Goal: Task Accomplishment & Management: Use online tool/utility

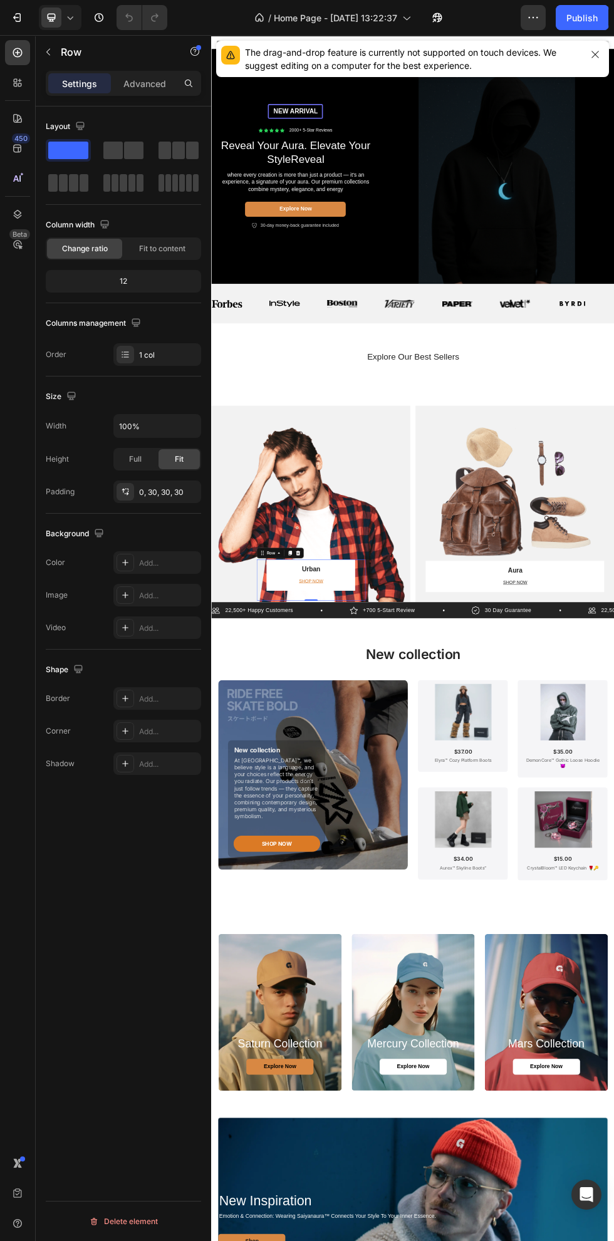
click at [533, 18] on icon "button" at bounding box center [534, 17] width 2 height 1
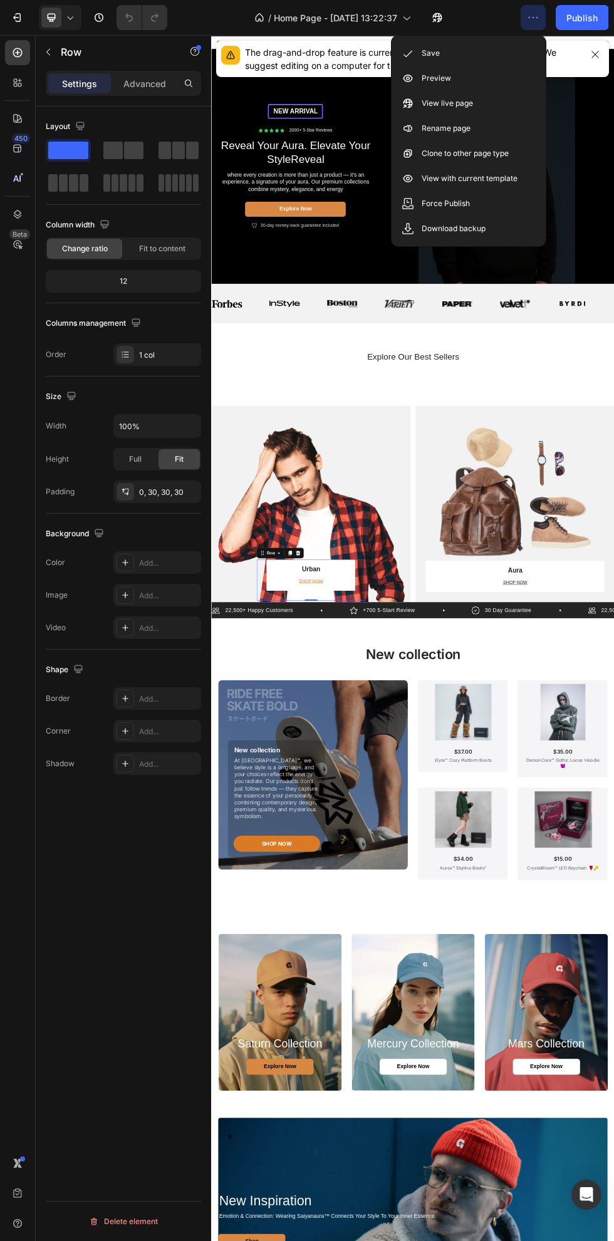
click at [510, 83] on div "Preview" at bounding box center [469, 78] width 144 height 25
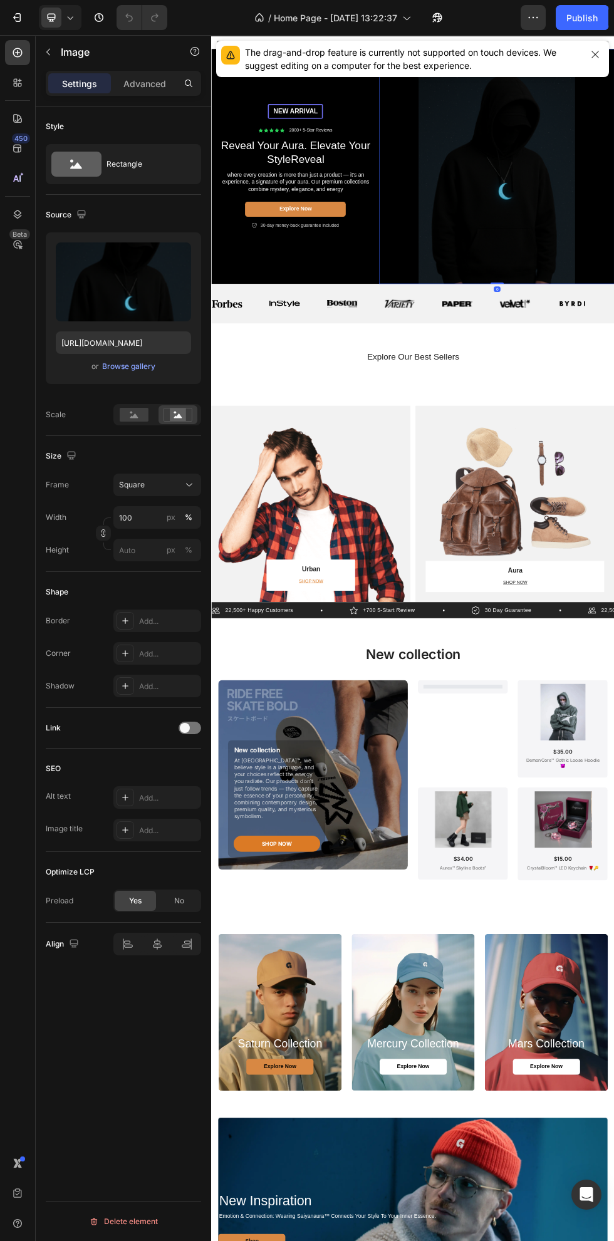
click at [129, 369] on div "Browse gallery" at bounding box center [128, 366] width 53 height 11
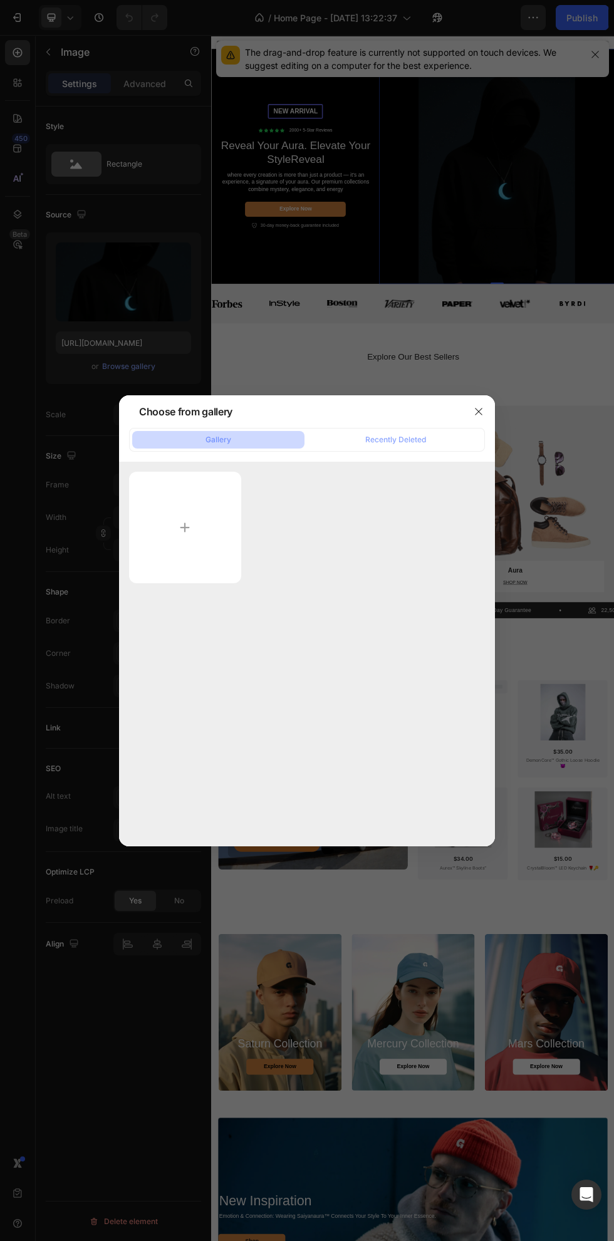
click at [222, 562] on input "file" at bounding box center [185, 528] width 112 height 112
type input "C:\fakepath\f64d7960d3886d6b951c54616935e199.jpg"
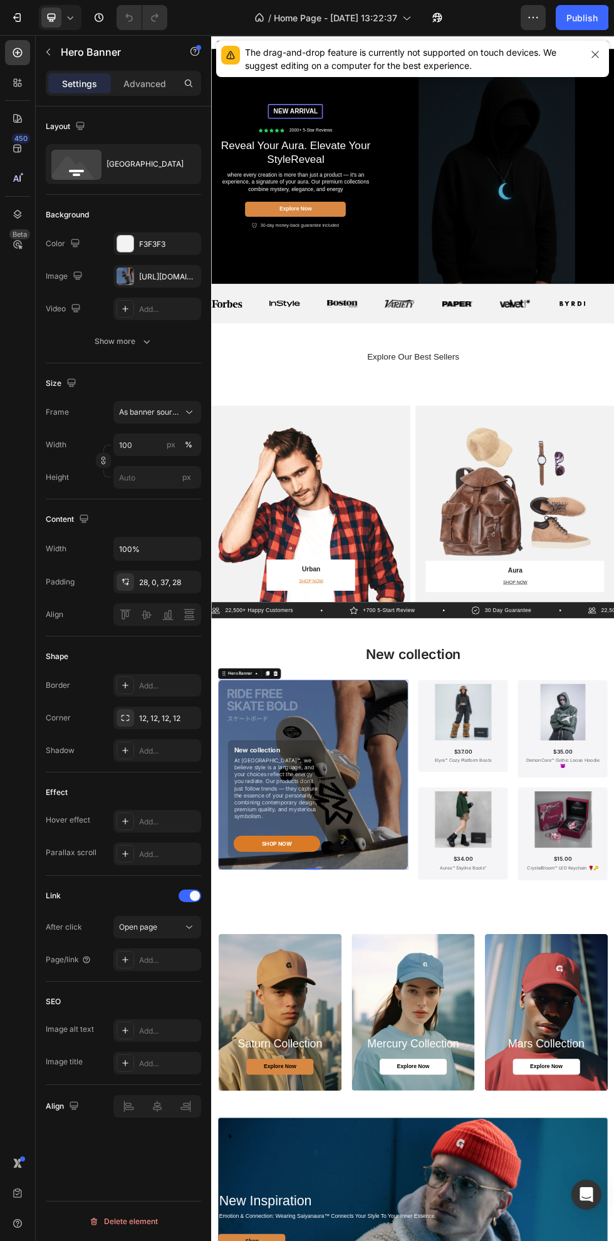
click at [155, 270] on div "https://cdn.shopify.com/s/files/1/0663/8773/8707/files/gempages_583492405316027…" at bounding box center [157, 276] width 88 height 23
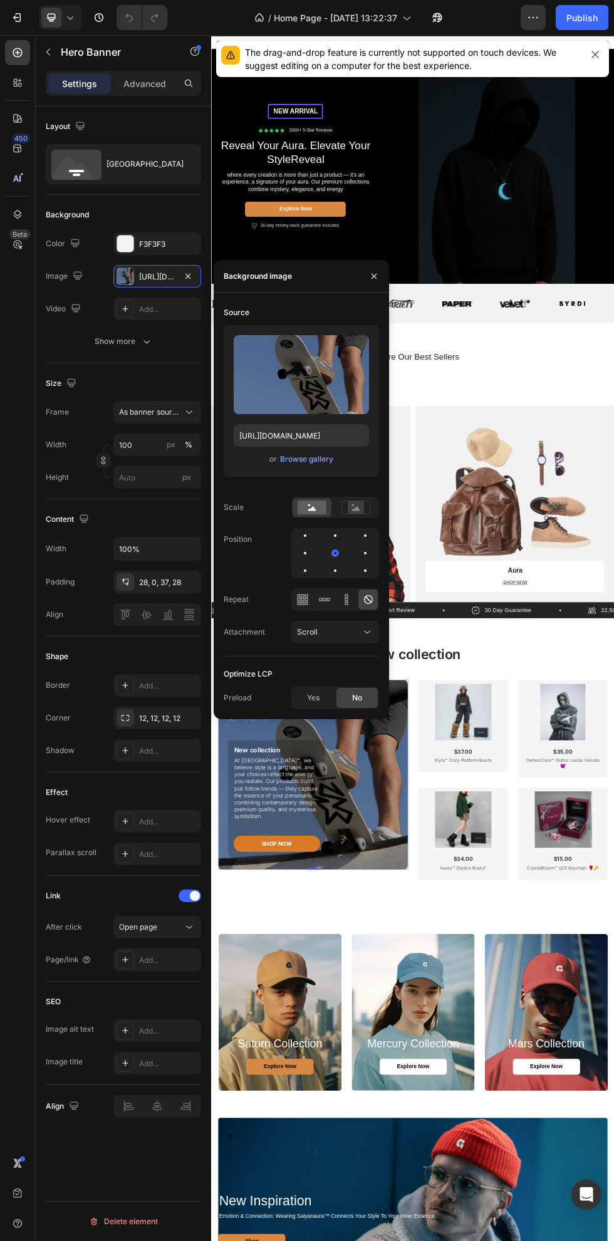
click at [316, 459] on div "Browse gallery" at bounding box center [306, 459] width 53 height 11
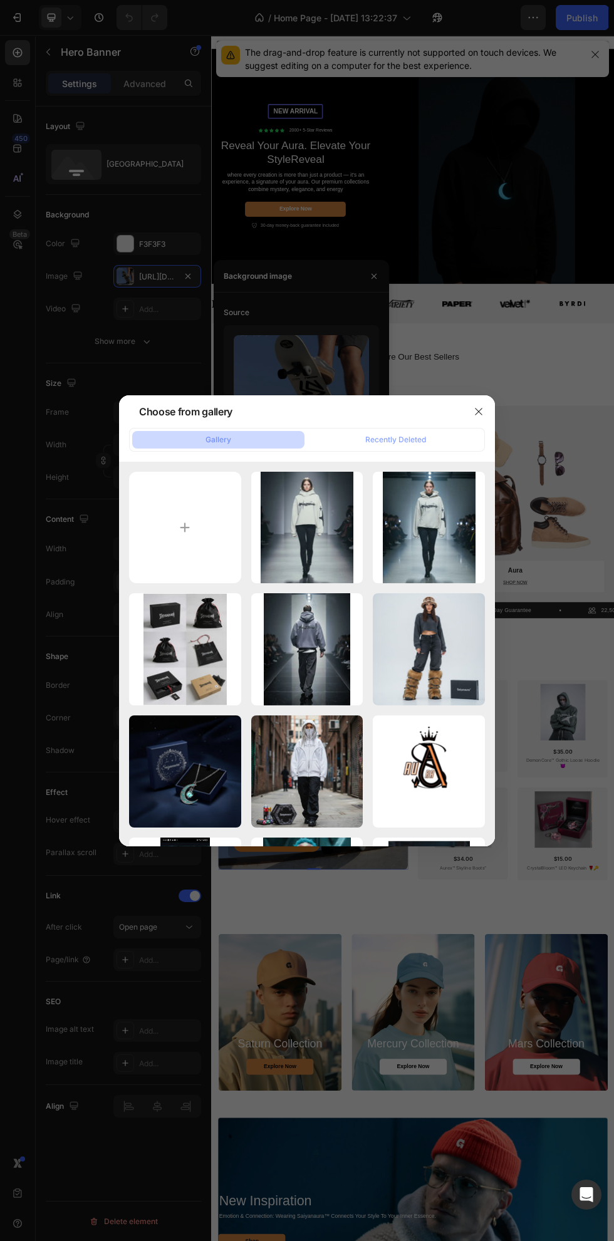
click at [221, 547] on input "file" at bounding box center [185, 528] width 112 height 112
type input "C:\fakepath\142439f3d9a0597cc7e89aad8bb7a657.jpg"
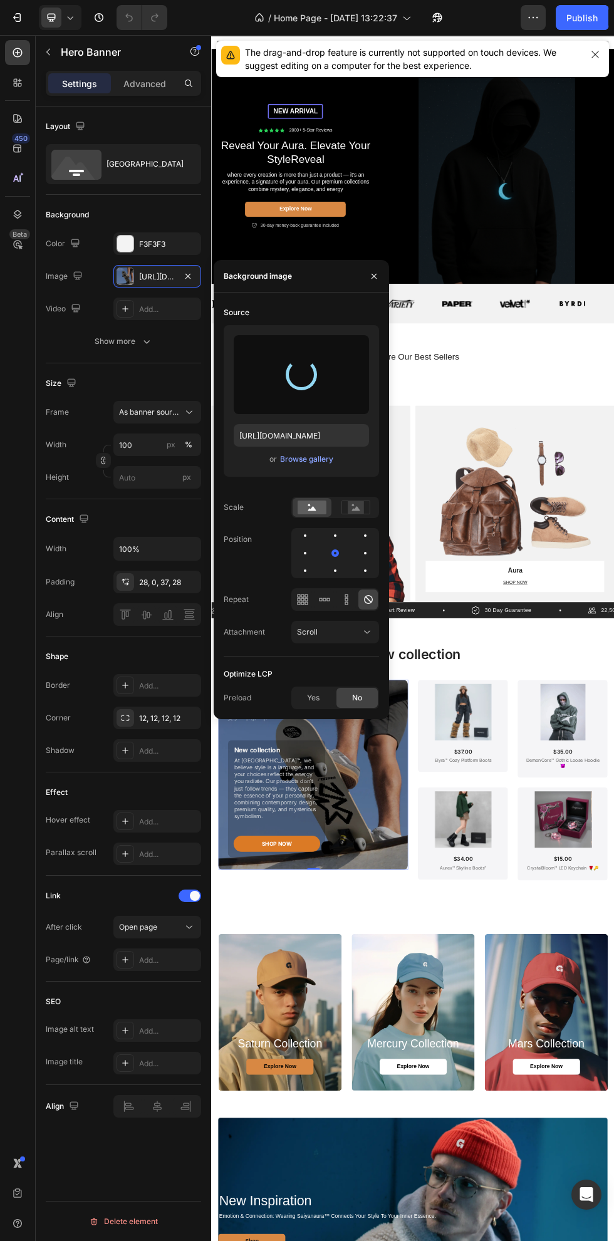
type input "https://cdn.shopify.com/s/files/1/0663/8773/8707/files/gempages_583492405316027…"
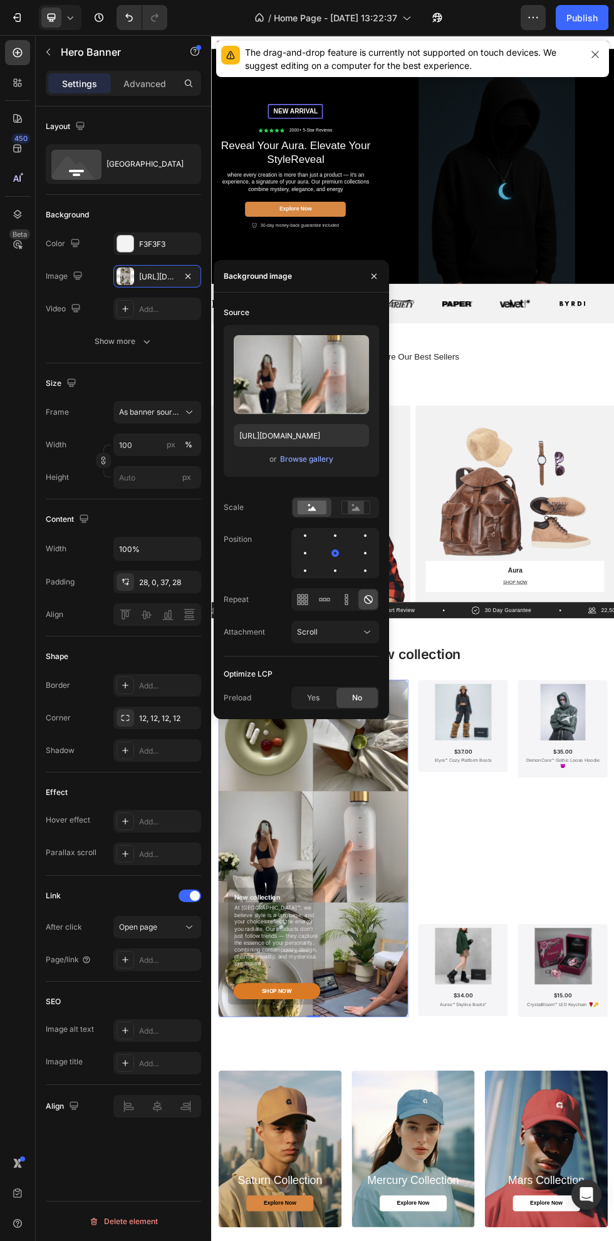
click at [360, 508] on rect at bounding box center [356, 507] width 16 height 13
click at [312, 508] on icon at bounding box center [312, 508] width 8 height 4
click at [365, 536] on div at bounding box center [365, 536] width 3 height 3
click at [363, 504] on rect at bounding box center [356, 507] width 16 height 13
click at [364, 550] on div at bounding box center [365, 553] width 15 height 15
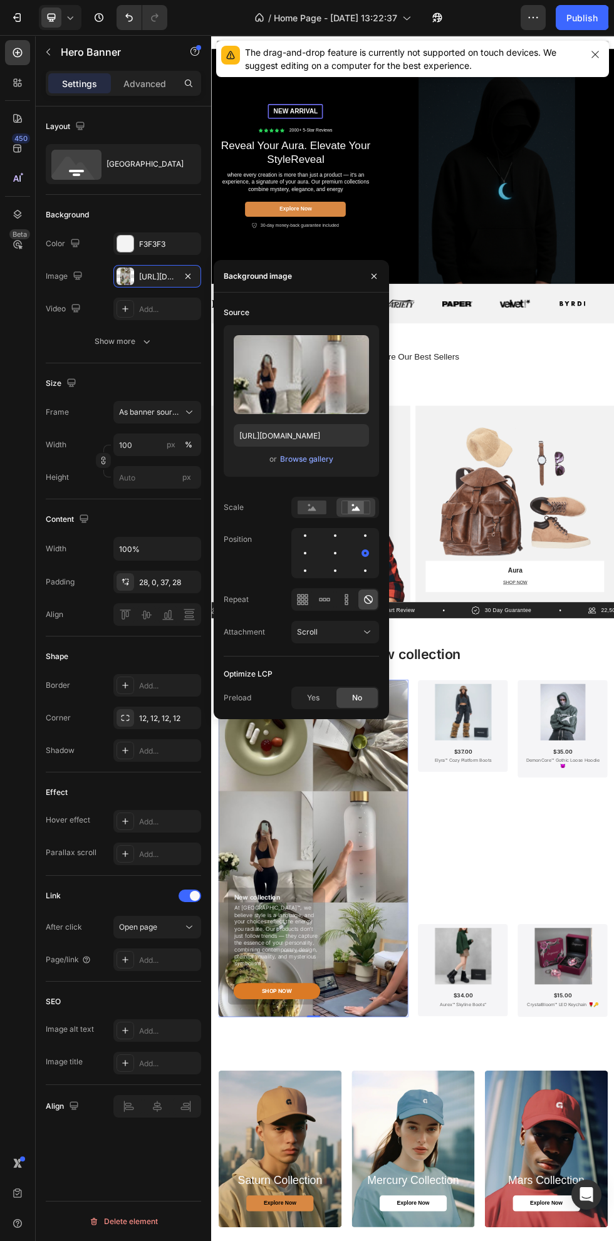
click at [368, 535] on div at bounding box center [365, 535] width 15 height 15
click at [305, 536] on div at bounding box center [305, 536] width 3 height 3
click at [335, 536] on div at bounding box center [335, 536] width 3 height 3
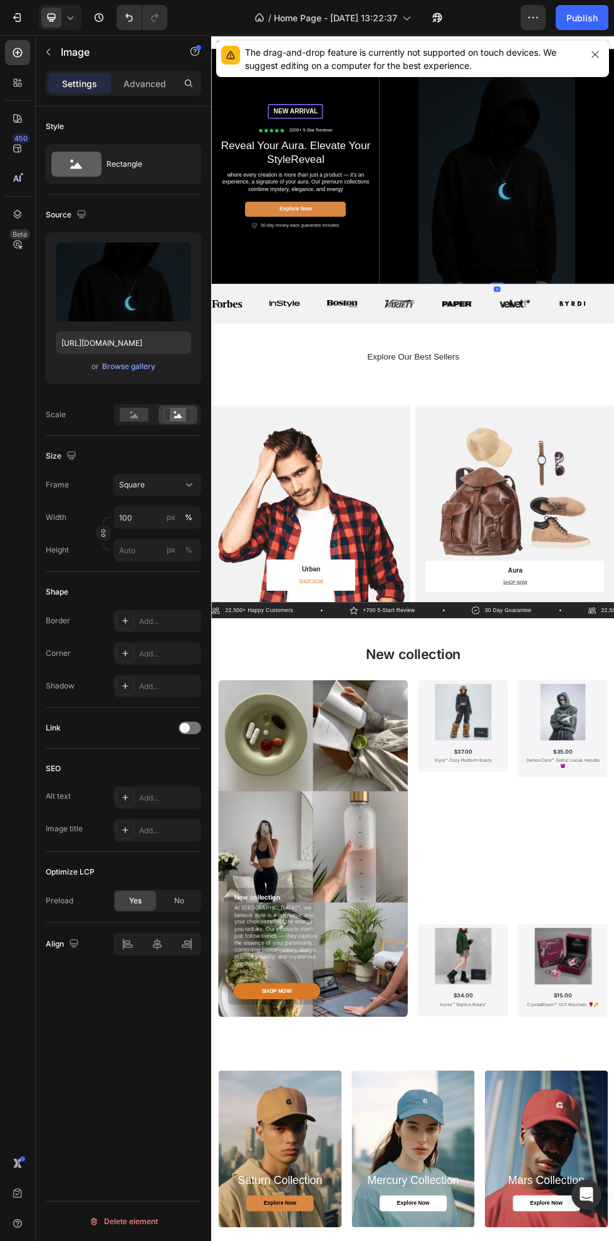
click at [144, 367] on div "Browse gallery" at bounding box center [128, 366] width 53 height 11
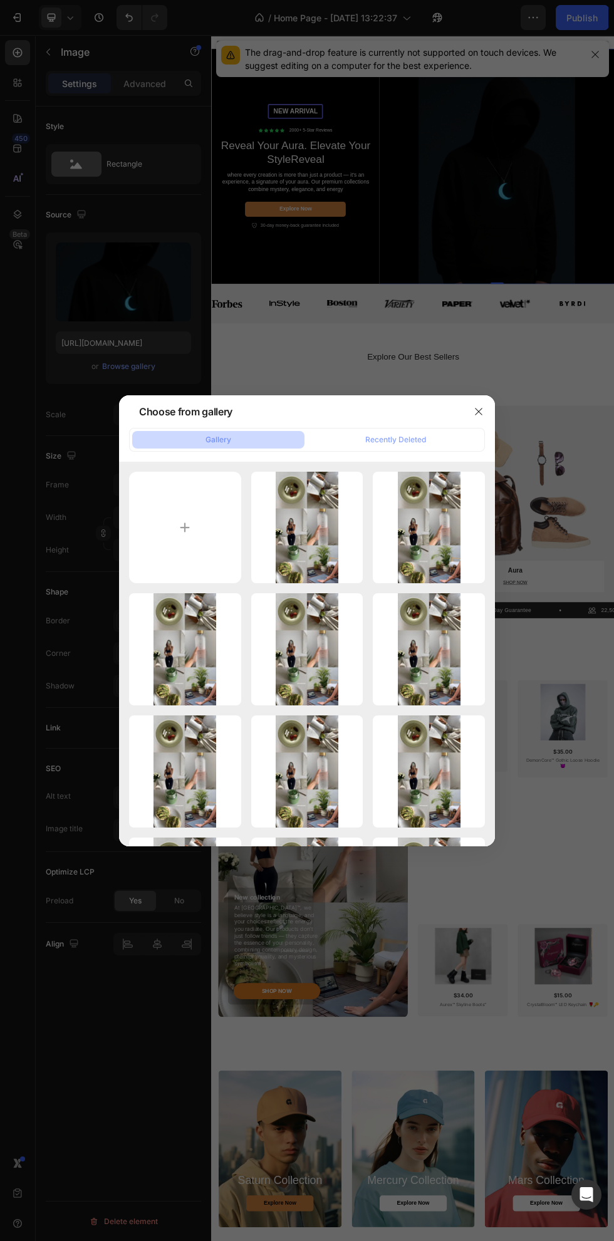
click at [219, 546] on input "file" at bounding box center [185, 528] width 112 height 112
type input "C:\fakepath\f64d7960d3886d6b951c54616935e199.jpg"
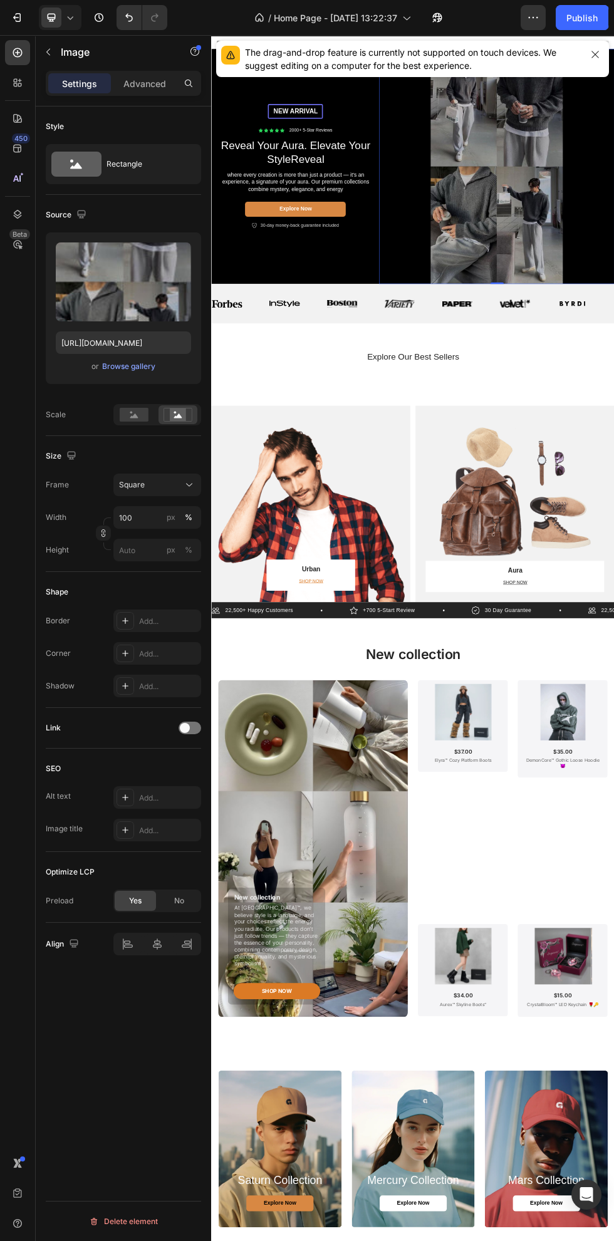
type input "https://cdn.shopify.com/s/files/1/0663/8773/8707/files/gempages_583492405316027…"
click at [533, 18] on icon "button" at bounding box center [534, 17] width 2 height 1
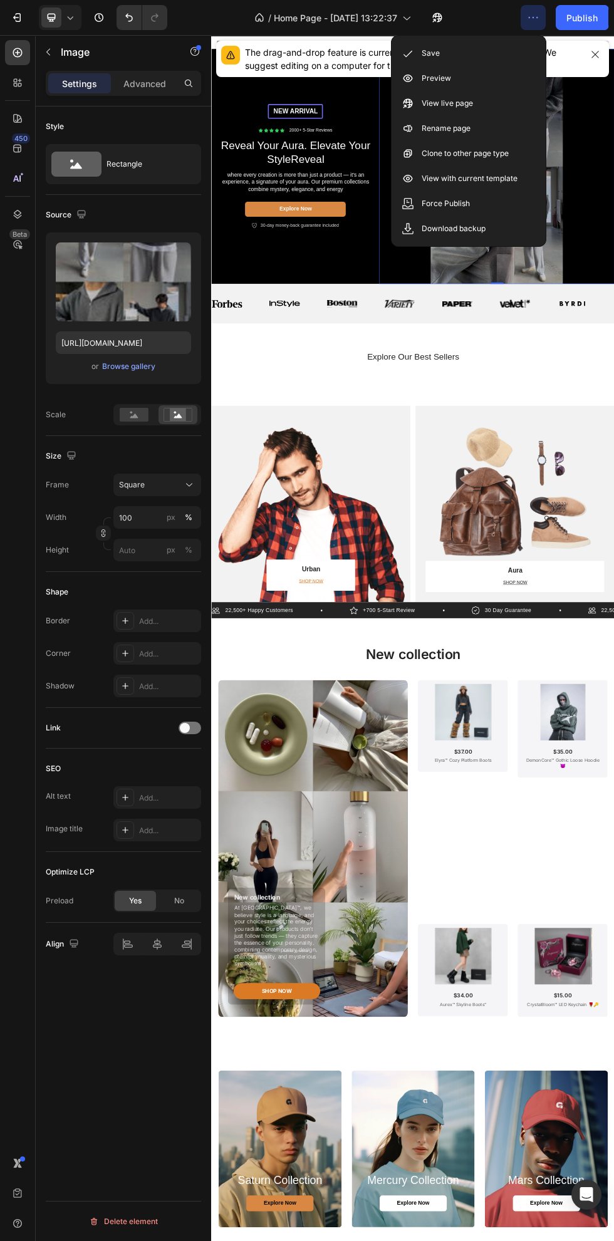
click at [482, 63] on div "Save" at bounding box center [469, 53] width 144 height 25
click at [503, 48] on div "Save" at bounding box center [469, 53] width 144 height 25
click at [489, 56] on div "Save" at bounding box center [469, 53] width 144 height 25
click at [466, 70] on div "Preview" at bounding box center [469, 78] width 144 height 25
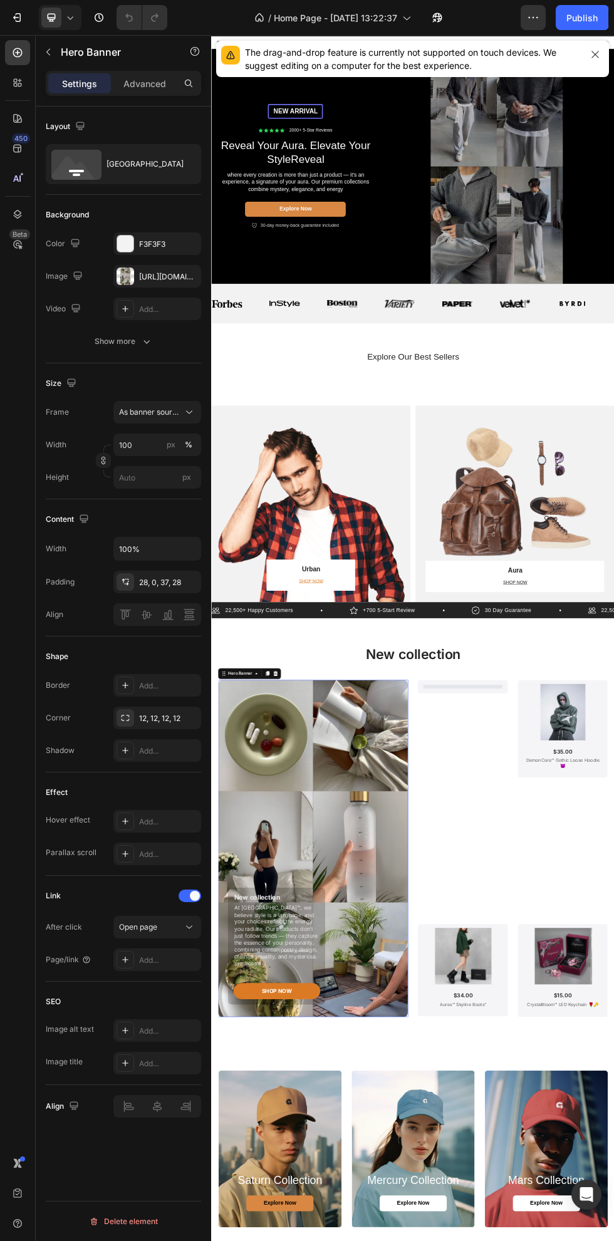
click at [476, 727] on div "Overlay" at bounding box center [396, 910] width 371 height 367
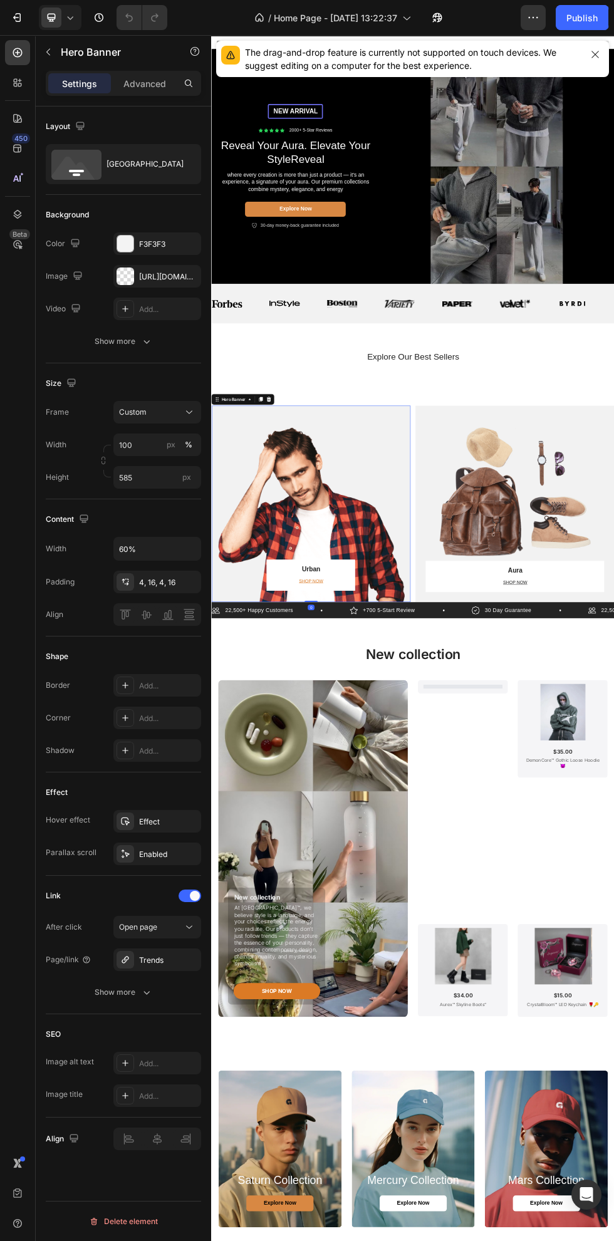
scroll to position [233, 0]
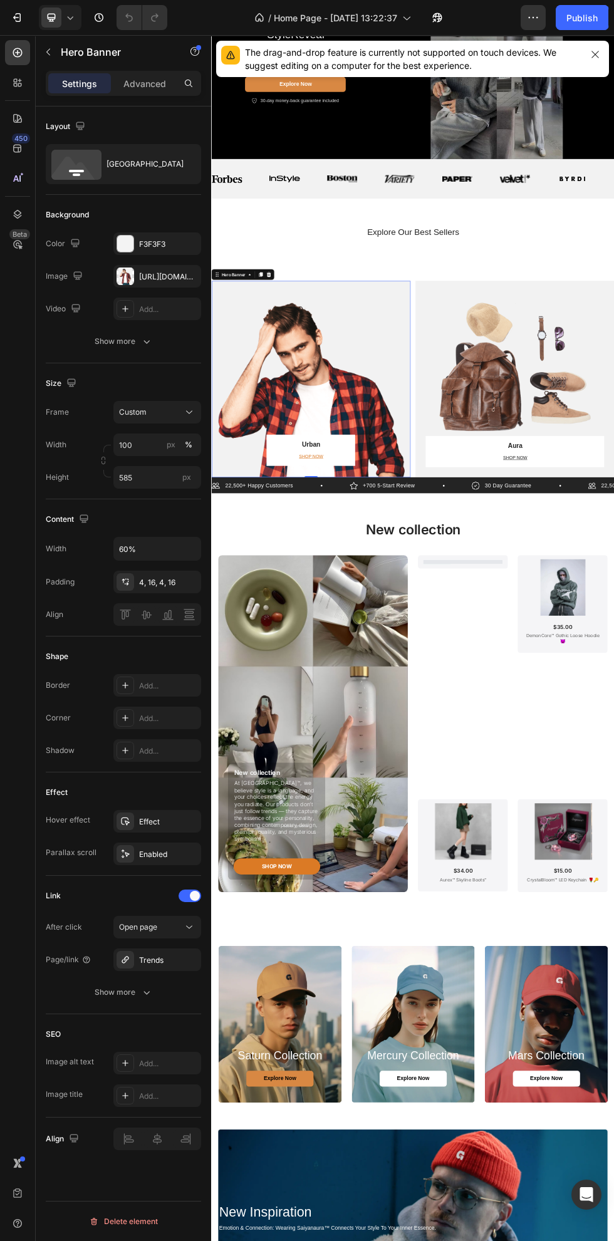
click at [178, 276] on div "[URL][DOMAIN_NAME]" at bounding box center [157, 276] width 88 height 23
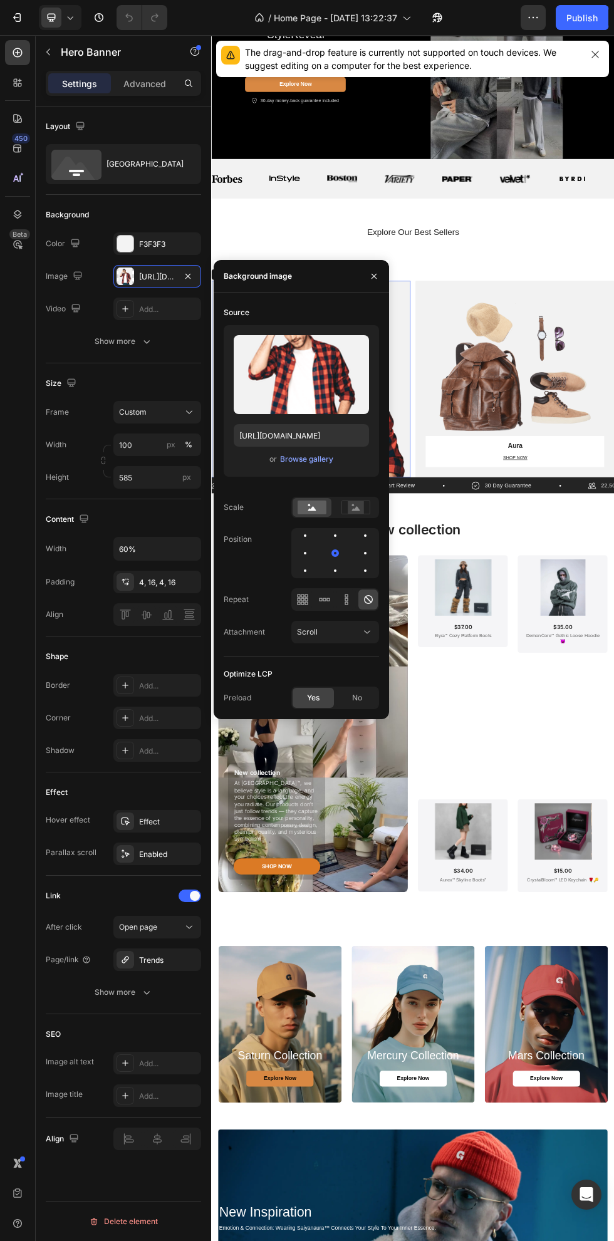
click at [316, 460] on div "Browse gallery" at bounding box center [306, 459] width 53 height 11
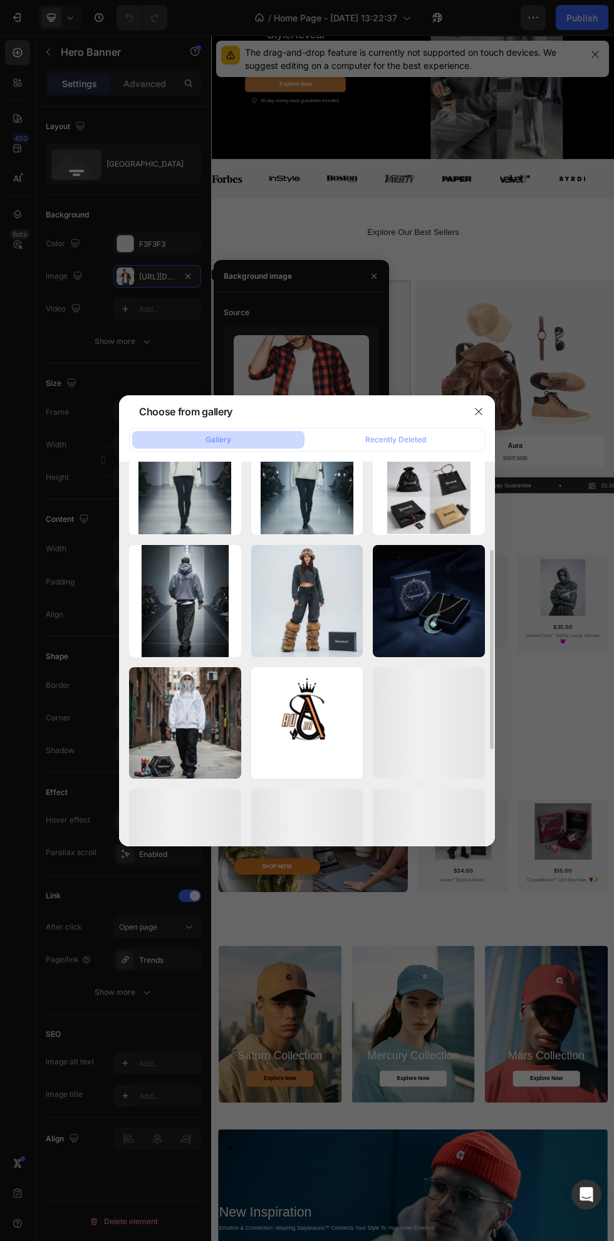
scroll to position [175, 0]
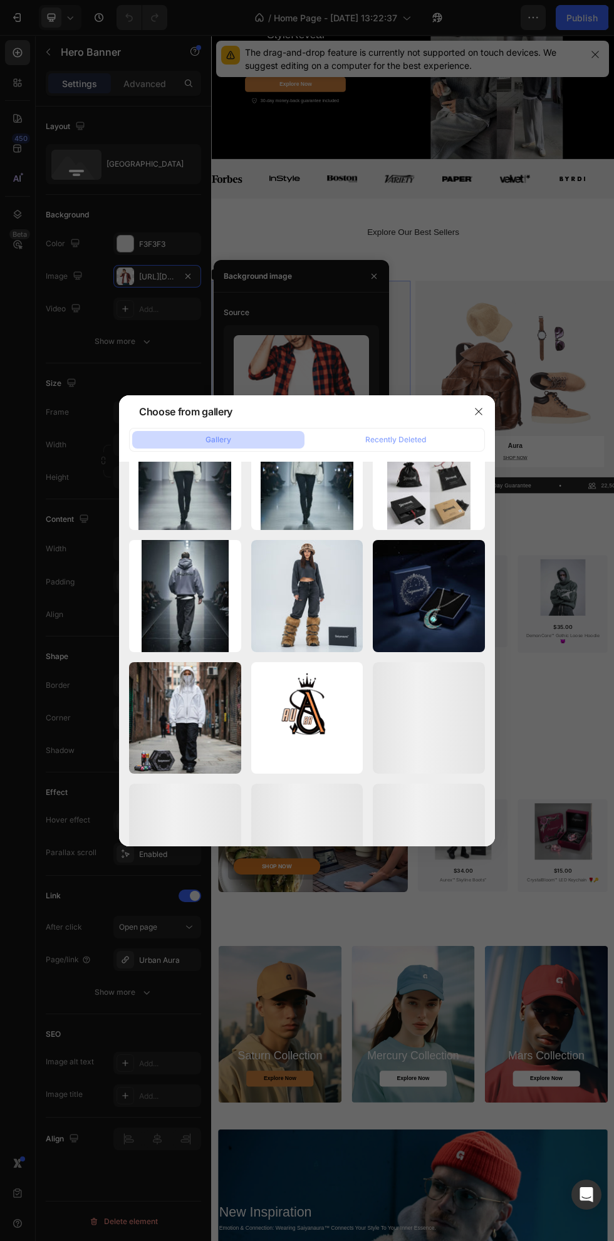
click at [0, 0] on div "1758576553958~2.jpg 196.33 kb" at bounding box center [0, 0] width 0 height 0
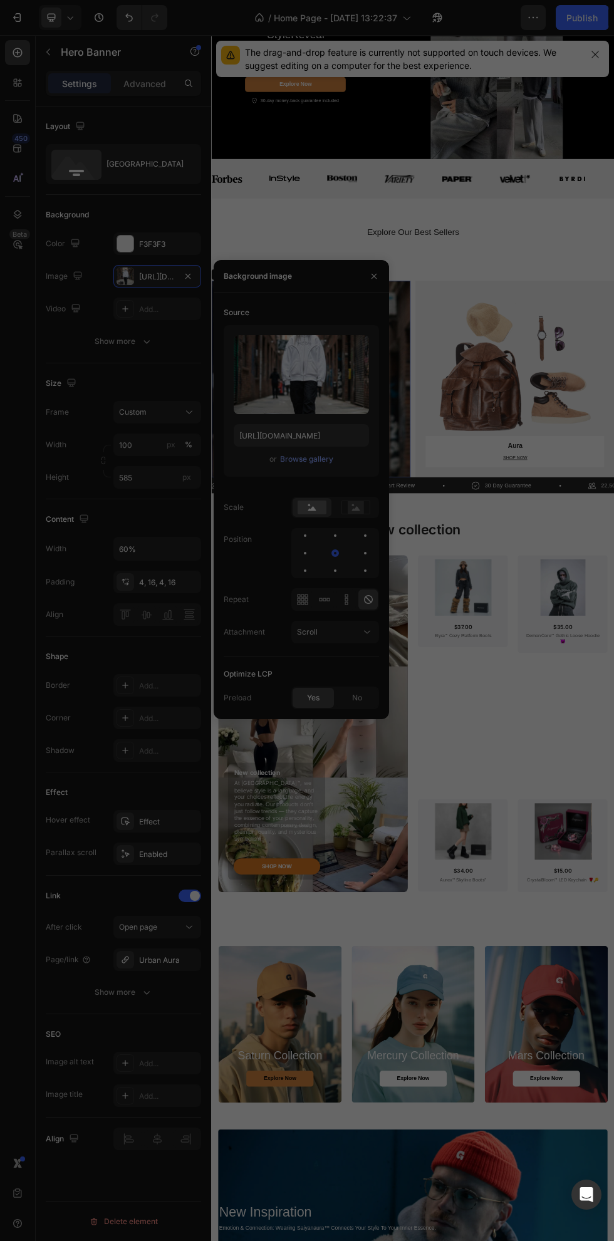
type input "https://cdn.shopify.com/s/files/1/0663/8773/8707/files/gempages_583492405316027…"
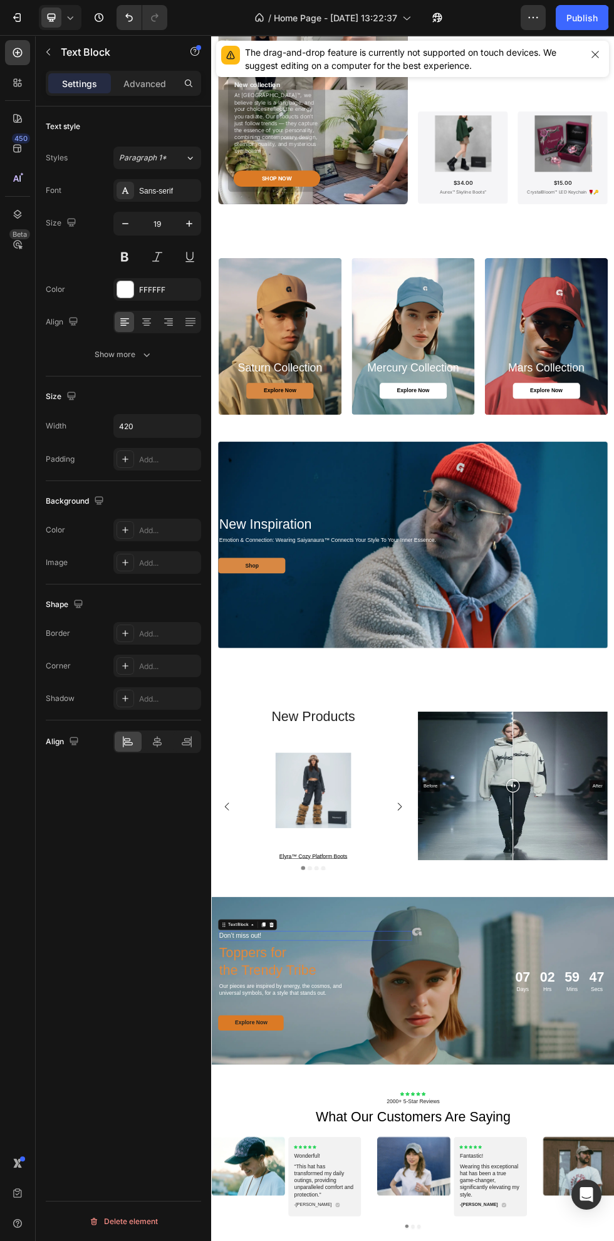
scroll to position [2384, 0]
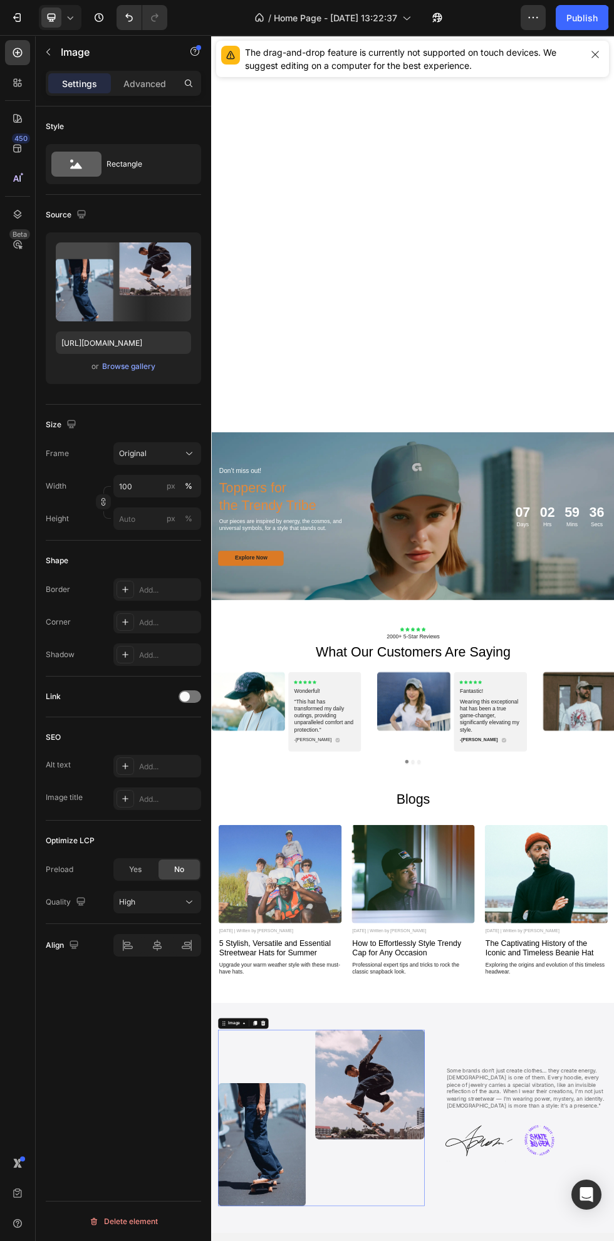
scroll to position [3247, 0]
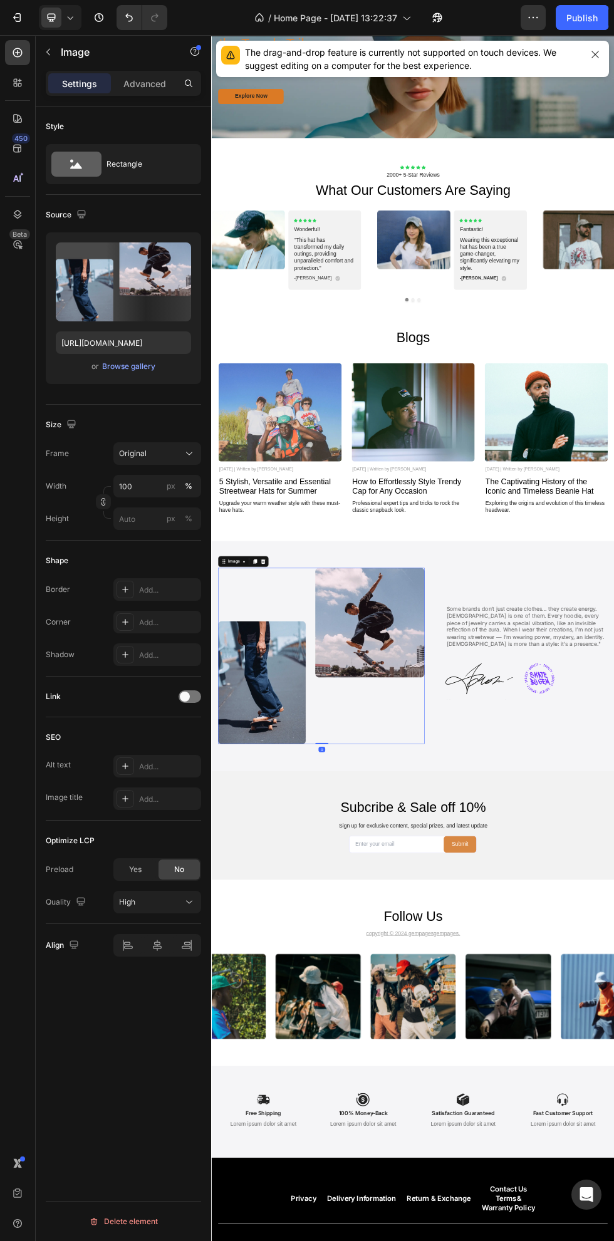
click at [155, 372] on div "or Browse gallery" at bounding box center [123, 366] width 135 height 15
click at [152, 366] on div "Browse gallery" at bounding box center [128, 366] width 53 height 11
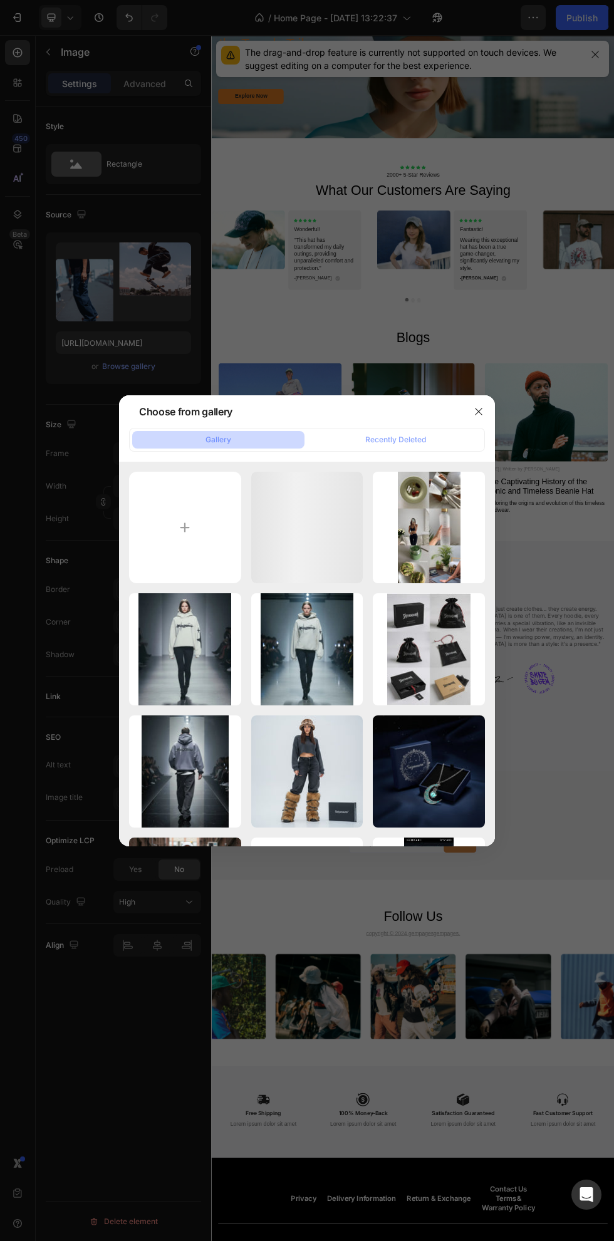
click at [211, 535] on input "file" at bounding box center [185, 528] width 112 height 112
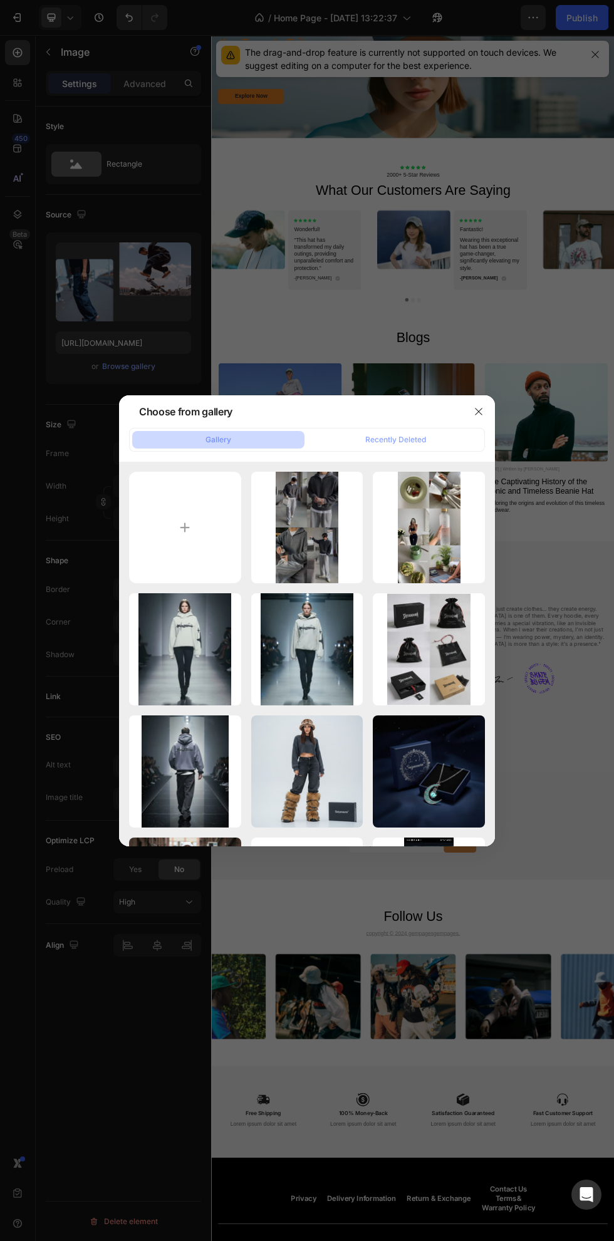
type input "C:\fakepath\3d893fba683b35d4558700035366728b.jpg"
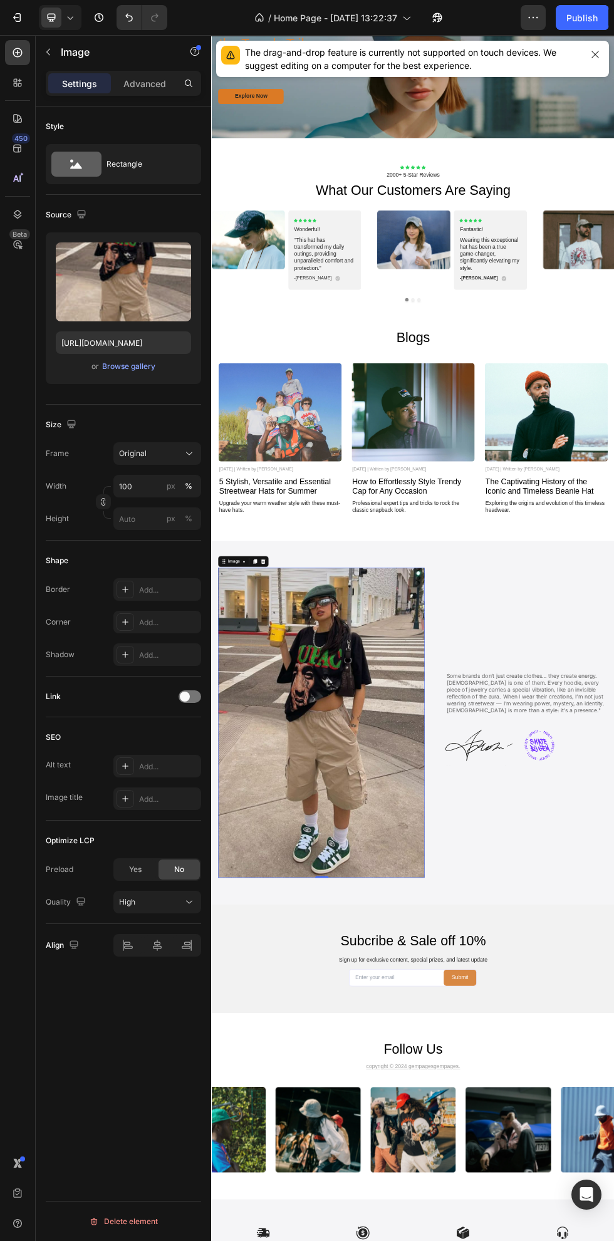
type input "https://cdn.shopify.com/s/files/1/0663/8773/8707/files/gempages_583492405316027…"
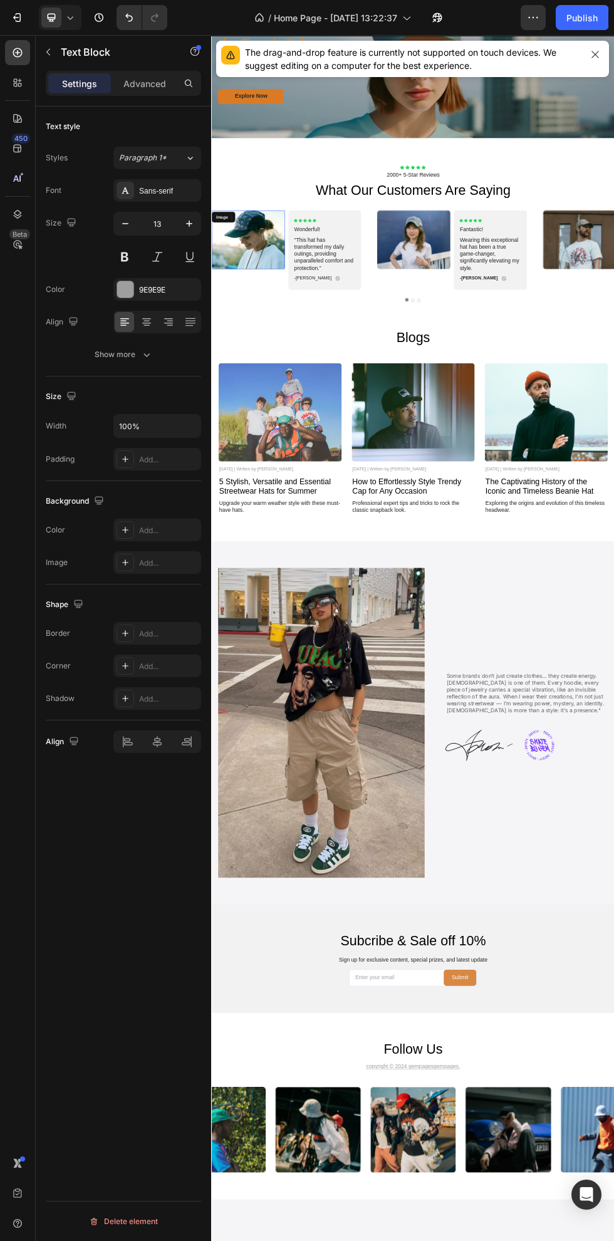
click at [300, 472] on img at bounding box center [279, 417] width 137 height 110
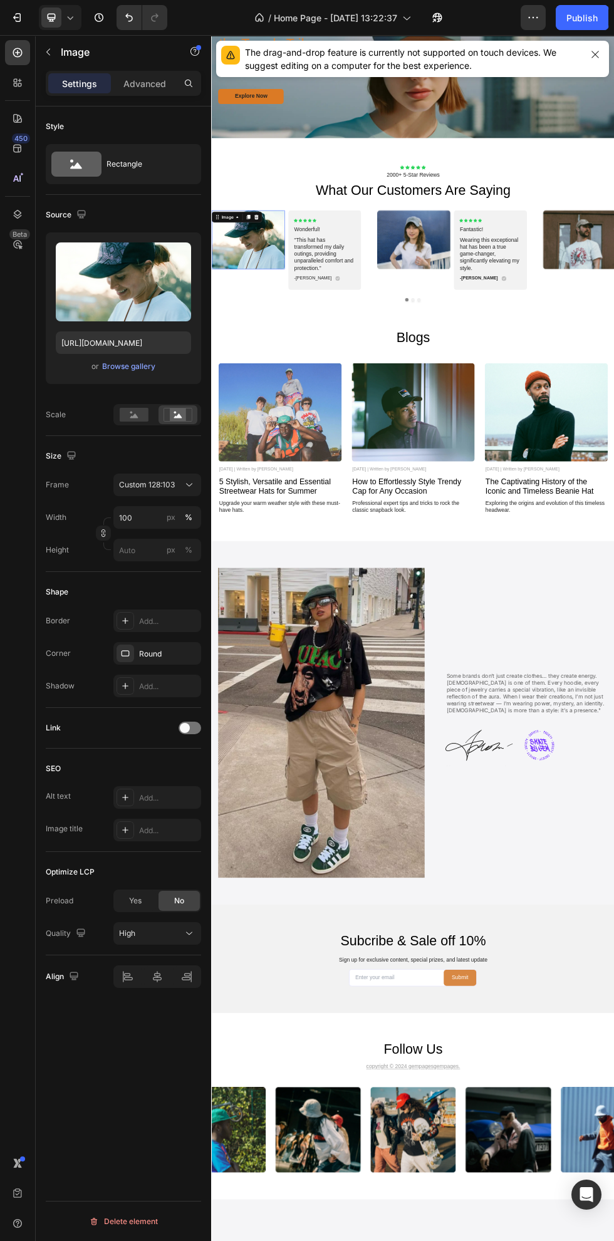
scroll to position [2957, 0]
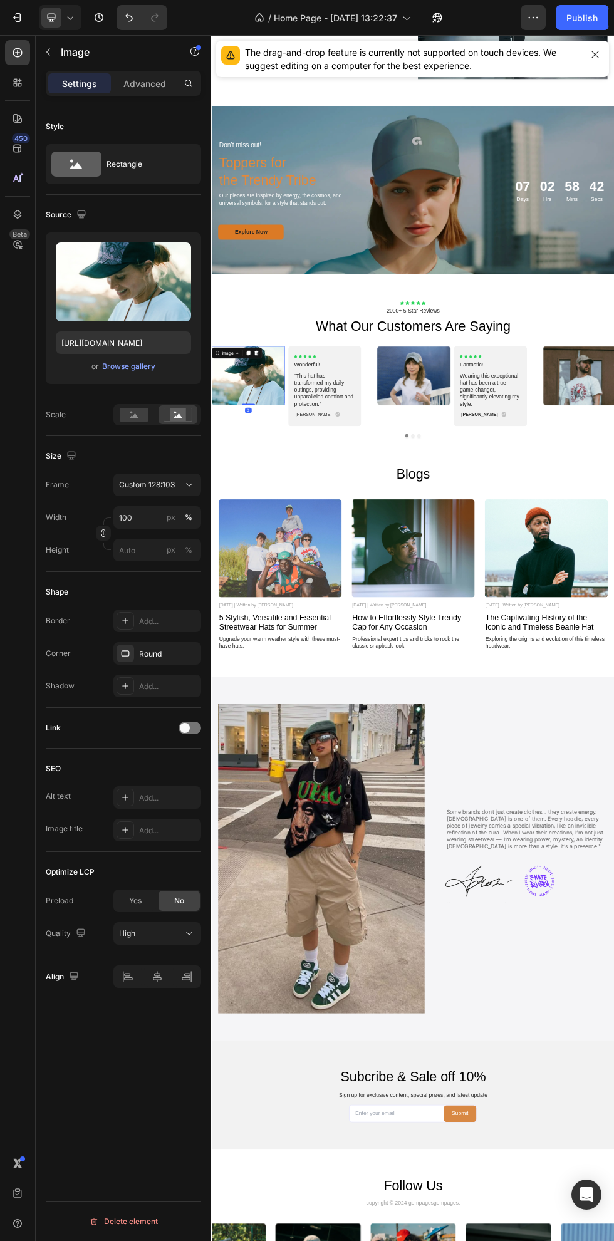
click at [154, 372] on div "or Browse gallery" at bounding box center [123, 366] width 135 height 15
click at [135, 367] on div "Browse gallery" at bounding box center [128, 366] width 53 height 11
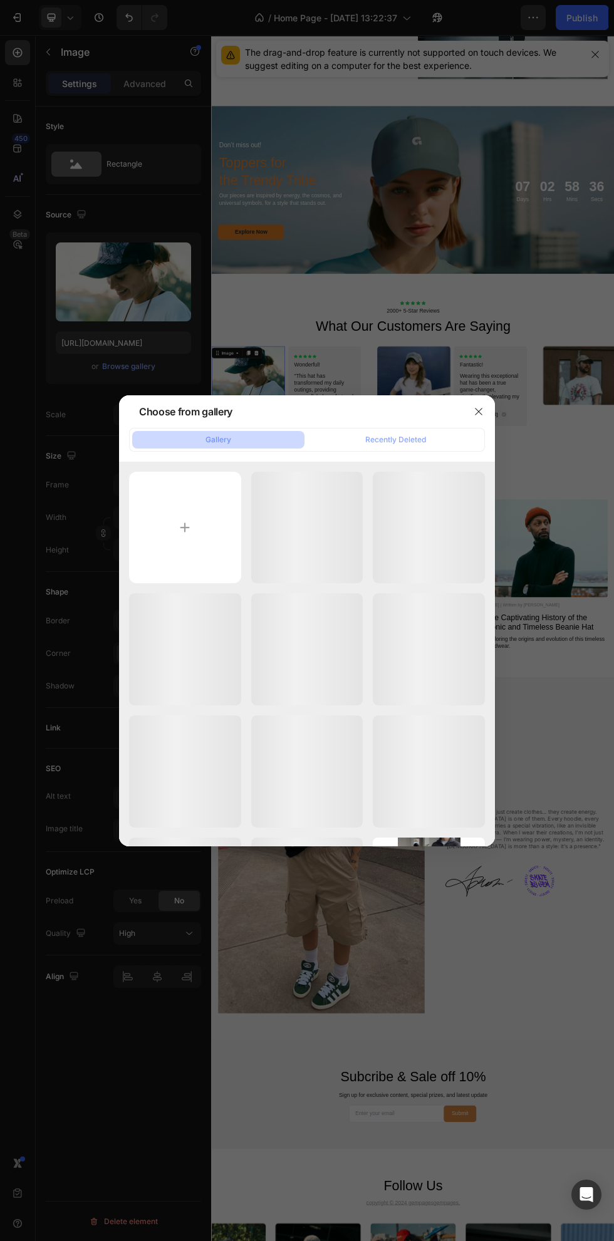
click at [204, 545] on input "file" at bounding box center [185, 528] width 112 height 112
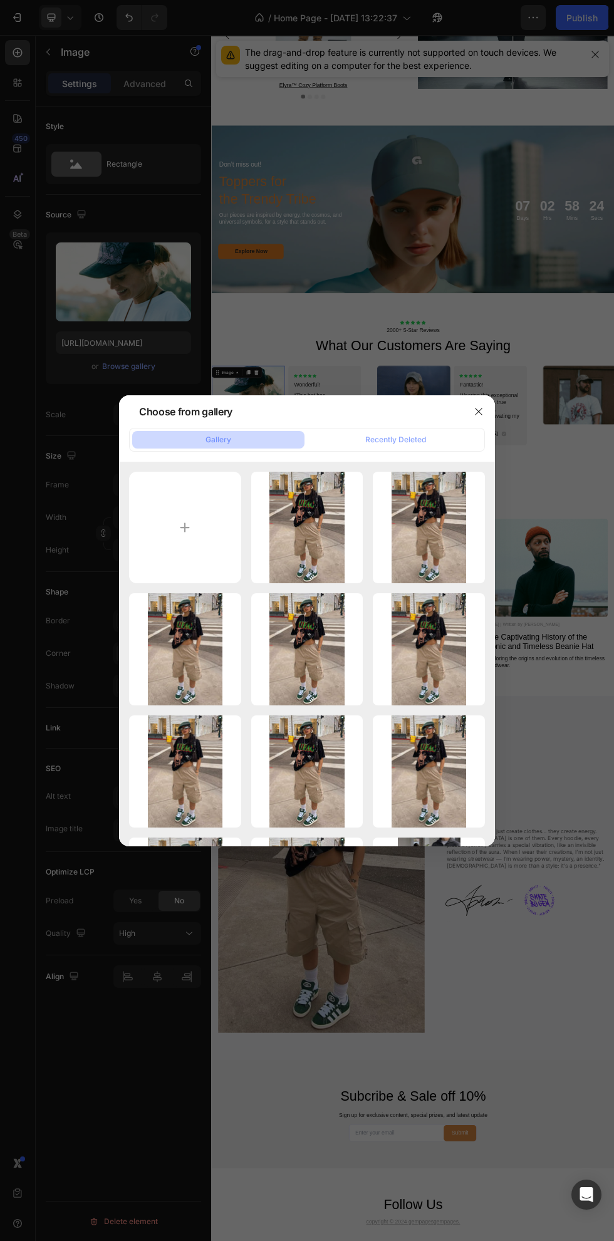
type input "C:\fakepath\919f59f4ea04c68bf2c871283d1ed8cc.jpg"
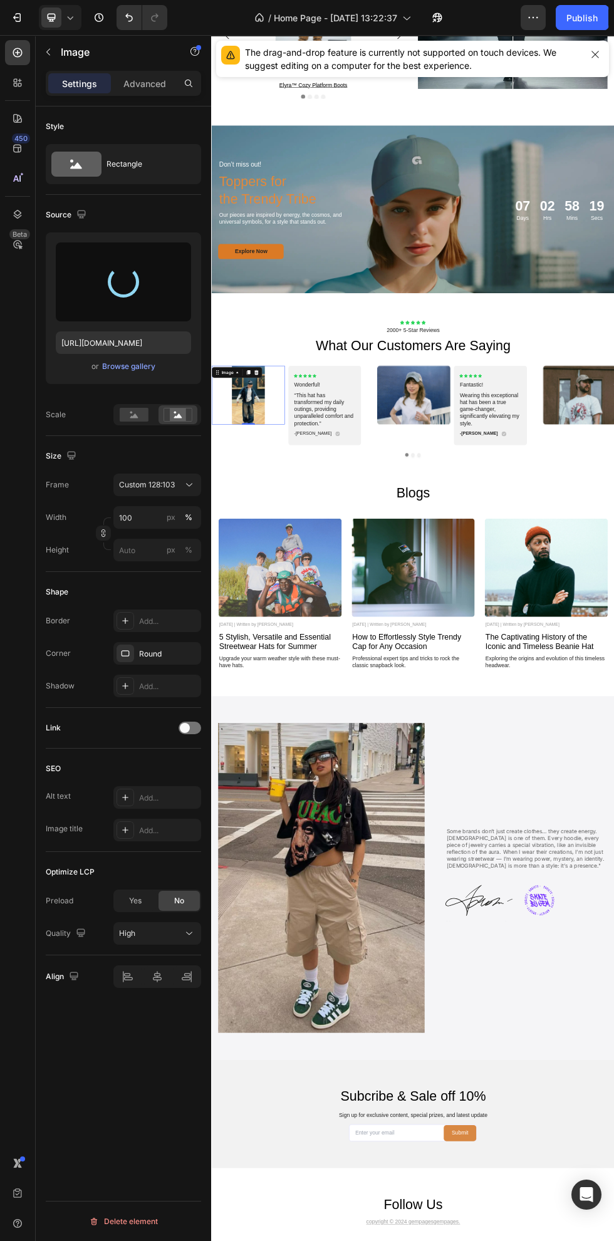
type input "https://cdn.shopify.com/s/files/1/0663/8773/8707/files/gempages_583492405316027…"
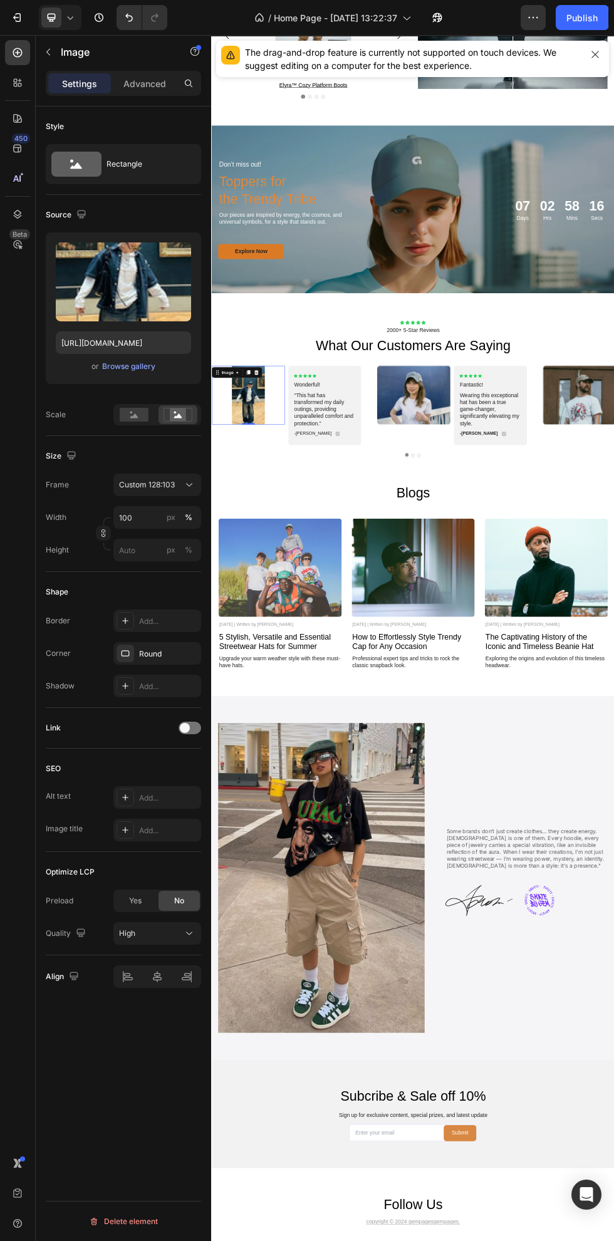
click at [136, 415] on rect at bounding box center [134, 415] width 29 height 14
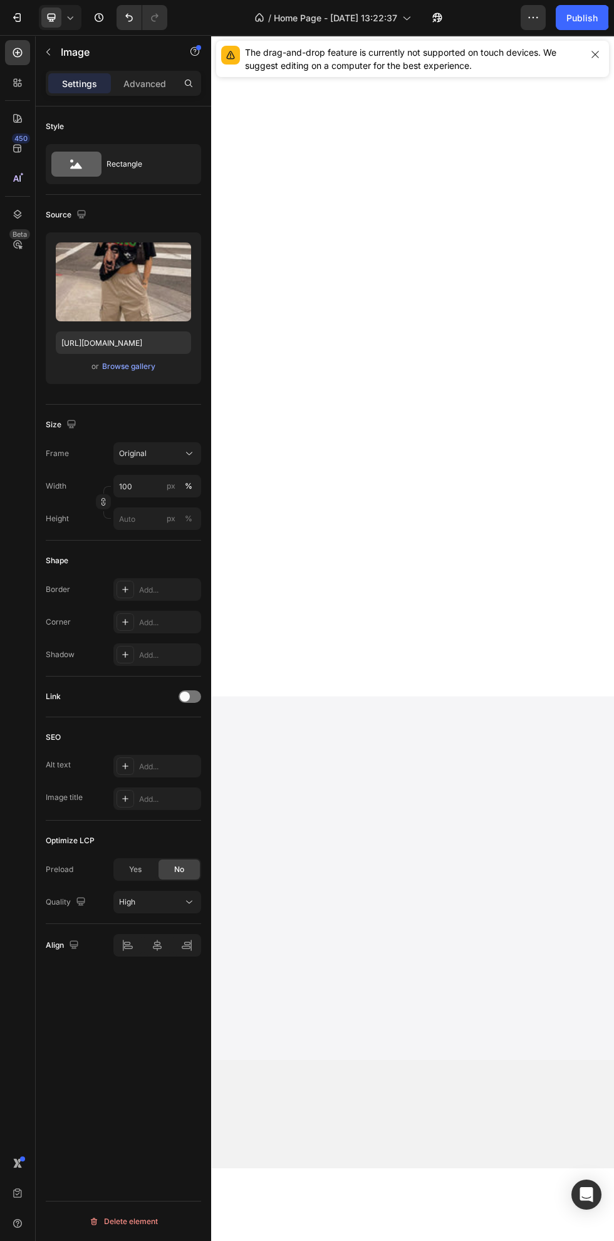
scroll to position [879, 0]
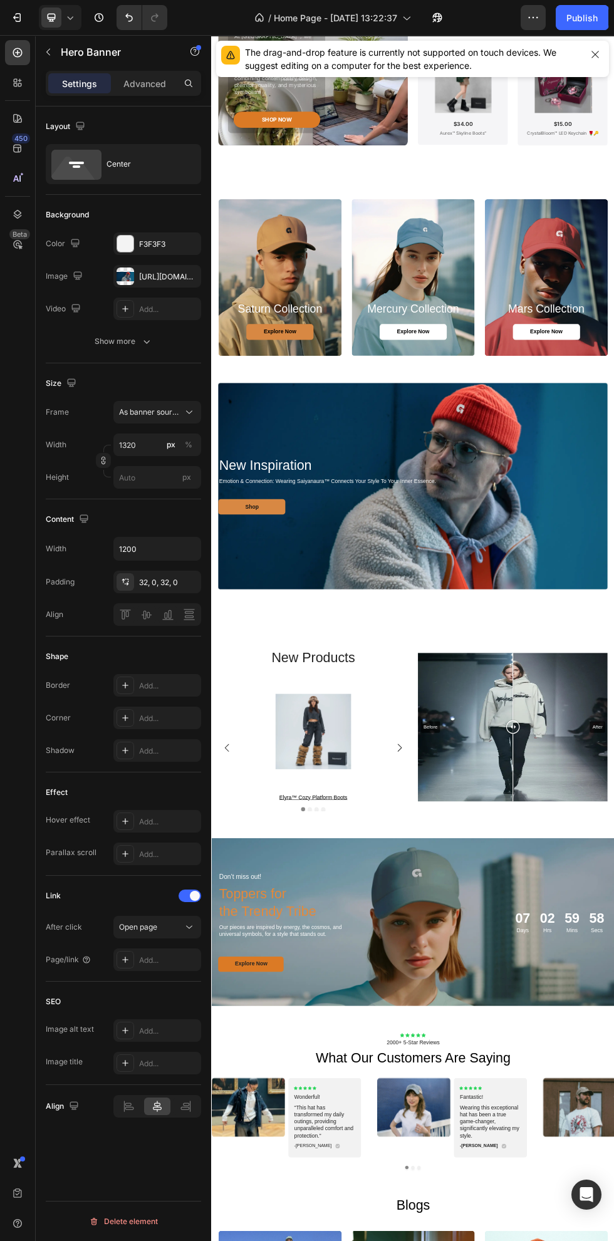
click at [177, 281] on div "https://cdn.shopify.com/s/files/1/0663/8773/8707/files/gempages_583492405316027…" at bounding box center [157, 276] width 88 height 23
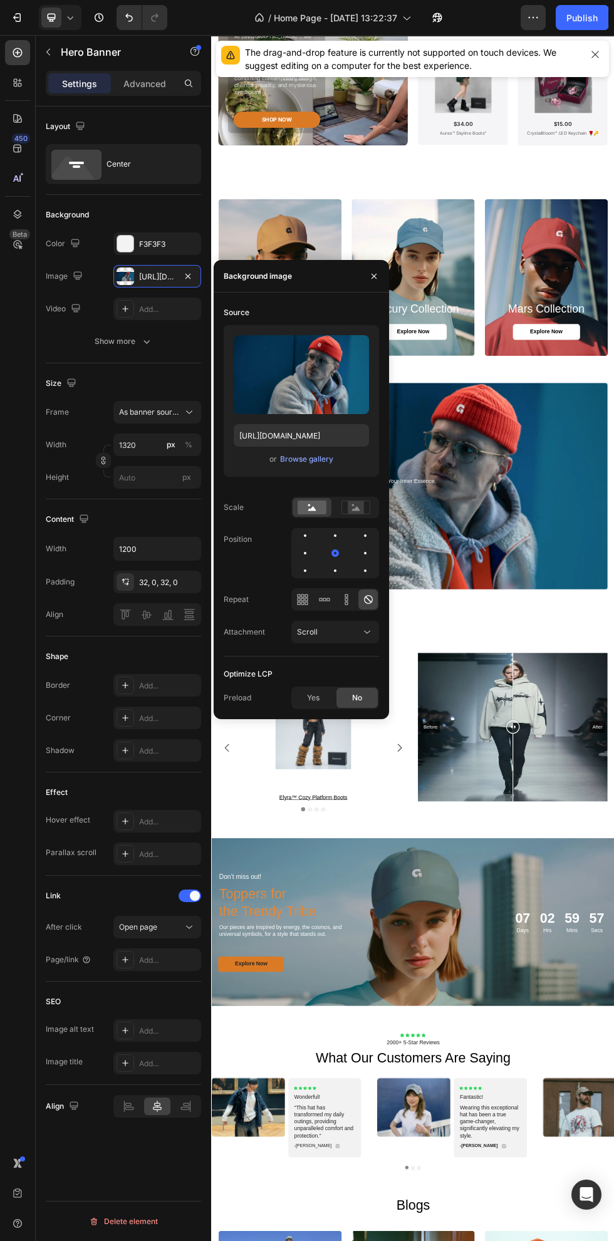
click at [322, 457] on div "Browse gallery" at bounding box center [306, 459] width 53 height 11
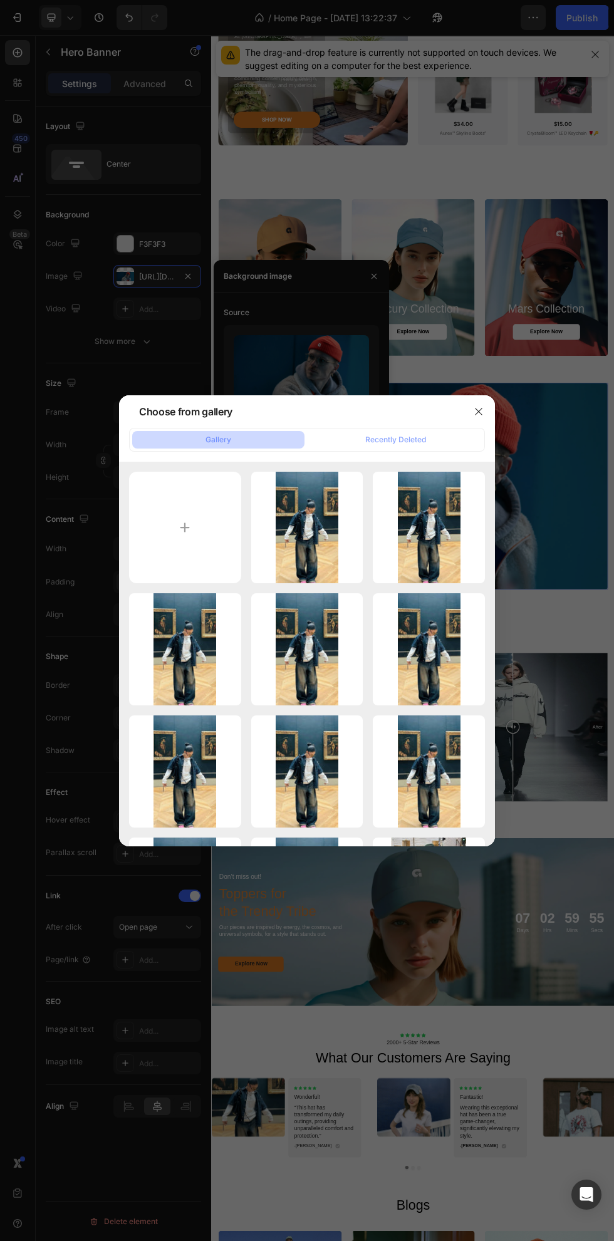
click at [216, 546] on input "file" at bounding box center [185, 528] width 112 height 112
type input "C:\fakepath\d8249ca07021a3d1bad885a8fd6c5004.jpg"
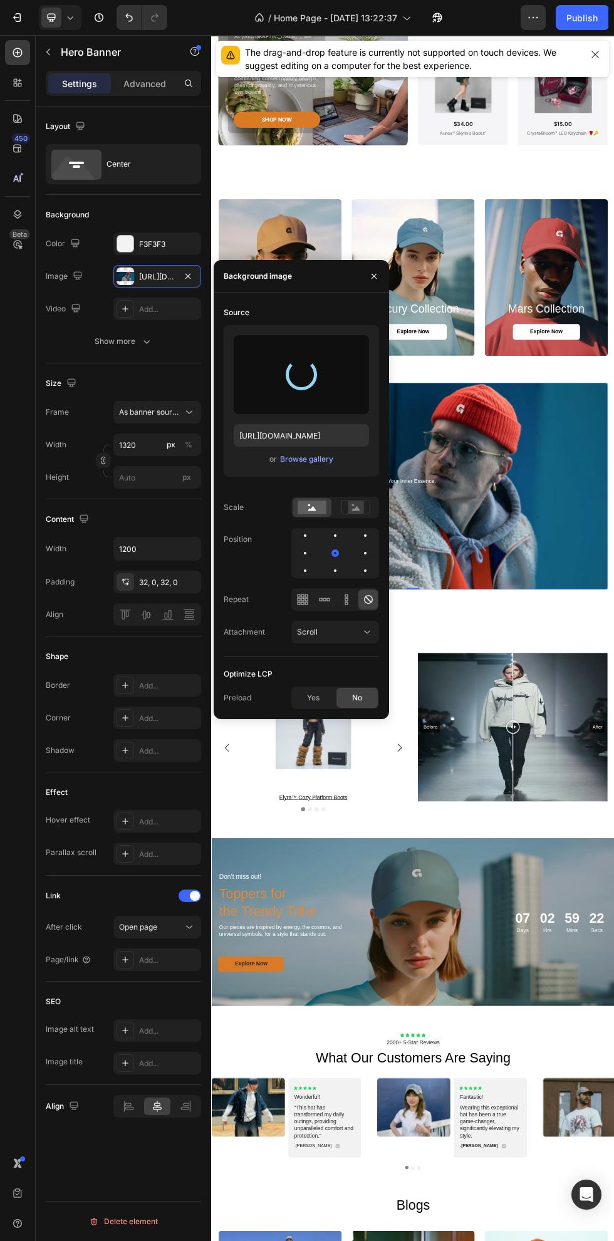
type input "https://cdn.shopify.com/s/files/1/0663/8773/8707/files/gempages_583492405316027…"
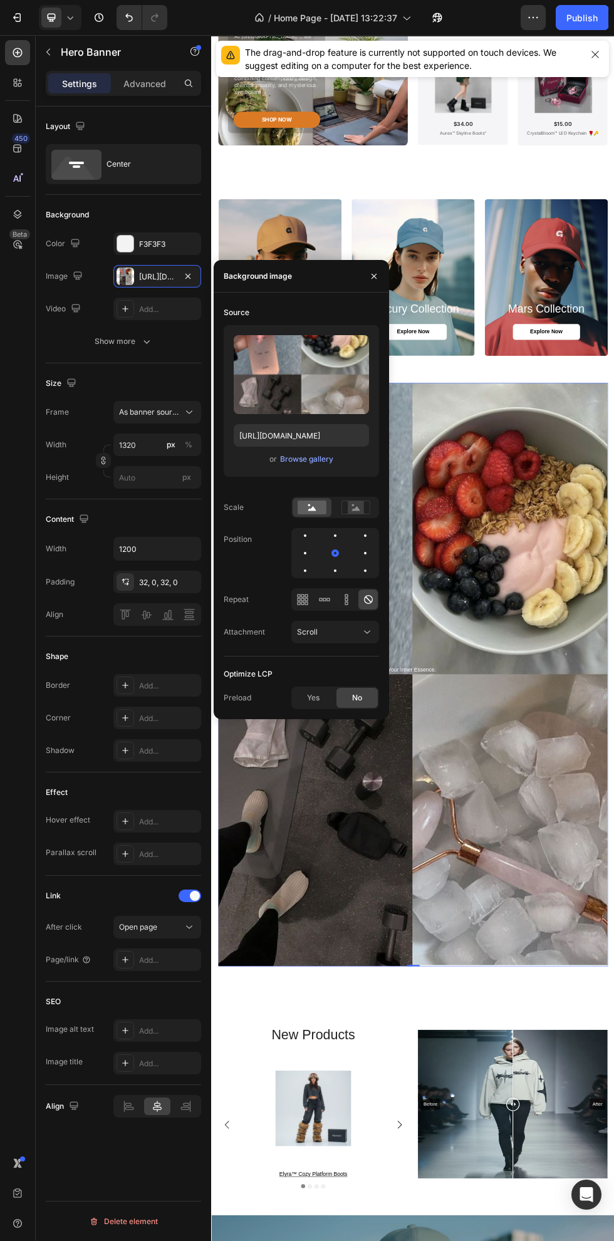
click at [356, 508] on icon at bounding box center [356, 508] width 8 height 4
click at [171, 445] on div "px" at bounding box center [171, 444] width 9 height 11
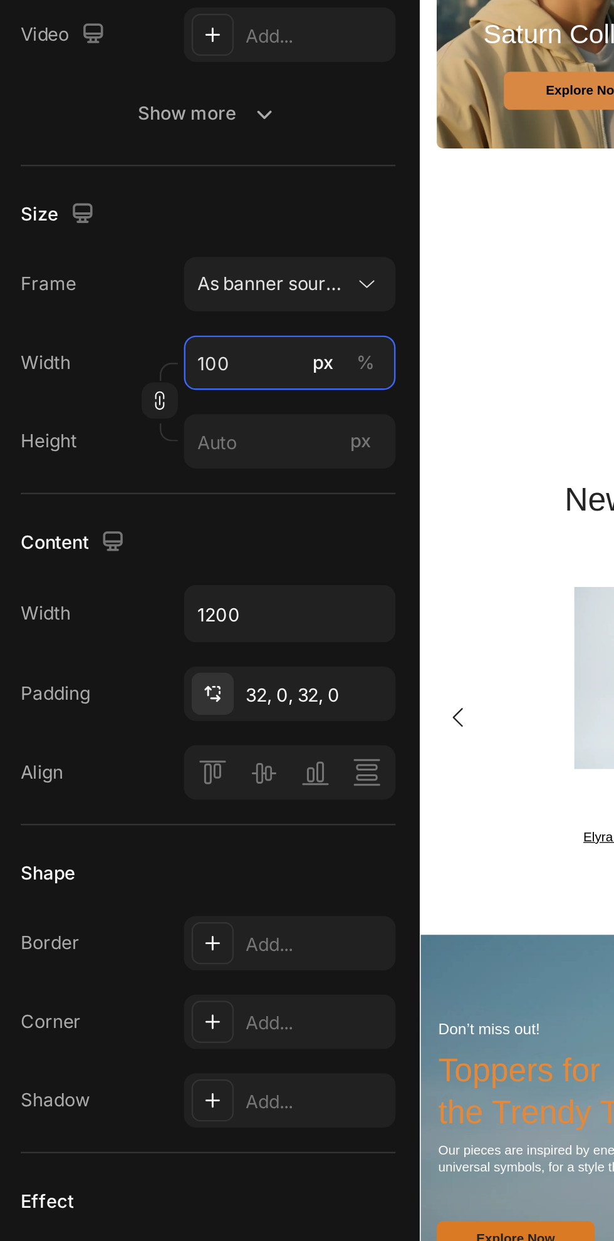
click at [149, 448] on input "100" at bounding box center [157, 445] width 88 height 23
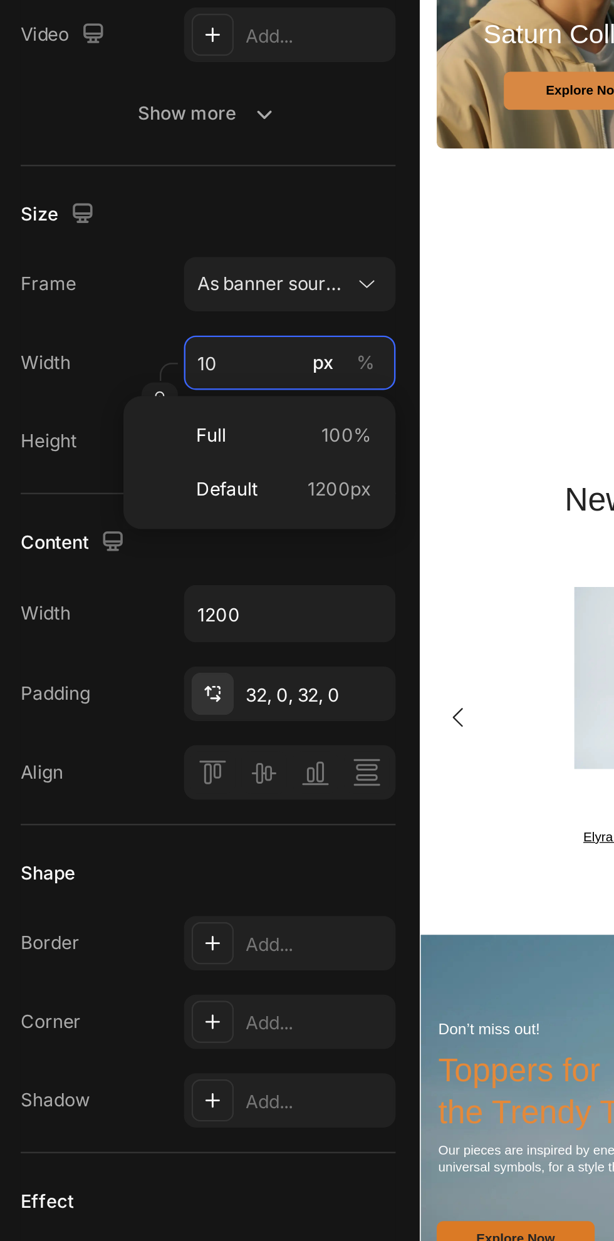
type input "1"
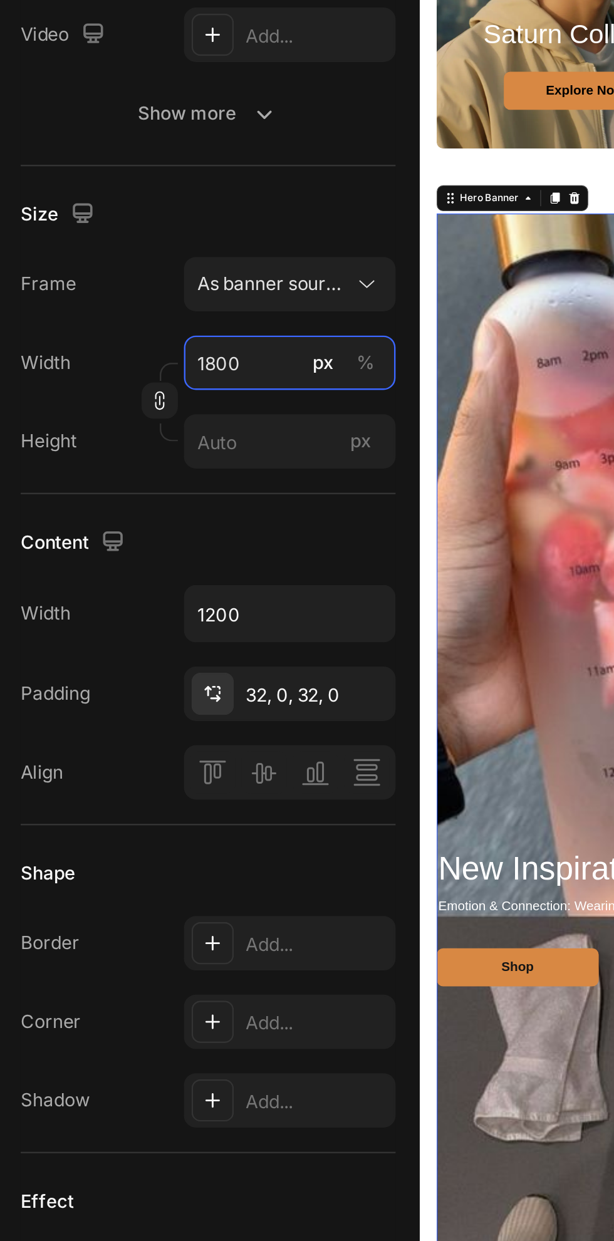
click at [142, 445] on input "1800" at bounding box center [157, 445] width 88 height 23
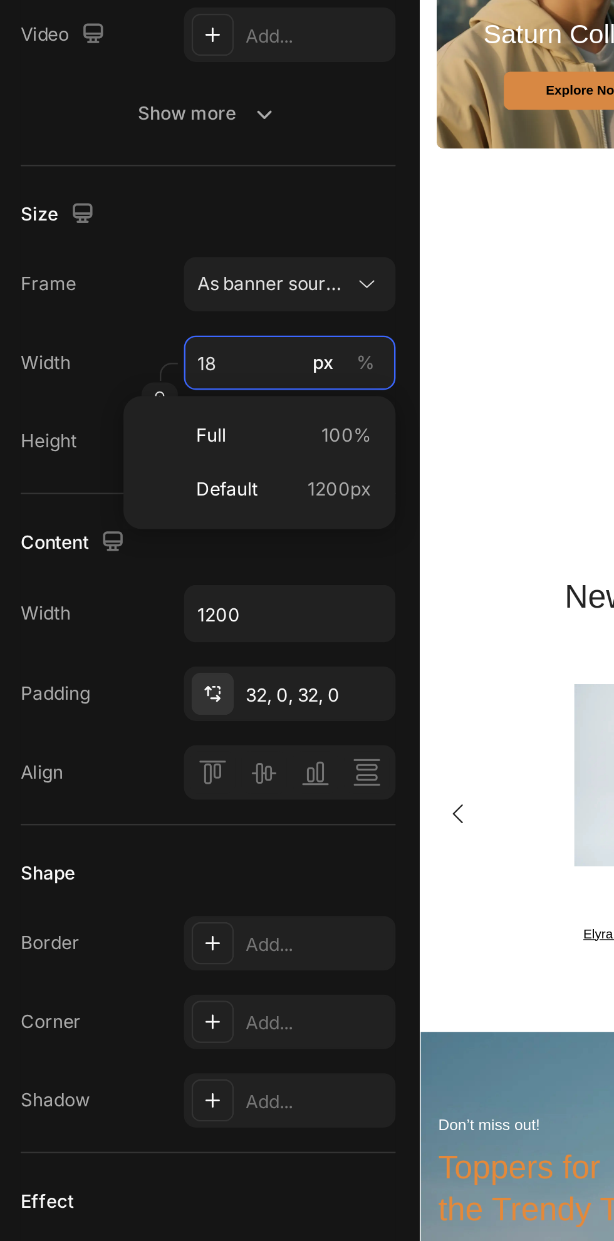
type input "1"
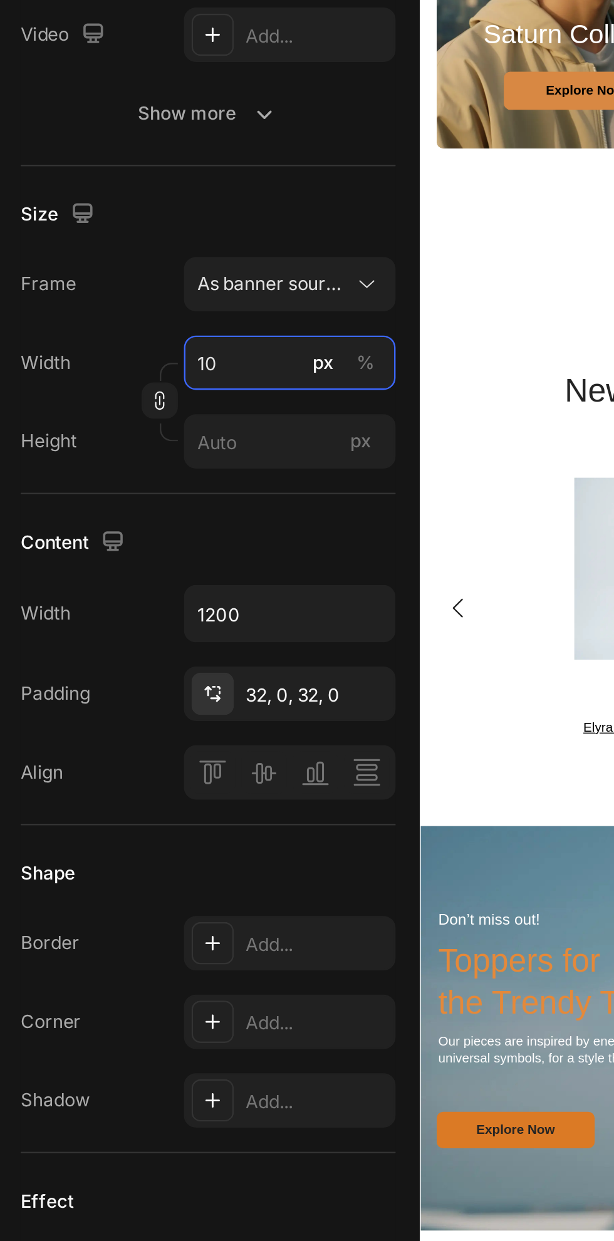
type input "100"
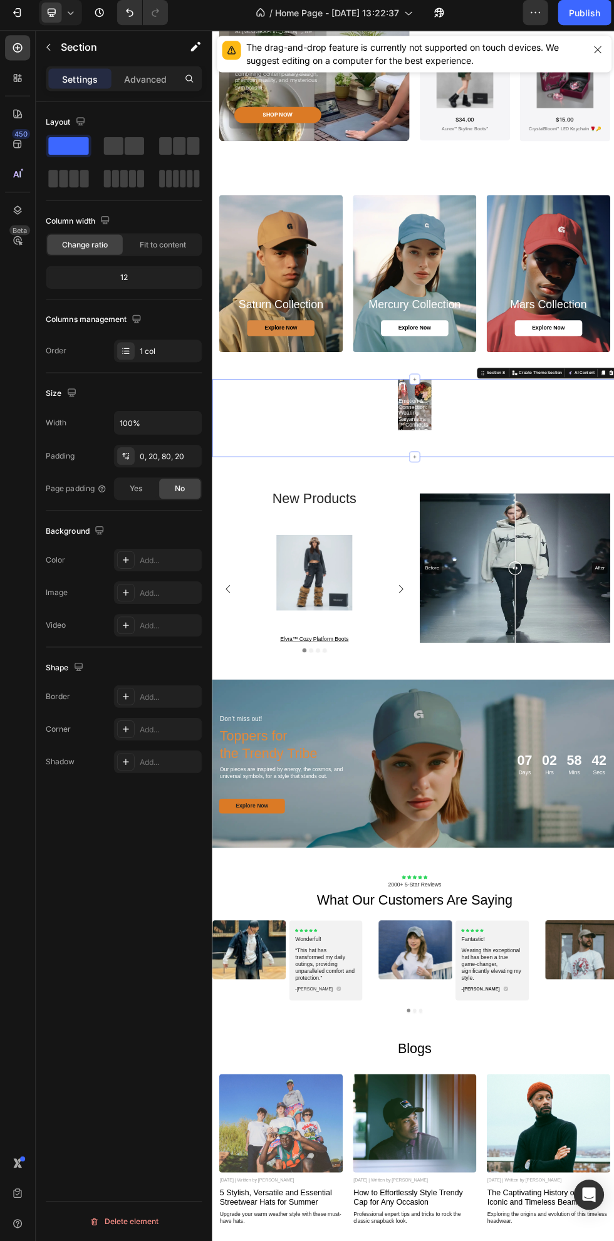
scroll to position [1636, 0]
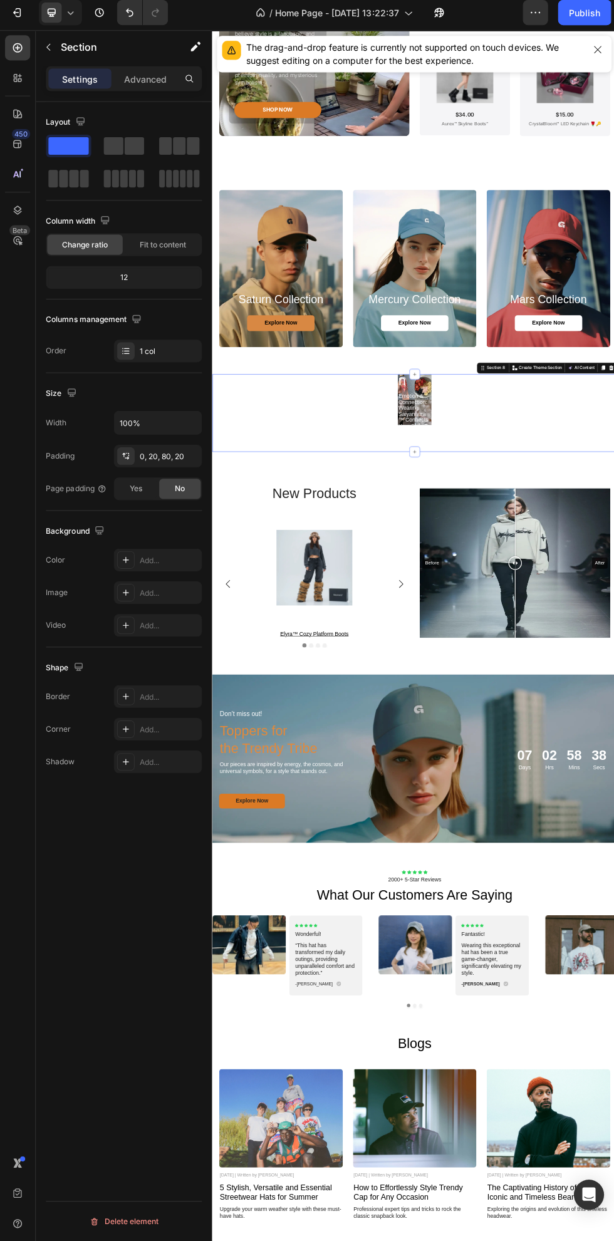
click at [614, 741] on div "emotion & connection: wearing saiyanaura™ connects your style to your inner ess…" at bounding box center [587, 755] width 63 height 102
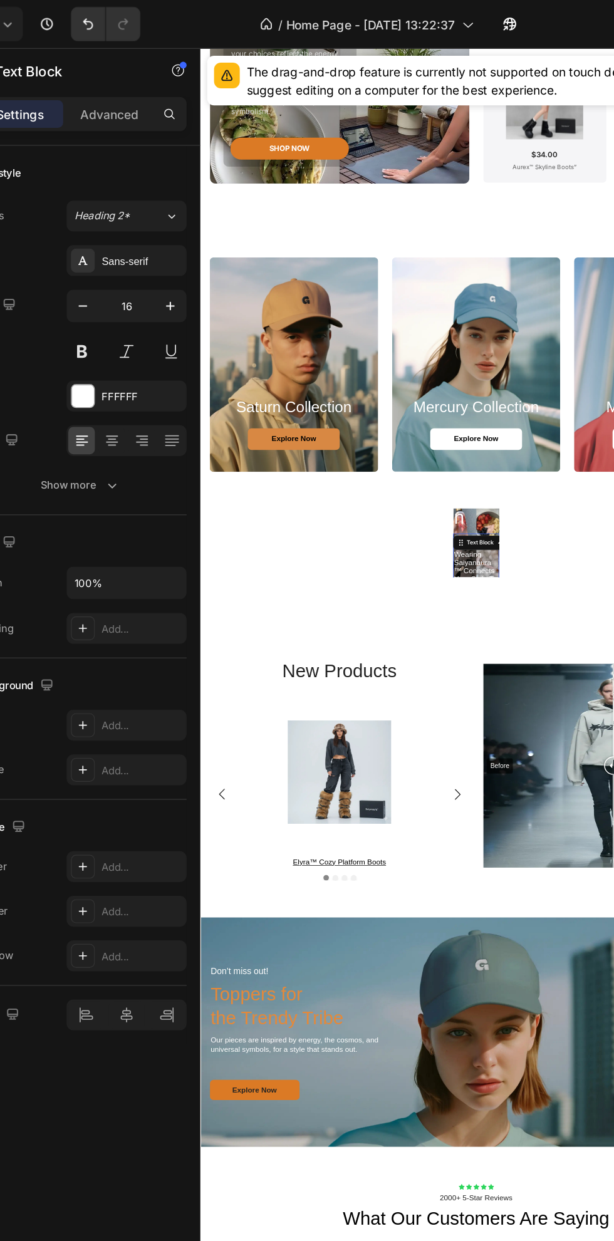
scroll to position [1792, 0]
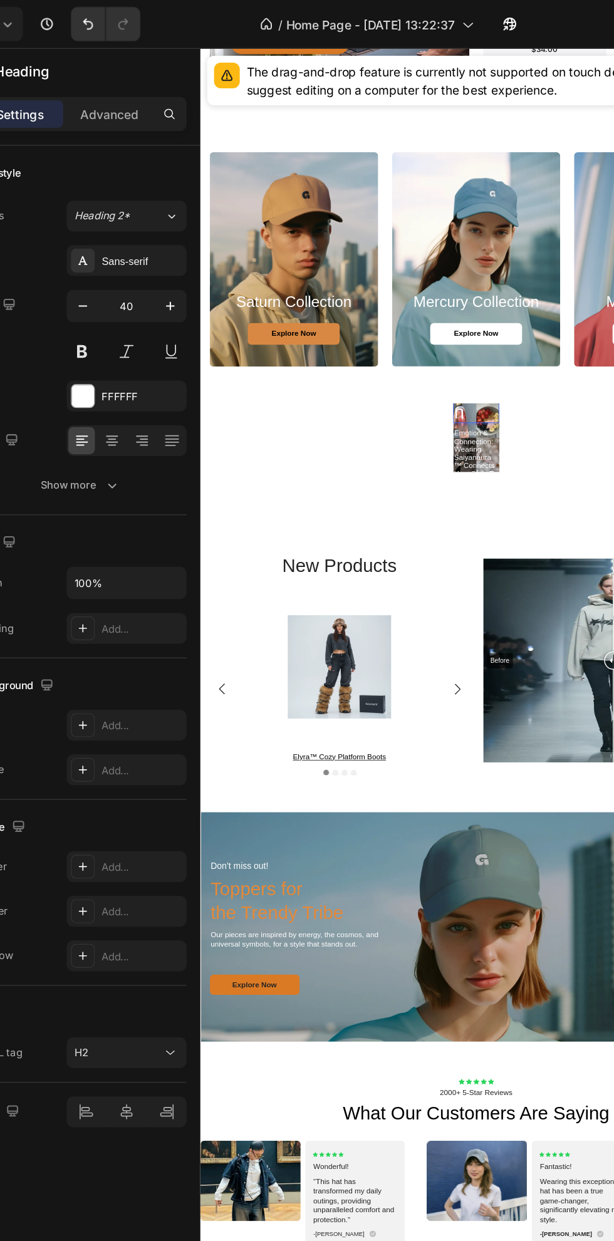
click at [614, 609] on div "new inspiration Heading 12 emotion & connection: wearing saiyanaura™ connects y…" at bounding box center [575, 579] width 727 height 94
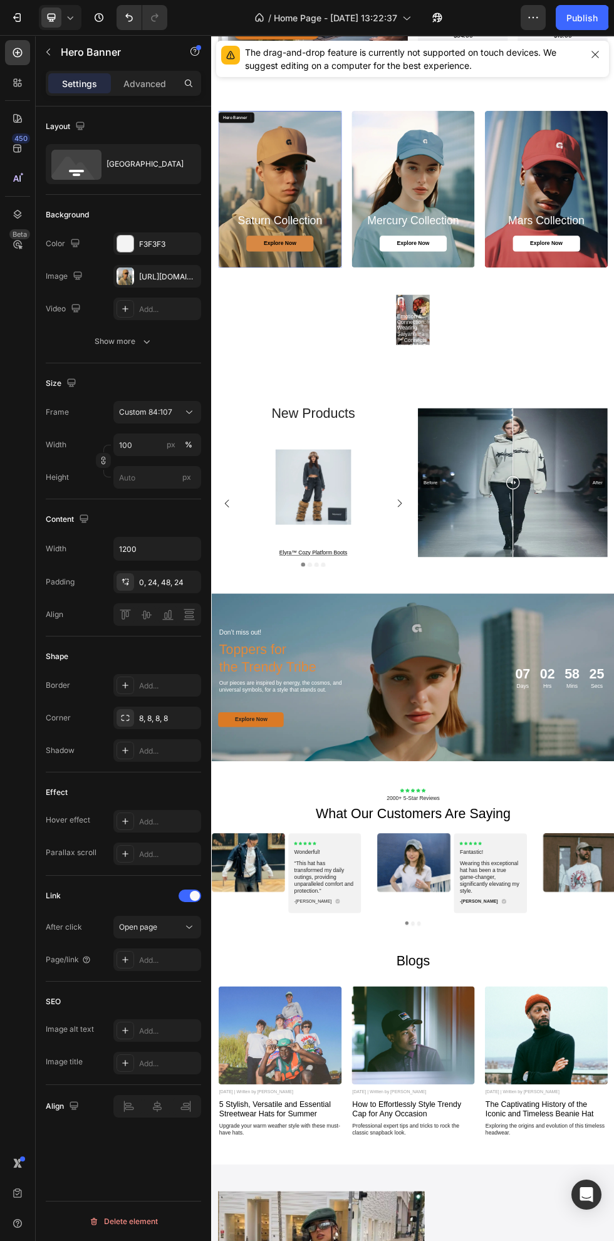
scroll to position [1807, 0]
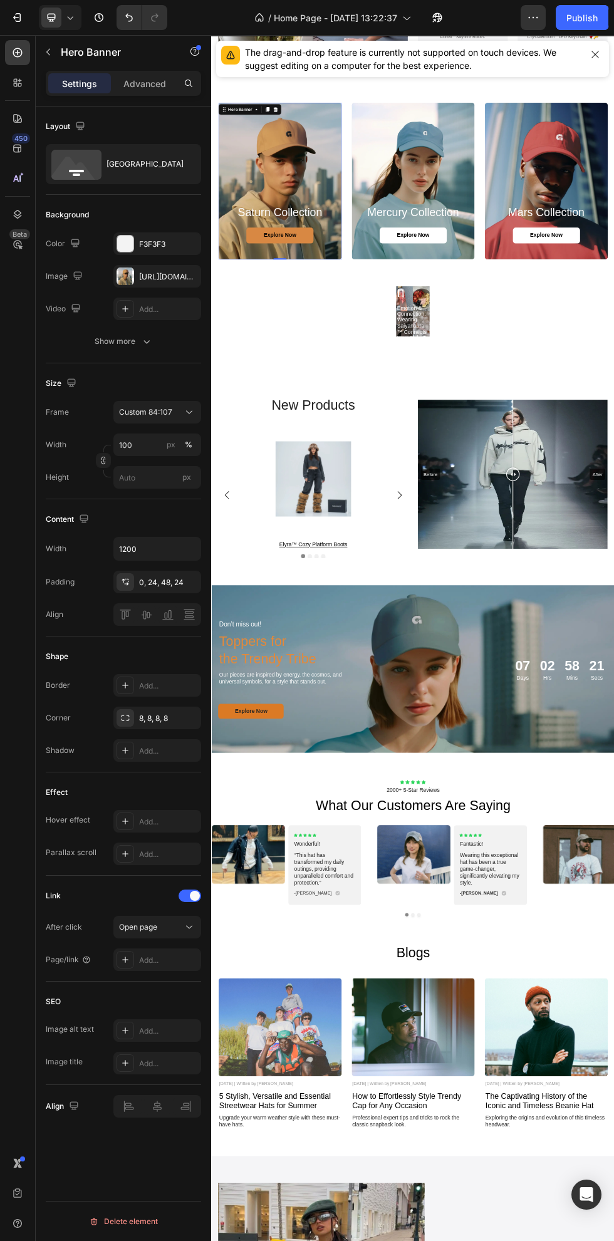
click at [125, 25] on button "Undo/Redo" at bounding box center [129, 17] width 25 height 25
click at [118, 16] on button "Undo/Redo" at bounding box center [129, 17] width 25 height 25
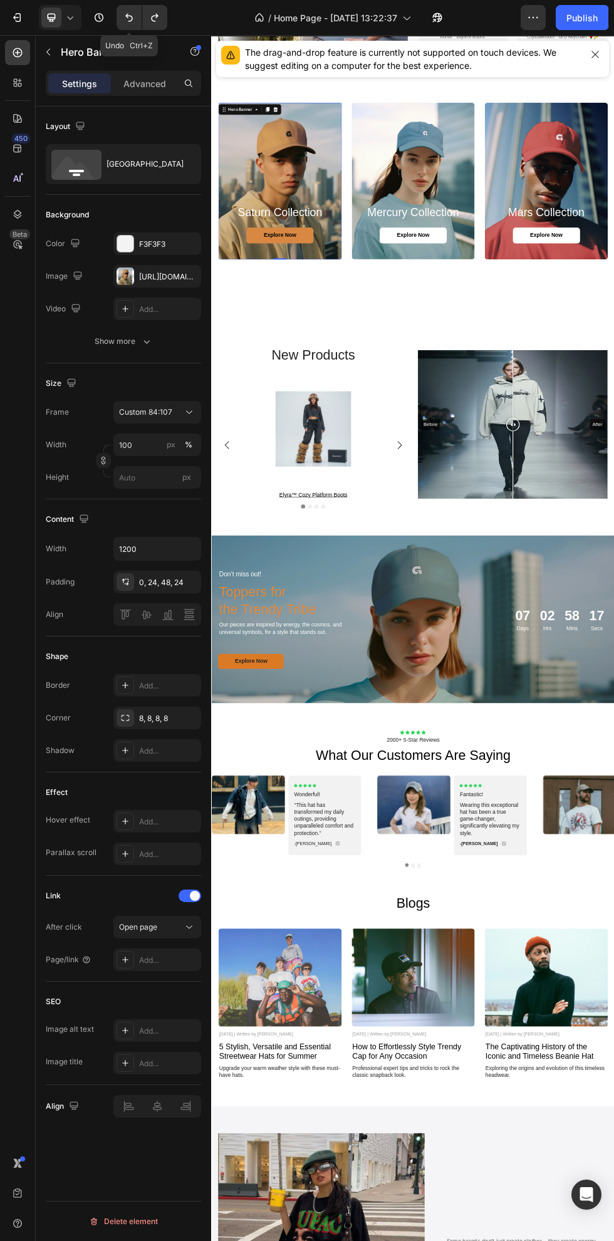
click at [128, 18] on icon "Undo/Redo" at bounding box center [129, 18] width 8 height 8
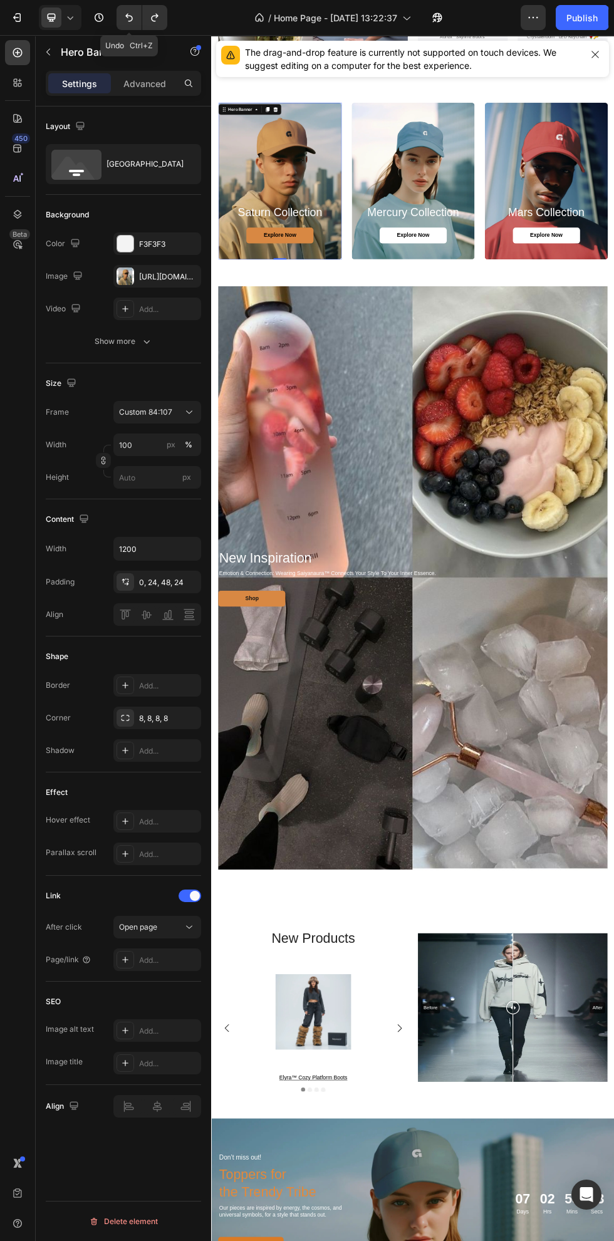
click at [135, 548] on input "1200" at bounding box center [157, 549] width 86 height 23
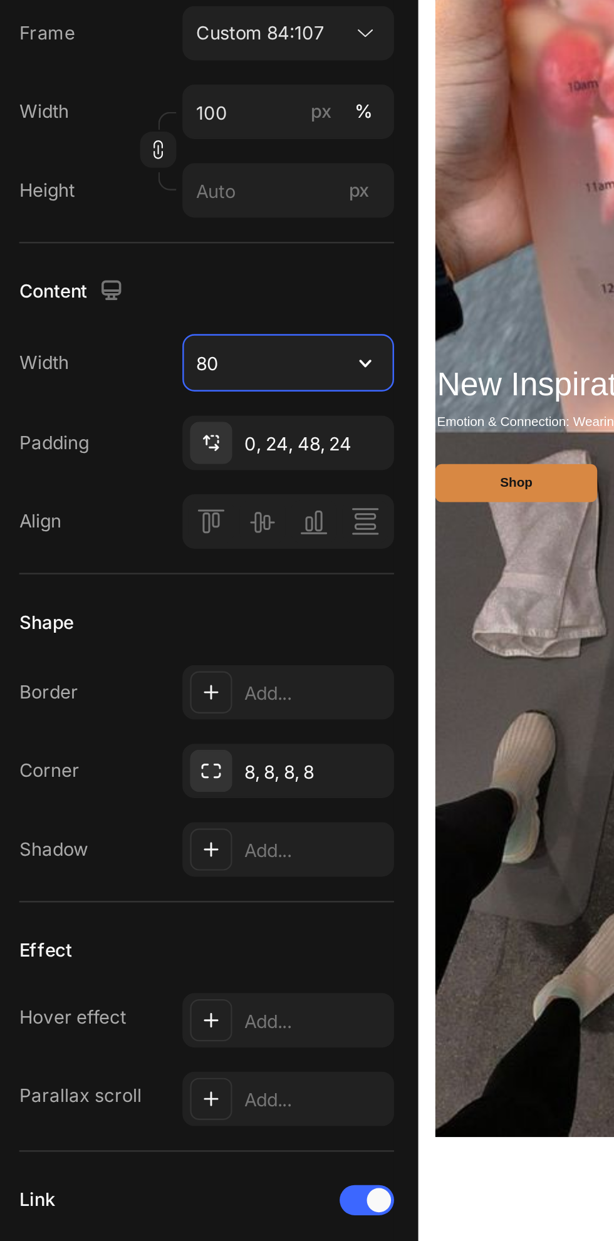
type input "800"
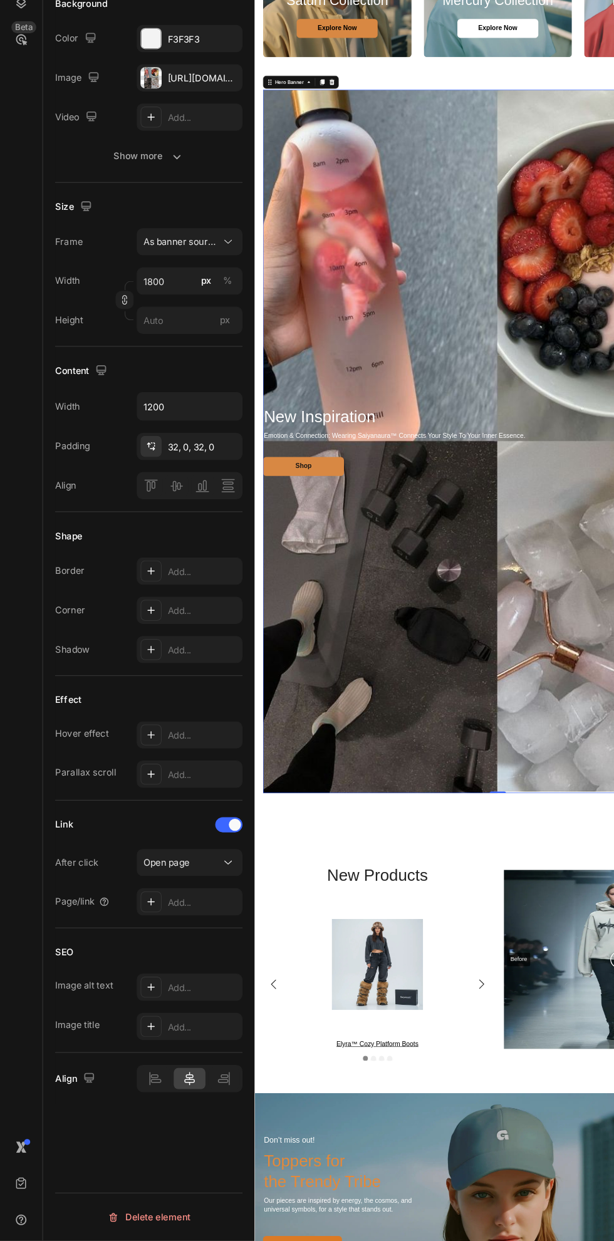
scroll to position [2024, 0]
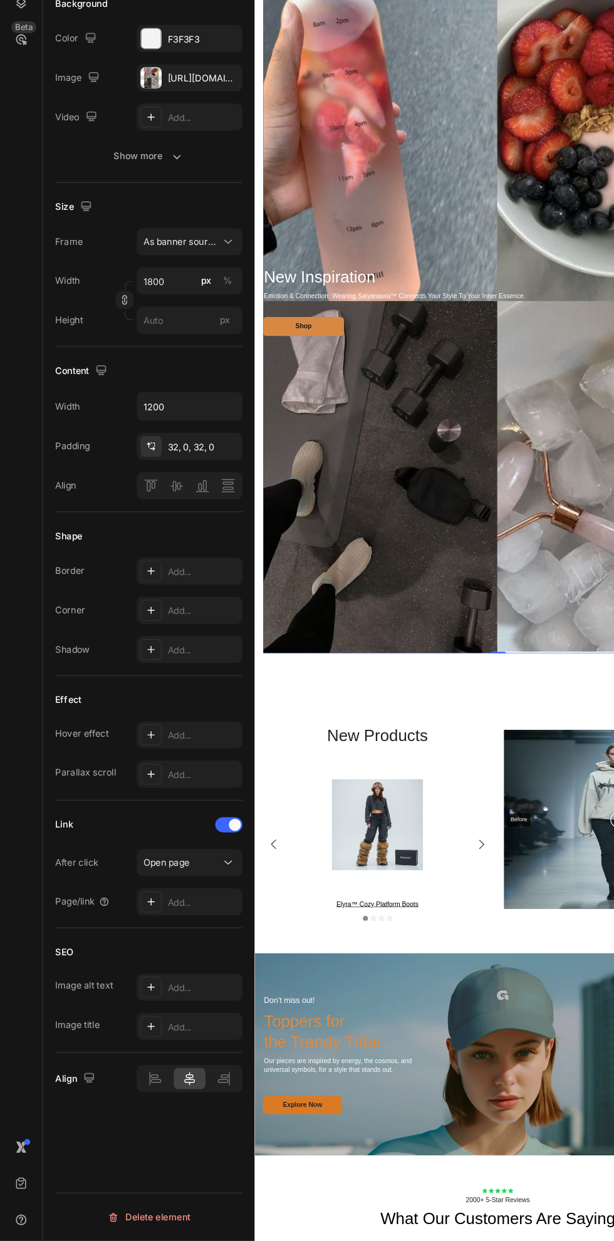
click at [140, 549] on input "1200" at bounding box center [157, 549] width 86 height 23
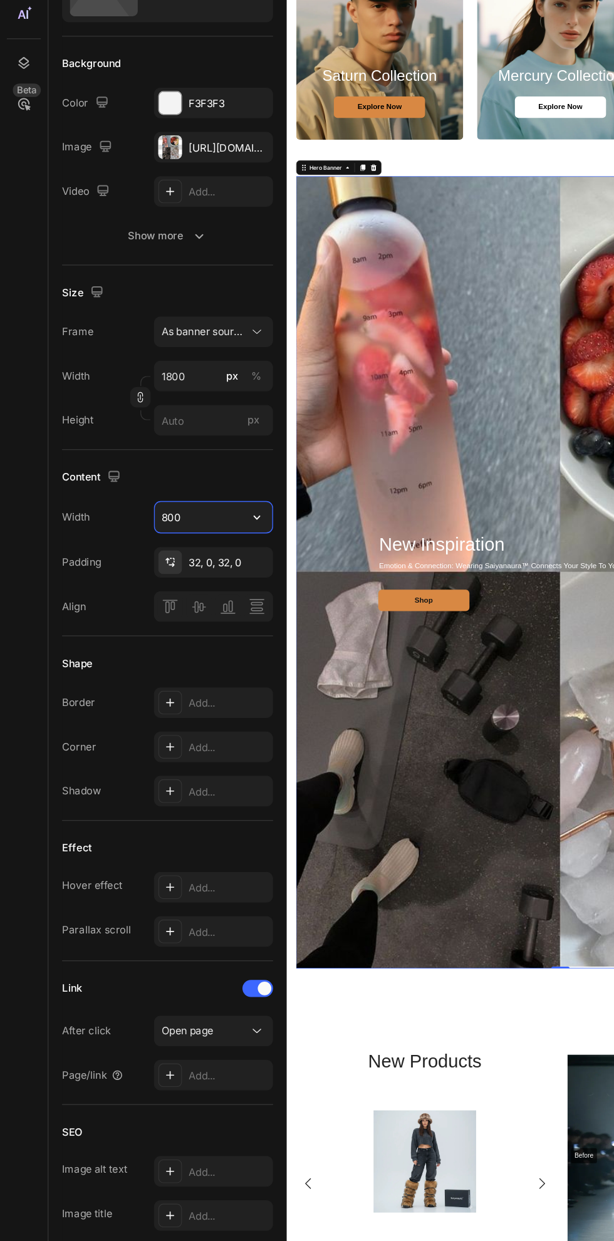
scroll to position [1804, 0]
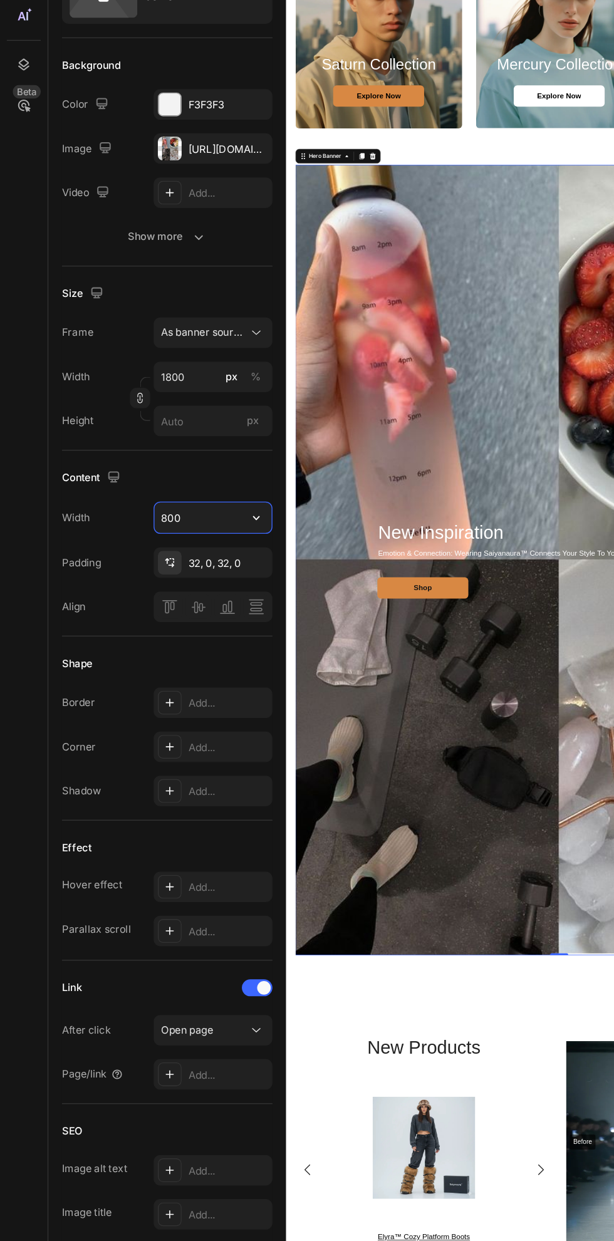
click at [147, 545] on input "800" at bounding box center [157, 549] width 86 height 23
type input "8"
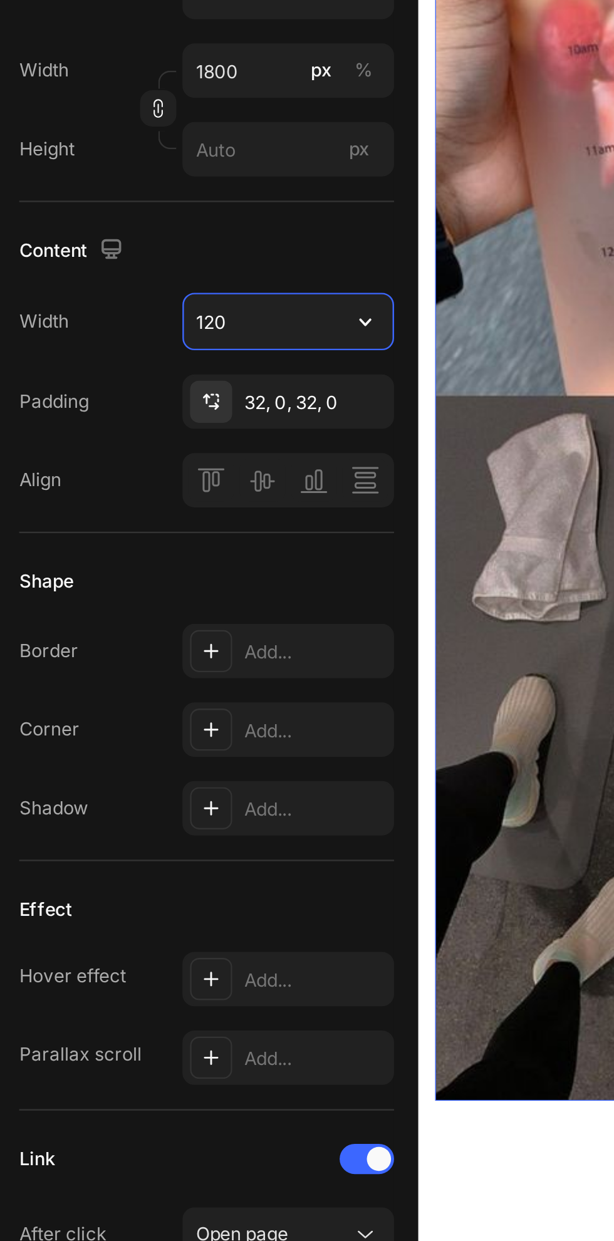
type input "1200"
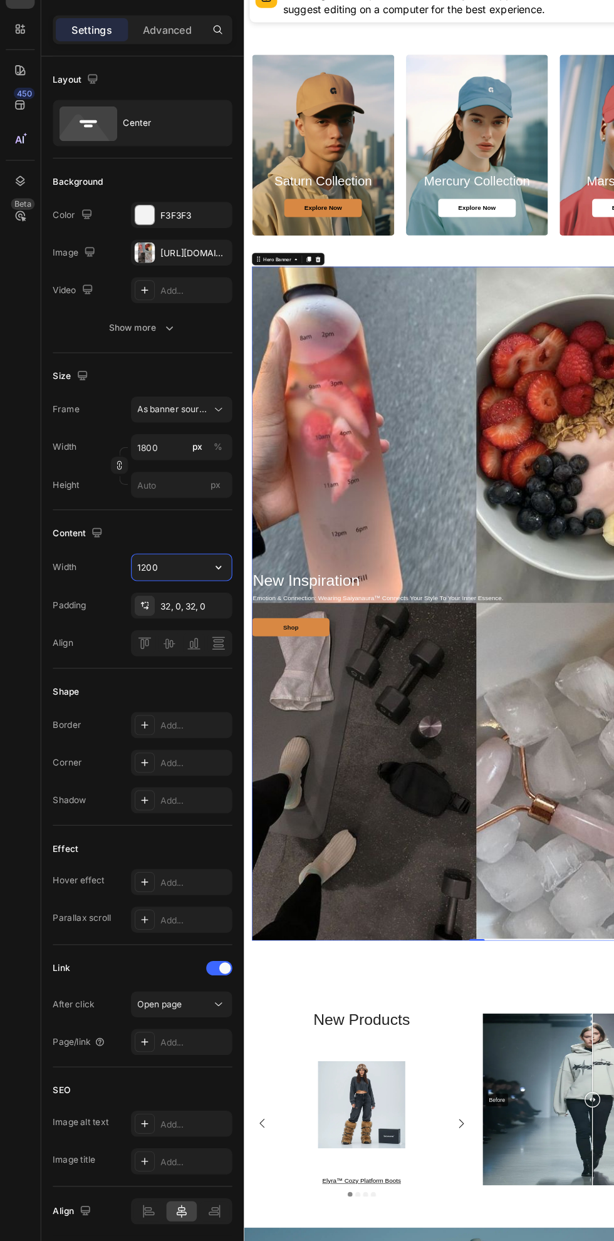
scroll to position [1815, 0]
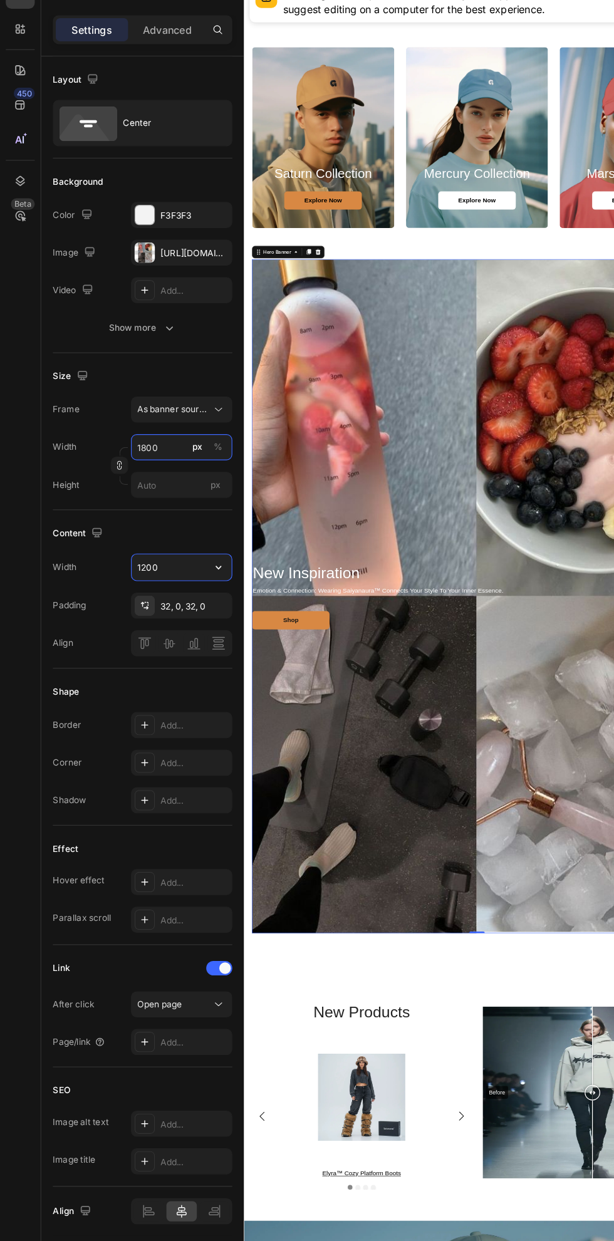
click at [136, 442] on input "1800" at bounding box center [157, 445] width 88 height 23
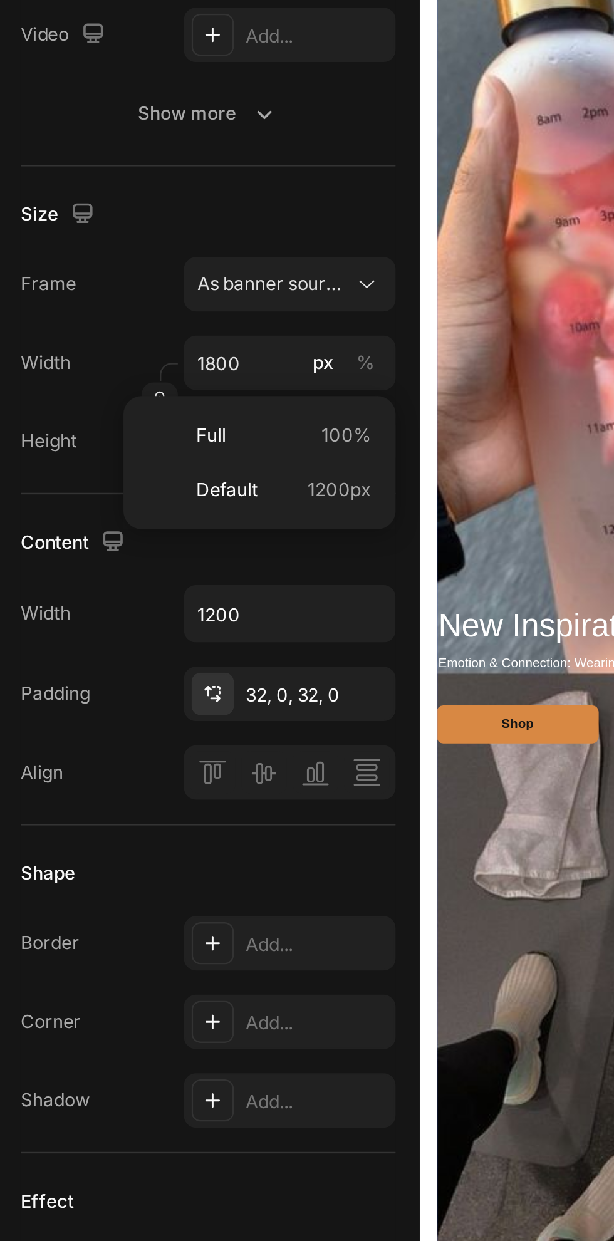
click at [123, 477] on span "Full" at bounding box center [124, 474] width 13 height 11
type input "100"
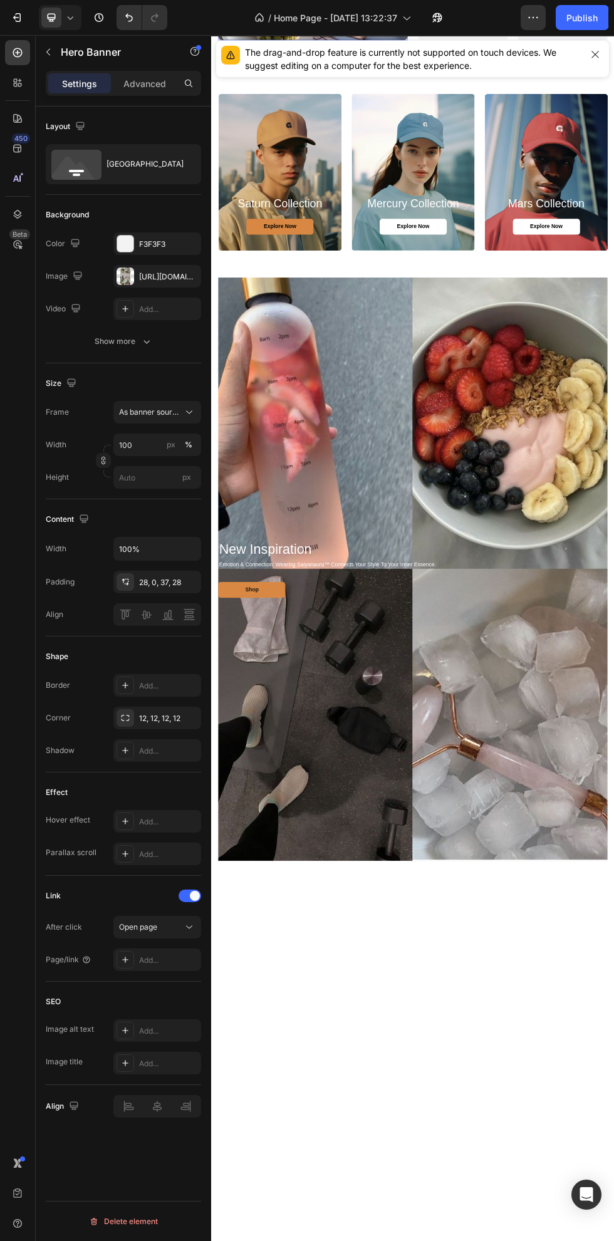
scroll to position [0, 0]
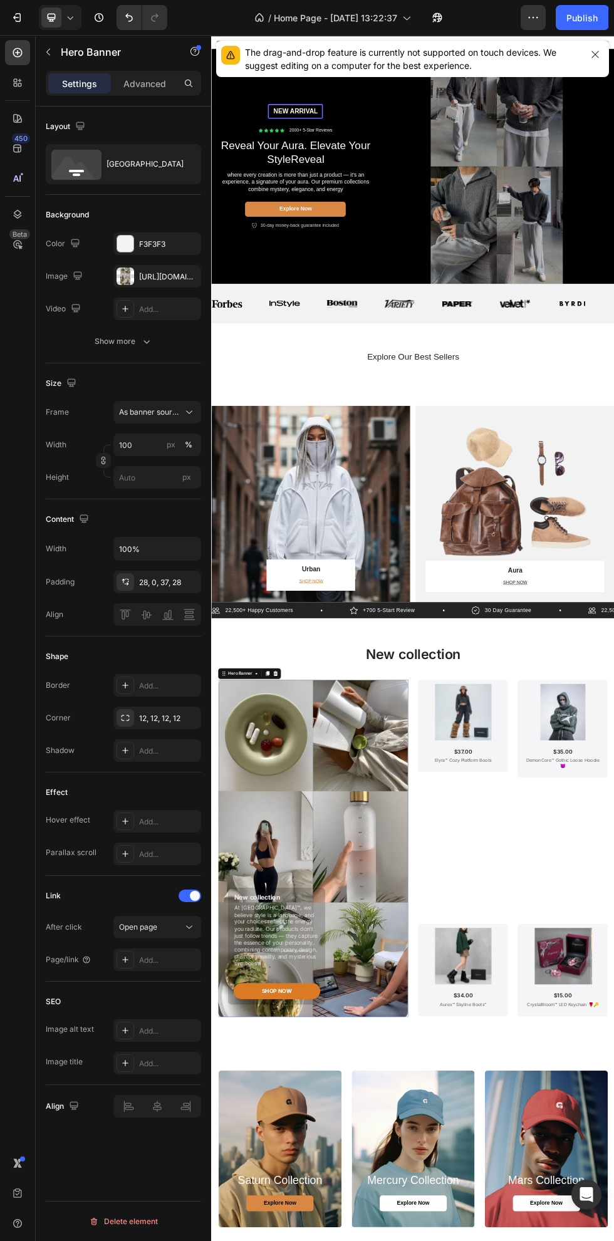
click at [582, 18] on div "Publish" at bounding box center [582, 17] width 31 height 13
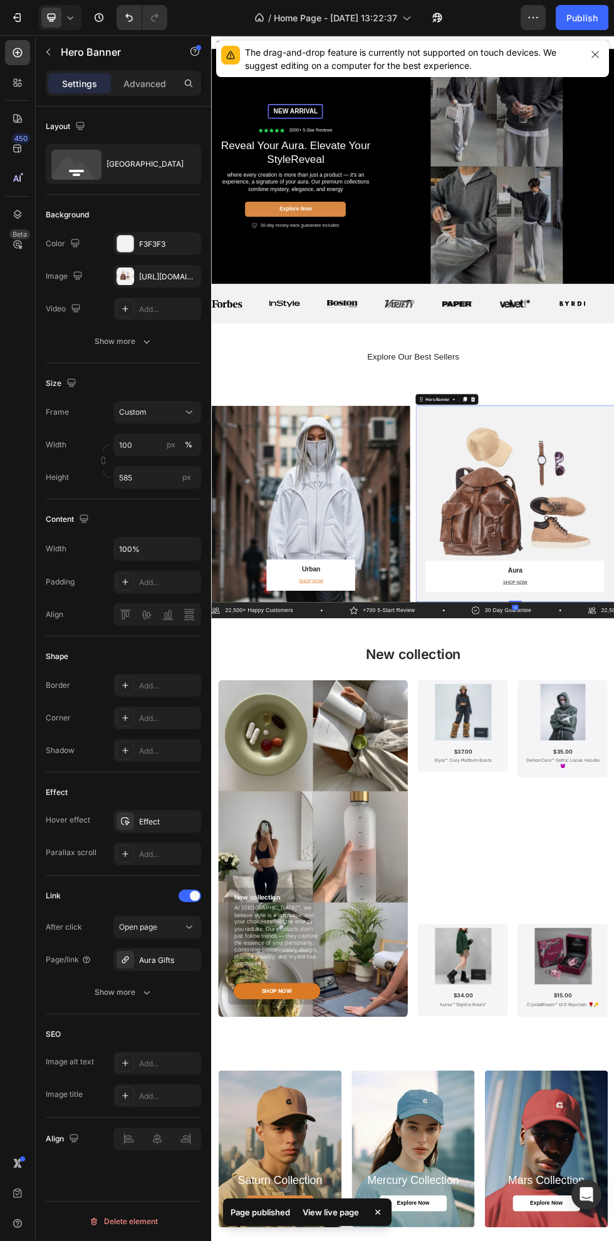
click at [174, 285] on div "https://cdn.shopify.com/s/files/1/0663/8773/8707/files/gempages_583492405316027…" at bounding box center [157, 276] width 88 height 23
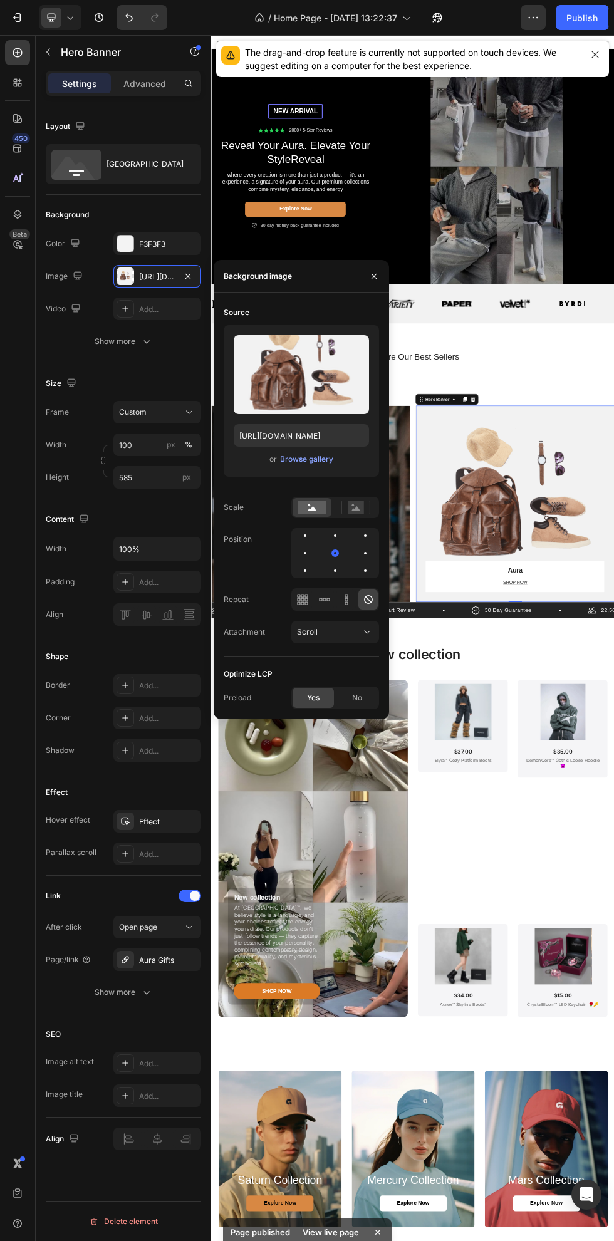
click at [332, 463] on button "Browse gallery" at bounding box center [306, 459] width 55 height 13
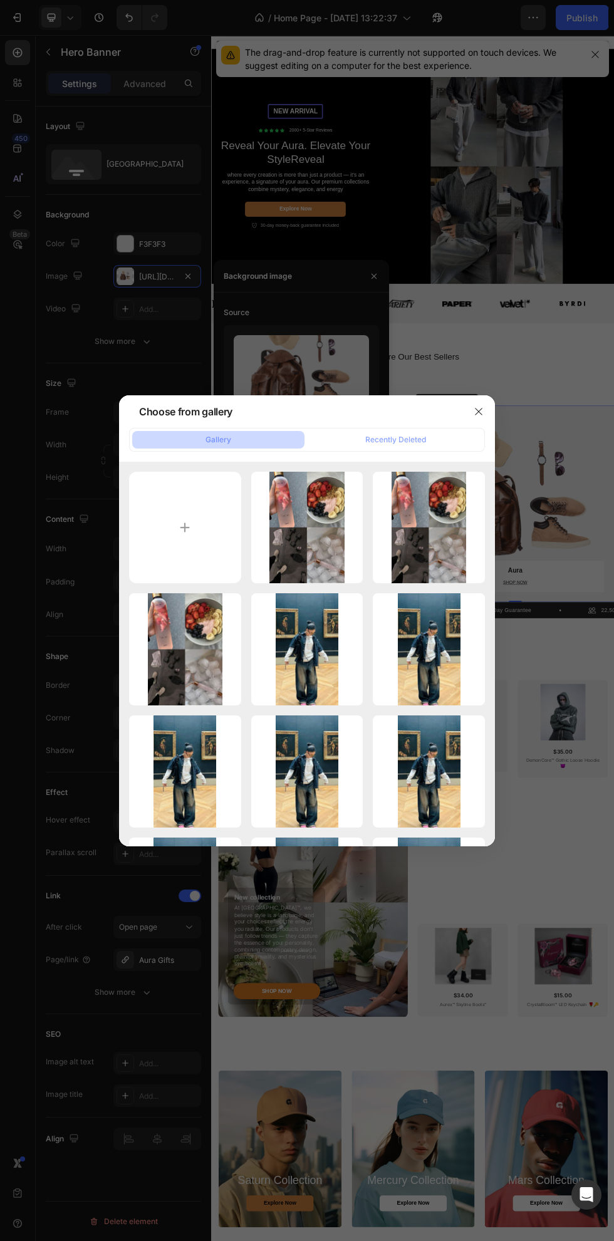
click at [222, 550] on input "file" at bounding box center [185, 528] width 112 height 112
type input "C:\fakepath\59045de7f6f4b180b31d1819bbc4038e.jpg"
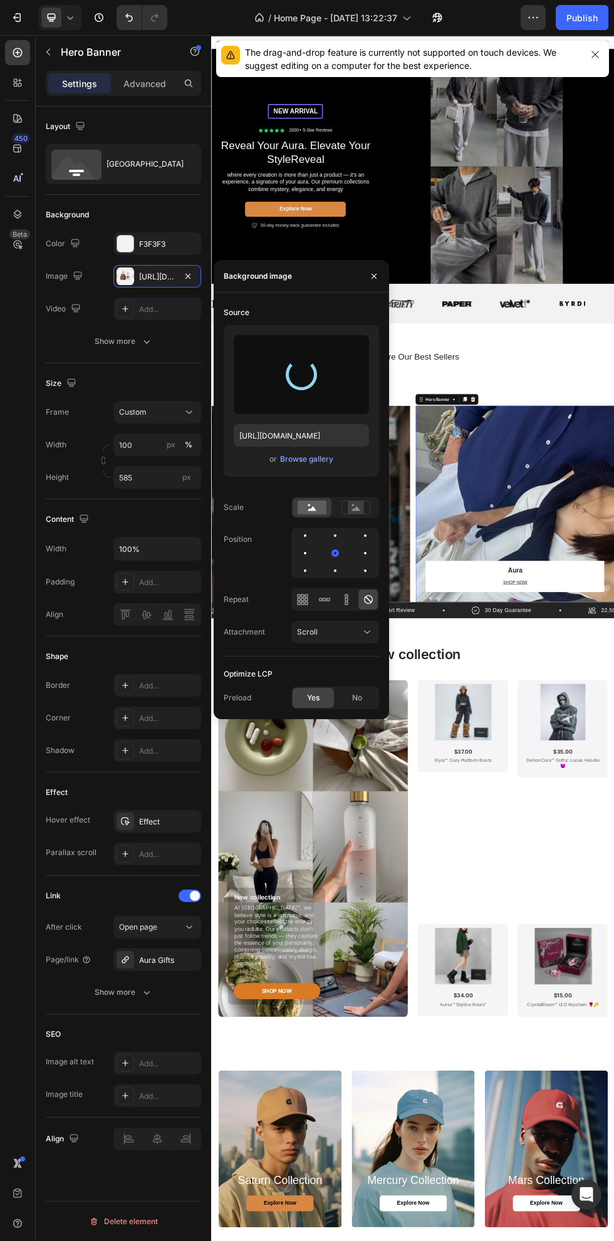
type input "[URL][DOMAIN_NAME]"
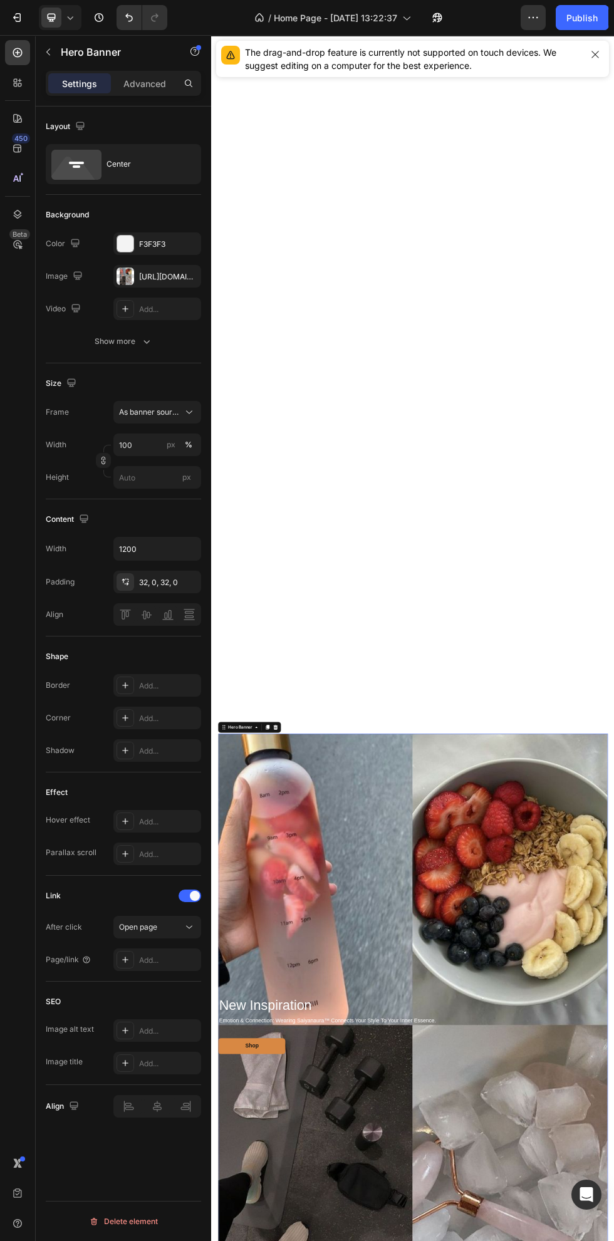
scroll to position [2089, 0]
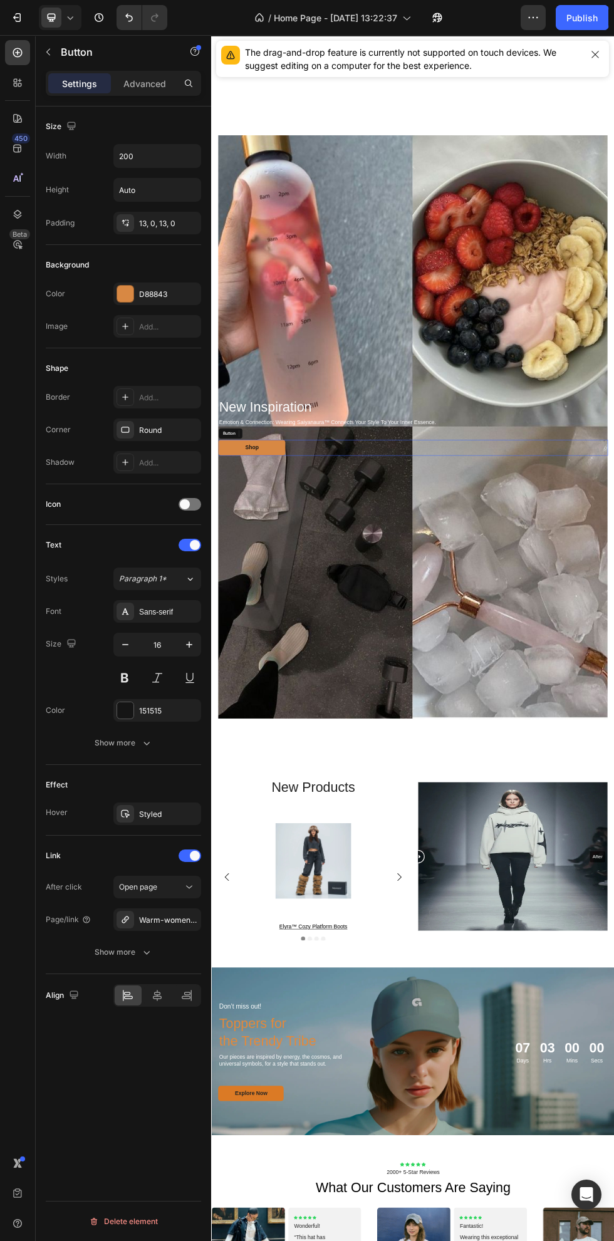
click at [125, 294] on div at bounding box center [125, 294] width 16 height 16
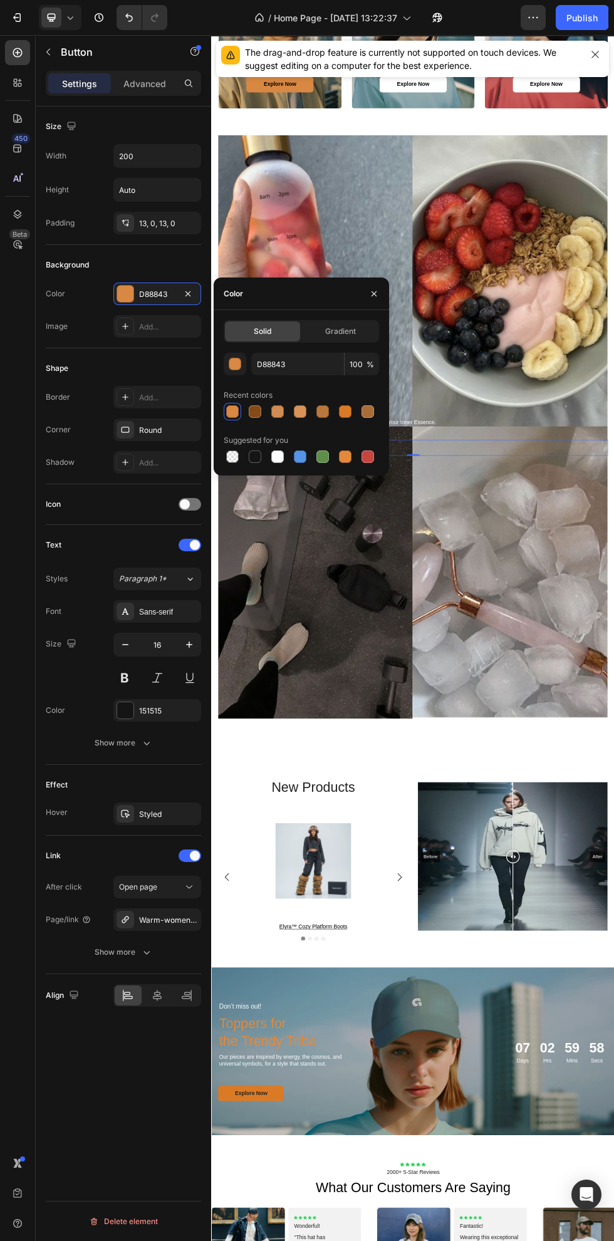
scroll to position [2254, 0]
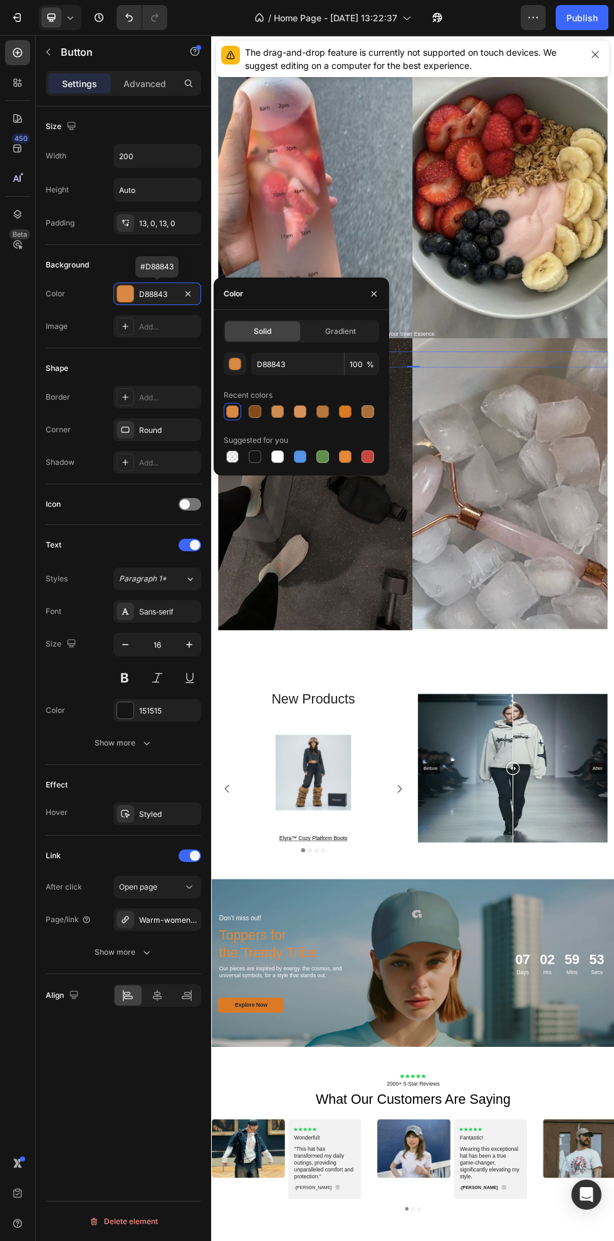
click at [262, 467] on div "Solid Gradient D88843 100 % Recent colors Suggested for you" at bounding box center [301, 392] width 175 height 165
click at [255, 457] on div at bounding box center [255, 457] width 13 height 13
type input "151515"
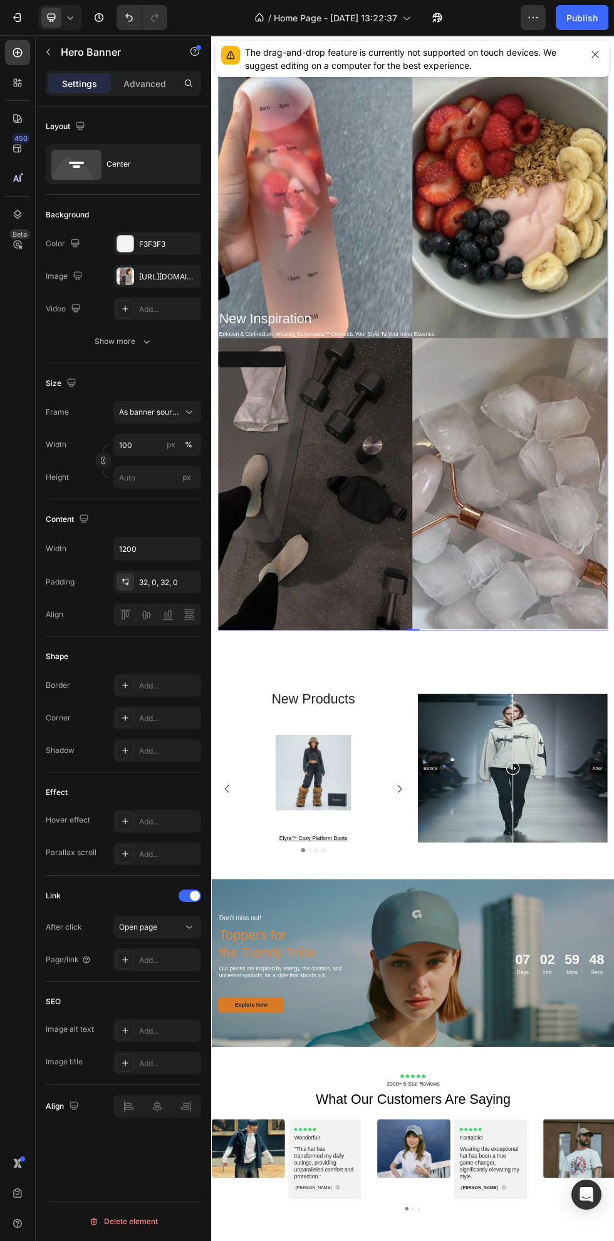
scroll to position [2376, 0]
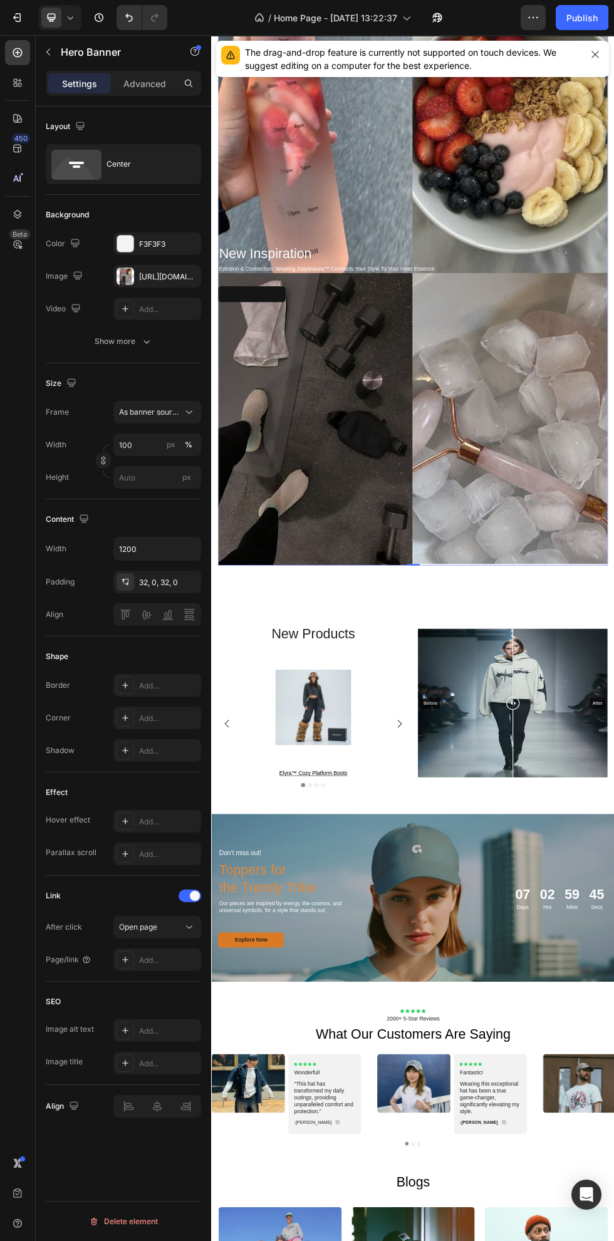
click at [76, 351] on button "Show more" at bounding box center [123, 341] width 155 height 23
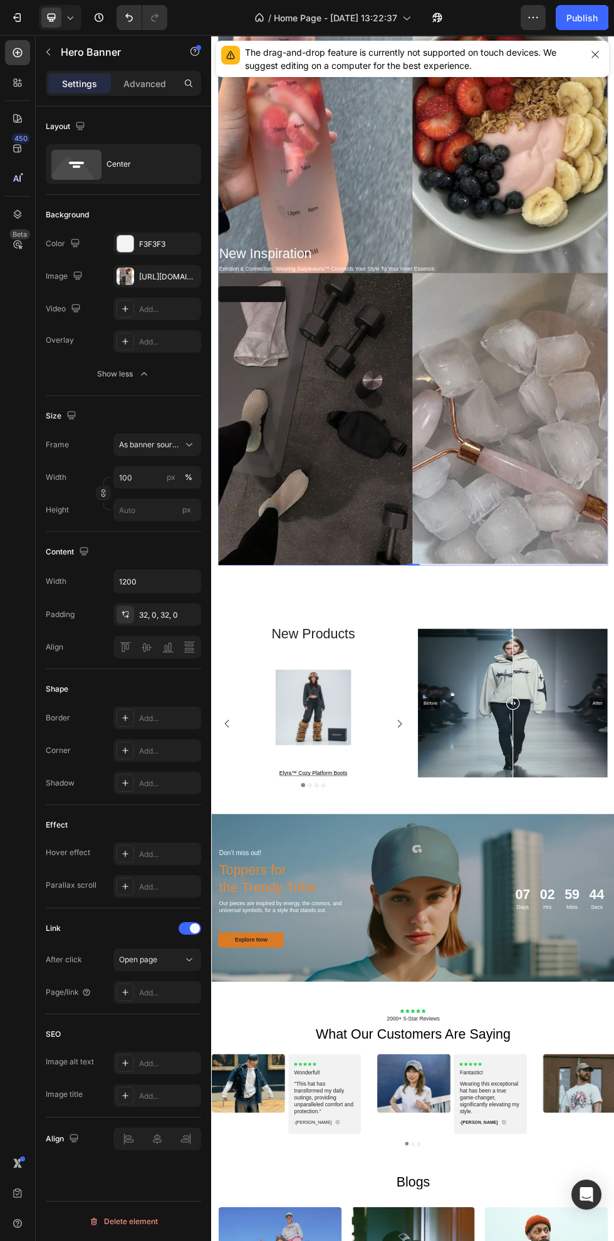
click at [125, 342] on icon at bounding box center [125, 341] width 6 height 6
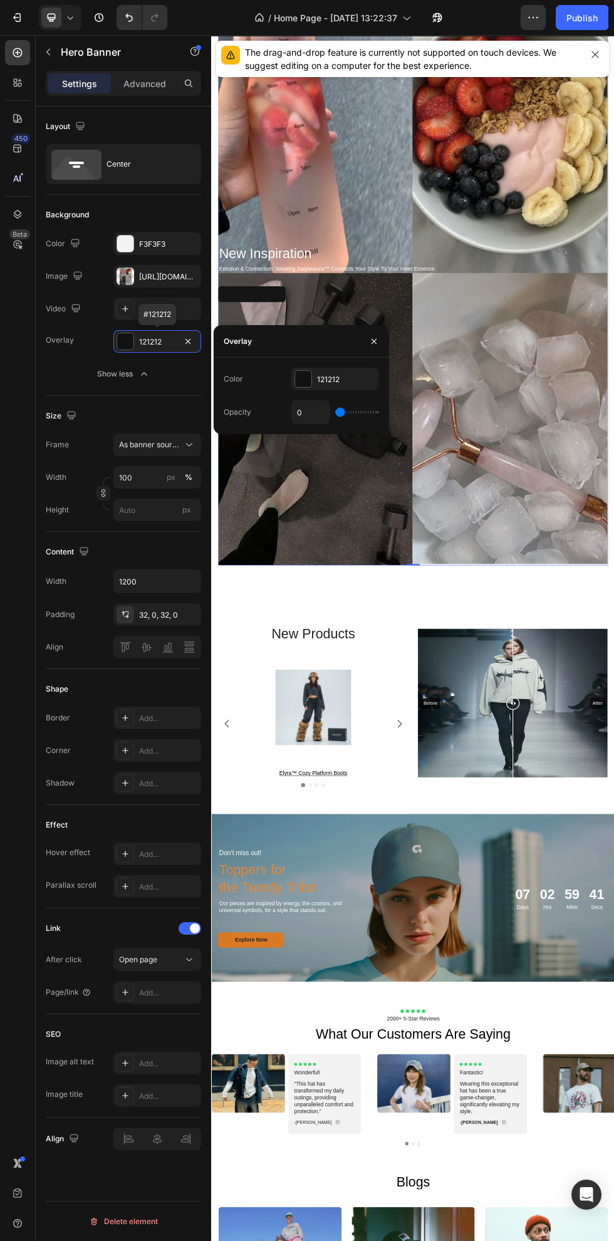
click at [321, 382] on div "121212" at bounding box center [346, 379] width 59 height 11
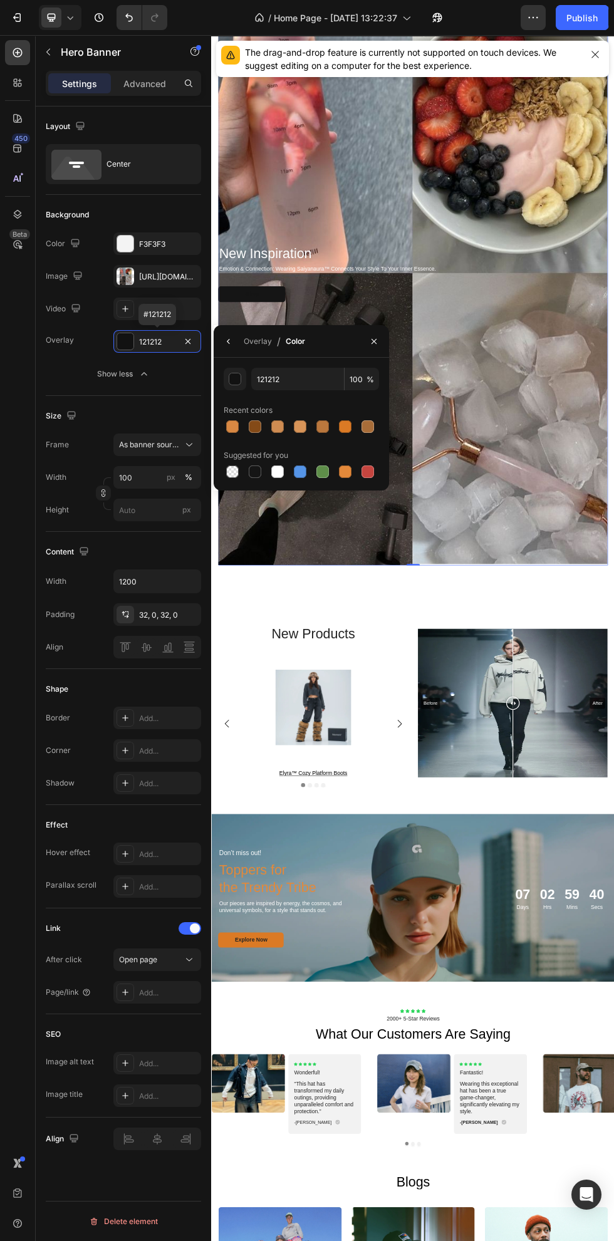
click at [300, 472] on div at bounding box center [300, 472] width 13 height 13
click at [278, 472] on div at bounding box center [277, 472] width 13 height 13
type input "FFFFFF"
click at [614, 666] on div "Overlay" at bounding box center [587, 479] width 727 height 1089
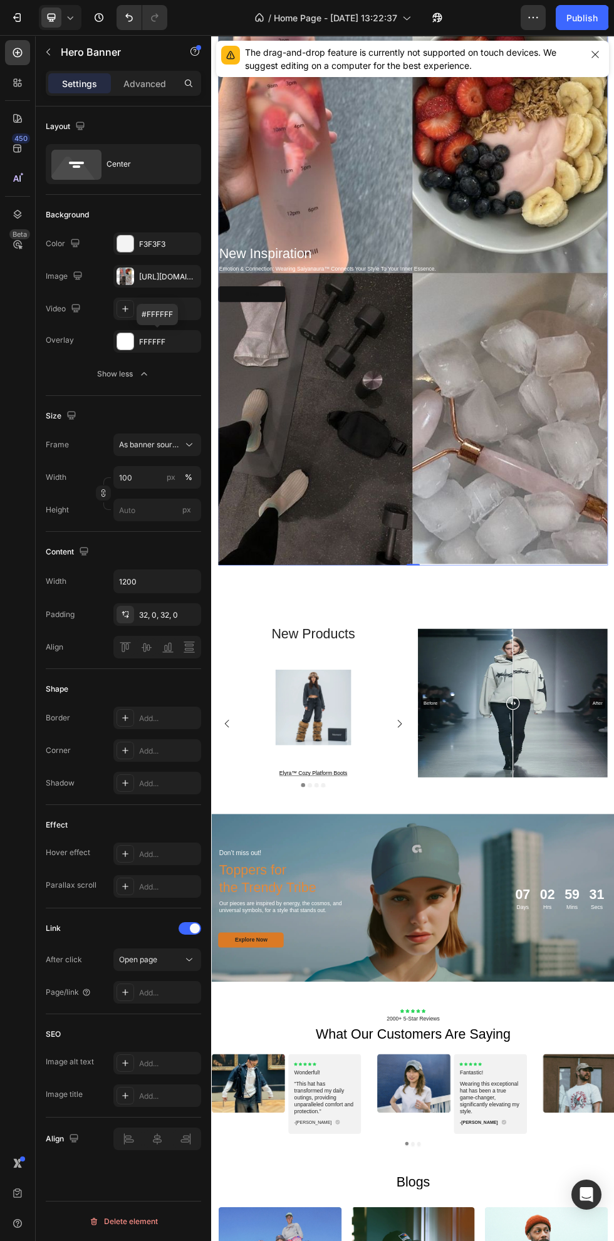
click at [138, 22] on button "Undo/Redo" at bounding box center [129, 17] width 25 height 25
click at [129, 18] on icon "Undo/Redo" at bounding box center [129, 17] width 13 height 13
click at [295, 518] on p "Shop" at bounding box center [286, 518] width 25 height 13
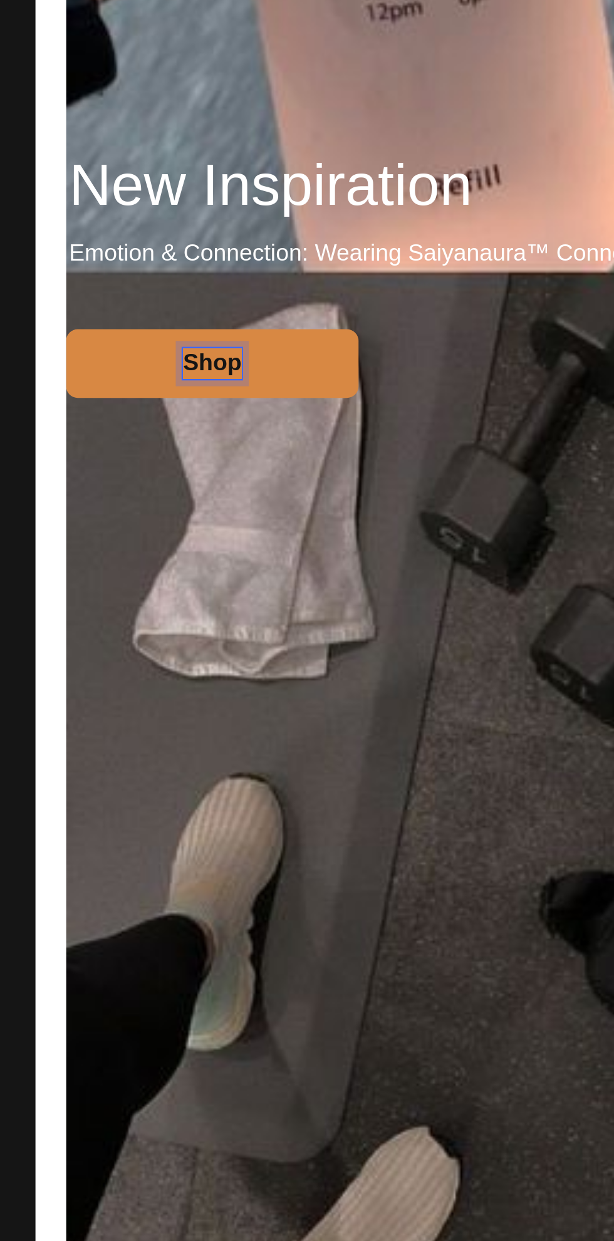
scroll to position [2435, 0]
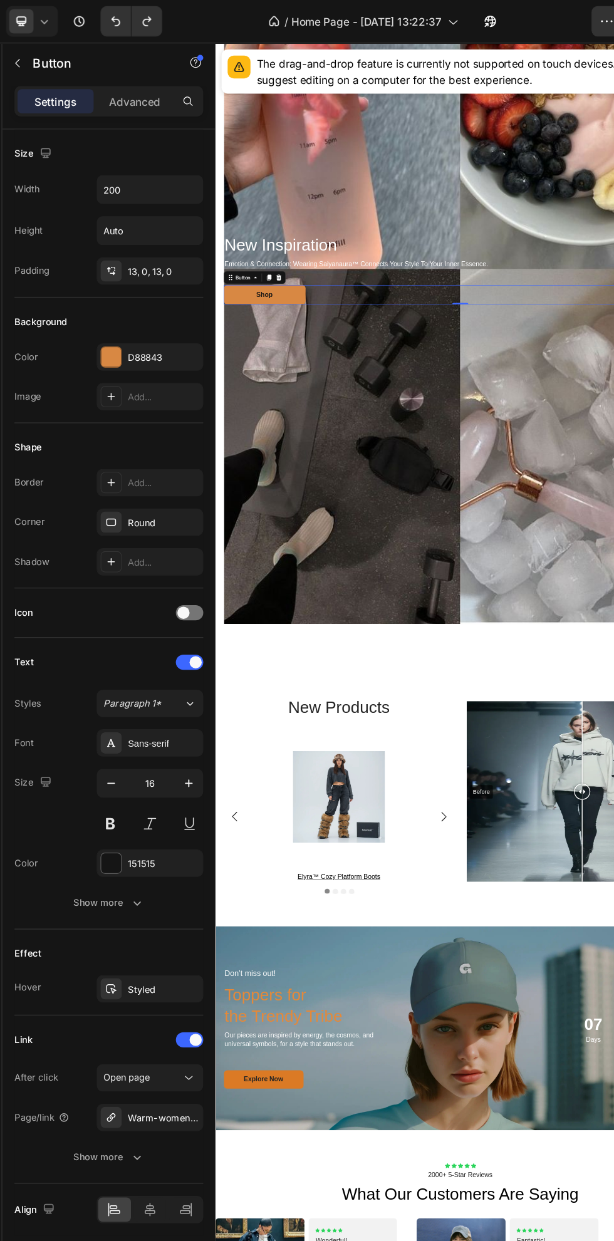
scroll to position [2550, 0]
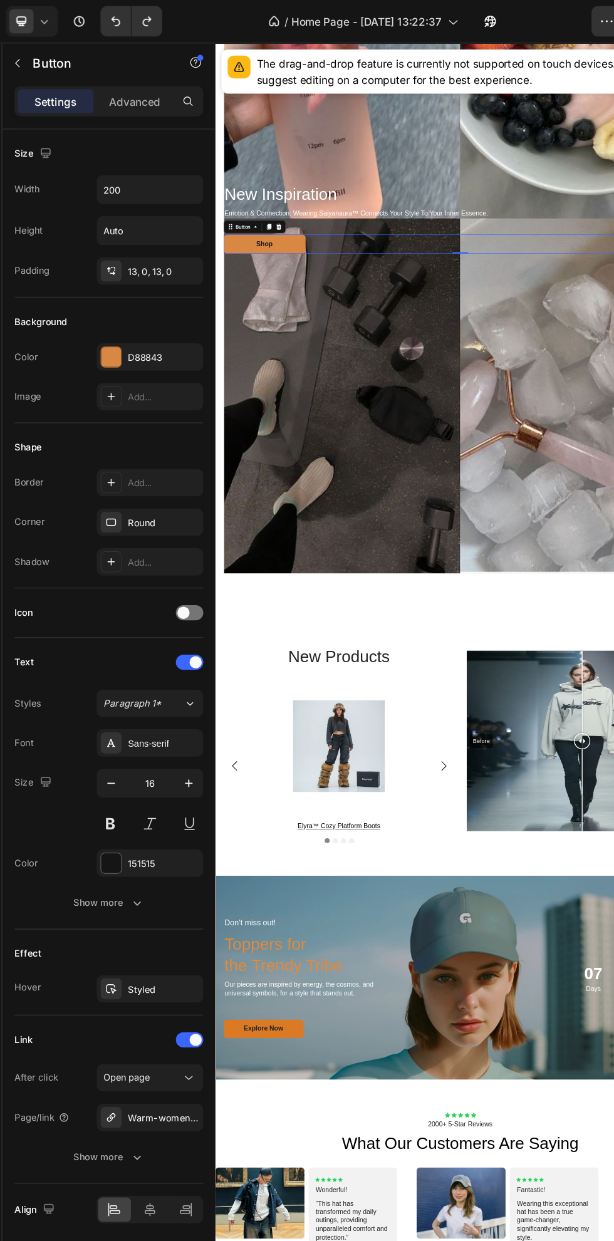
click at [133, 301] on div at bounding box center [126, 294] width 18 height 18
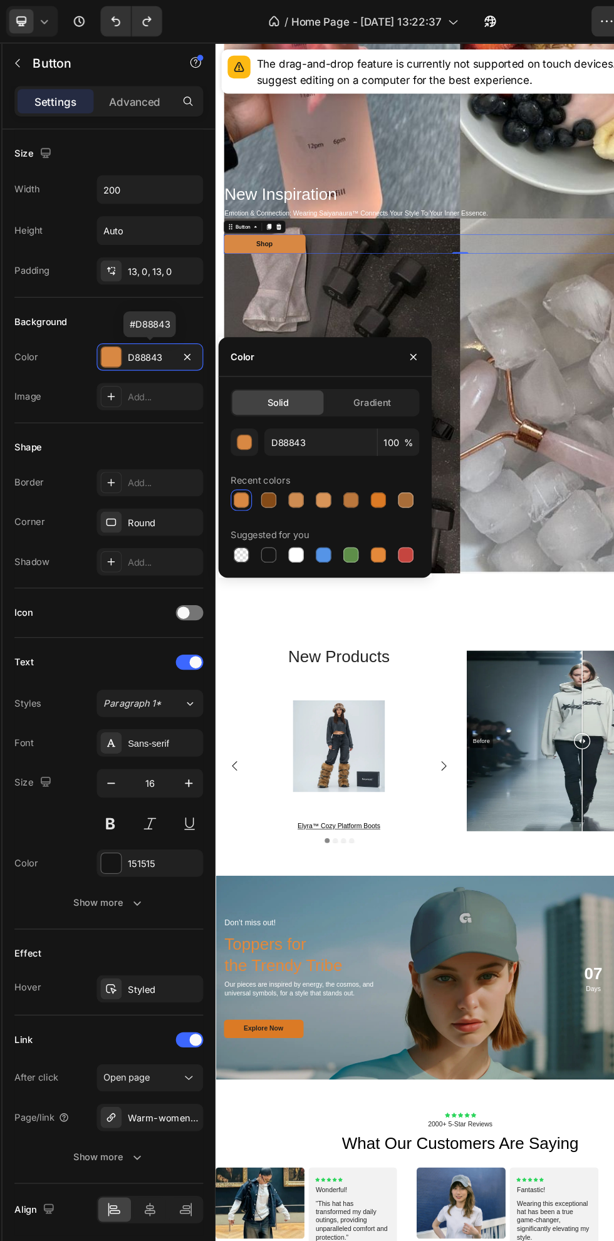
click at [300, 457] on div at bounding box center [300, 457] width 13 height 13
click at [278, 457] on div at bounding box center [277, 457] width 13 height 13
type input "FFFFFF"
click at [614, 592] on div "Background Image" at bounding box center [590, 313] width 727 height 1089
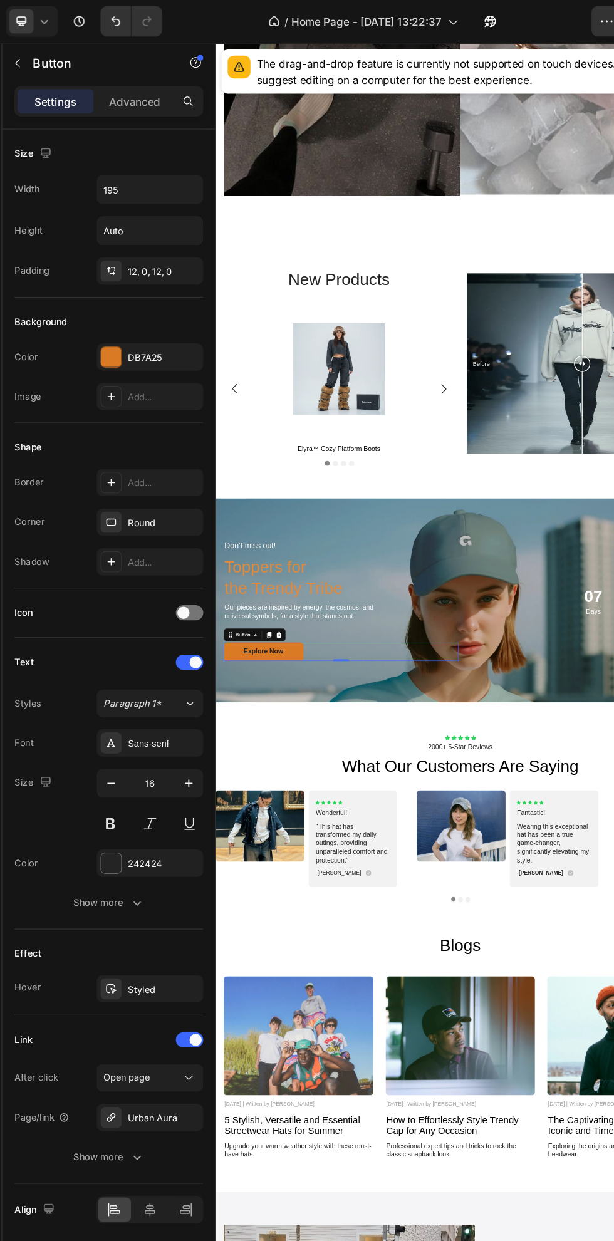
scroll to position [3182, 0]
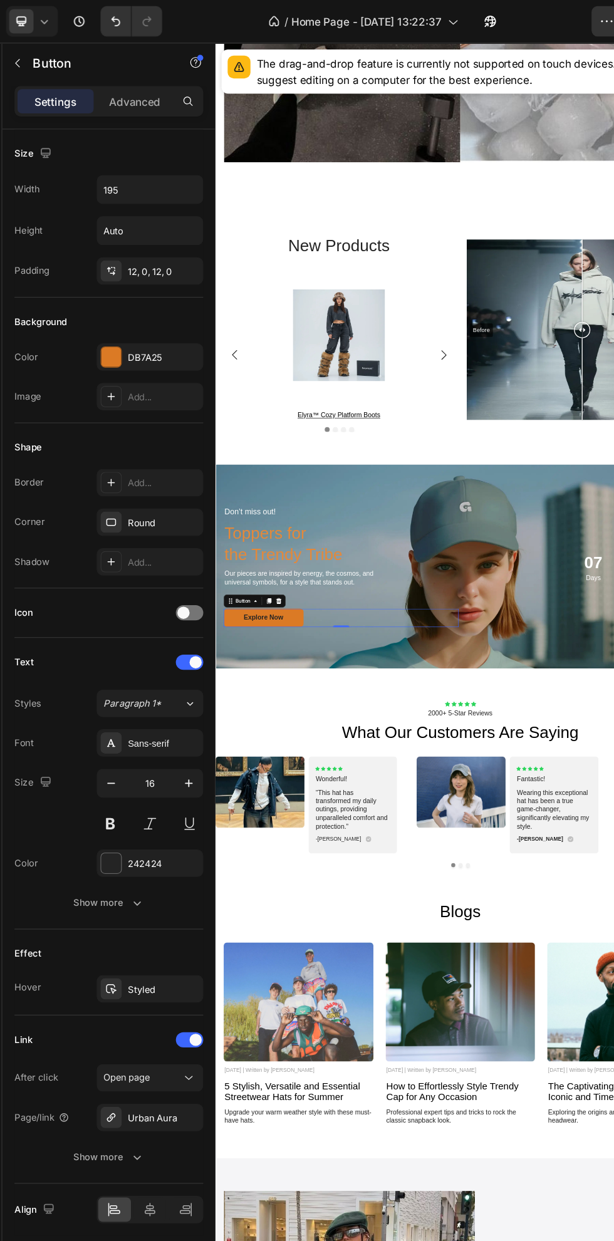
click at [117, 293] on div at bounding box center [126, 294] width 18 height 18
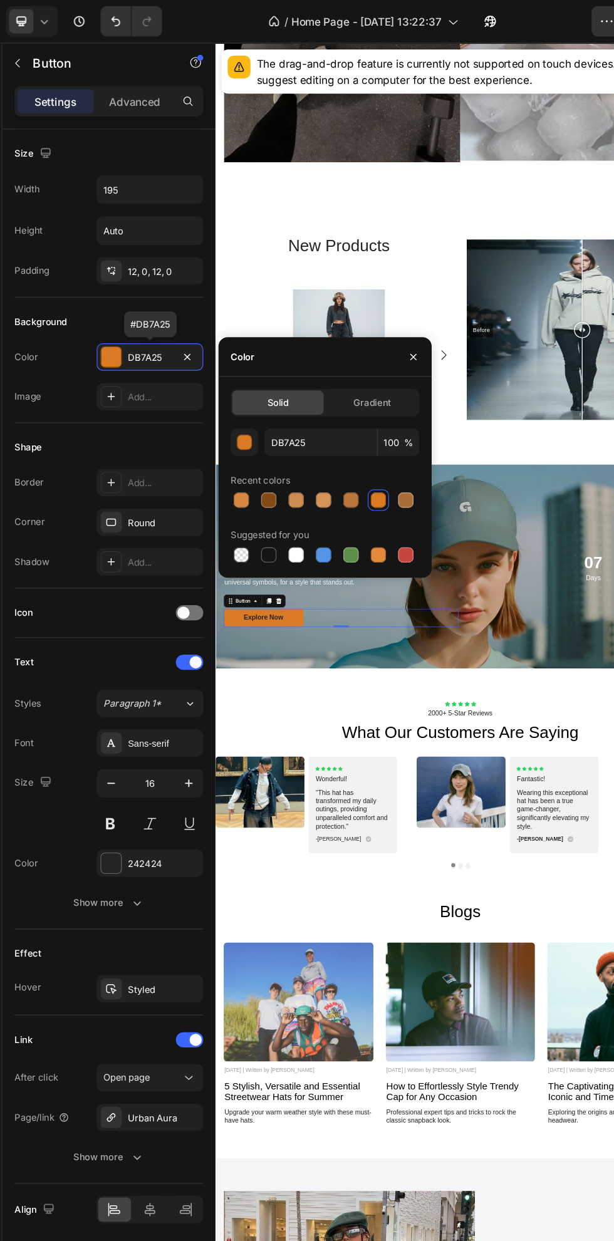
click at [290, 471] on div "Solid Gradient DB7A25 100 % Recent colors Suggested for you" at bounding box center [301, 392] width 175 height 165
click at [281, 461] on div at bounding box center [277, 457] width 13 height 13
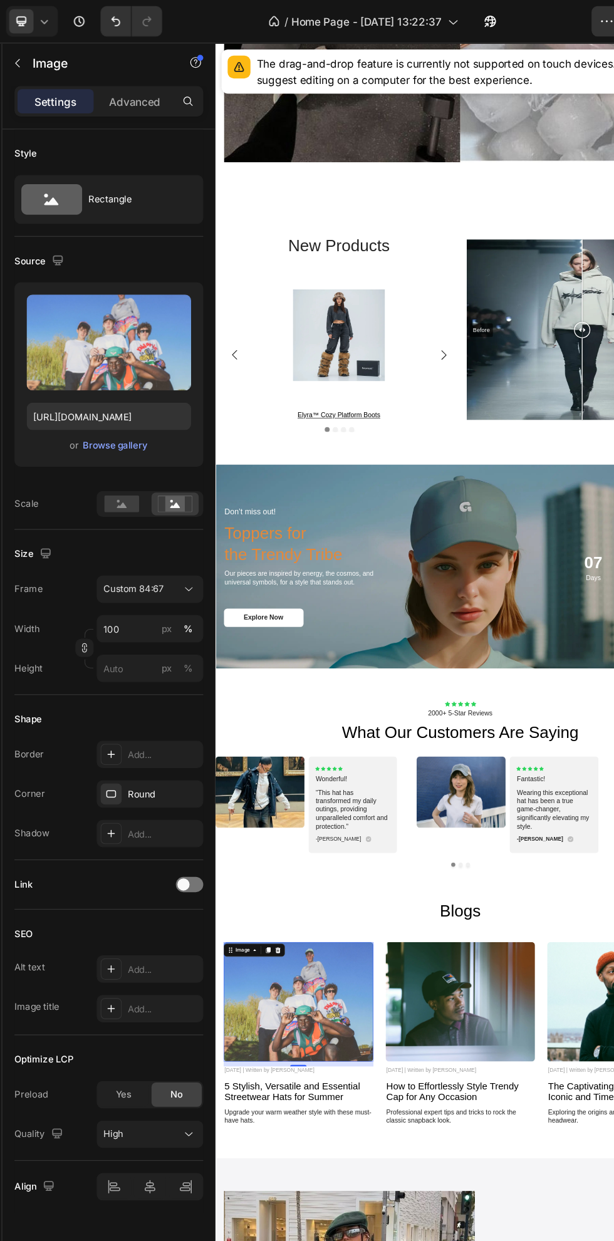
scroll to position [3805, 0]
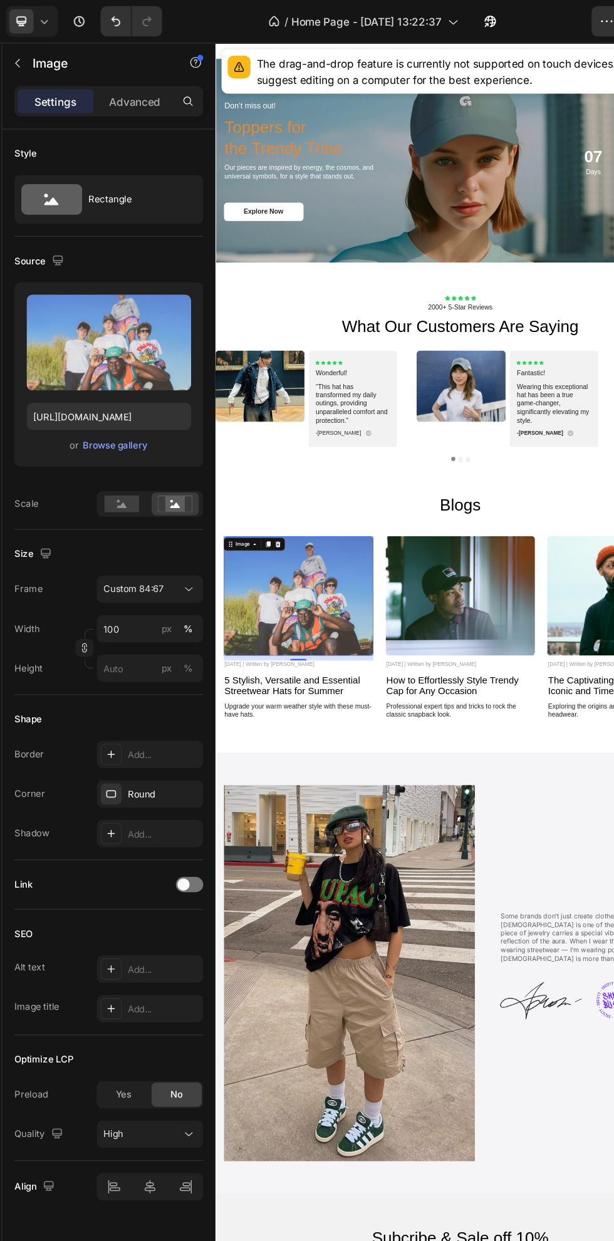
click at [145, 370] on div "Browse gallery" at bounding box center [128, 366] width 53 height 11
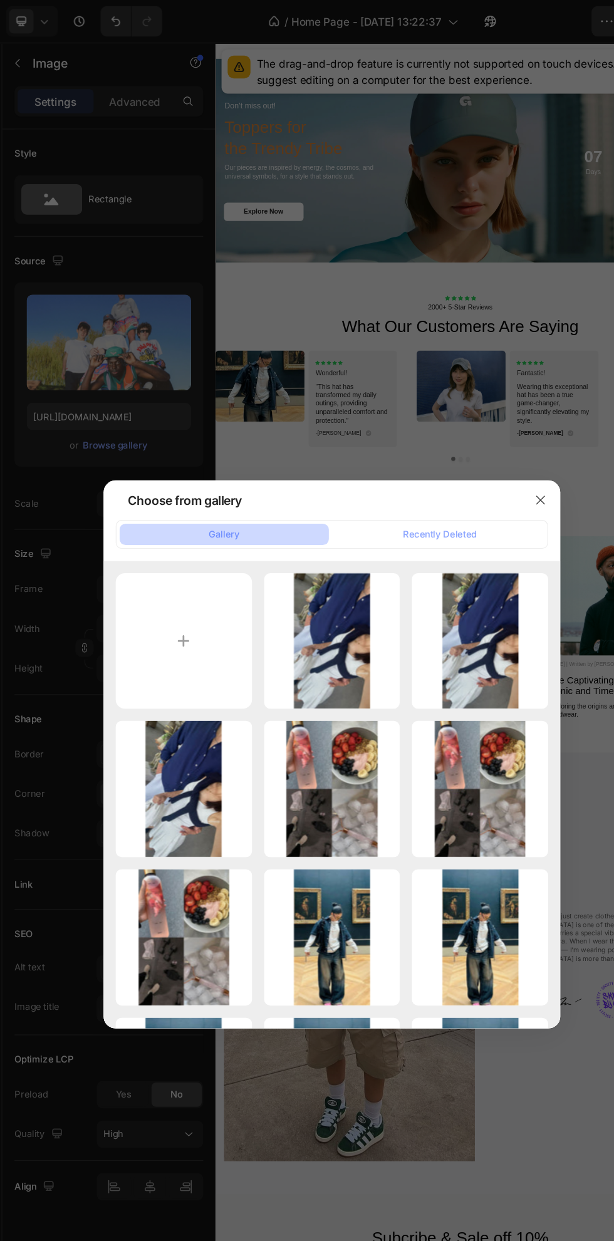
click at [212, 543] on input "file" at bounding box center [185, 528] width 112 height 112
click at [345, 152] on div at bounding box center [307, 620] width 614 height 1241
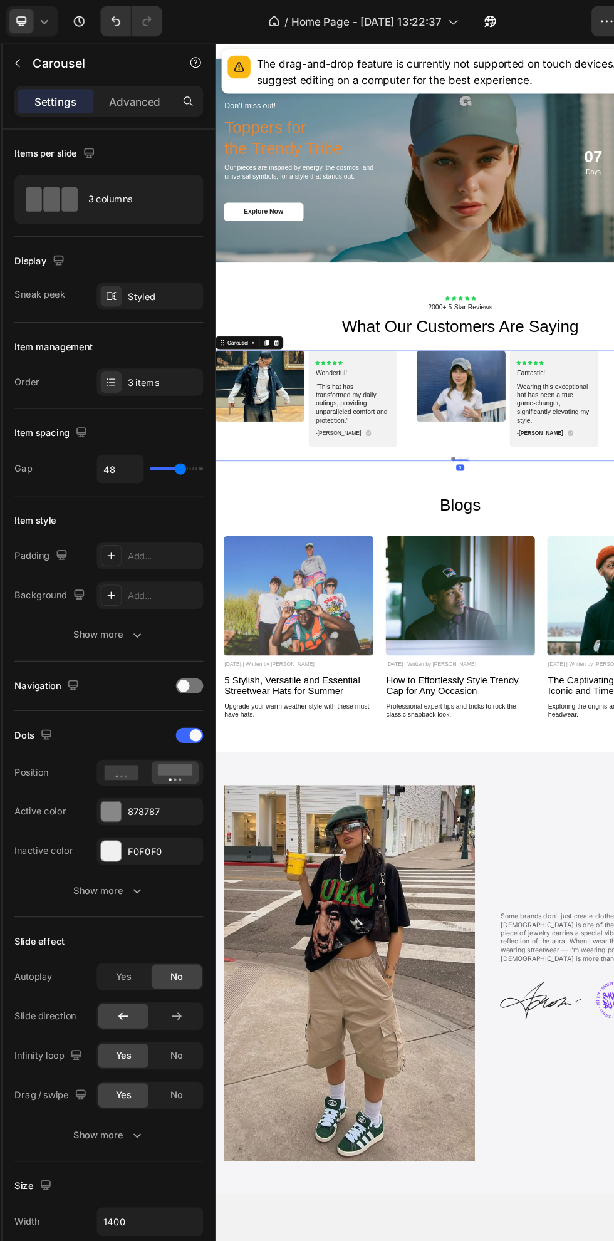
scroll to position [3038, 0]
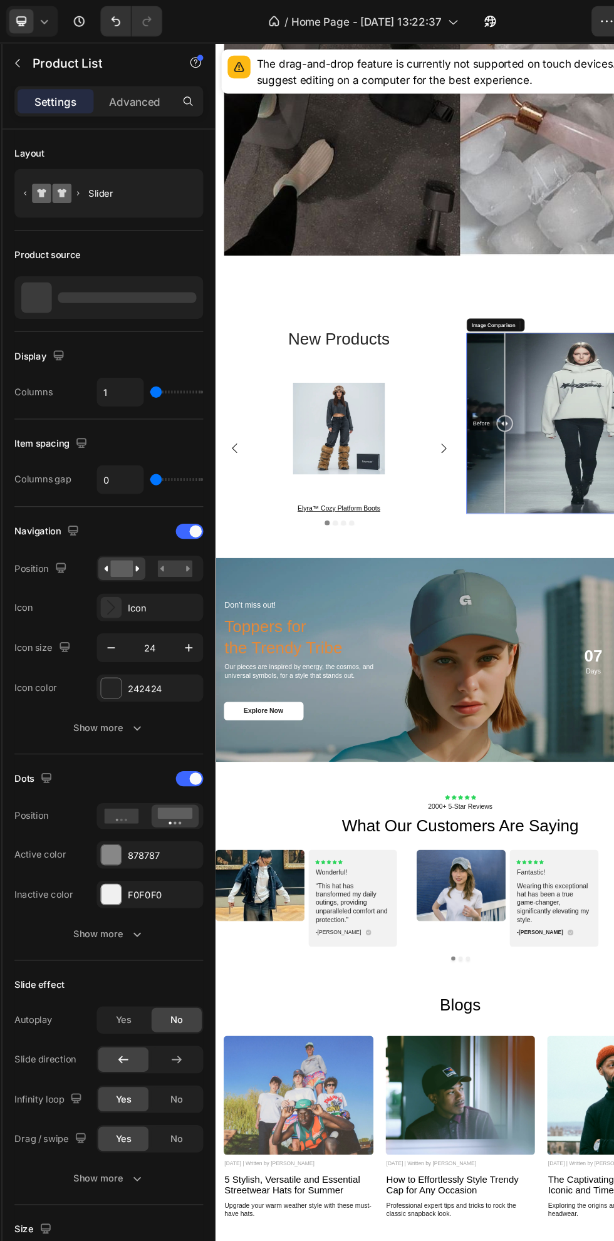
scroll to position [2755, 0]
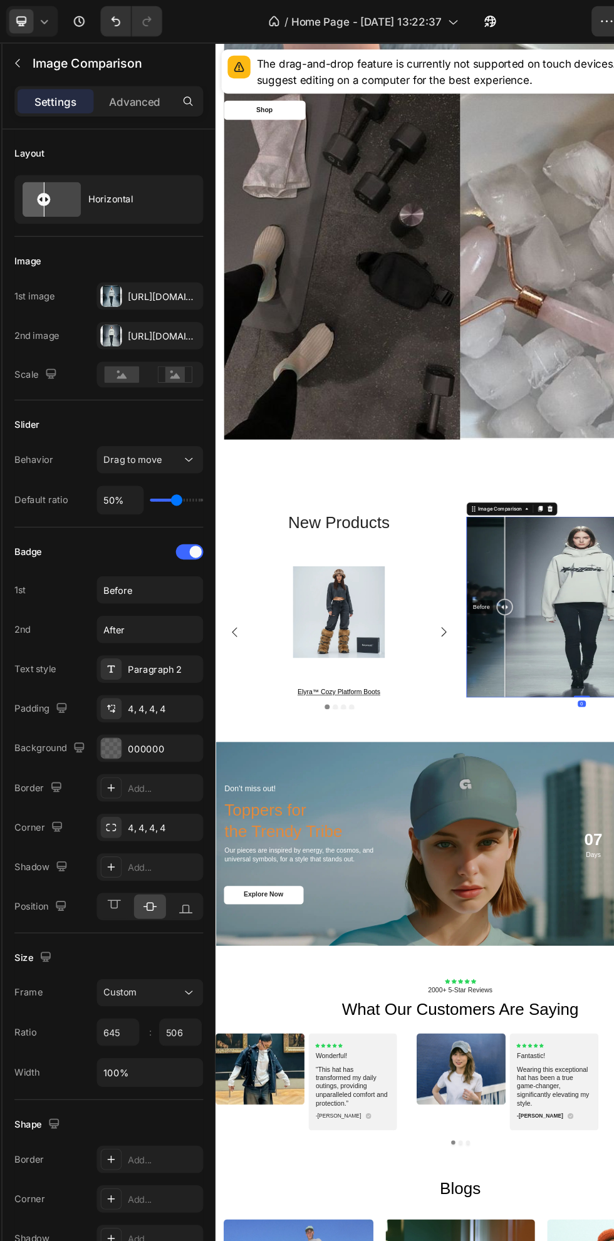
click at [0, 0] on icon "button" at bounding box center [0, 0] width 0 height 0
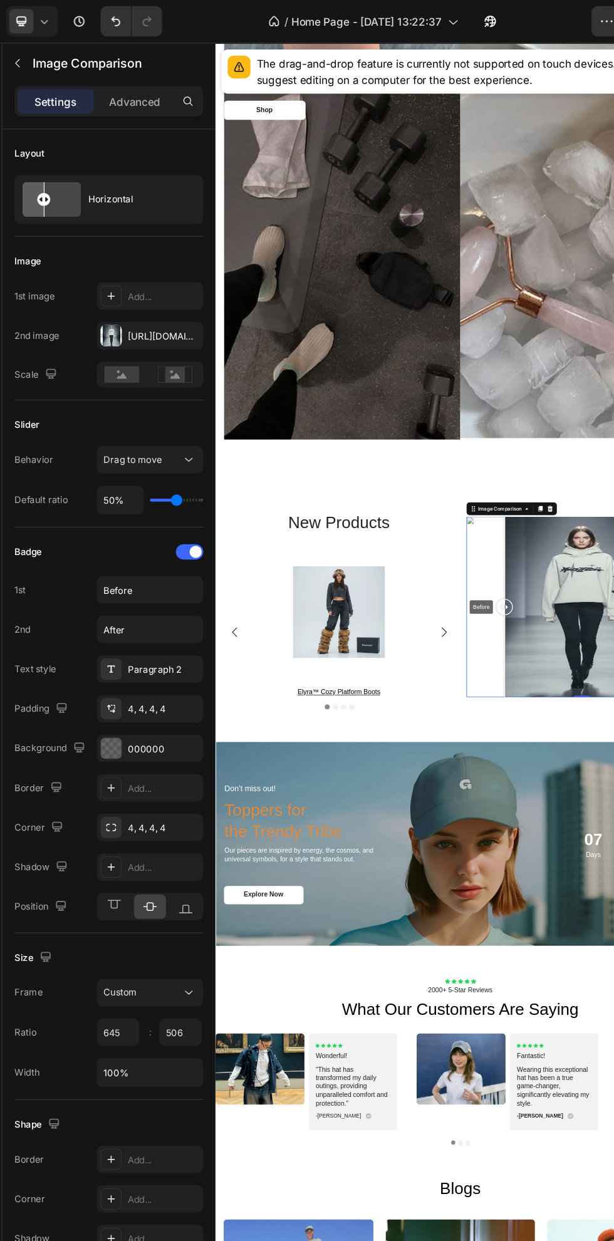
click at [129, 18] on icon "Undo/Redo" at bounding box center [129, 17] width 13 height 13
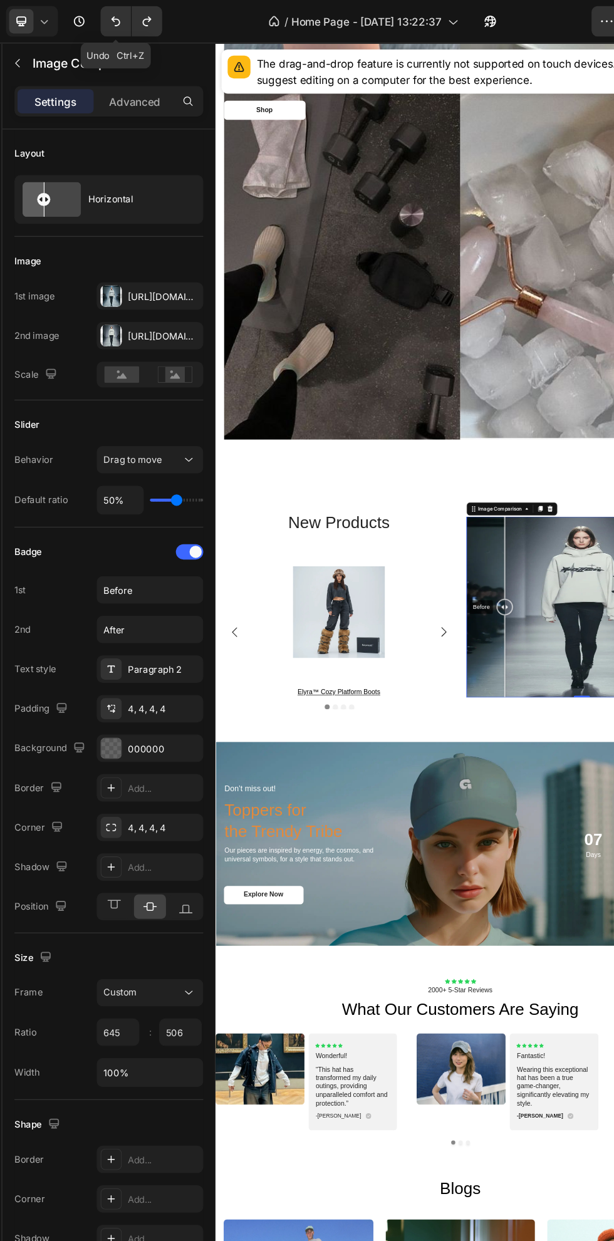
click at [125, 244] on div at bounding box center [126, 244] width 18 height 18
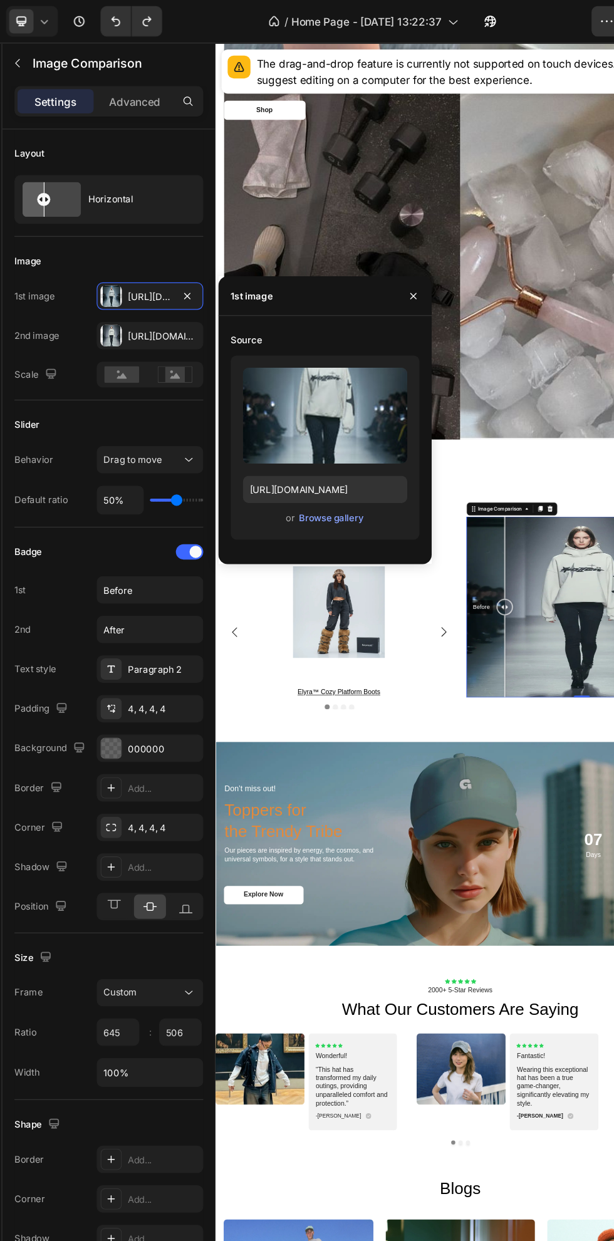
click at [330, 432] on div "or Browse gallery" at bounding box center [301, 426] width 135 height 15
click at [313, 427] on div "Browse gallery" at bounding box center [306, 426] width 53 height 11
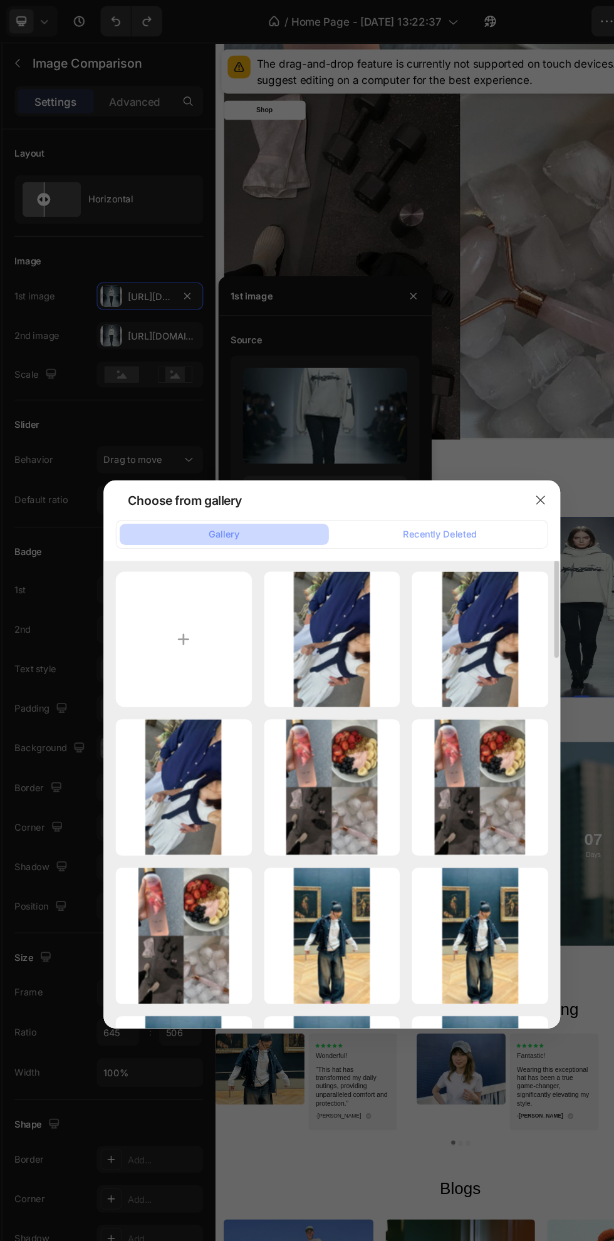
scroll to position [0, 0]
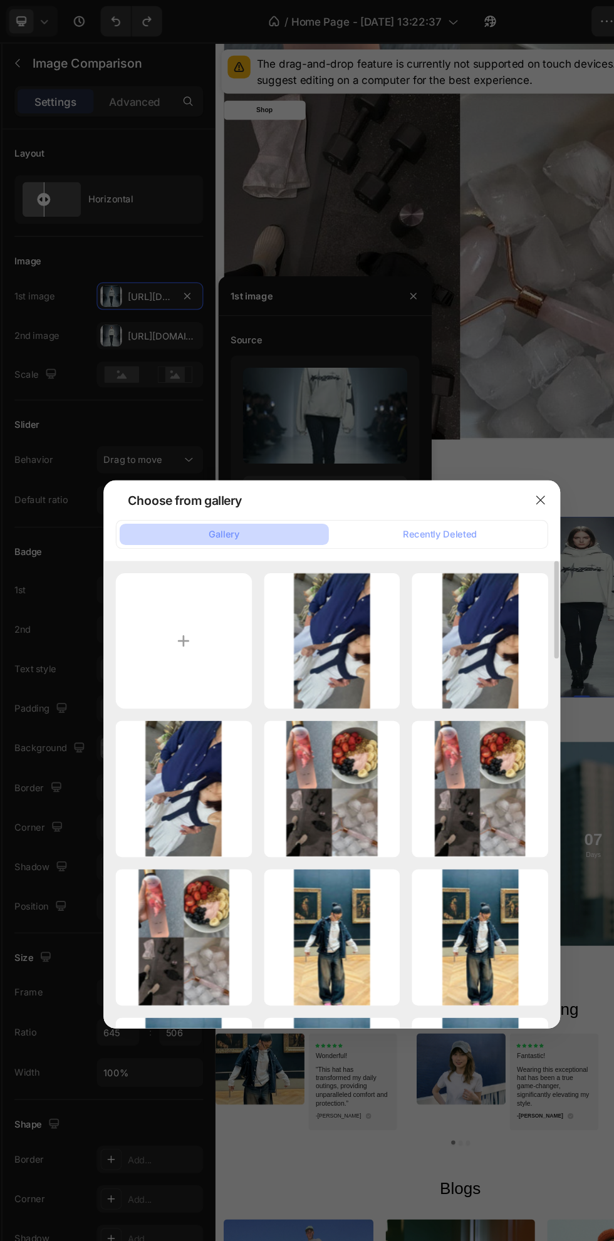
click at [219, 523] on input "file" at bounding box center [185, 528] width 112 height 112
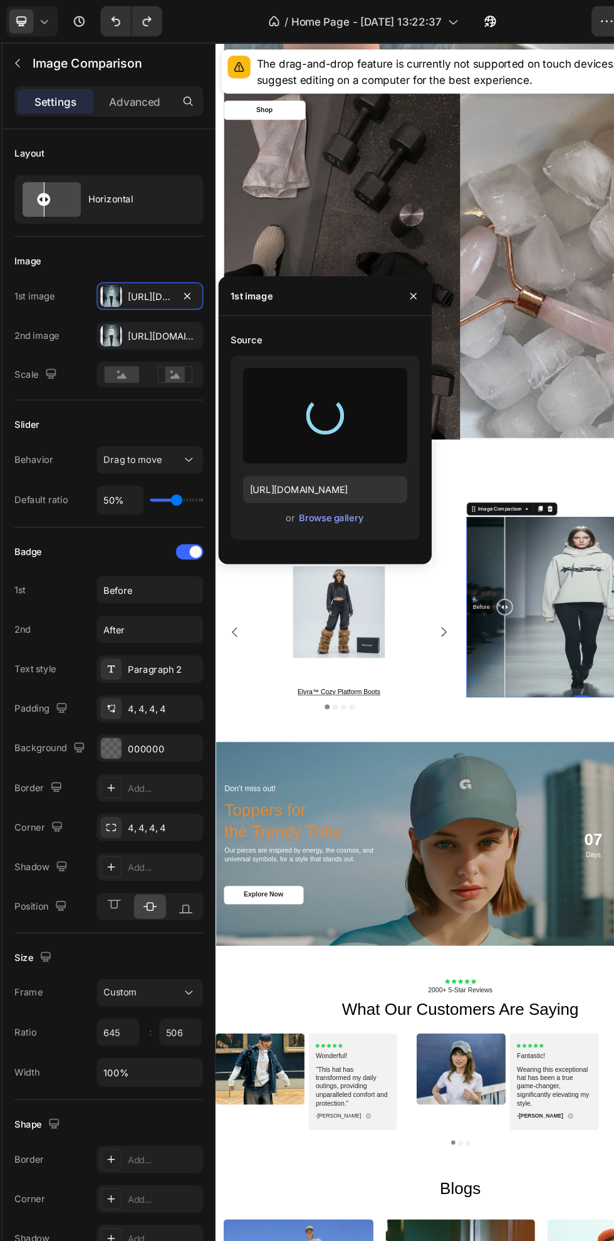
type input "https://cdn.shopify.com/s/files/1/0663/8773/8707/files/gempages_583492405316027…"
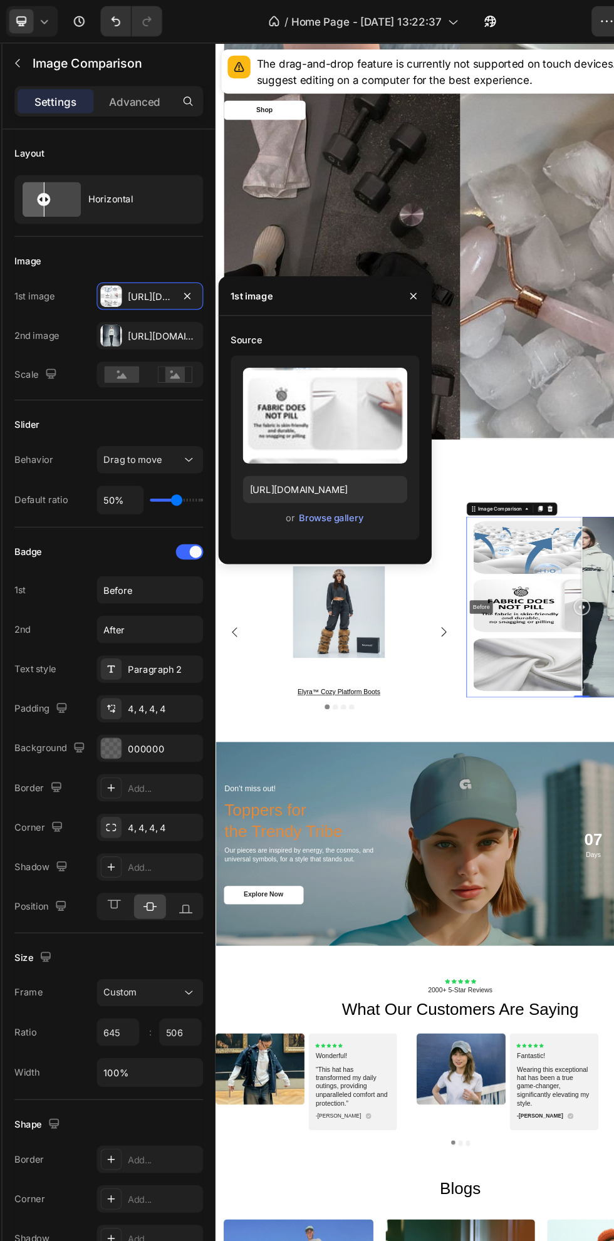
click at [575, 1181] on div "Don’t miss out!" at bounding box center [407, 1190] width 361 height 18
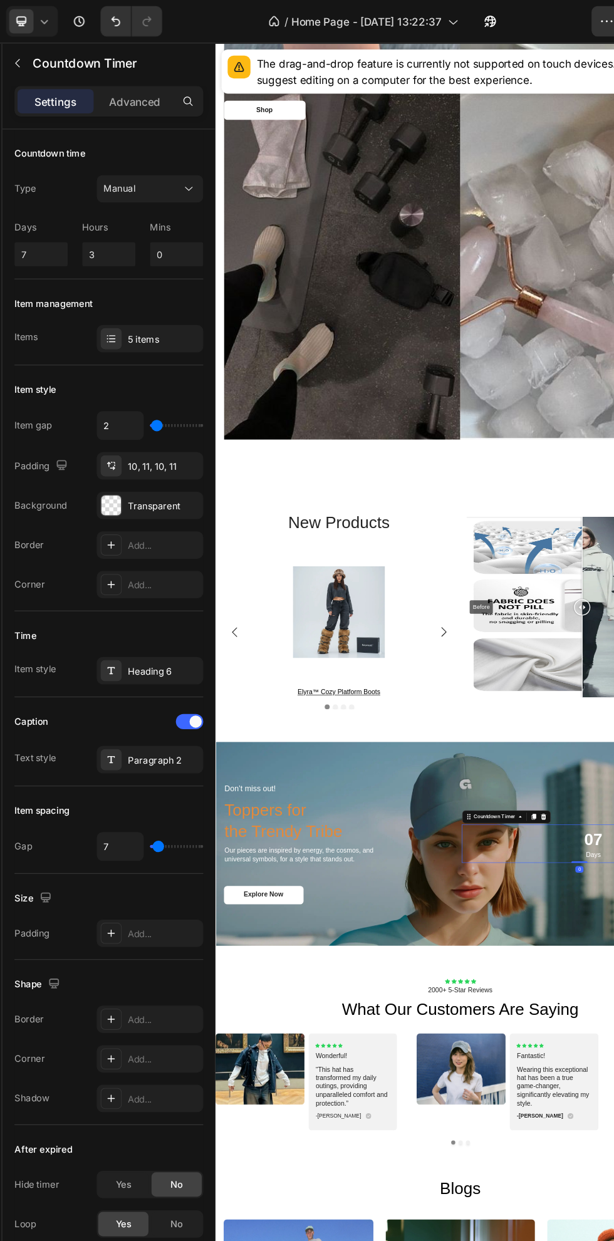
click at [541, 1186] on div "Don’t miss out!" at bounding box center [407, 1190] width 361 height 18
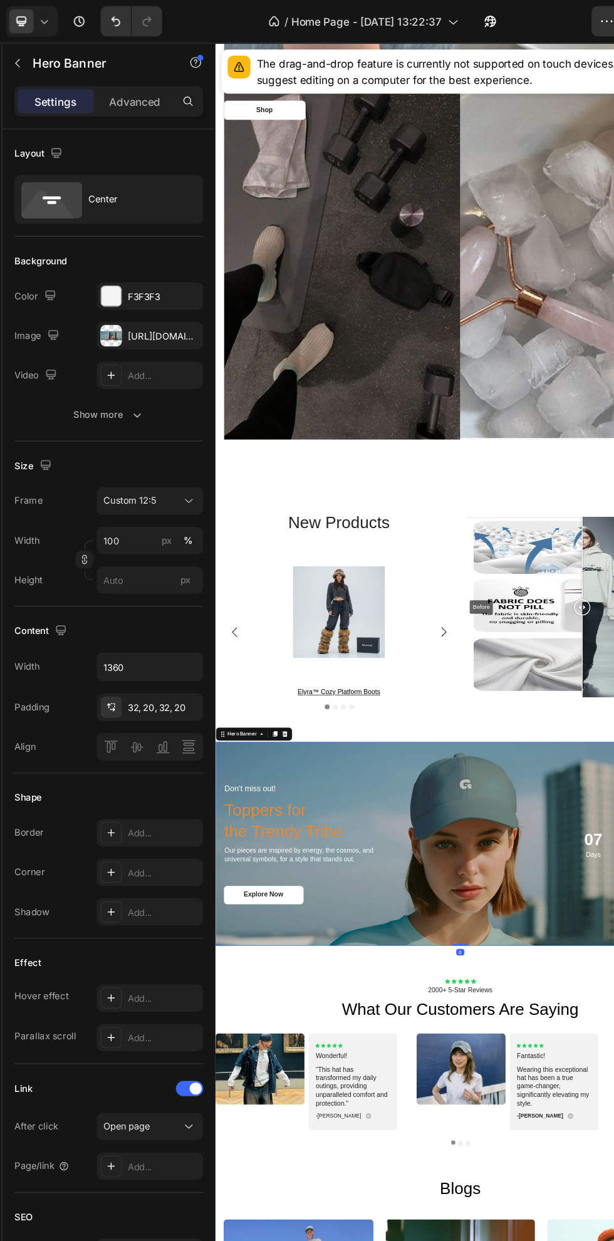
click at [165, 285] on div "https://cdn.shopify.com/s/files/1/0663/8773/8707/files/gempages_583492405316027…" at bounding box center [157, 276] width 88 height 23
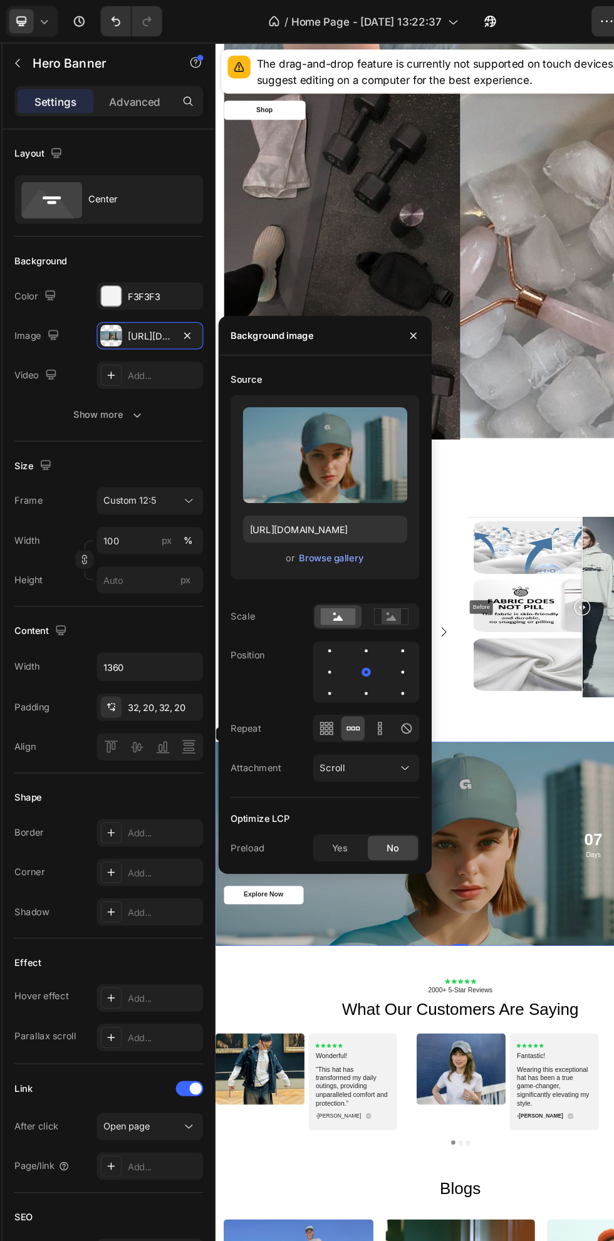
click at [315, 459] on div "Browse gallery" at bounding box center [306, 459] width 53 height 11
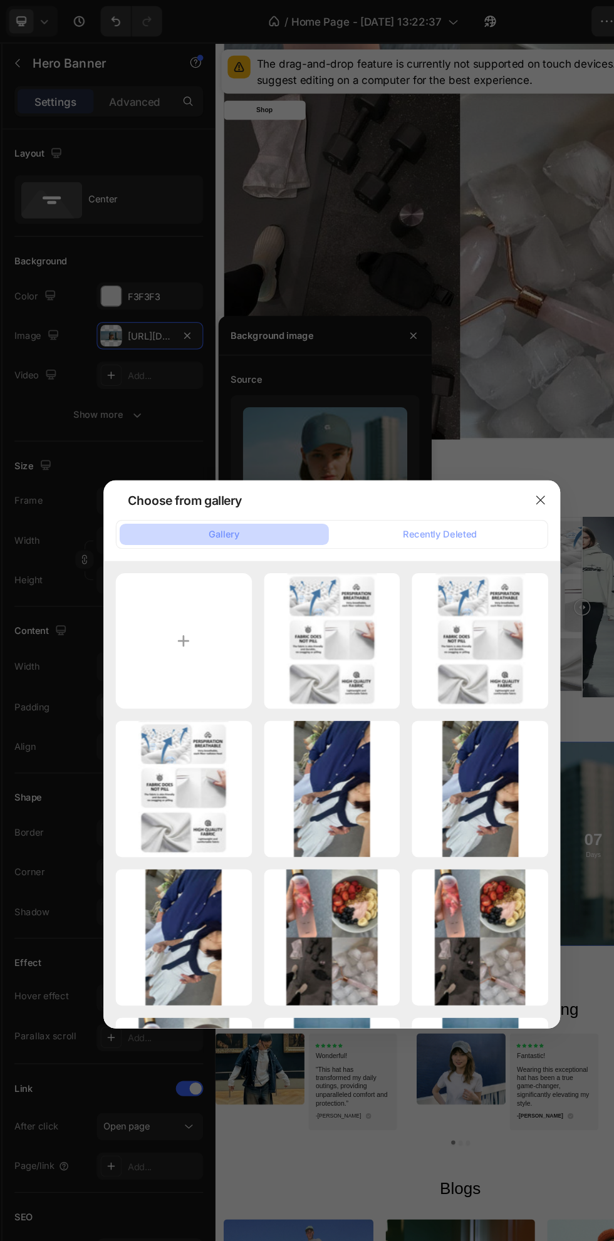
click at [0, 0] on div "-1088398985-169508372...1).jpg 192.59 kb" at bounding box center [0, 0] width 0 height 0
type input "https://cdn.shopify.com/s/files/1/0663/8773/8707/files/gempages_583492405316027…"
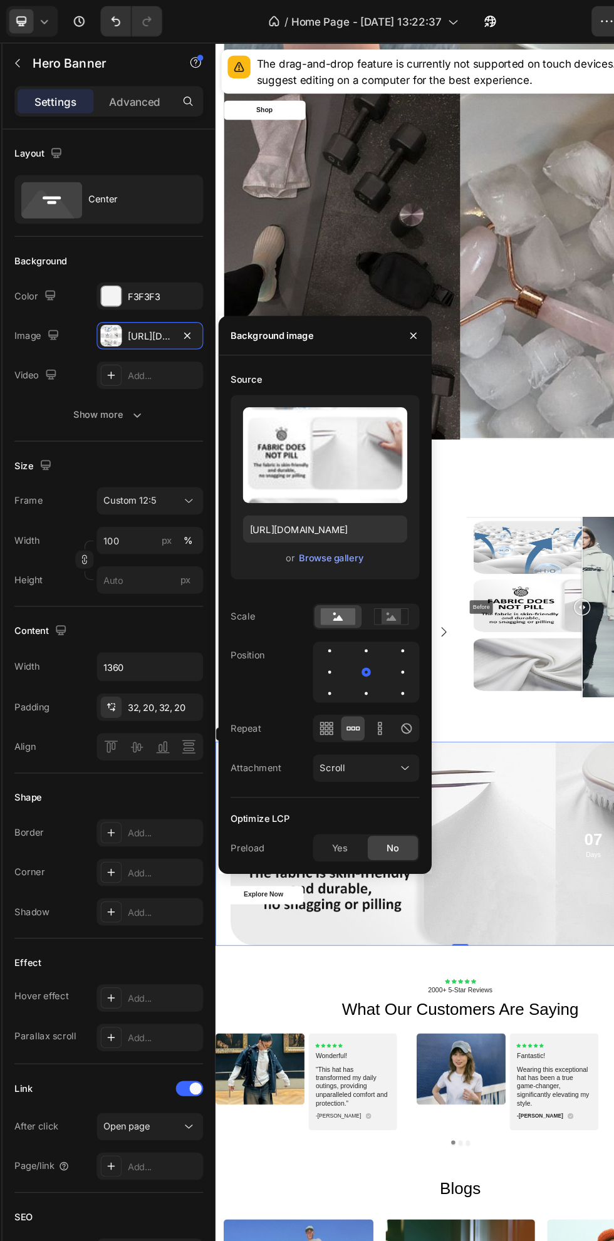
click at [550, 504] on div "Background Image" at bounding box center [590, 107] width 727 height 1089
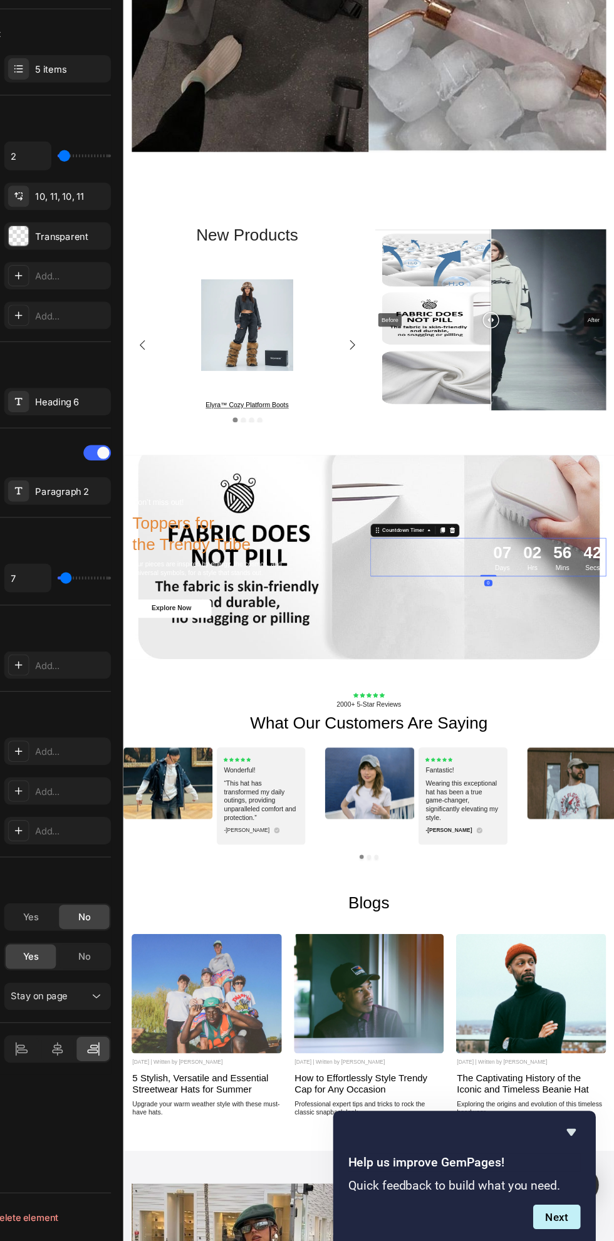
scroll to position [2841, 0]
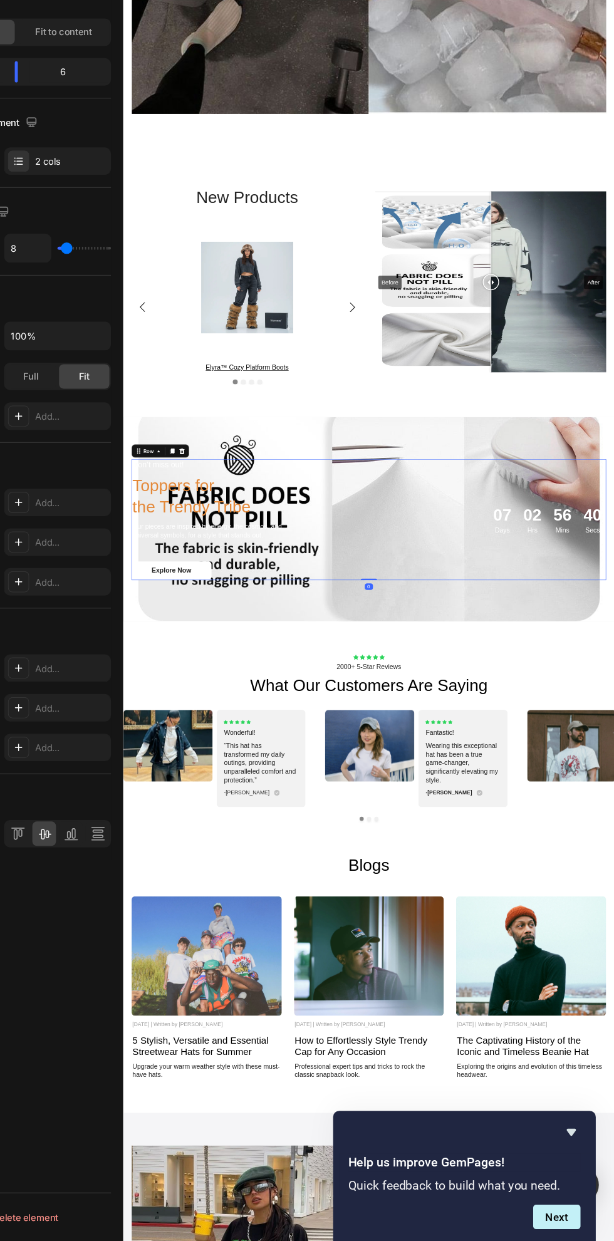
click at [614, 751] on div "new products Heading Product Images elyra™ cozy platform boots Product Title Ro…" at bounding box center [499, 553] width 752 height 414
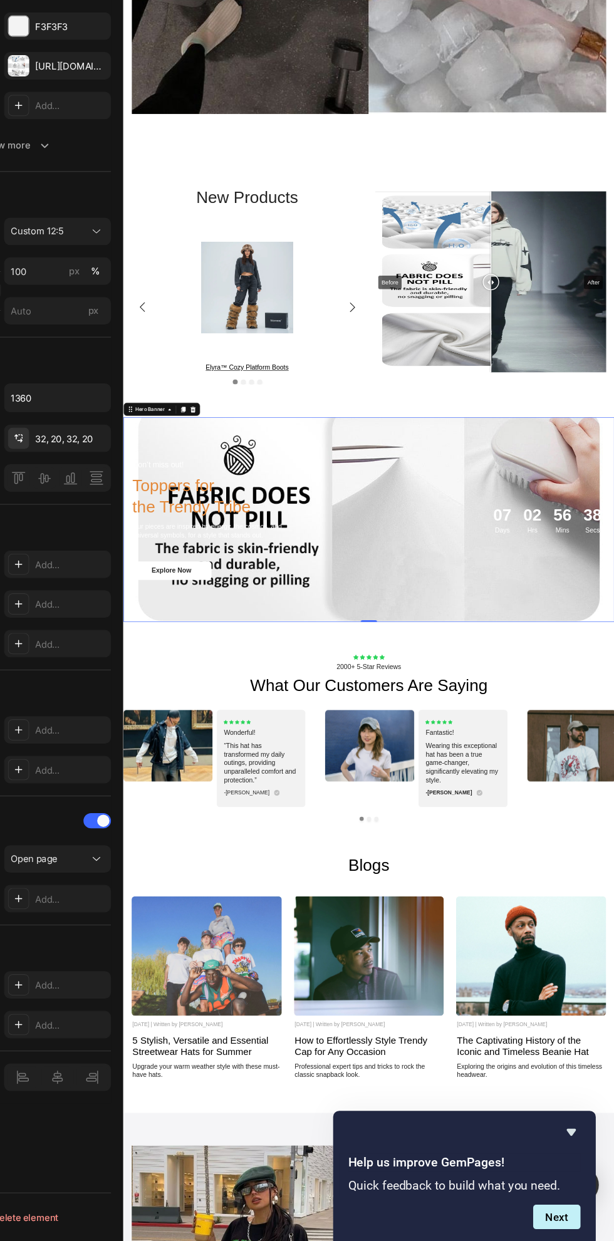
scroll to position [2963, 0]
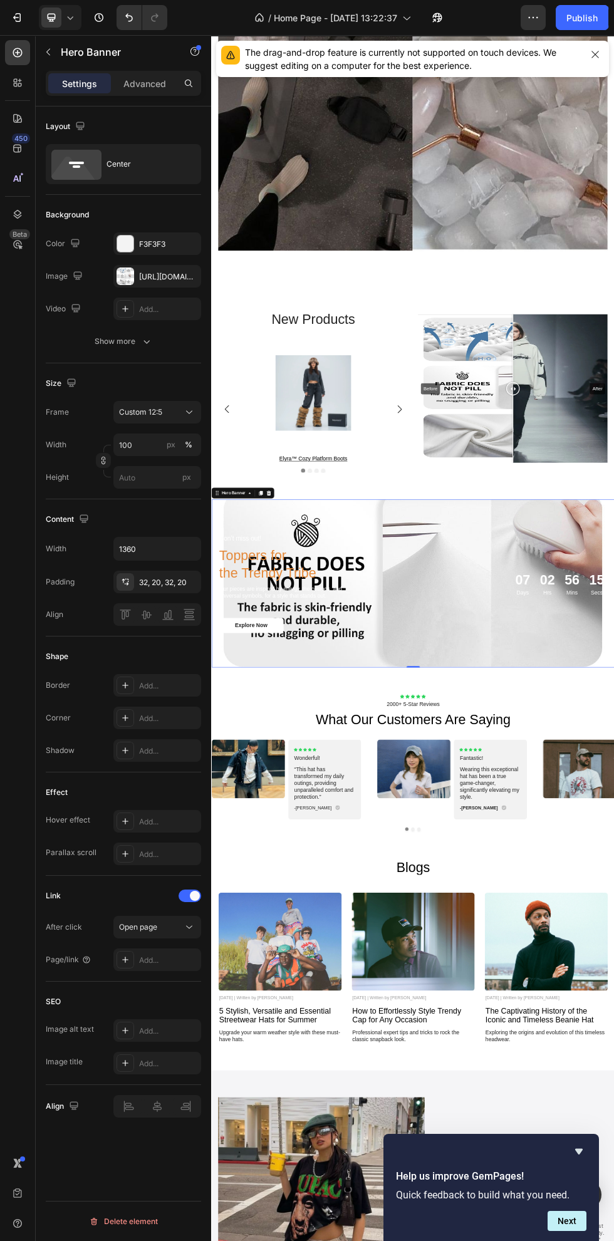
click at [0, 0] on icon "button" at bounding box center [0, 0] width 0 height 0
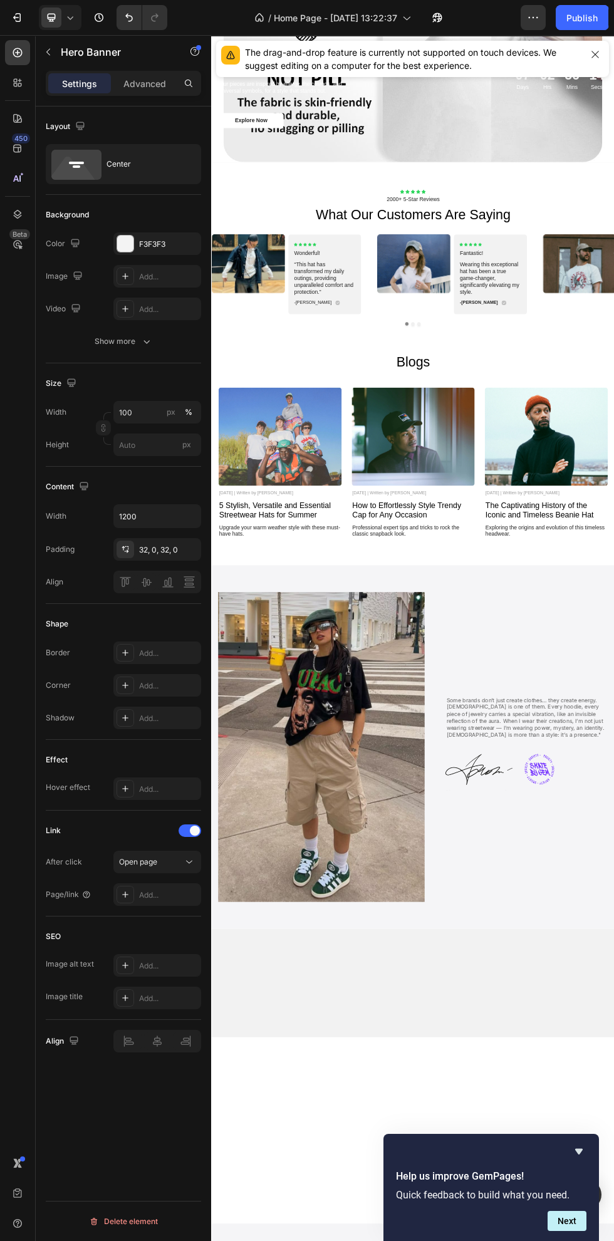
type input "Auto"
click at [129, 7] on button "Undo/Redo" at bounding box center [129, 17] width 25 height 25
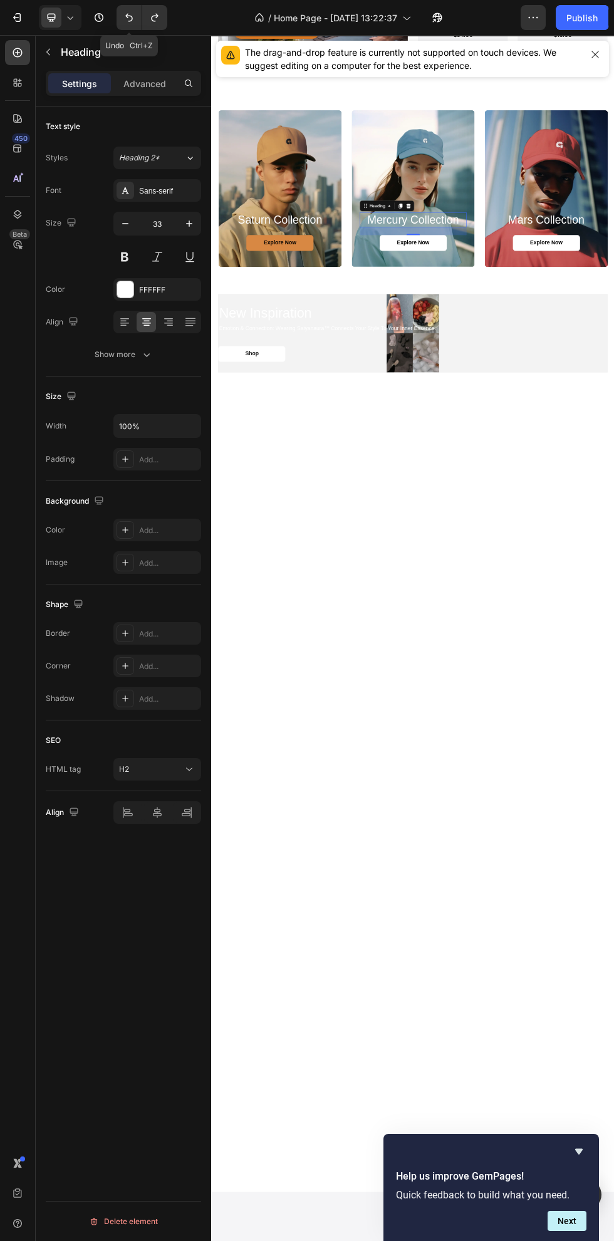
scroll to position [1319, 0]
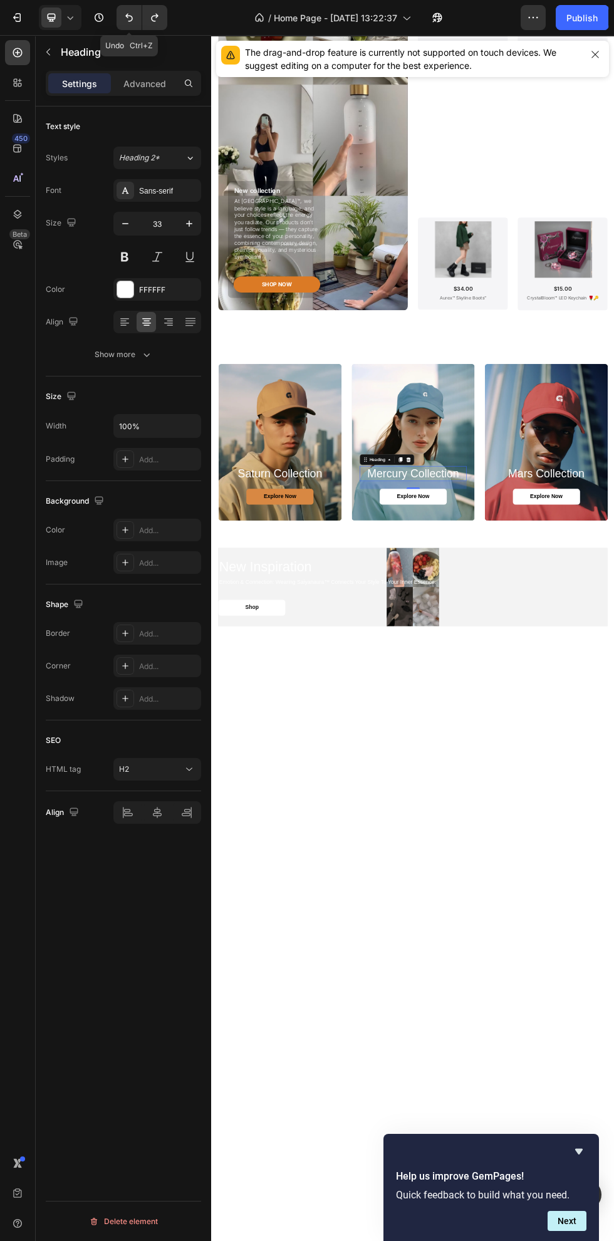
click at [159, 7] on button "Undo/Redo" at bounding box center [154, 17] width 25 height 25
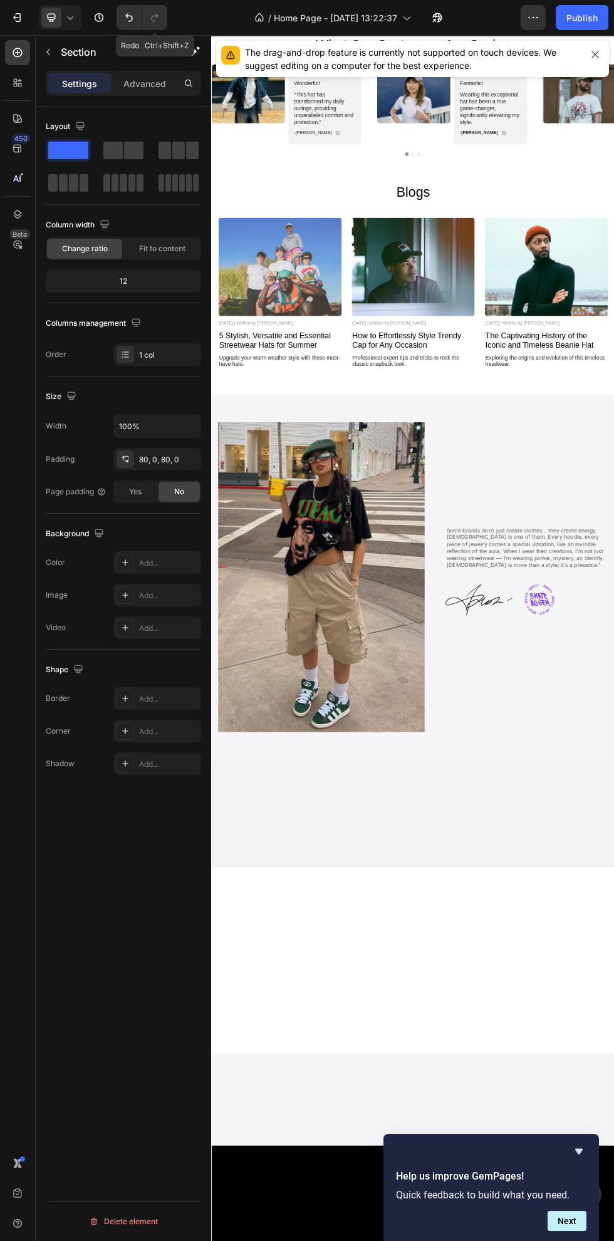
scroll to position [1977, 0]
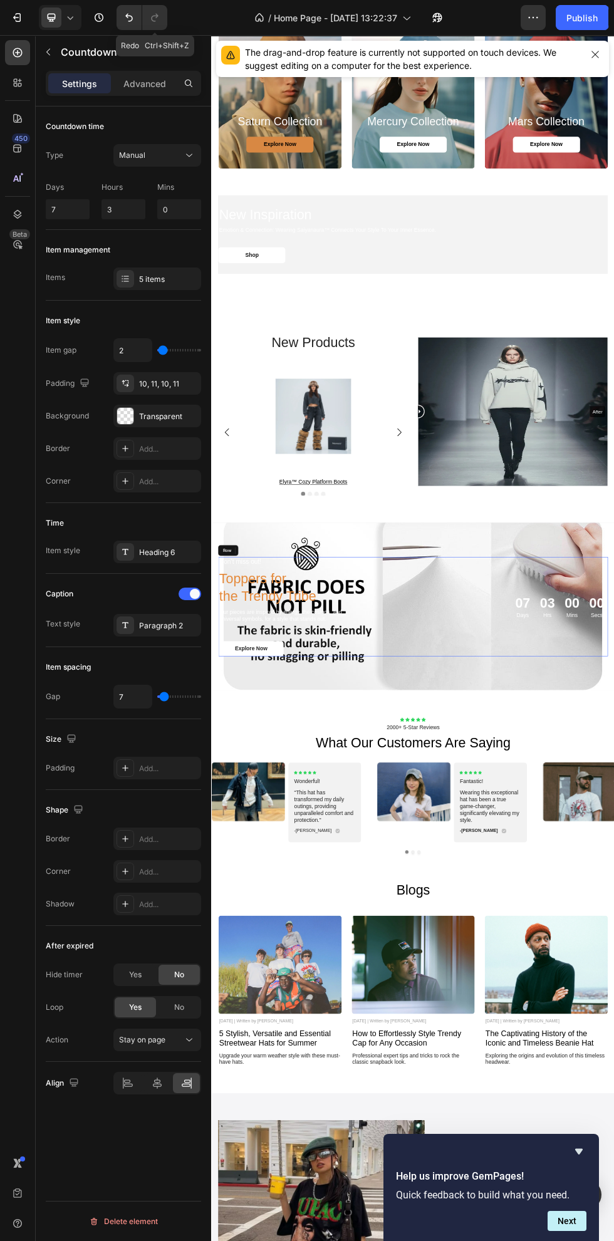
click at [614, 872] on div "new products Heading Product Images elyra™ cozy platform boots Product Title Ro…" at bounding box center [587, 738] width 752 height 414
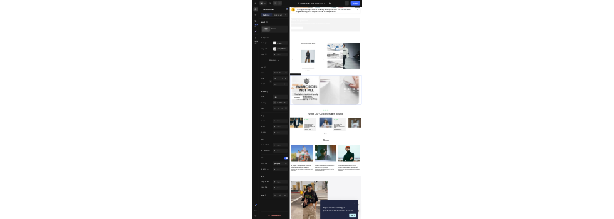
scroll to position [2233, 0]
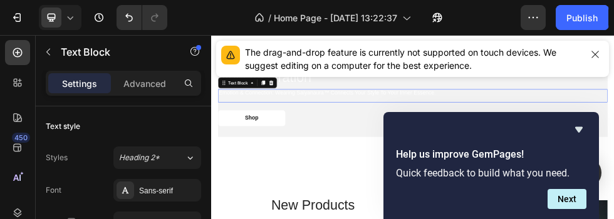
click at [605, 58] on div "The drag-and-drop feature is currently not supported on touch devices. We sugge…" at bounding box center [412, 59] width 393 height 36
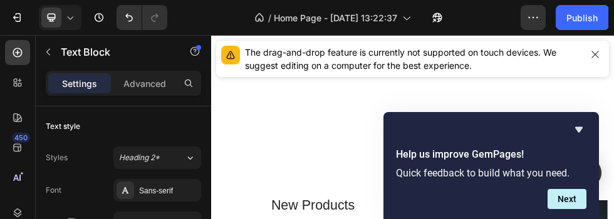
scroll to position [2546, 0]
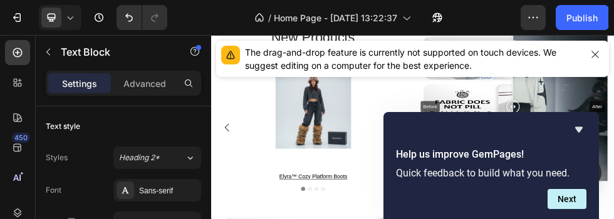
click at [597, 56] on icon "button" at bounding box center [595, 54] width 7 height 7
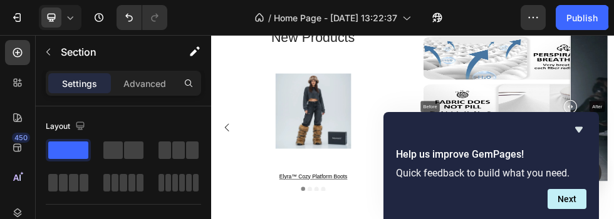
click at [583, 128] on icon "Hide survey" at bounding box center [579, 129] width 15 height 15
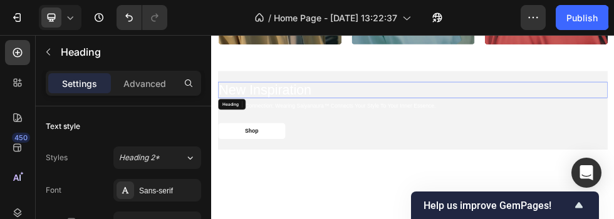
scroll to position [2665, 0]
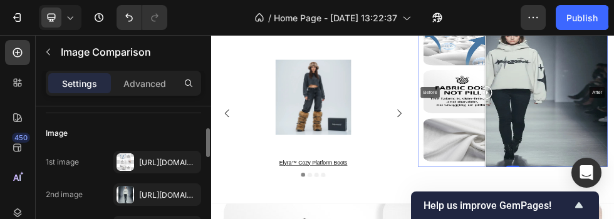
scroll to position [95, 0]
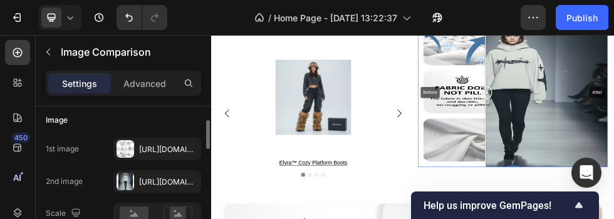
click at [133, 145] on div at bounding box center [126, 149] width 18 height 18
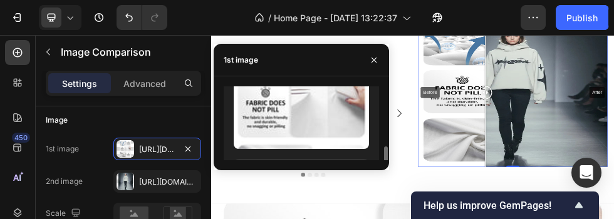
scroll to position [66, 0]
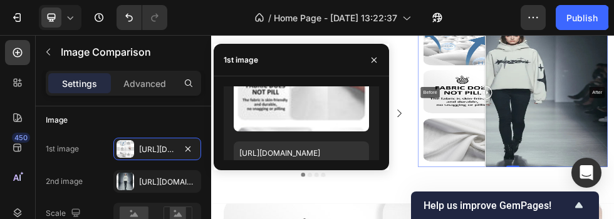
click at [315, 179] on div "Browse gallery" at bounding box center [306, 176] width 53 height 11
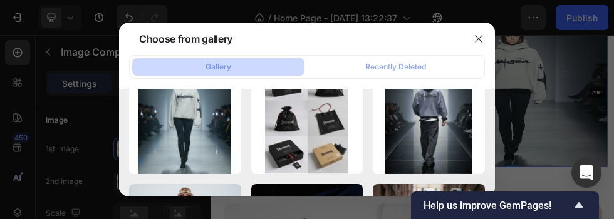
scroll to position [1381, 0]
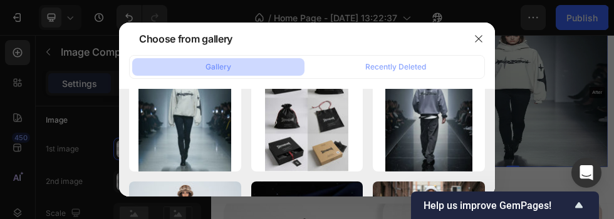
click at [0, 0] on div "01K5PYZJXFJV5HWY58A9...22.webp 49.72 kb" at bounding box center [0, 0] width 0 height 0
type input "https://cdn.shopify.com/s/files/1/0663/8773/8707/files/gempages_583492405316027…"
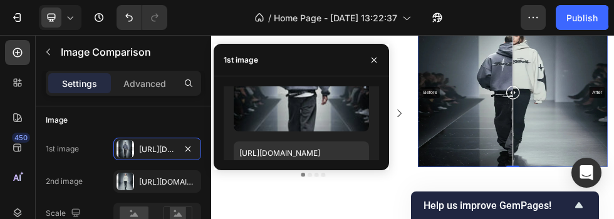
scroll to position [2828, 0]
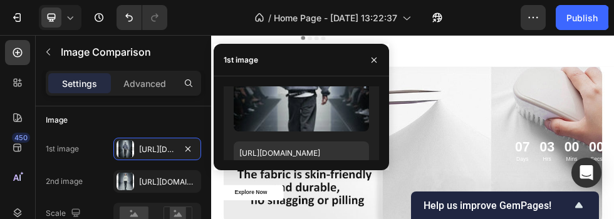
click at [375, 60] on icon "button" at bounding box center [374, 59] width 5 height 5
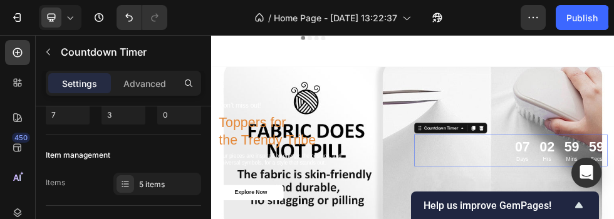
scroll to position [2935, 0]
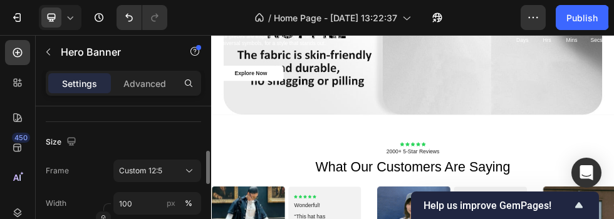
scroll to position [248, 0]
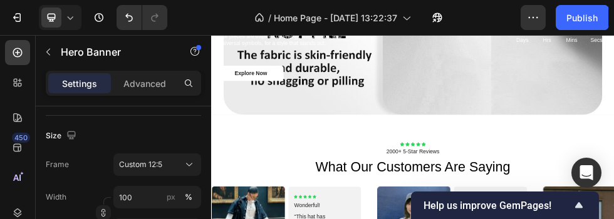
click at [137, 160] on span "Custom 12:5" at bounding box center [140, 164] width 43 height 11
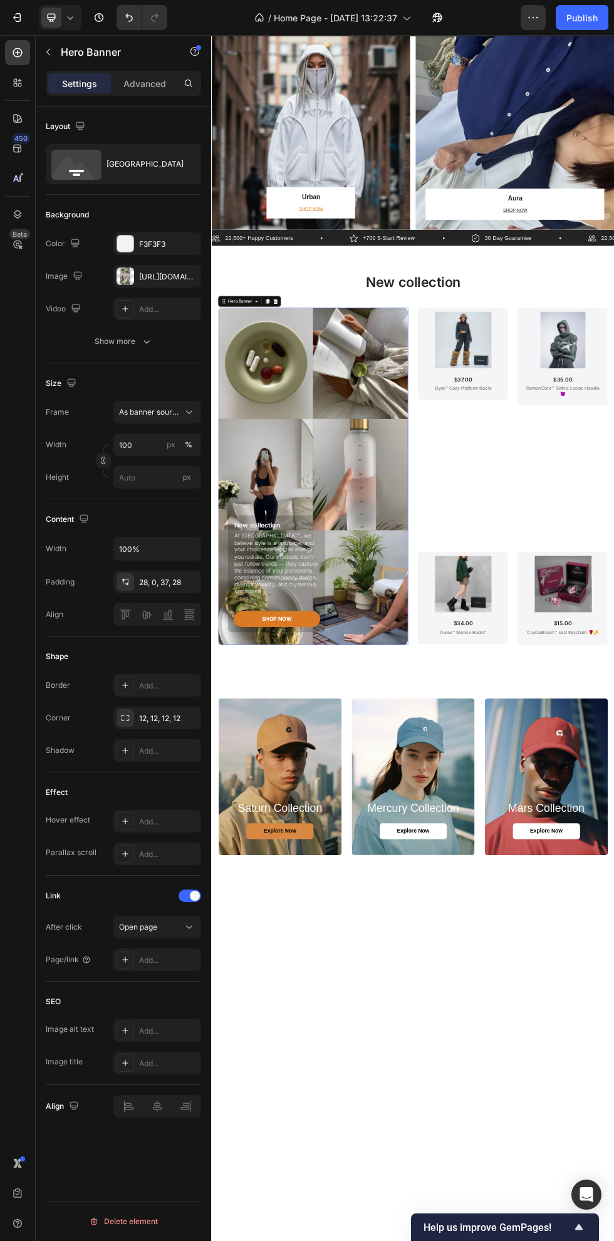
scroll to position [1562, 0]
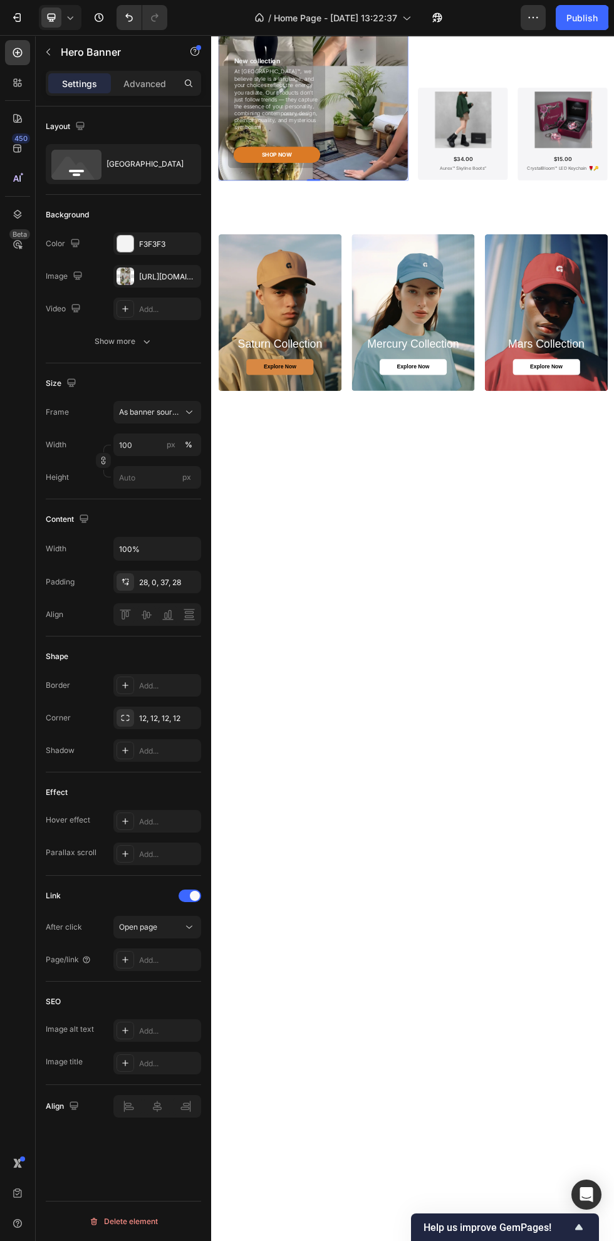
click at [396, 516] on div "Background Image" at bounding box center [339, 553] width 230 height 293
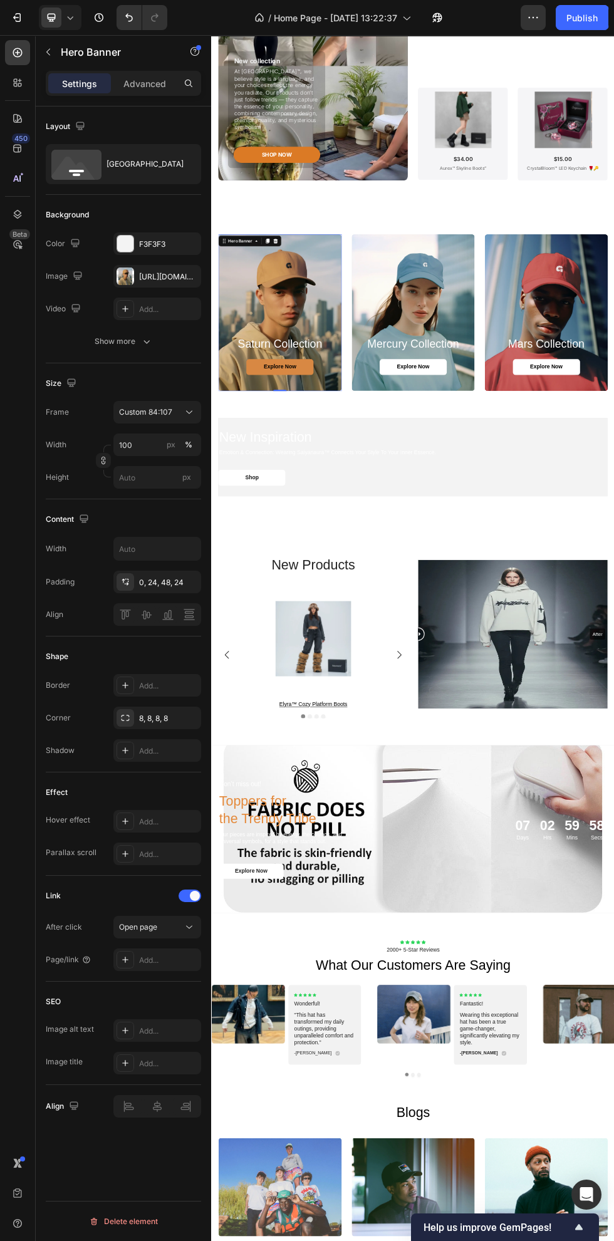
click at [0, 0] on icon "button" at bounding box center [0, 0] width 0 height 0
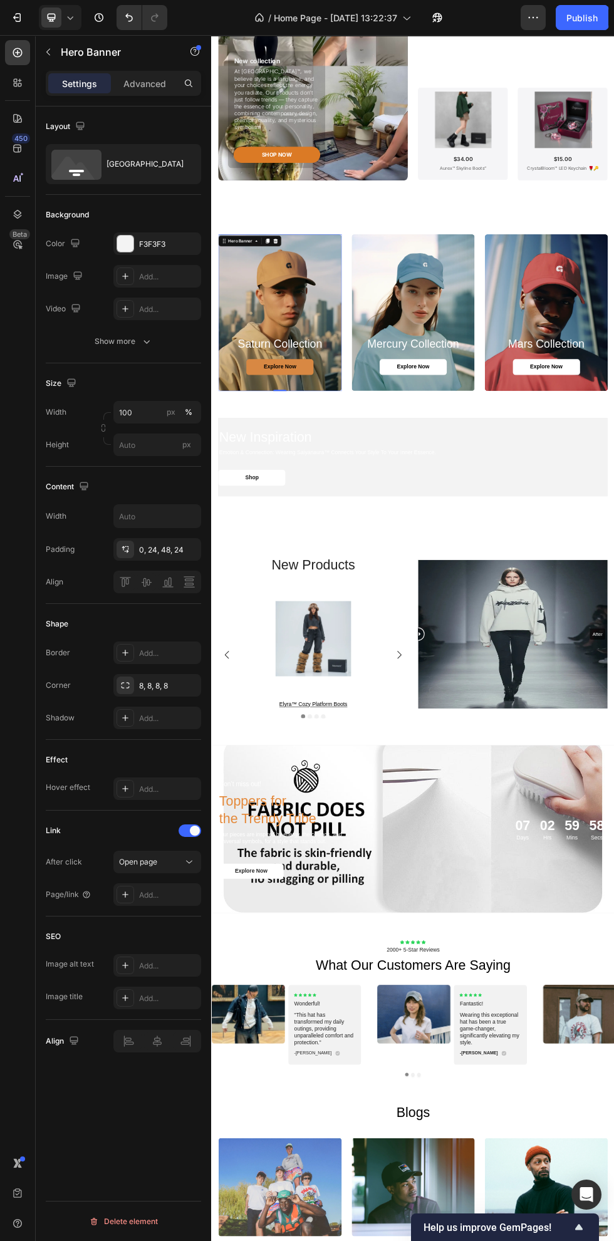
type input "Auto"
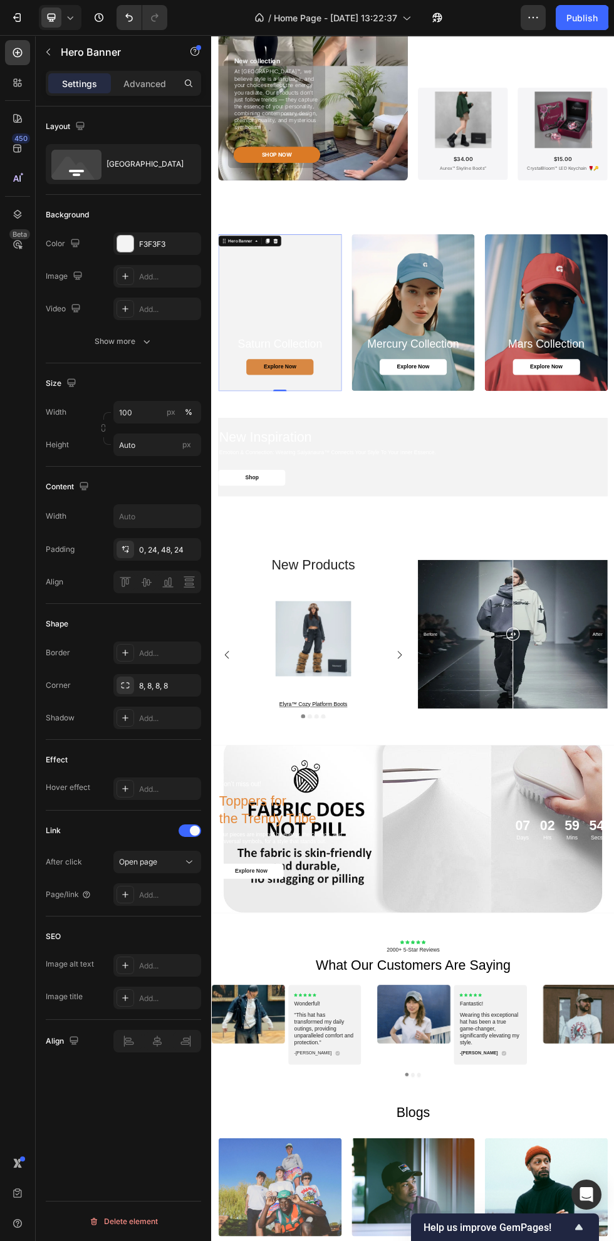
click at [133, 14] on icon "Undo/Redo" at bounding box center [129, 17] width 13 height 13
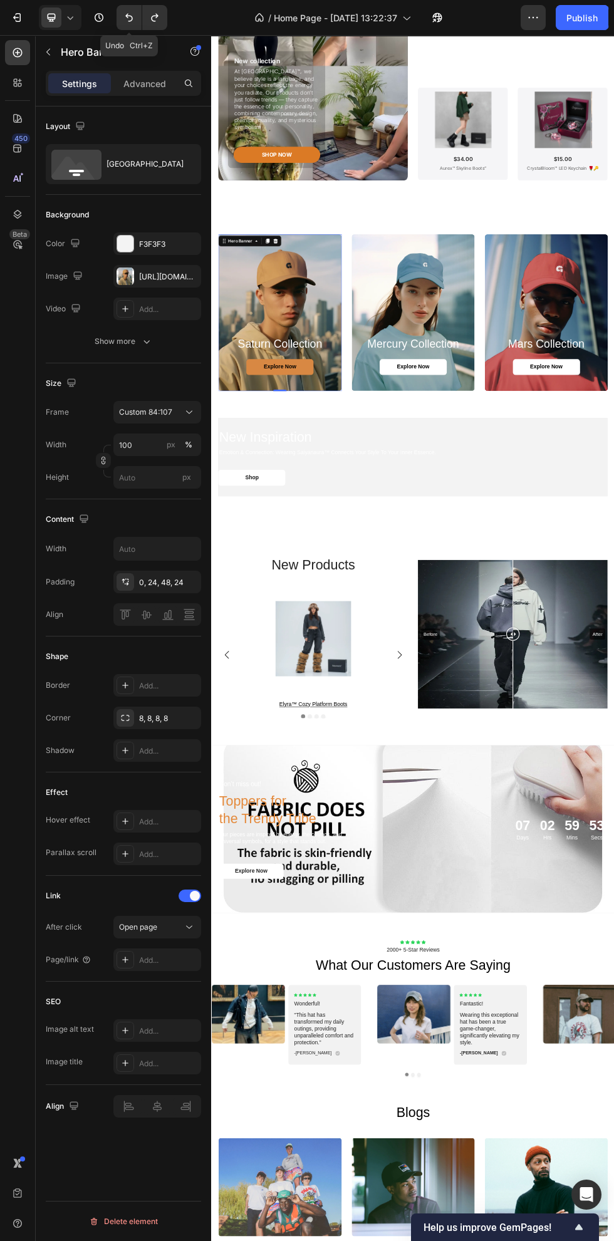
click at [197, 276] on div "https://cdn.shopify.com/s/files/1/0663/8773/8707/files/gempages_583492405316027…" at bounding box center [157, 276] width 88 height 23
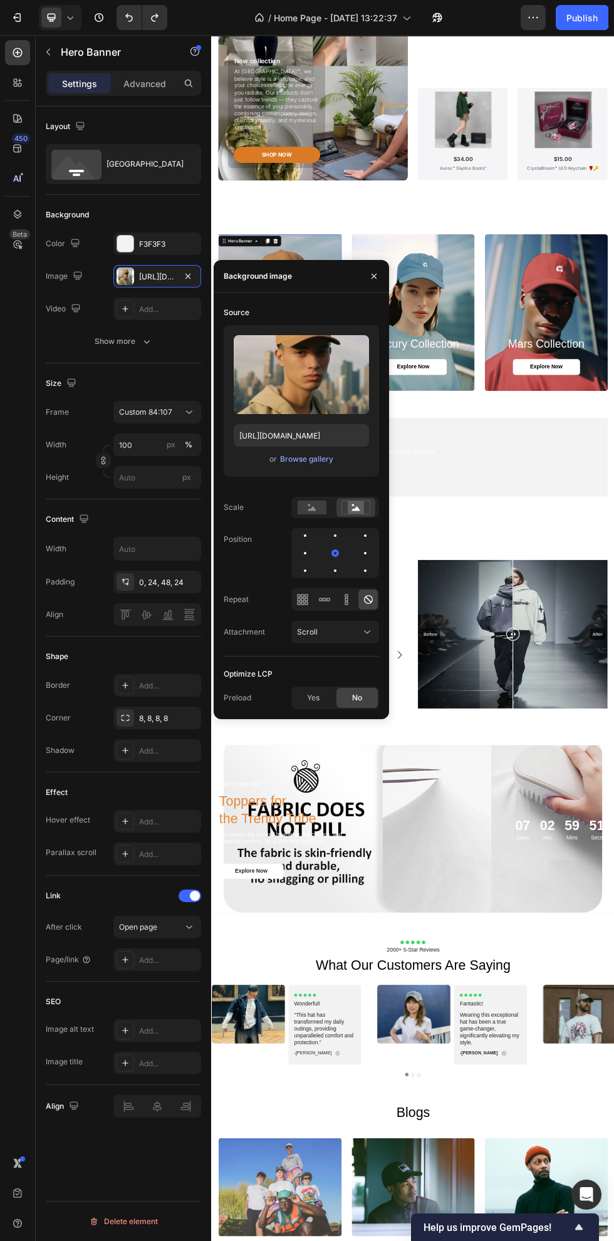
click at [316, 459] on div "Browse gallery" at bounding box center [306, 459] width 53 height 11
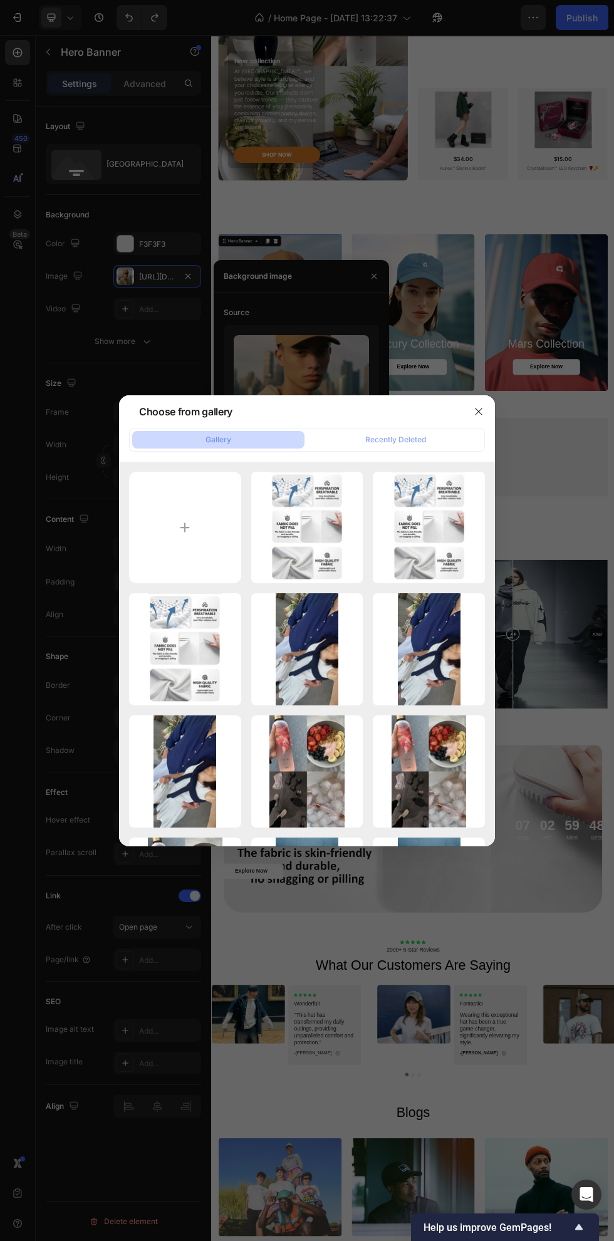
click at [0, 0] on div "-1088398985-169508372...1).jpg 192.59 kb" at bounding box center [0, 0] width 0 height 0
type input "https://cdn.shopify.com/s/files/1/0663/8773/8707/files/gempages_583492405316027…"
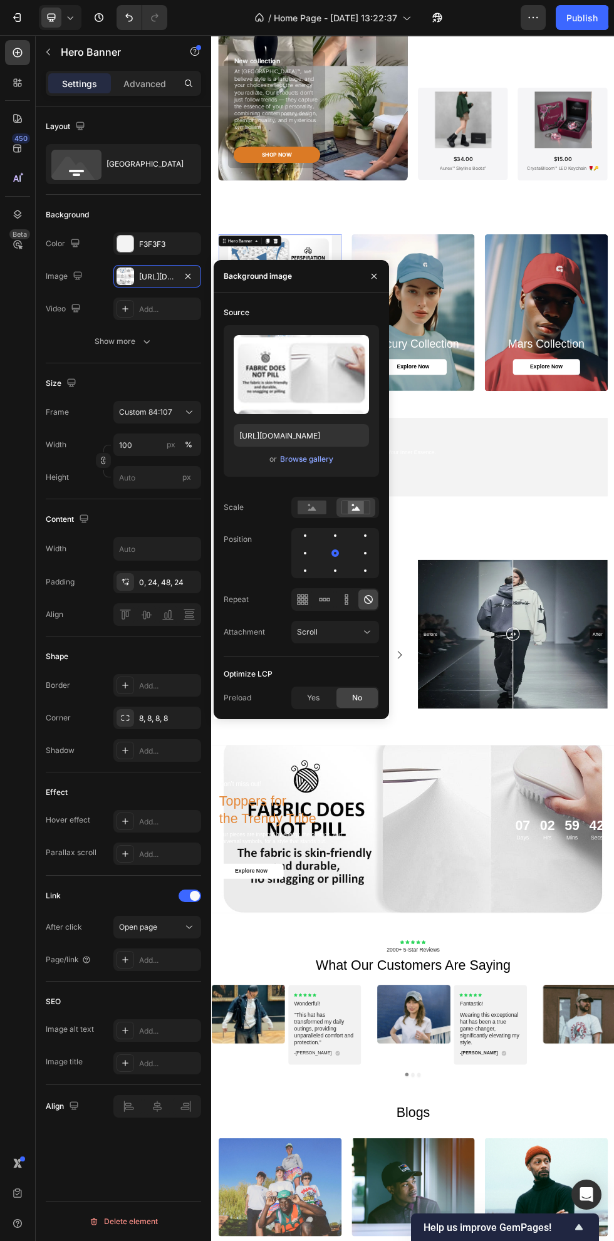
click at [531, 6] on button "button" at bounding box center [533, 17] width 25 height 25
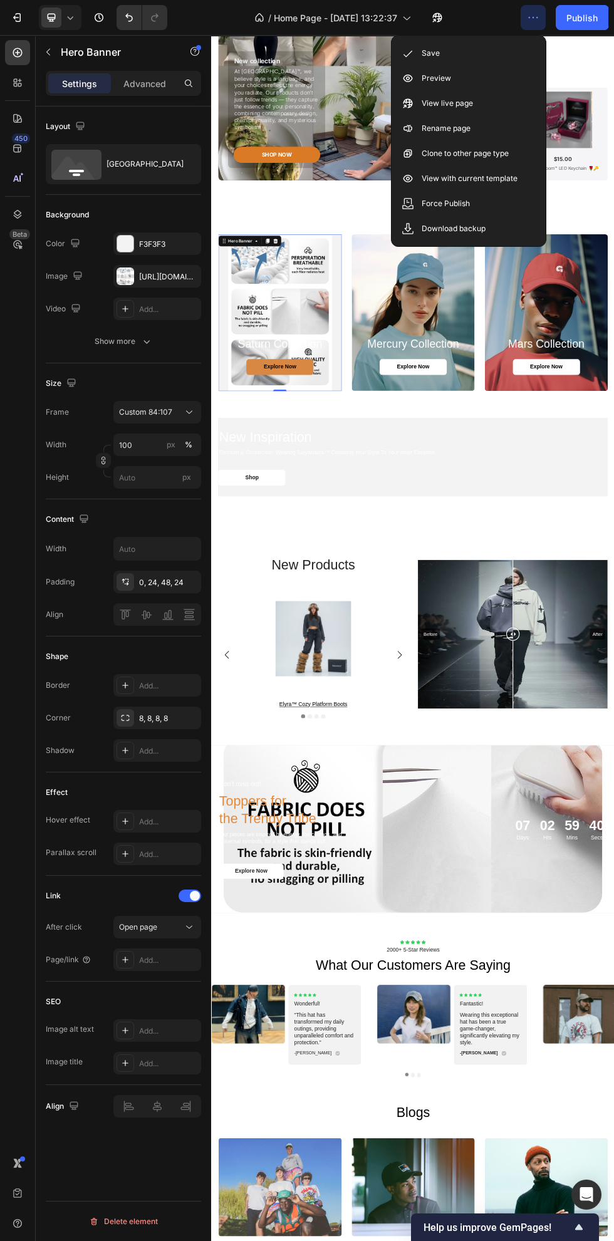
click at [498, 55] on div "Save" at bounding box center [469, 53] width 144 height 25
click at [133, 11] on icon "Undo/Redo" at bounding box center [129, 17] width 13 height 13
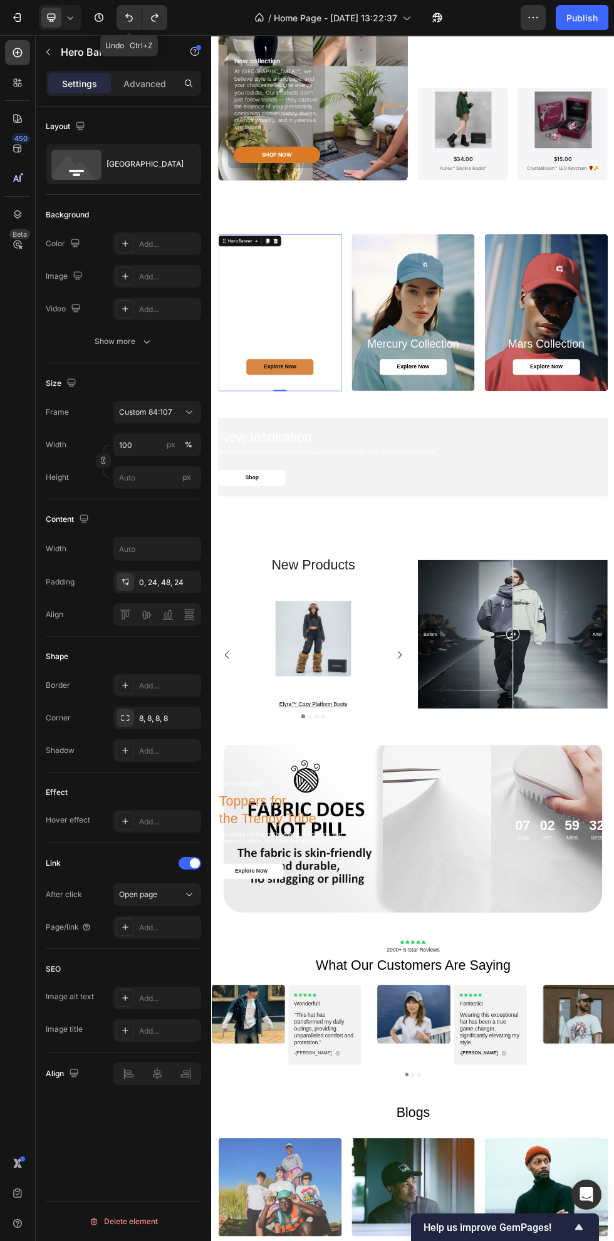
click at [135, 11] on button "Undo/Redo" at bounding box center [129, 17] width 25 height 25
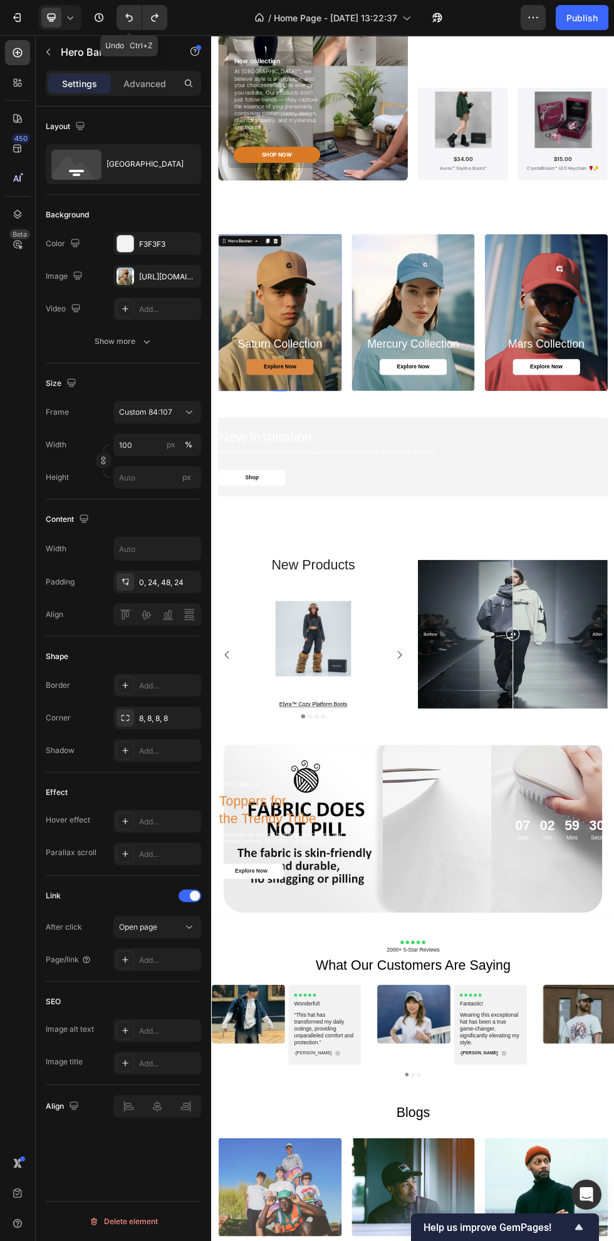
click at [531, 13] on icon "button" at bounding box center [533, 17] width 13 height 13
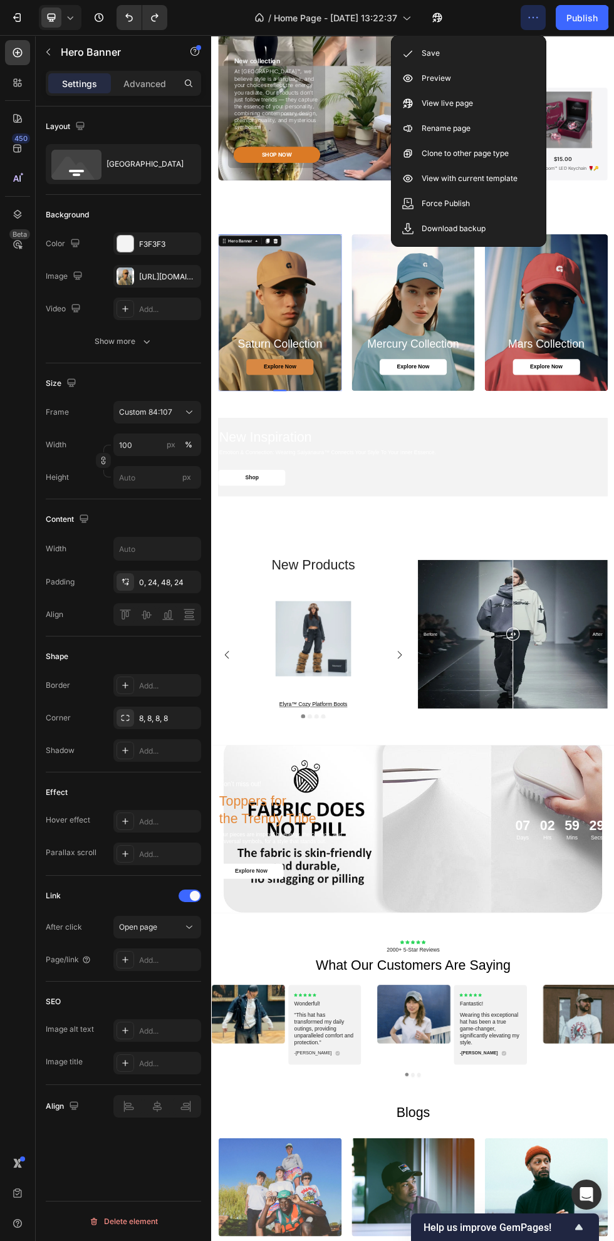
click at [504, 56] on div "Save" at bounding box center [469, 53] width 144 height 25
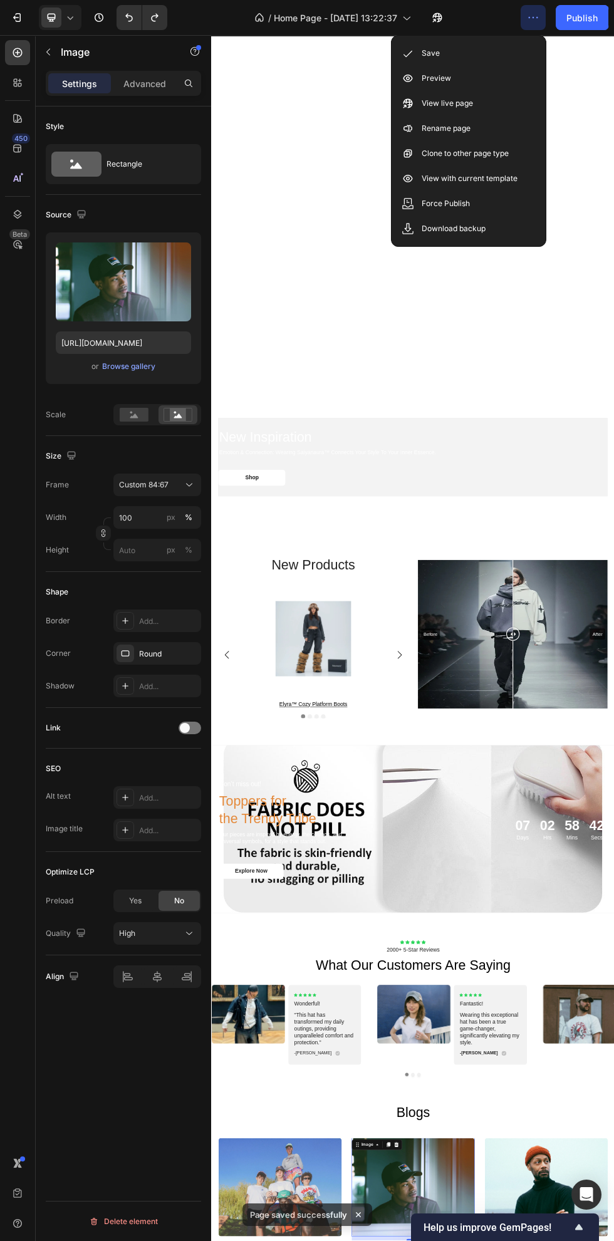
scroll to position [2400, 0]
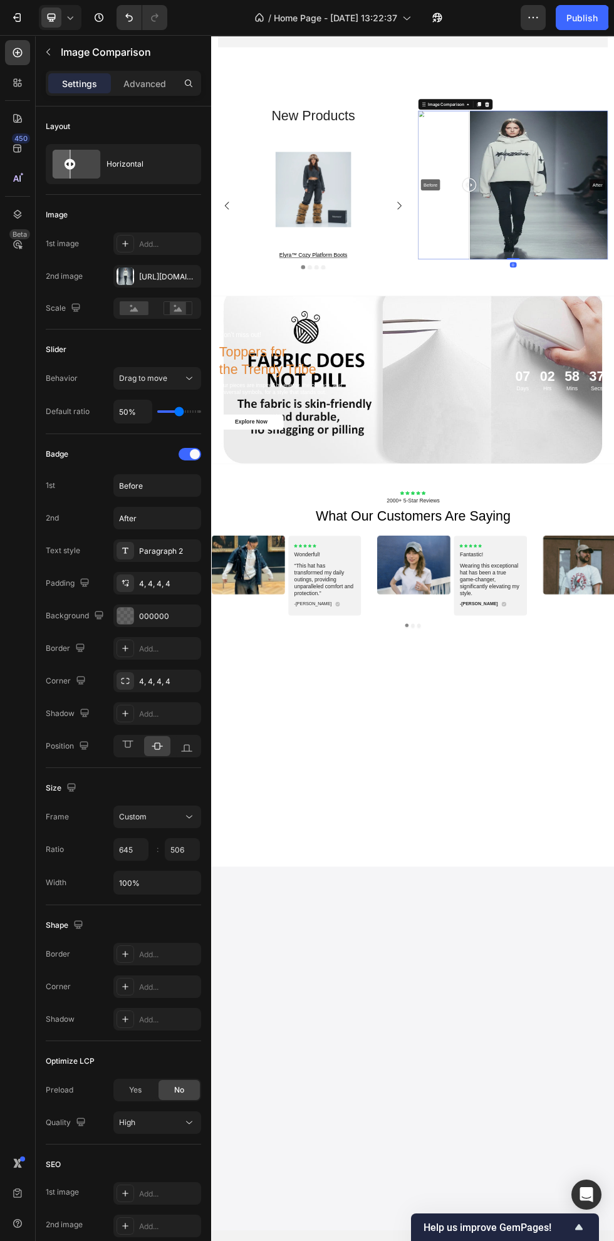
click at [129, 18] on icon "Undo/Redo" at bounding box center [129, 17] width 13 height 13
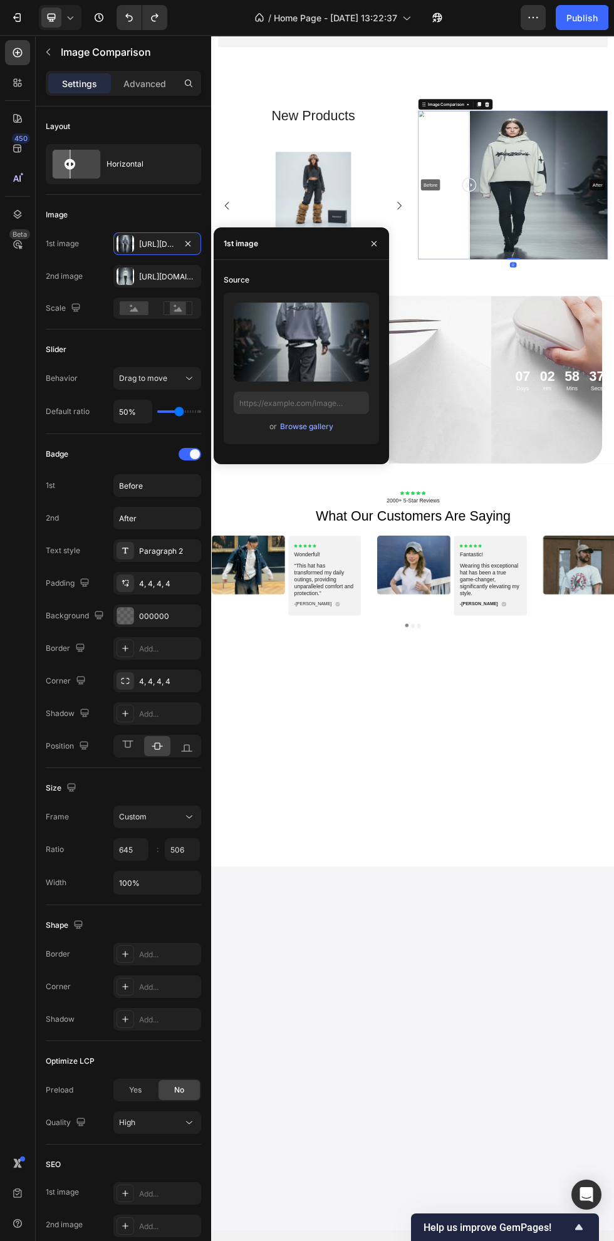
type input "https://cdn.shopify.com/s/files/1/0663/8773/8707/files/gempages_583492405316027…"
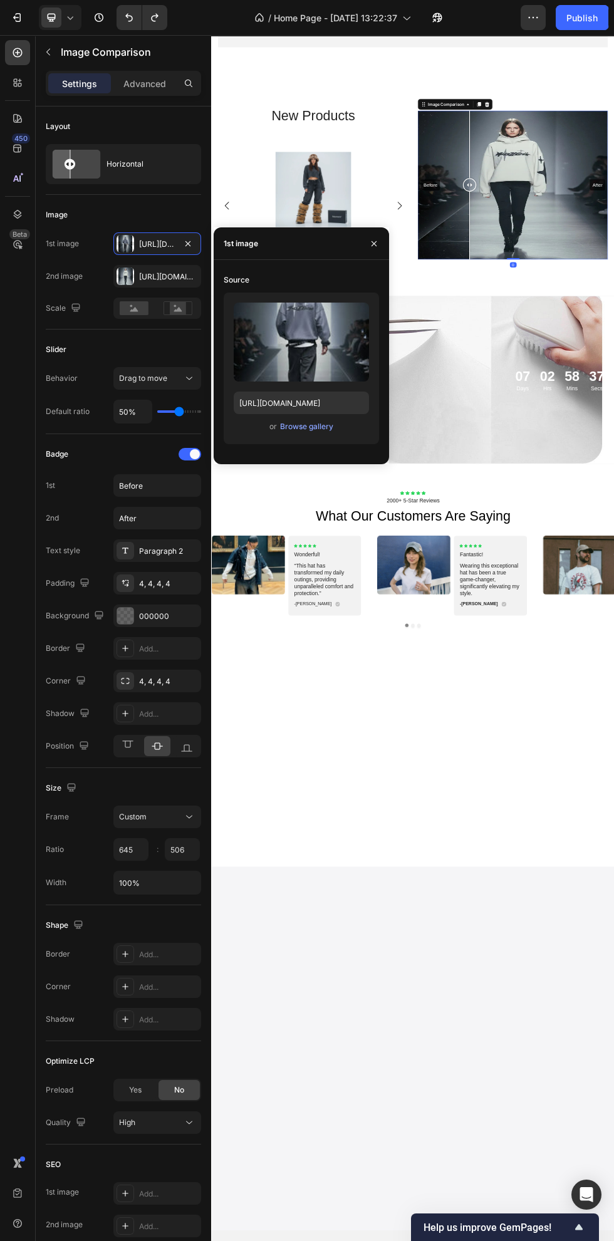
scroll to position [1254, 0]
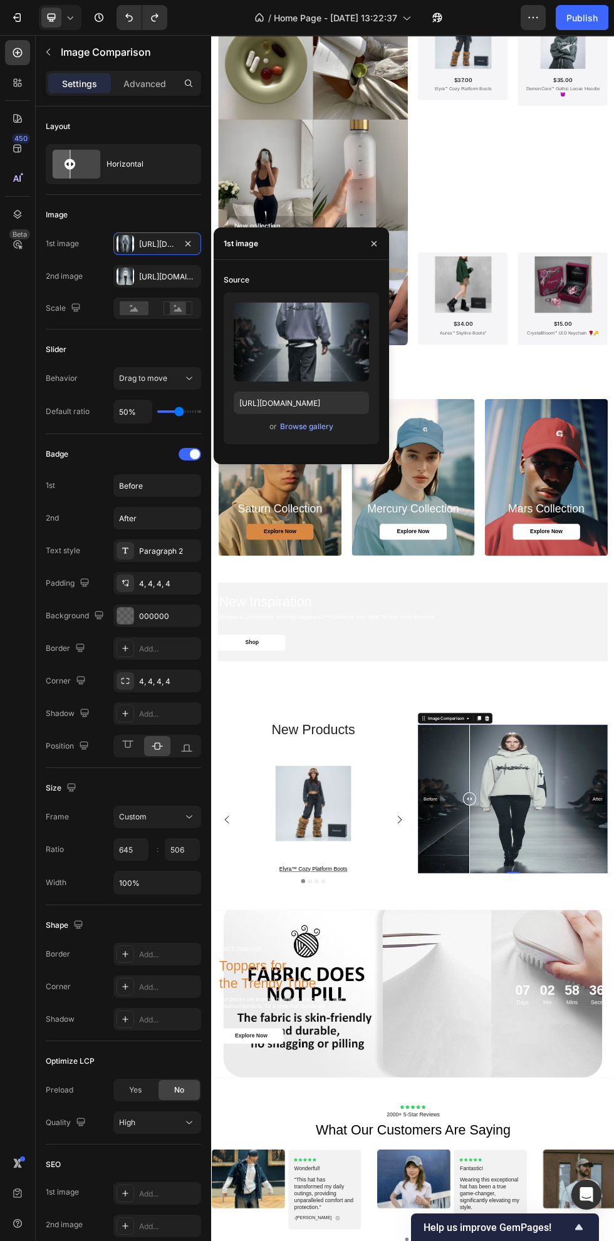
click at [321, 427] on div "Browse gallery" at bounding box center [306, 426] width 53 height 11
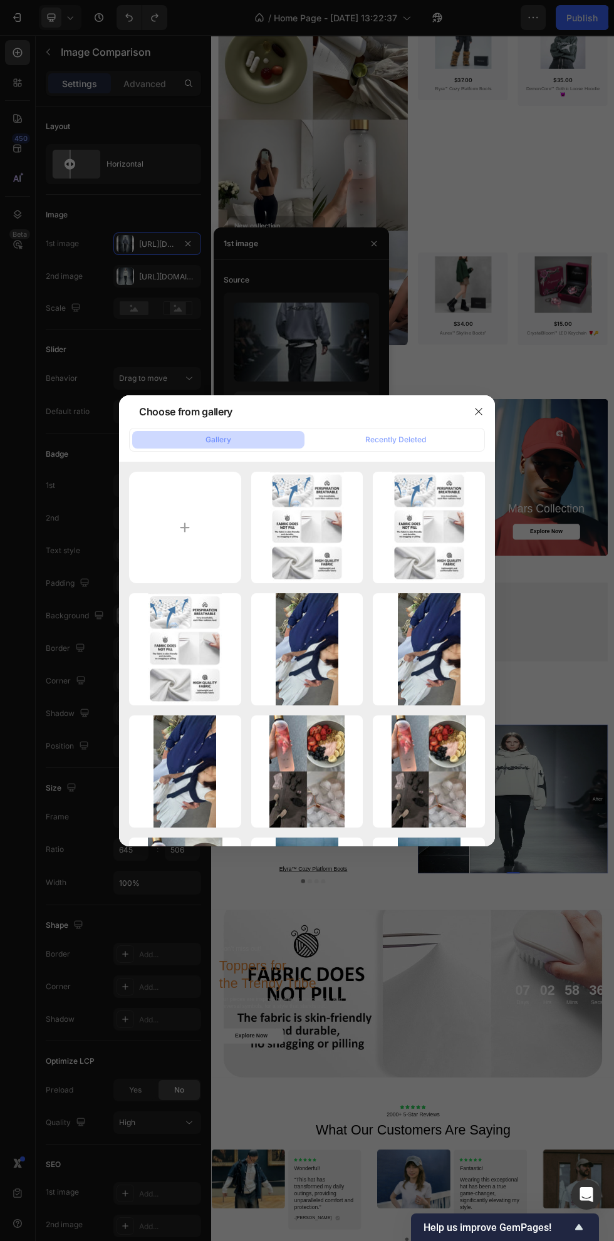
click at [231, 561] on input "file" at bounding box center [185, 528] width 112 height 112
type input "C:\fakepath\-1088398985-1695083726 (1)~2.jpg"
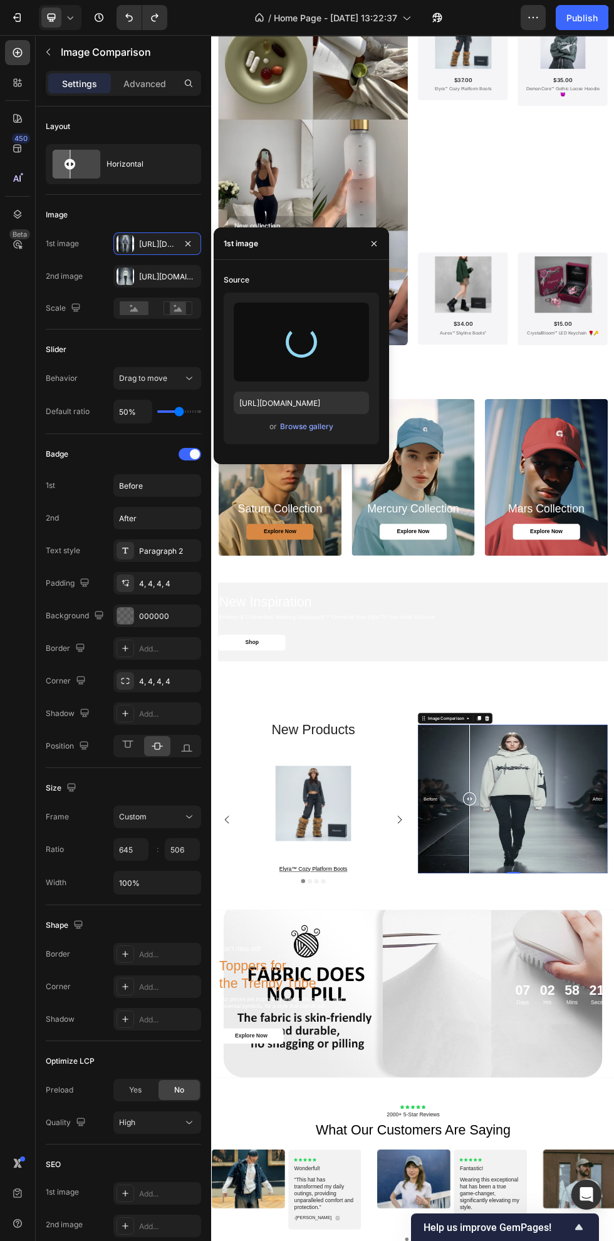
type input "https://cdn.shopify.com/s/files/1/0663/8773/8707/files/gempages_583492405316027…"
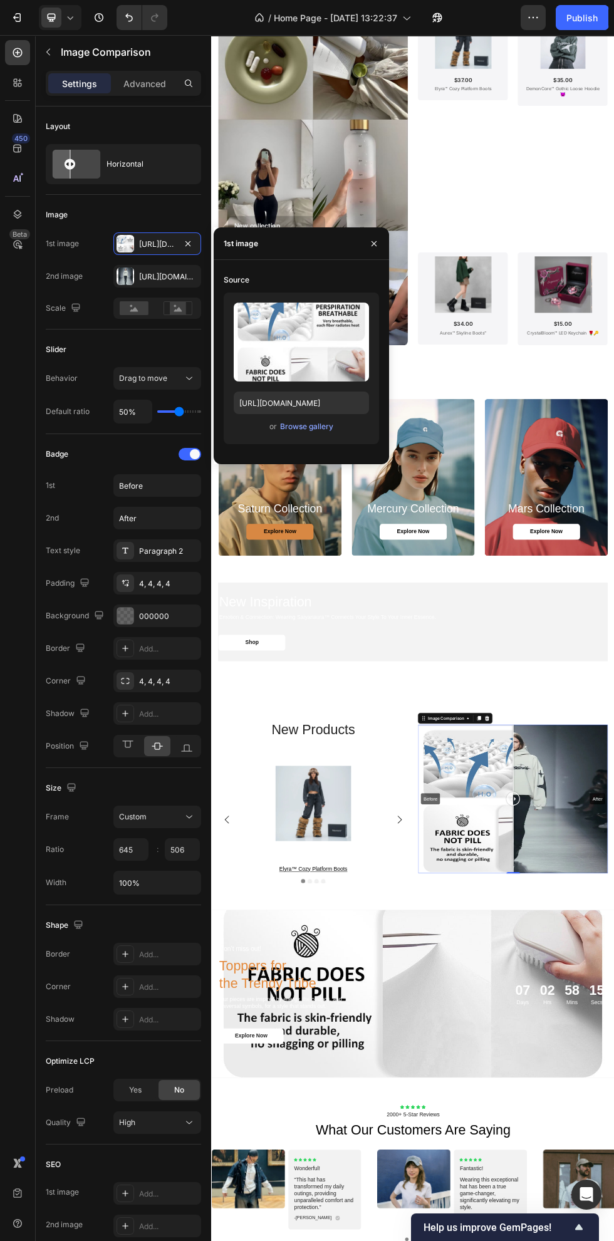
click at [177, 276] on div "Https://cdn.Shopify.Com/s/files/1/0663/8773/8707/files/gempages_583492405316027…" at bounding box center [157, 276] width 88 height 23
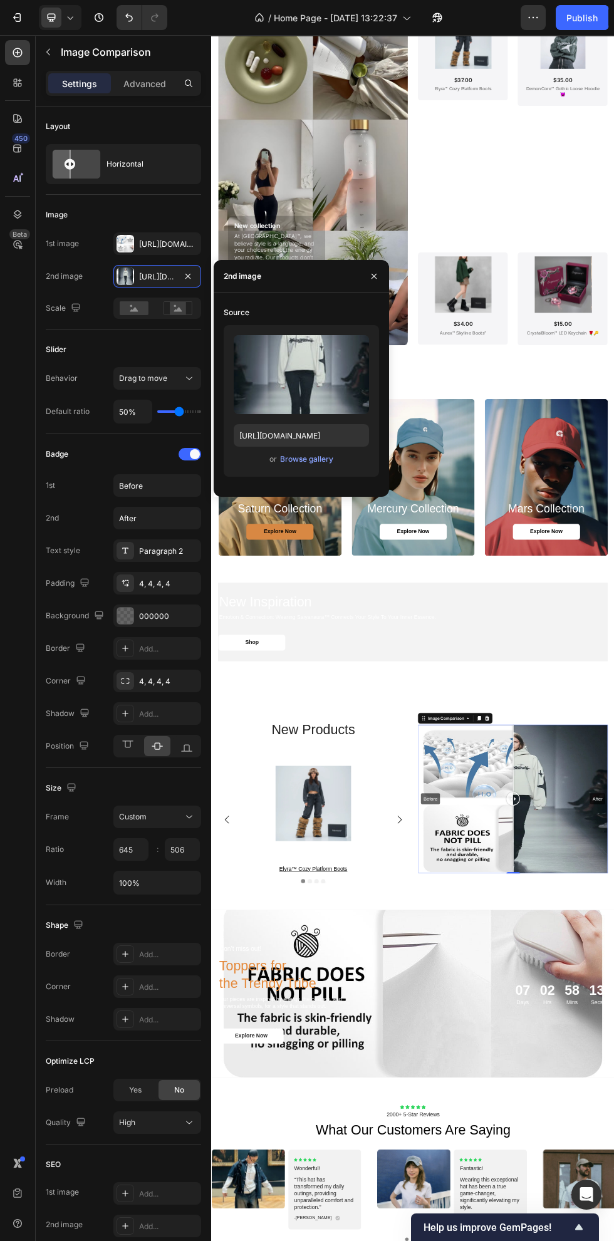
click at [323, 470] on div "Upload Image https://cdn.shopify.com/s/files/1/0663/8773/8707/files/gempages_58…" at bounding box center [301, 401] width 155 height 152
click at [328, 459] on div "Browse gallery" at bounding box center [306, 459] width 53 height 11
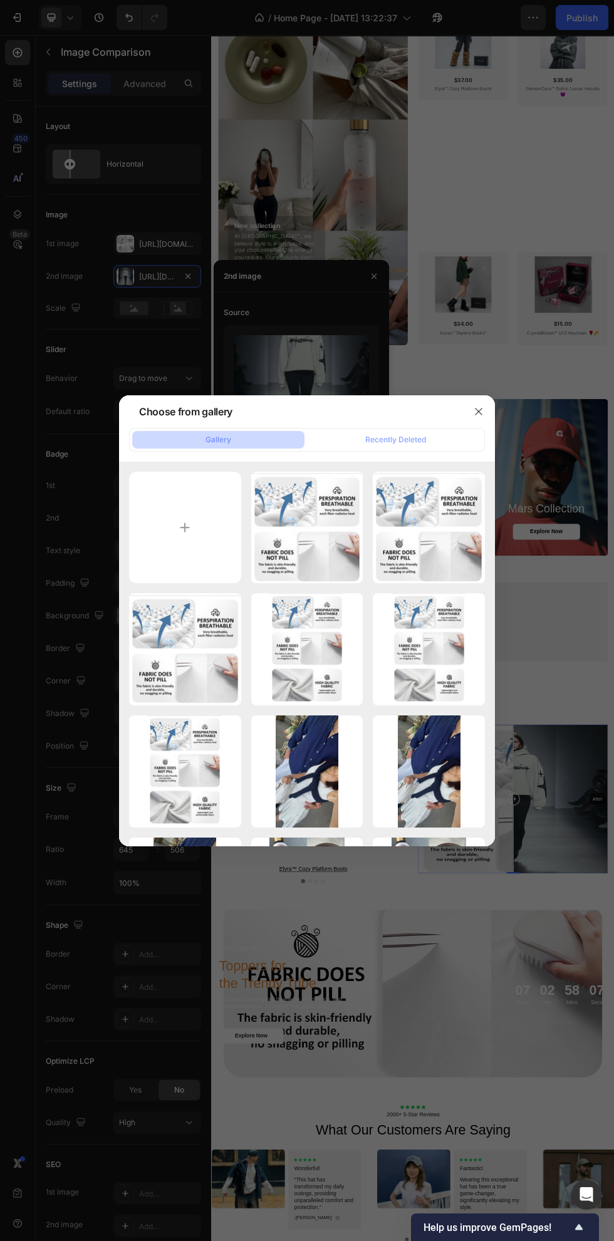
click at [226, 533] on input "file" at bounding box center [185, 528] width 112 height 112
type input "C:\fakepath\-1088398985-1695083726 (1)~3.jpg"
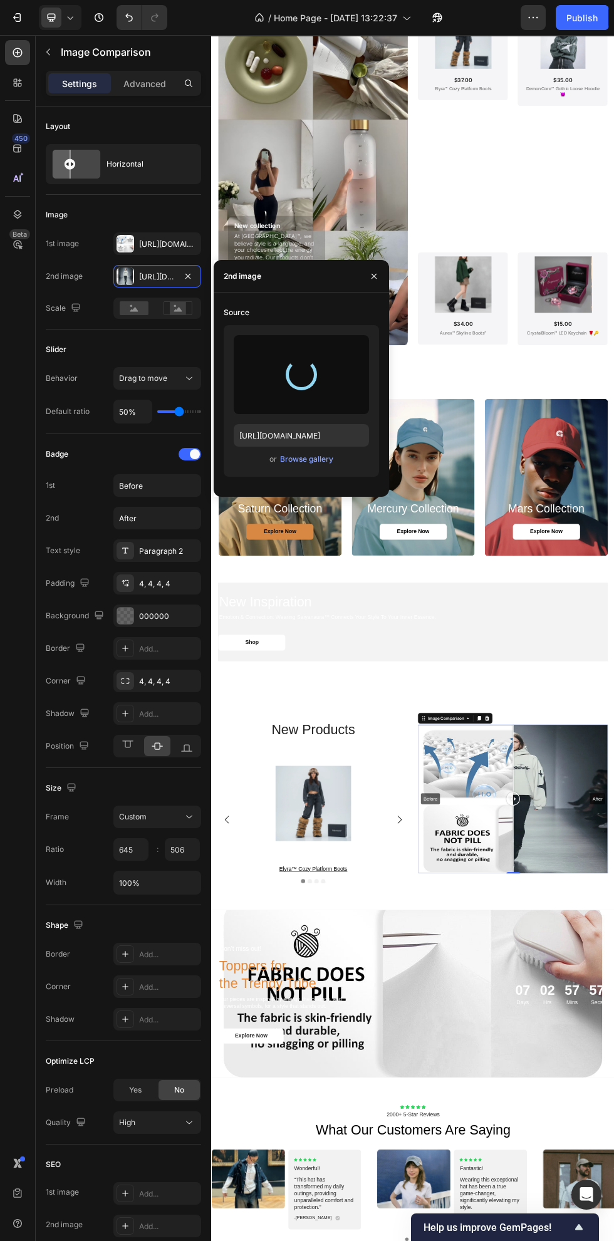
type input "https://cdn.shopify.com/s/files/1/0663/8773/8707/files/gempages_583492405316027…"
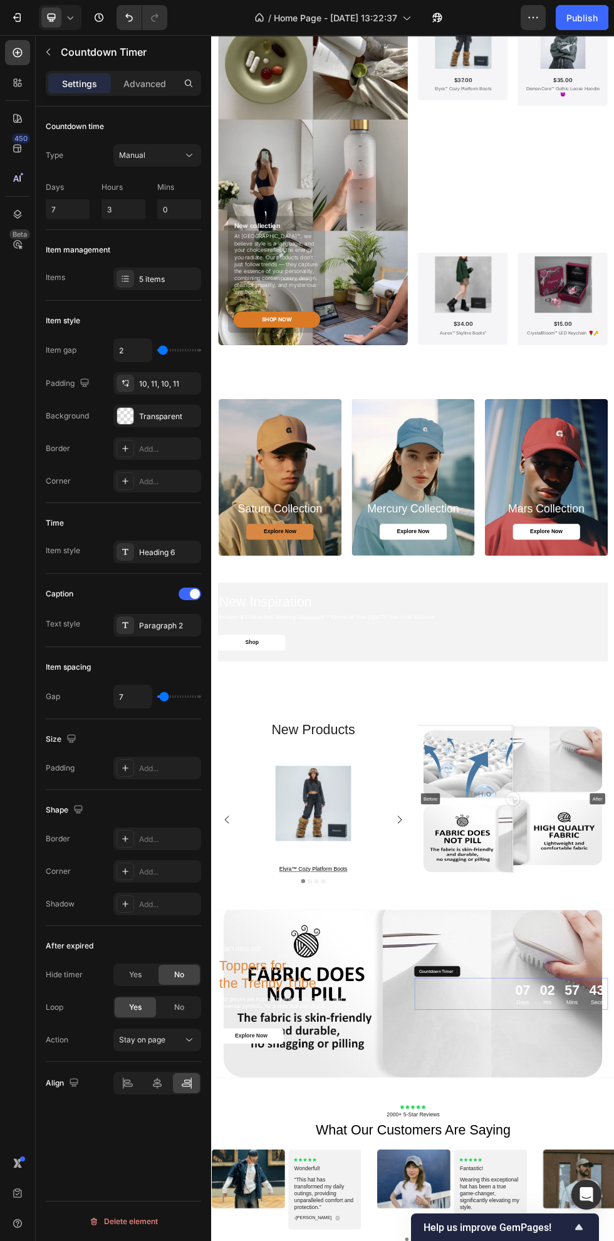
scroll to position [1527, 0]
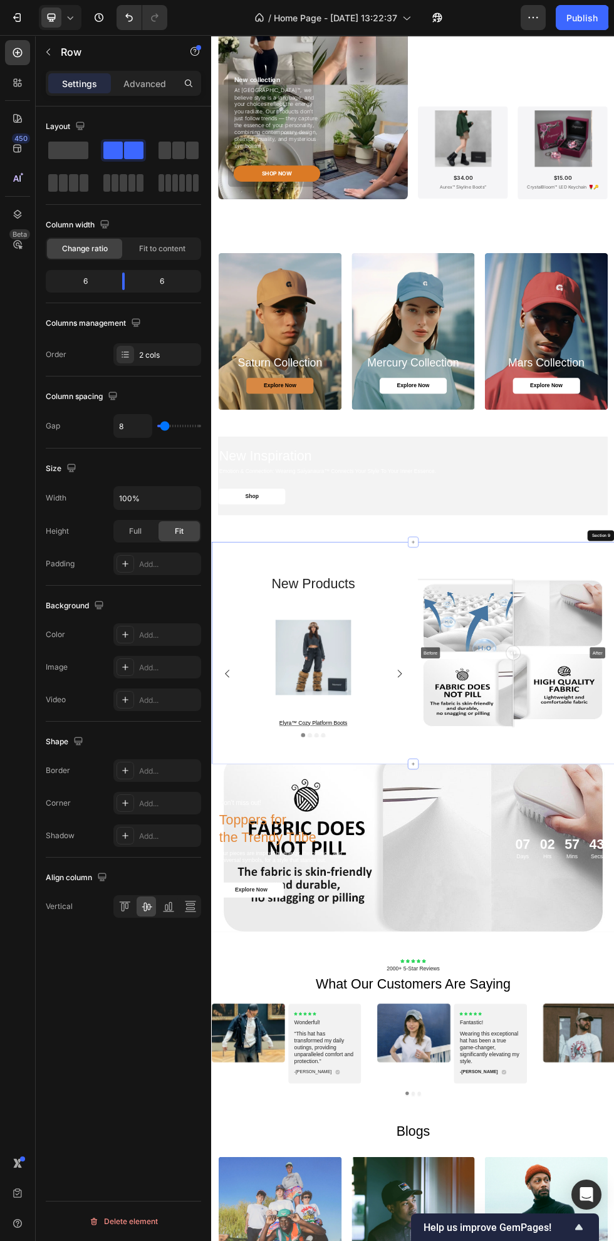
click at [614, 1222] on div "new products Heading Product Images elyra™ cozy platform boots Product Title Ro…" at bounding box center [587, 1188] width 752 height 414
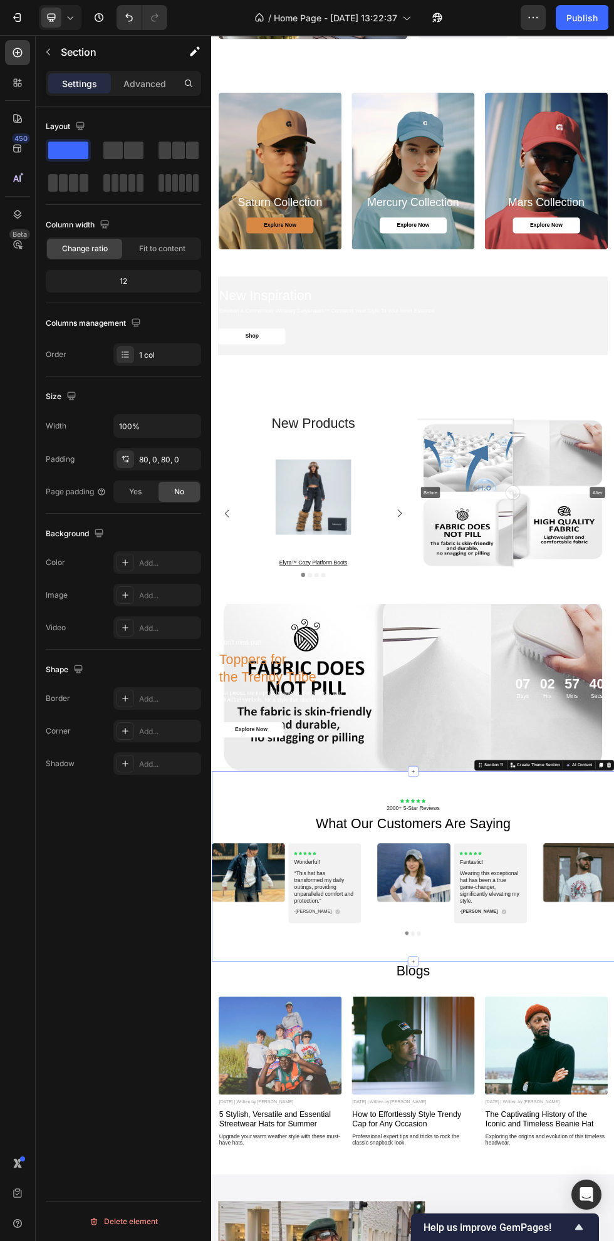
scroll to position [1906, 0]
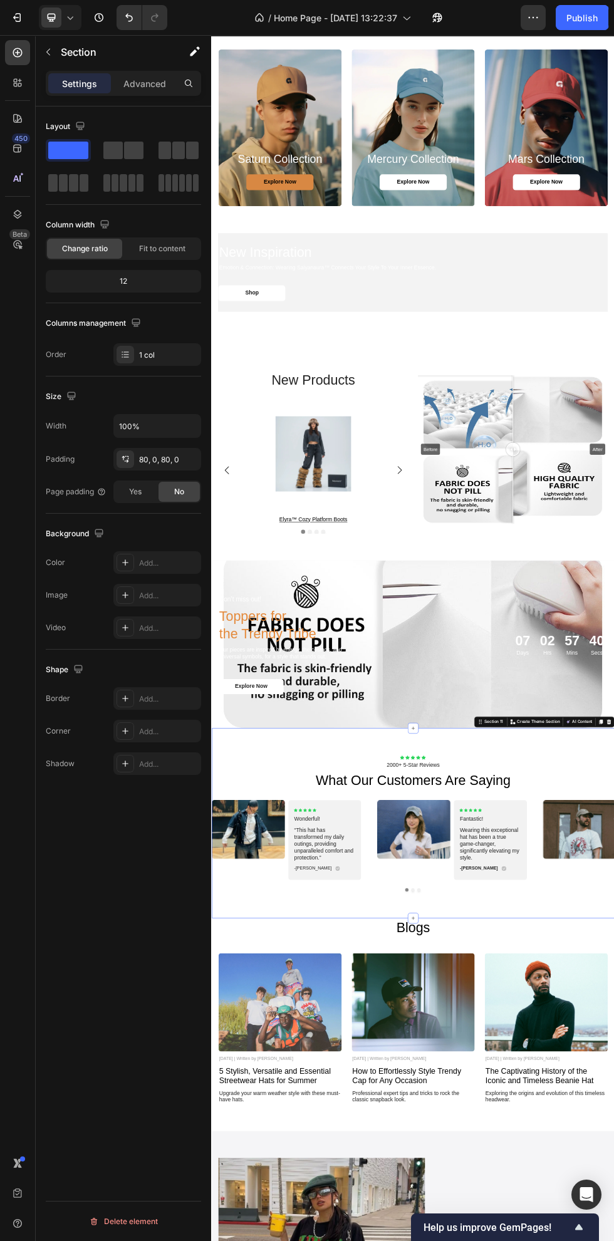
click at [614, 1001] on div "new products Heading Product Images elyra™ cozy platform boots Product Title Ro…" at bounding box center [587, 809] width 752 height 414
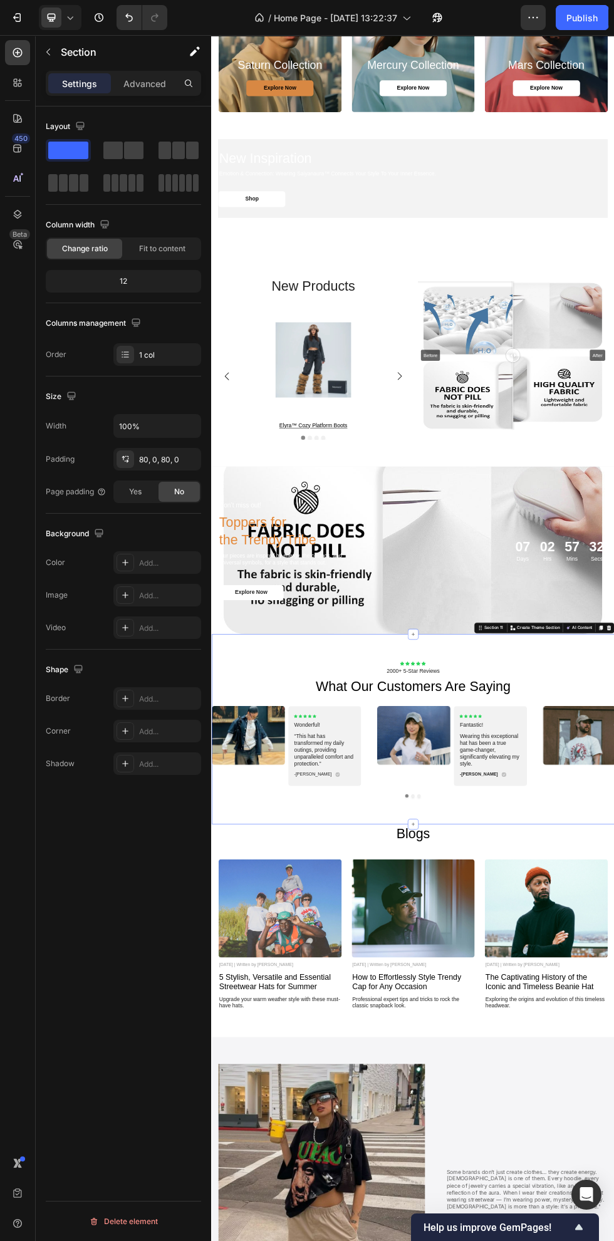
click at [614, 822] on div "new products Heading Product Images elyra™ cozy platform boots Product Title Ro…" at bounding box center [587, 633] width 752 height 414
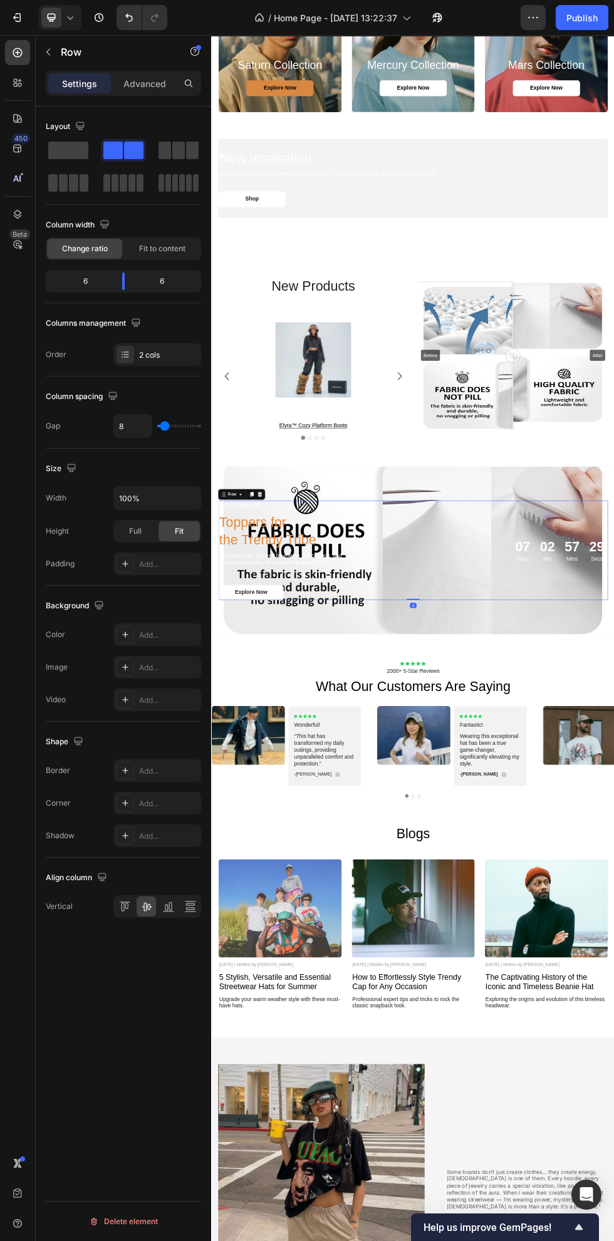
click at [614, 828] on div "new products Heading Product Images elyra™ cozy platform boots Product Title Ro…" at bounding box center [587, 633] width 752 height 414
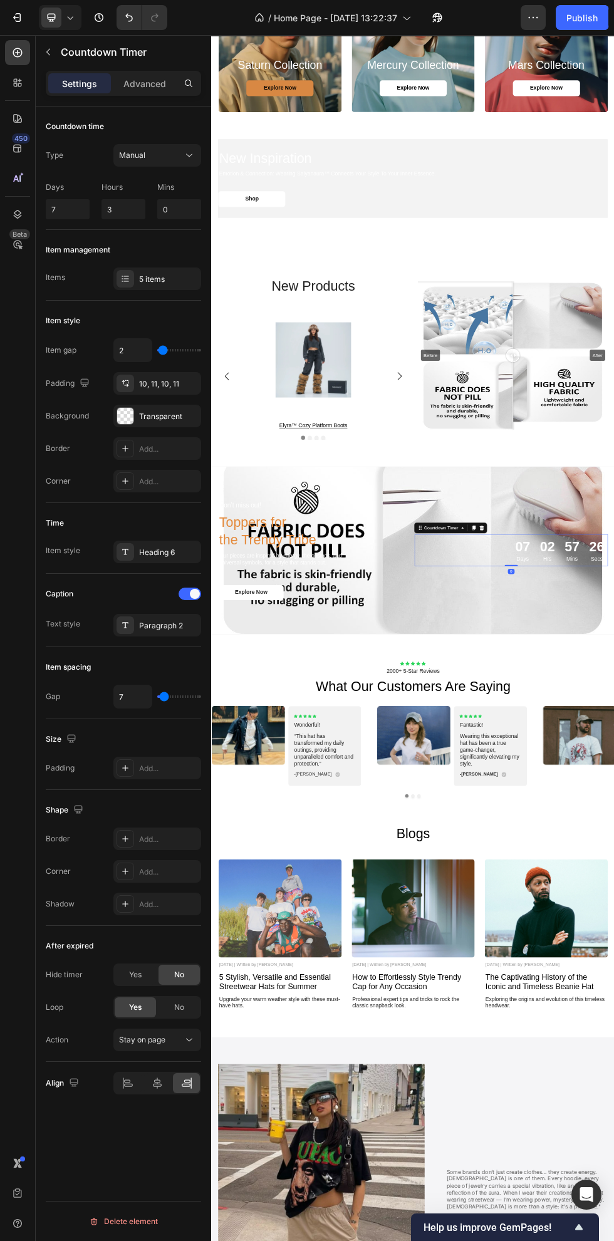
click at [316, 906] on p "Don’t miss out!" at bounding box center [355, 914] width 261 height 16
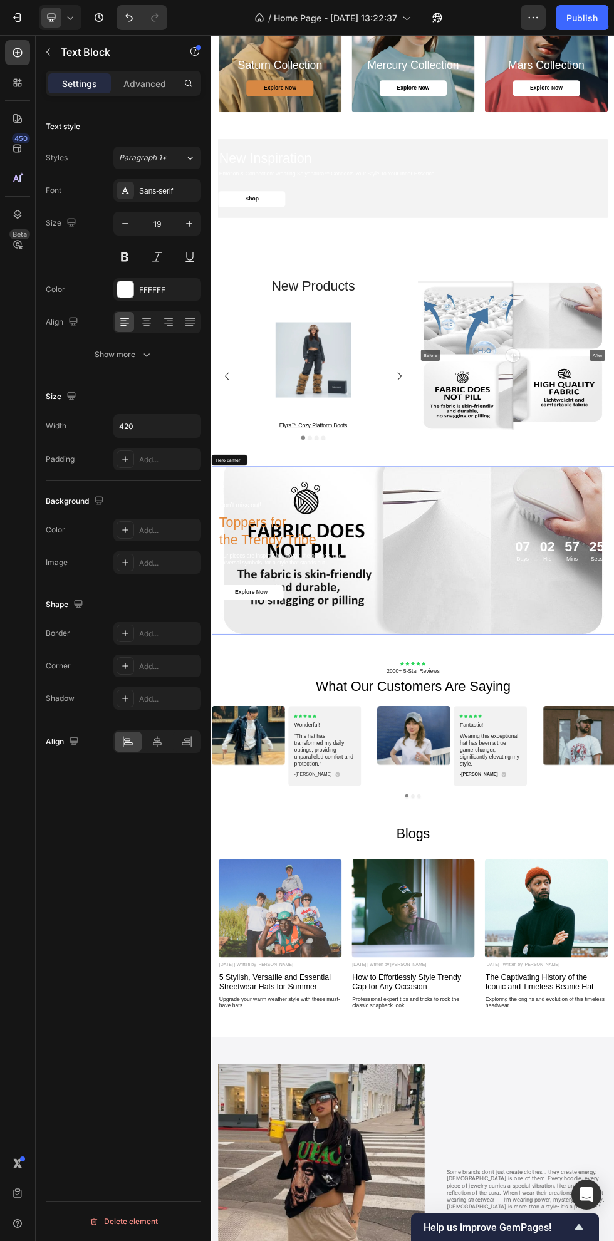
click at [376, 870] on div "Background Image" at bounding box center [587, 996] width 752 height 313
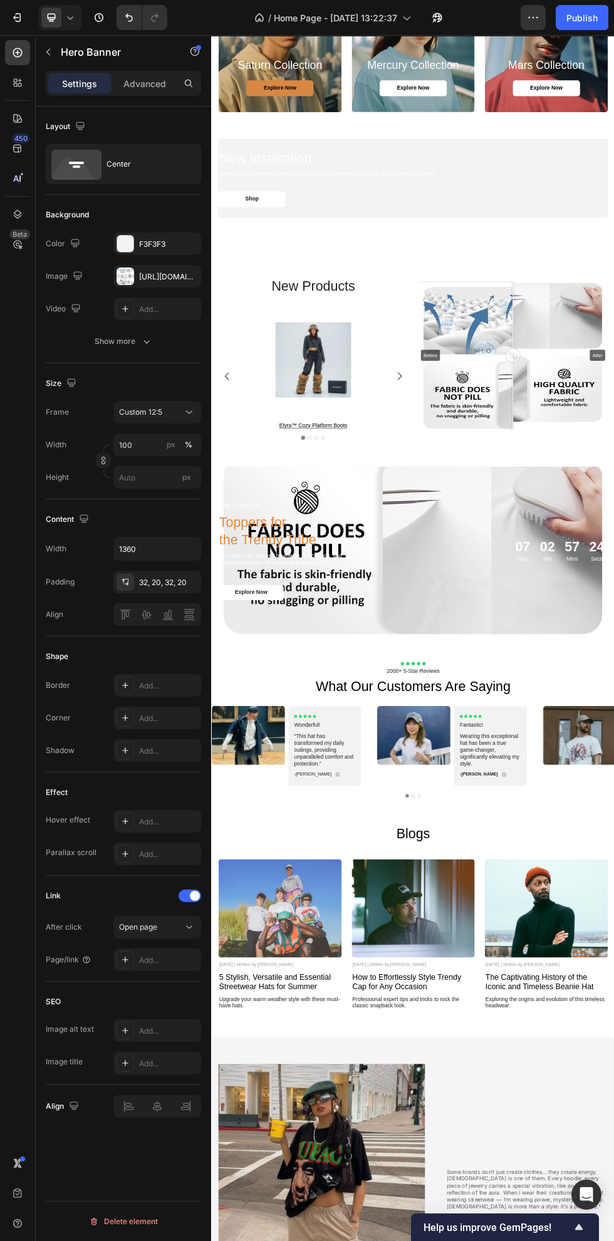
click at [179, 279] on div "https://cdn.shopify.com/s/files/1/0663/8773/8707/files/gempages_583492405316027…" at bounding box center [157, 276] width 88 height 23
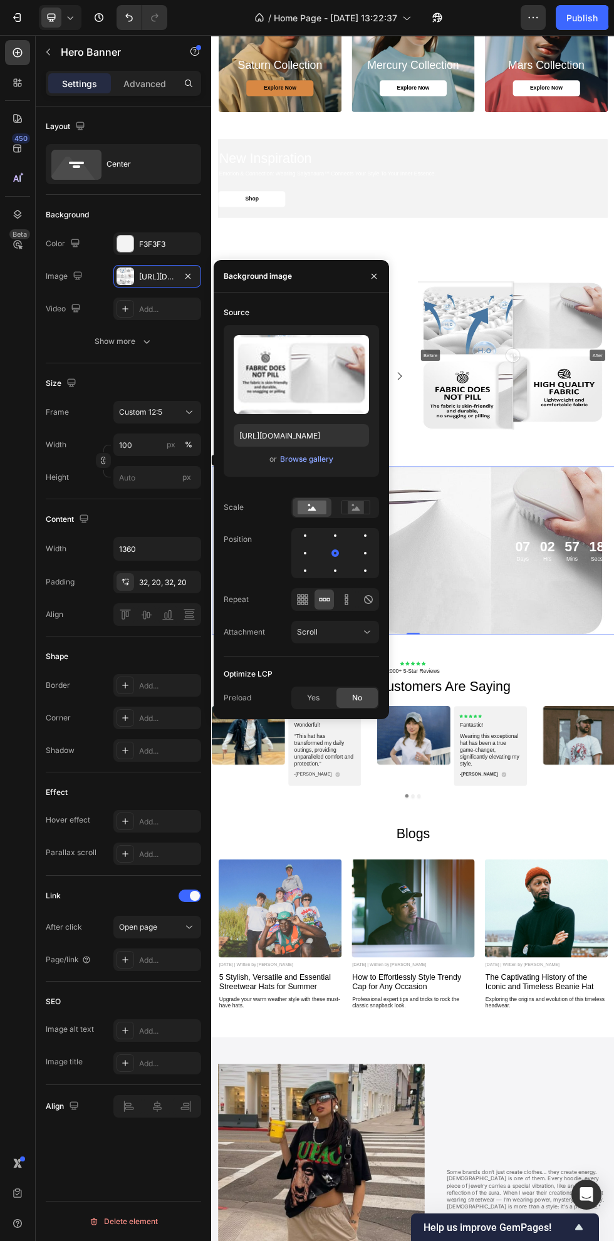
click at [321, 457] on div "Browse gallery" at bounding box center [306, 459] width 53 height 11
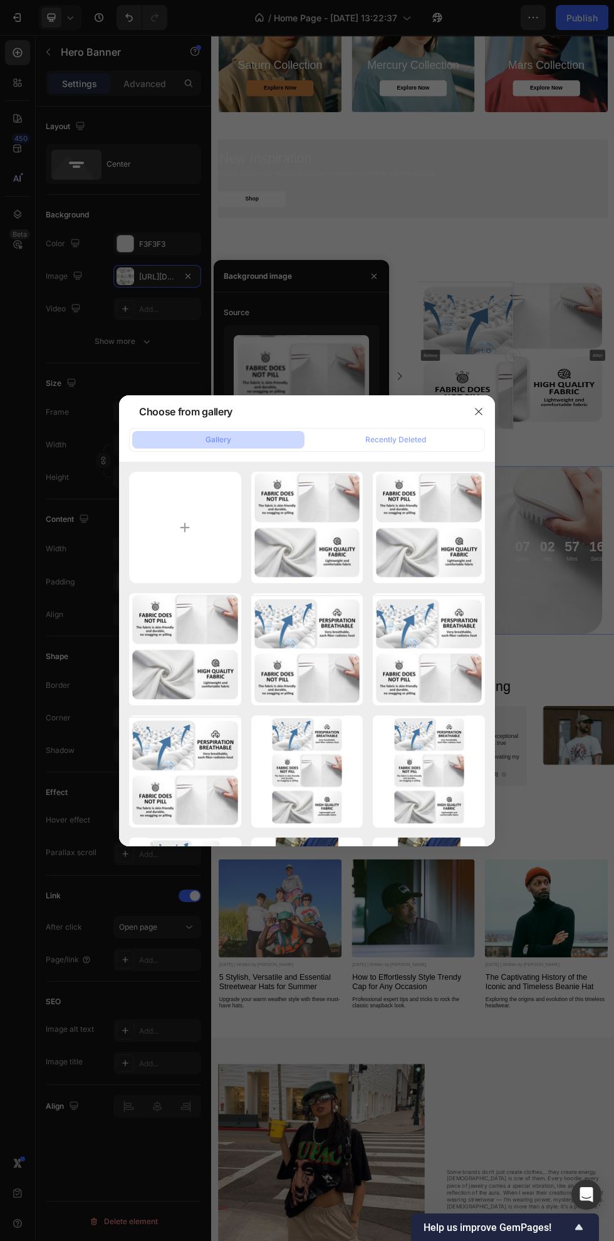
click at [212, 546] on input "file" at bounding box center [185, 528] width 112 height 112
type input "C:\fakepath\5eaffeb4d72ccf7a8dc0d9ffb6d7c1fe.jpg"
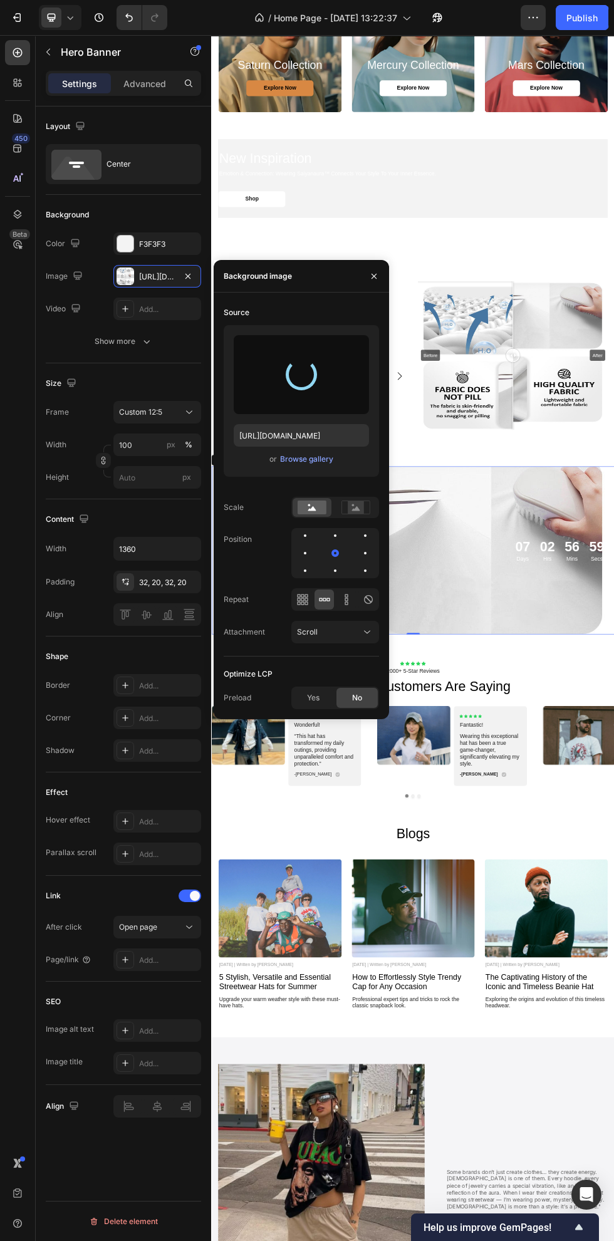
type input "https://cdn.shopify.com/s/files/1/0663/8773/8707/files/gempages_583492405316027…"
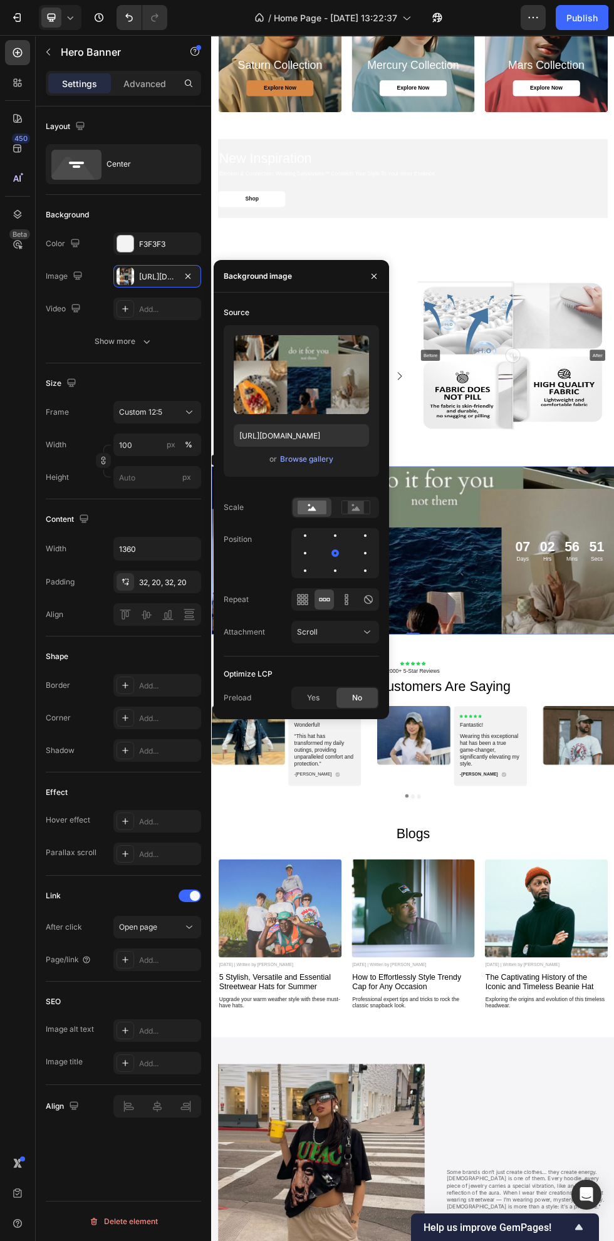
click at [374, 276] on icon "button" at bounding box center [374, 275] width 5 height 5
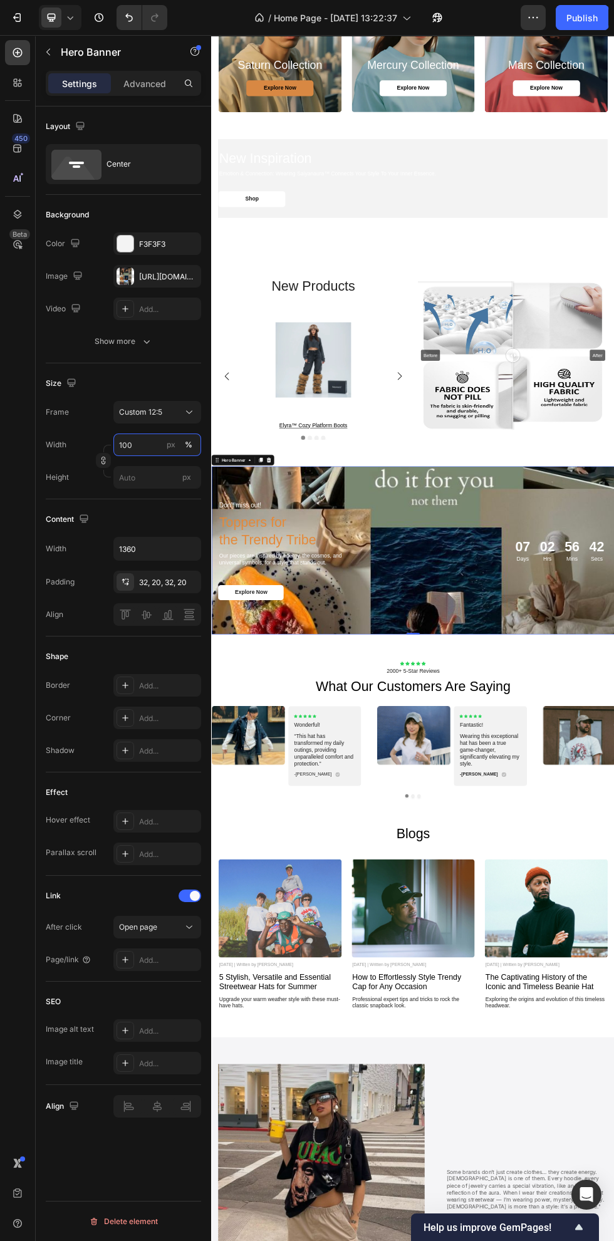
click at [142, 442] on input "100" at bounding box center [157, 445] width 88 height 23
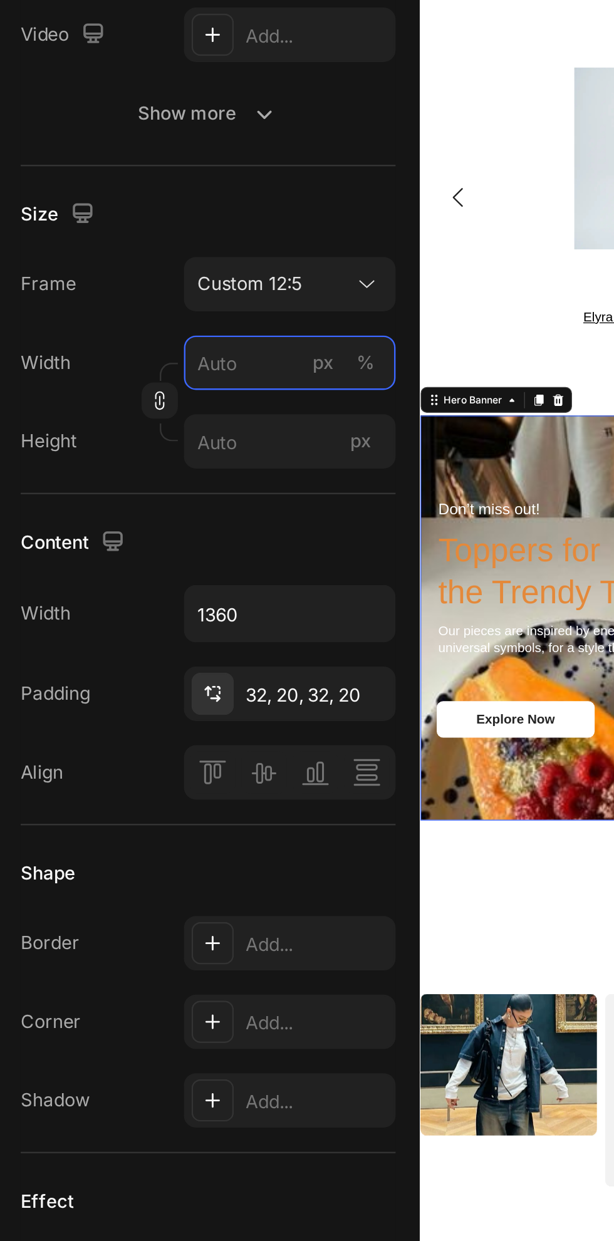
type input "2"
type input "1"
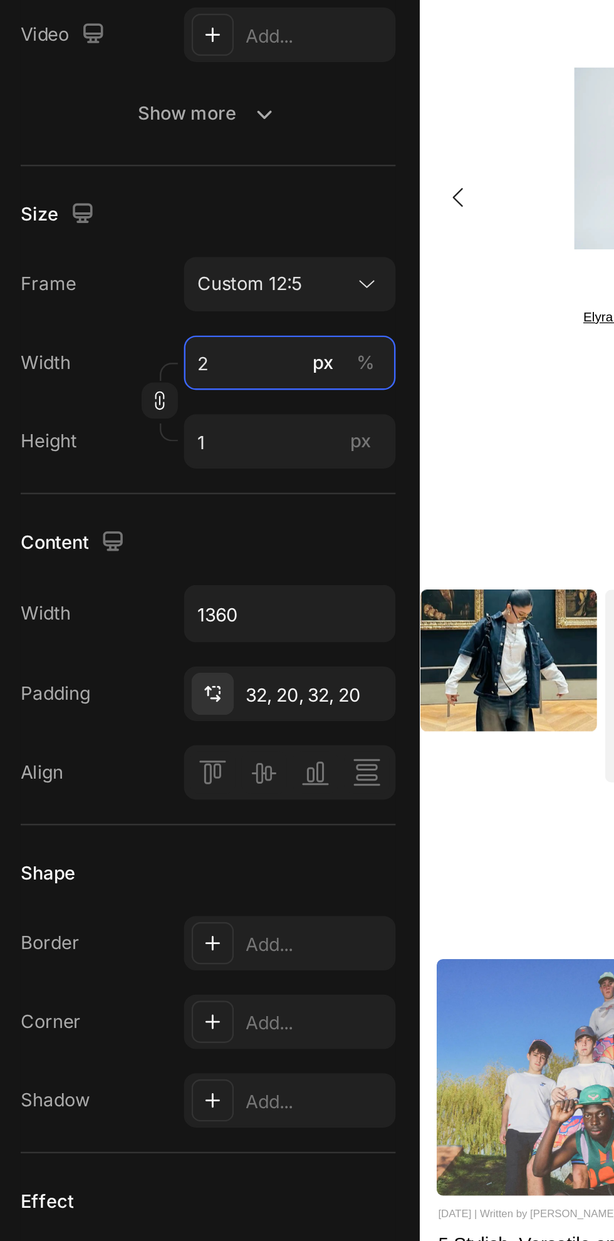
type input "25"
type input "10"
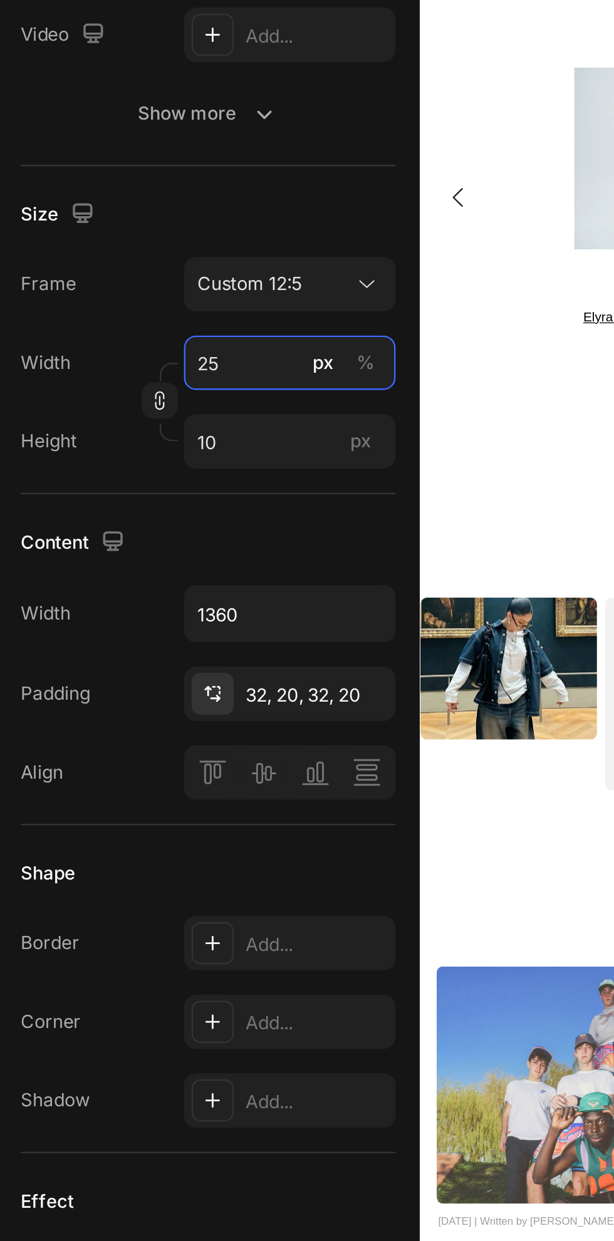
type input "250"
type input "104"
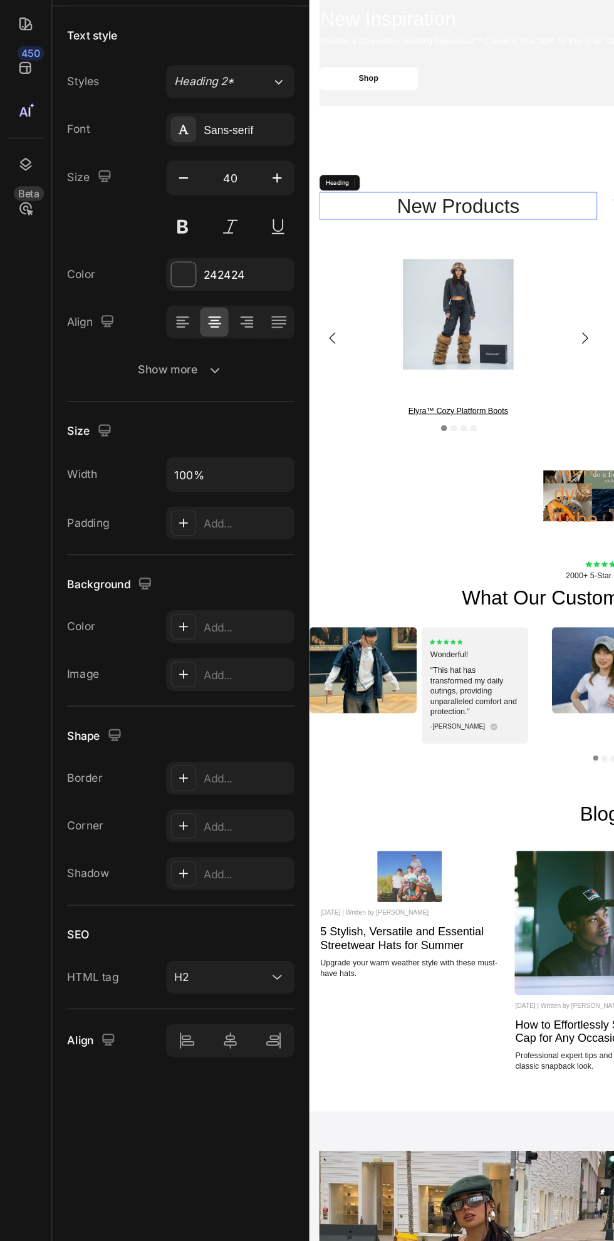
scroll to position [1690, 0]
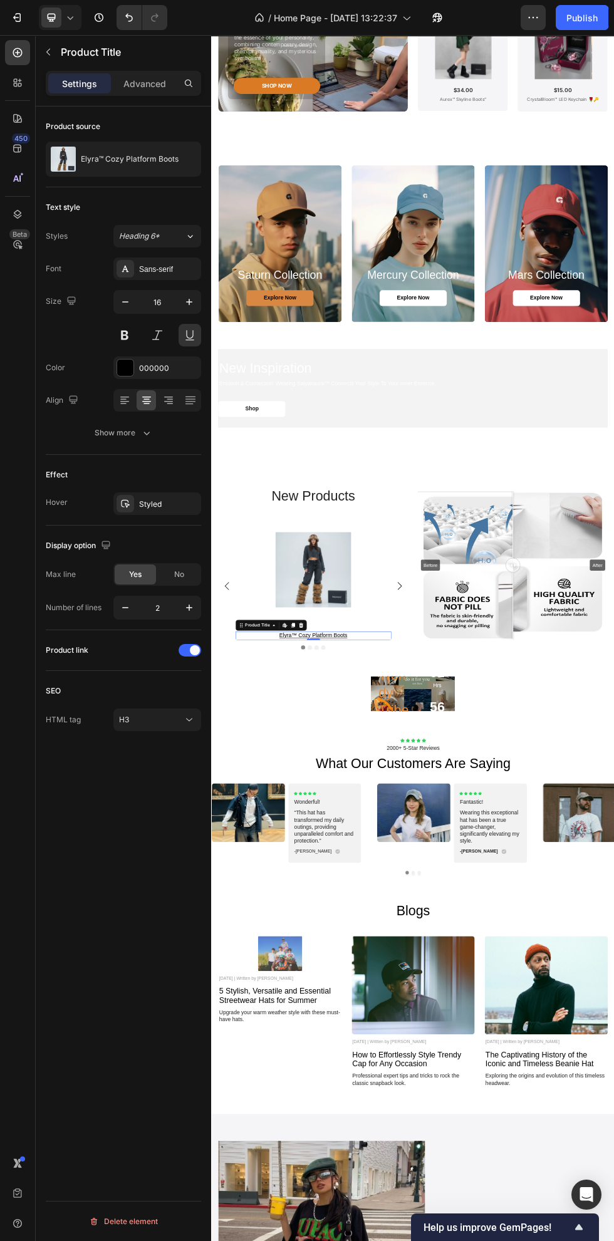
click at [130, 29] on button "Undo/Redo" at bounding box center [129, 17] width 25 height 25
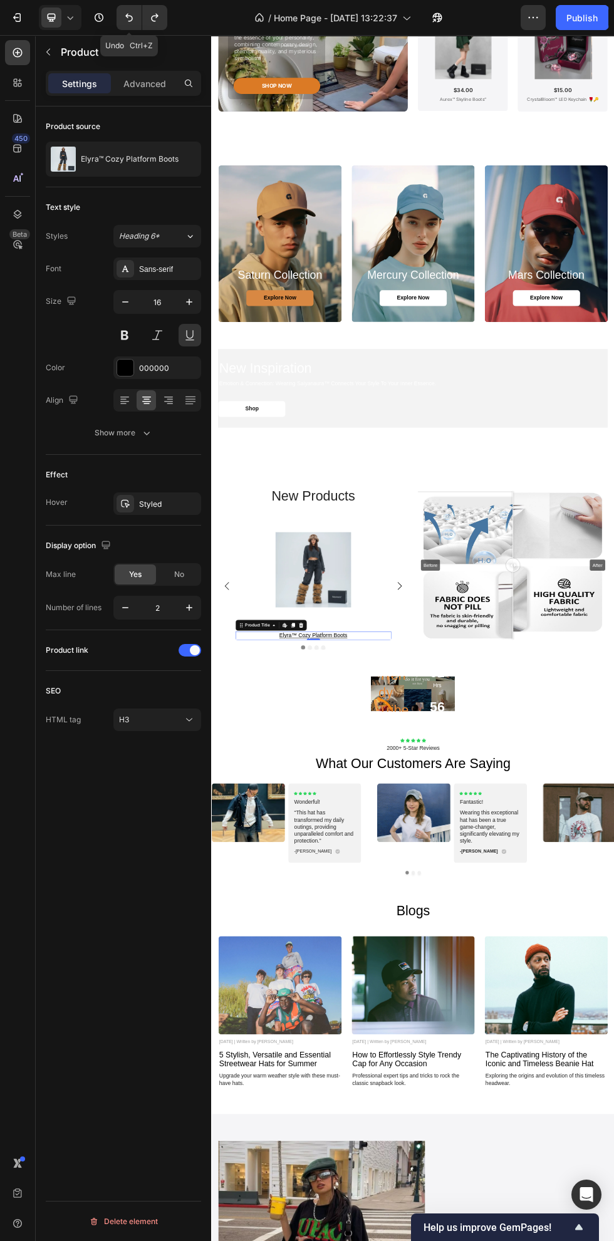
scroll to position [1824, 0]
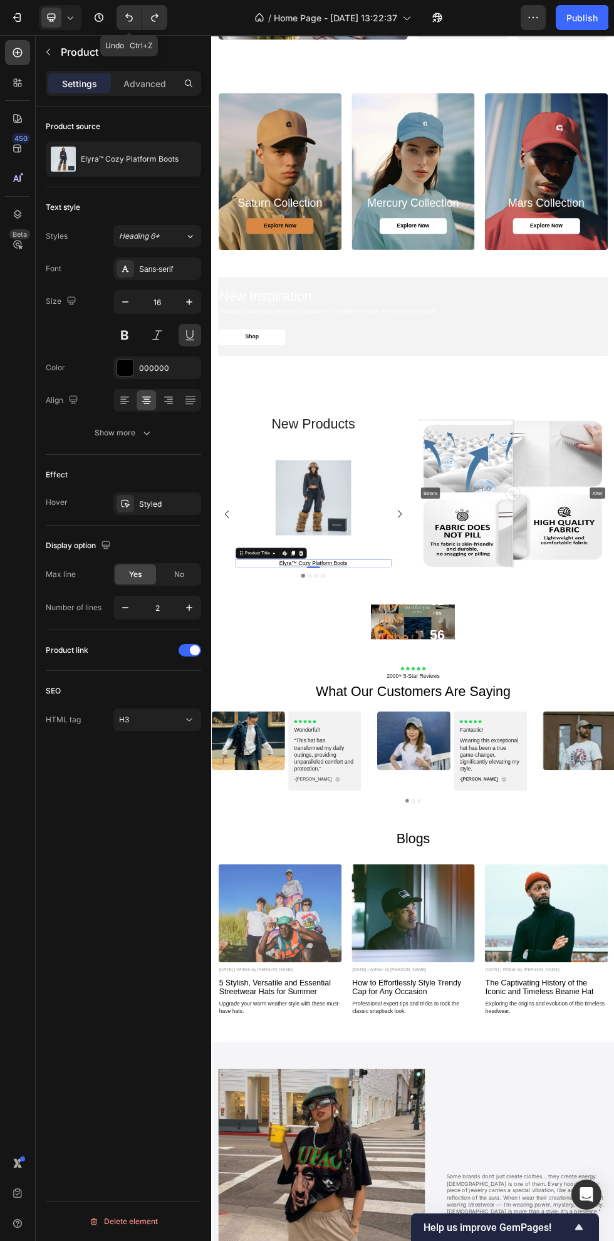
click at [125, 18] on icon "Undo/Redo" at bounding box center [129, 17] width 13 height 13
click at [132, 21] on icon "Undo/Redo" at bounding box center [129, 17] width 13 height 13
click at [129, 18] on icon "Undo/Redo" at bounding box center [129, 17] width 13 height 13
click at [135, 23] on icon "Undo/Redo" at bounding box center [129, 17] width 13 height 13
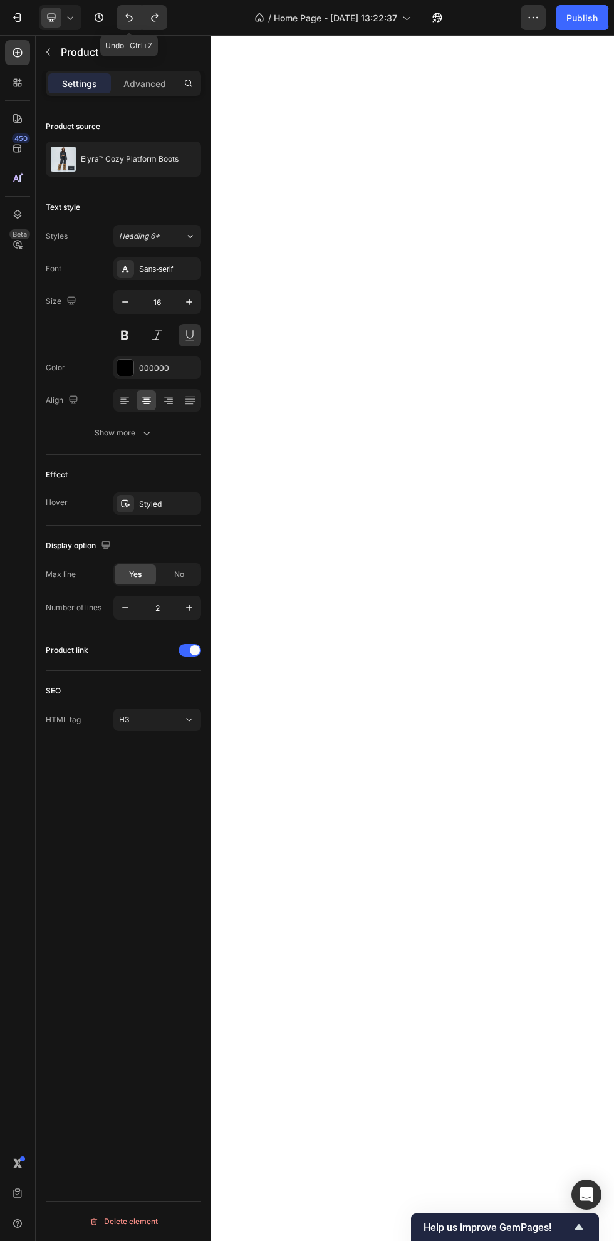
click at [129, 18] on icon "Undo/Redo" at bounding box center [129, 17] width 13 height 13
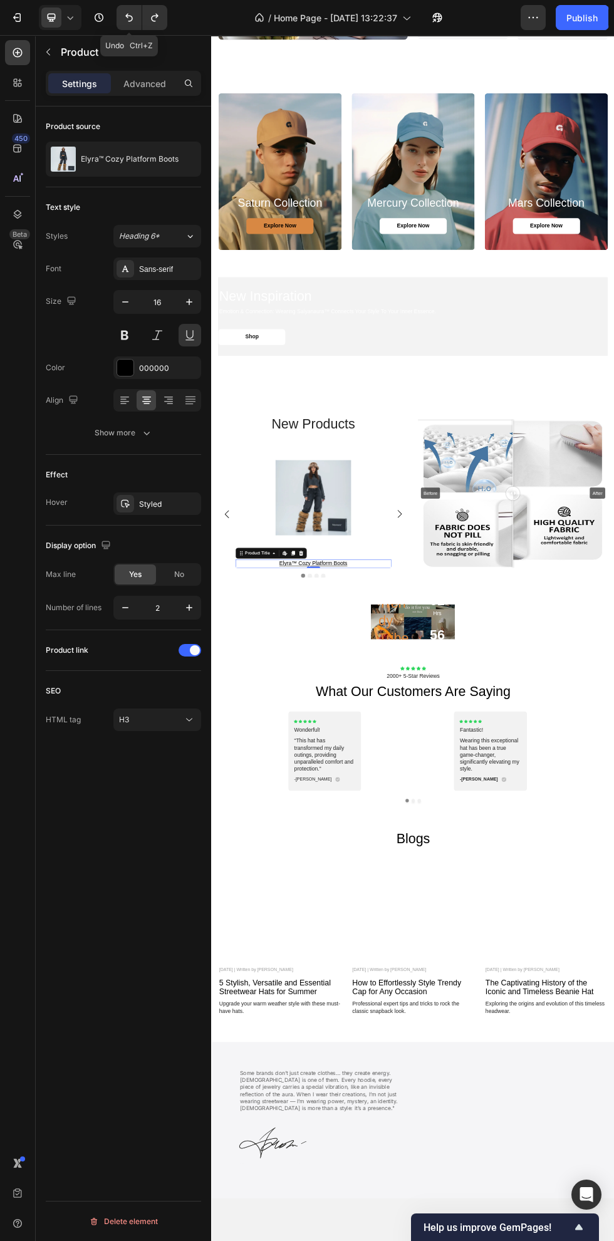
scroll to position [1824, 0]
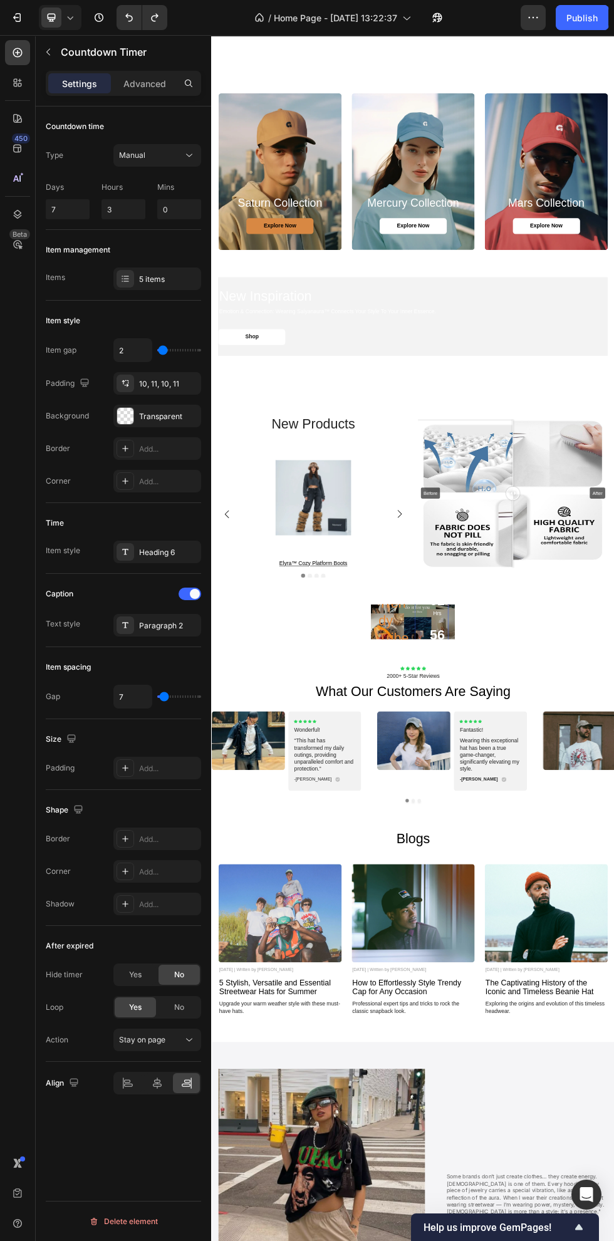
scroll to position [2314, 0]
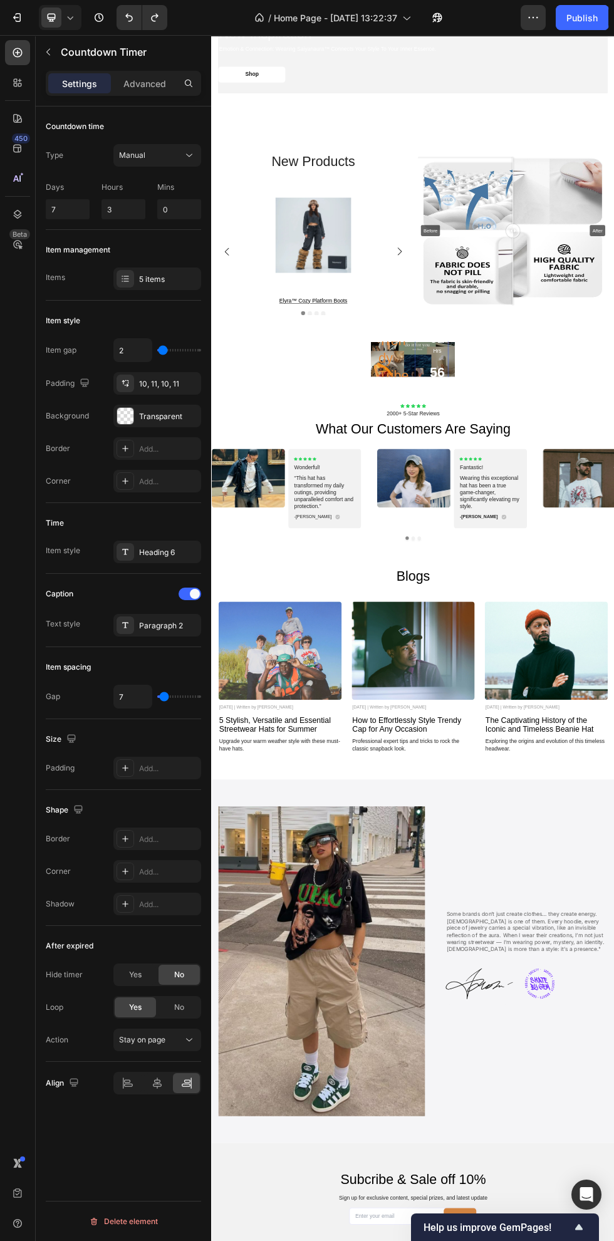
click at [606, 644] on div "07 Days 02 Hrs 56 Mins 06 Secs" at bounding box center [621, 640] width 63 height 251
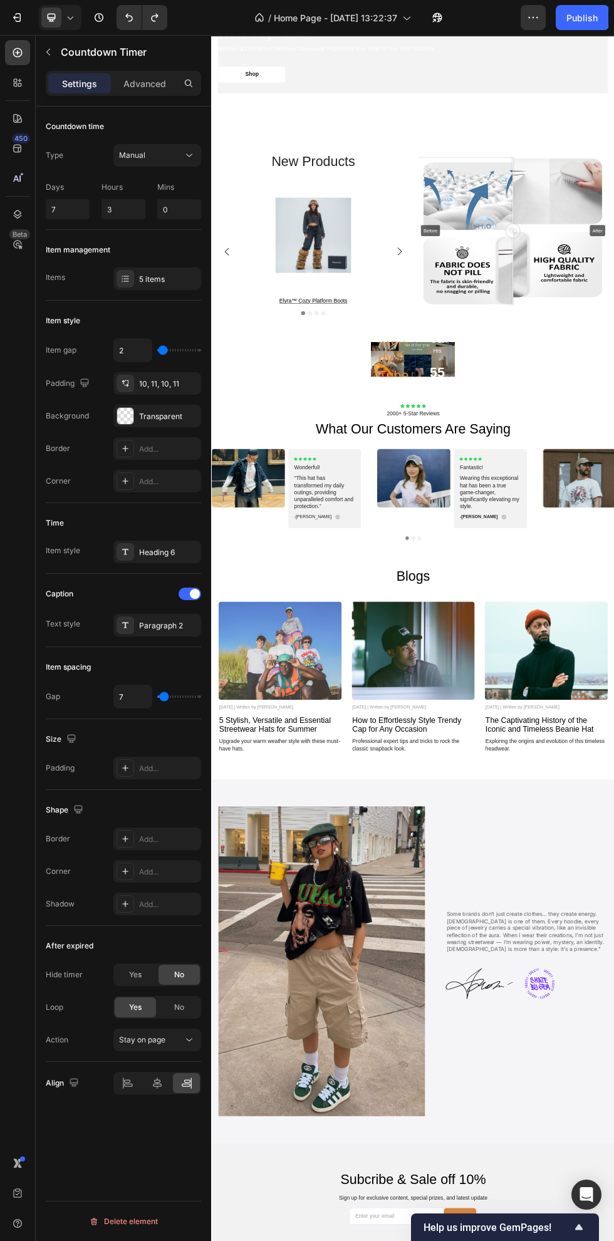
scroll to position [2170, 0]
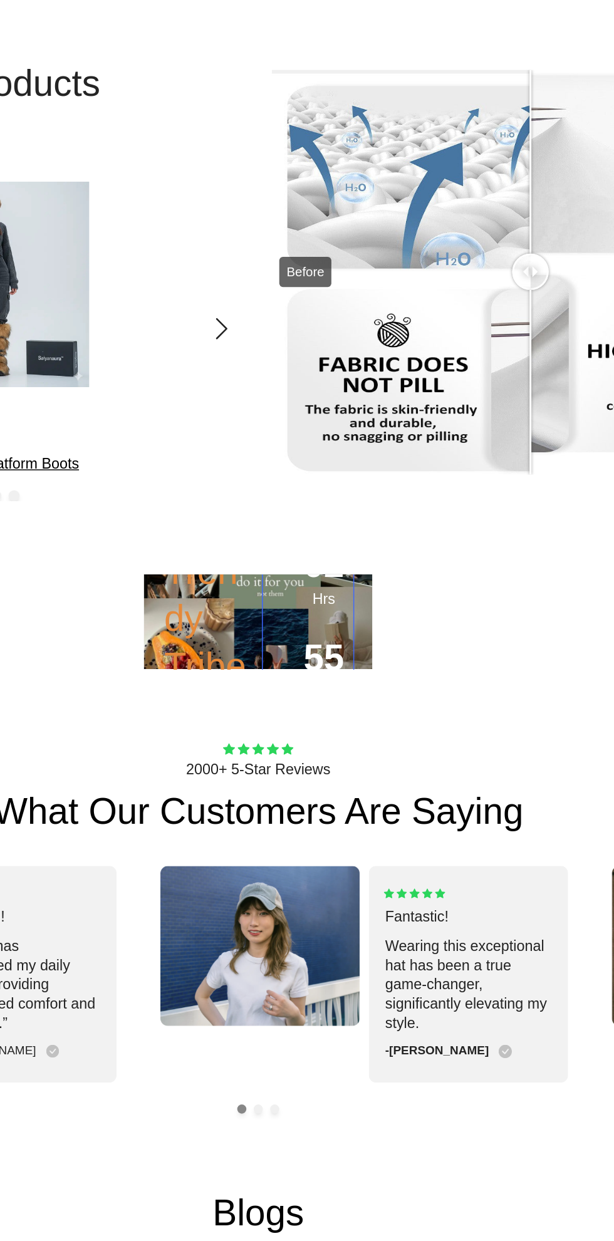
click at [128, 278] on div "07 Days 02 Hrs 55 Mins 45 Secs" at bounding box center [119, 277] width 63 height 251
click at [88, 276] on div "07 Days 02 Hrs 55 Mins 43 Secs" at bounding box center [119, 277] width 63 height 251
click at [39, 285] on h2 "Toppers for the Trendy Tribe" at bounding box center [50, 210] width 63 height 231
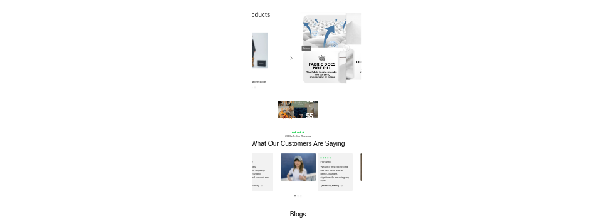
scroll to position [2218, 0]
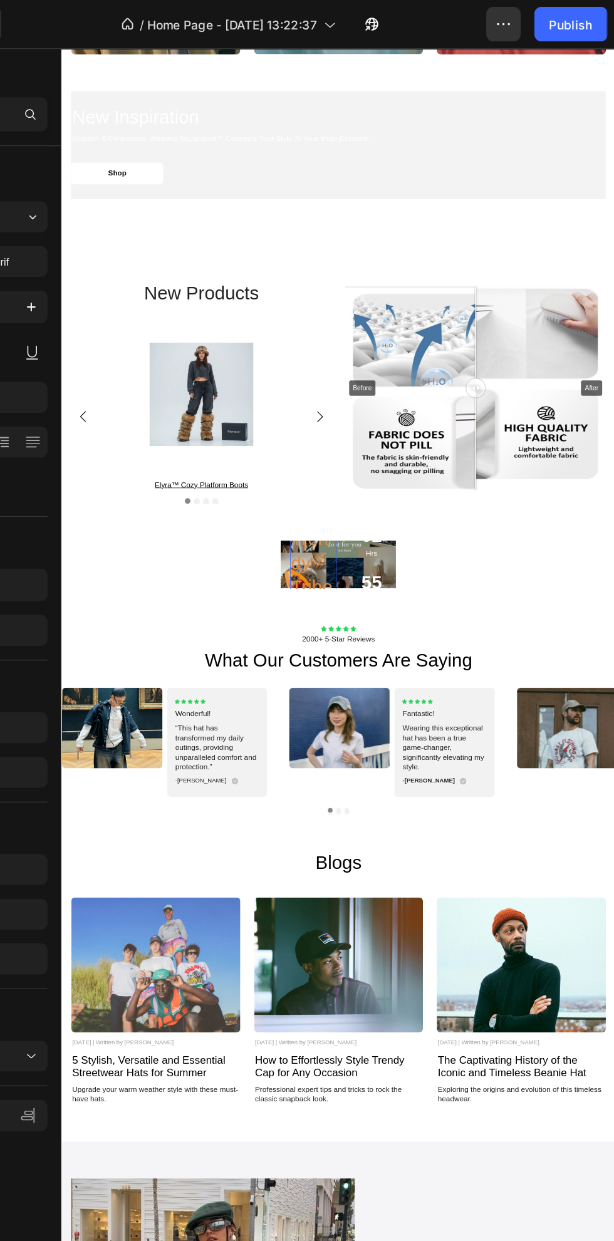
click at [532, 699] on div "new products Heading Product Images elyra™ cozy platform boots Product Title Ro…" at bounding box center [437, 510] width 752 height 414
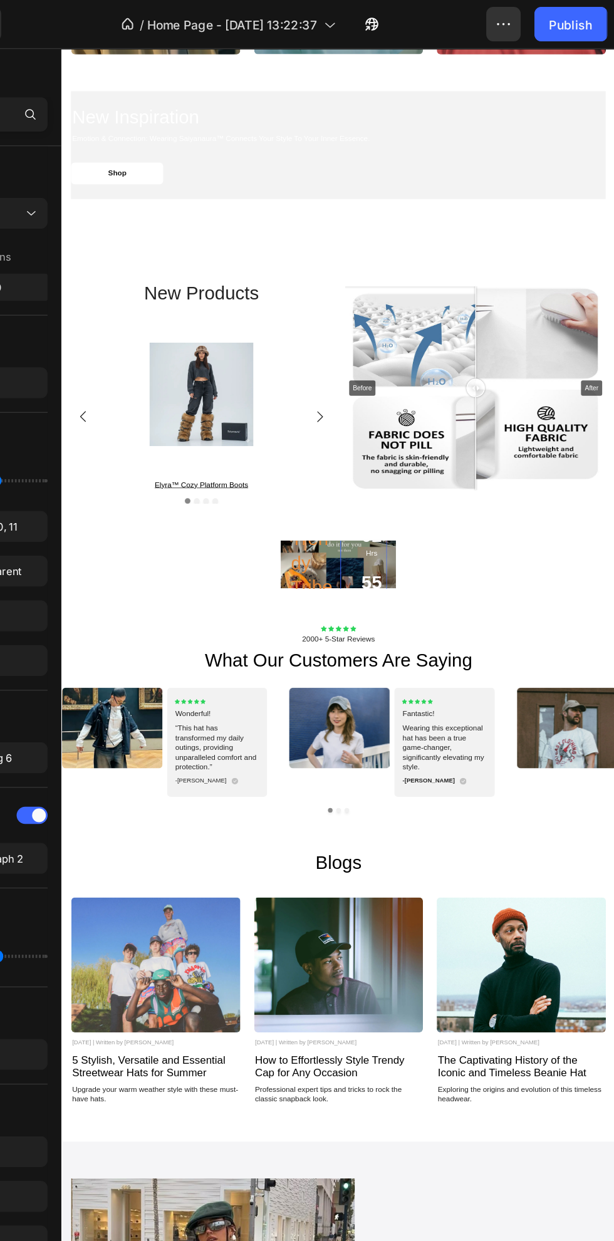
click at [492, 780] on div "55" at bounding box center [482, 774] width 28 height 33
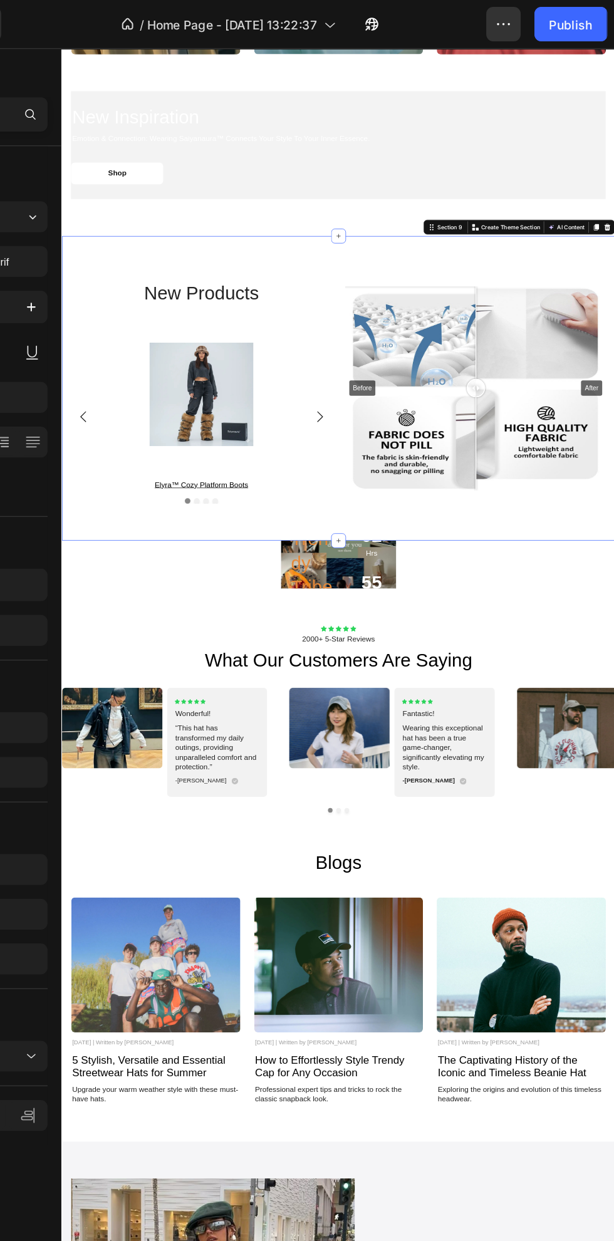
click at [371, 707] on div "new products Heading Product Images elyra™ cozy platform boots Product Title Ro…" at bounding box center [437, 510] width 752 height 414
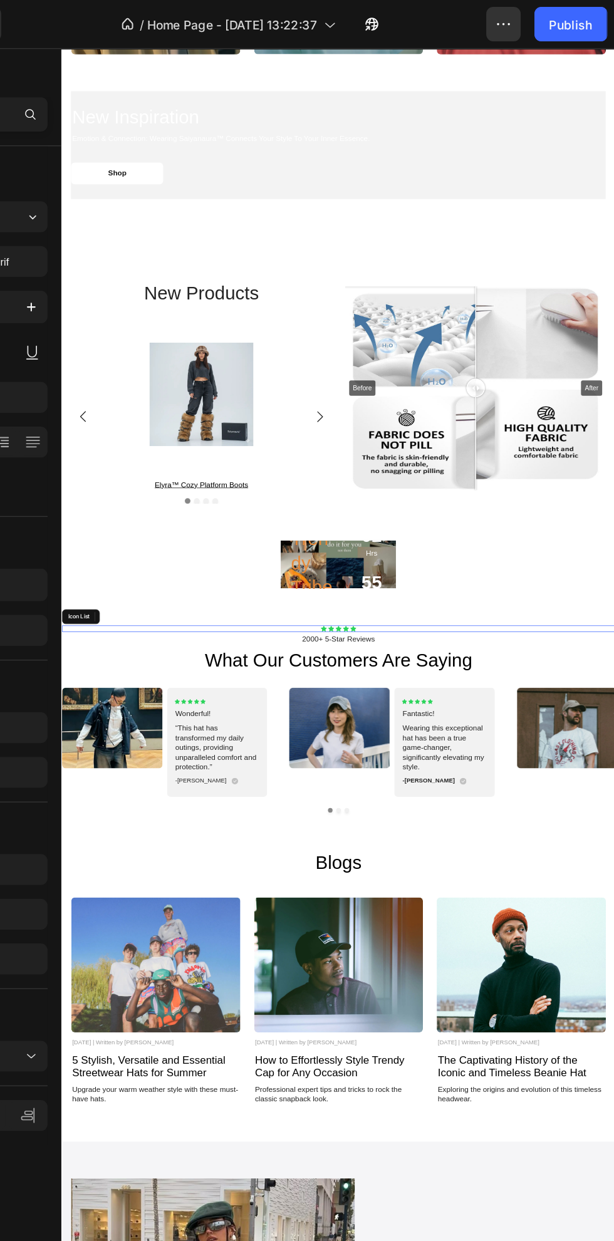
click at [522, 835] on div "Icon Icon Icon Icon Icon" at bounding box center [437, 836] width 752 height 9
click at [539, 770] on div "Don’t miss out! Text Block Toppers for the Trendy Tribe Heading Our pieces are …" at bounding box center [437, 749] width 752 height 65
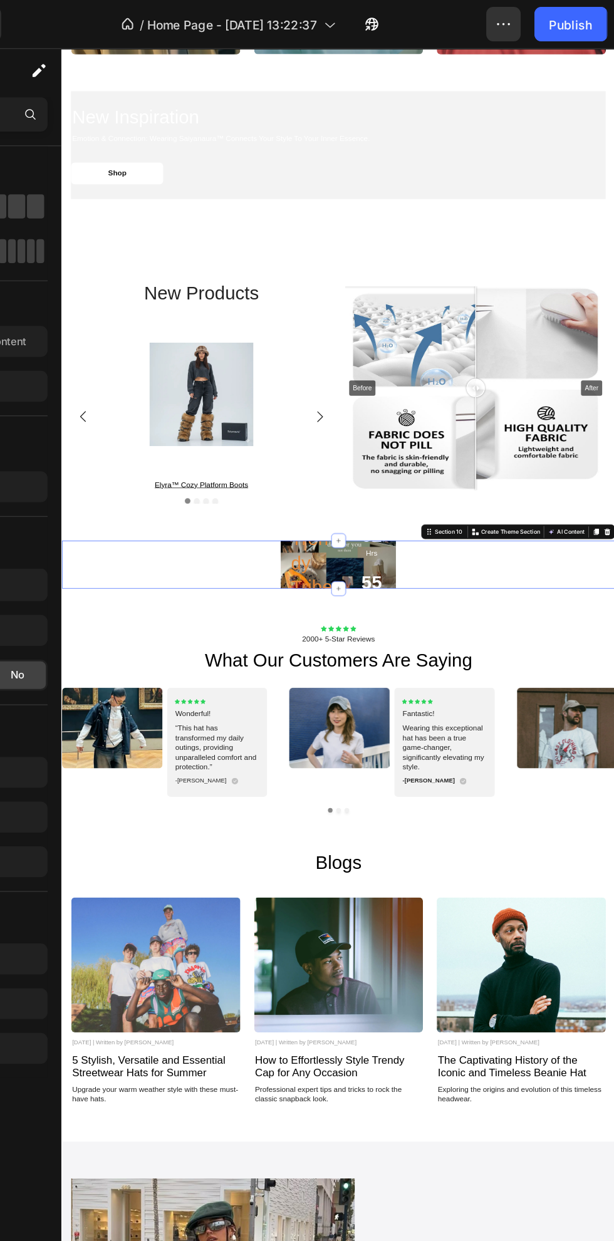
click at [155, 18] on icon "Undo/Redo" at bounding box center [155, 17] width 13 height 13
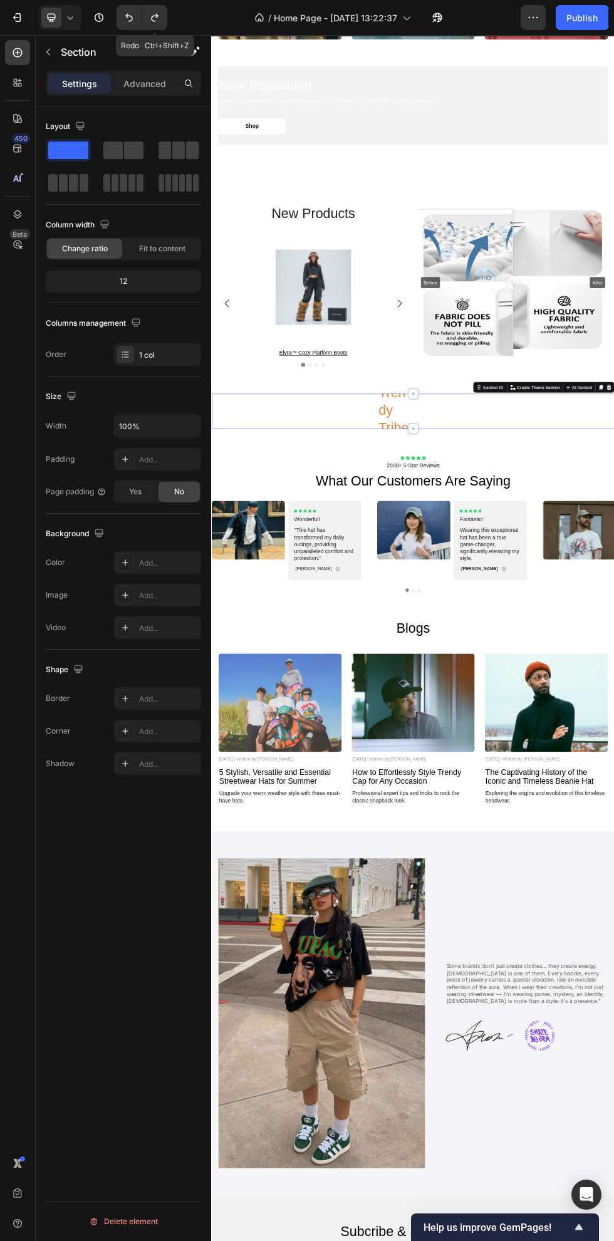
click at [154, 15] on icon "Undo/Redo" at bounding box center [154, 18] width 7 height 8
click at [155, 18] on icon "Undo/Redo" at bounding box center [155, 17] width 13 height 13
click at [163, 16] on button "Undo/Redo" at bounding box center [154, 17] width 25 height 25
click at [160, 15] on icon "Undo/Redo" at bounding box center [155, 17] width 13 height 13
click at [155, 18] on icon "Undo/Redo" at bounding box center [155, 17] width 13 height 13
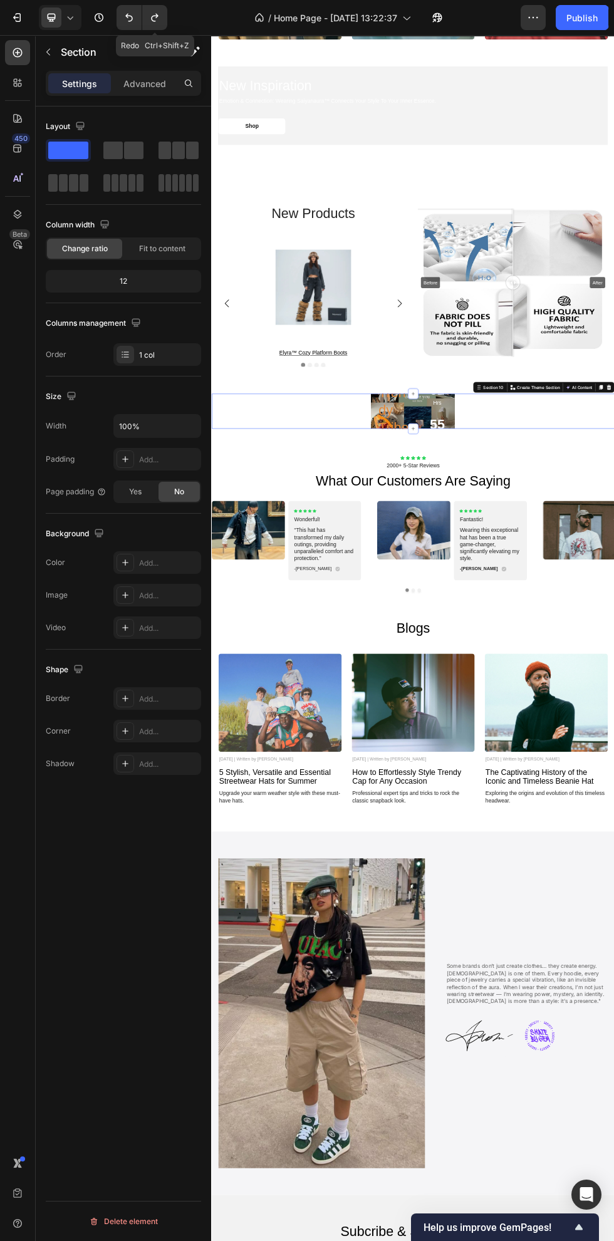
click at [165, 13] on button "Undo/Redo" at bounding box center [154, 17] width 25 height 25
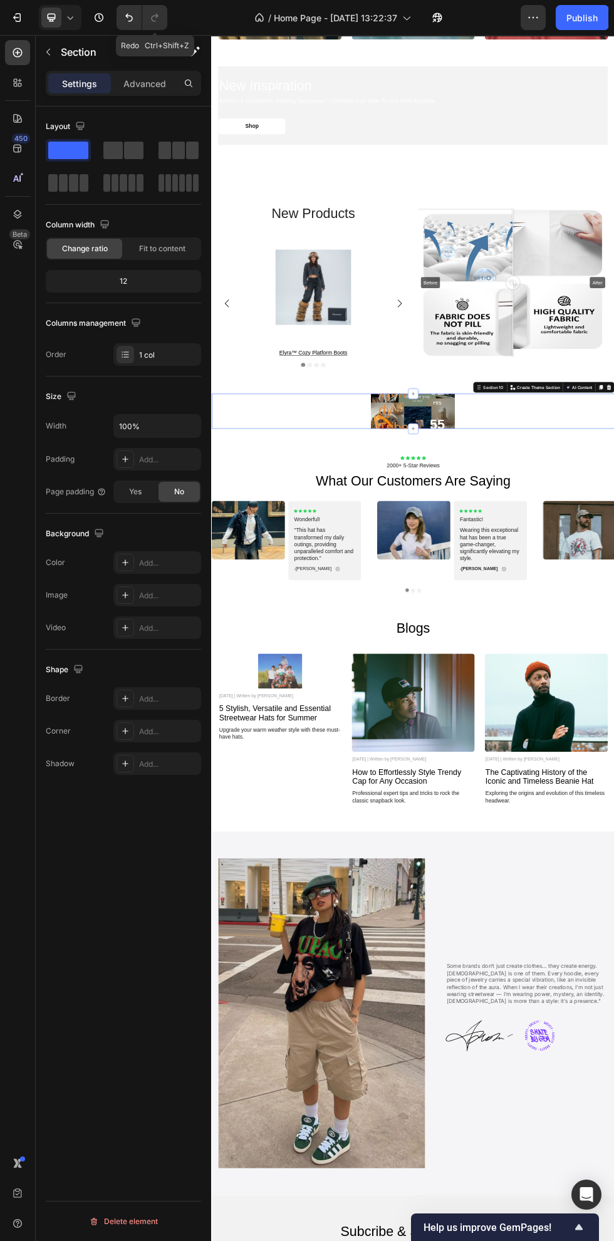
click at [156, 18] on icon "Undo/Redo" at bounding box center [154, 18] width 7 height 8
click at [134, 15] on icon "Undo/Redo" at bounding box center [129, 17] width 13 height 13
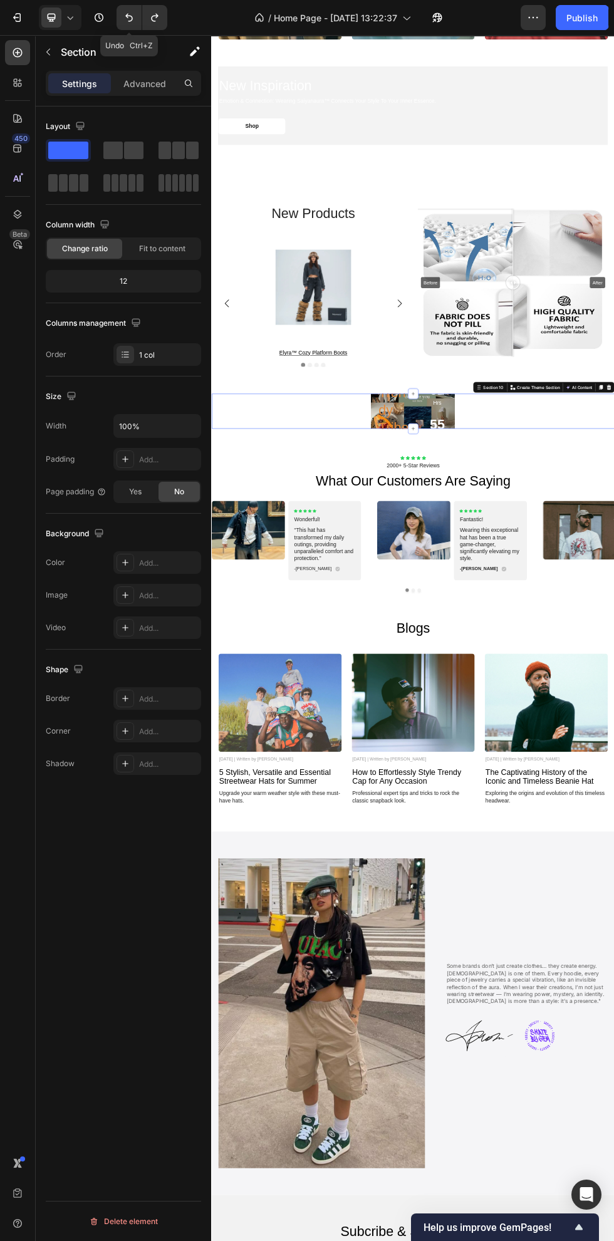
click at [132, 14] on icon "Undo/Redo" at bounding box center [129, 17] width 13 height 13
click at [132, 15] on icon "Undo/Redo" at bounding box center [129, 17] width 13 height 13
click at [131, 16] on icon "Undo/Redo" at bounding box center [129, 17] width 13 height 13
click at [130, 16] on icon "Undo/Redo" at bounding box center [129, 18] width 8 height 8
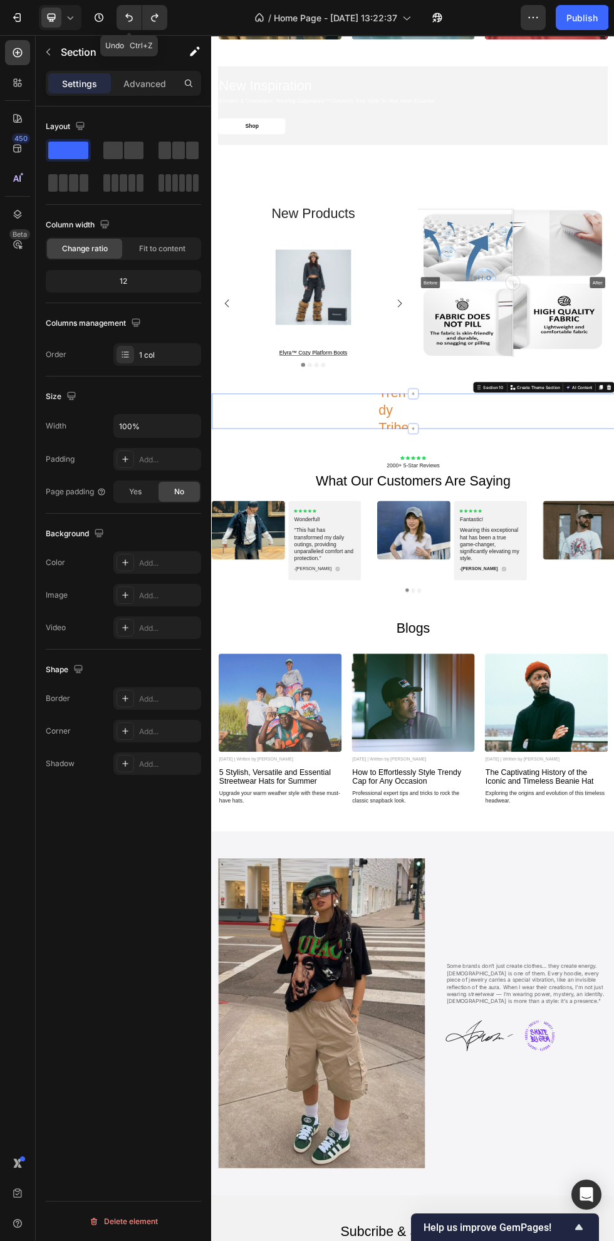
click at [131, 16] on icon "Undo/Redo" at bounding box center [129, 17] width 13 height 13
click at [129, 18] on icon "Undo/Redo" at bounding box center [129, 17] width 13 height 13
click at [137, 21] on button "Undo/Redo" at bounding box center [129, 17] width 25 height 25
click at [129, 18] on icon "Undo/Redo" at bounding box center [129, 17] width 13 height 13
click at [130, 14] on icon "Undo/Redo" at bounding box center [129, 17] width 13 height 13
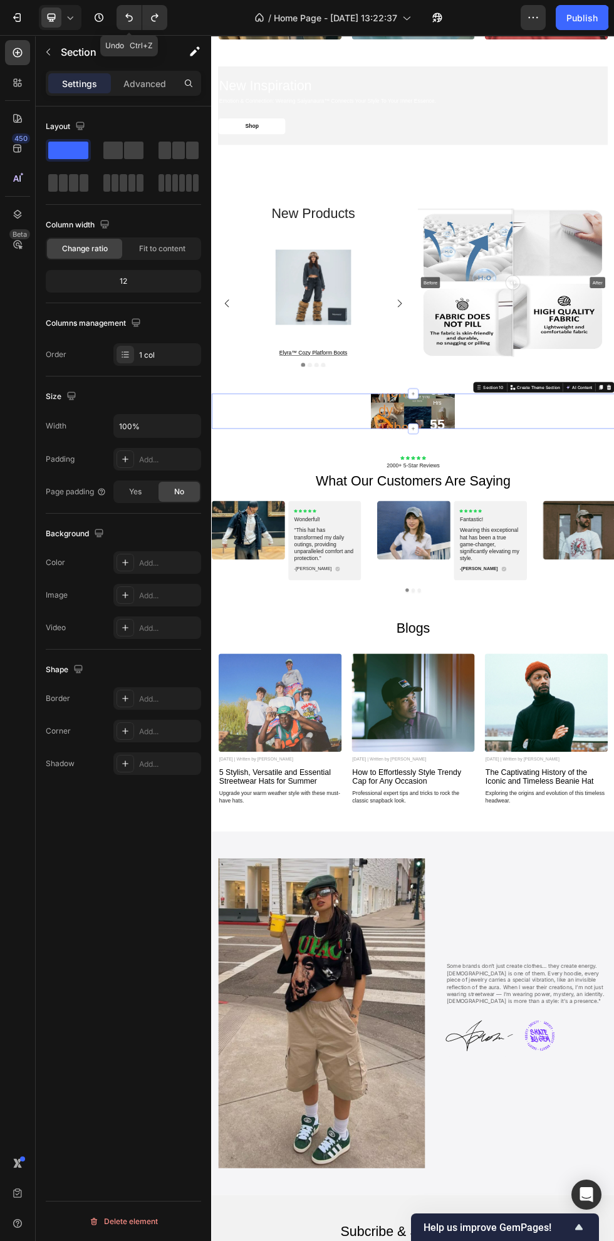
click at [133, 26] on button "Undo/Redo" at bounding box center [129, 17] width 25 height 25
click at [129, 18] on icon "Undo/Redo" at bounding box center [129, 17] width 13 height 13
click at [139, 26] on button "Undo/Redo" at bounding box center [129, 17] width 25 height 25
click at [168, 426] on input "100%" at bounding box center [157, 426] width 86 height 23
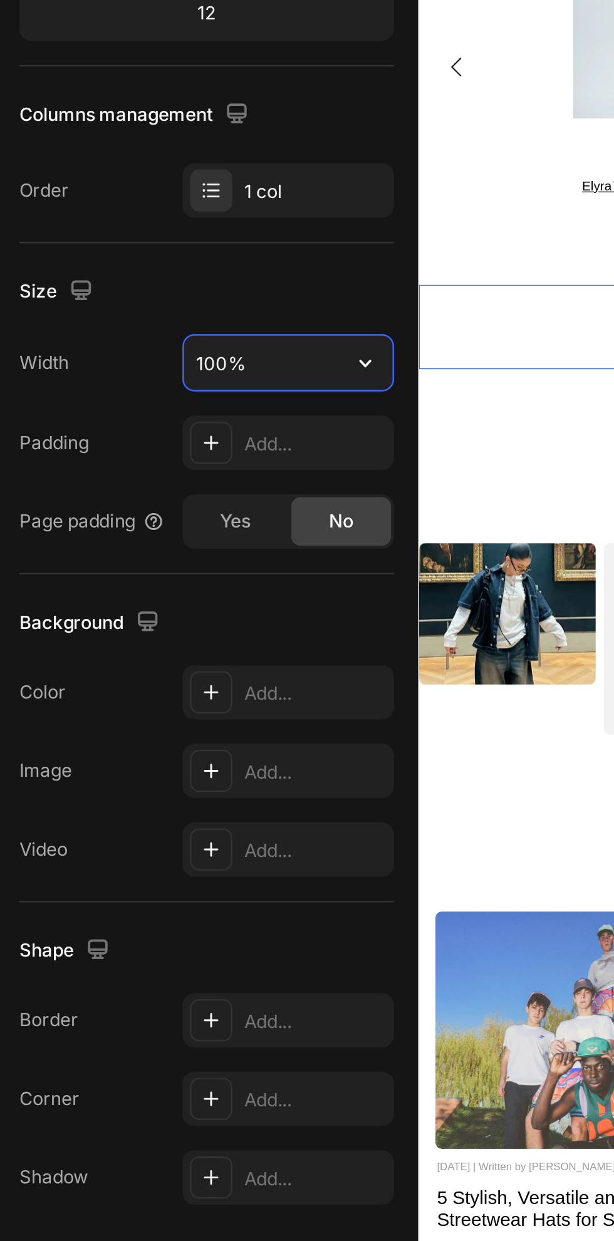
type input "1000%"
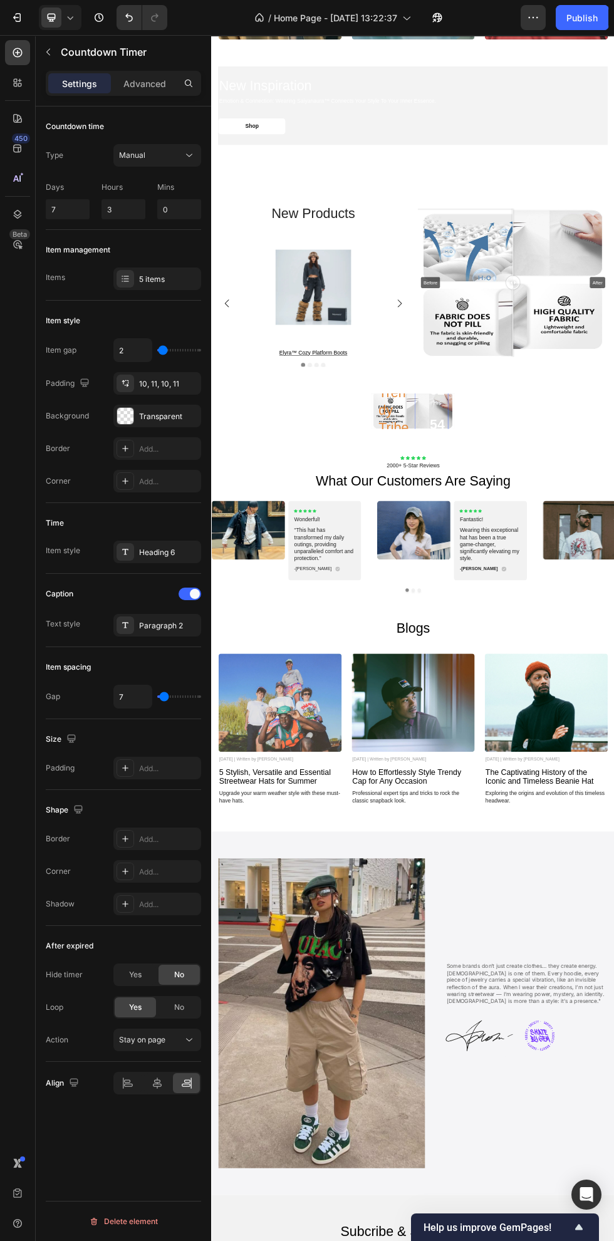
click at [614, 775] on div "Icon Icon Icon Icon Icon Icon List 2000+ 5-Star Reviews Text Block what our cus…" at bounding box center [587, 947] width 752 height 355
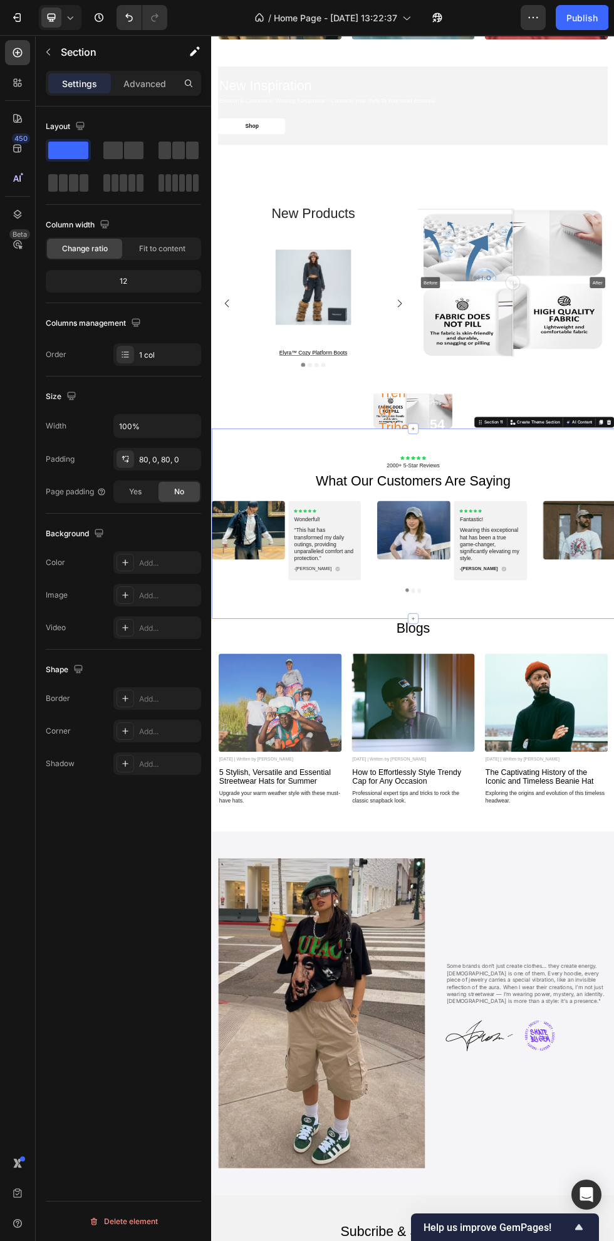
click at [614, 695] on div "new products Heading Product Images elyra™ cozy platform boots Product Title Ro…" at bounding box center [587, 497] width 752 height 414
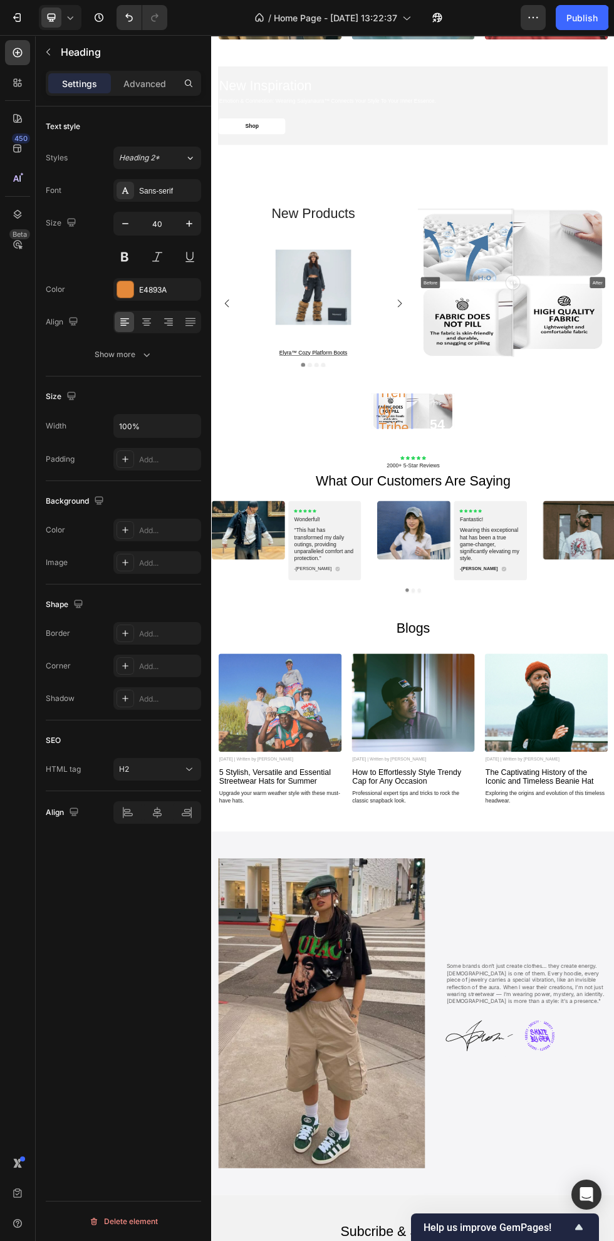
click at [531, 751] on p "Toppers for the Trendy Tribe" at bounding box center [553, 669] width 61 height 228
click at [614, 792] on div "Icon Icon Icon Icon Icon Icon List 2000+ 5-Star Reviews Text Block what our cus…" at bounding box center [587, 947] width 752 height 355
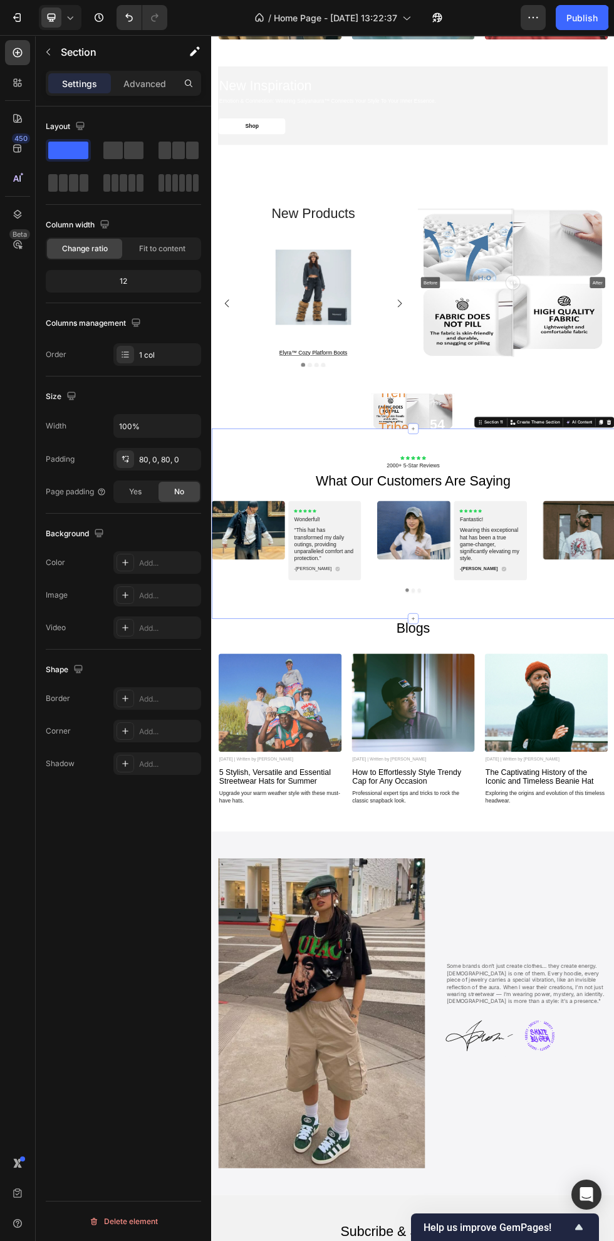
click at [614, 739] on div "Don’t miss out! Text Block Toppers for the Trendy Tribe Heading Our pieces are …" at bounding box center [587, 736] width 752 height 65
click at [161, 91] on div "Advanced" at bounding box center [144, 83] width 63 height 20
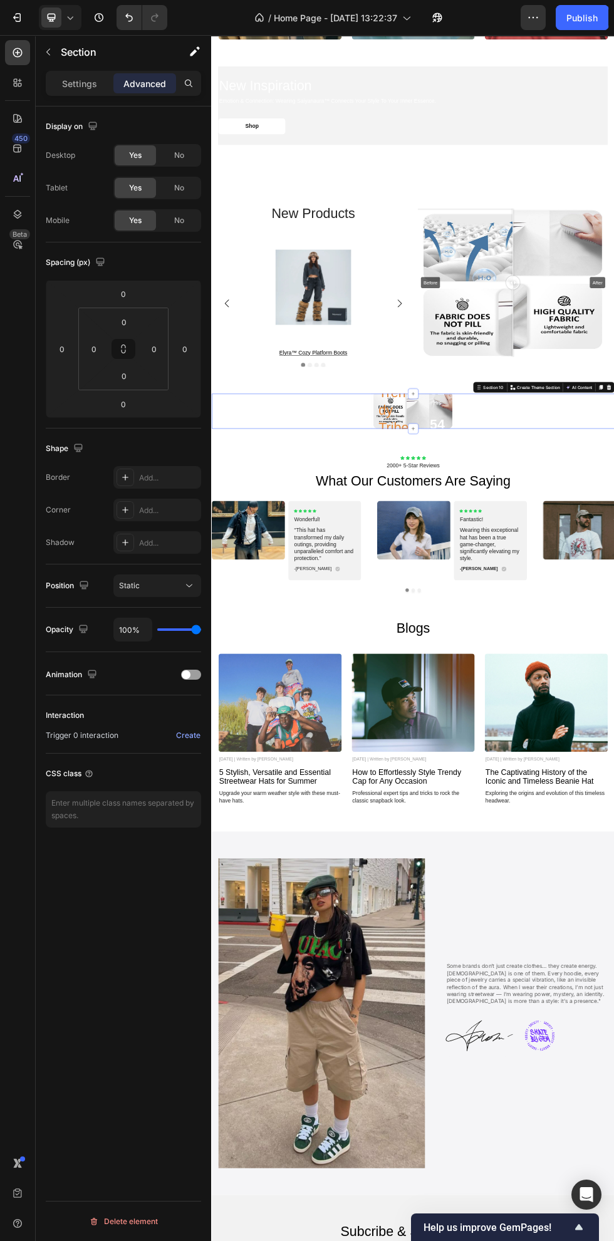
click at [83, 83] on p "Settings" at bounding box center [79, 83] width 35 height 13
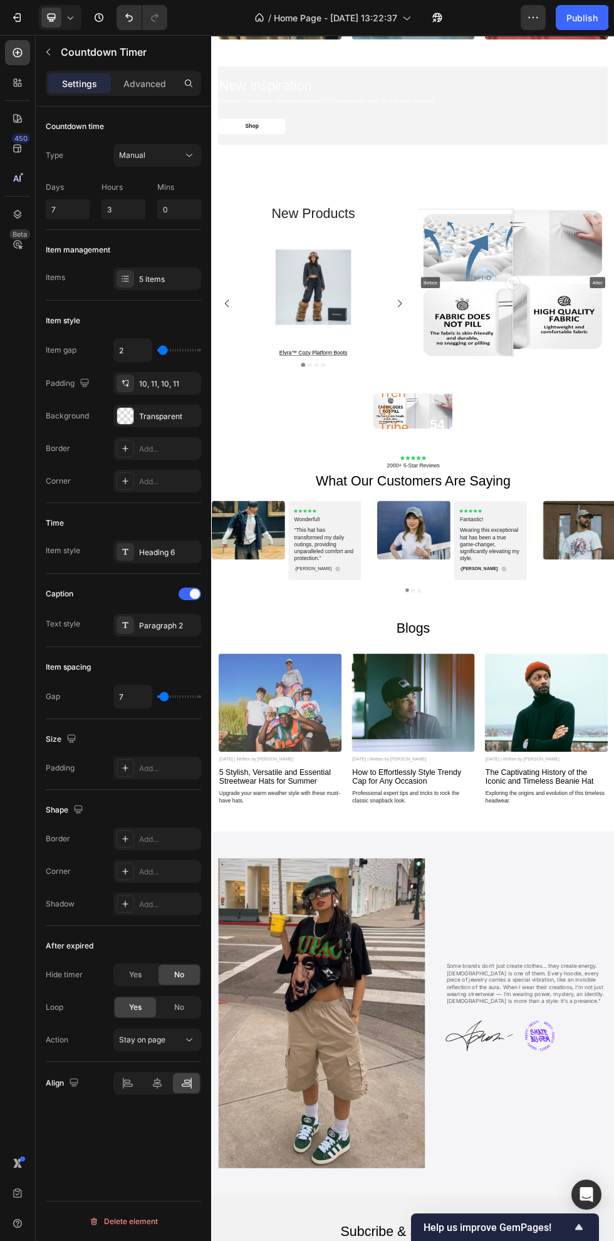
click at [160, 407] on div "Transparent" at bounding box center [157, 416] width 88 height 23
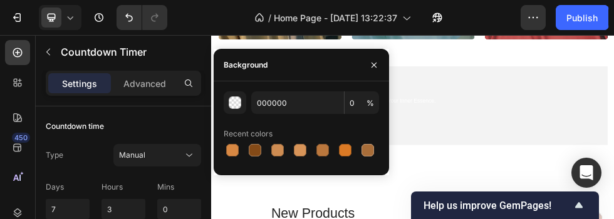
click at [374, 65] on icon "button" at bounding box center [374, 64] width 5 height 5
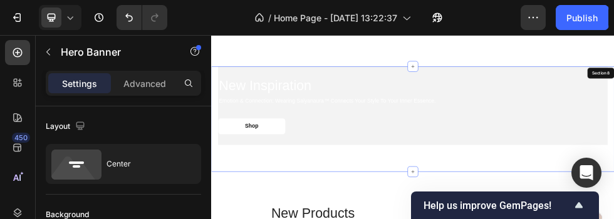
scroll to position [2203, 0]
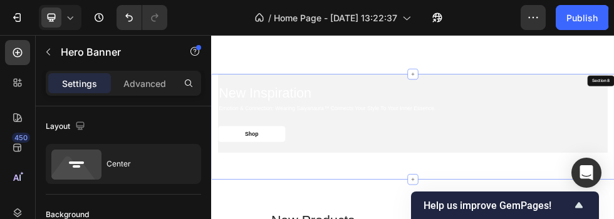
click at [614, 128] on h2 "new inspiration" at bounding box center [587, 143] width 727 height 30
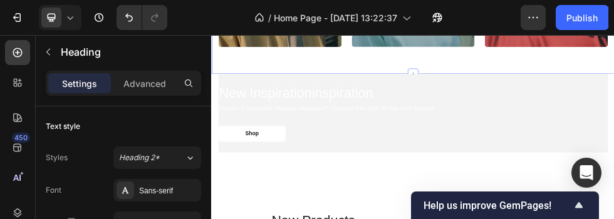
click at [614, 205] on div "Shop Button" at bounding box center [587, 219] width 727 height 29
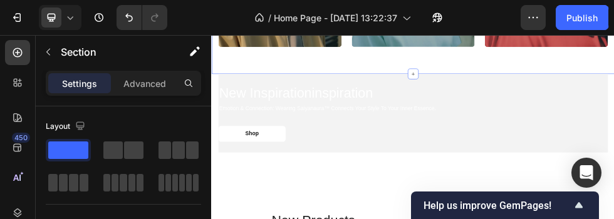
scroll to position [2175, 0]
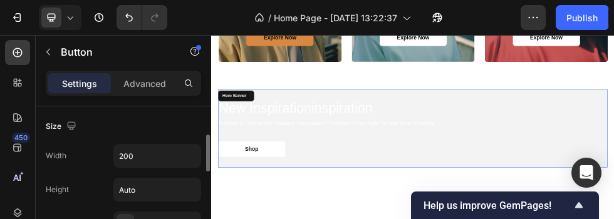
click at [614, 170] on div "new inspirationinspiration Heading emotion & connection: wearing saiyanaura™ co…" at bounding box center [587, 209] width 727 height 147
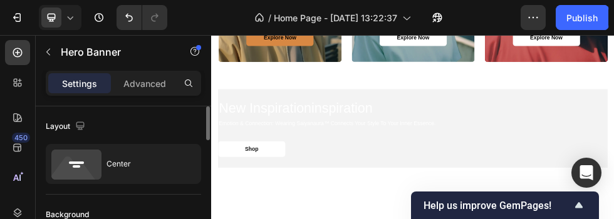
click at [120, 119] on div "Layout" at bounding box center [123, 127] width 155 height 20
click at [77, 167] on rect at bounding box center [77, 166] width 8 height 3
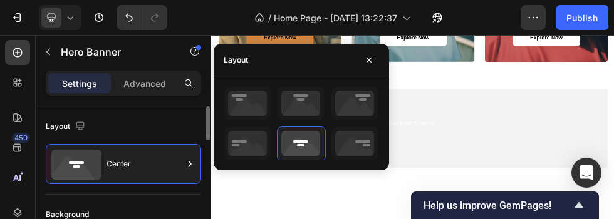
click at [91, 167] on icon at bounding box center [76, 165] width 50 height 30
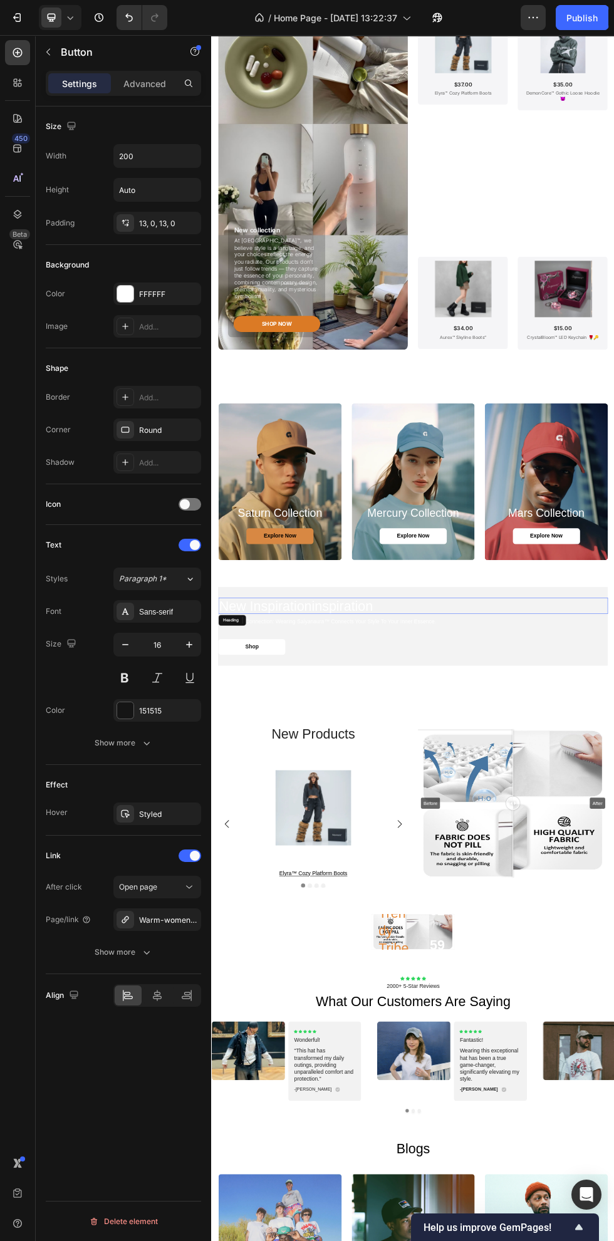
scroll to position [1507, 0]
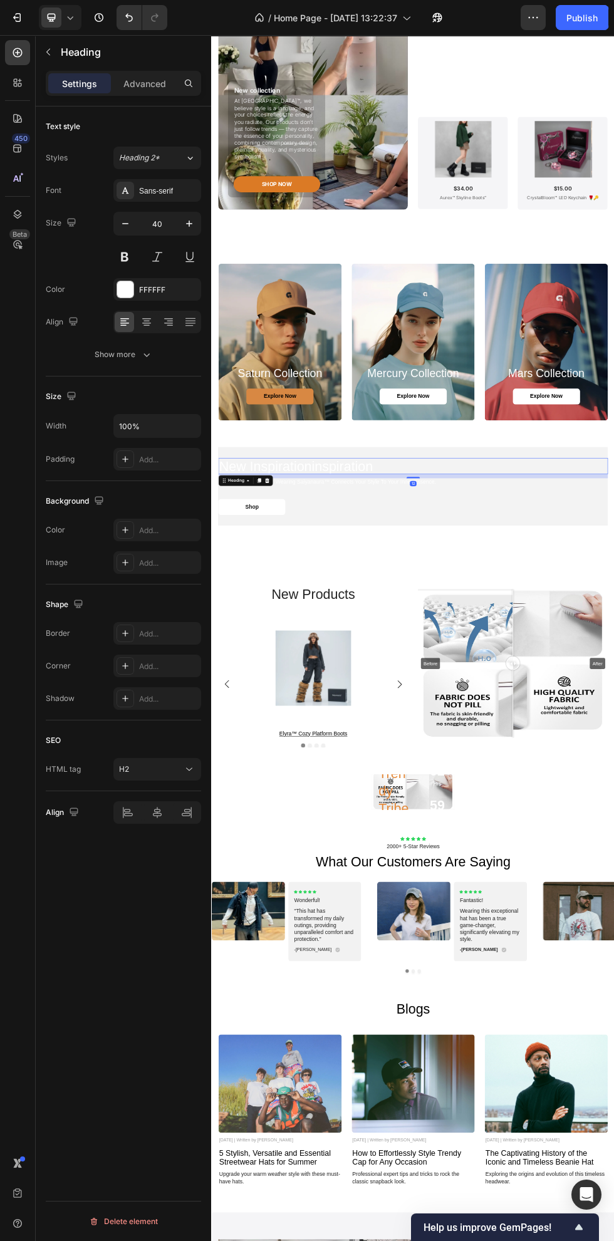
click at [155, 18] on icon "Undo/Redo" at bounding box center [155, 17] width 13 height 13
click at [131, 19] on icon "Undo/Redo" at bounding box center [129, 17] width 13 height 13
click at [129, 17] on icon "Undo/Redo" at bounding box center [129, 17] width 13 height 13
click at [127, 14] on icon "Undo/Redo" at bounding box center [129, 18] width 8 height 8
click at [137, 20] on button "Undo/Redo" at bounding box center [129, 17] width 25 height 25
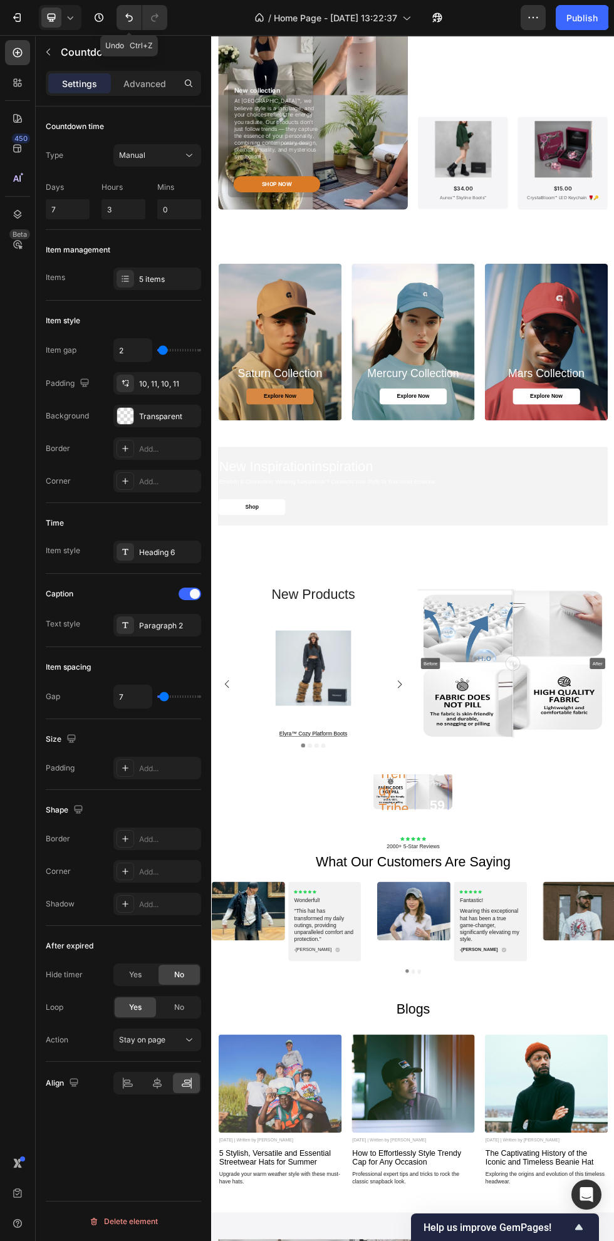
scroll to position [1599, 0]
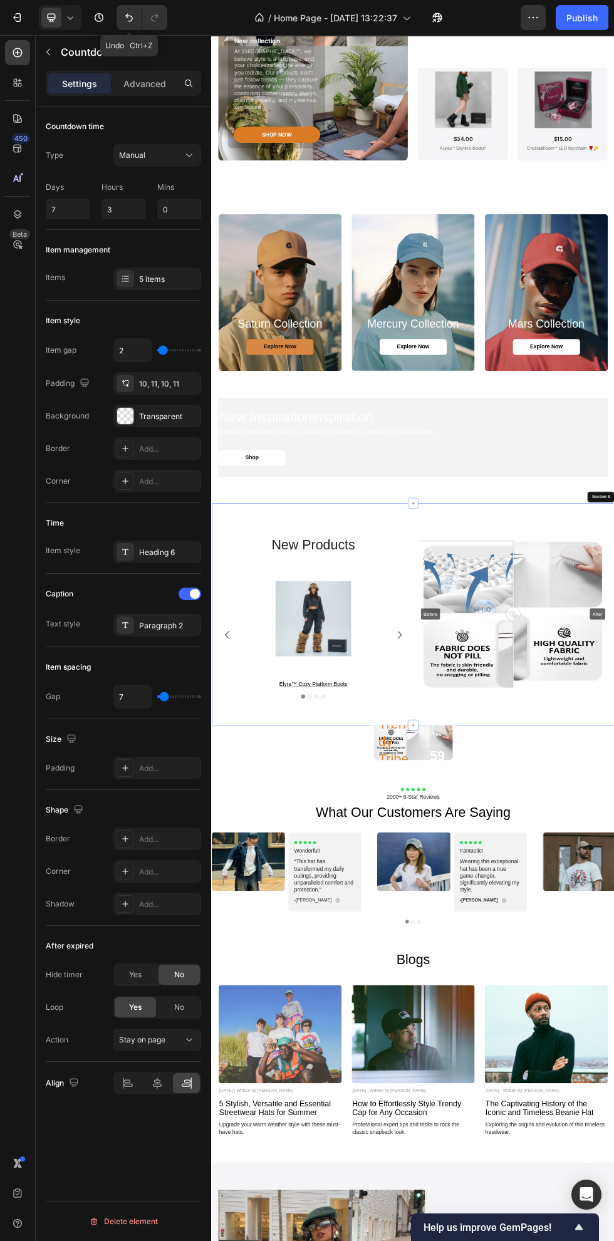
click at [614, 1241] on div "new products Heading Product Images elyra™ cozy platform boots Product Title Ro…" at bounding box center [587, 1116] width 752 height 414
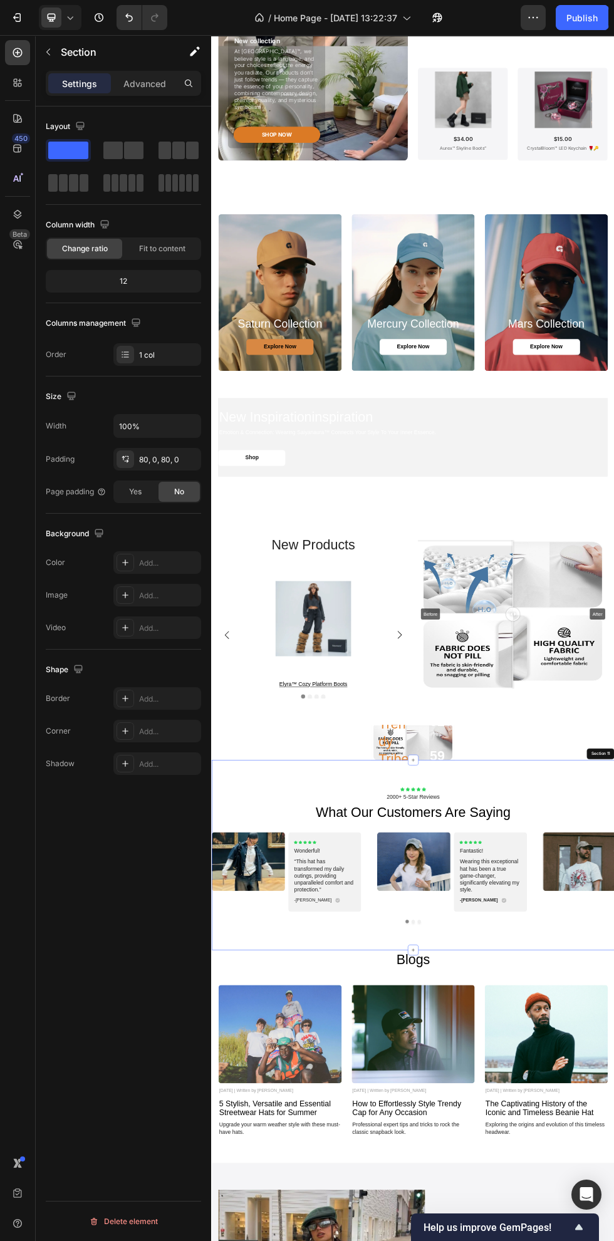
scroll to position [1634, 0]
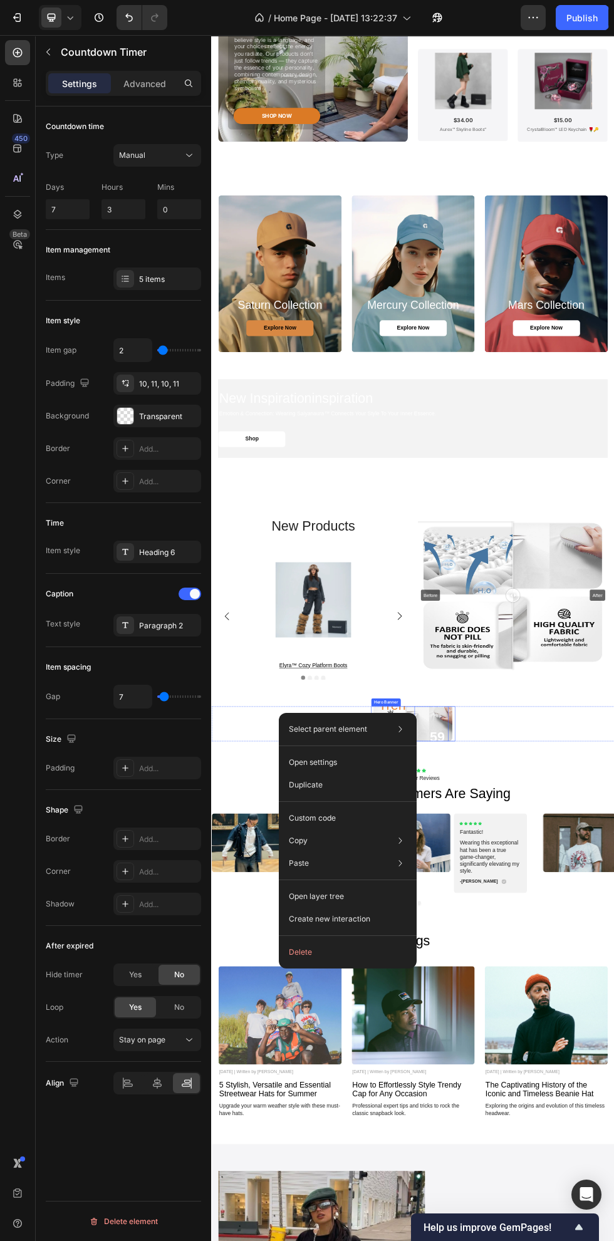
click at [352, 947] on button "Delete" at bounding box center [348, 952] width 128 height 23
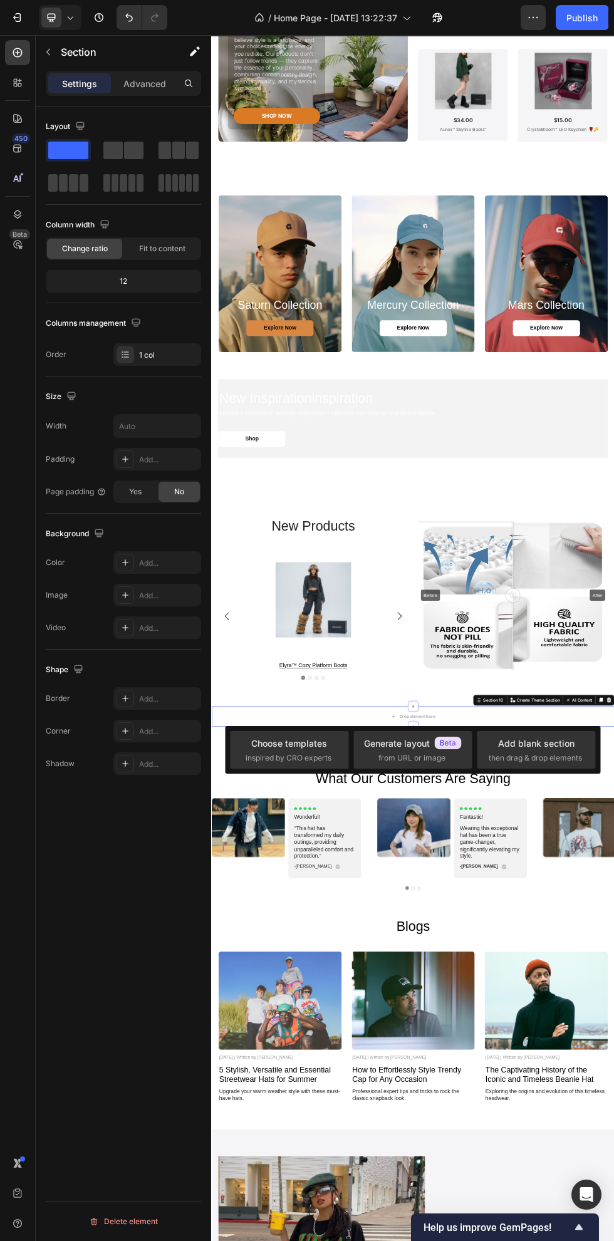
click at [340, 754] on div "Choose templates inspired by CRO experts" at bounding box center [289, 750] width 118 height 38
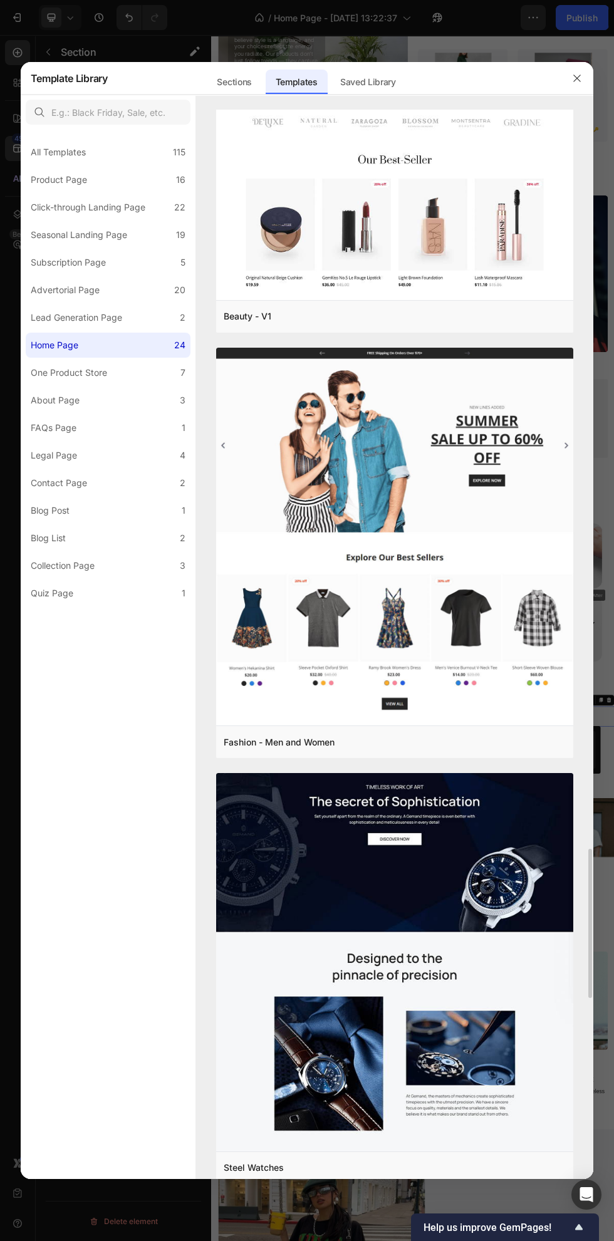
scroll to position [5299, 0]
click at [0, 0] on button "Preview" at bounding box center [0, 0] width 0 height 0
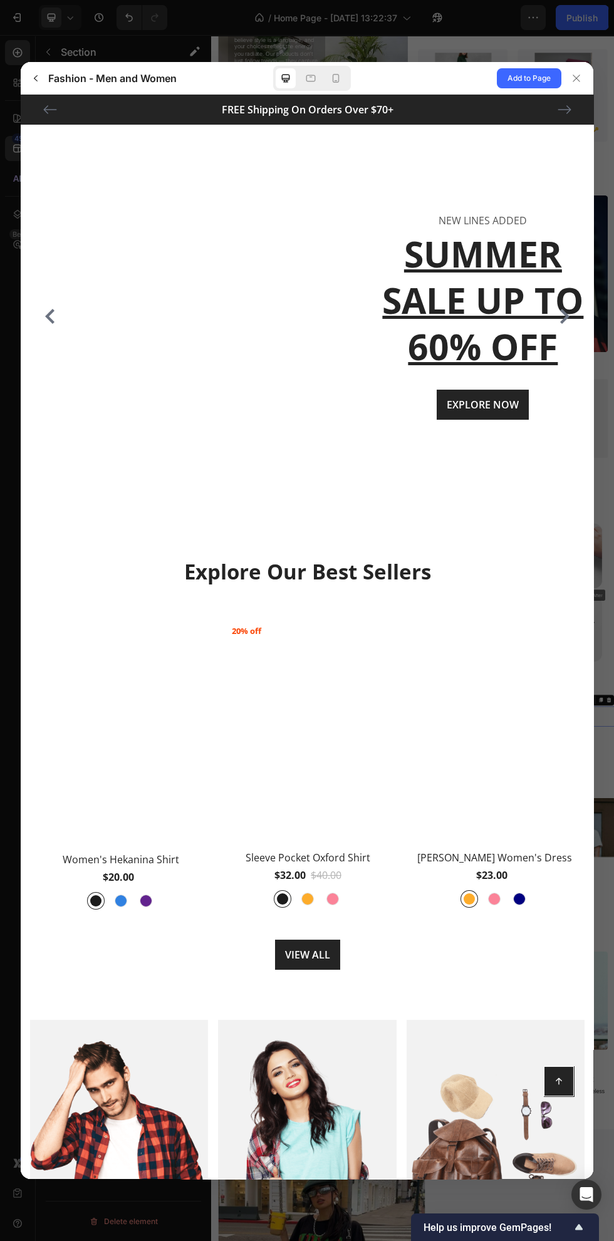
scroll to position [1170, 0]
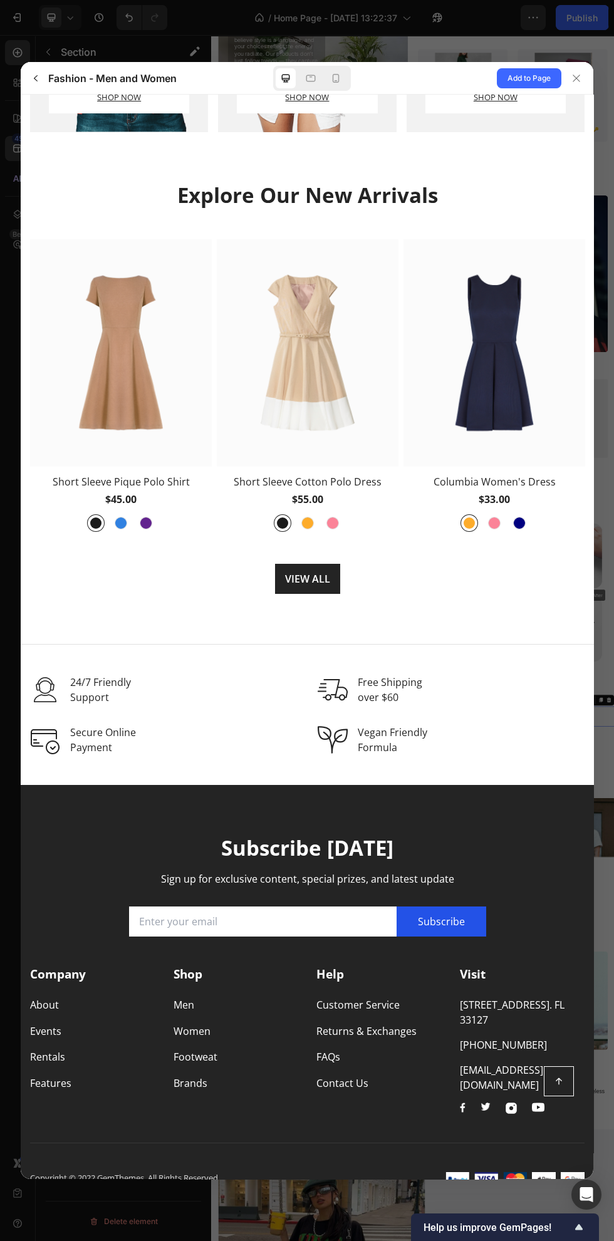
click at [592, 66] on button at bounding box center [577, 78] width 32 height 32
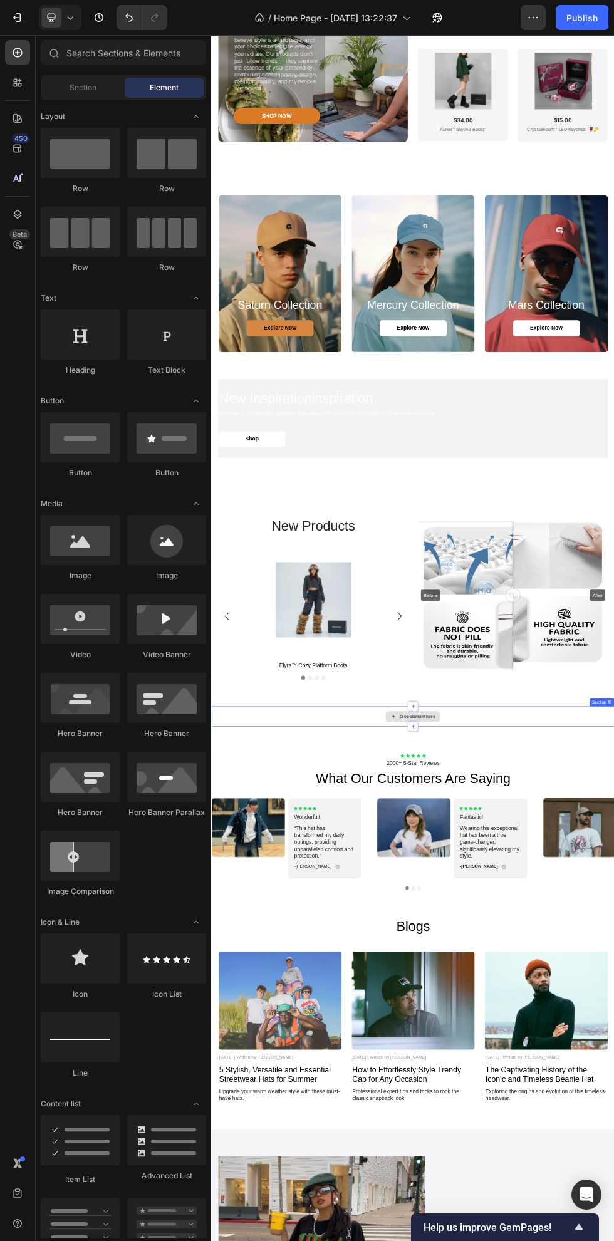
click at [614, 1241] on div "new products Heading Product Images elyra™ cozy platform boots Product Title Ro…" at bounding box center [587, 1081] width 752 height 414
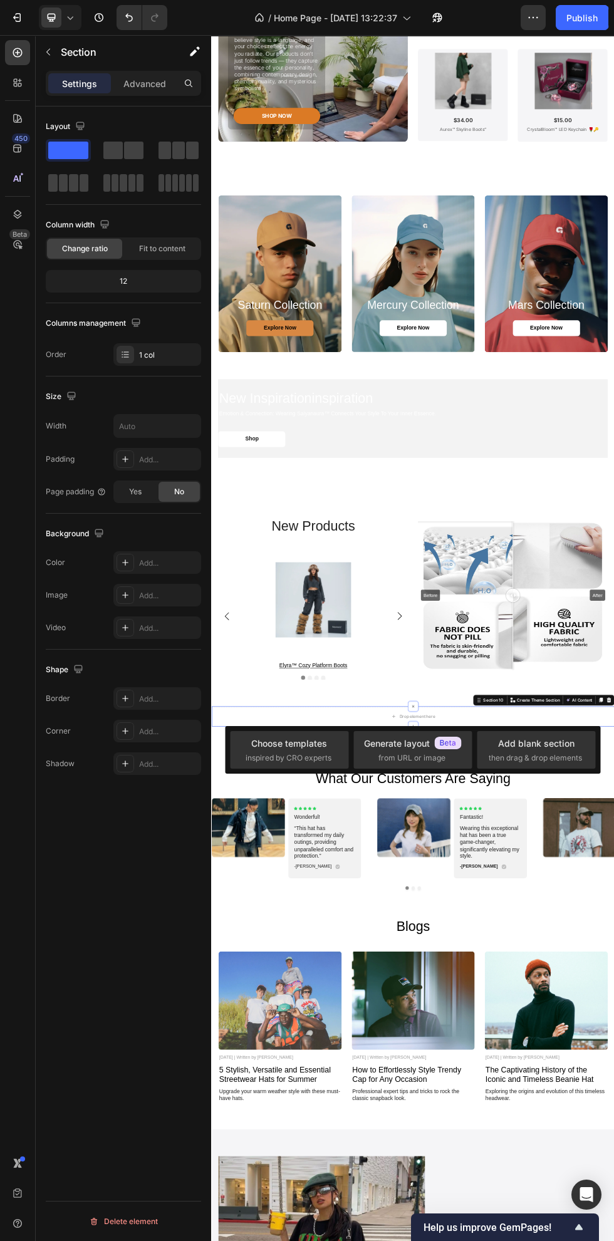
click at [325, 751] on div "Choose templates inspired by CRO experts" at bounding box center [290, 750] width 88 height 27
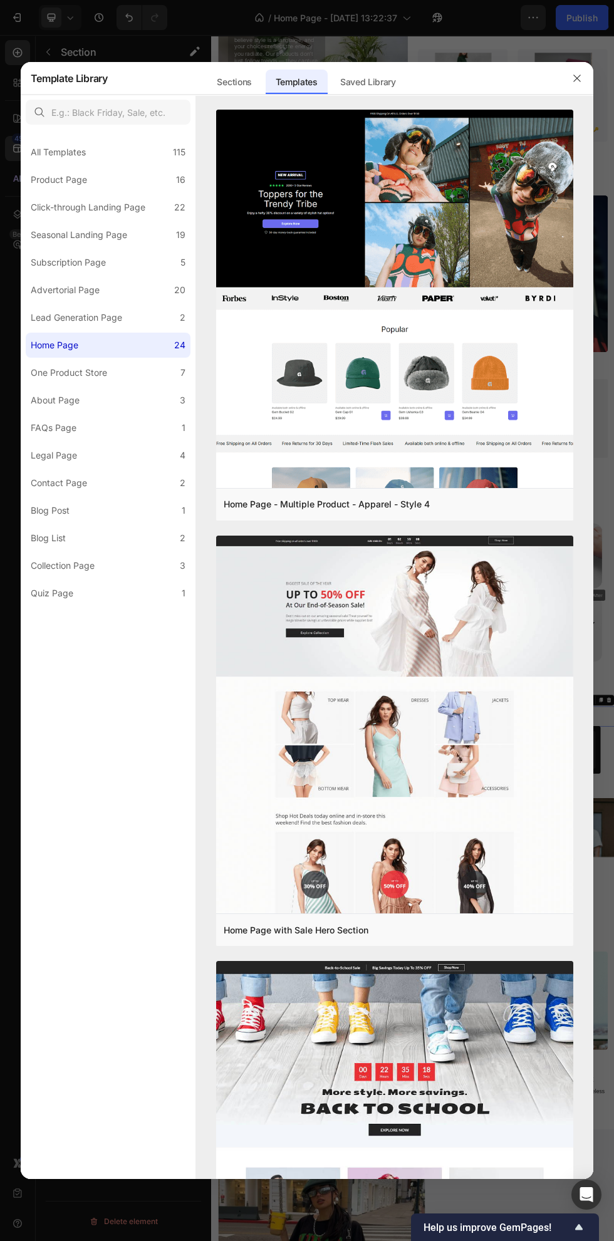
click at [179, 152] on div "115" at bounding box center [179, 152] width 13 height 15
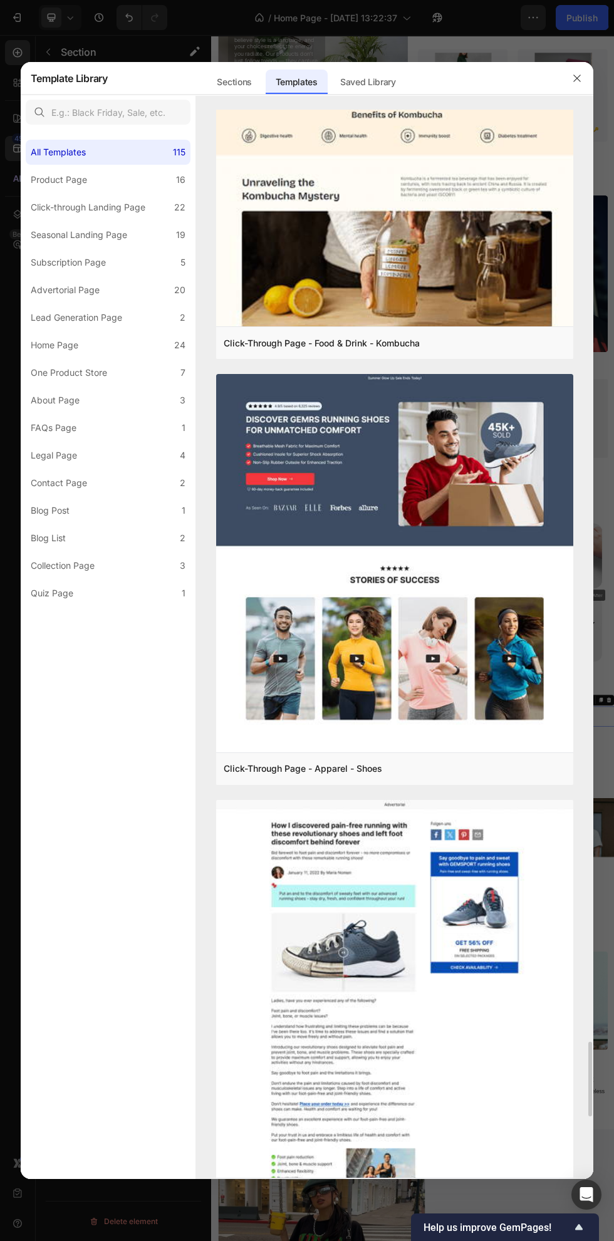
scroll to position [13367, 0]
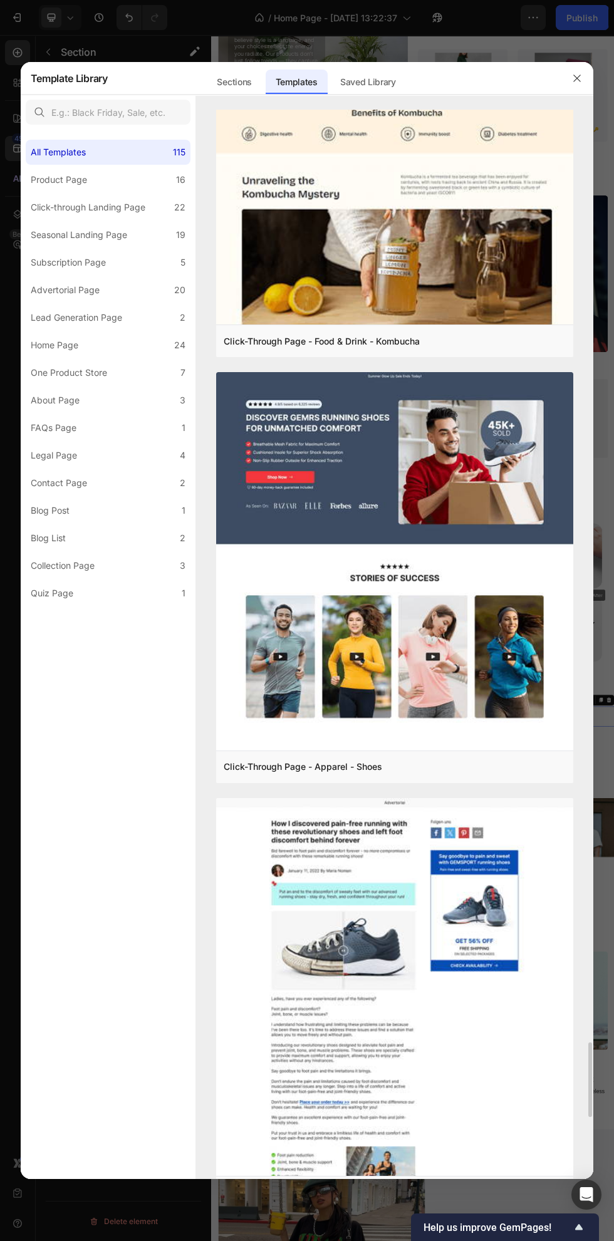
click at [0, 0] on button "Preview" at bounding box center [0, 0] width 0 height 0
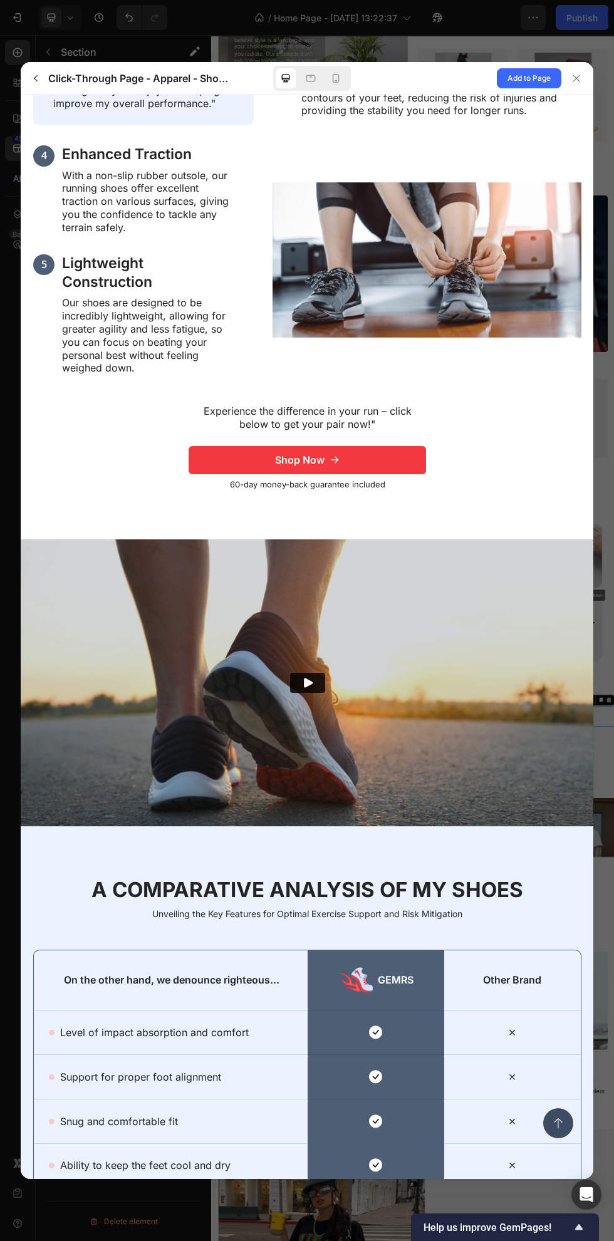
scroll to position [1160, 0]
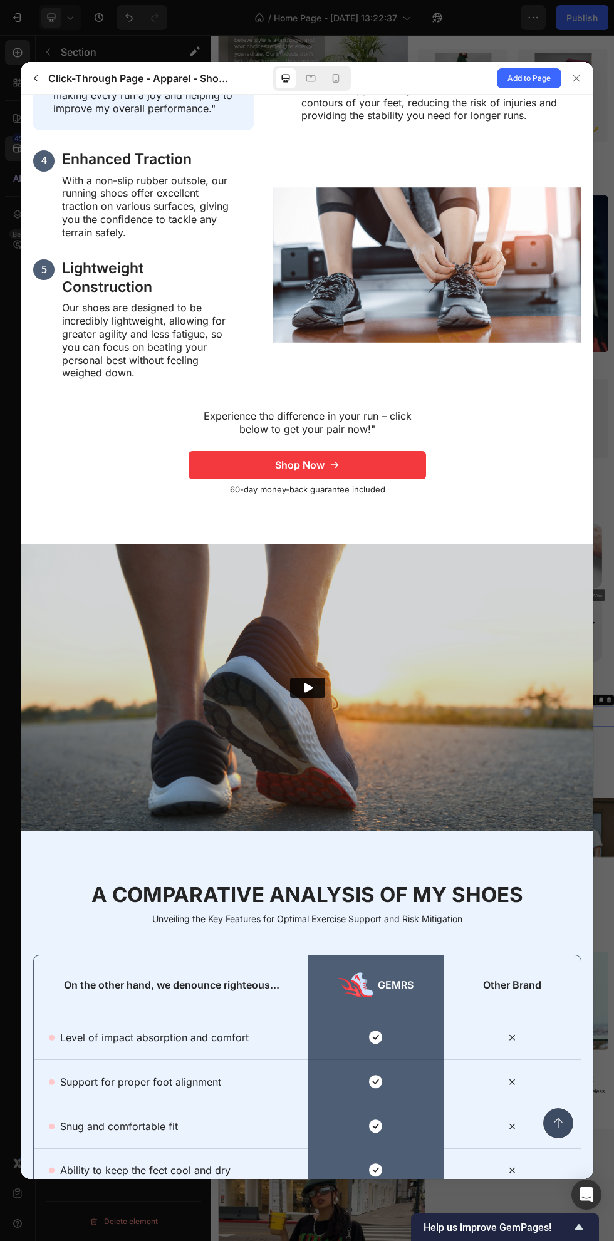
click at [527, 76] on span "Add to Page" at bounding box center [529, 78] width 43 height 15
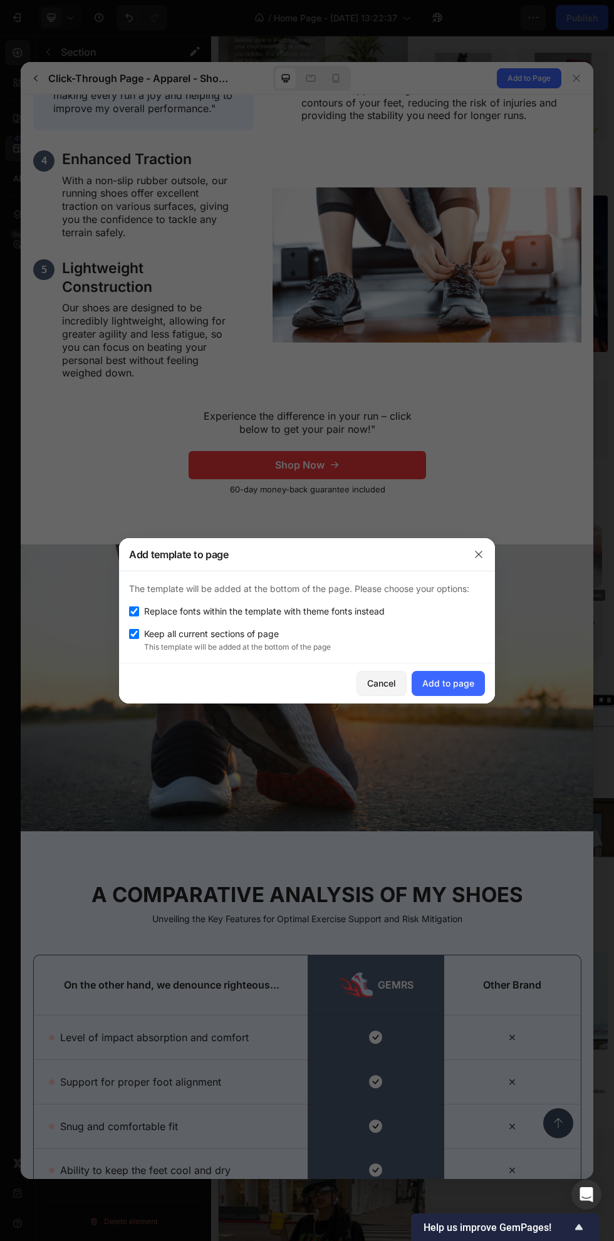
click at [309, 612] on span "Replace fonts within the template with theme fonts instead" at bounding box center [264, 611] width 241 height 15
checkbox input "false"
click at [466, 695] on button "Add to page" at bounding box center [448, 683] width 73 height 25
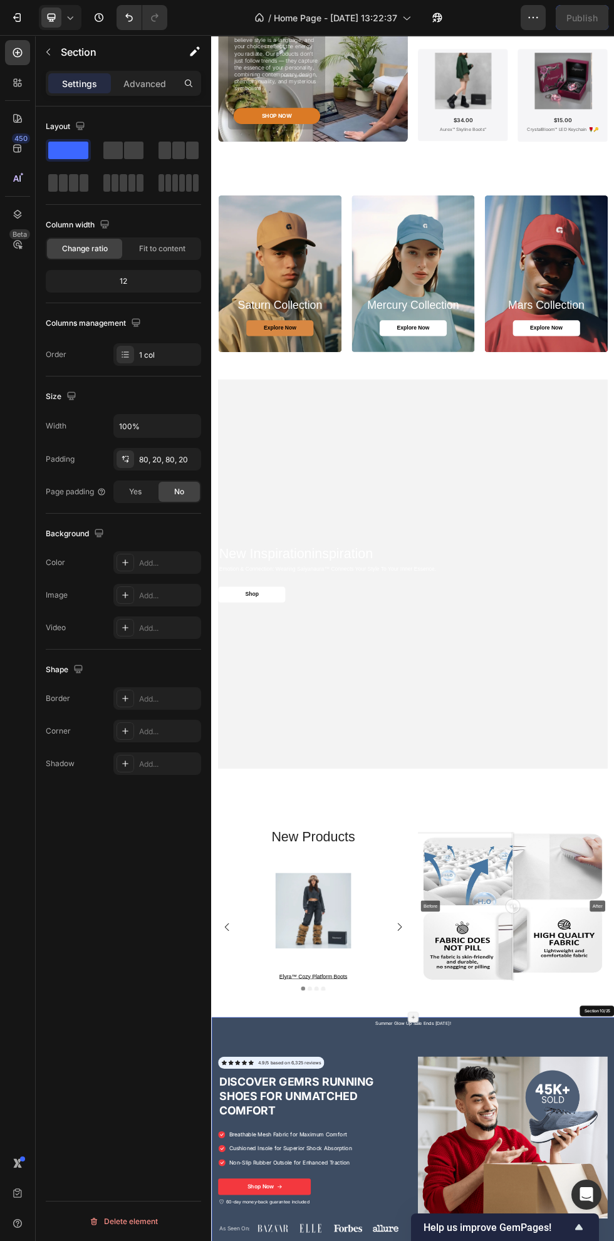
scroll to position [3467, 0]
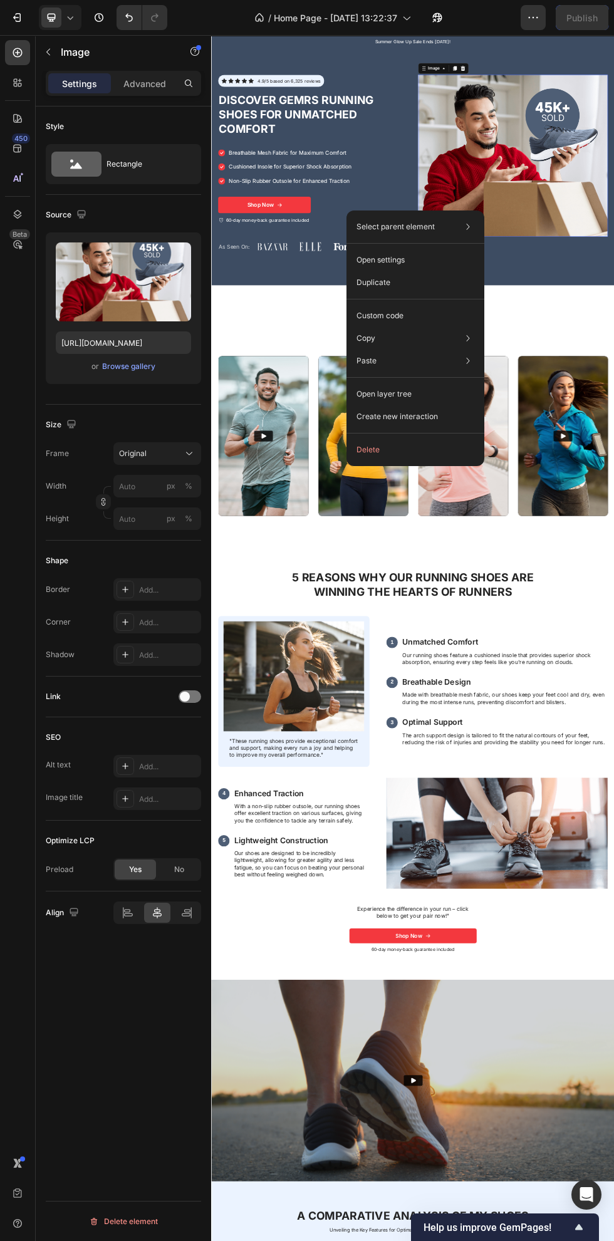
click at [398, 447] on button "Delete" at bounding box center [416, 450] width 128 height 23
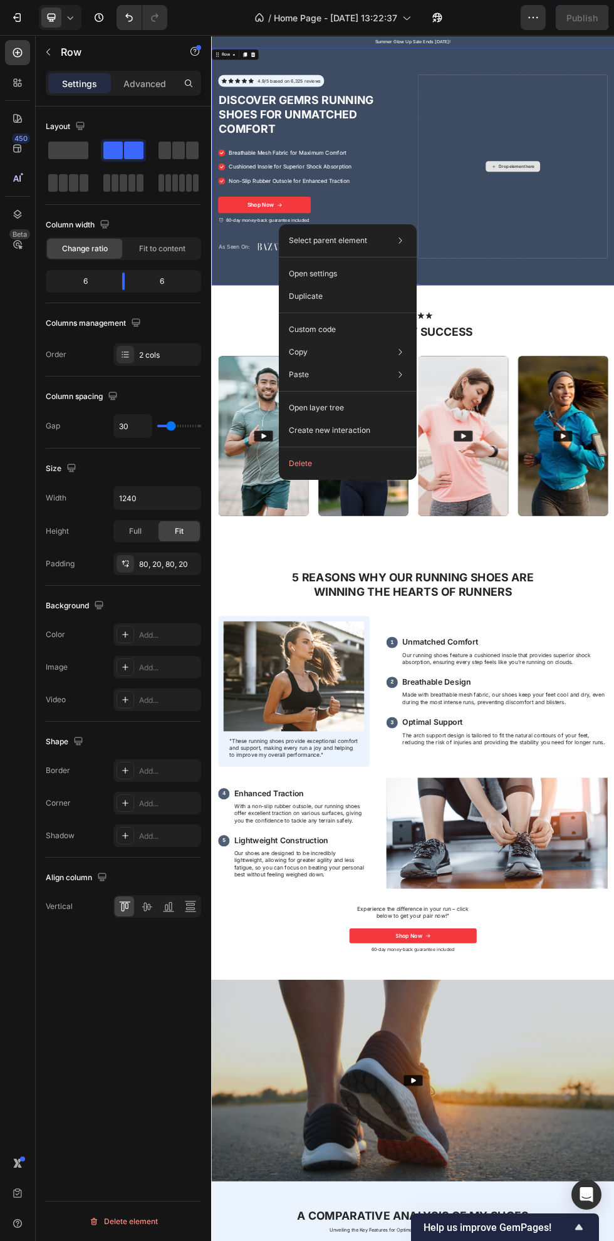
click at [372, 474] on button "Delete" at bounding box center [348, 463] width 128 height 23
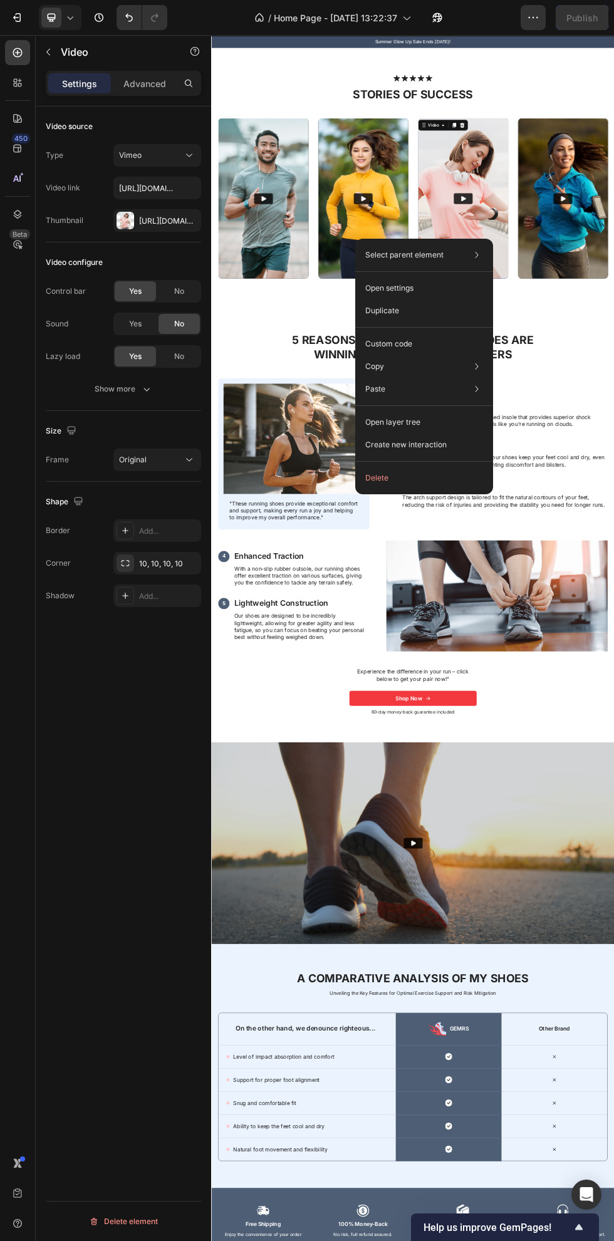
click at [409, 485] on button "Delete" at bounding box center [424, 478] width 128 height 23
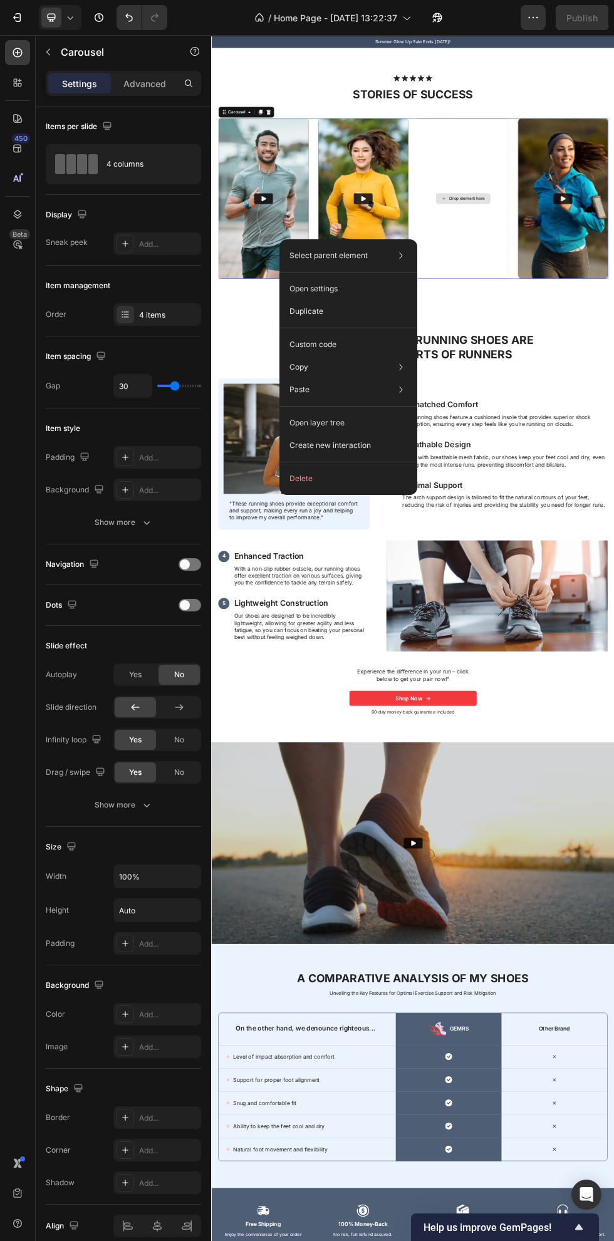
click at [370, 474] on button "Delete" at bounding box center [349, 478] width 128 height 23
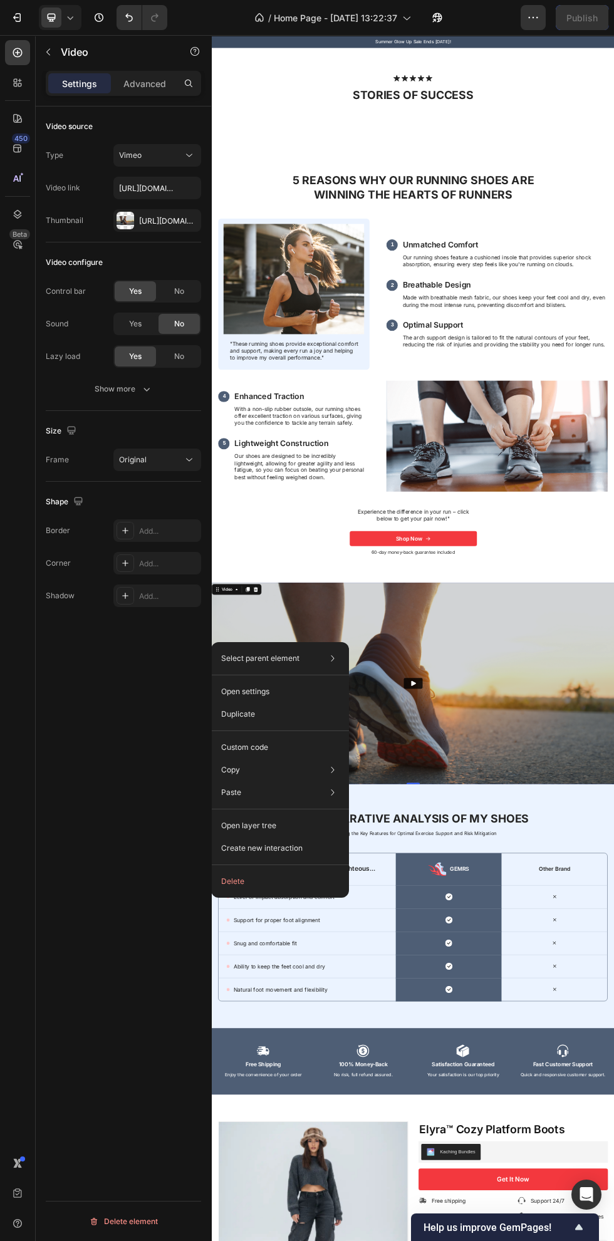
click at [293, 873] on button "Delete" at bounding box center [280, 881] width 128 height 23
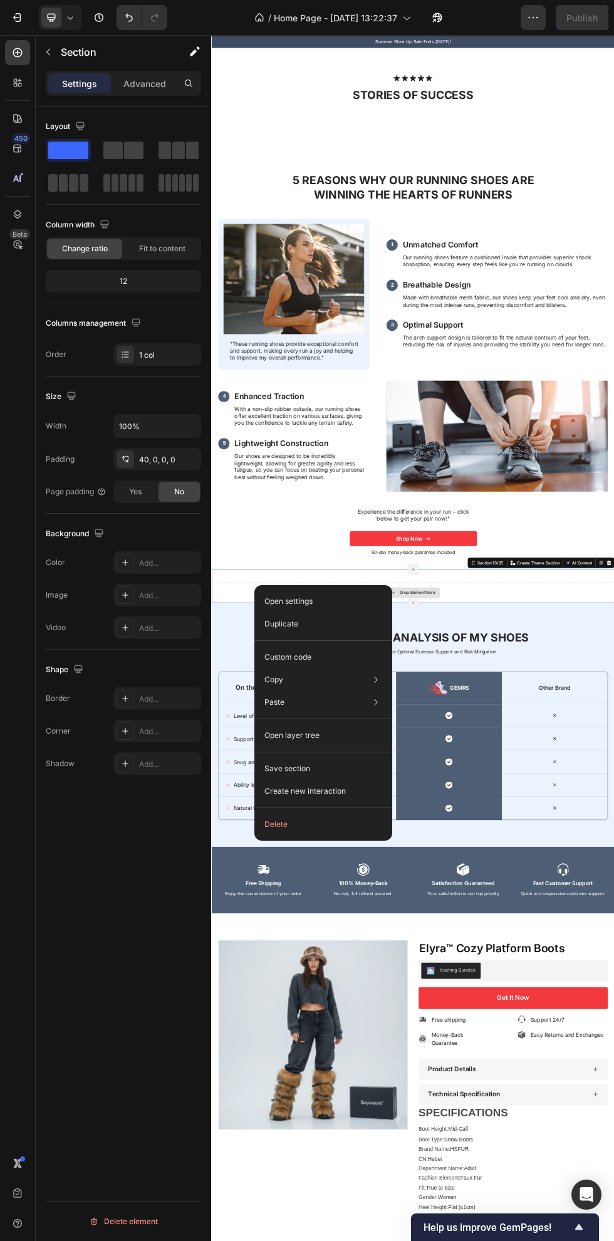
click at [336, 829] on button "Delete" at bounding box center [323, 824] width 128 height 23
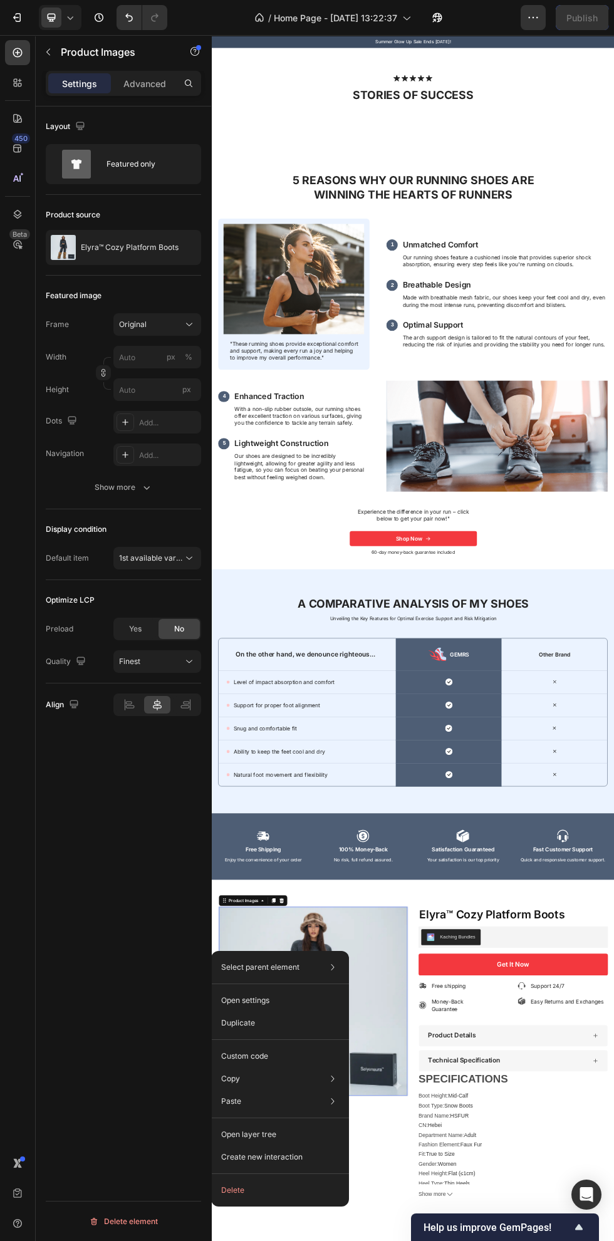
click at [305, 1188] on button "Delete" at bounding box center [280, 1190] width 128 height 23
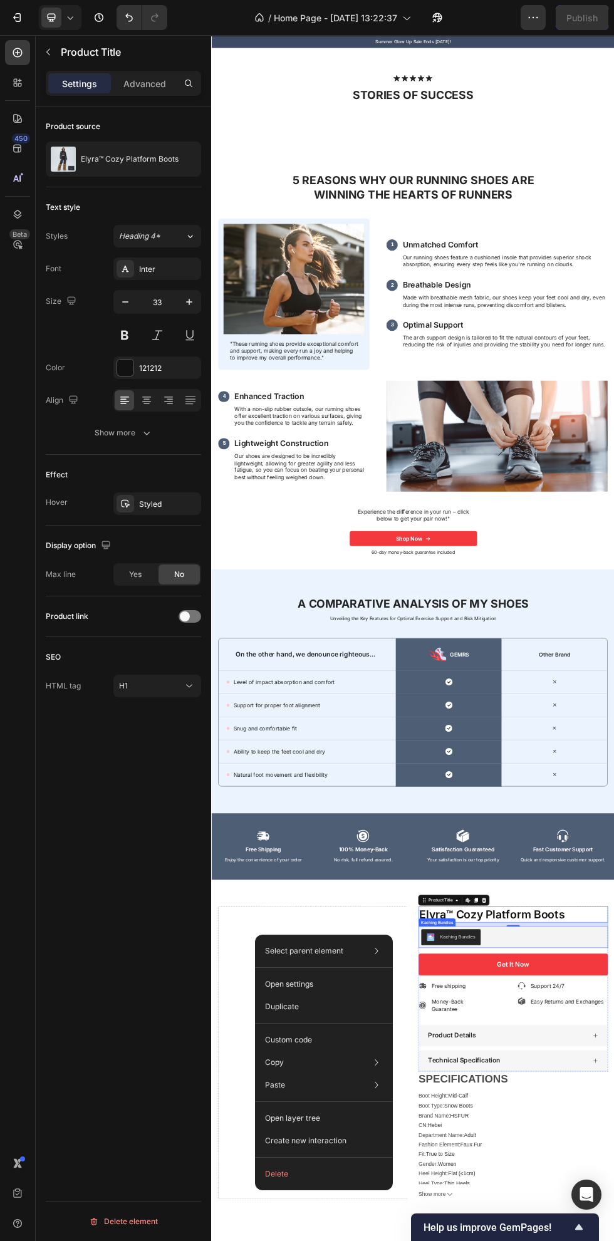
click at [327, 1166] on button "Delete" at bounding box center [324, 1174] width 128 height 23
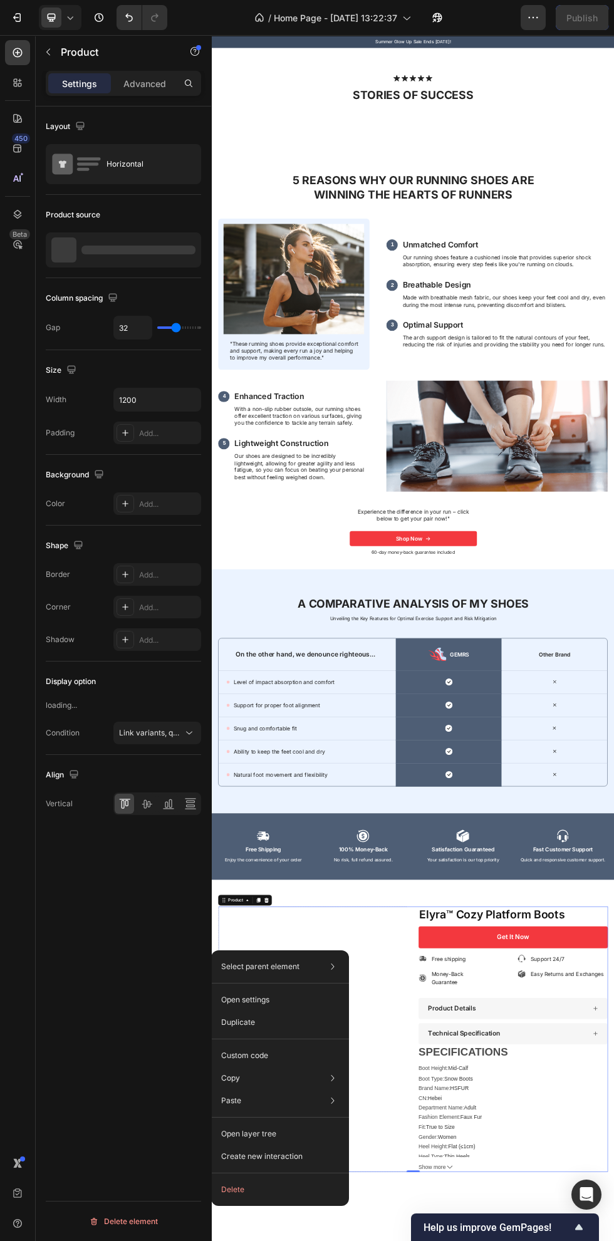
click at [290, 1184] on button "Delete" at bounding box center [280, 1190] width 128 height 23
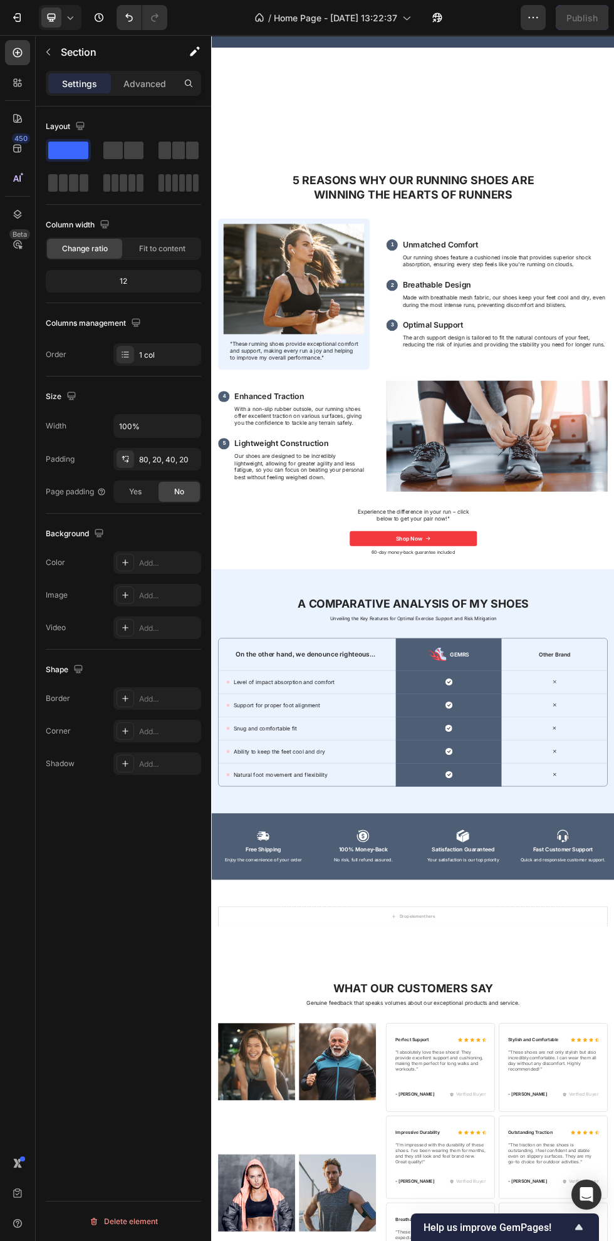
scroll to position [3991, 0]
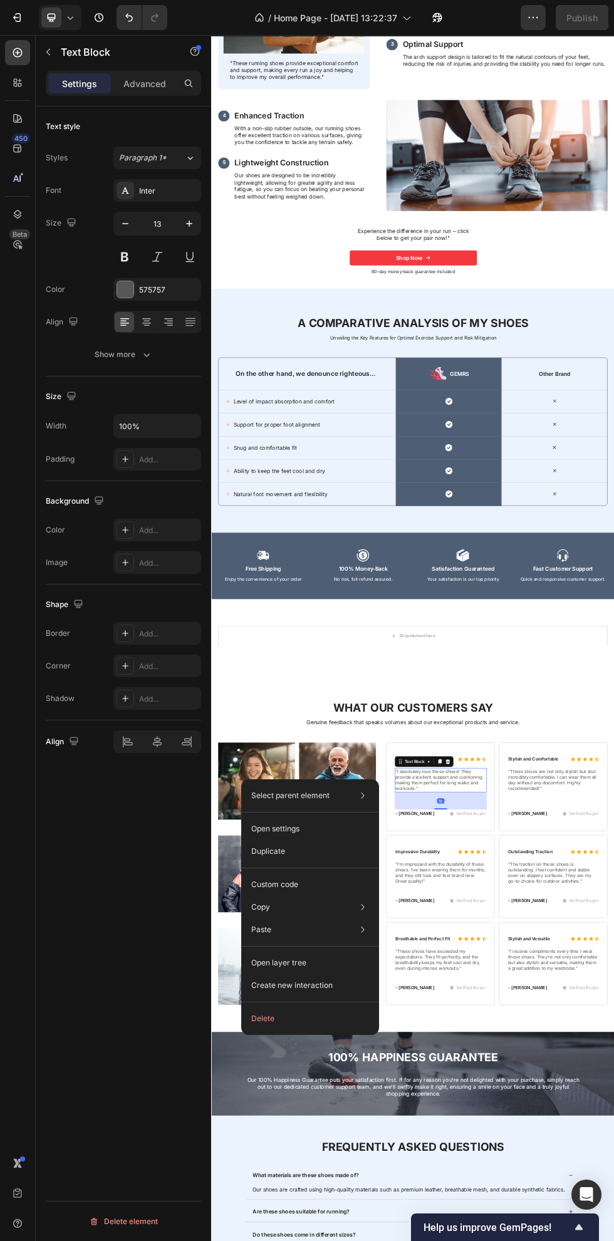
click at [318, 1014] on button "Delete" at bounding box center [310, 1019] width 128 height 23
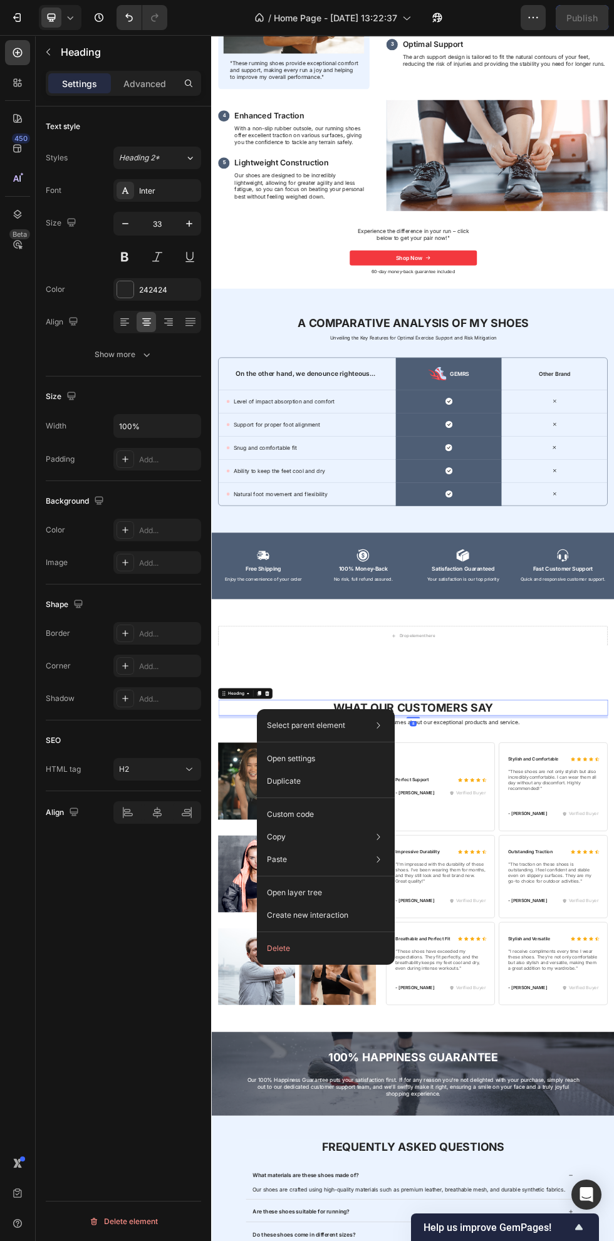
click at [345, 942] on button "Delete" at bounding box center [326, 948] width 128 height 23
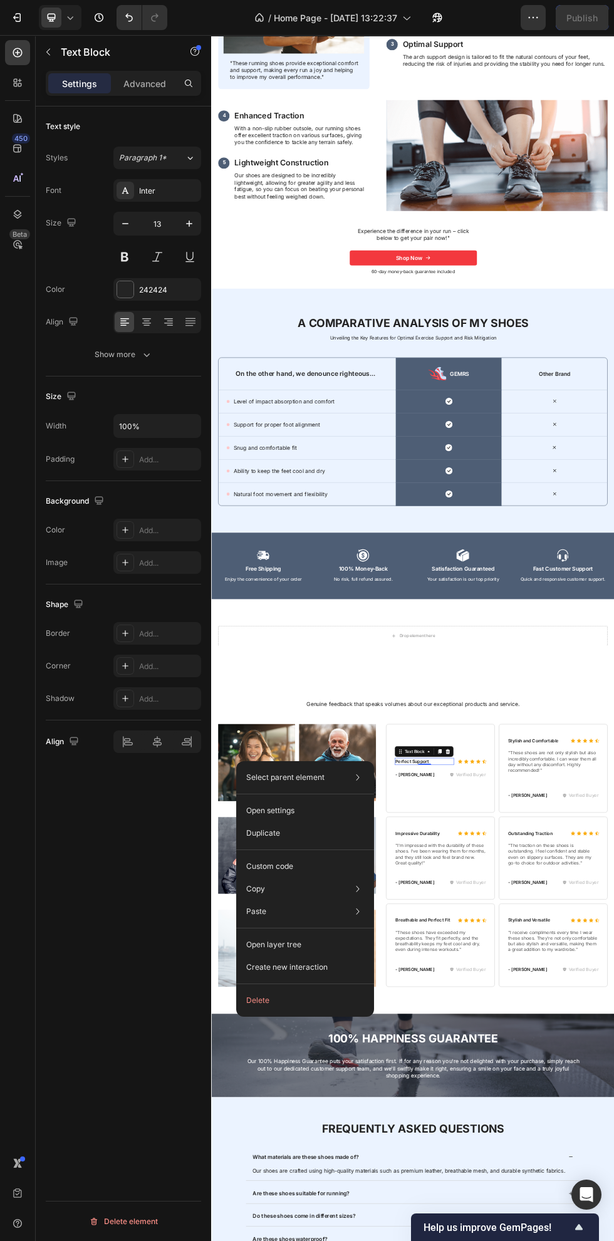
click at [337, 999] on button "Delete" at bounding box center [305, 1001] width 128 height 23
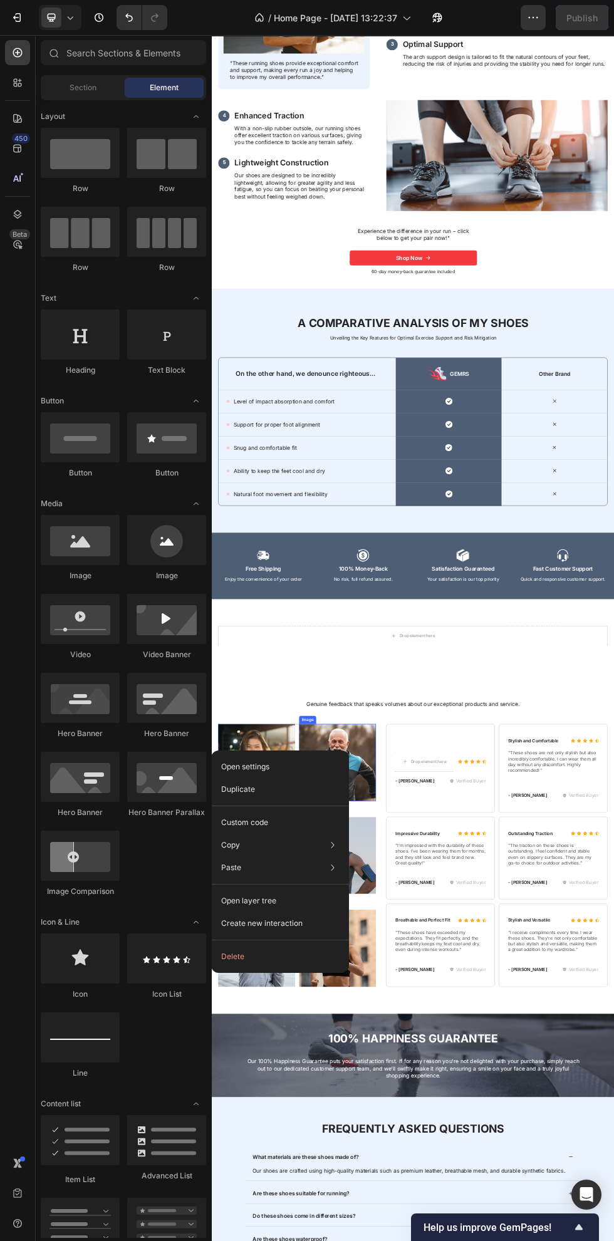
click at [314, 953] on button "Delete" at bounding box center [280, 957] width 128 height 23
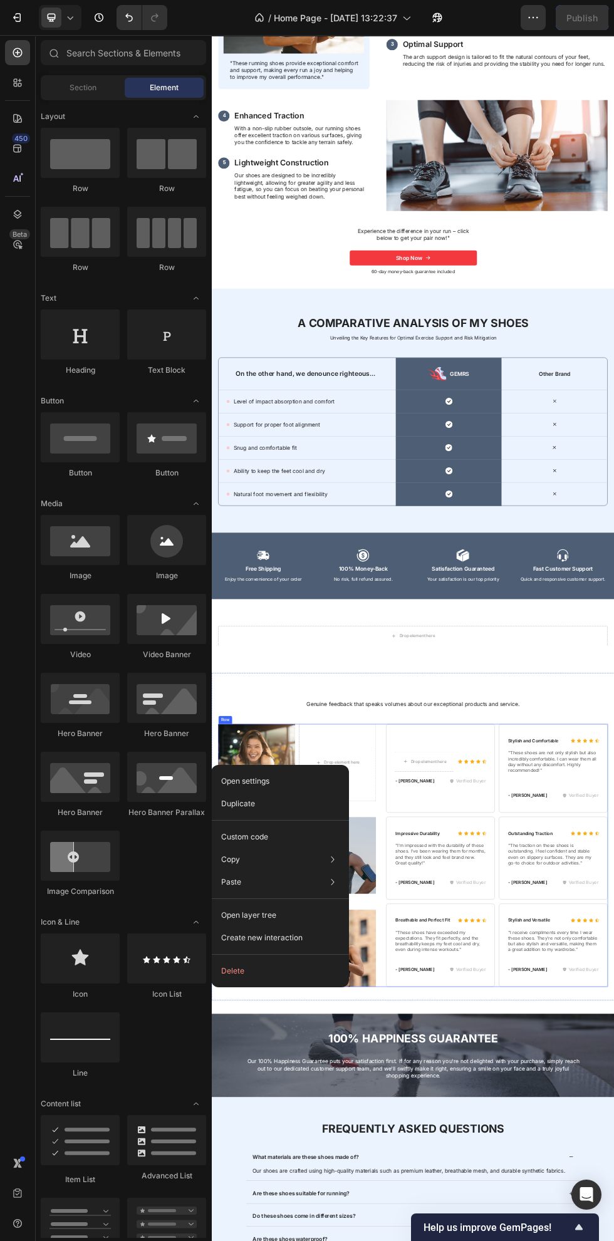
click at [318, 968] on button "Delete" at bounding box center [280, 971] width 128 height 23
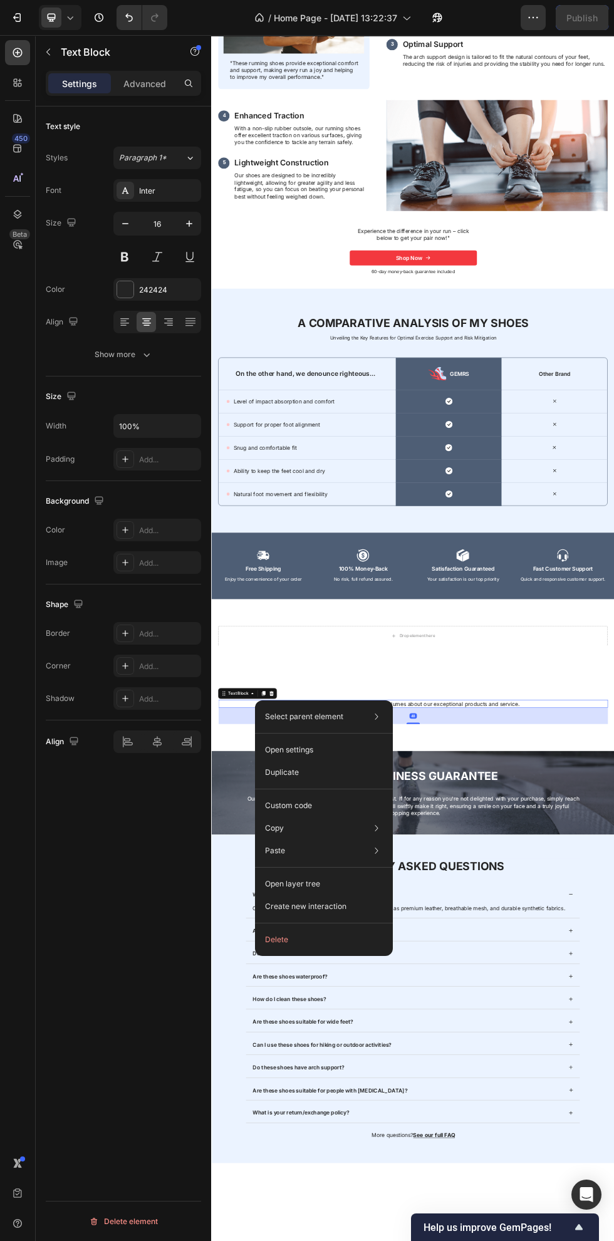
click at [339, 936] on button "Delete" at bounding box center [324, 940] width 128 height 23
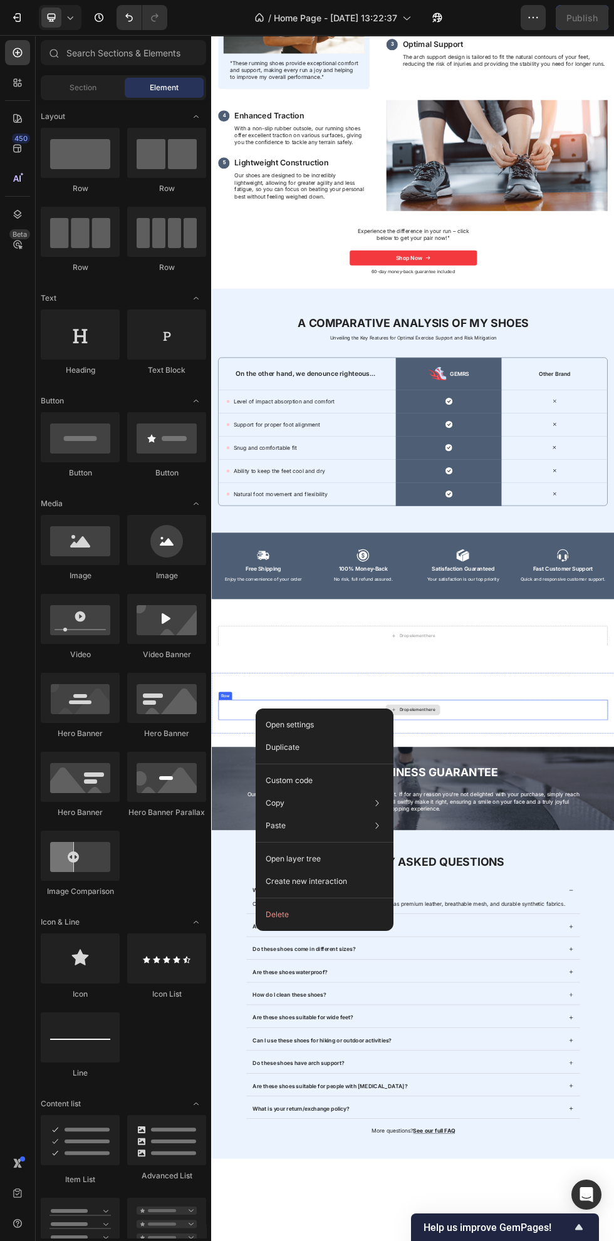
click at [354, 882] on div "Create new interaction" at bounding box center [325, 881] width 128 height 23
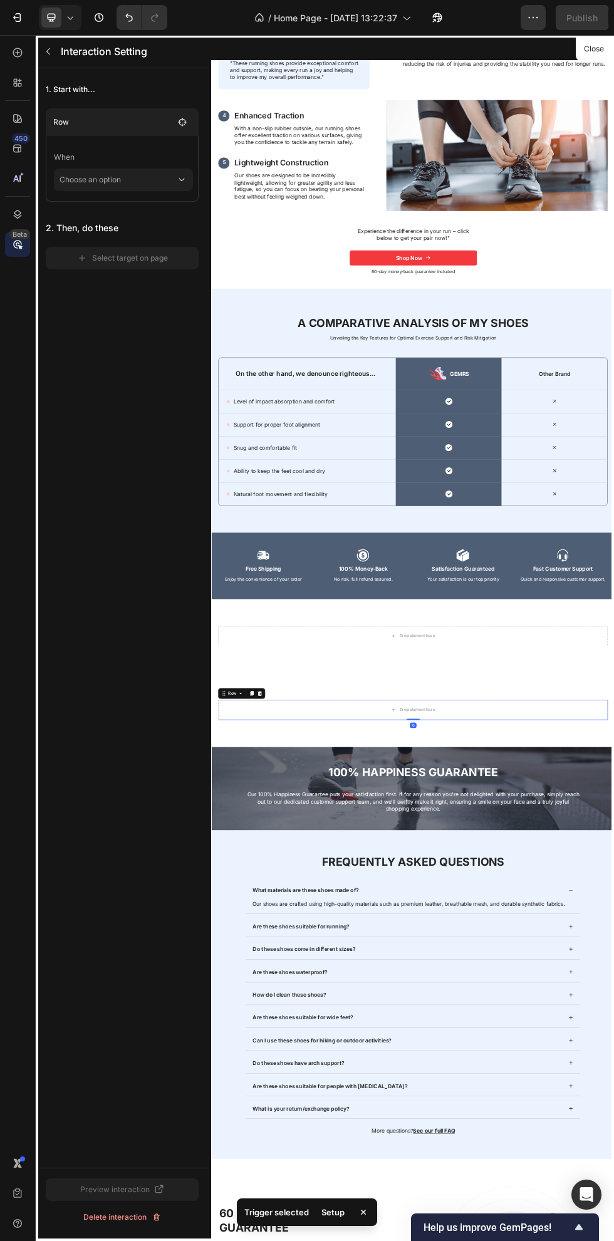
click at [614, 56] on div at bounding box center [587, 1161] width 752 height 2252
click at [582, 49] on button "Close" at bounding box center [593, 49] width 31 height 18
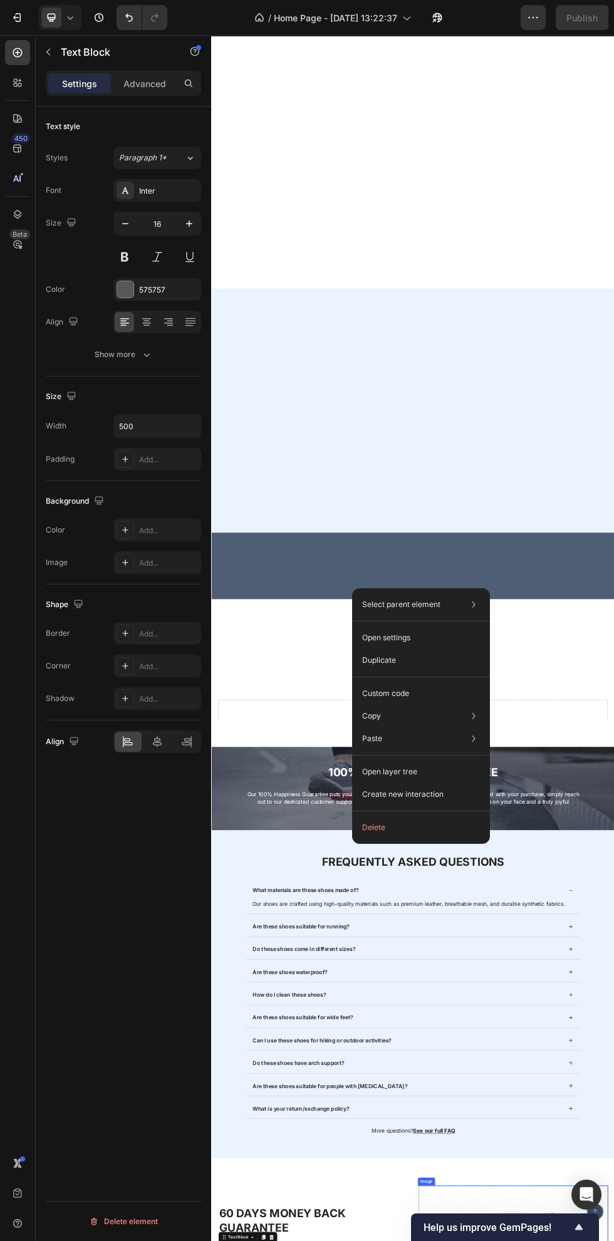
scroll to position [5187, 0]
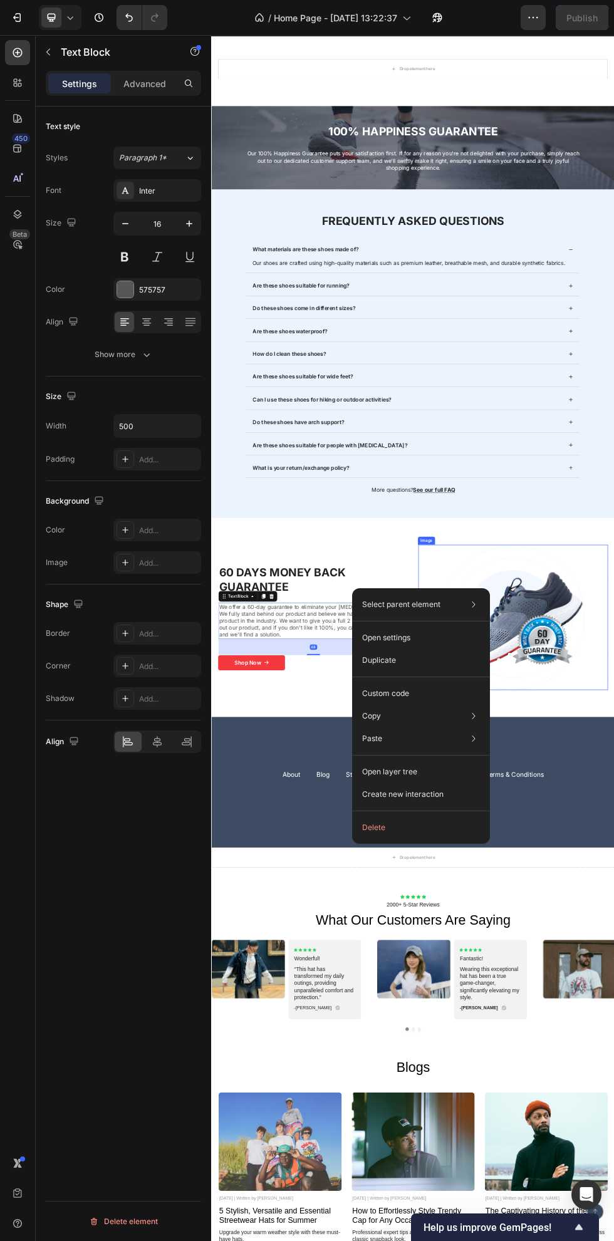
click at [409, 820] on button "Delete" at bounding box center [421, 828] width 128 height 23
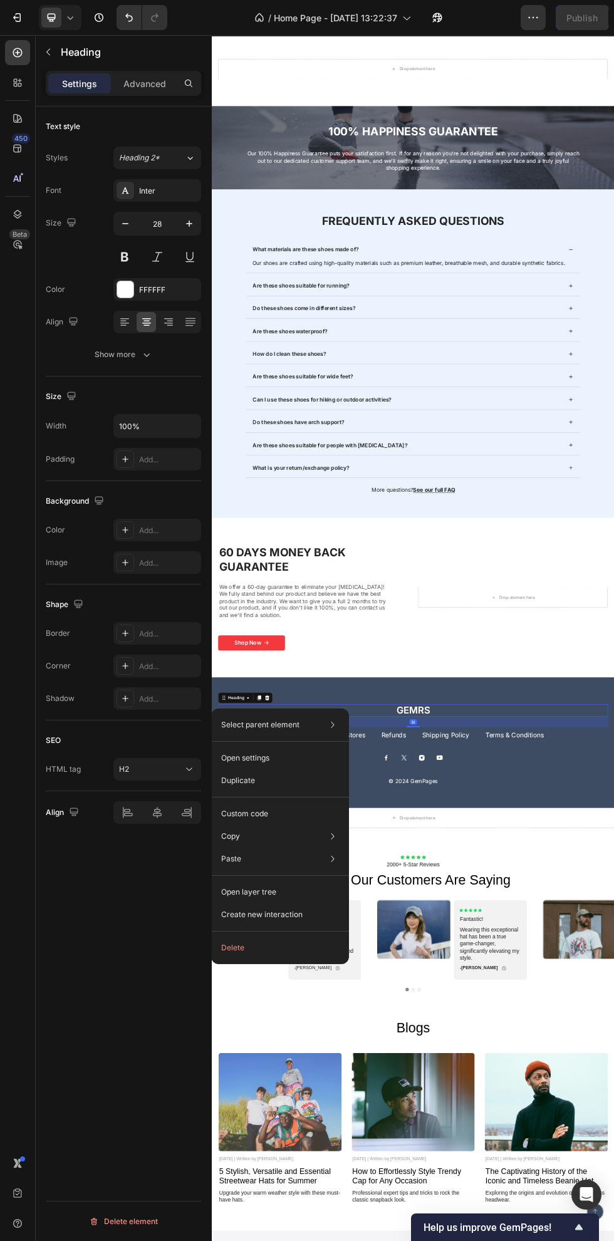
click at [310, 948] on button "Delete" at bounding box center [280, 948] width 128 height 23
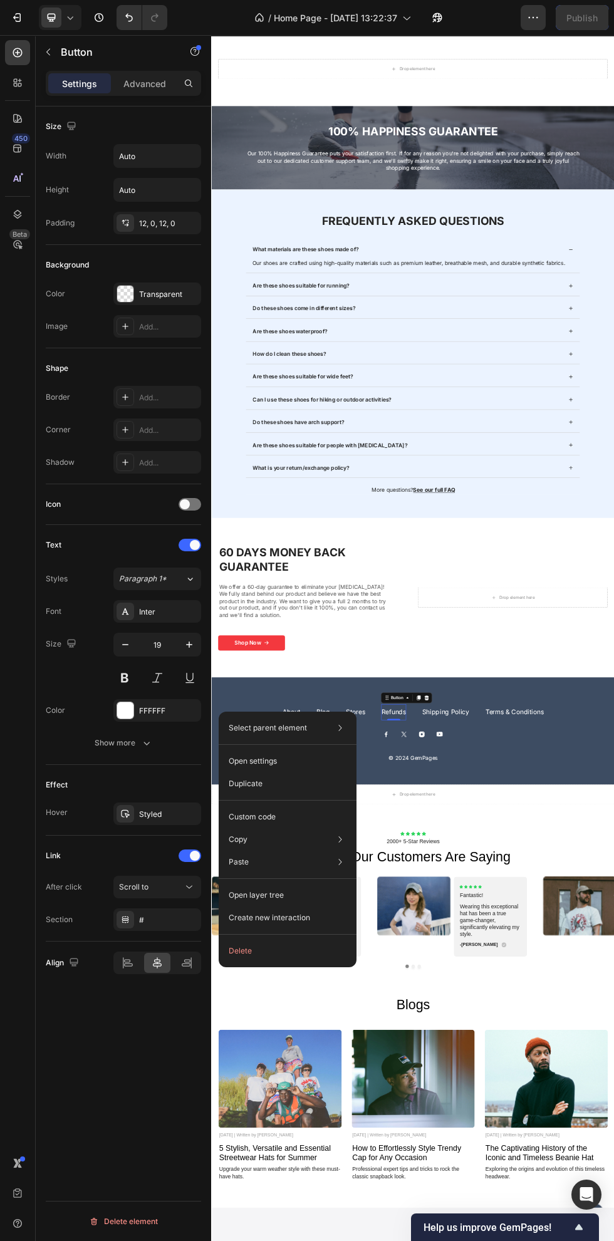
click at [309, 952] on button "Delete" at bounding box center [288, 951] width 128 height 23
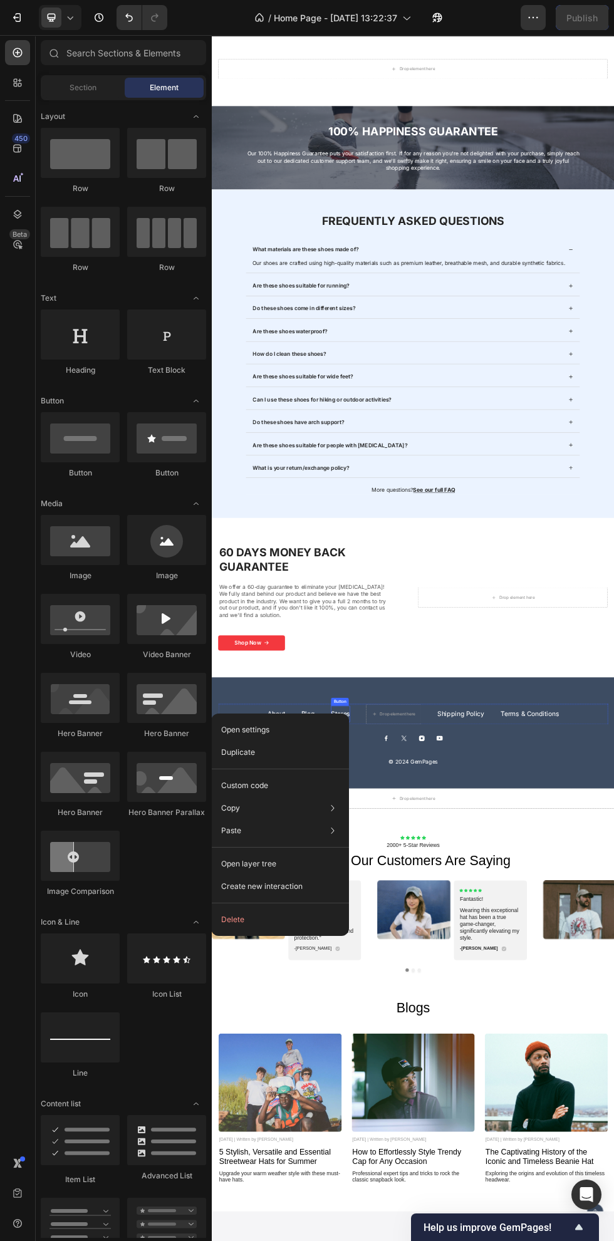
click at [310, 912] on button "Delete" at bounding box center [280, 920] width 128 height 23
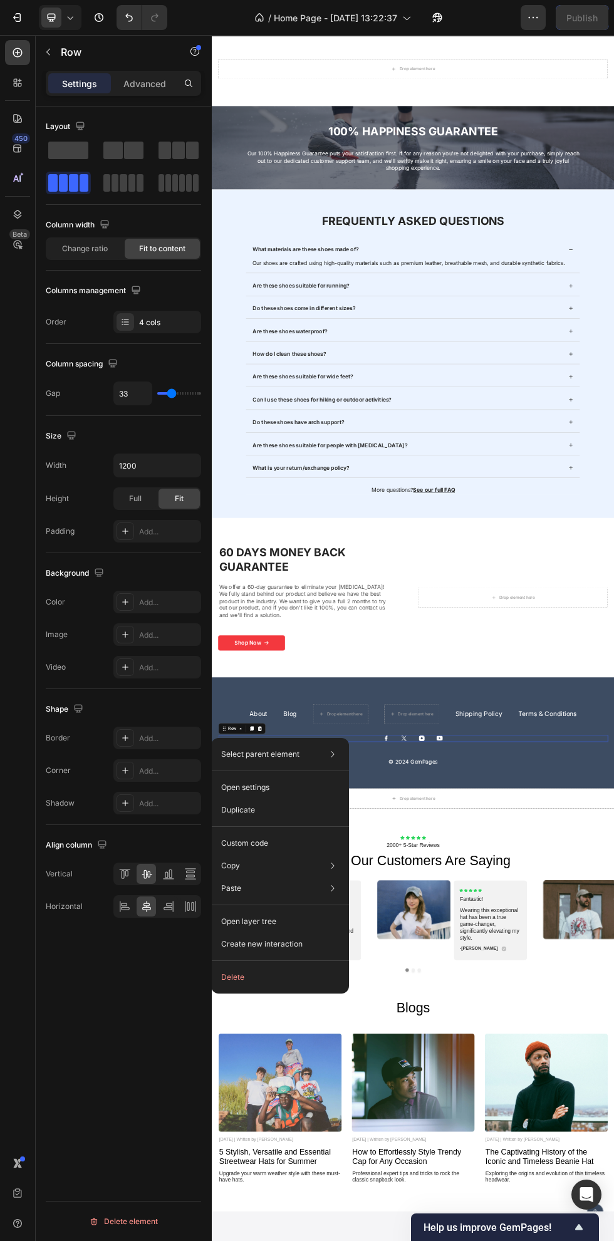
click at [300, 974] on button "Delete" at bounding box center [280, 977] width 128 height 23
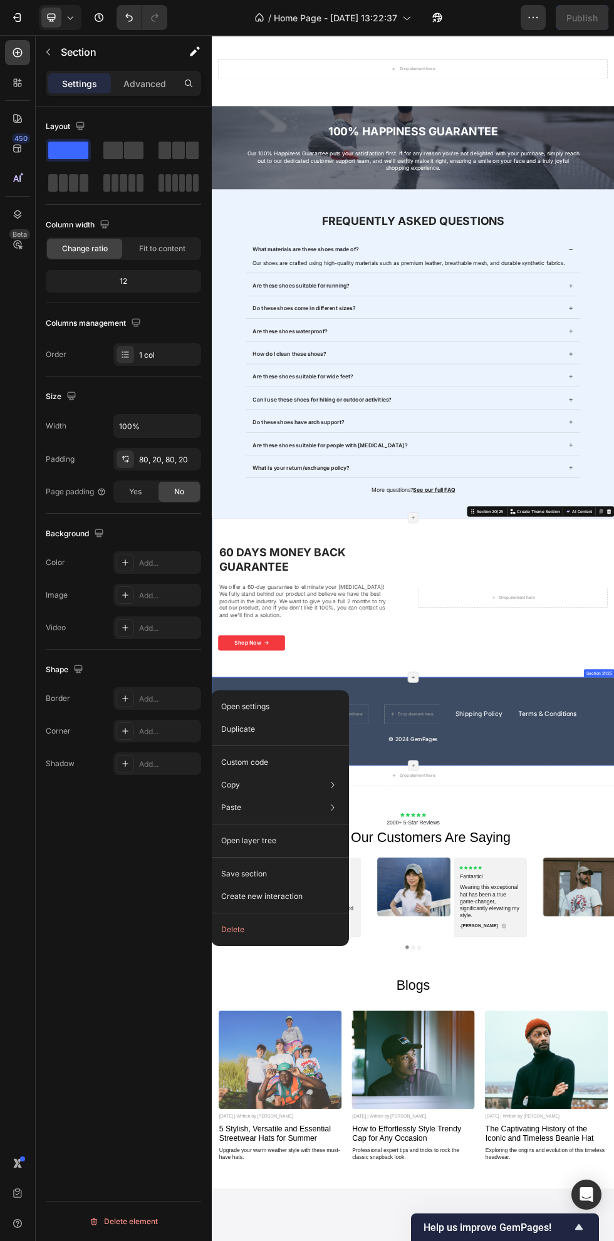
click at [317, 936] on button "Delete" at bounding box center [280, 930] width 128 height 23
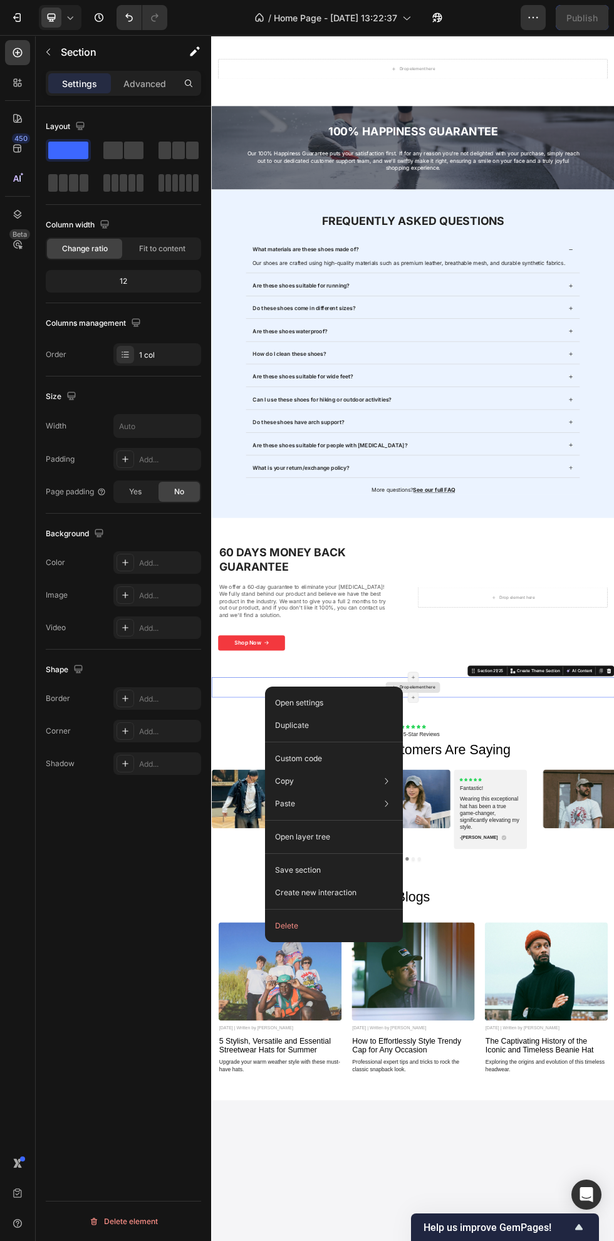
click at [338, 923] on button "Delete" at bounding box center [334, 926] width 128 height 23
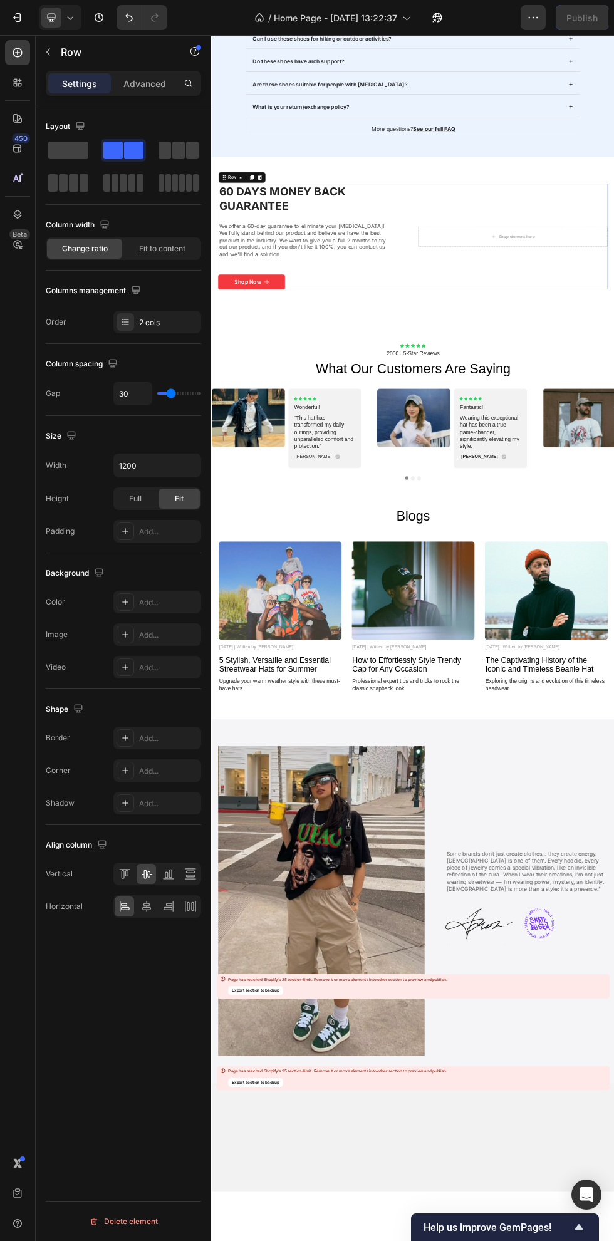
scroll to position [6619, 0]
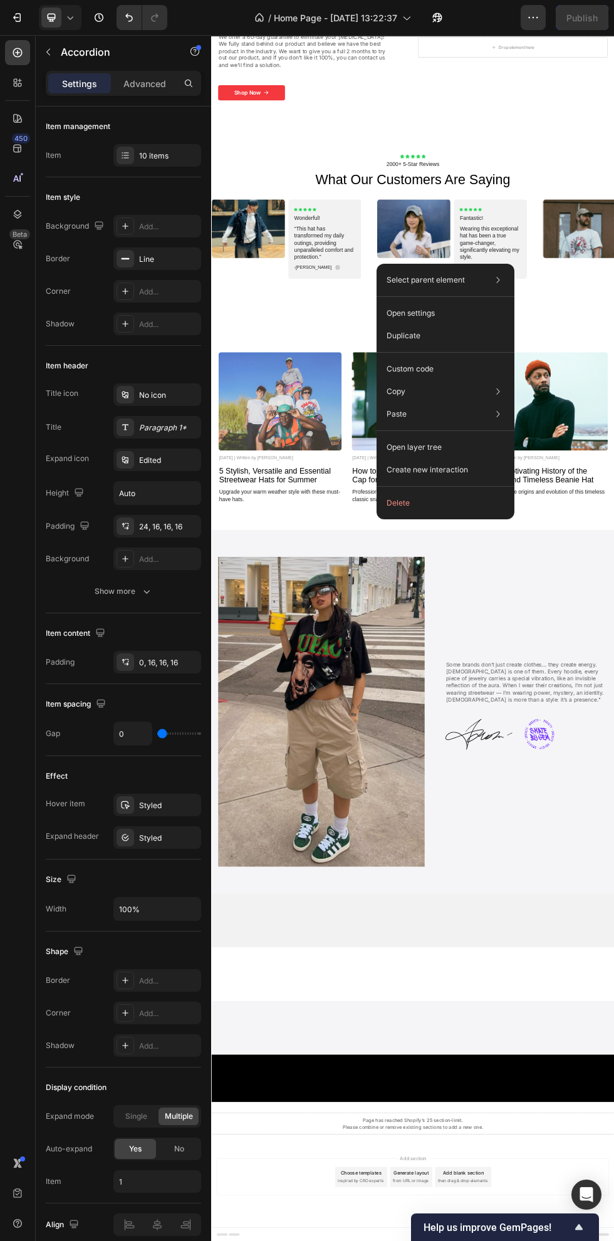
click at [430, 516] on div "Select parent element Section Row 1 col Accordion Open settings Duplicate Custo…" at bounding box center [446, 392] width 138 height 256
click at [432, 500] on button "Delete" at bounding box center [446, 503] width 128 height 23
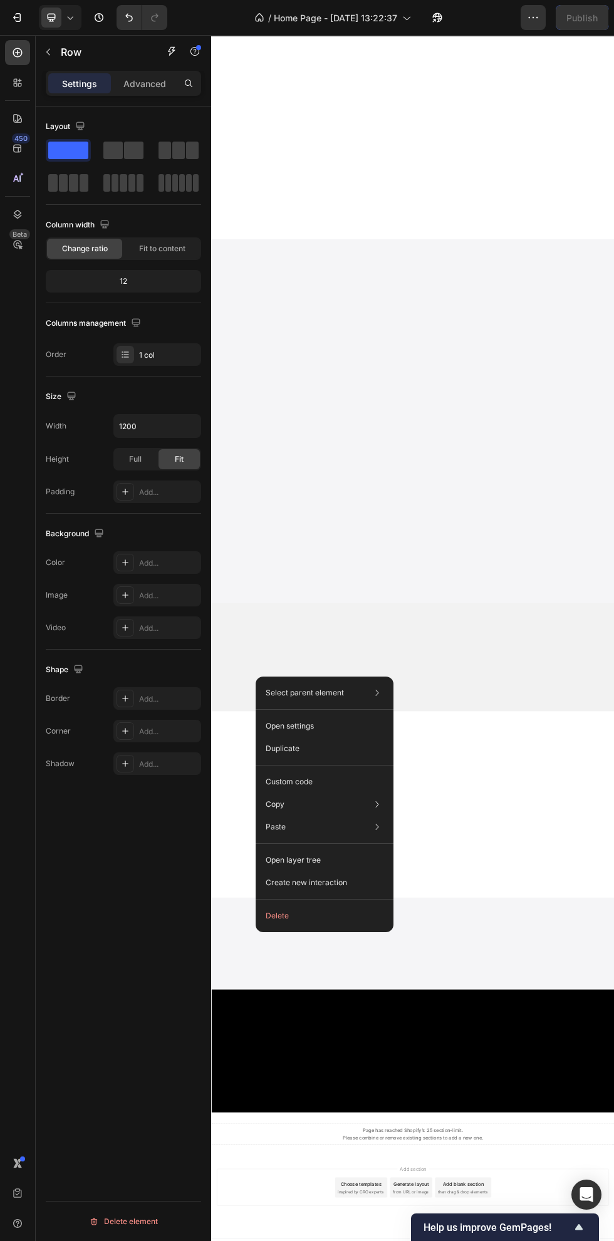
click at [336, 909] on button "Delete" at bounding box center [325, 916] width 128 height 23
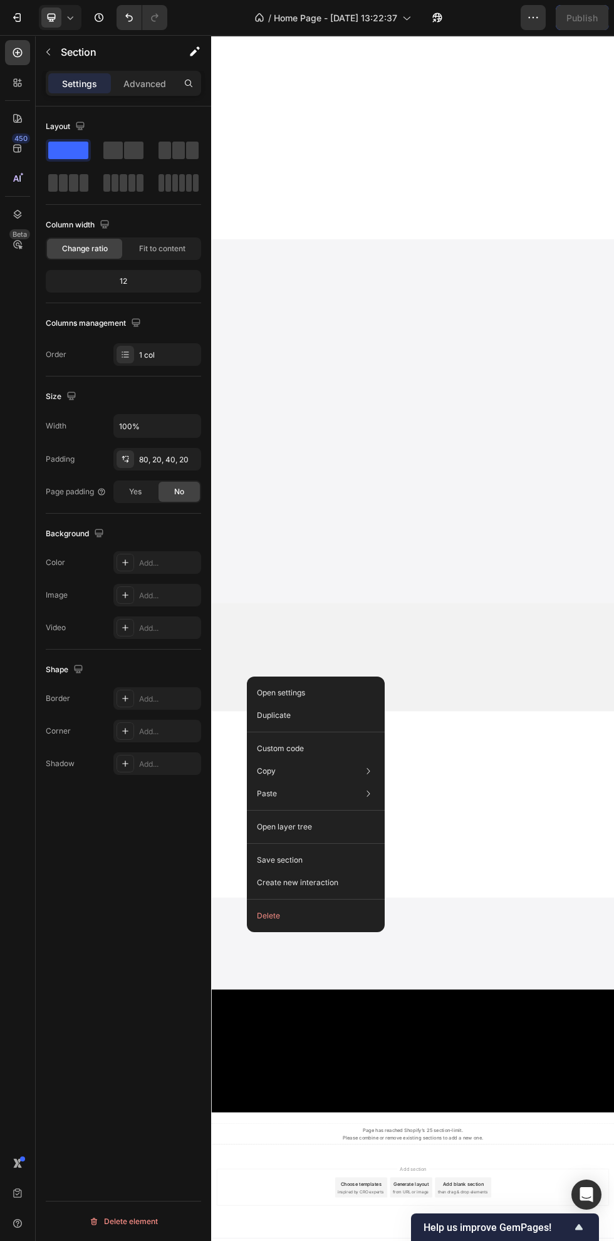
click at [322, 905] on button "Delete" at bounding box center [316, 916] width 128 height 23
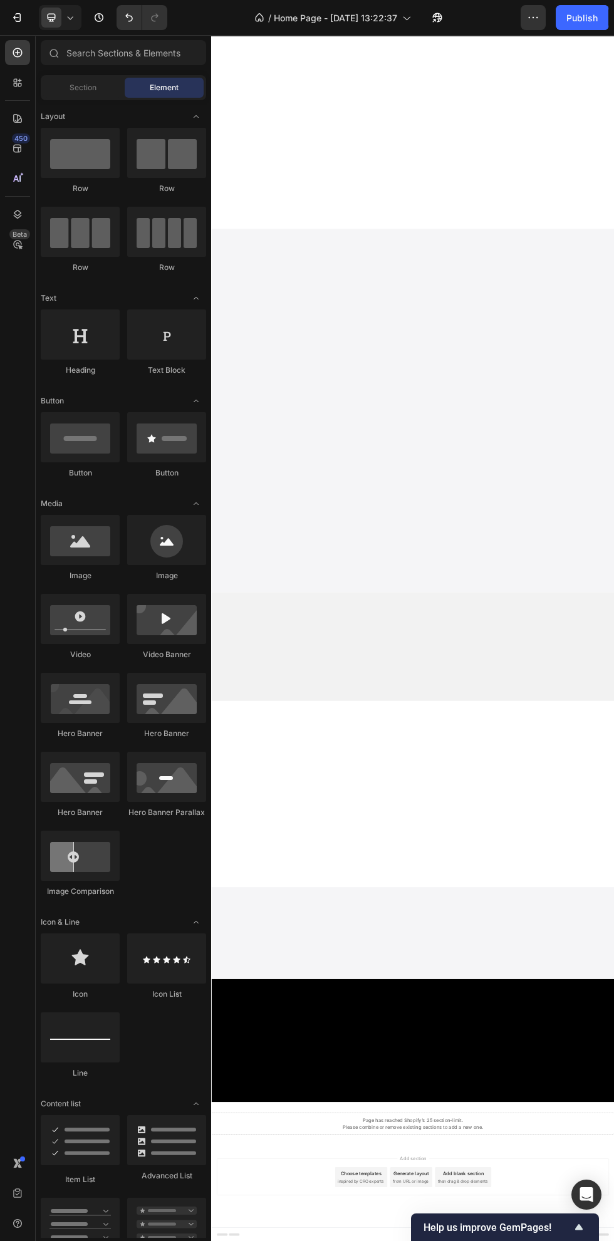
scroll to position [3901, 0]
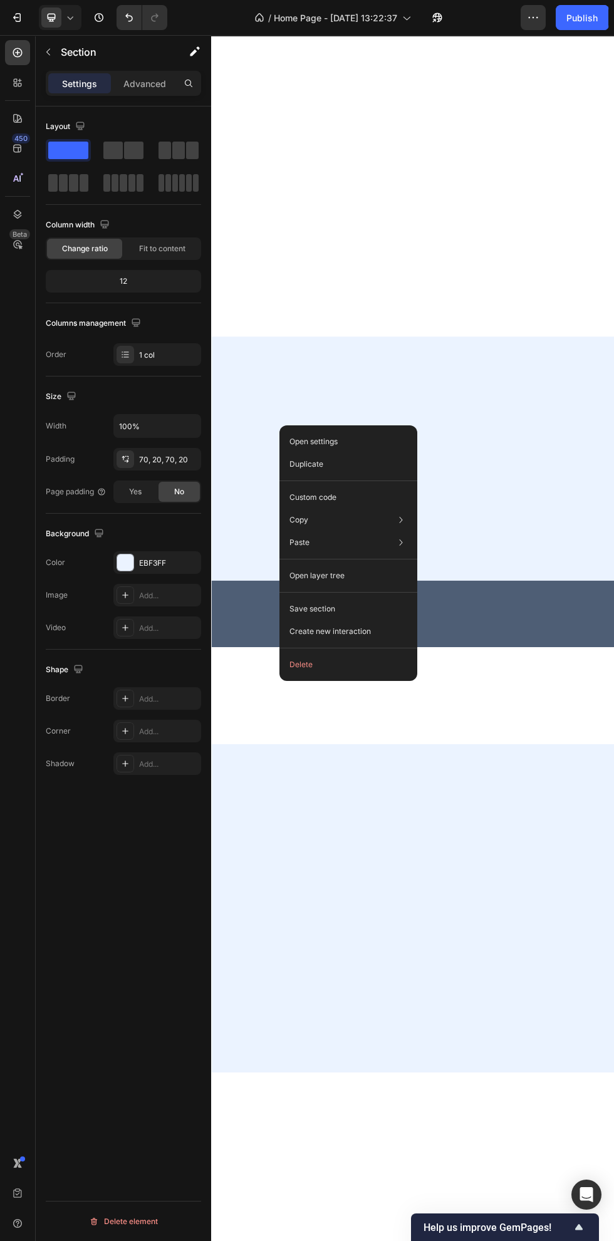
click at [346, 676] on button "Delete" at bounding box center [349, 665] width 128 height 23
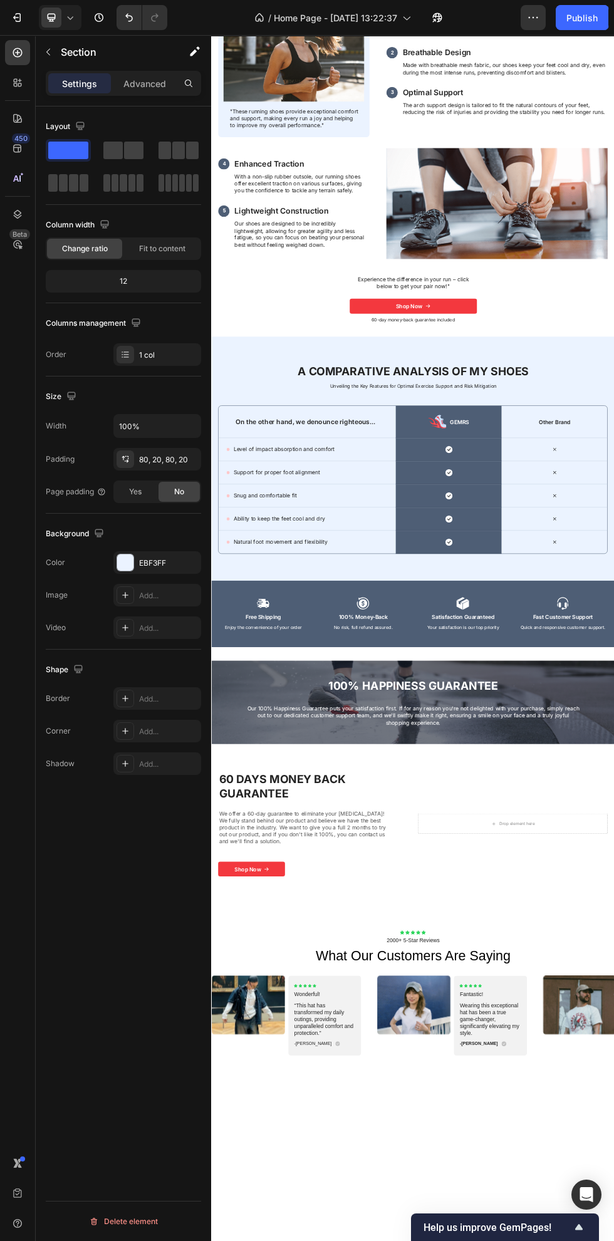
scroll to position [2948, 0]
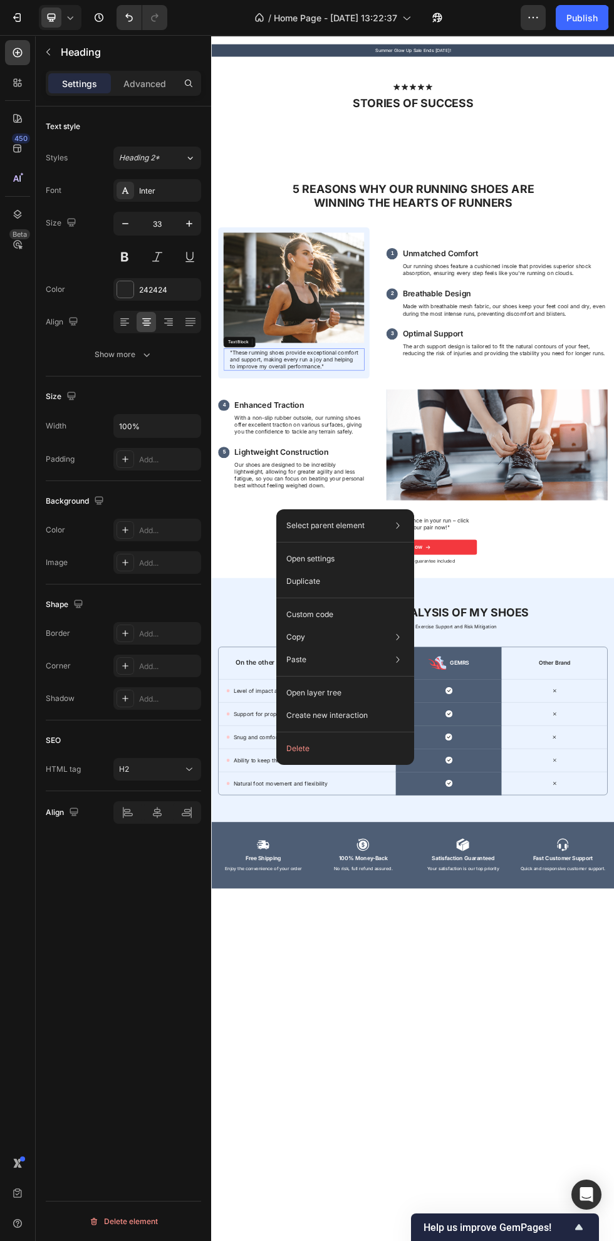
click at [435, 660] on p ""These running shoes provide exceptional comfort and support, making every run …" at bounding box center [365, 640] width 240 height 39
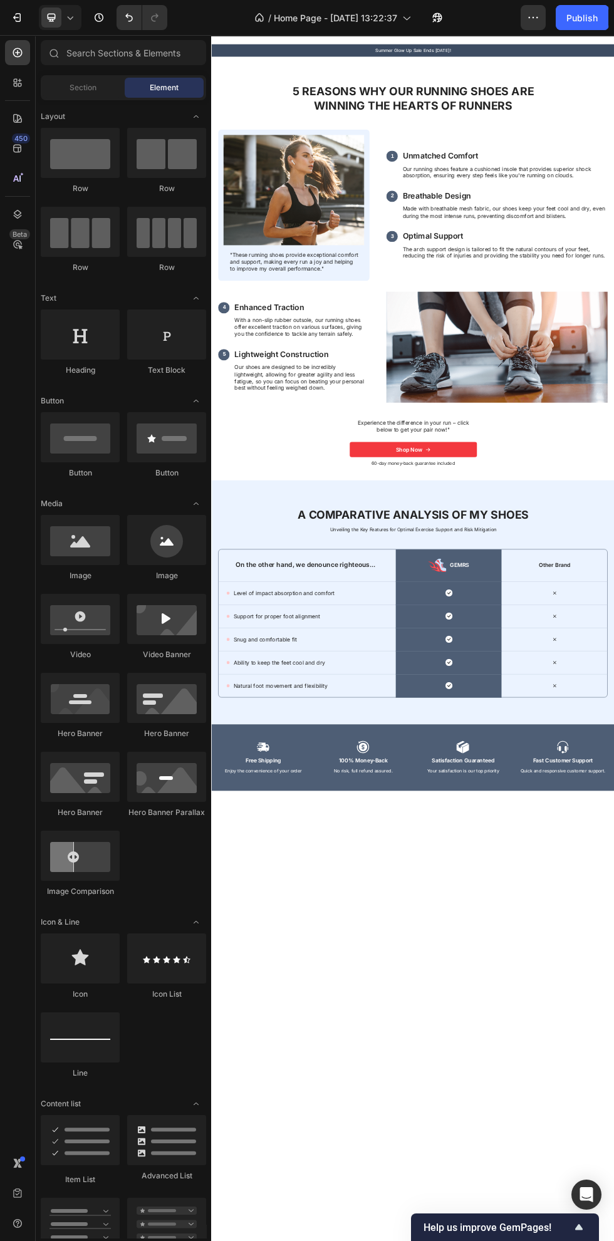
scroll to position [2172, 0]
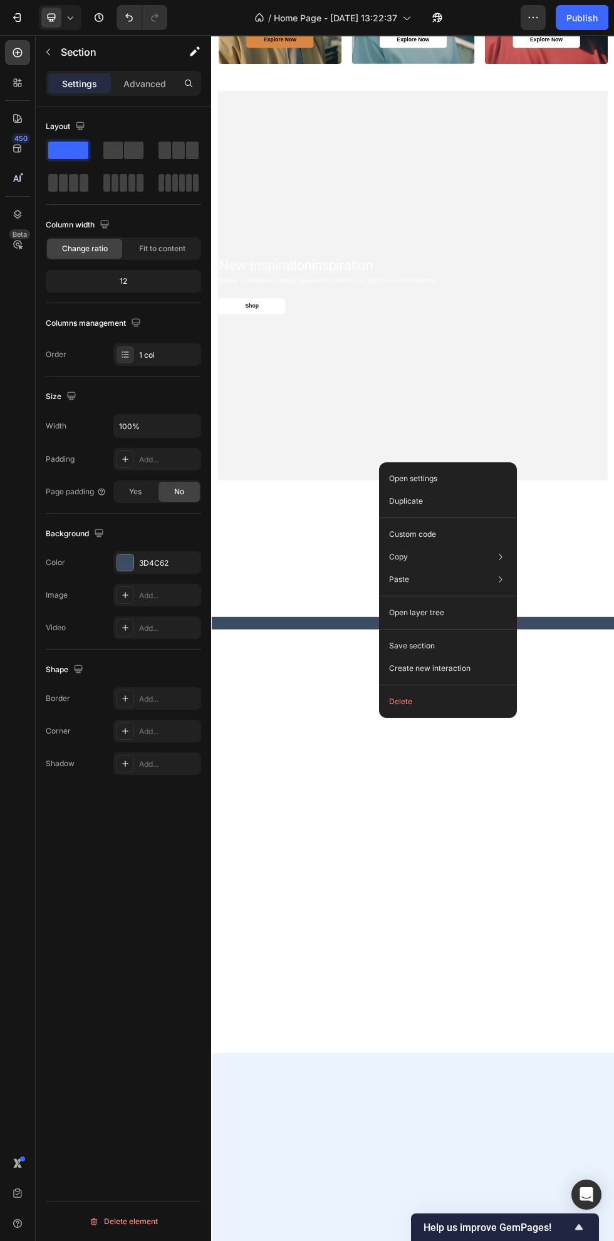
click at [424, 709] on button "Delete" at bounding box center [448, 702] width 128 height 23
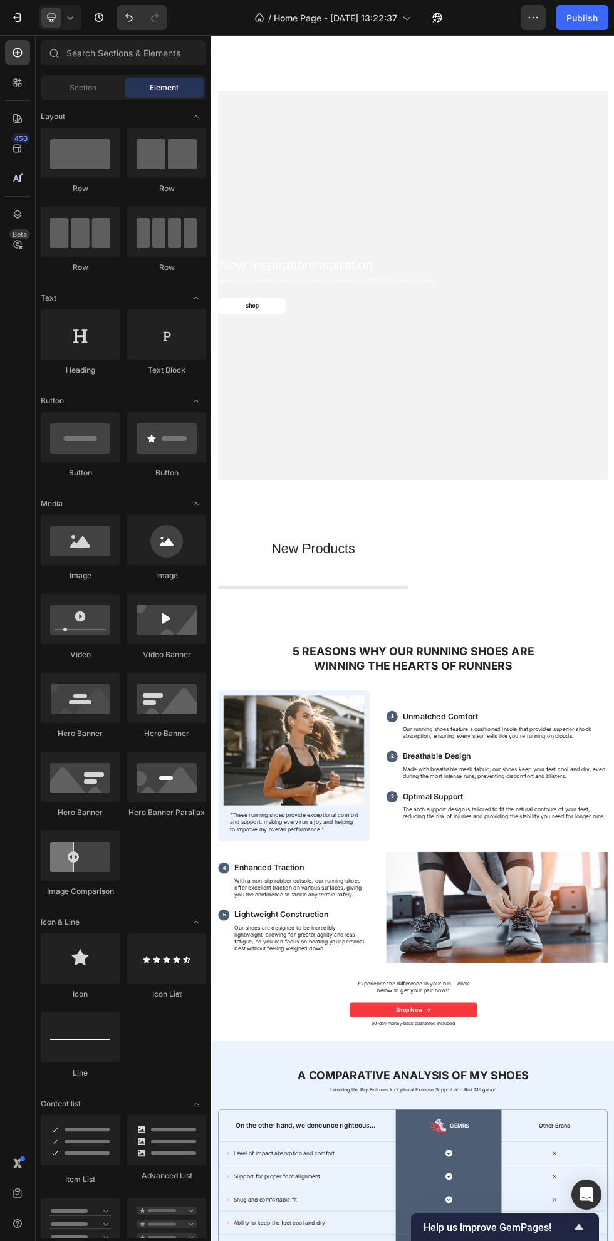
click at [511, 21] on div "/ Home Page - [DATE] 13:22:37 Default" at bounding box center [348, 17] width 343 height 25
click at [512, 24] on div "/ Home Page - [DATE] 13:22:37 Default" at bounding box center [348, 17] width 343 height 25
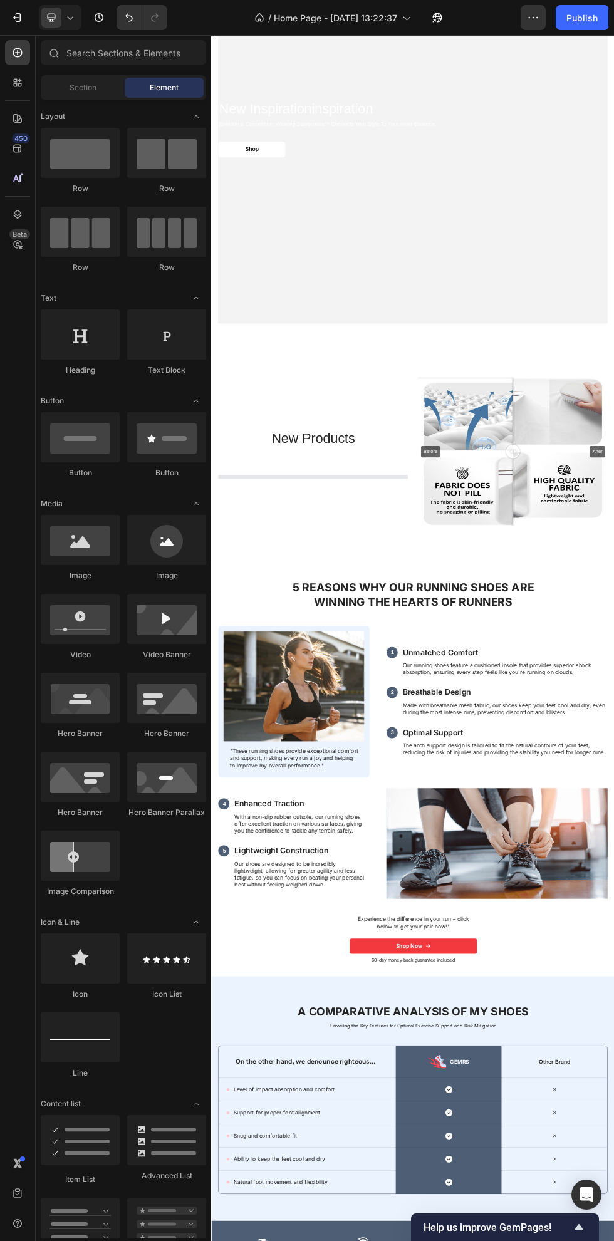
click at [525, 18] on button "button" at bounding box center [533, 17] width 25 height 25
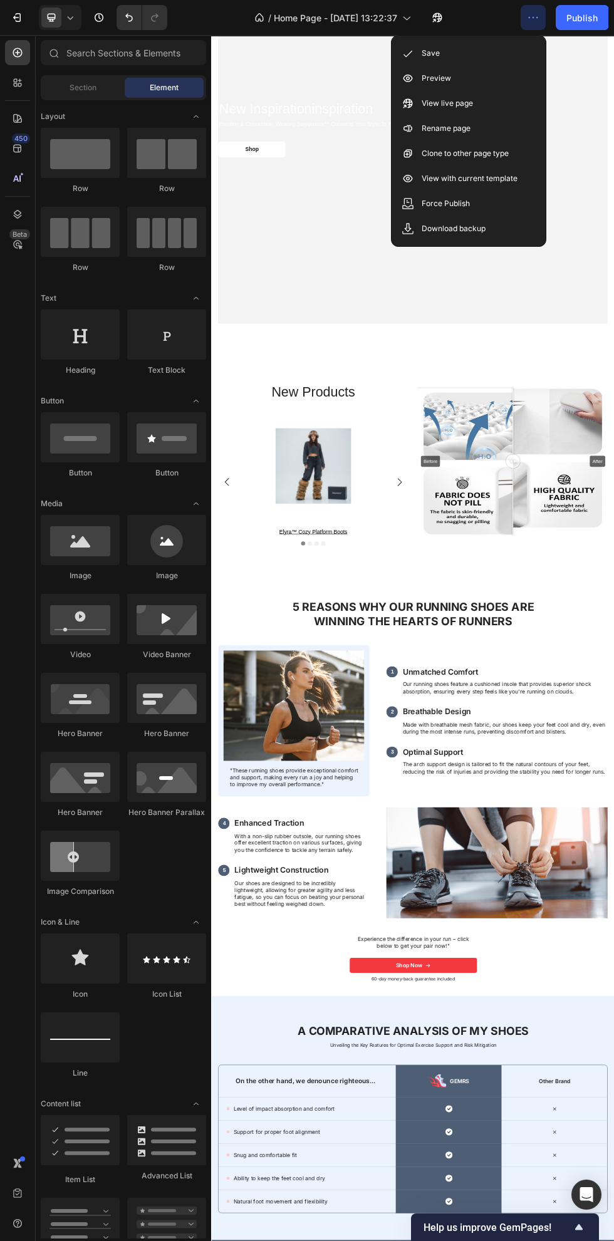
click at [477, 58] on div "Save" at bounding box center [469, 53] width 144 height 25
click at [479, 65] on div "Save" at bounding box center [469, 53] width 144 height 25
click at [533, 18] on icon "button" at bounding box center [534, 17] width 2 height 1
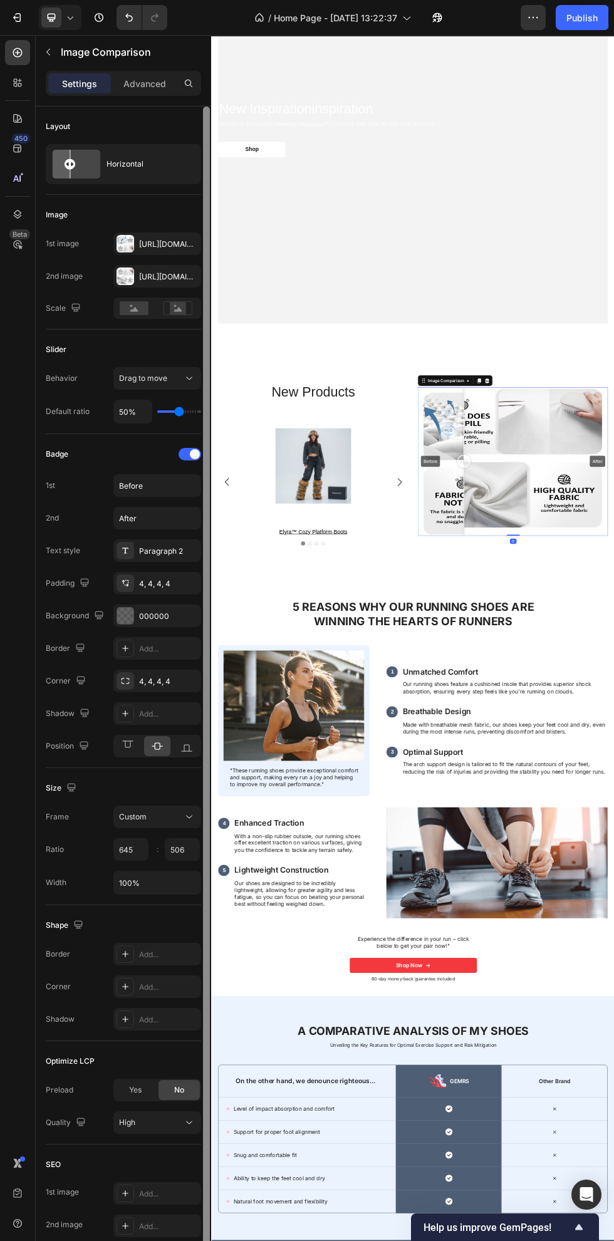
click at [208, 323] on div at bounding box center [206, 738] width 7 height 1263
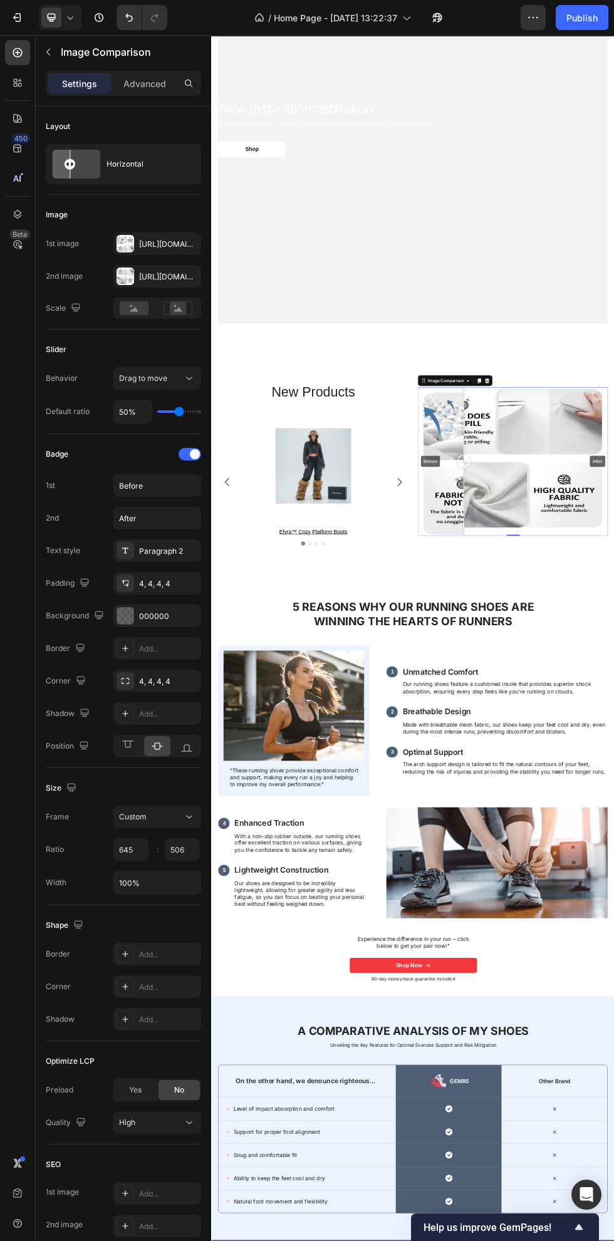
click at [182, 314] on rect at bounding box center [178, 308] width 16 height 13
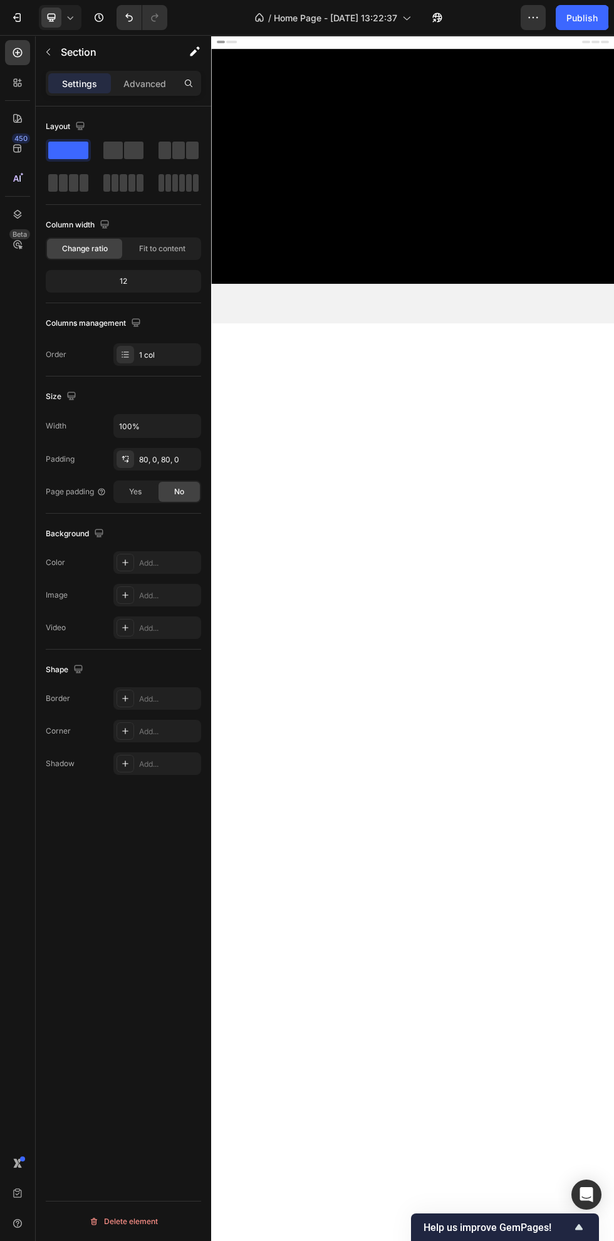
scroll to position [4265, 0]
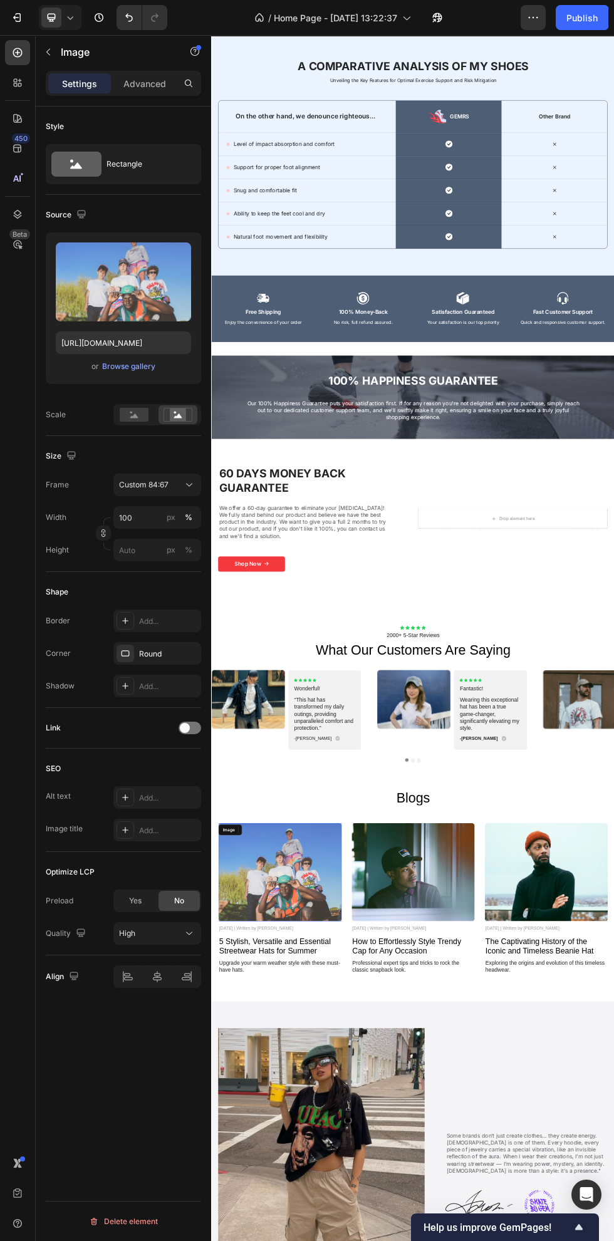
click at [139, 367] on div "Browse gallery" at bounding box center [128, 366] width 53 height 11
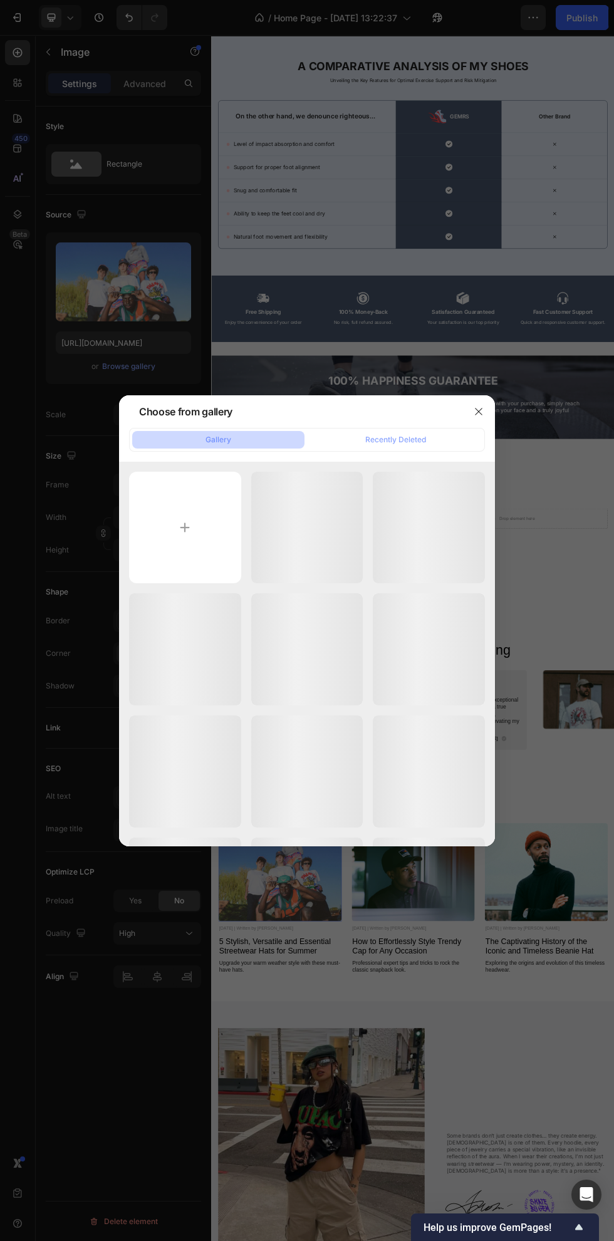
click at [209, 551] on input "file" at bounding box center [185, 528] width 112 height 112
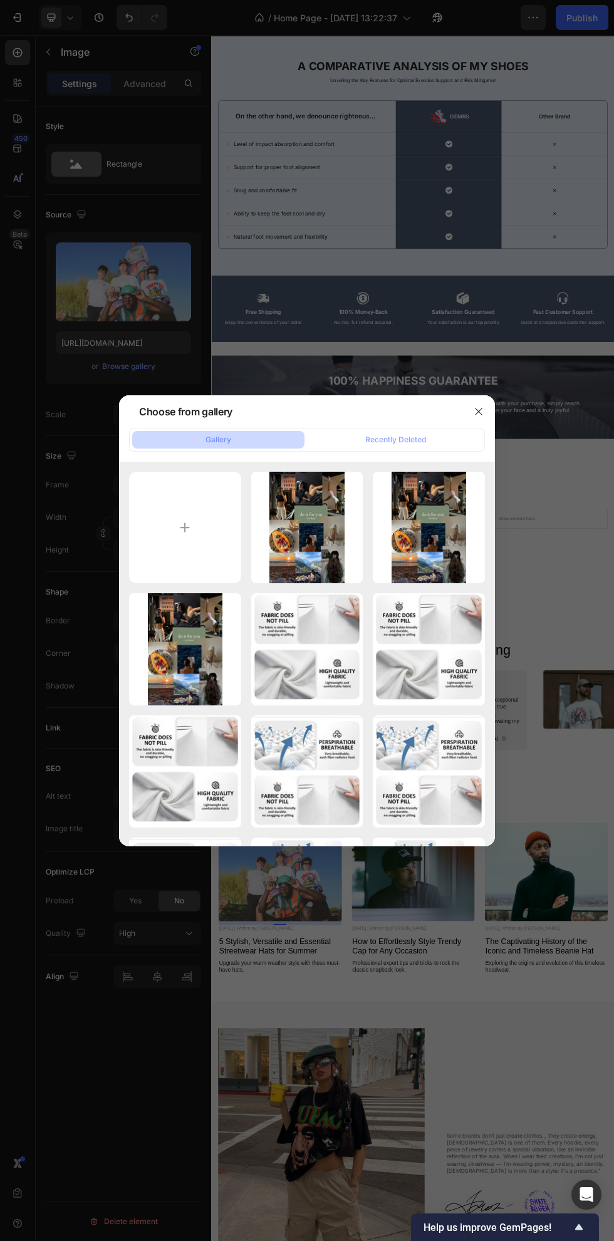
type input "C:\fakepath\b96241c56dfce292fd73d6a22f7cb851.jpg"
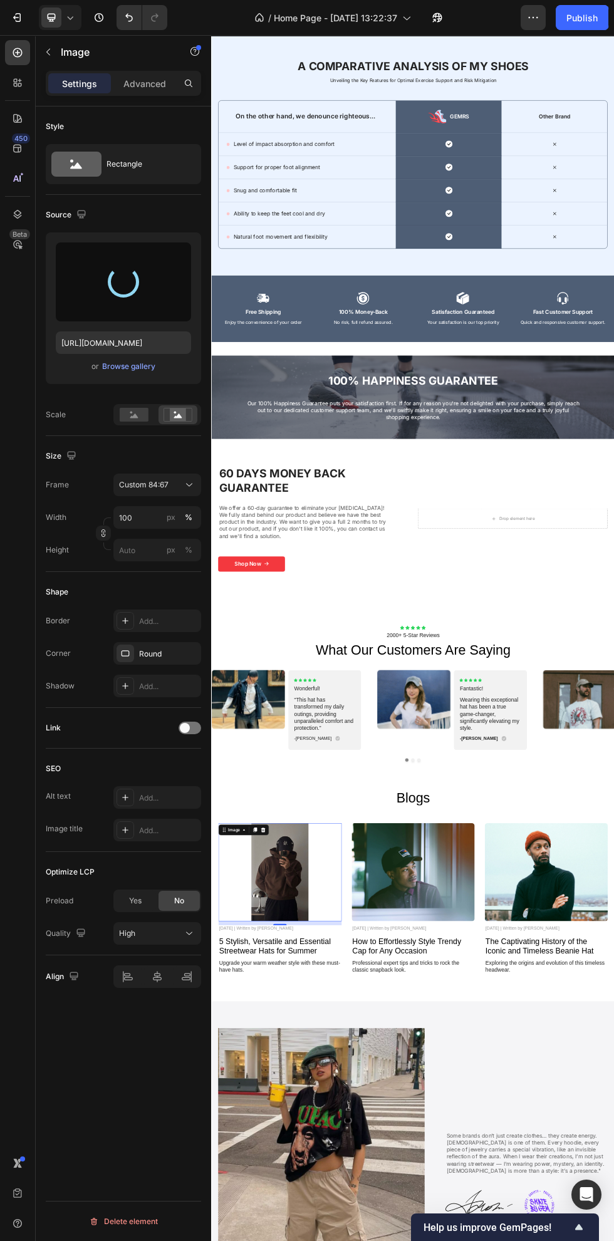
type input "[URL][DOMAIN_NAME]"
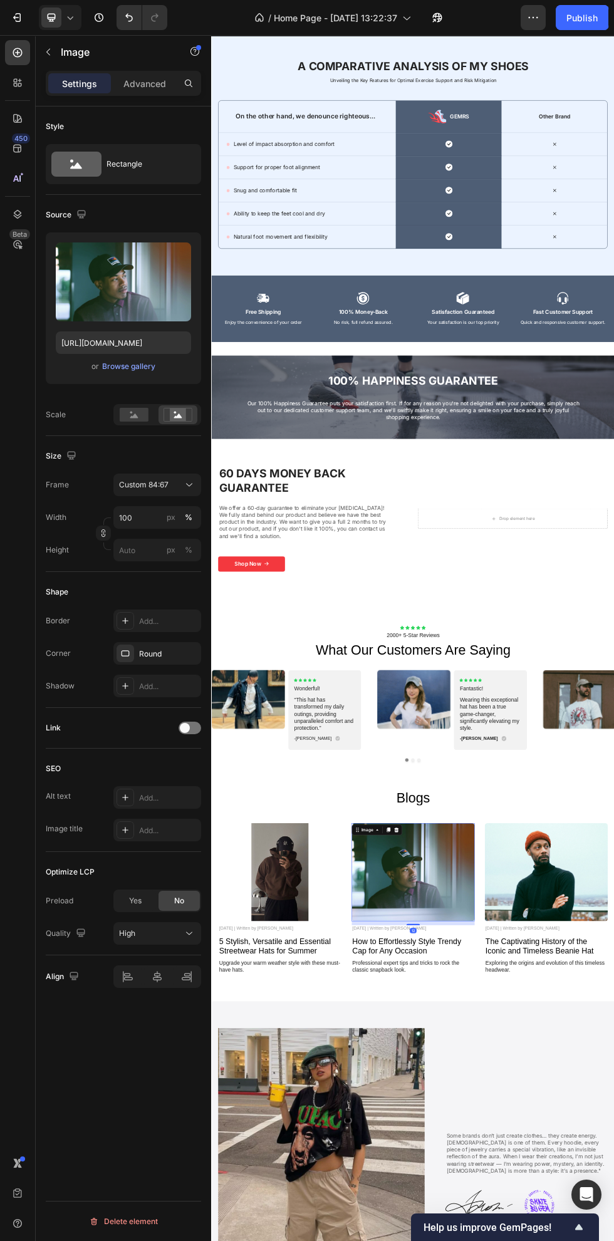
click at [145, 367] on div "Browse gallery" at bounding box center [128, 366] width 53 height 11
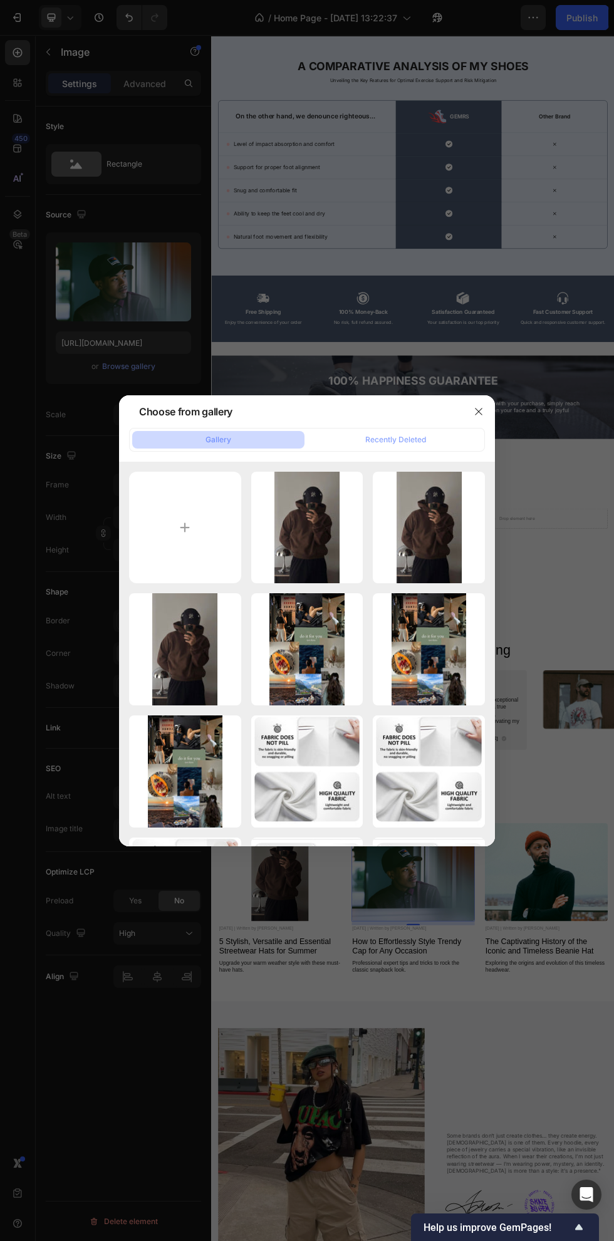
type input "C:\fakepath\8e013900842021414c67d3cd9e272ea5.jpg"
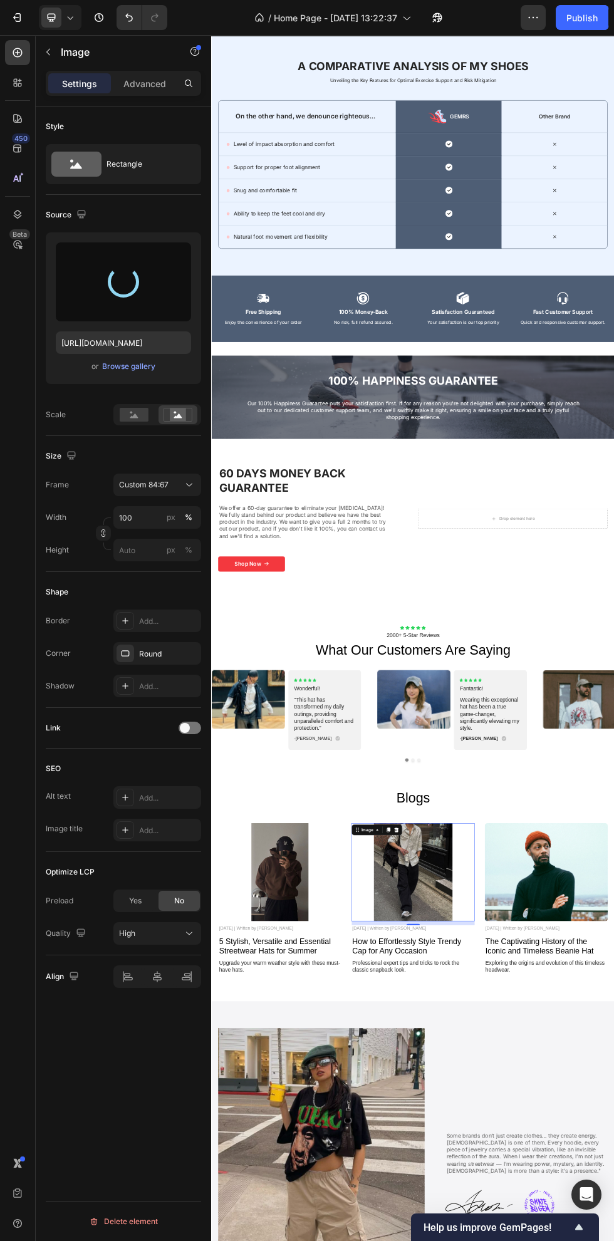
type input "[URL][DOMAIN_NAME]"
click at [138, 415] on rect at bounding box center [134, 415] width 29 height 14
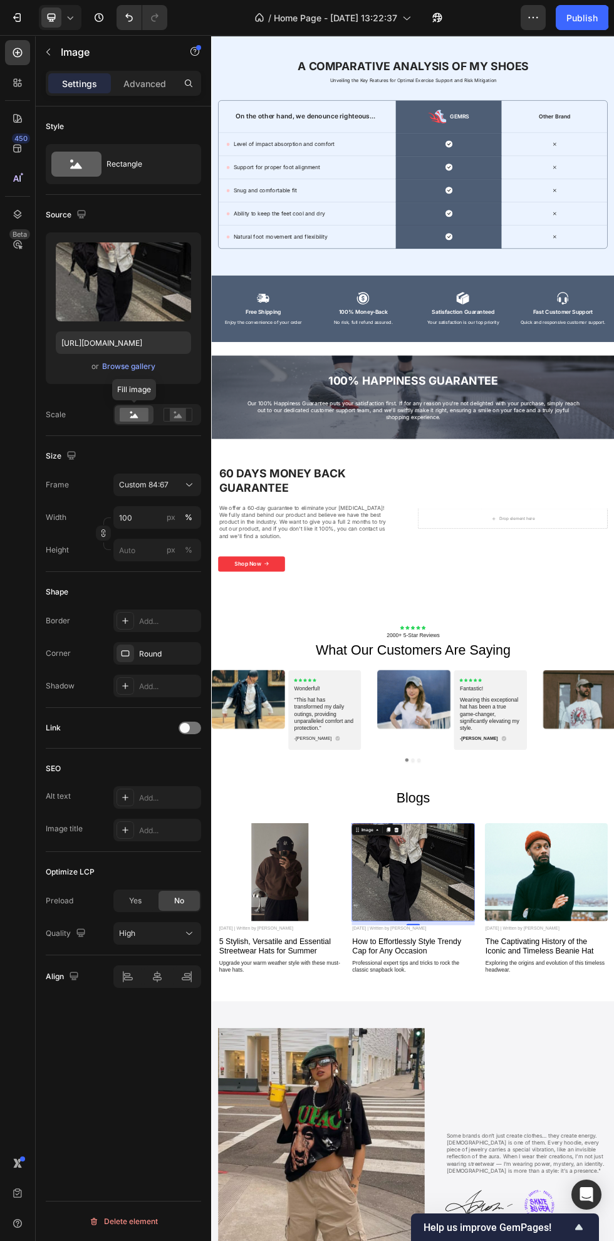
click at [178, 415] on icon at bounding box center [178, 416] width 8 height 4
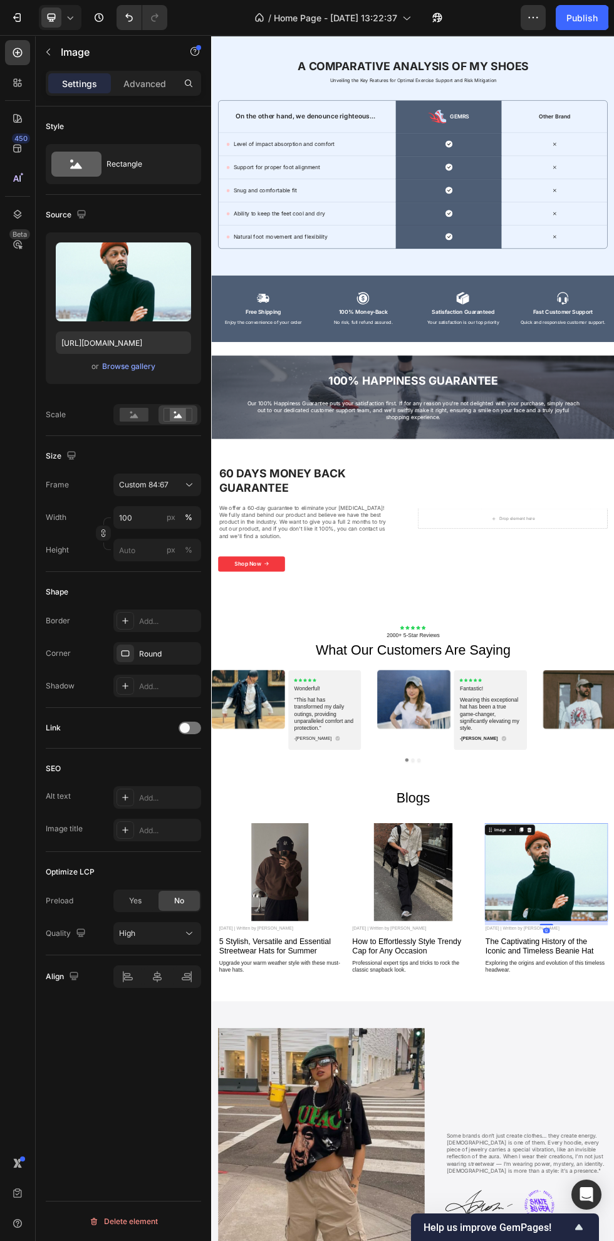
click at [144, 367] on div "Browse gallery" at bounding box center [128, 366] width 53 height 11
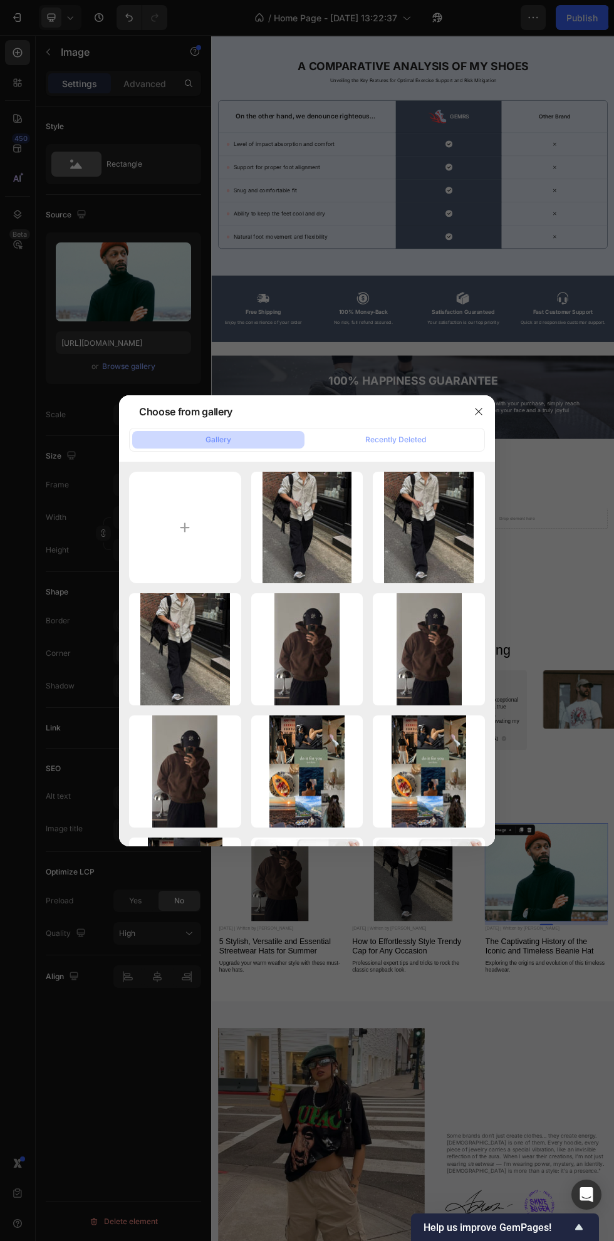
type input "C:\fakepath\e56bfa15e96aae62e40b842c25e8f3b2.jpg"
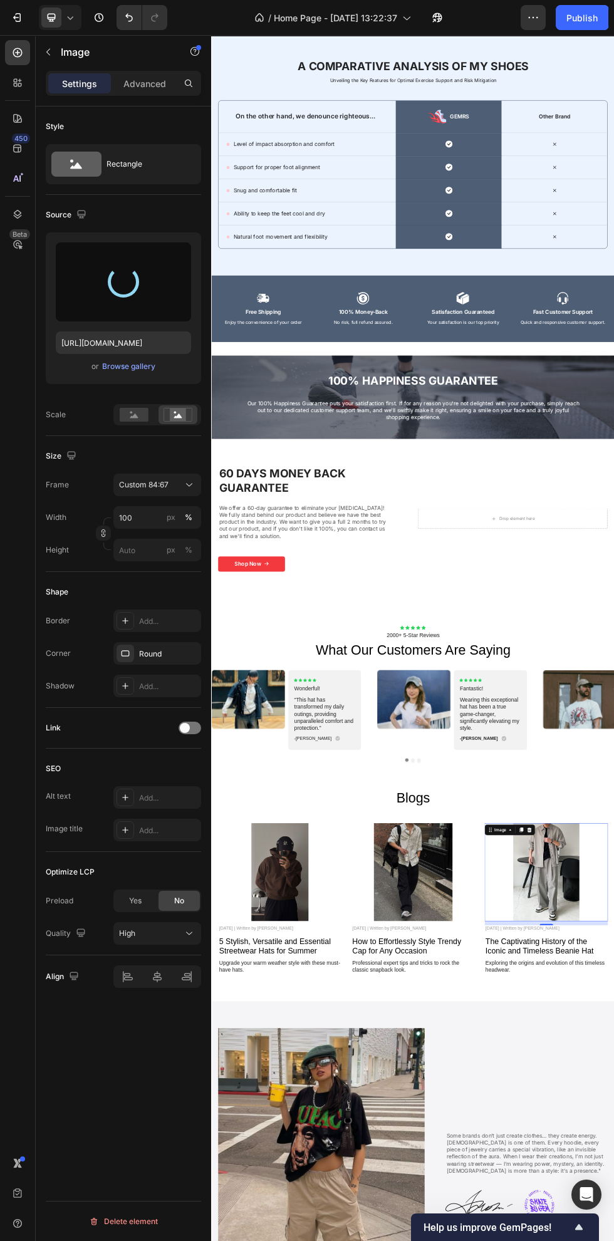
type input "https://cdn.shopify.com/s/files/1/0663/8773/8707/files/gempages_583492405316027…"
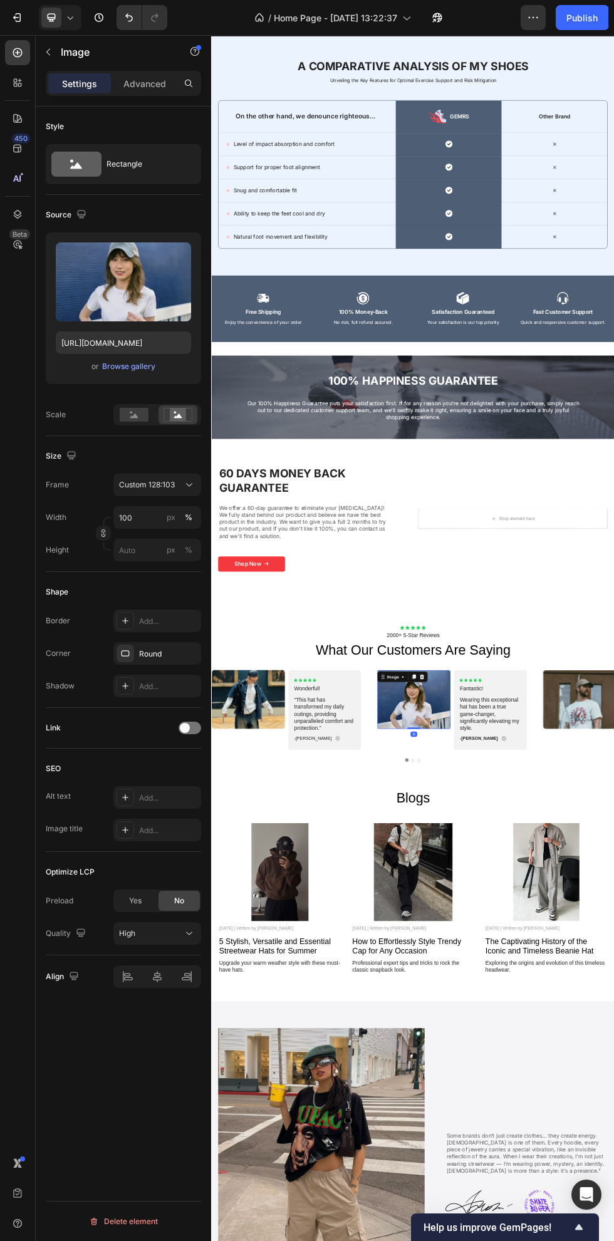
click at [151, 370] on div "Browse gallery" at bounding box center [128, 366] width 53 height 11
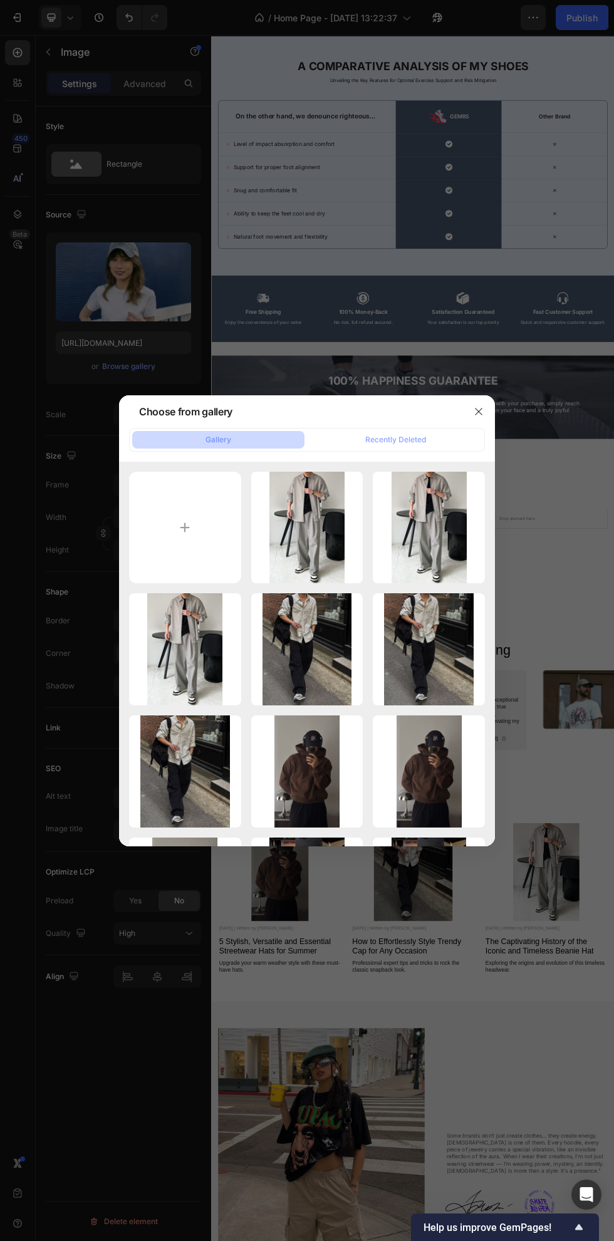
type input "C:\fakepath\65291ce10edc73250f7779c8c94a5db8.jpg"
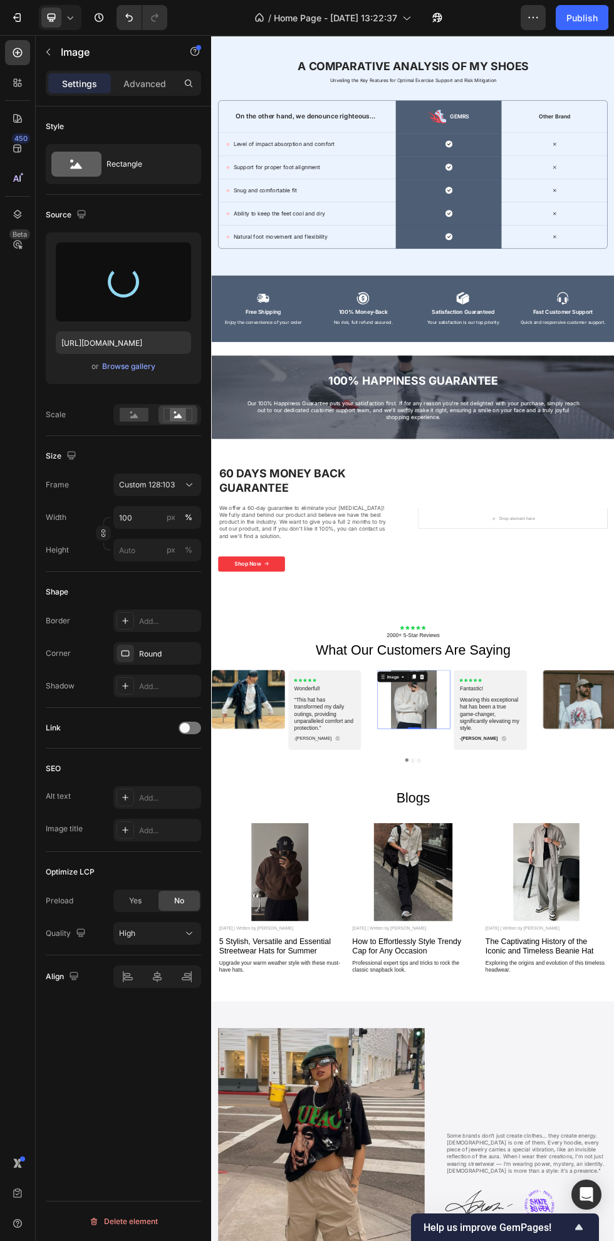
type input "[URL][DOMAIN_NAME]"
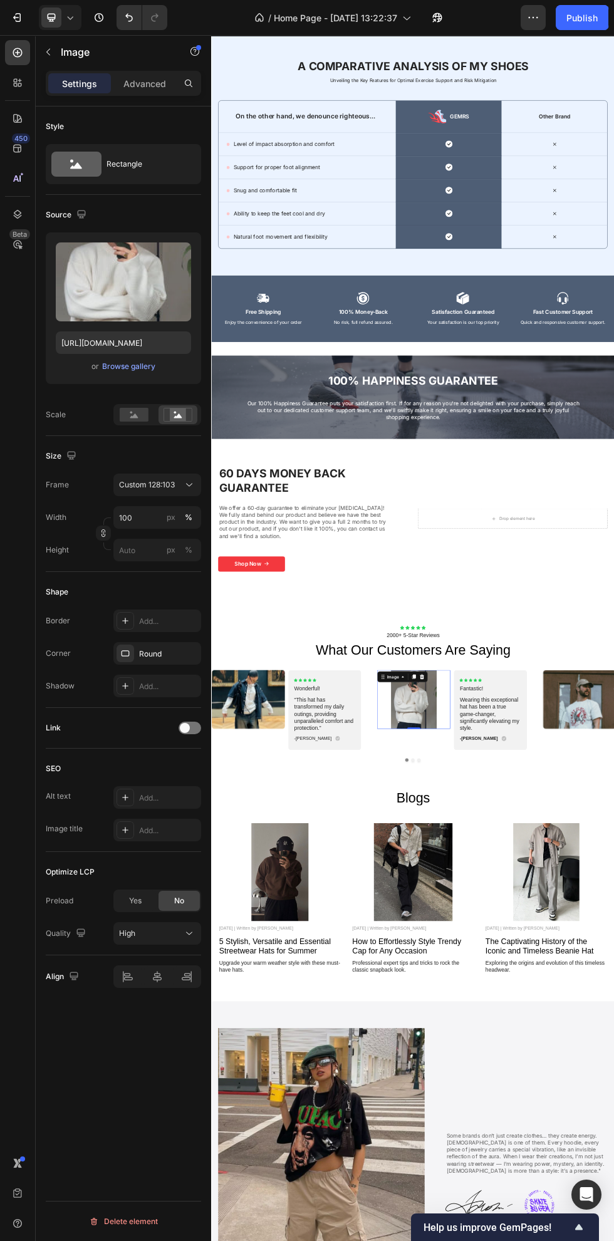
click at [145, 418] on rect at bounding box center [134, 415] width 29 height 14
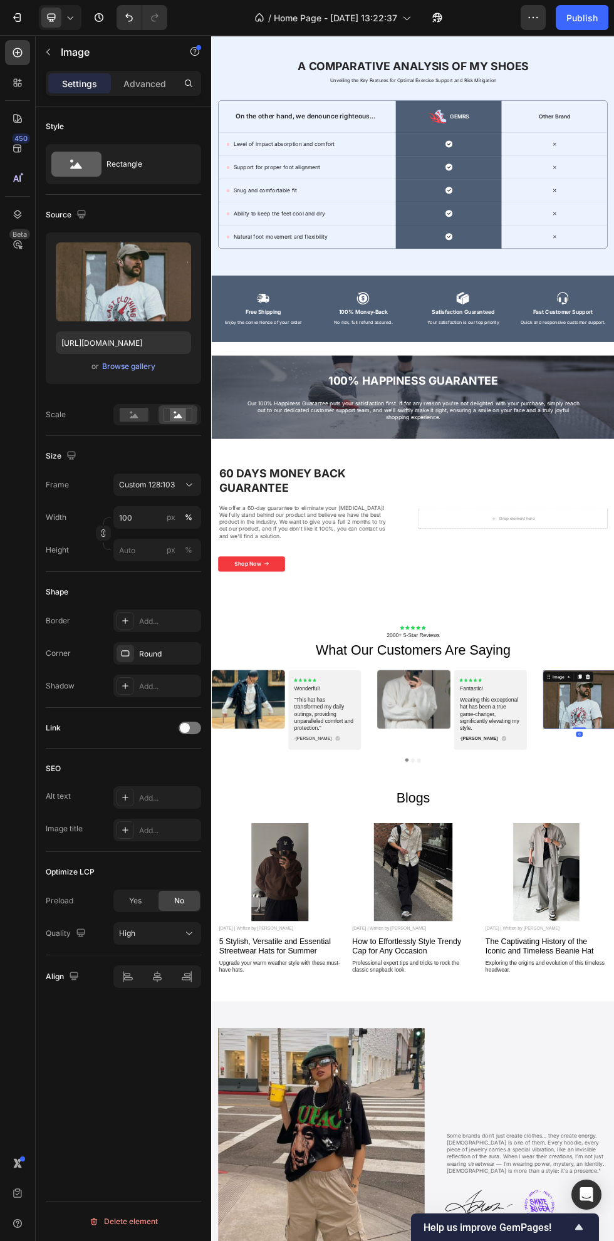
click at [141, 367] on div "Browse gallery" at bounding box center [128, 366] width 53 height 11
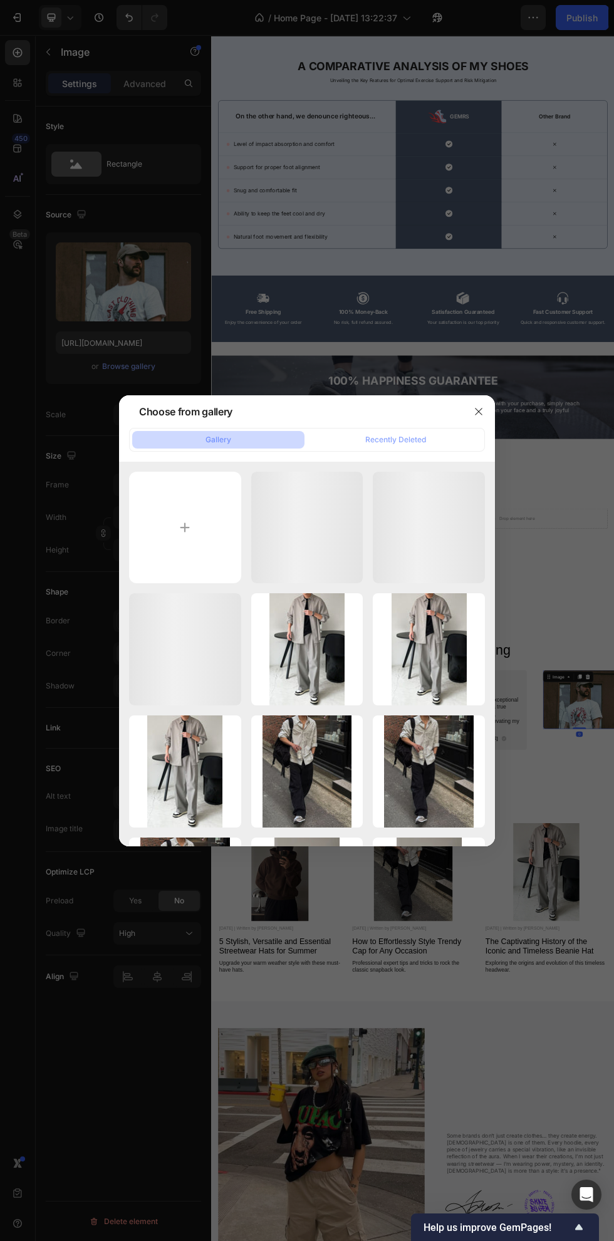
click at [197, 541] on input "file" at bounding box center [185, 528] width 112 height 112
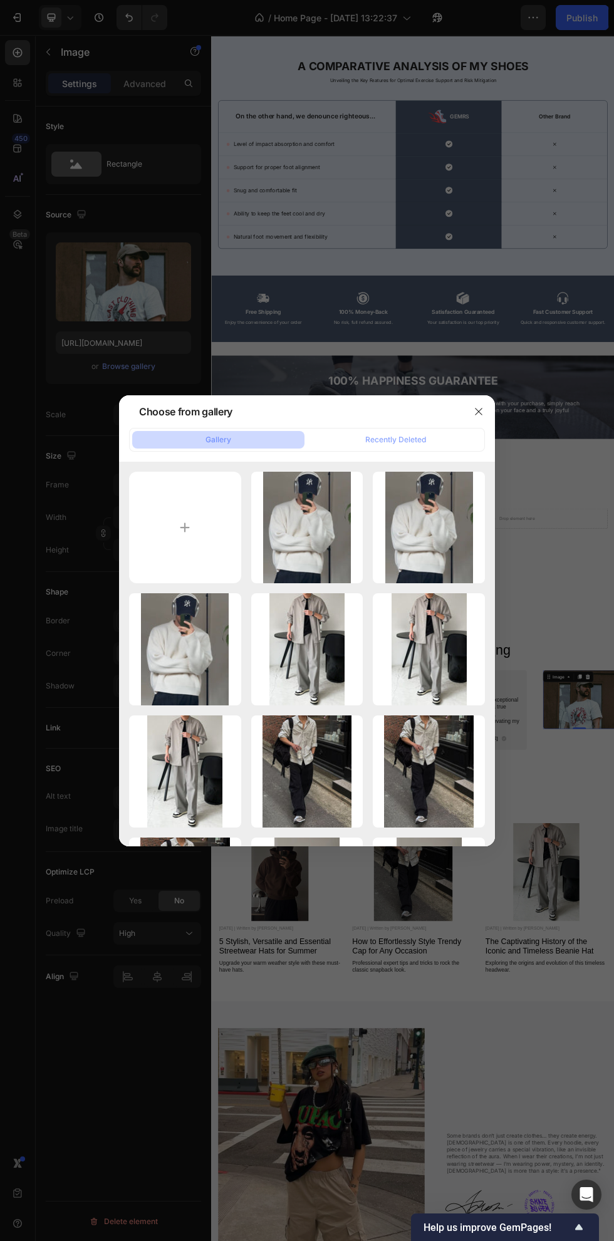
type input "C:\fakepath\e8781bfa9e43931e029922054b06c0df.jpg"
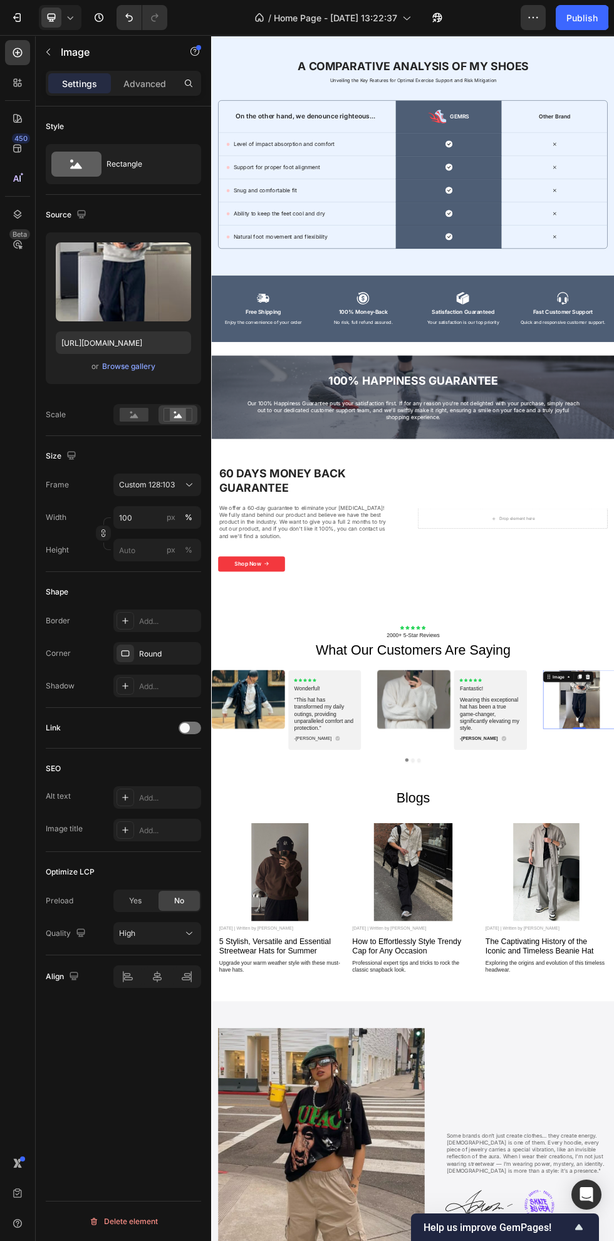
type input "https://cdn.shopify.com/s/files/1/0663/8773/8707/files/gempages_583492405316027…"
click at [134, 415] on icon at bounding box center [134, 416] width 8 height 4
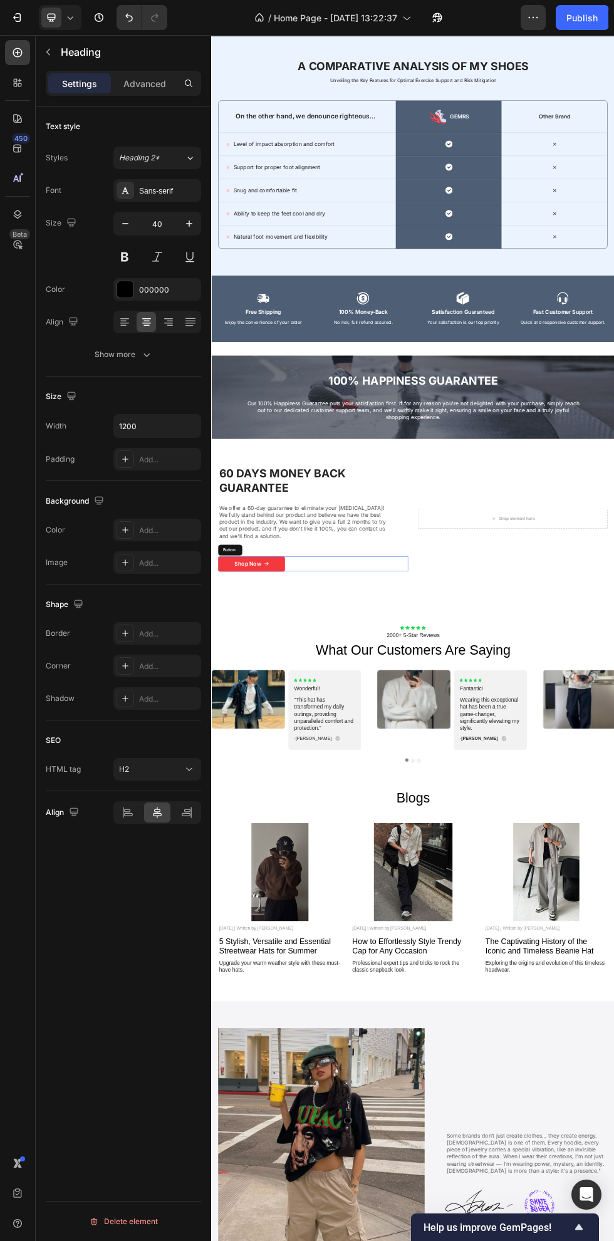
scroll to position [4361, 0]
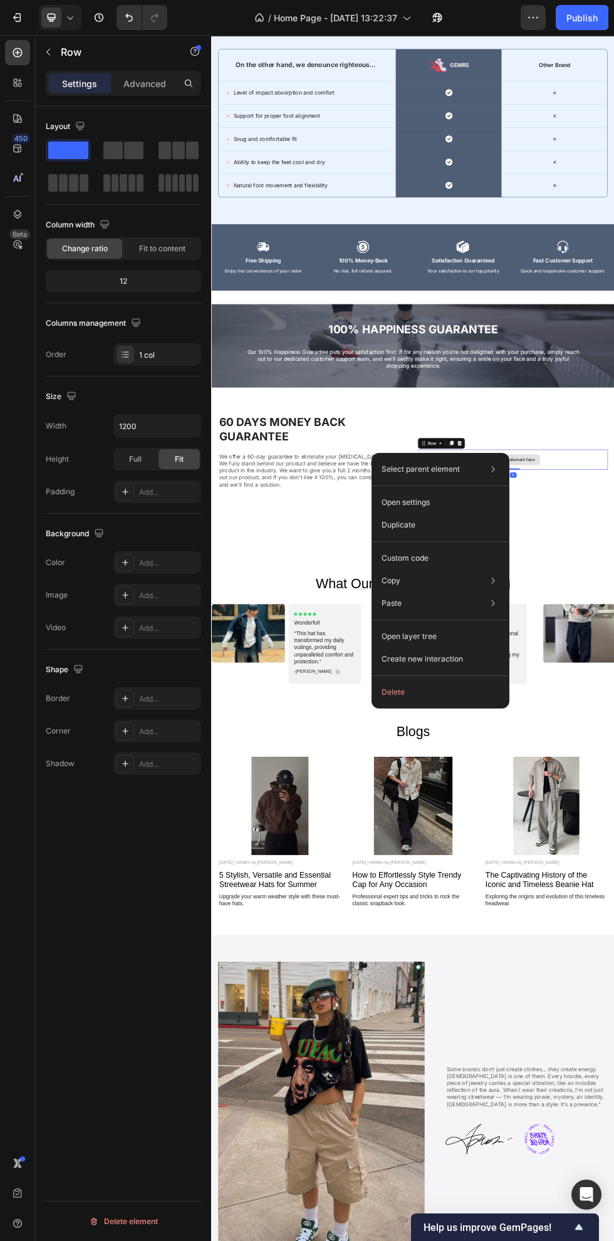
click at [402, 688] on button "Delete" at bounding box center [441, 692] width 128 height 23
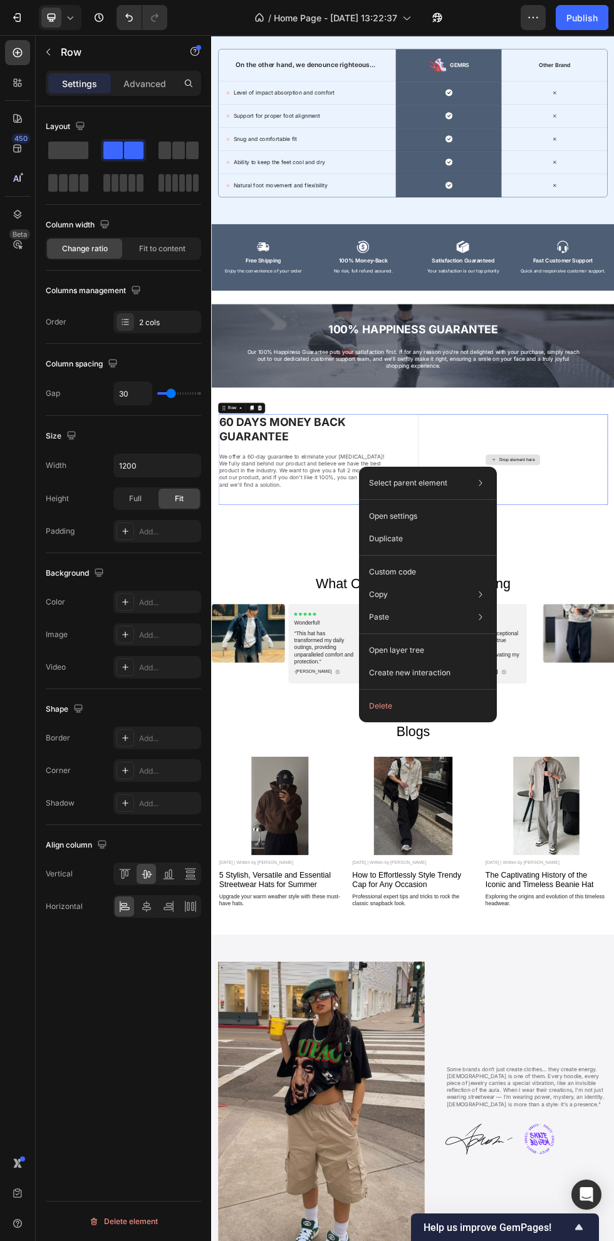
click at [88, 145] on span at bounding box center [68, 151] width 40 height 18
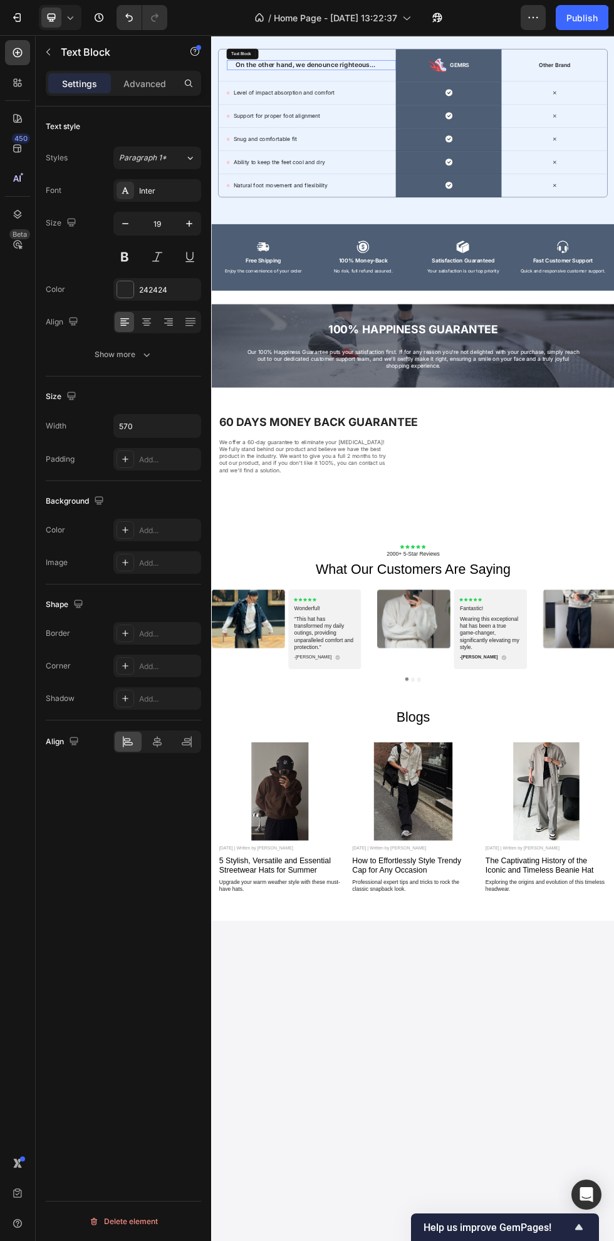
scroll to position [3132, 0]
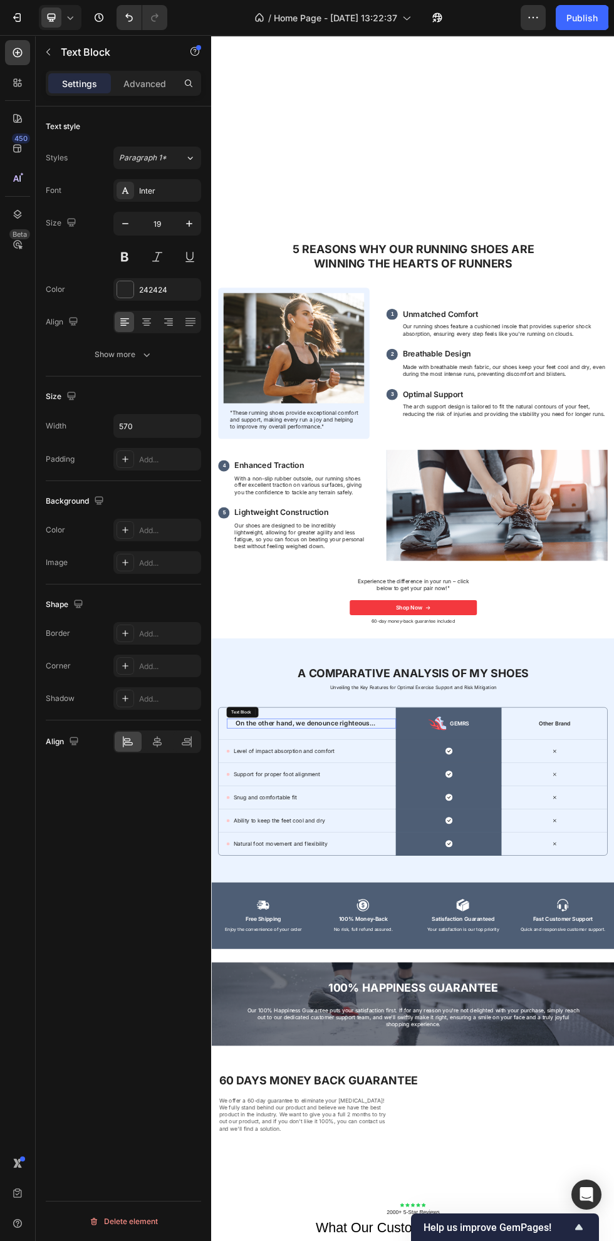
click at [410, 709] on img at bounding box center [365, 619] width 263 height 206
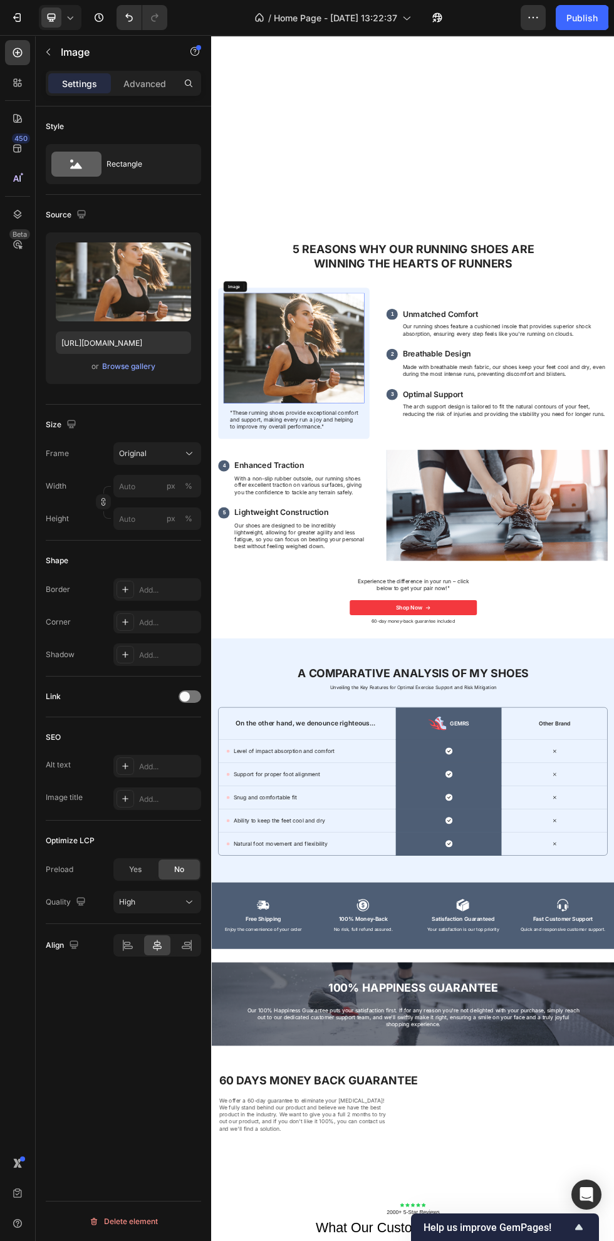
click at [137, 367] on div "Browse gallery" at bounding box center [128, 366] width 53 height 11
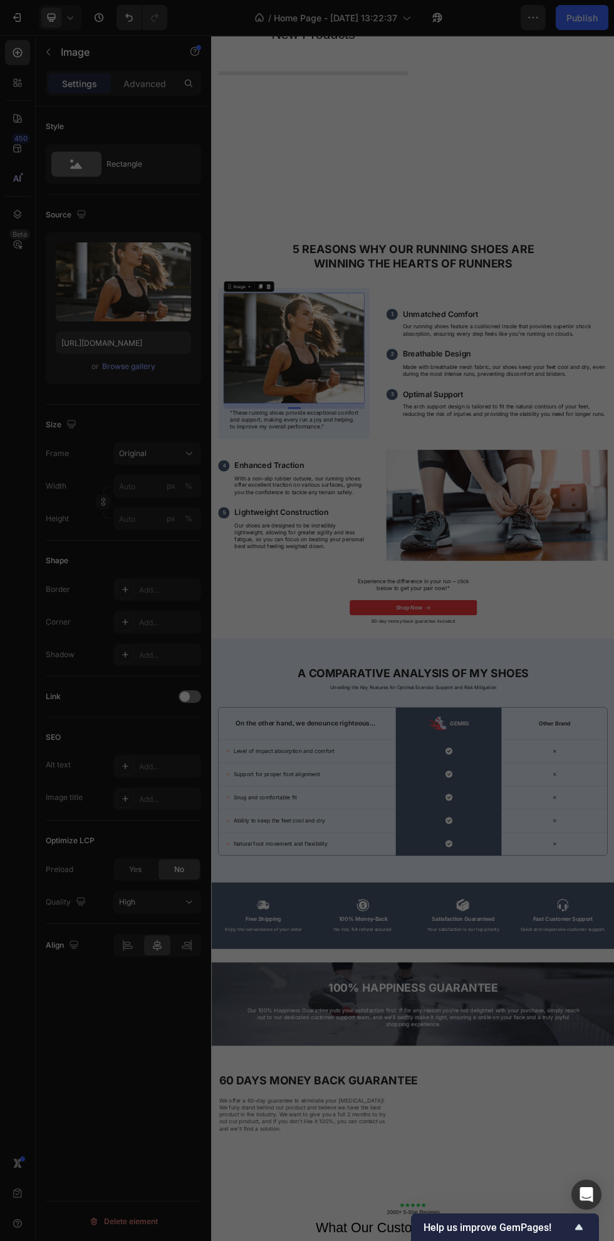
click at [165, 367] on div at bounding box center [307, 620] width 614 height 1241
click at [160, 404] on div "Choose from gallery" at bounding box center [183, 412] width 108 height 30
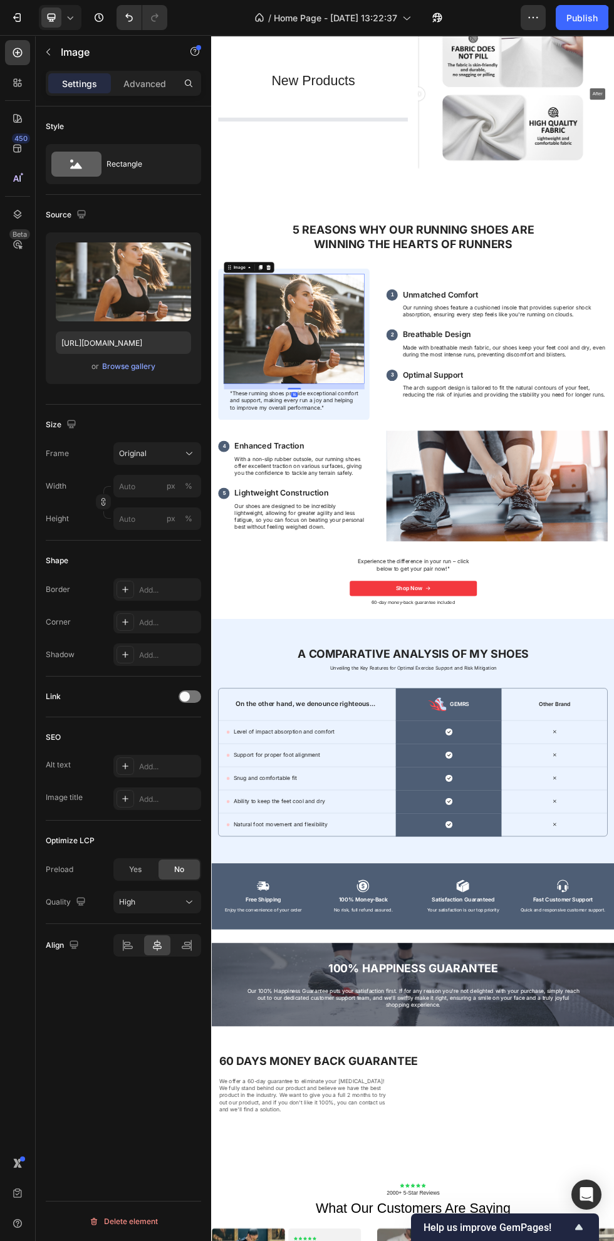
scroll to position [3045, 0]
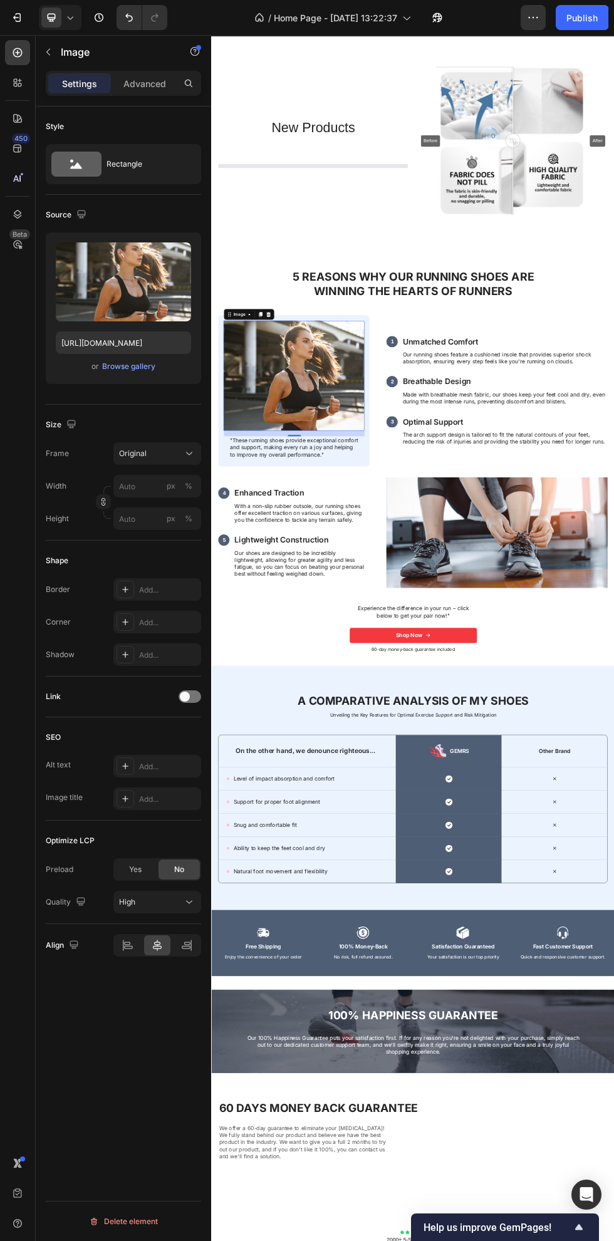
click at [138, 367] on div "Browse gallery" at bounding box center [128, 366] width 53 height 11
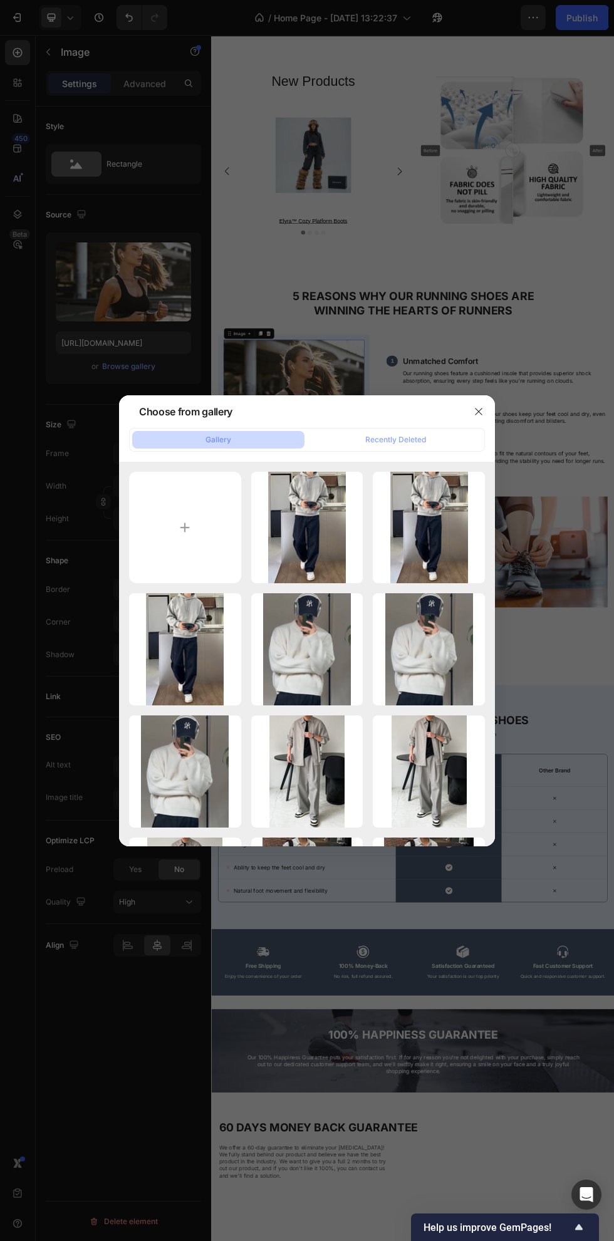
click at [216, 545] on input "file" at bounding box center [185, 528] width 112 height 112
type input "C:\fakepath\06045dd1191ada943df43566da4b98a3.jpg"
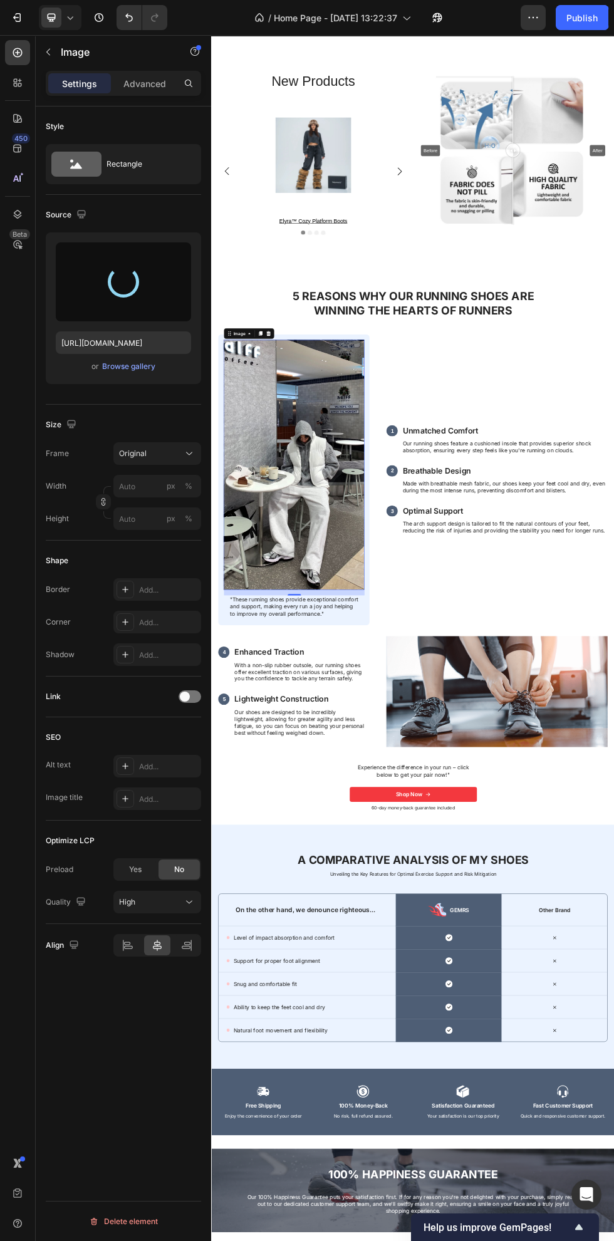
type input "[URL][DOMAIN_NAME]"
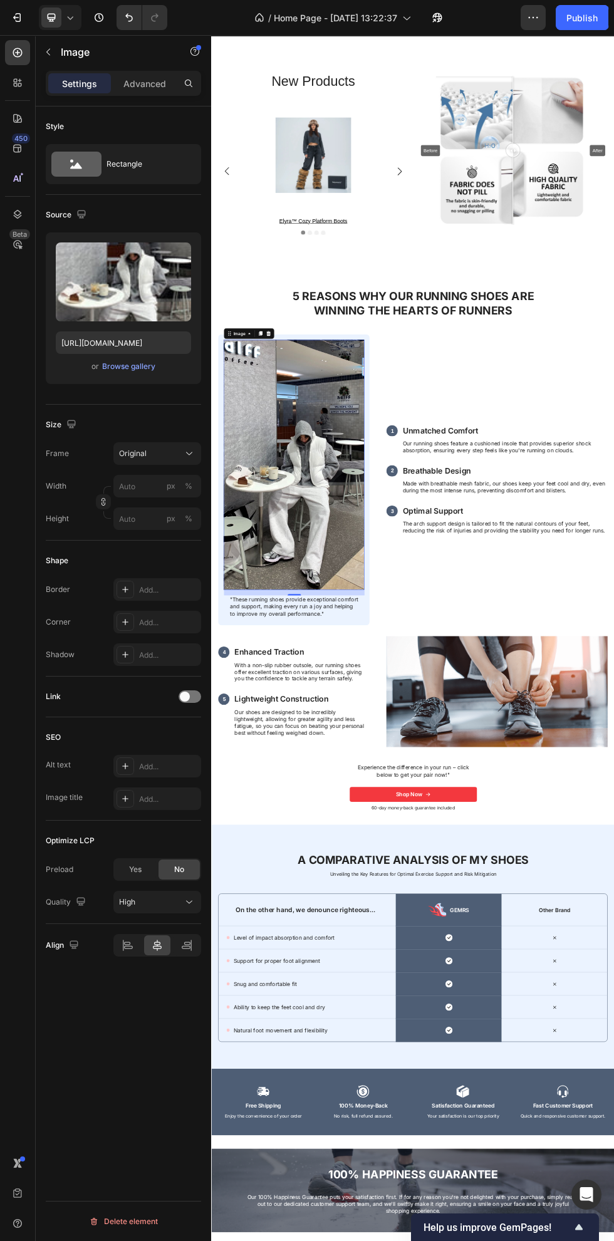
click at [171, 454] on div "Original" at bounding box center [149, 453] width 61 height 11
click at [185, 532] on icon at bounding box center [185, 532] width 13 height 13
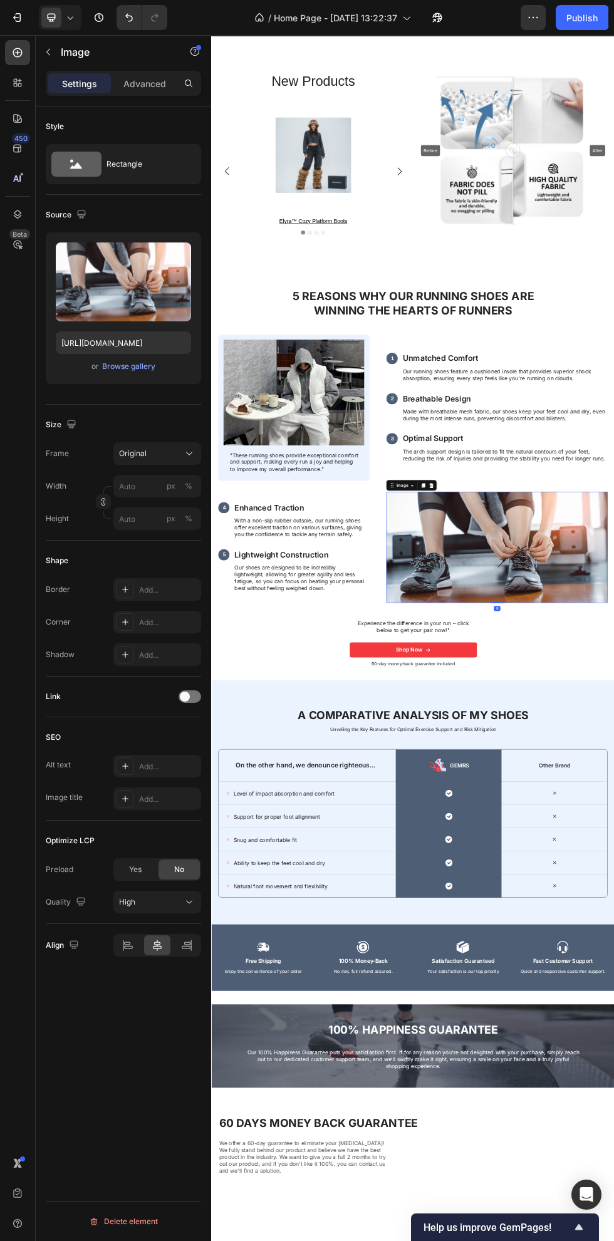
click at [142, 367] on div "Browse gallery" at bounding box center [128, 366] width 53 height 11
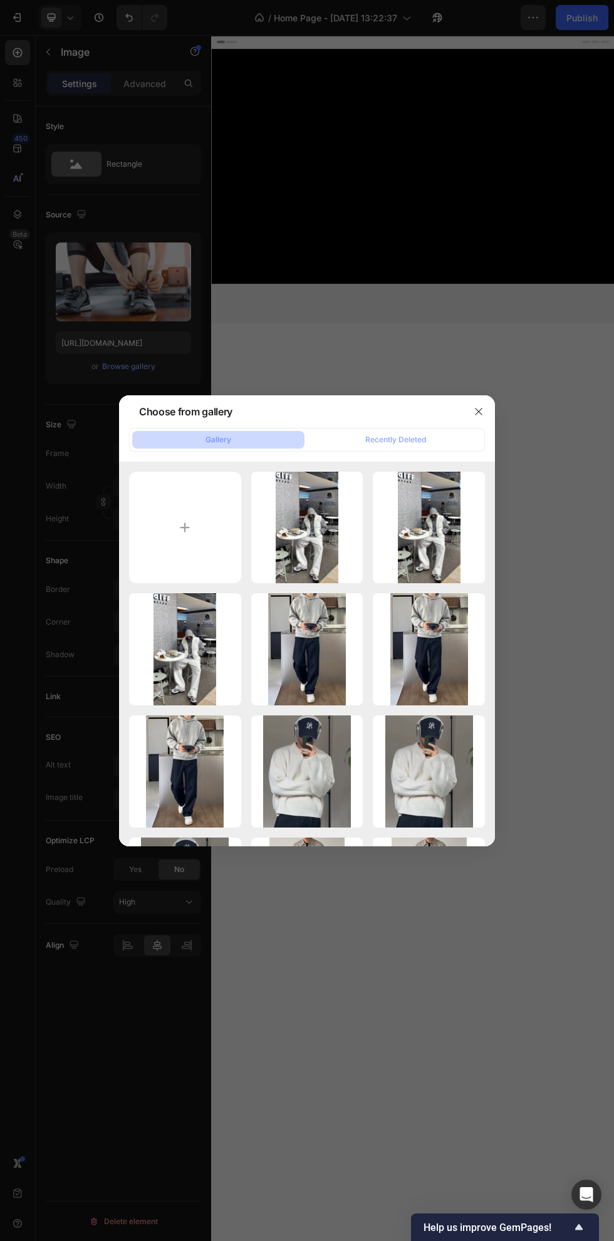
scroll to position [3045, 0]
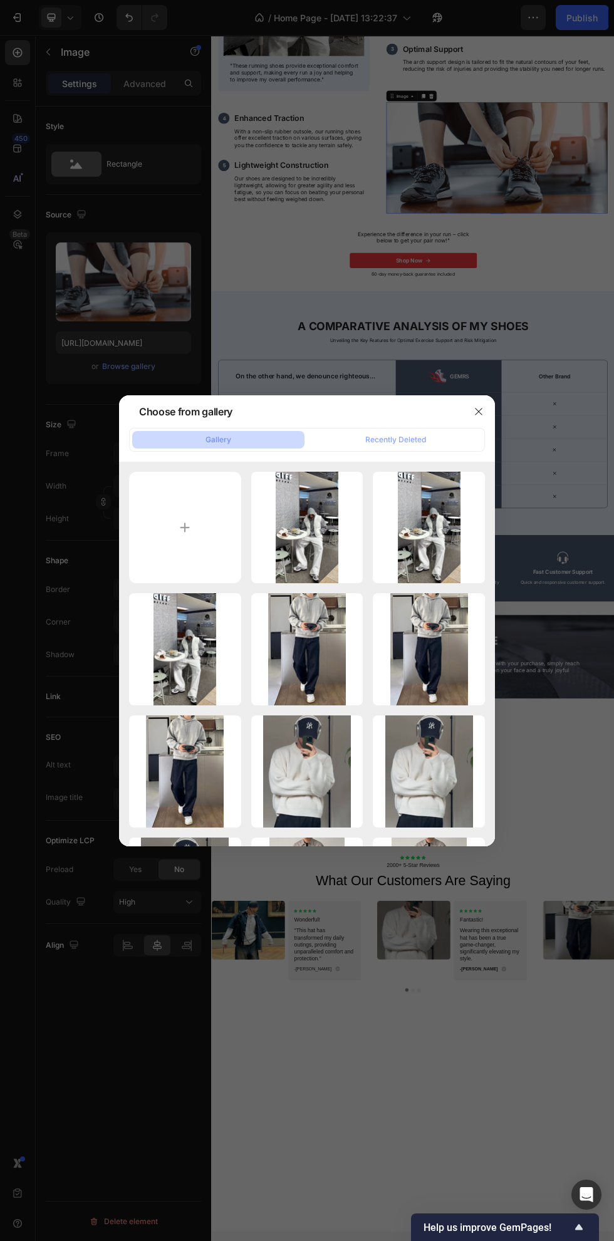
type input "C:\fakepath\f9e8b4c66199afb072513bcb9a5c8157.jpg"
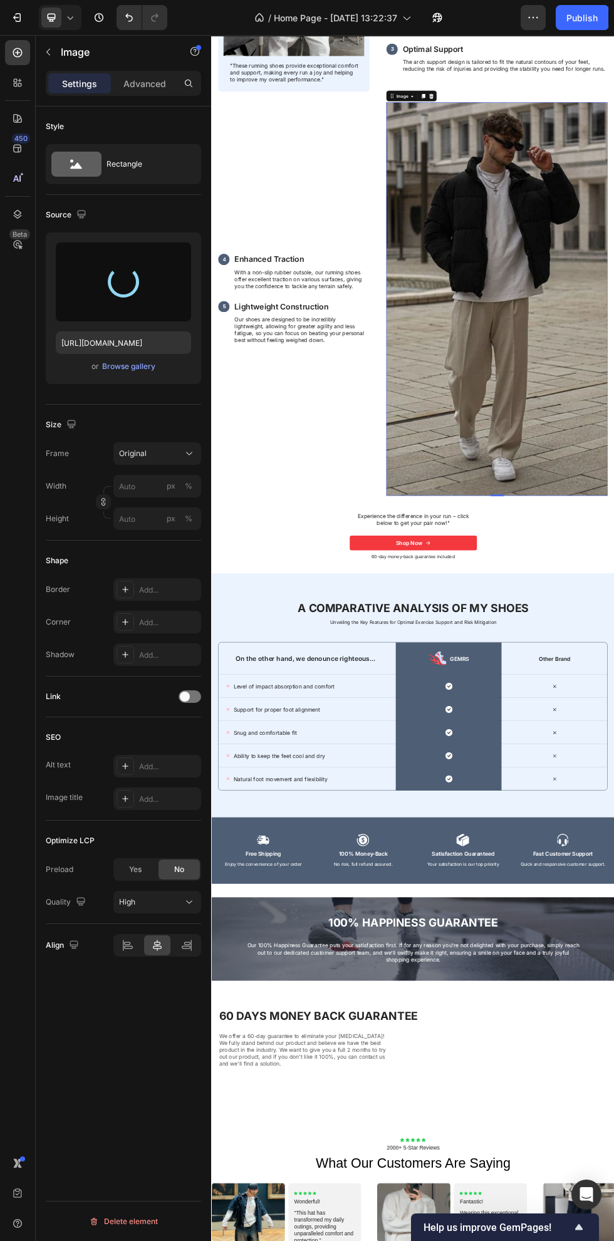
type input "[URL][DOMAIN_NAME]"
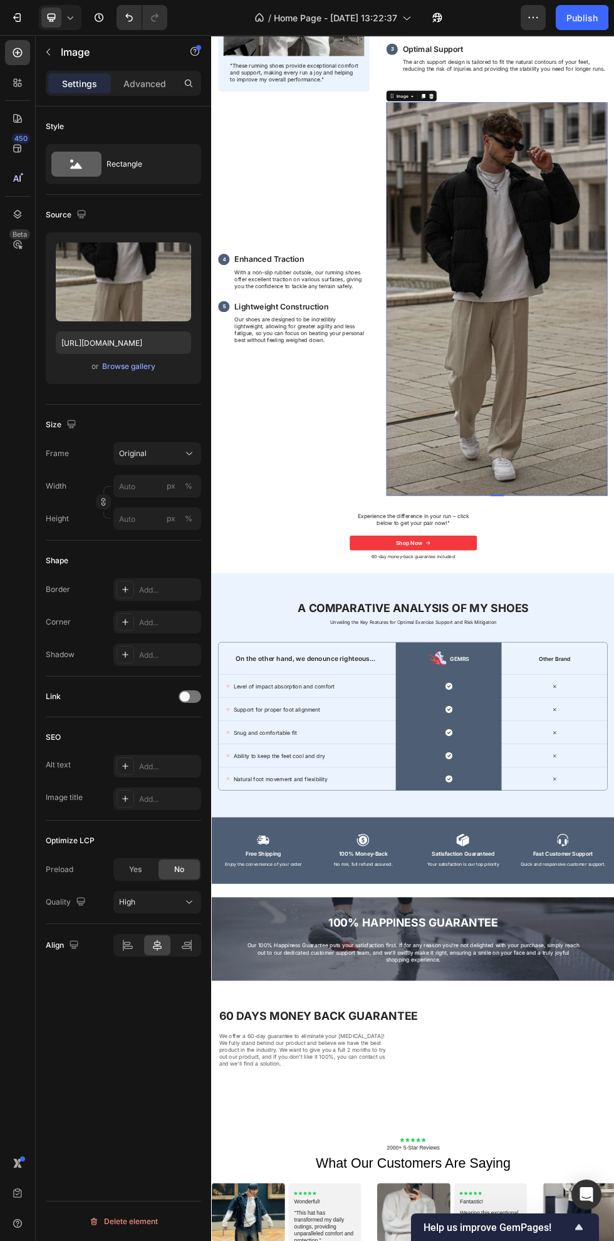
click at [172, 461] on button "Original" at bounding box center [157, 453] width 88 height 23
click at [185, 532] on icon at bounding box center [185, 532] width 13 height 13
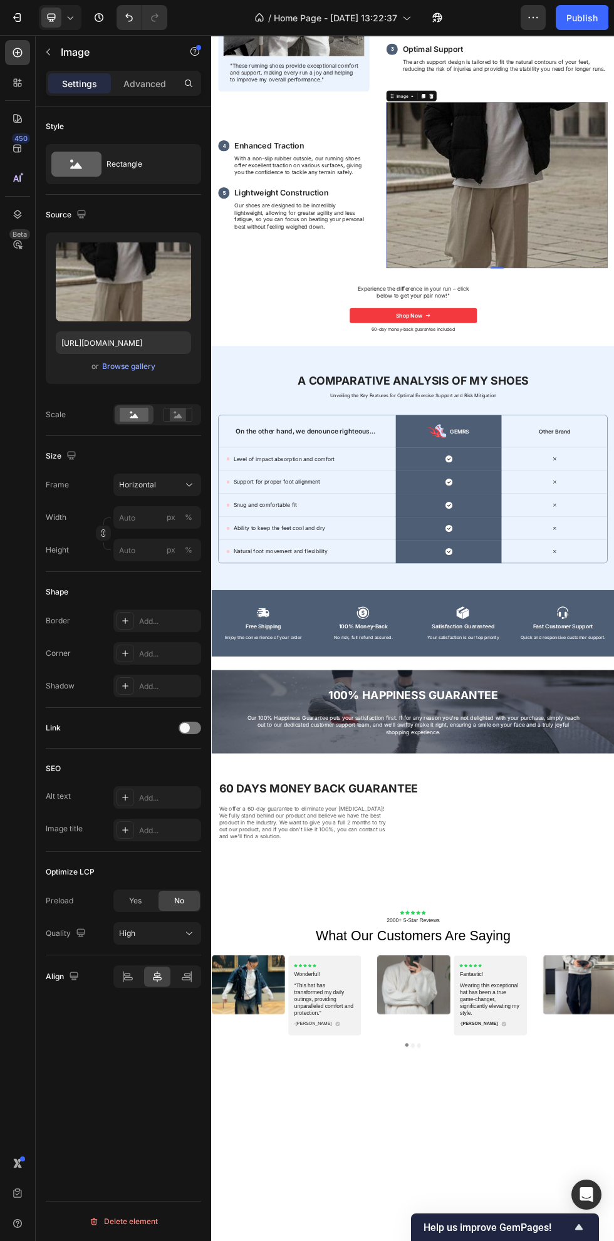
click at [150, 367] on div "Browse gallery" at bounding box center [128, 366] width 53 height 11
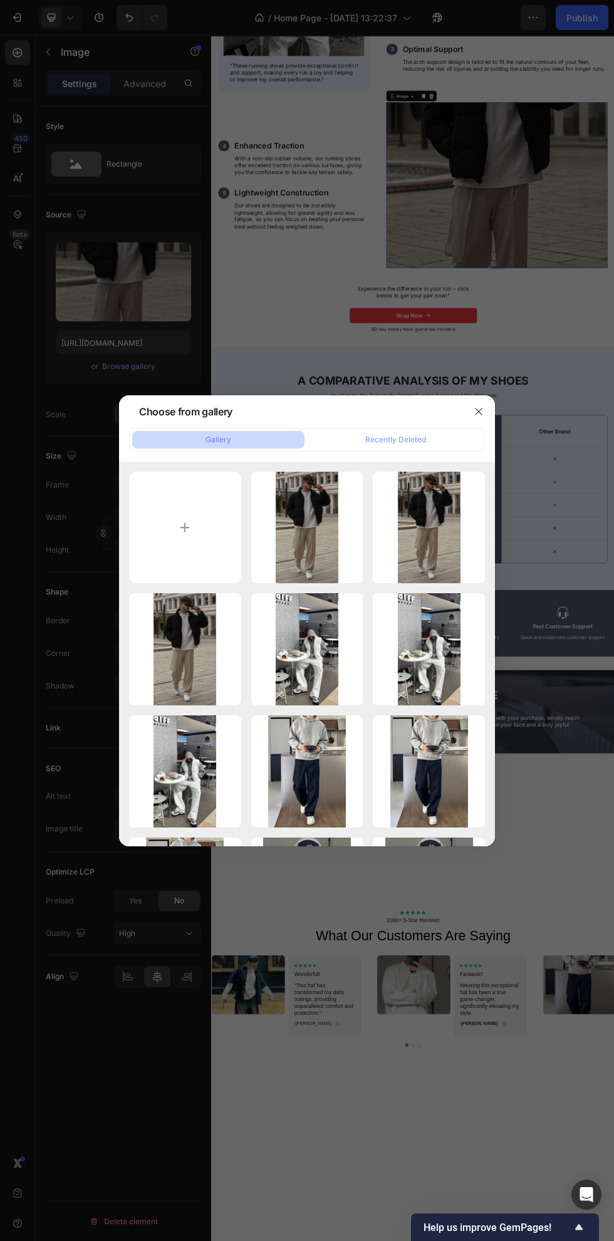
type input "C:\fakepath\817d4ceea32fffd3c727bc12dca020e0.jpg"
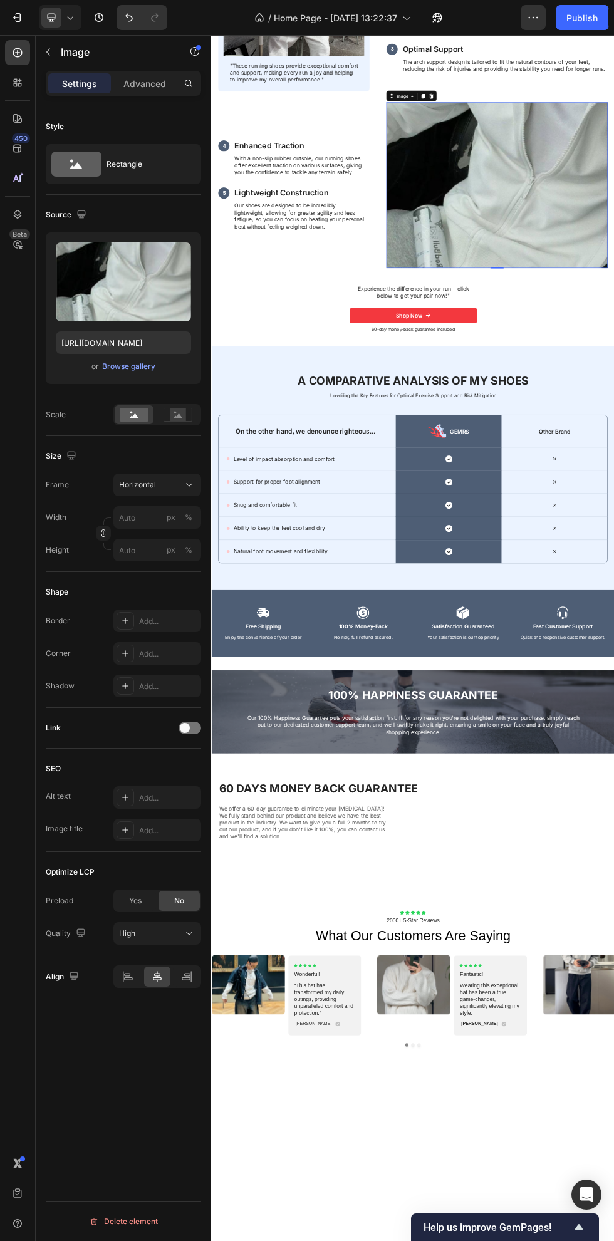
type input "[URL][DOMAIN_NAME]"
click at [178, 415] on icon at bounding box center [178, 416] width 8 height 4
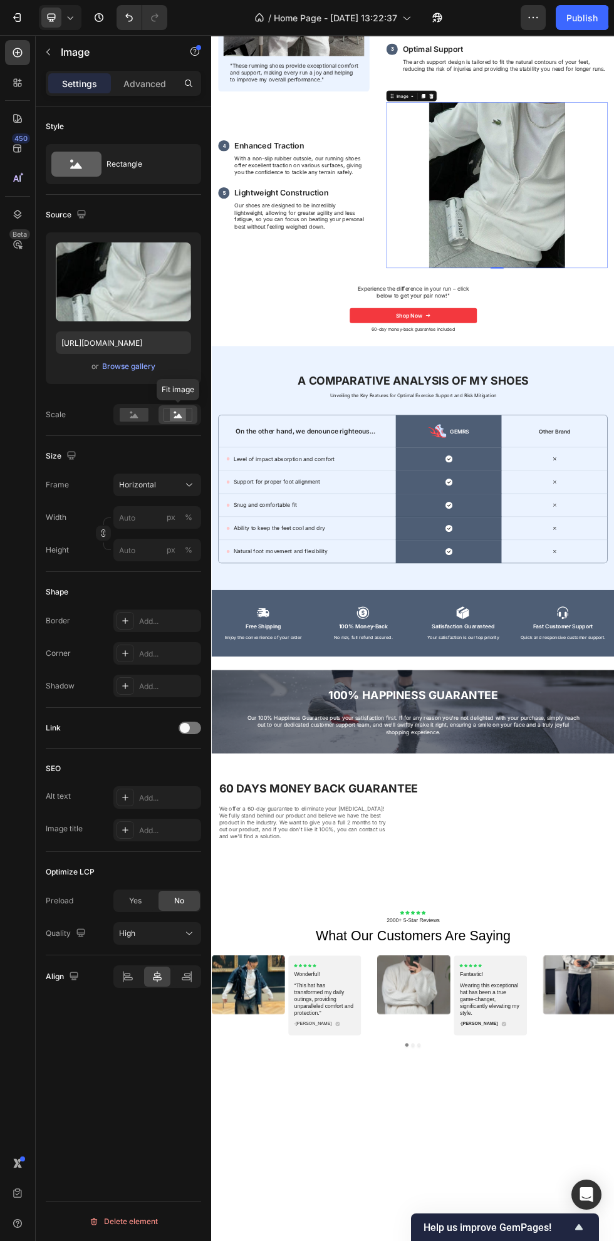
click at [172, 485] on div "Horizontal" at bounding box center [149, 484] width 61 height 11
click at [185, 563] on icon at bounding box center [185, 563] width 13 height 13
click at [173, 487] on div "Horizontal" at bounding box center [149, 484] width 61 height 11
click at [175, 596] on div "Original" at bounding box center [146, 586] width 100 height 23
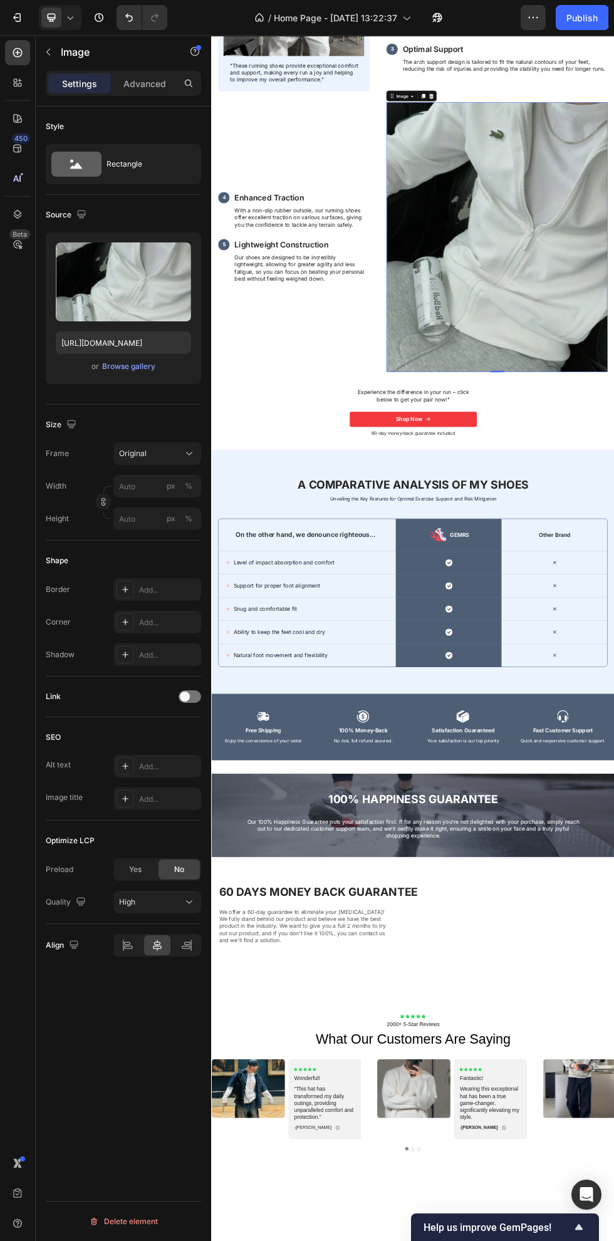
click at [189, 454] on icon at bounding box center [189, 453] width 13 height 13
click at [185, 533] on icon at bounding box center [185, 532] width 13 height 13
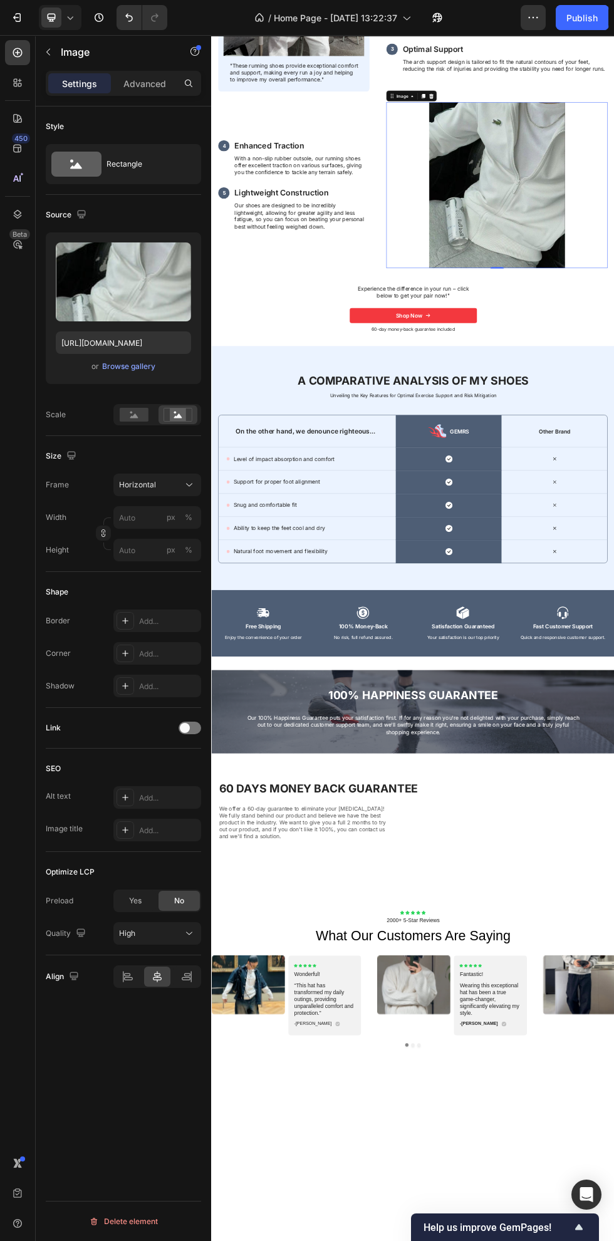
click at [145, 417] on rect at bounding box center [134, 415] width 29 height 14
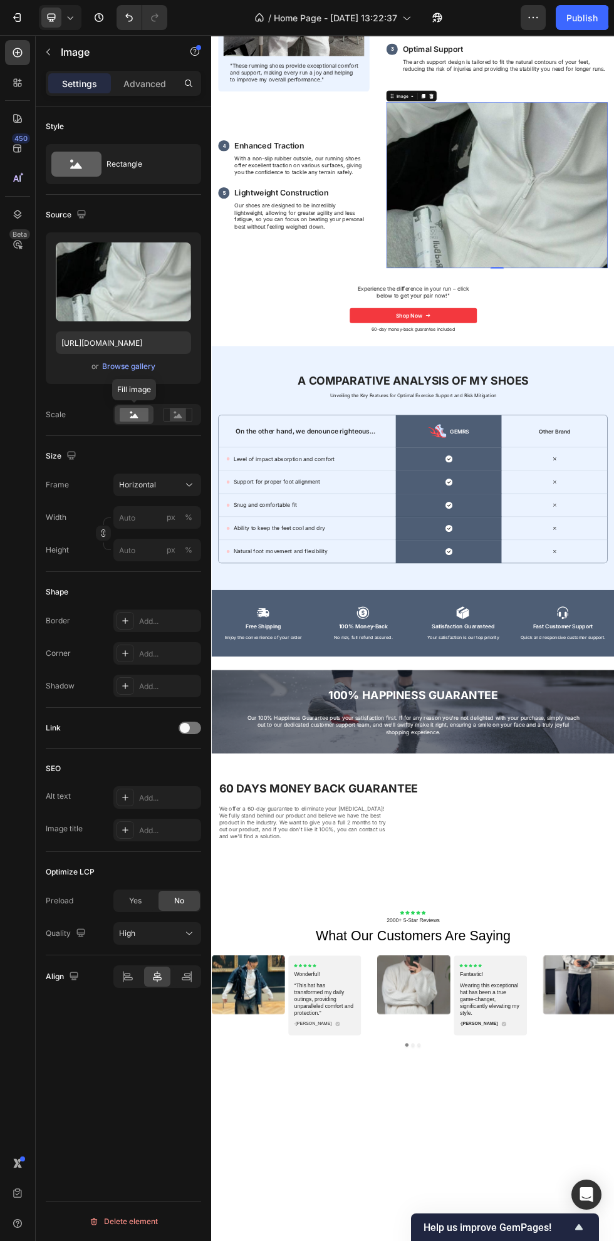
click at [178, 415] on icon at bounding box center [178, 416] width 8 height 4
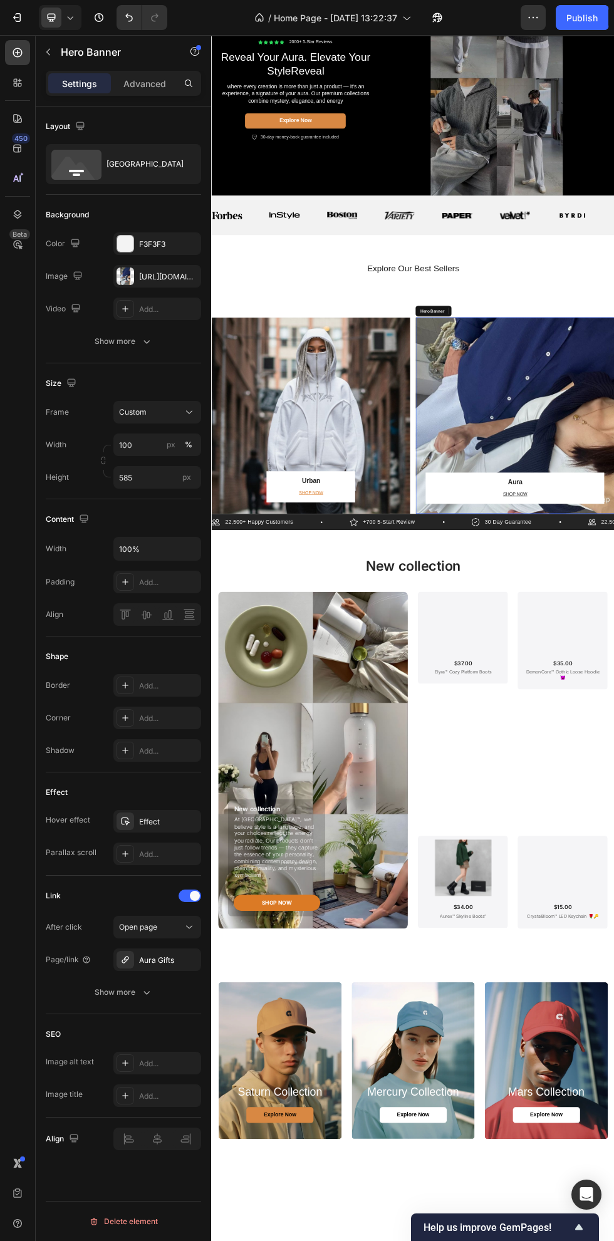
scroll to position [0, 0]
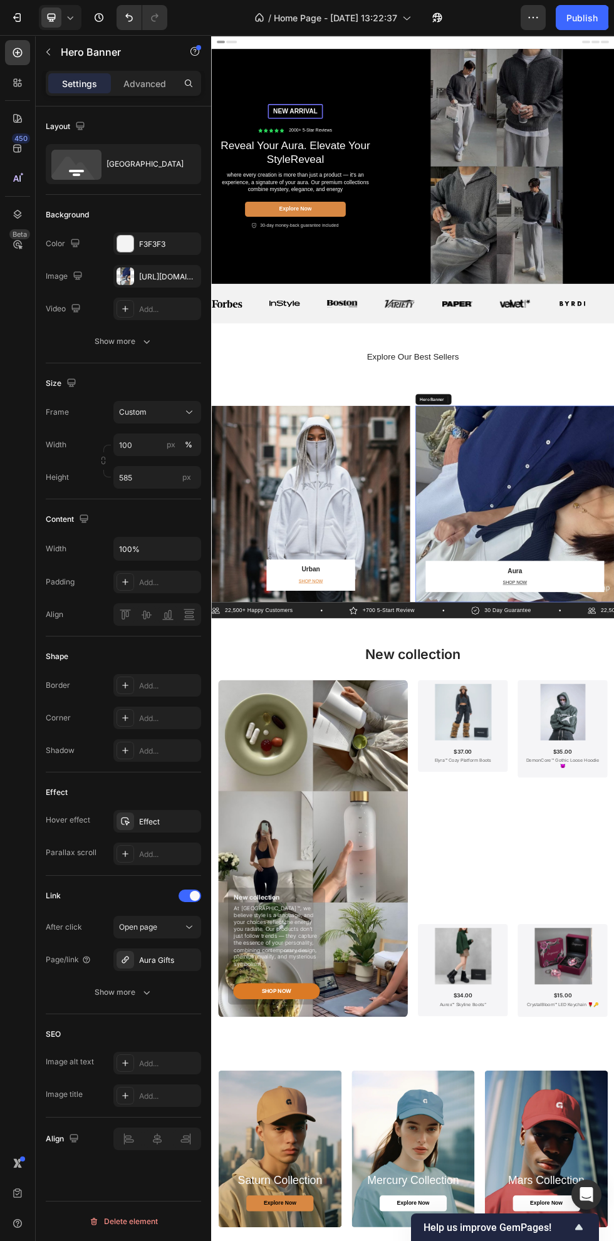
click at [456, 879] on div "Overlay" at bounding box center [396, 910] width 371 height 367
click at [0, 0] on icon "button" at bounding box center [0, 0] width 0 height 0
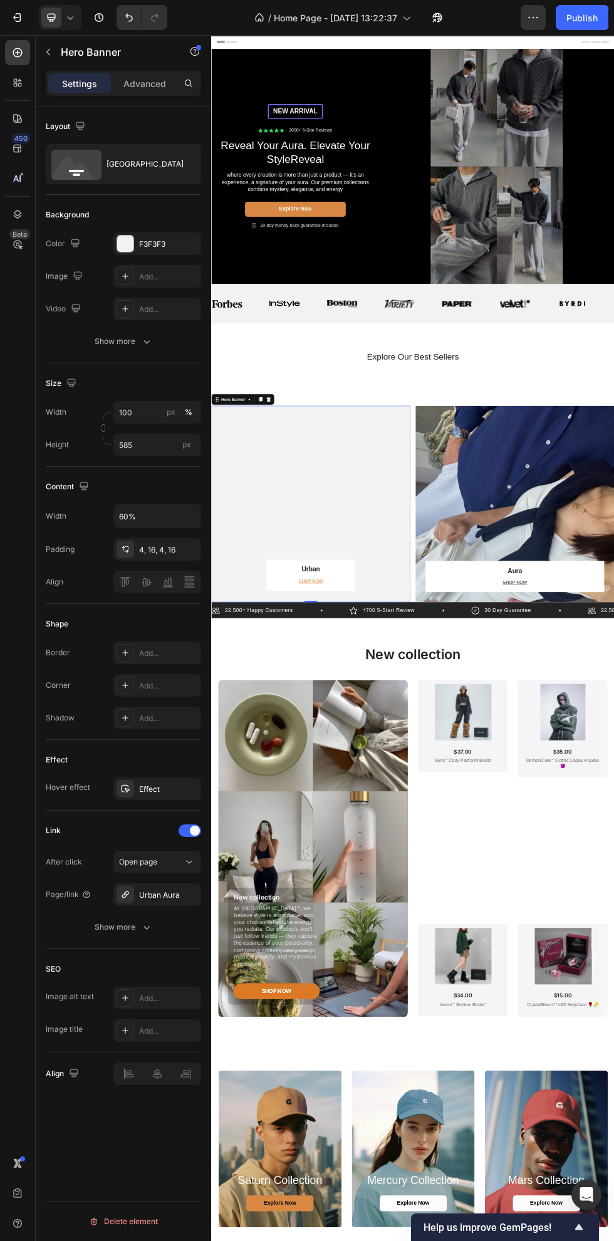
click at [132, 14] on icon "Undo/Redo" at bounding box center [129, 17] width 13 height 13
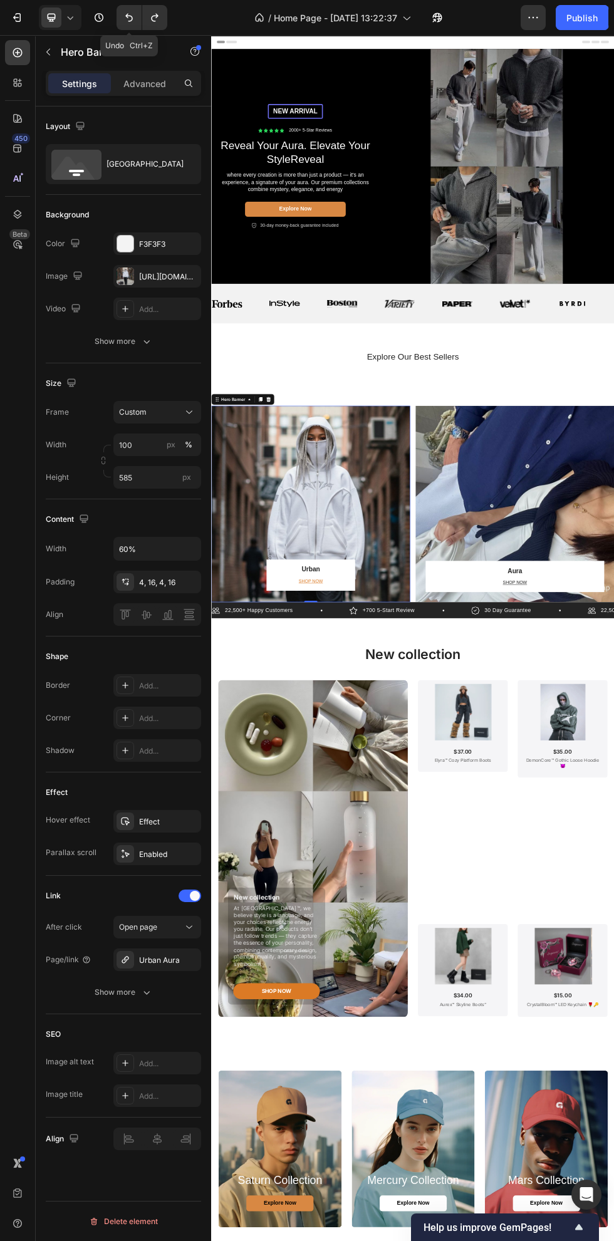
click at [174, 280] on div "https://cdn.shopify.com/s/files/1/0663/8773/8707/files/gempages_583492405316027…" at bounding box center [168, 276] width 59 height 11
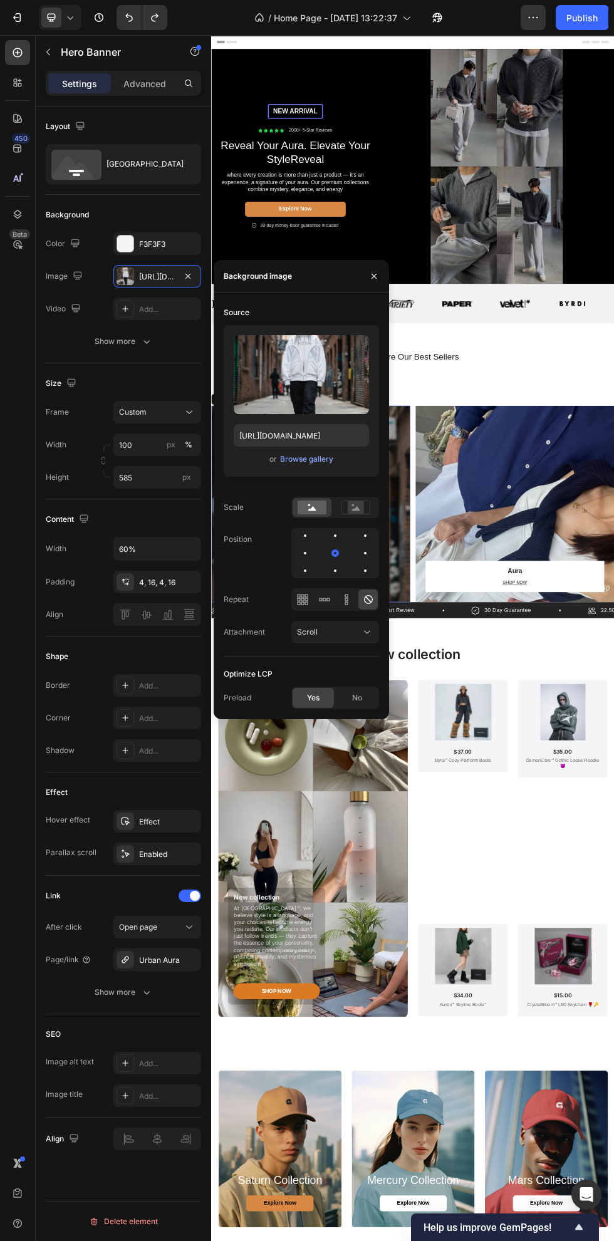
click at [315, 459] on div "Browse gallery" at bounding box center [306, 459] width 53 height 11
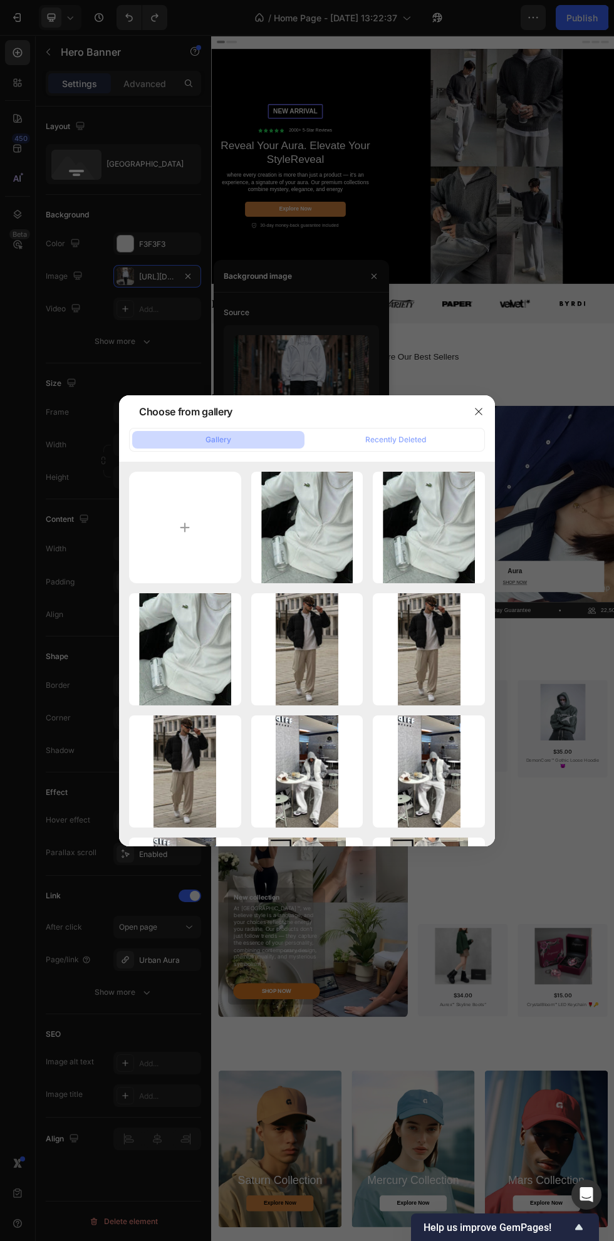
type input "C:\fakepath\37b3aff4ef530b5081cb8ac19bbcfde7.jpg"
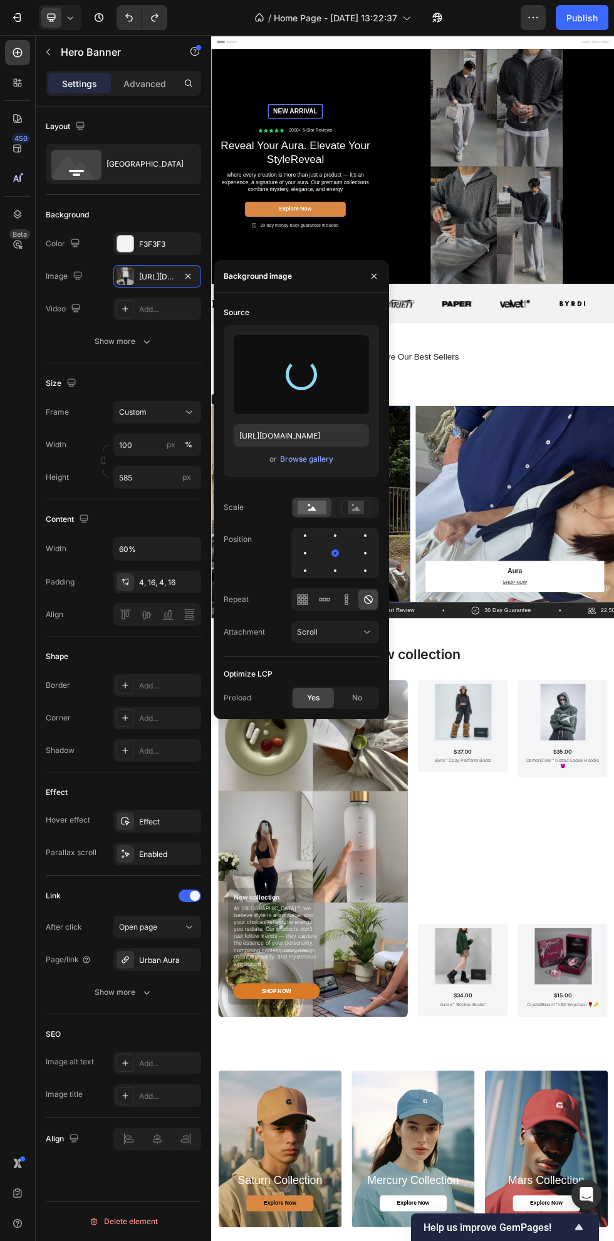
type input "https://cdn.shopify.com/s/files/1/0663/8773/8707/files/gempages_583492405316027…"
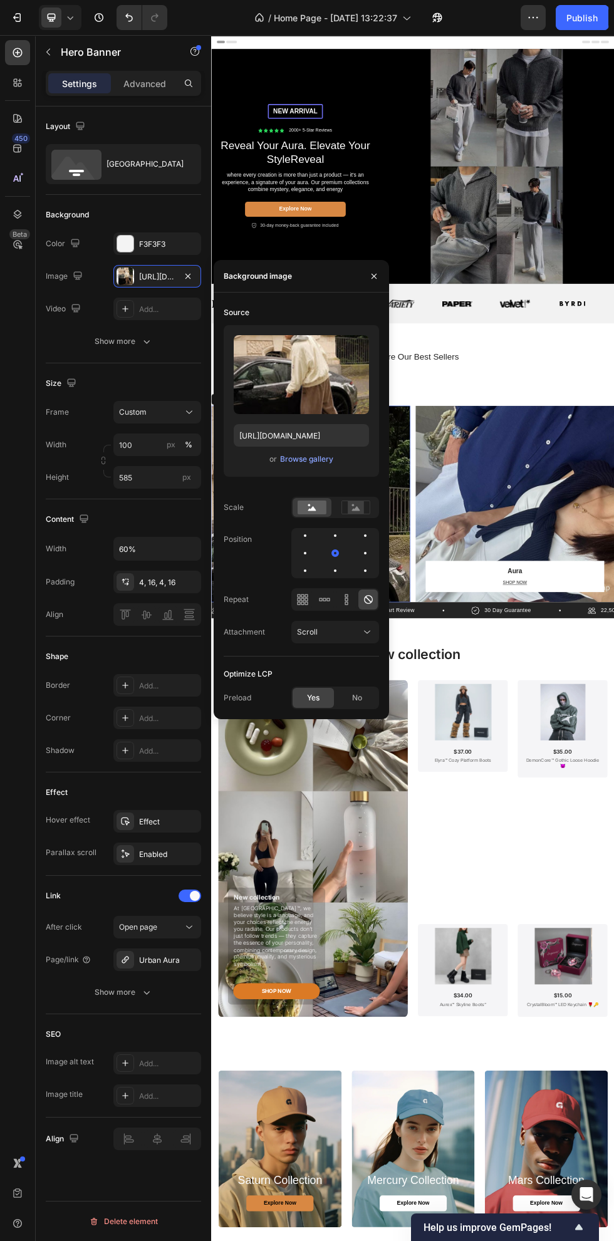
click at [374, 276] on icon "button" at bounding box center [374, 275] width 5 height 5
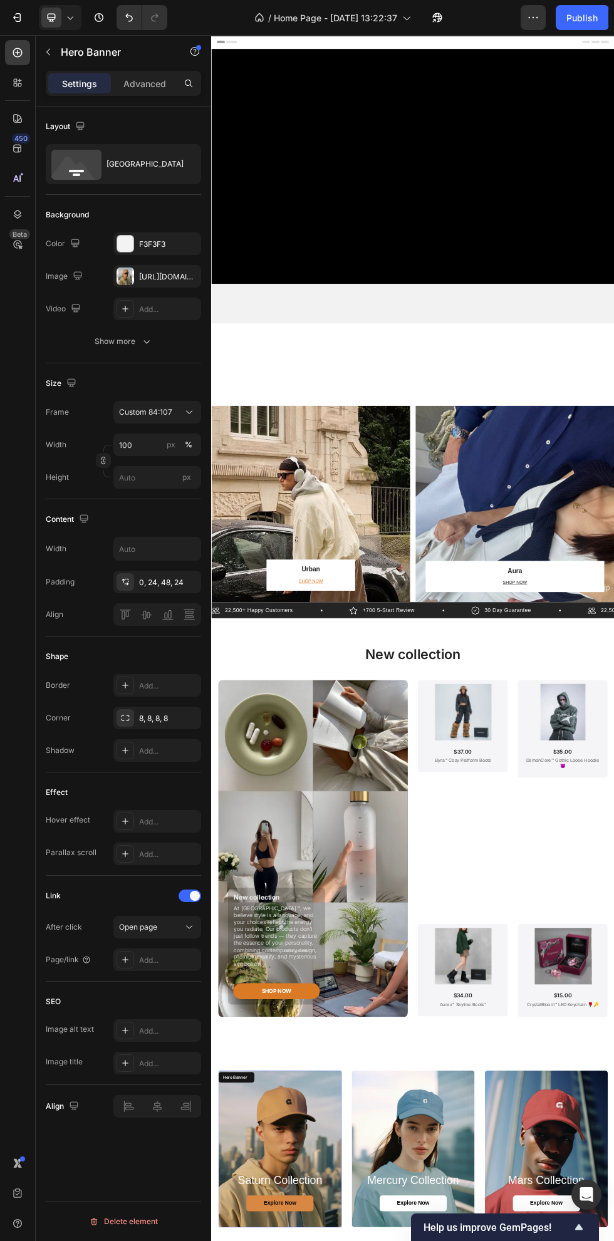
click at [0, 0] on icon "button" at bounding box center [0, 0] width 0 height 0
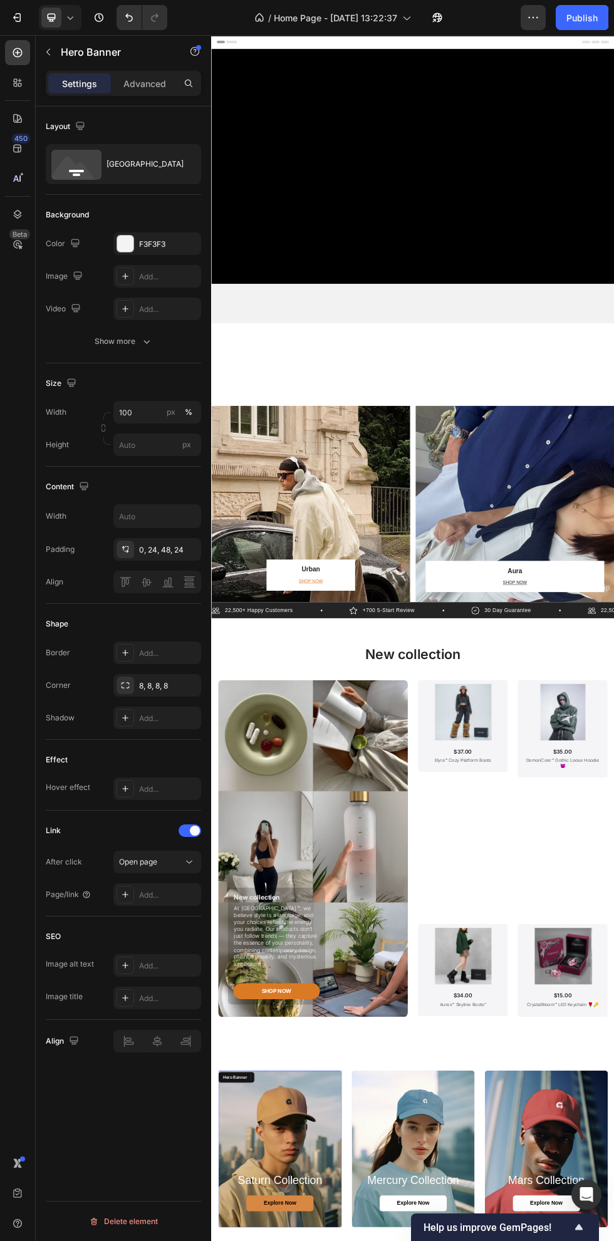
click at [0, 0] on icon "button" at bounding box center [0, 0] width 0 height 0
click at [168, 267] on div "Add..." at bounding box center [157, 276] width 88 height 23
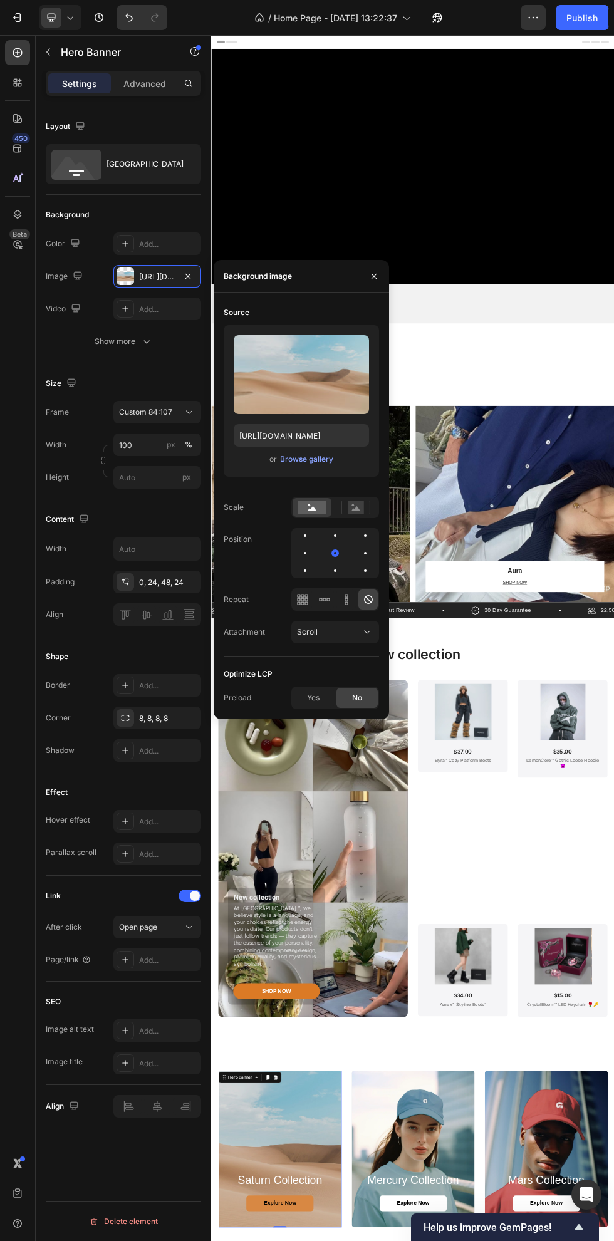
type input "Auto"
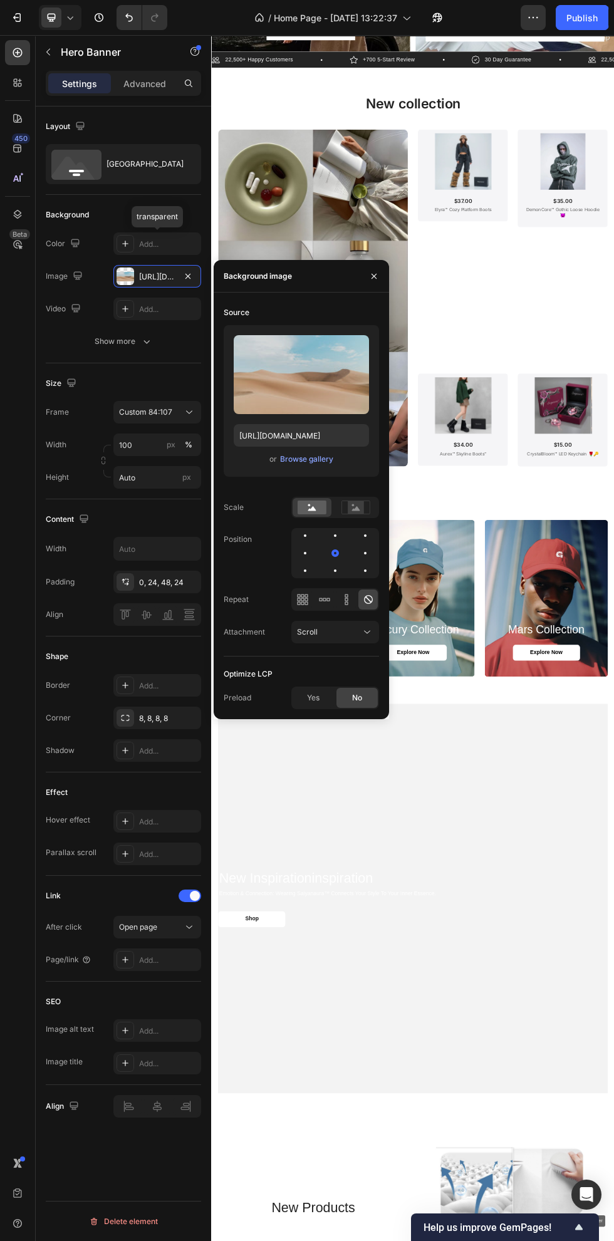
click at [313, 459] on div "Browse gallery" at bounding box center [306, 459] width 53 height 11
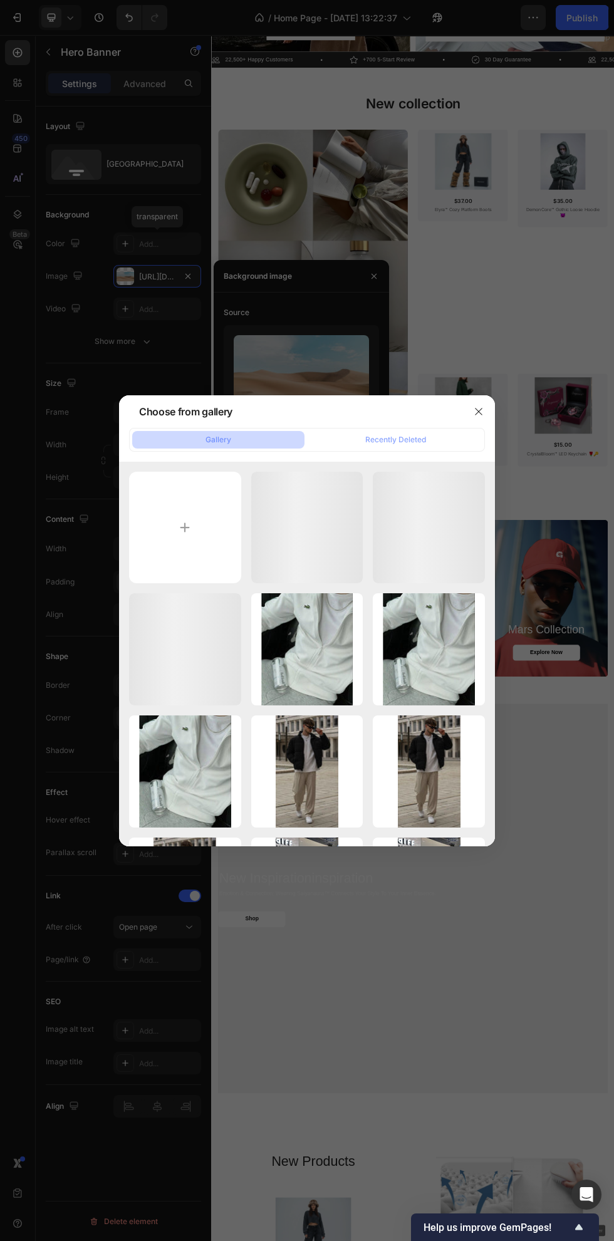
click at [216, 556] on input "file" at bounding box center [185, 528] width 112 height 112
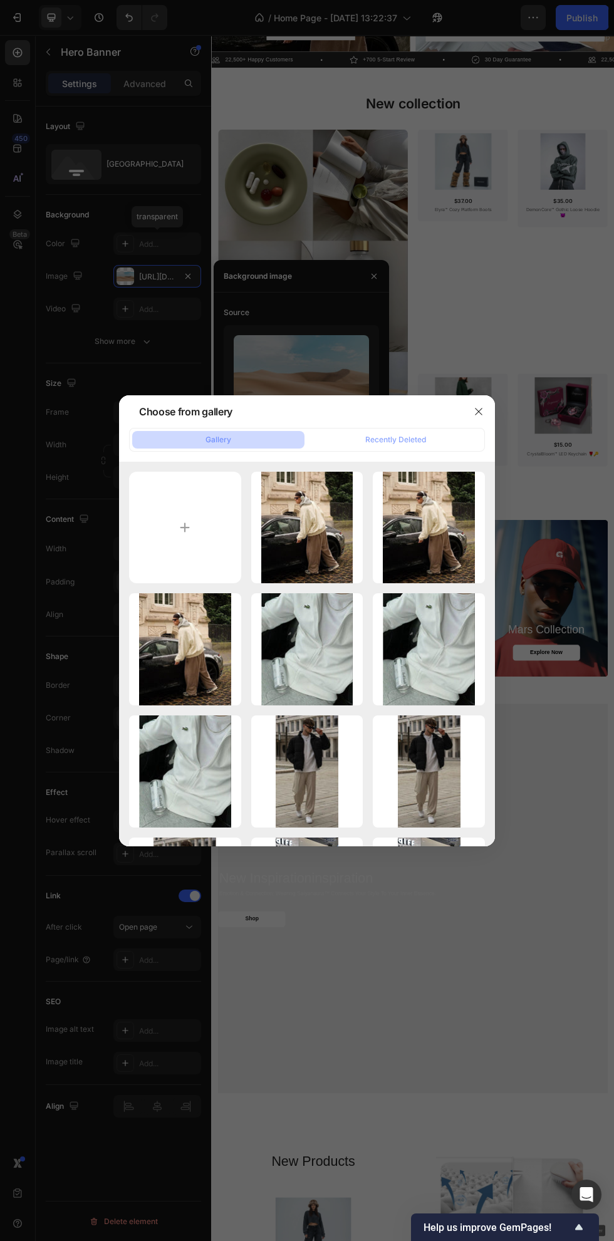
type input "C:\fakepath\01K61CZBYJ21K3XQTGQTVQH6XB.webp"
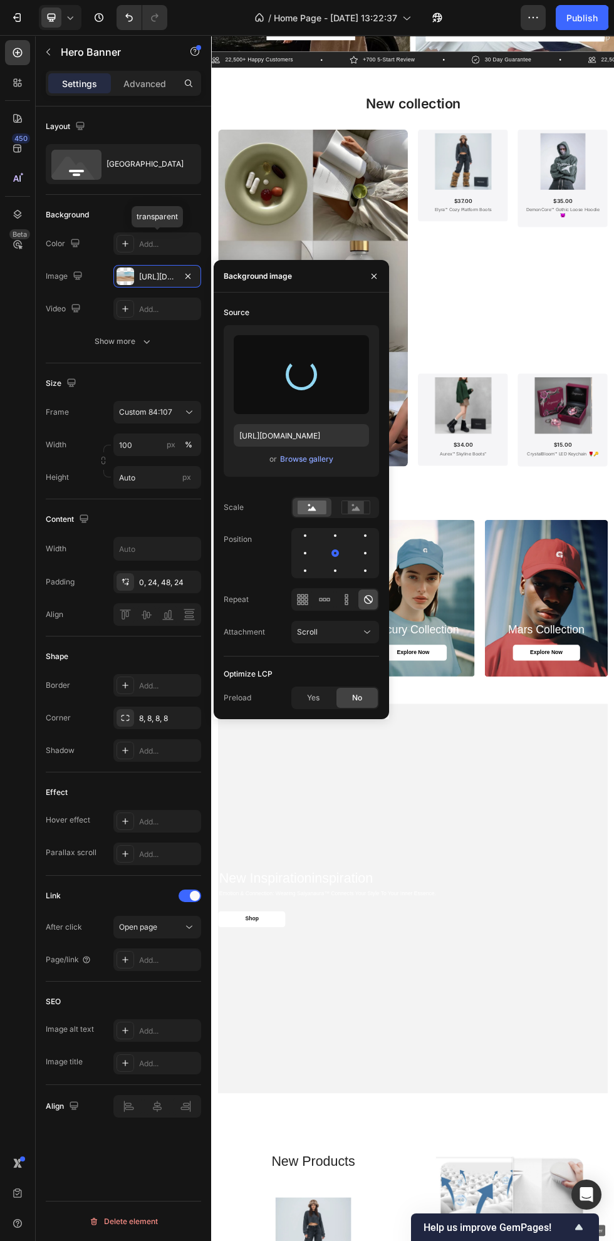
type input "[URL][DOMAIN_NAME]"
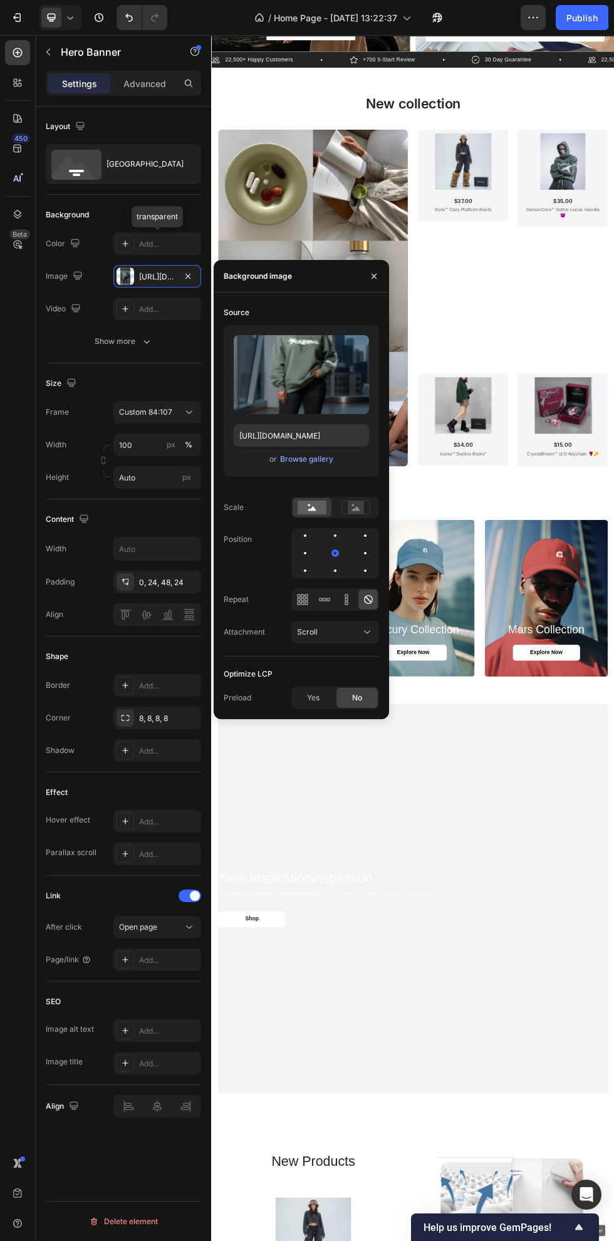
click at [375, 277] on icon "button" at bounding box center [374, 276] width 10 height 10
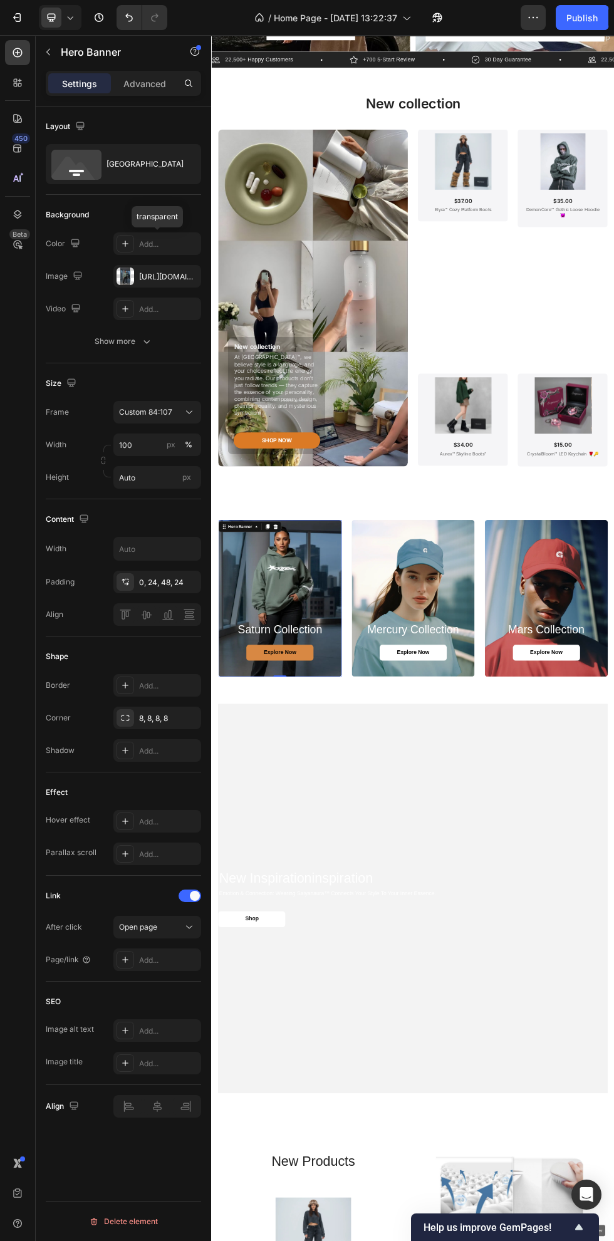
click at [174, 927] on div "Open page" at bounding box center [151, 927] width 64 height 11
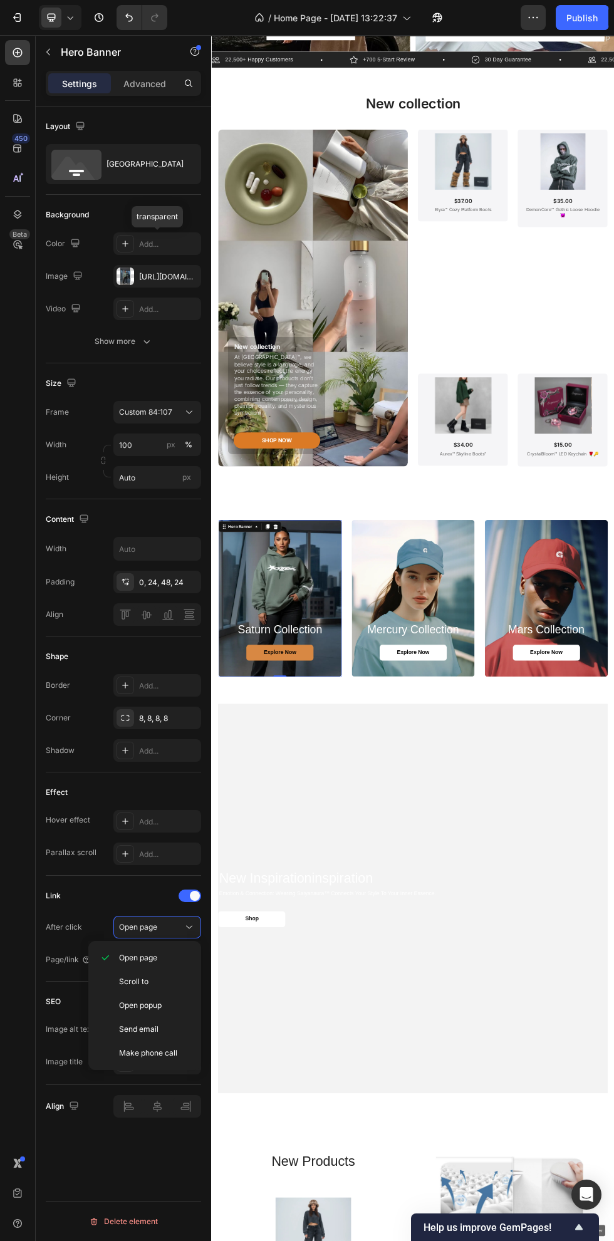
click at [127, 812] on div "Add..." at bounding box center [157, 821] width 88 height 23
click at [178, 924] on div "Open page" at bounding box center [151, 927] width 64 height 11
click at [164, 927] on div "Open page" at bounding box center [151, 927] width 64 height 11
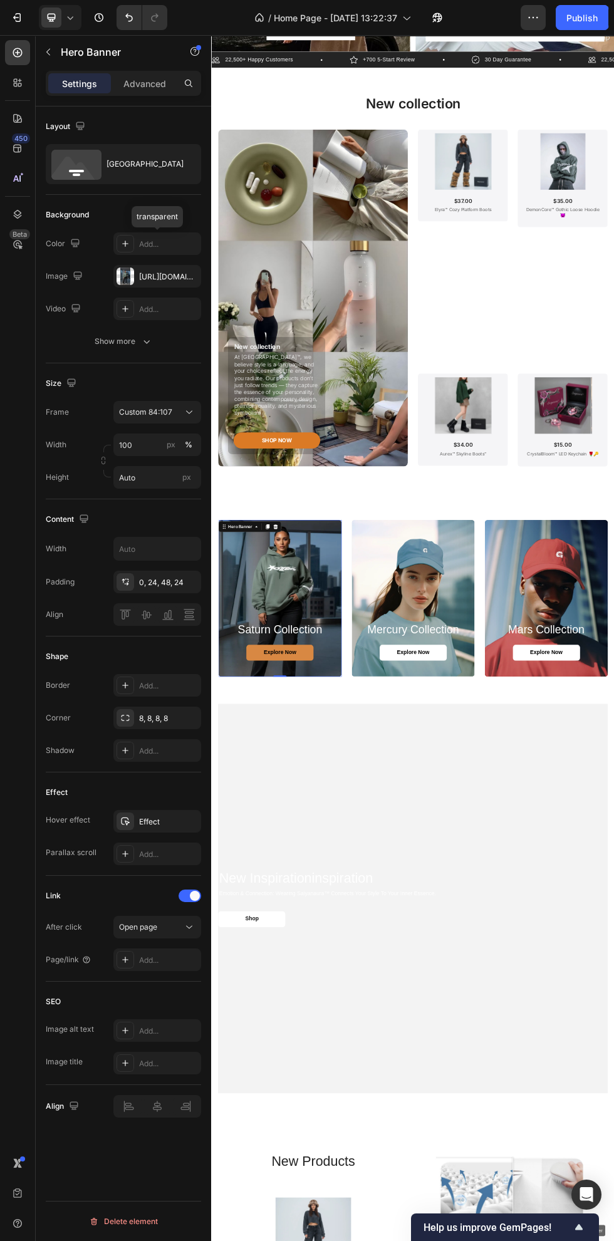
click at [164, 961] on div "Add..." at bounding box center [168, 960] width 59 height 11
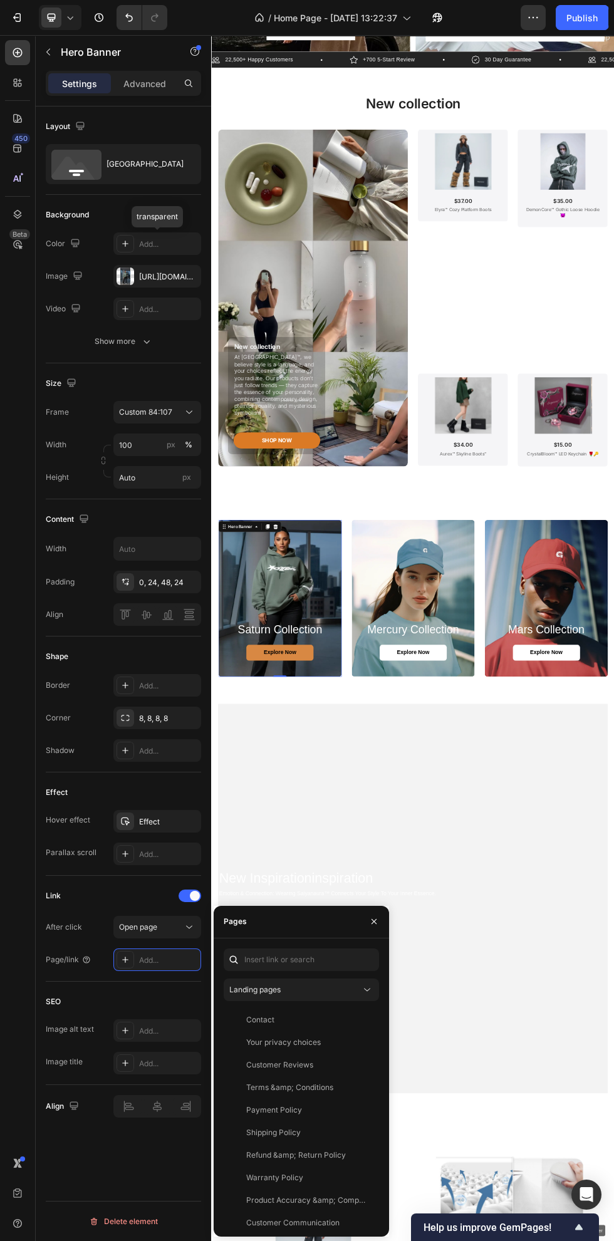
click at [305, 997] on button "Landing pages" at bounding box center [301, 990] width 155 height 23
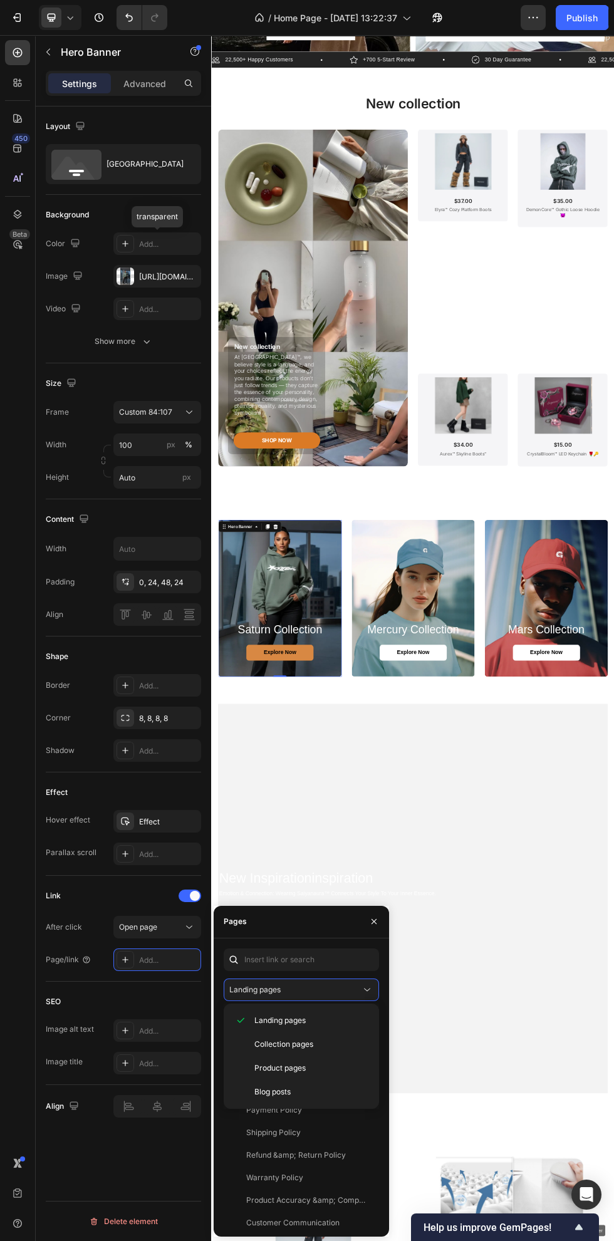
click at [345, 1068] on p "Product pages" at bounding box center [311, 1068] width 114 height 11
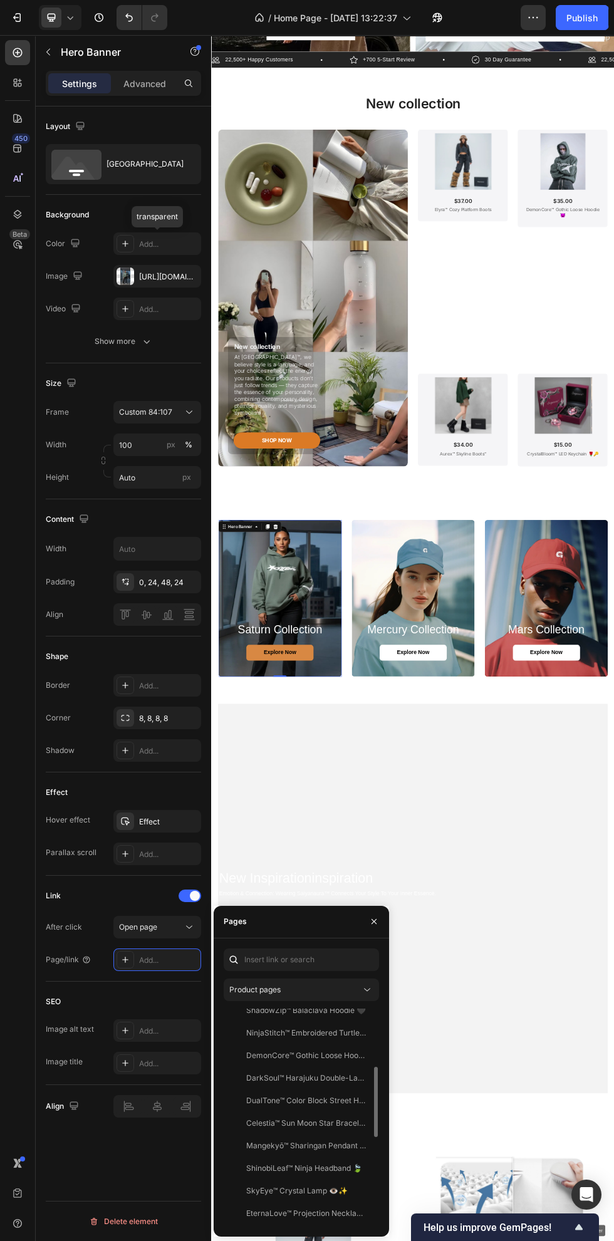
scroll to position [185, 0]
click at [362, 1060] on div "View" at bounding box center [359, 1060] width 18 height 11
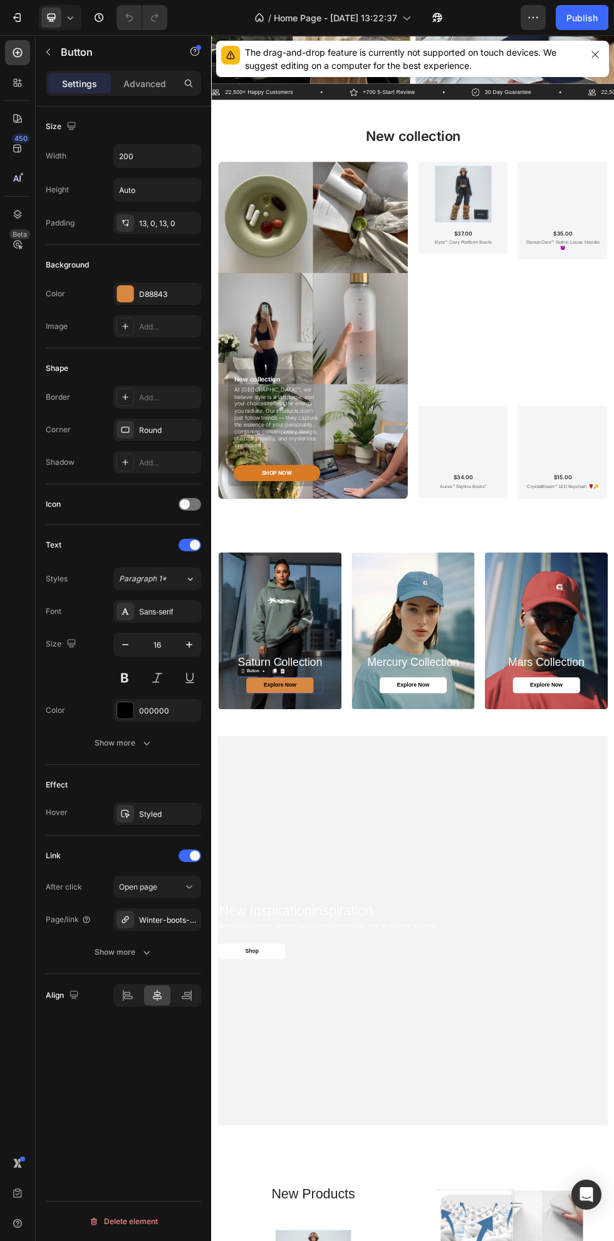
scroll to position [1077, 0]
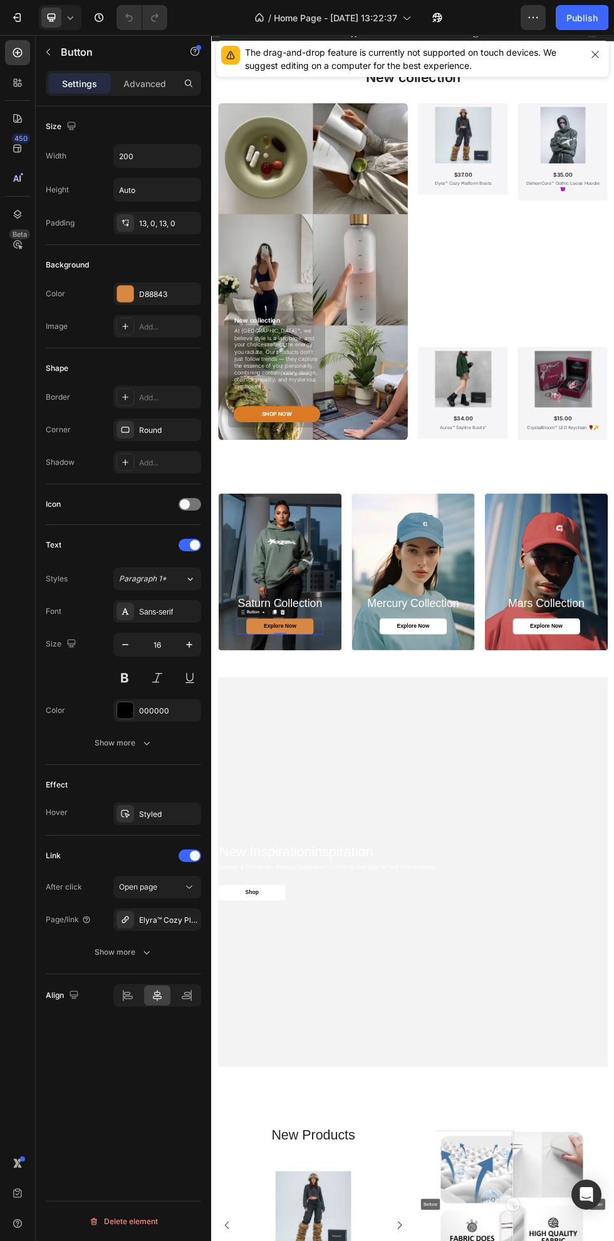
click at [172, 925] on div "Elyra™ Cozy Platform Boots" at bounding box center [168, 920] width 59 height 11
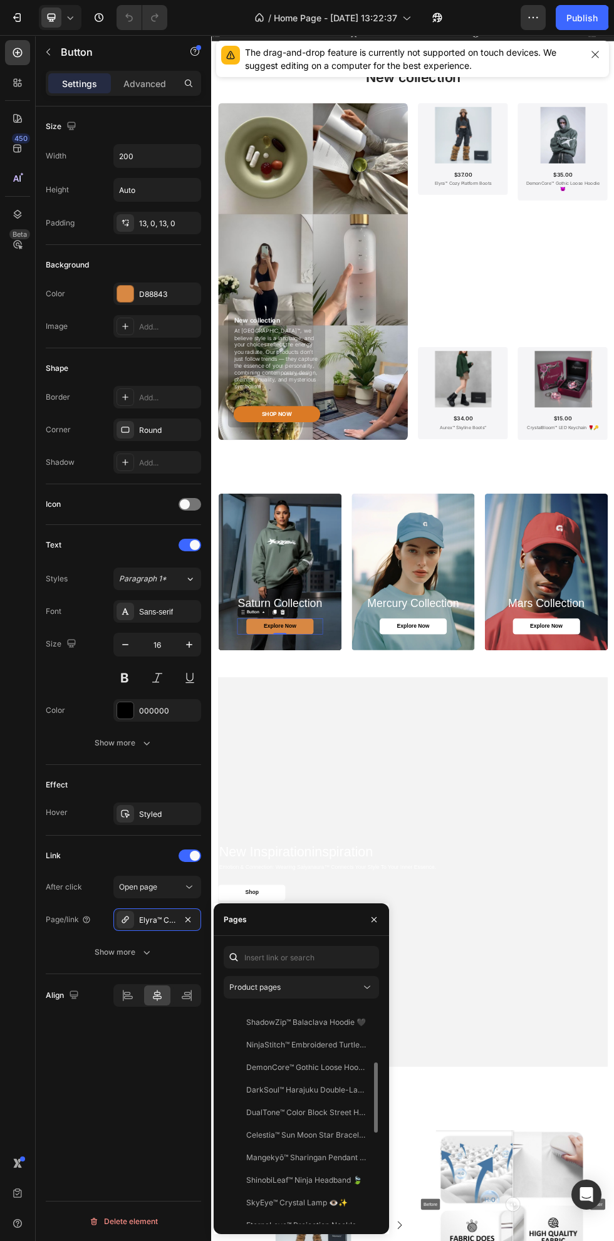
scroll to position [175, 0]
click at [374, 919] on icon "button" at bounding box center [374, 919] width 5 height 5
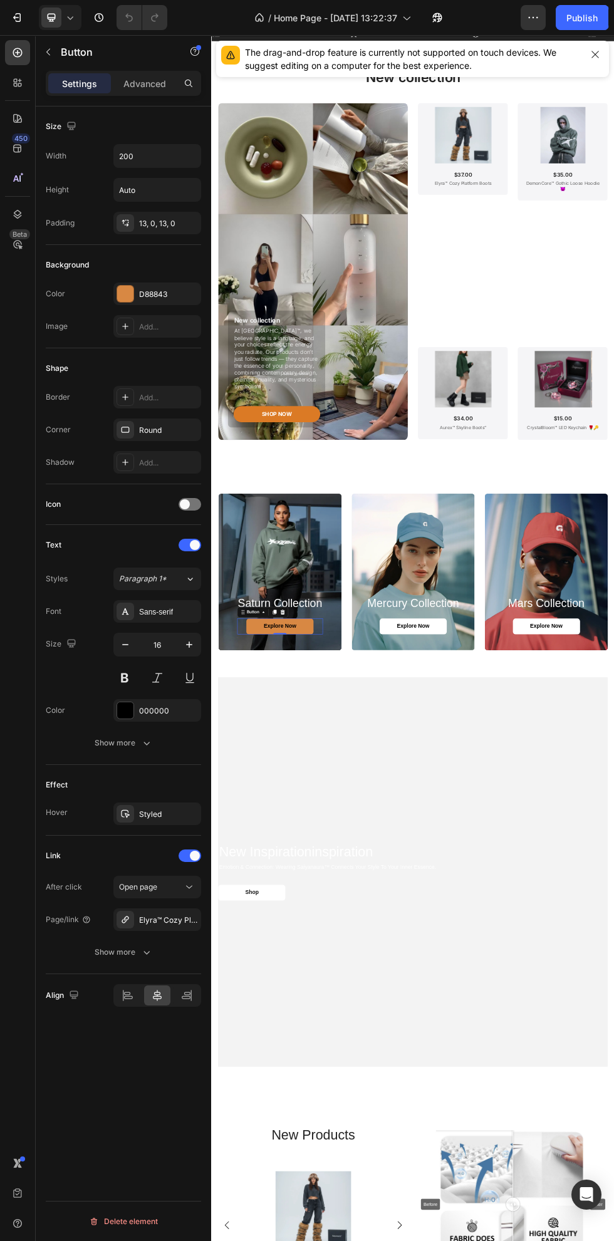
click at [175, 920] on div "Elyra™ Cozy Platform Boots" at bounding box center [168, 920] width 59 height 11
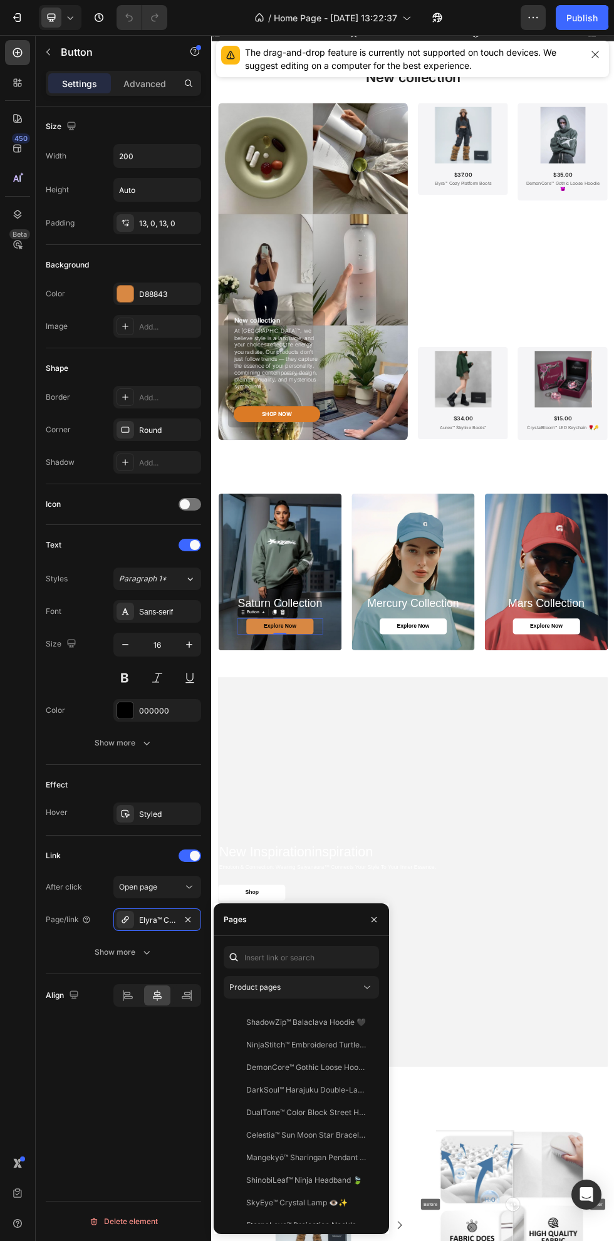
click at [188, 919] on icon "button" at bounding box center [187, 919] width 5 height 5
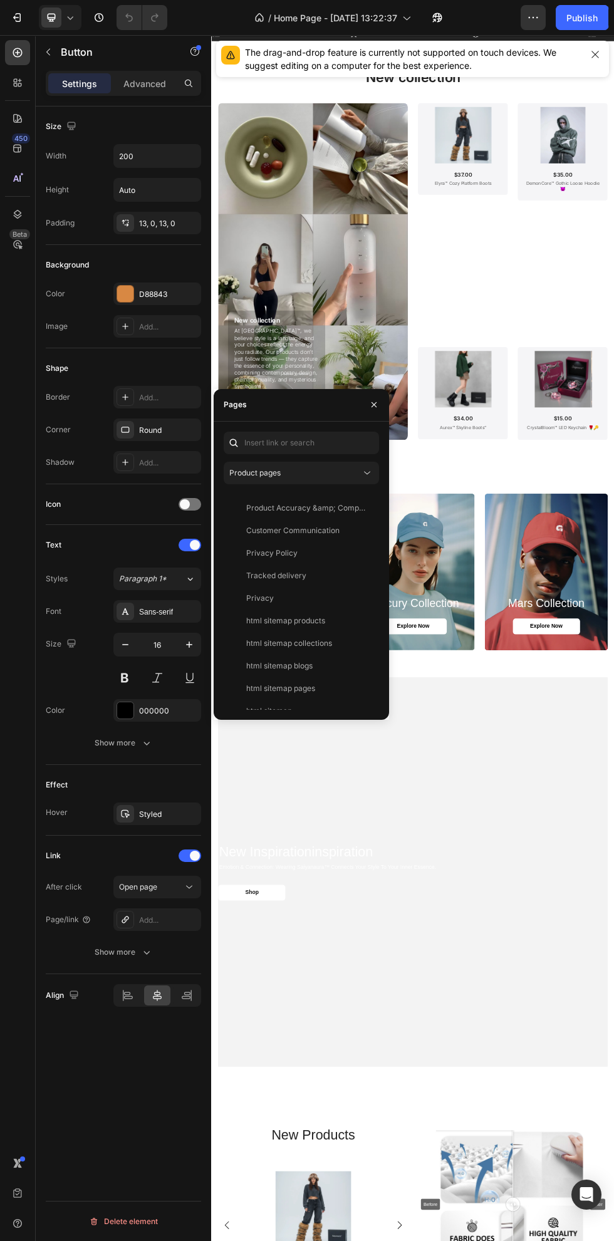
click at [166, 926] on div "Add..." at bounding box center [157, 920] width 88 height 23
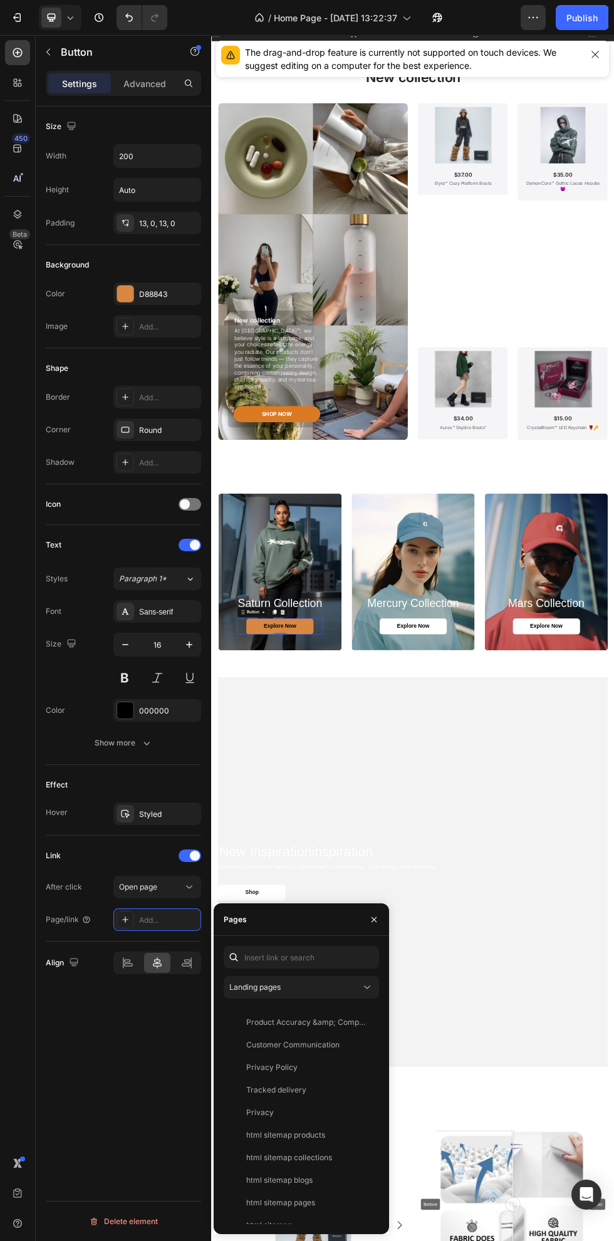
click at [350, 999] on div "Landing pages Contact View Your privacy choices View Customer Reviews View Term…" at bounding box center [301, 1085] width 155 height 278
click at [333, 996] on button "Landing pages" at bounding box center [301, 987] width 155 height 23
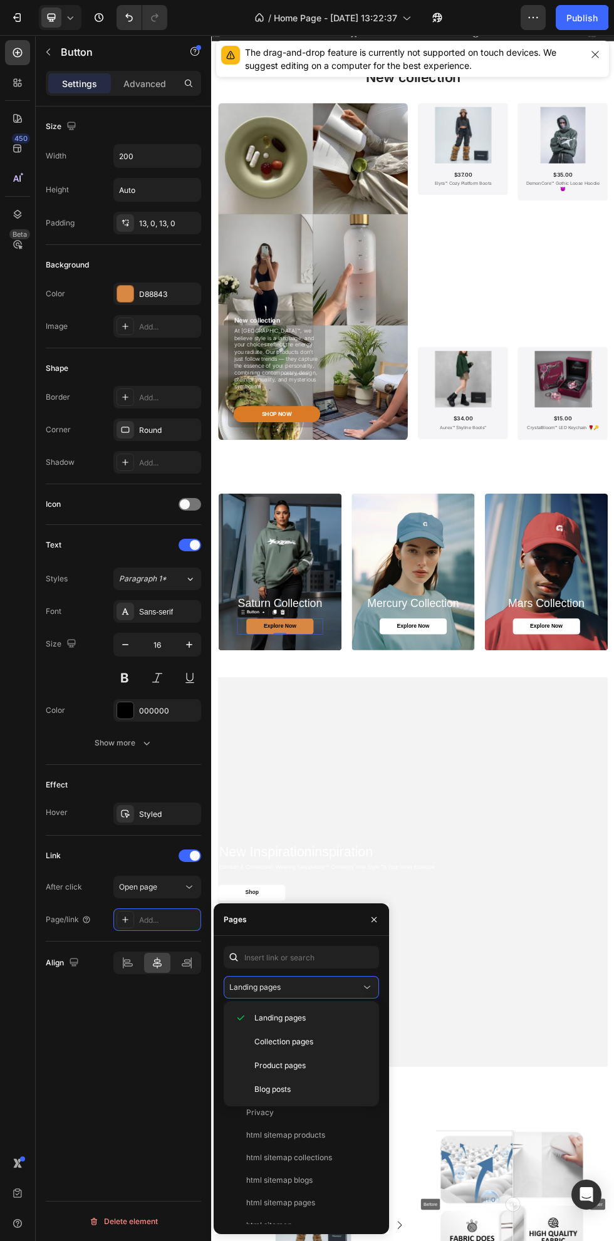
click at [332, 1073] on div "Product pages" at bounding box center [301, 1066] width 145 height 24
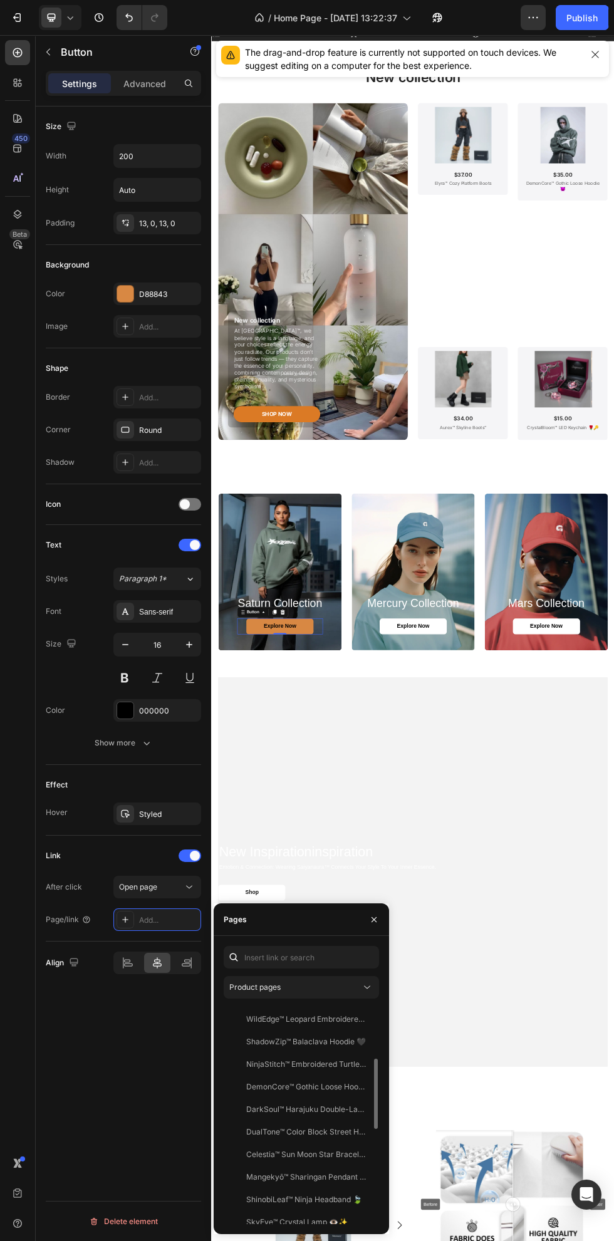
scroll to position [155, 0]
click at [217, 1096] on div "Product pages Elyra™ Cozy Platform Boots View Aurex™ Skyline Boots” View “Fyntr…" at bounding box center [301, 1085] width 175 height 278
click at [278, 1092] on div "DemonCore™ Gothic Loose Hoodie 😈" at bounding box center [306, 1087] width 120 height 11
click at [384, 924] on div at bounding box center [374, 920] width 30 height 32
click at [383, 916] on button "button" at bounding box center [374, 920] width 20 height 20
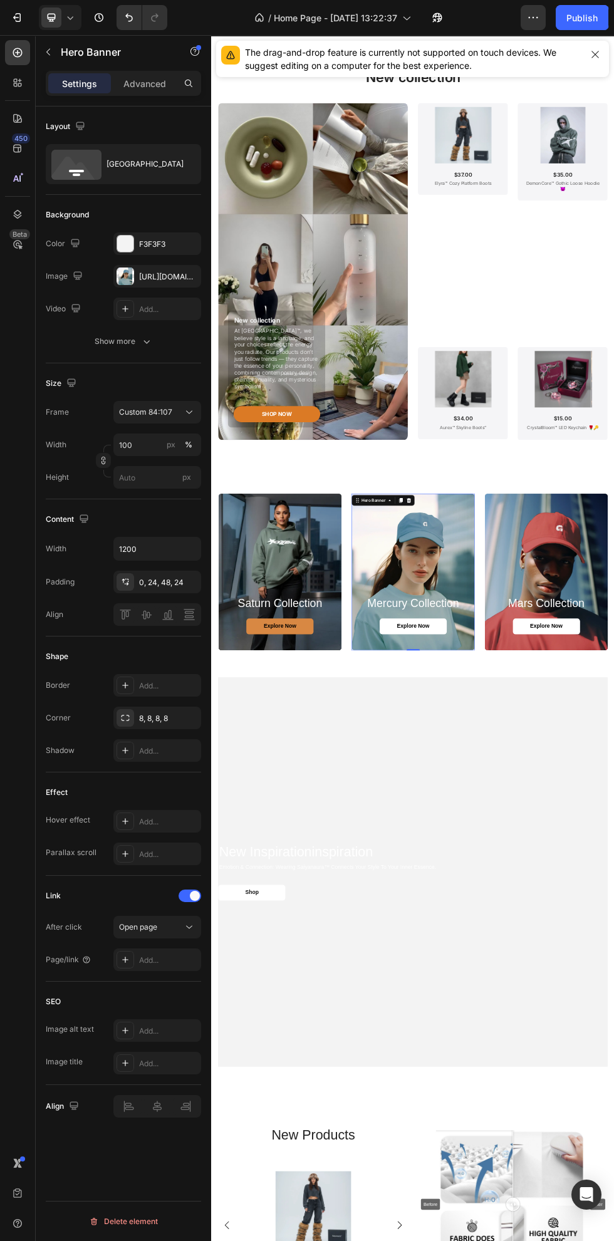
scroll to position [1127, 0]
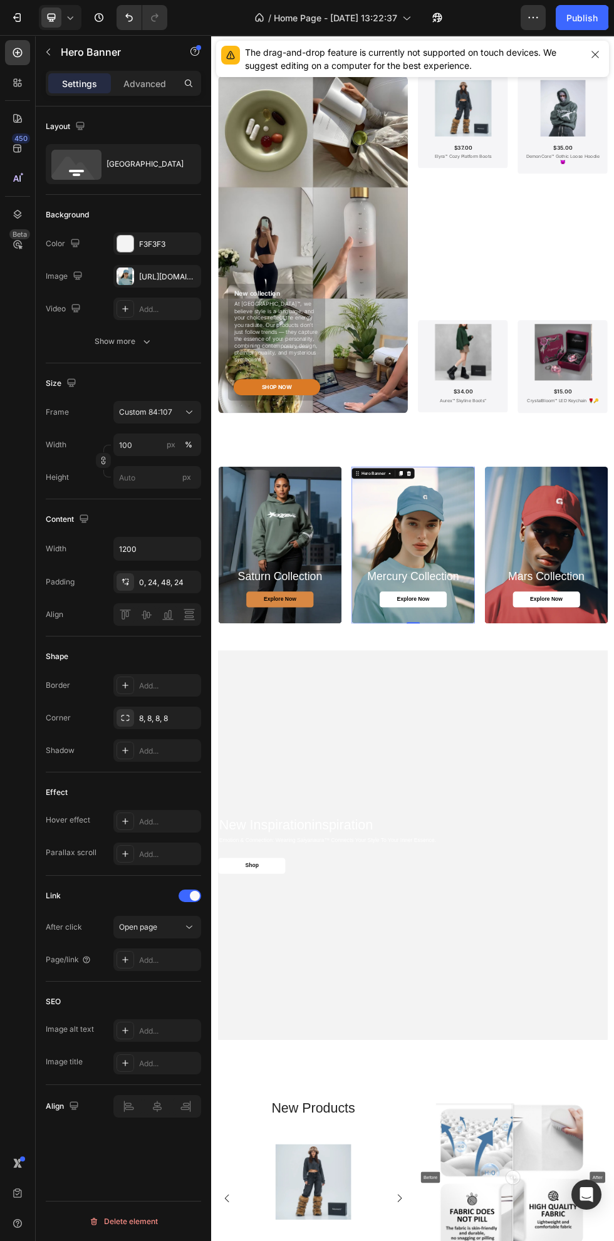
click at [147, 277] on div "[URL][DOMAIN_NAME]" at bounding box center [168, 276] width 59 height 11
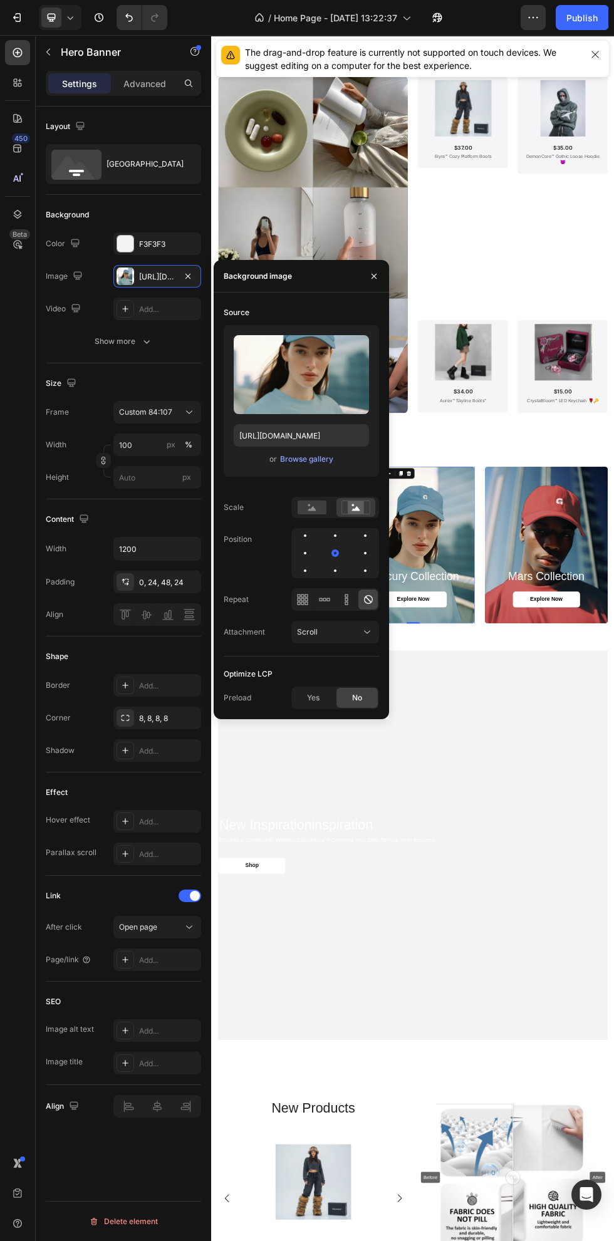
click at [315, 459] on div "Browse gallery" at bounding box center [306, 459] width 53 height 11
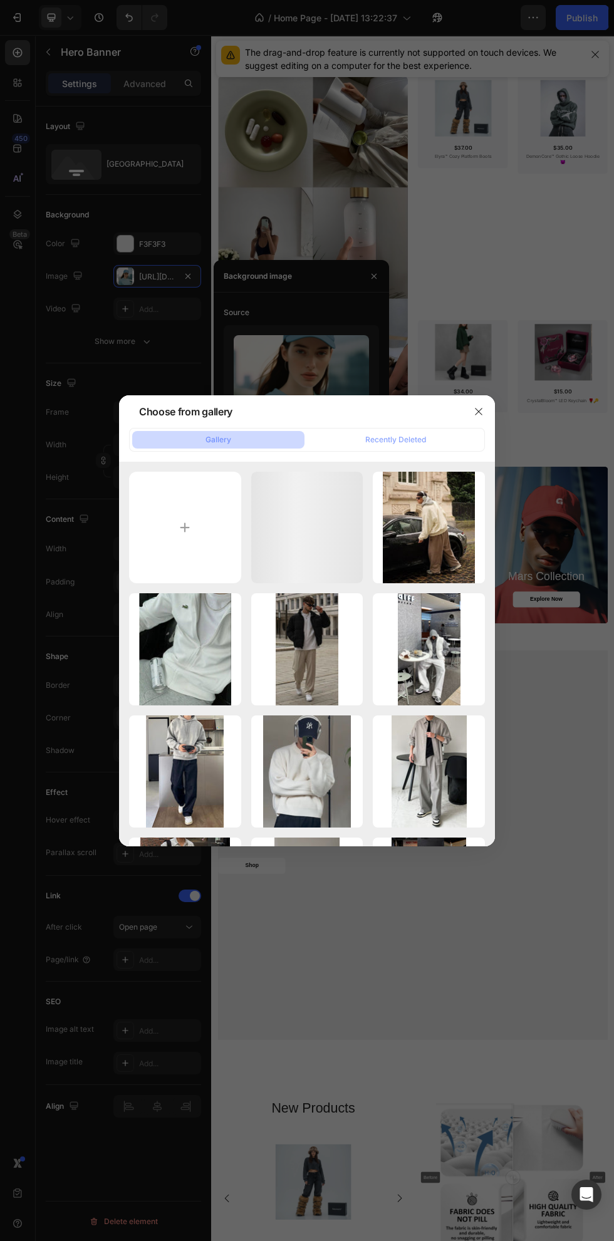
click at [227, 537] on input "file" at bounding box center [185, 528] width 112 height 112
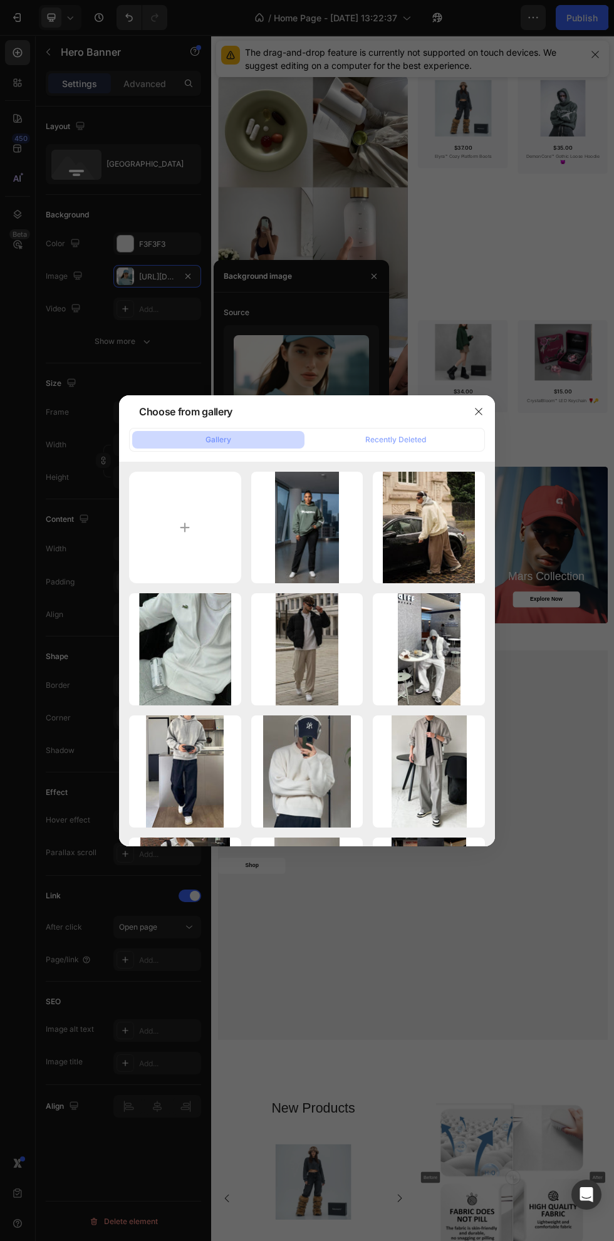
type input "C:\fakepath\1758574775957~2.jpg"
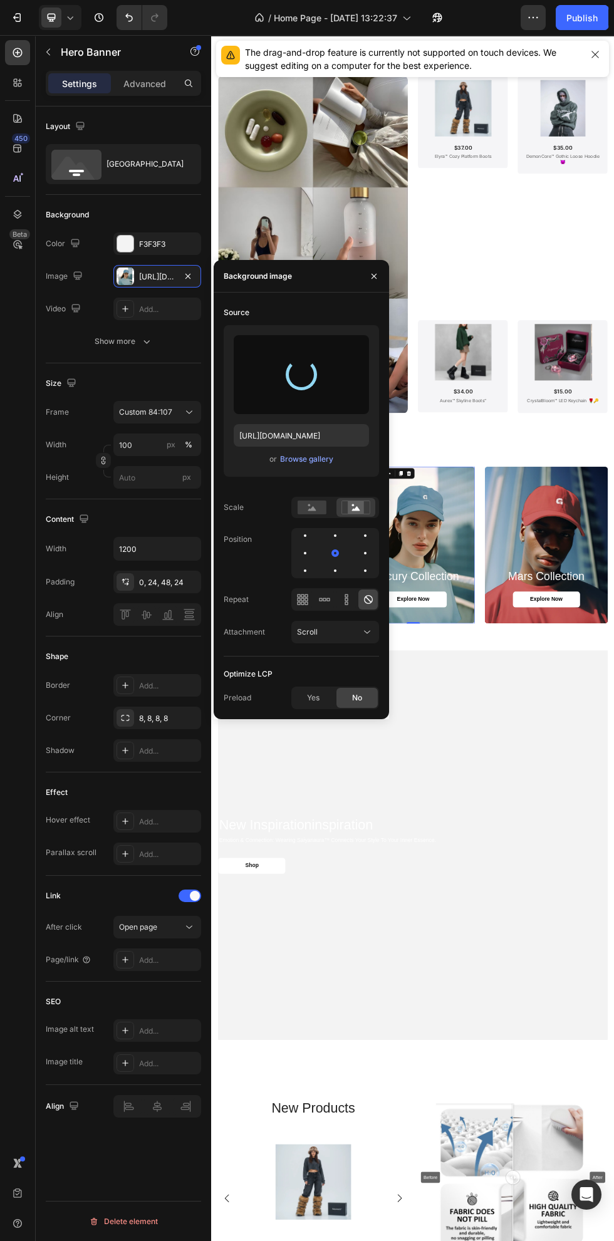
type input "[URL][DOMAIN_NAME]"
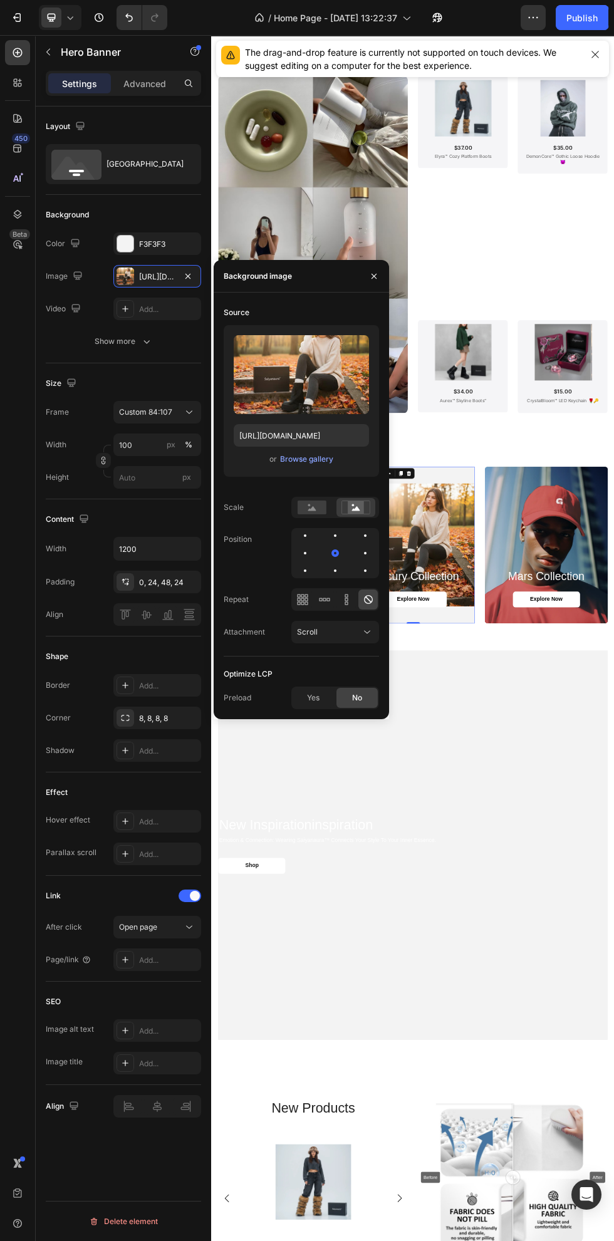
click at [312, 508] on icon at bounding box center [312, 508] width 8 height 4
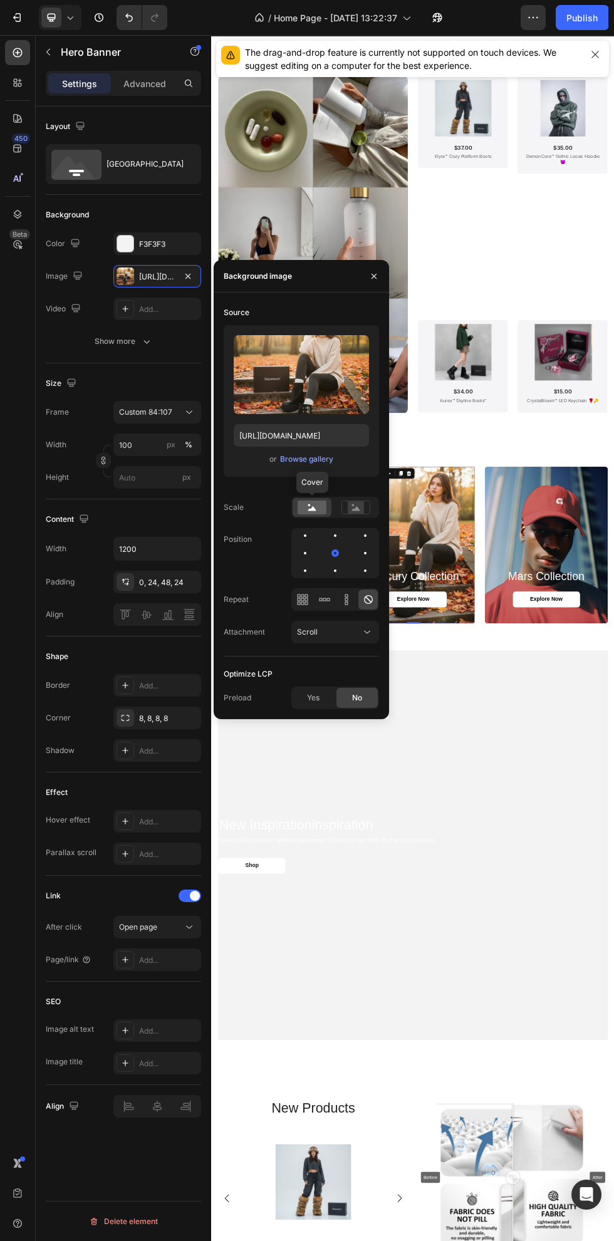
click at [374, 276] on icon "button" at bounding box center [374, 275] width 5 height 5
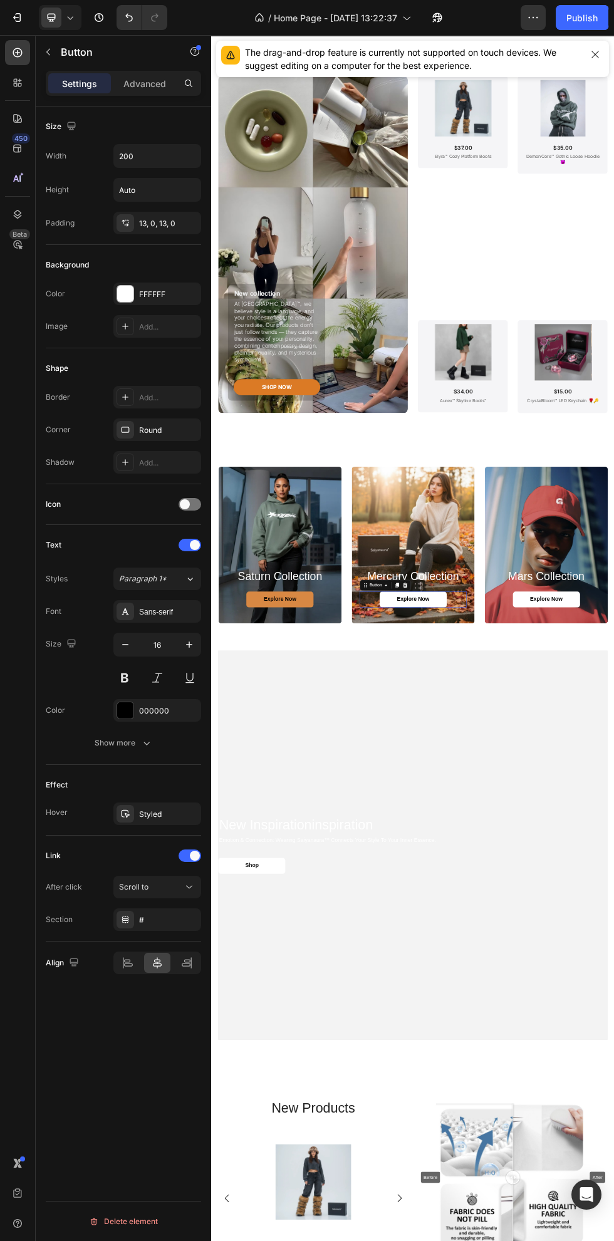
scroll to position [1209, 0]
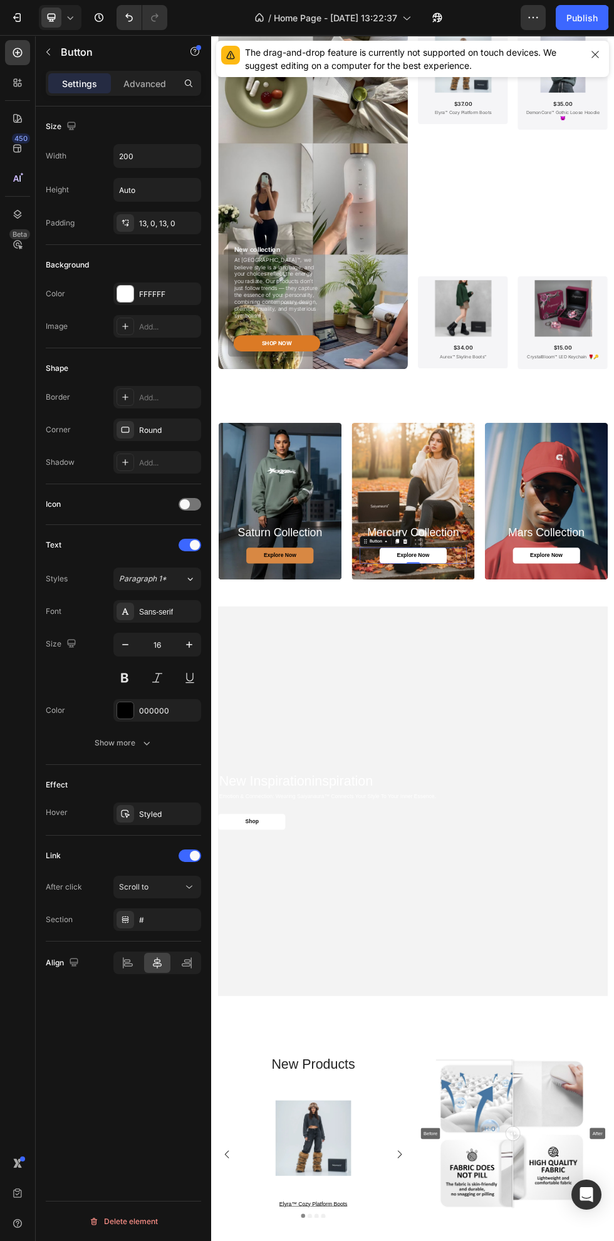
click at [158, 887] on div "Scroll to" at bounding box center [151, 887] width 64 height 11
click at [183, 924] on div "Open page" at bounding box center [144, 918] width 103 height 24
click at [185, 930] on div "Add..." at bounding box center [157, 920] width 88 height 23
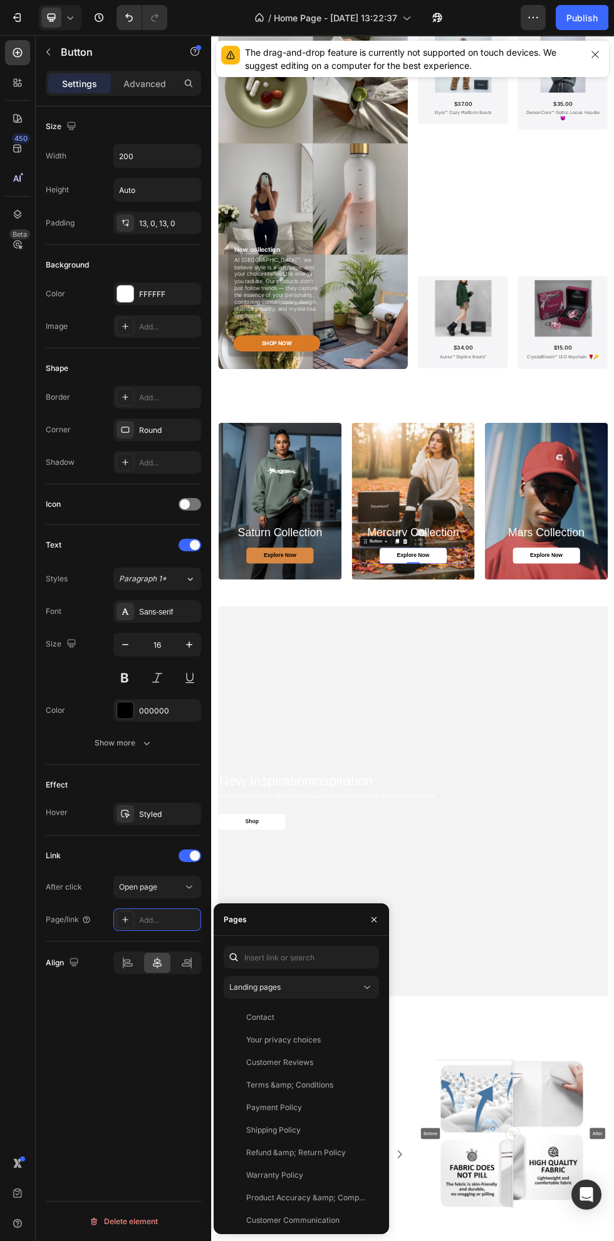
click at [324, 988] on div "Landing pages" at bounding box center [295, 987] width 132 height 11
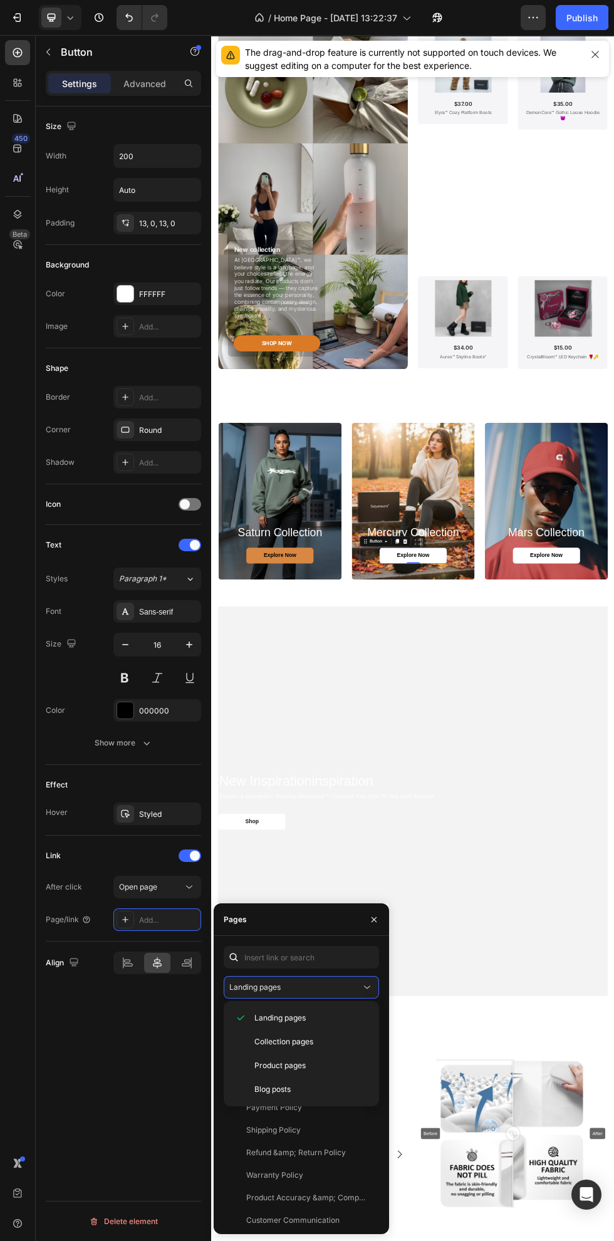
click at [329, 1068] on p "Product pages" at bounding box center [311, 1065] width 114 height 11
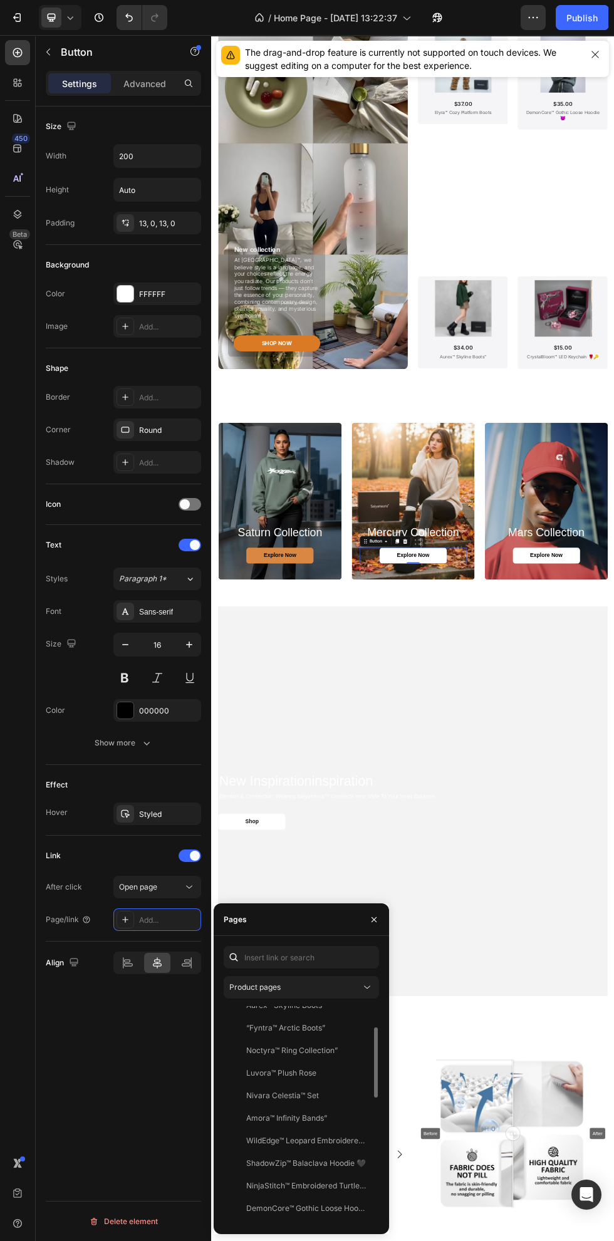
scroll to position [44, 0]
click at [227, 1062] on div "Luvora™ Plush Rose View" at bounding box center [299, 1063] width 150 height 23
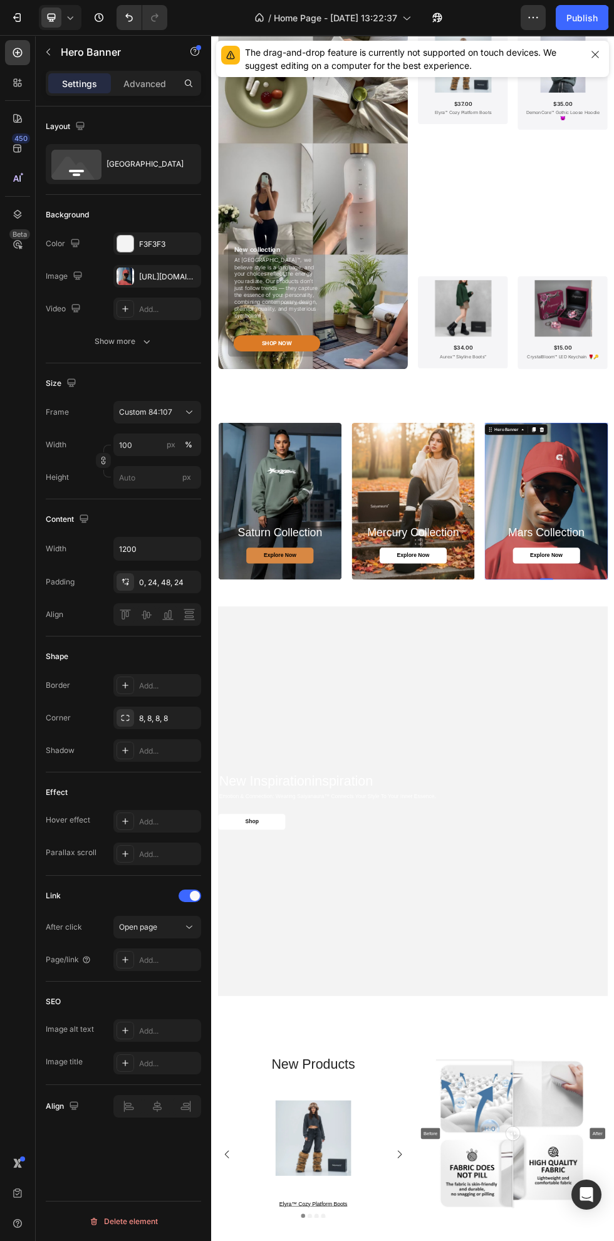
click at [163, 277] on div "[URL][DOMAIN_NAME]" at bounding box center [168, 276] width 59 height 11
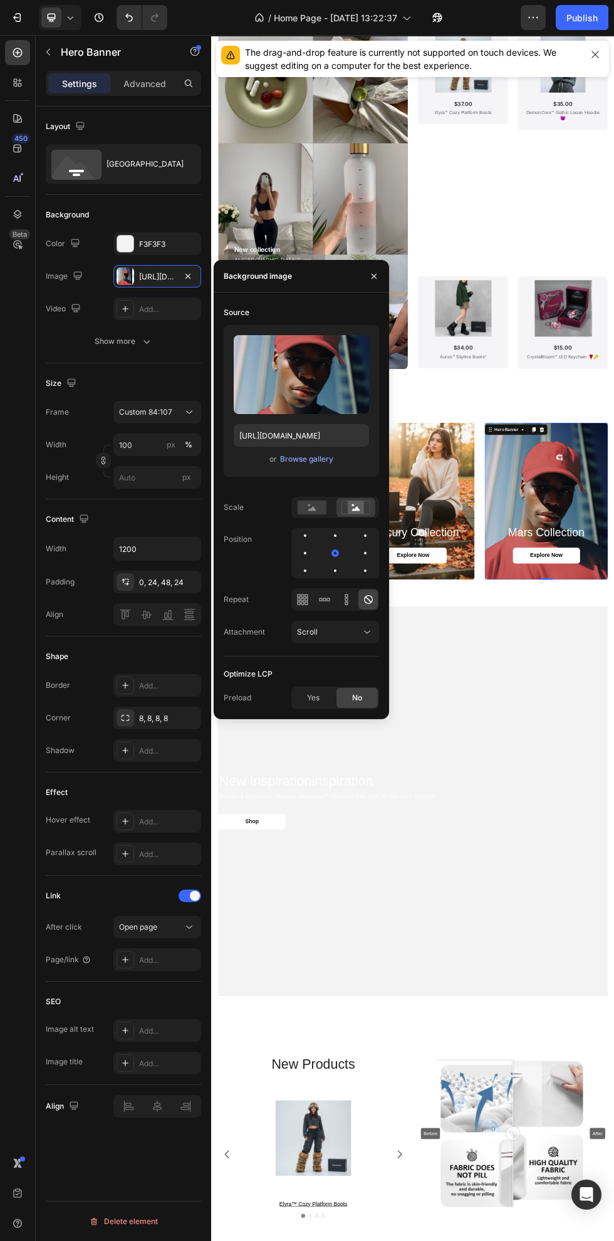
click at [318, 463] on div "Browse gallery" at bounding box center [306, 459] width 53 height 11
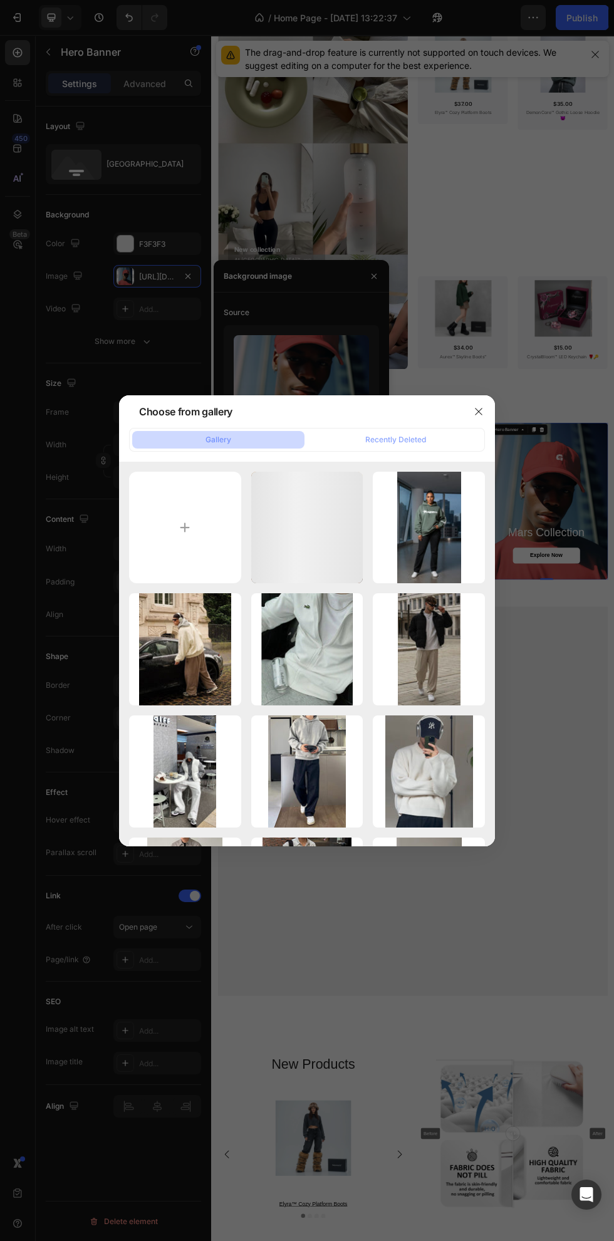
click at [209, 540] on input "file" at bounding box center [185, 528] width 112 height 112
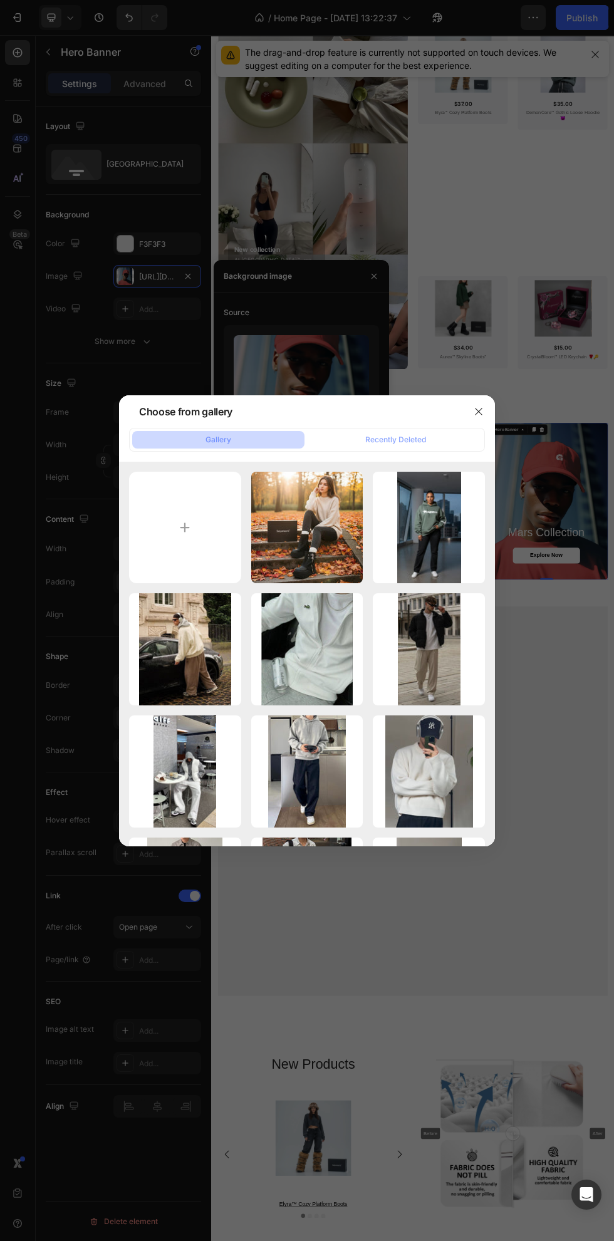
type input "C:\fakepath\1758538364531~2.jpg"
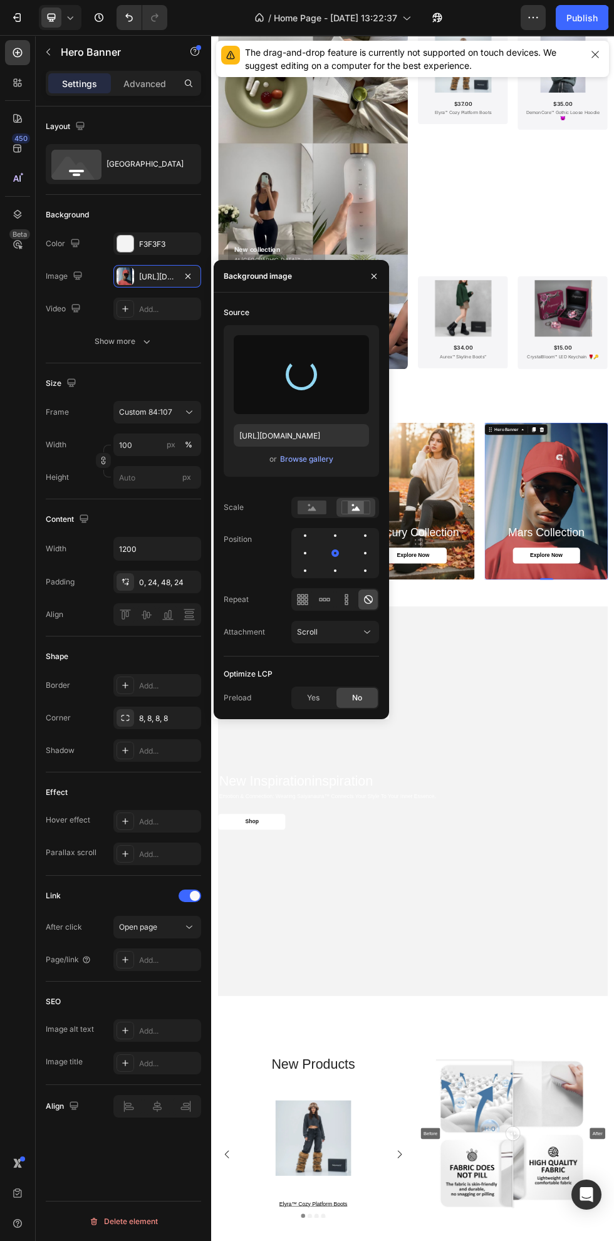
type input "[URL][DOMAIN_NAME]"
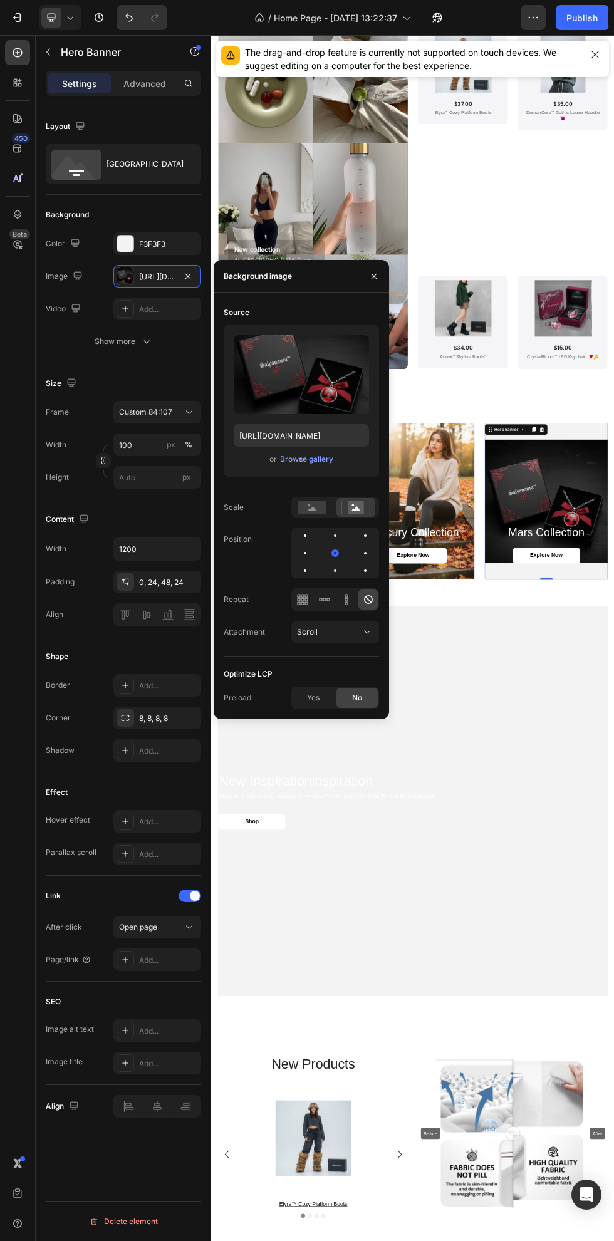
click at [306, 509] on rect at bounding box center [312, 508] width 29 height 14
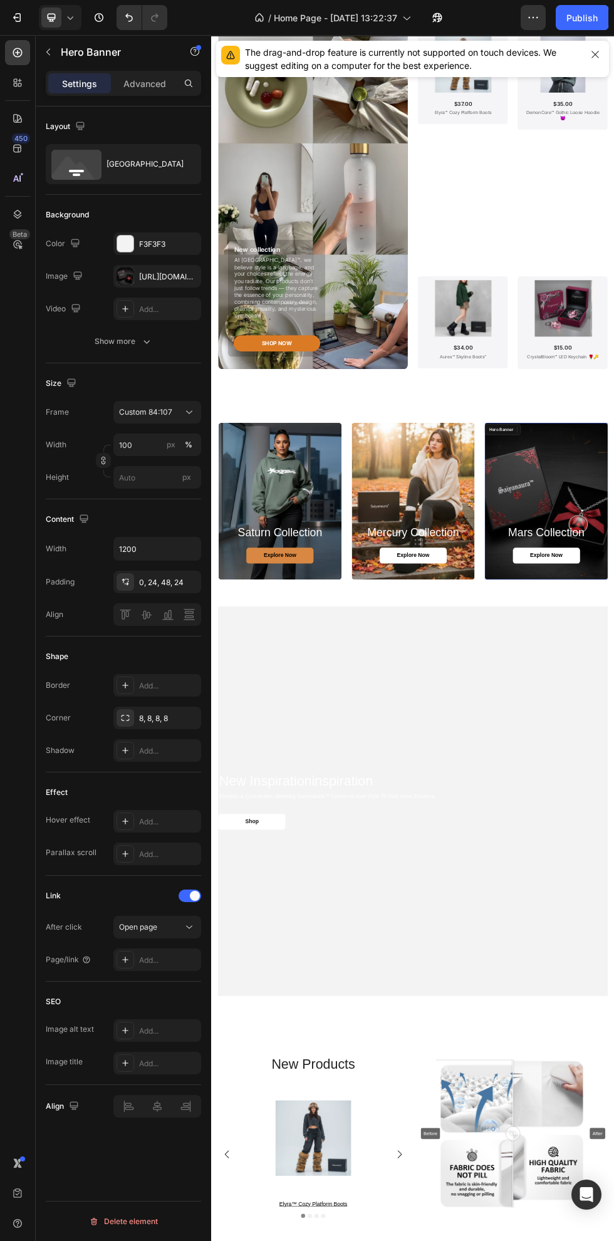
scroll to position [1381, 0]
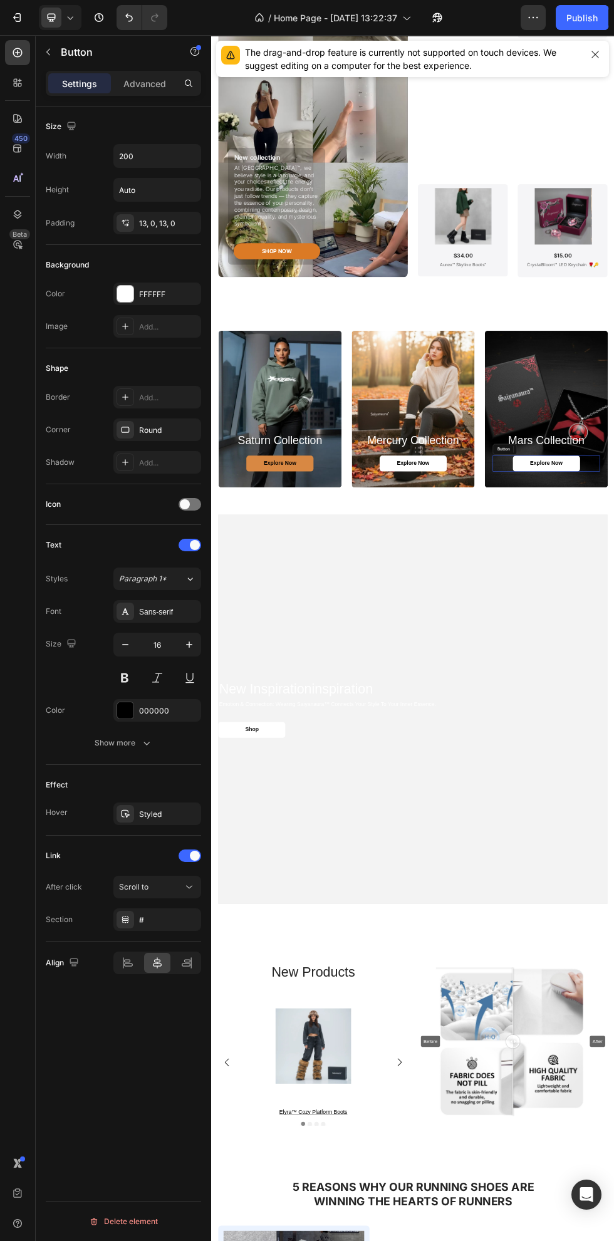
click at [185, 887] on icon at bounding box center [189, 887] width 13 height 13
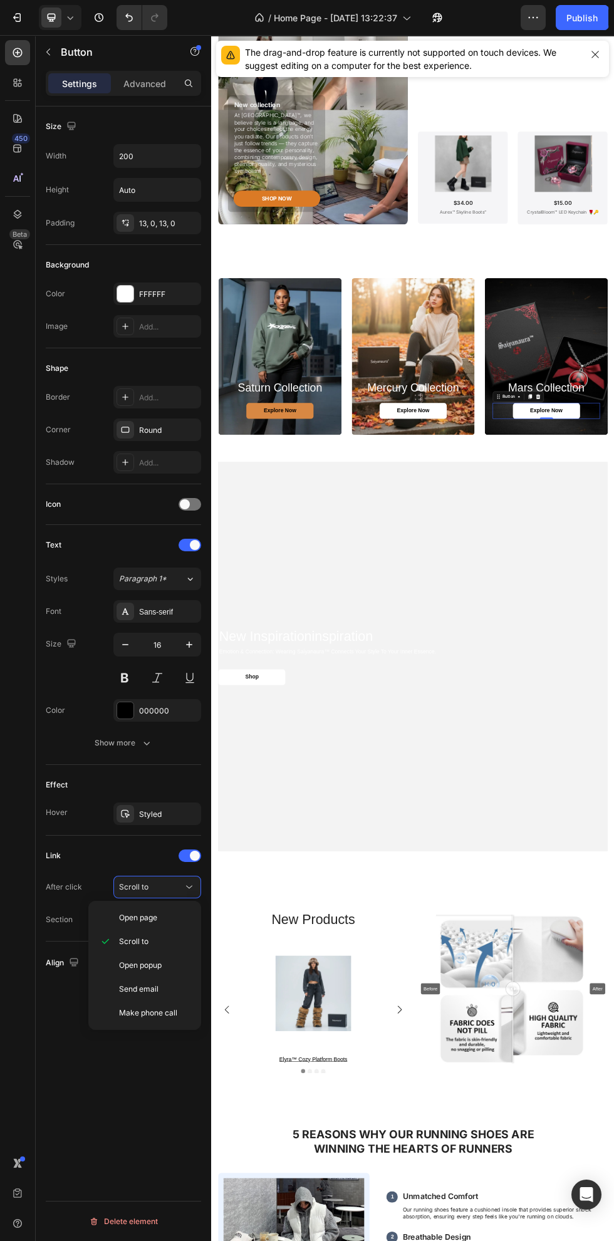
click at [197, 924] on div "Open page Scroll to Open popup Send email Make phone call" at bounding box center [144, 965] width 113 height 129
click at [193, 917] on div "Open page" at bounding box center [144, 918] width 103 height 24
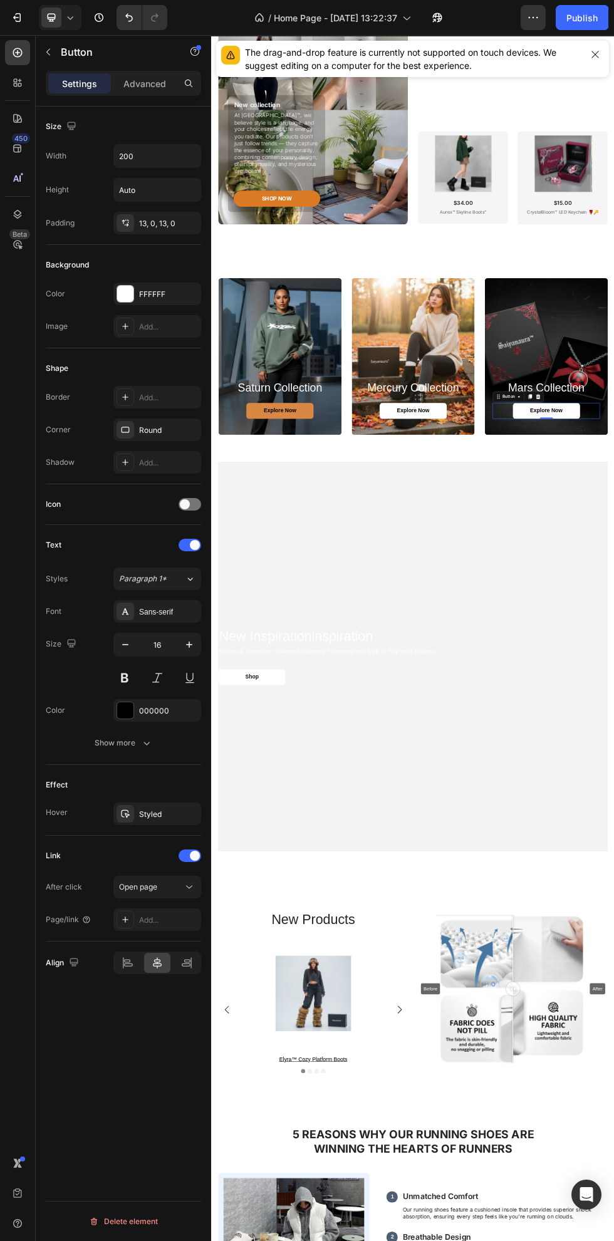
click at [159, 922] on div "Add..." at bounding box center [168, 920] width 59 height 11
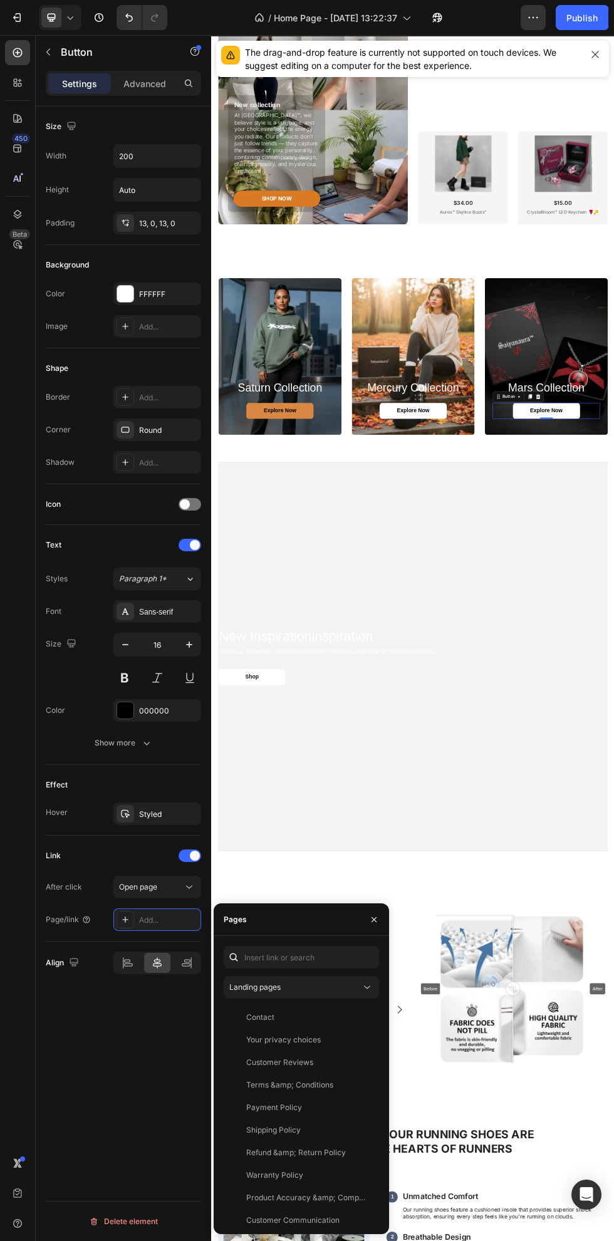
click at [313, 990] on div "Landing pages" at bounding box center [295, 987] width 132 height 11
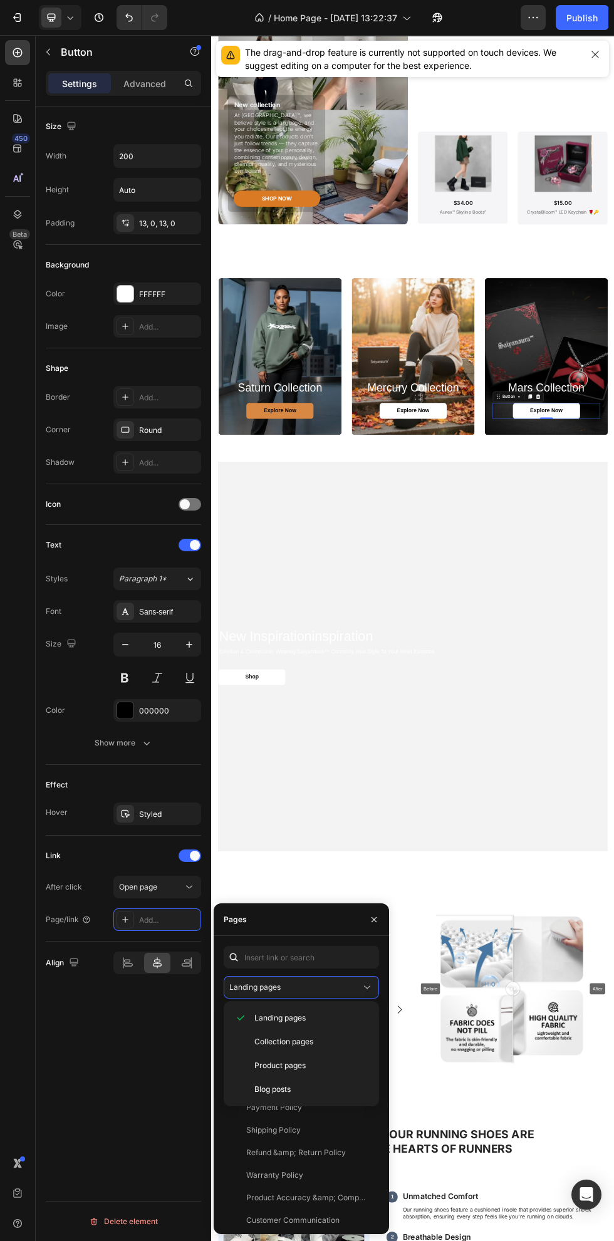
click at [339, 1063] on p "Product pages" at bounding box center [311, 1065] width 114 height 11
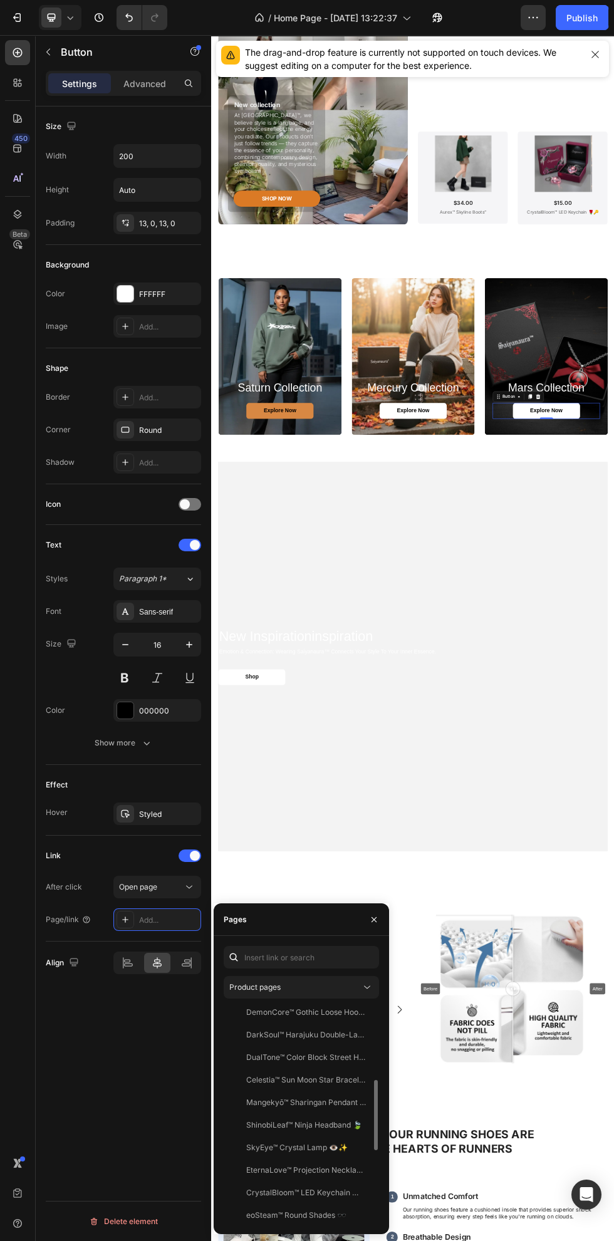
scroll to position [229, 0]
click at [340, 1103] on div "Mangekyō™ Sharingan Pendant 👁️" at bounding box center [306, 1104] width 120 height 11
click at [374, 919] on icon "button" at bounding box center [374, 919] width 5 height 5
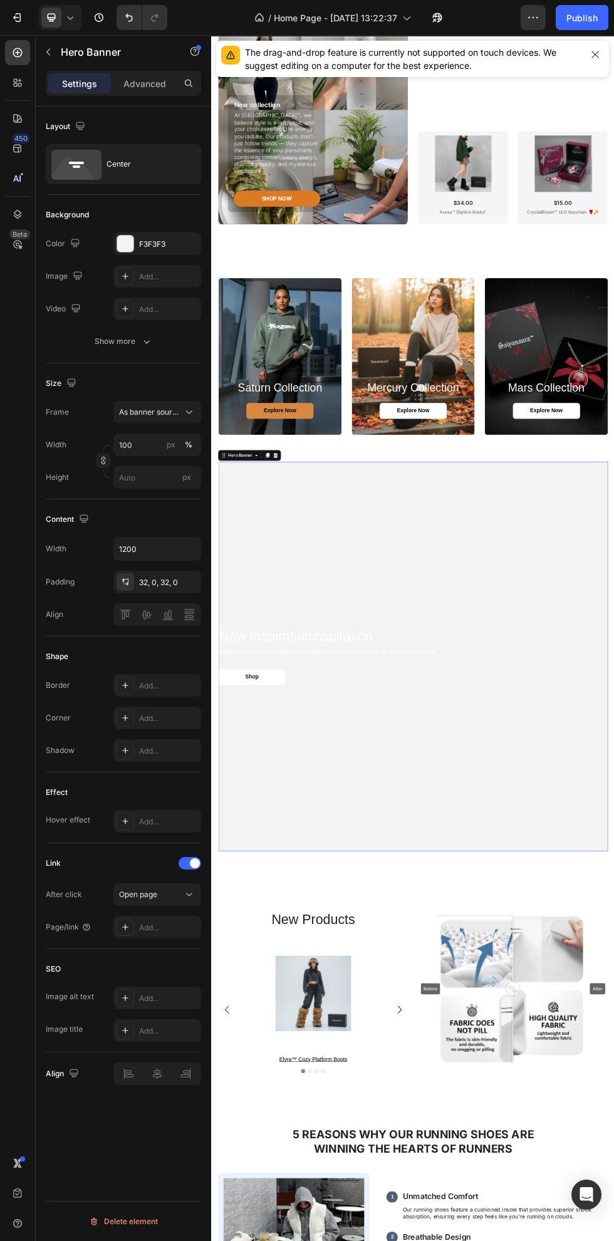
scroll to position [1751, 0]
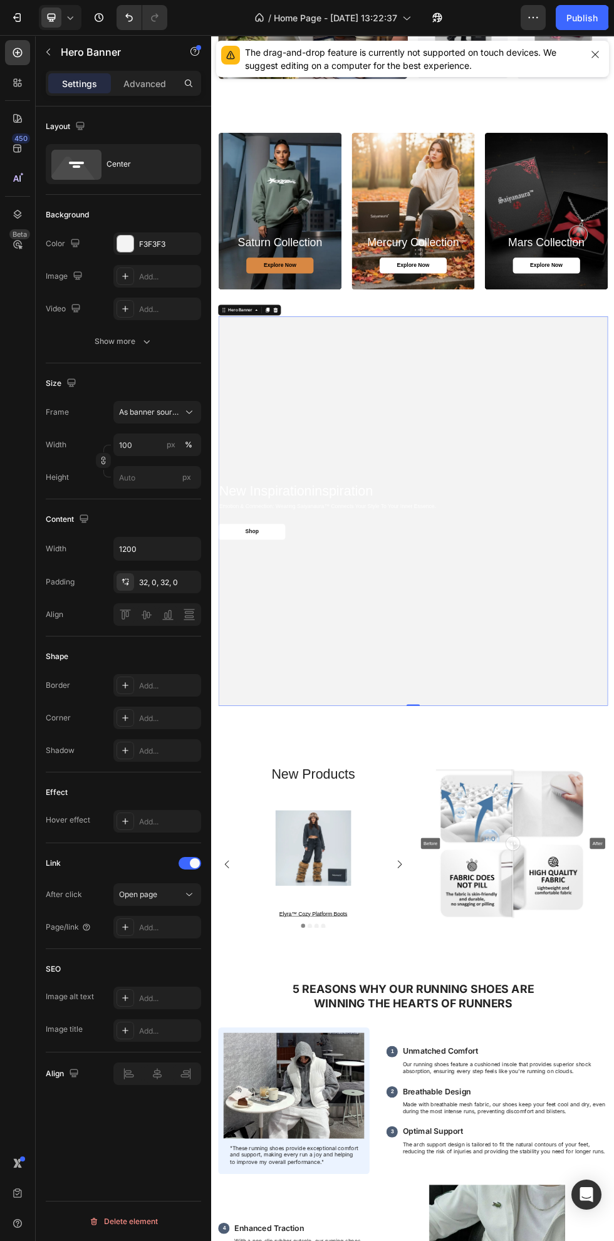
click at [139, 248] on div "F3F3F3" at bounding box center [168, 244] width 59 height 11
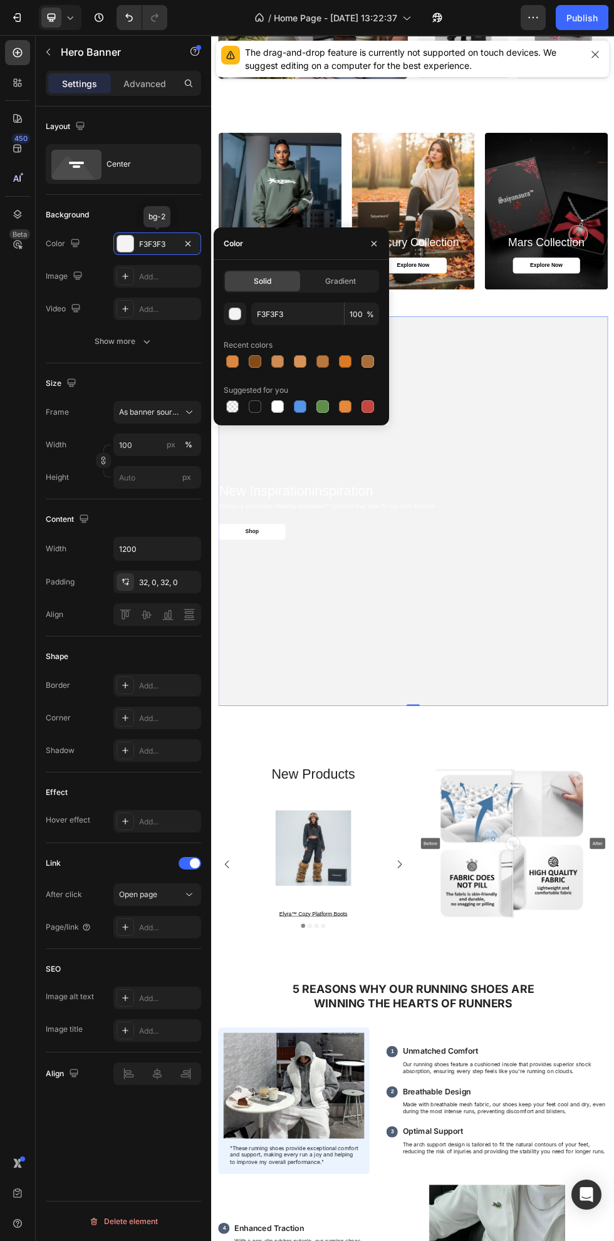
click at [160, 276] on div "Add..." at bounding box center [168, 276] width 59 height 11
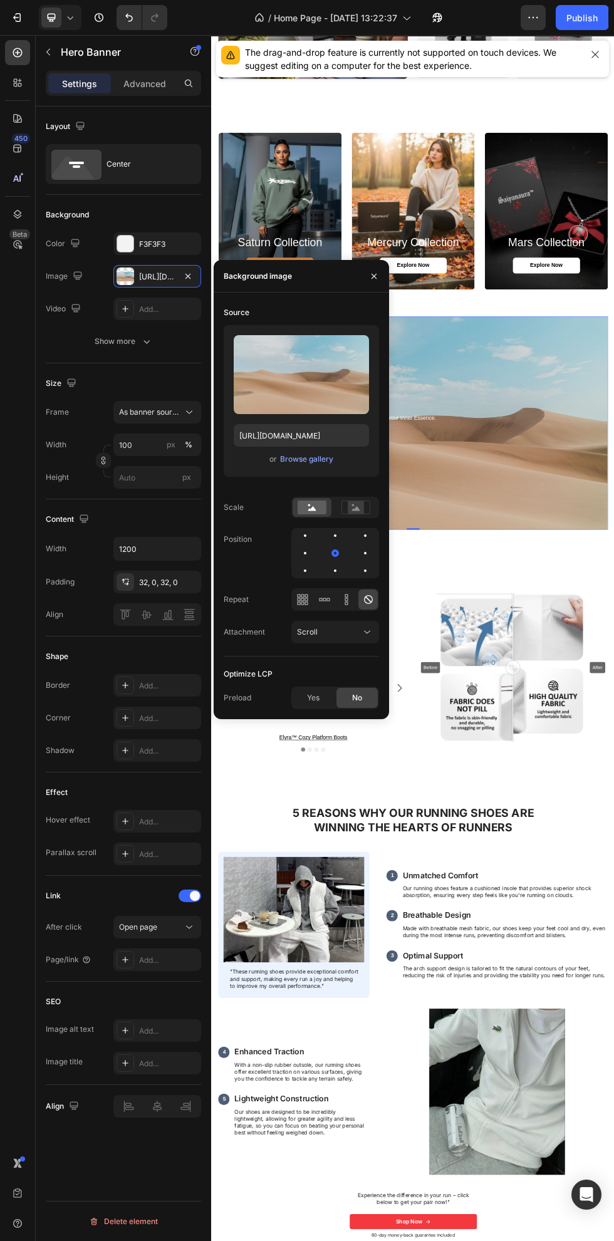
click at [316, 459] on div "Browse gallery" at bounding box center [306, 459] width 53 height 11
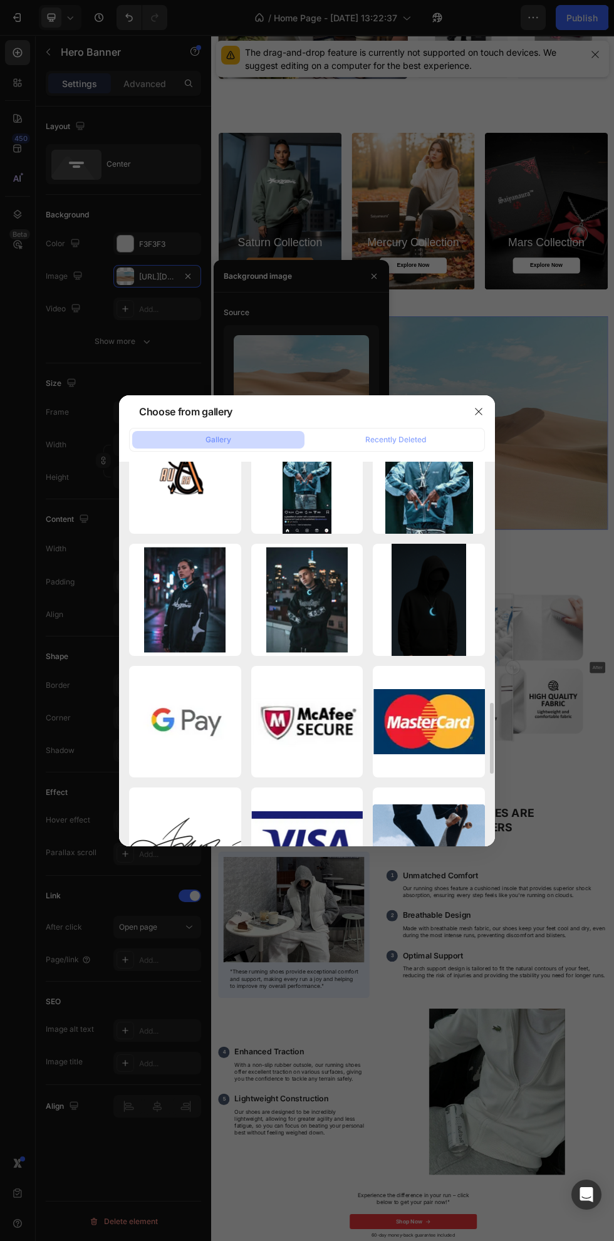
scroll to position [1277, 0]
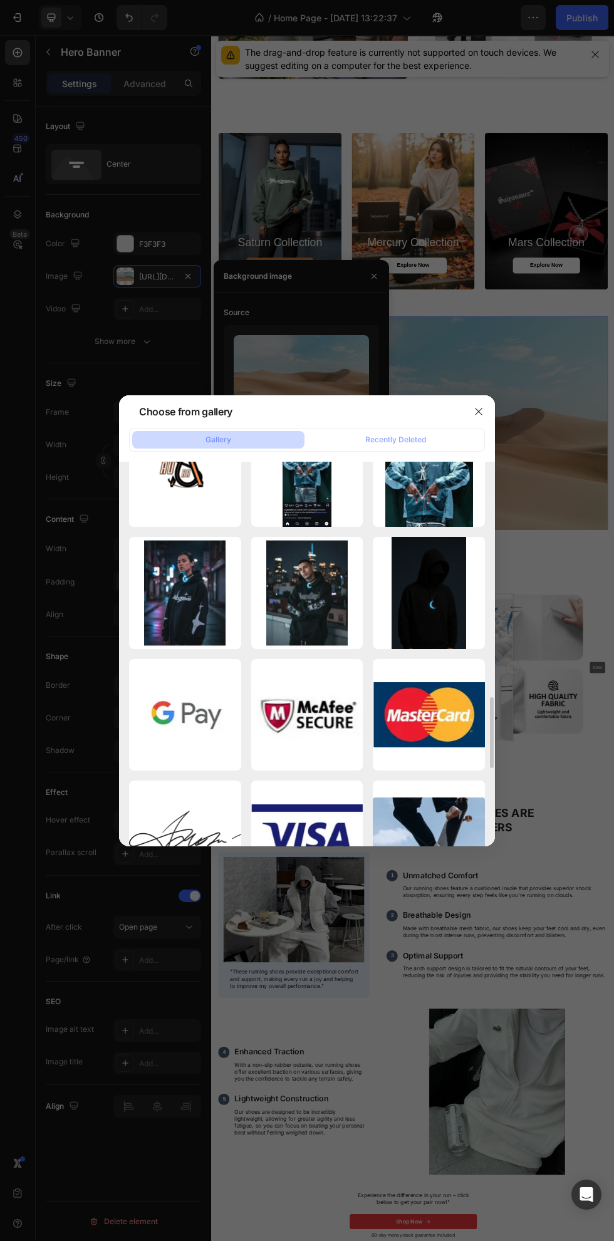
click at [0, 0] on div "01K5NZ2J3S9S8F2645JR...B4.webp 50.04 kb" at bounding box center [0, 0] width 0 height 0
type input "[URL][DOMAIN_NAME]"
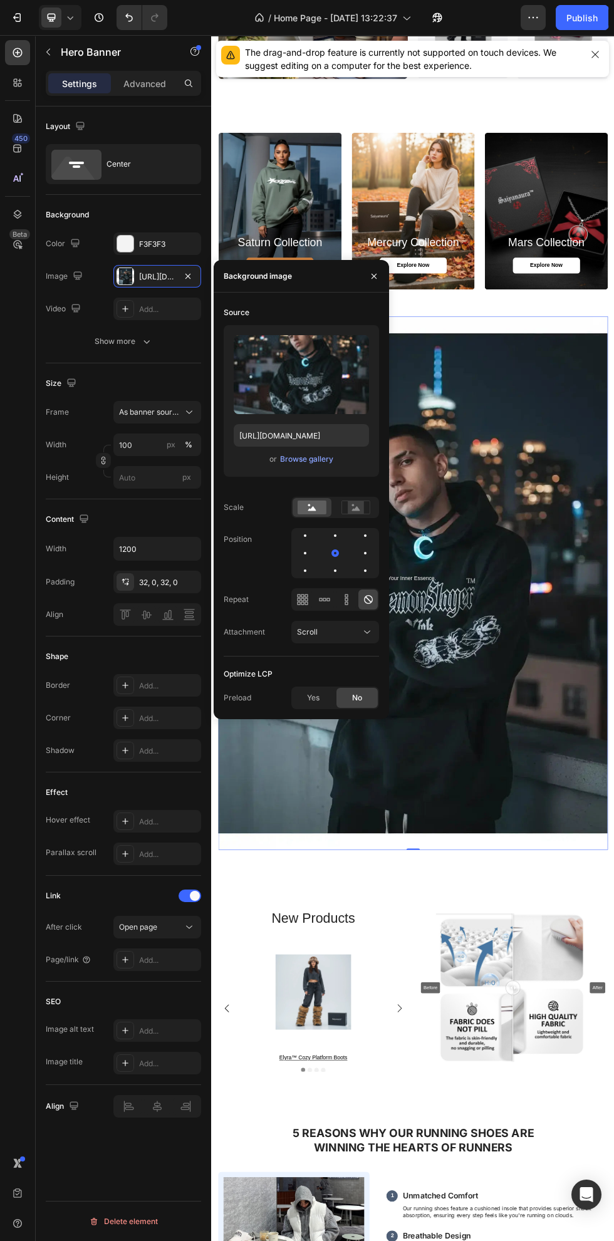
click at [369, 511] on icon at bounding box center [356, 508] width 29 height 14
click at [312, 508] on icon at bounding box center [312, 508] width 8 height 4
click at [363, 518] on div "Cover" at bounding box center [335, 507] width 88 height 21
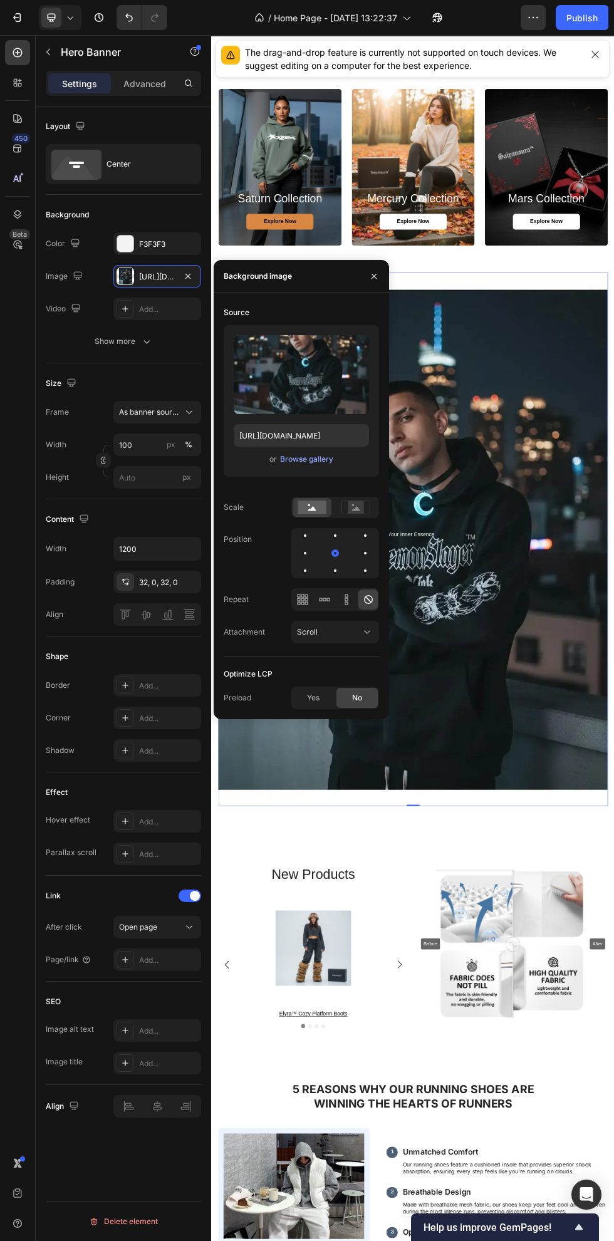
click at [367, 266] on div at bounding box center [374, 276] width 30 height 32
click at [374, 276] on icon "button" at bounding box center [374, 275] width 5 height 5
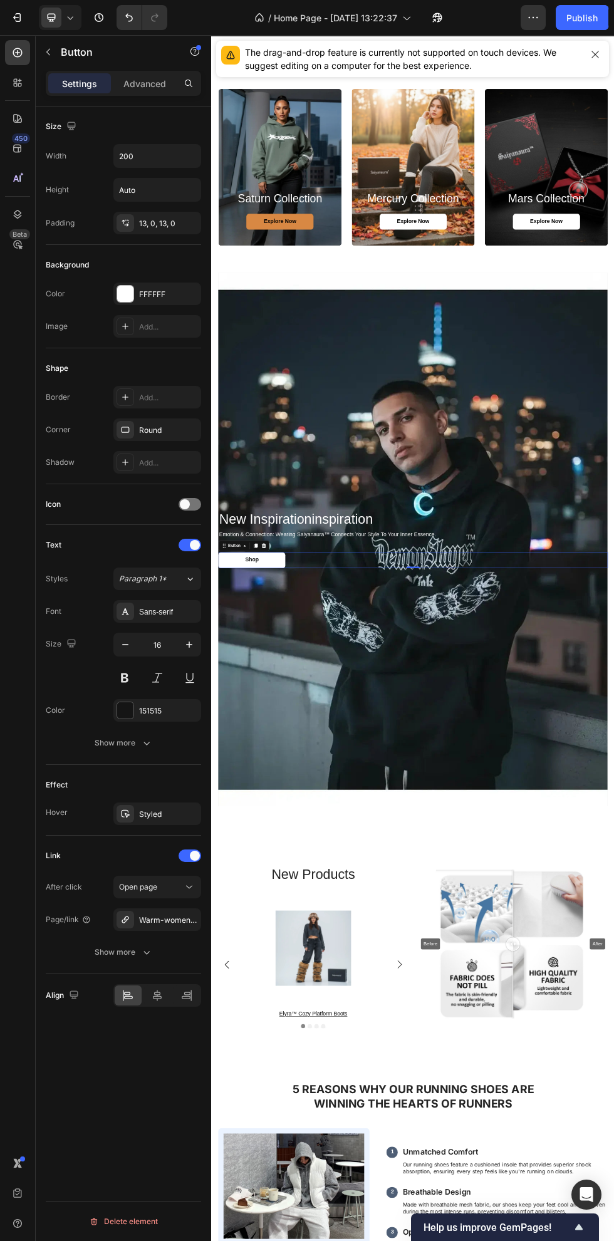
scroll to position [1886, 0]
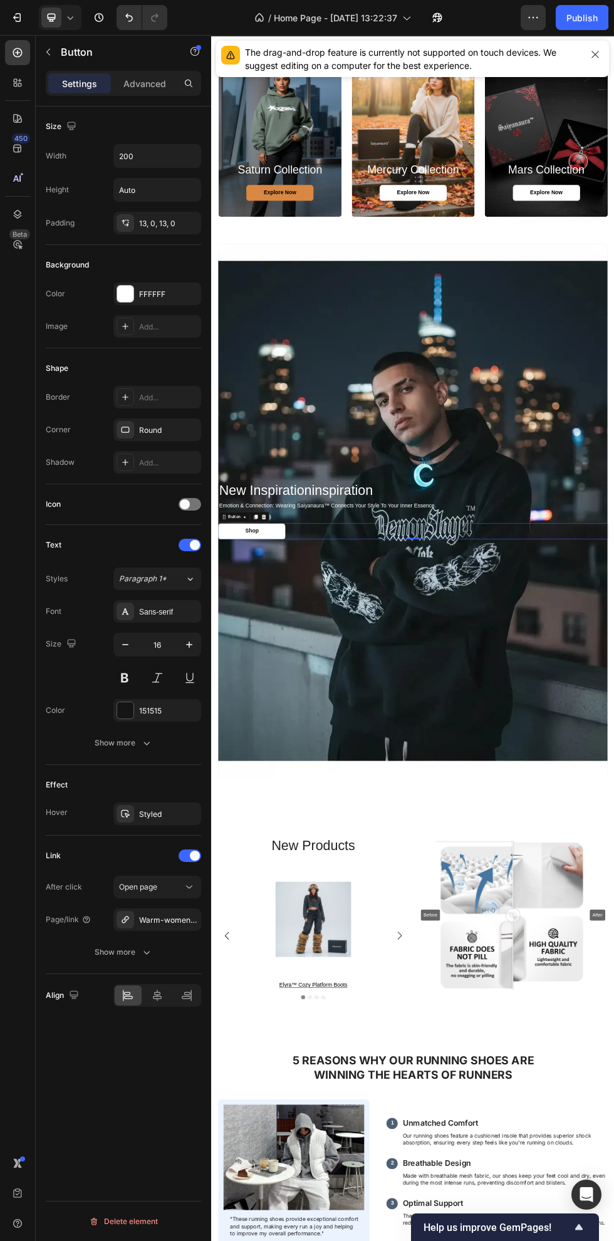
click at [150, 922] on div "Warm-women-men-winter-beanies" at bounding box center [168, 920] width 59 height 11
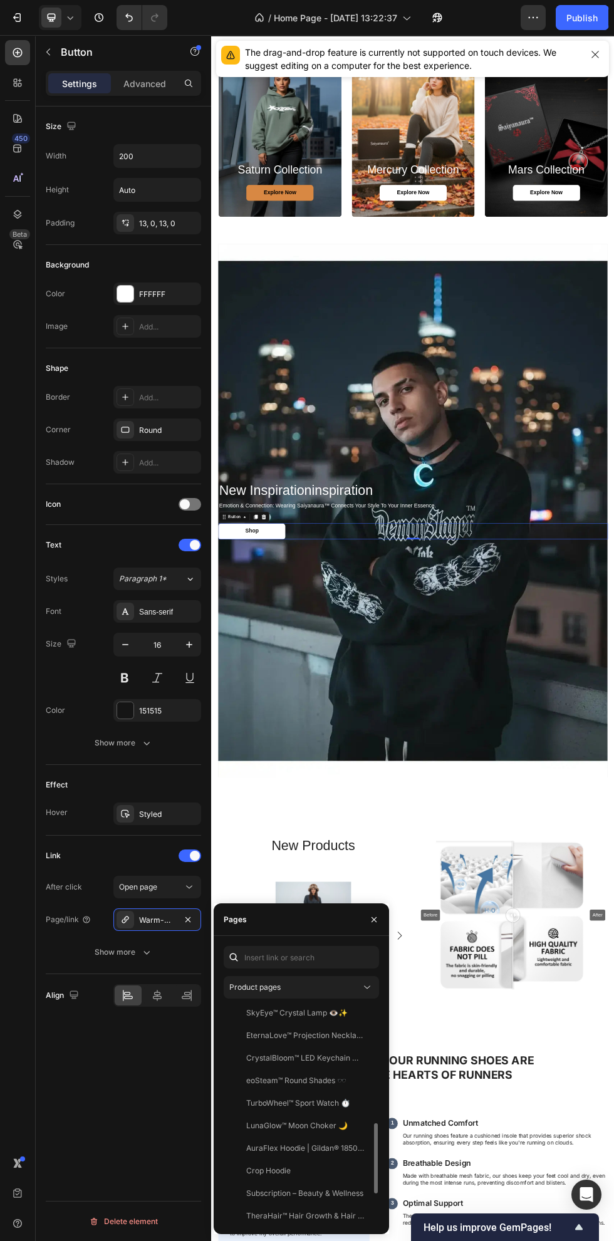
scroll to position [367, 0]
click at [297, 1124] on div "LunaGlow™ Moon Choker 🌙" at bounding box center [297, 1124] width 102 height 11
click at [123, 1060] on div "Size Width 200 Height Auto Padding 13, 0, 13, 0 Background Color FFFFFF Image A…" at bounding box center [123, 692] width 175 height 1171
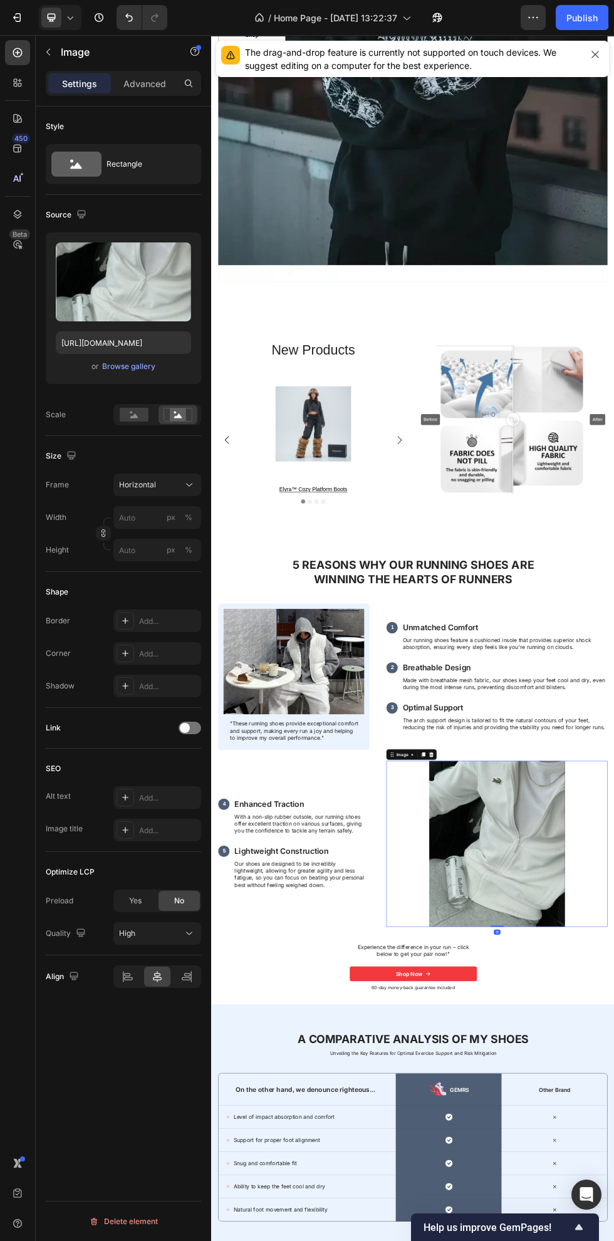
scroll to position [2875, 0]
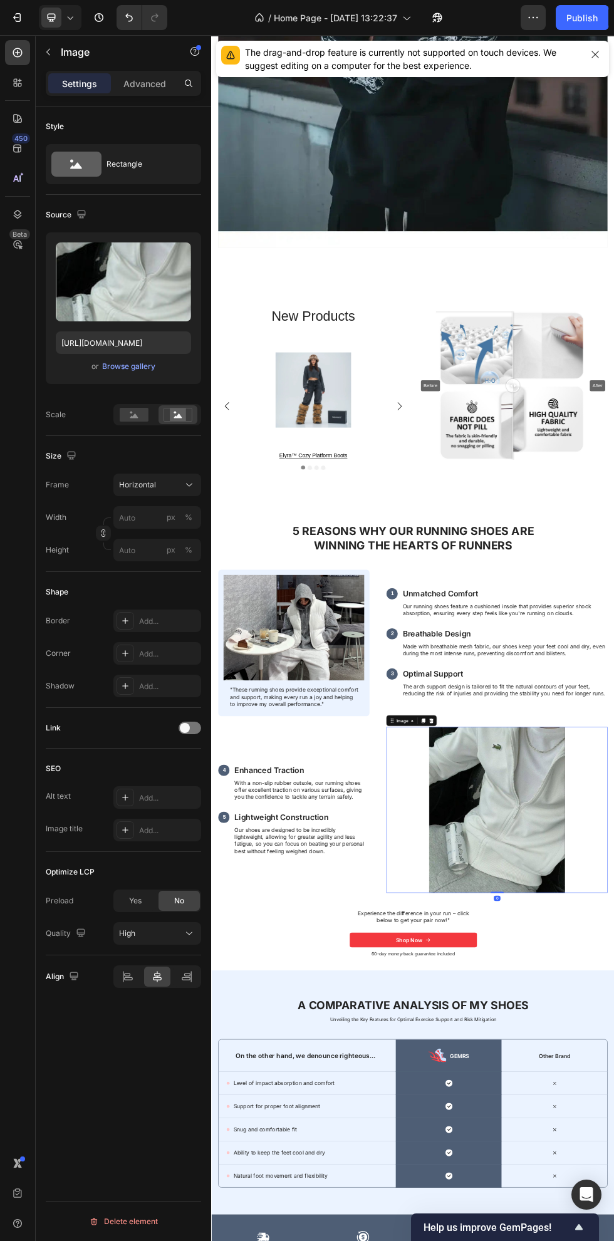
click at [138, 367] on div "Browse gallery" at bounding box center [128, 366] width 53 height 11
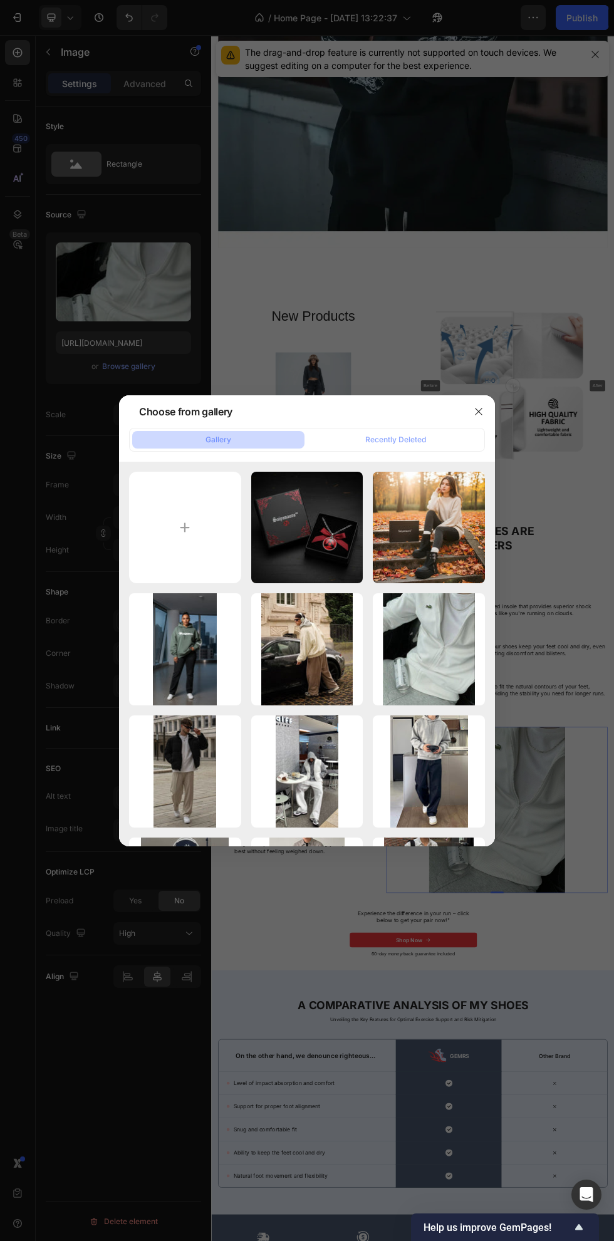
click at [196, 524] on input "file" at bounding box center [185, 528] width 112 height 112
type input "C:\fakepath\1758573870352~2.jpg"
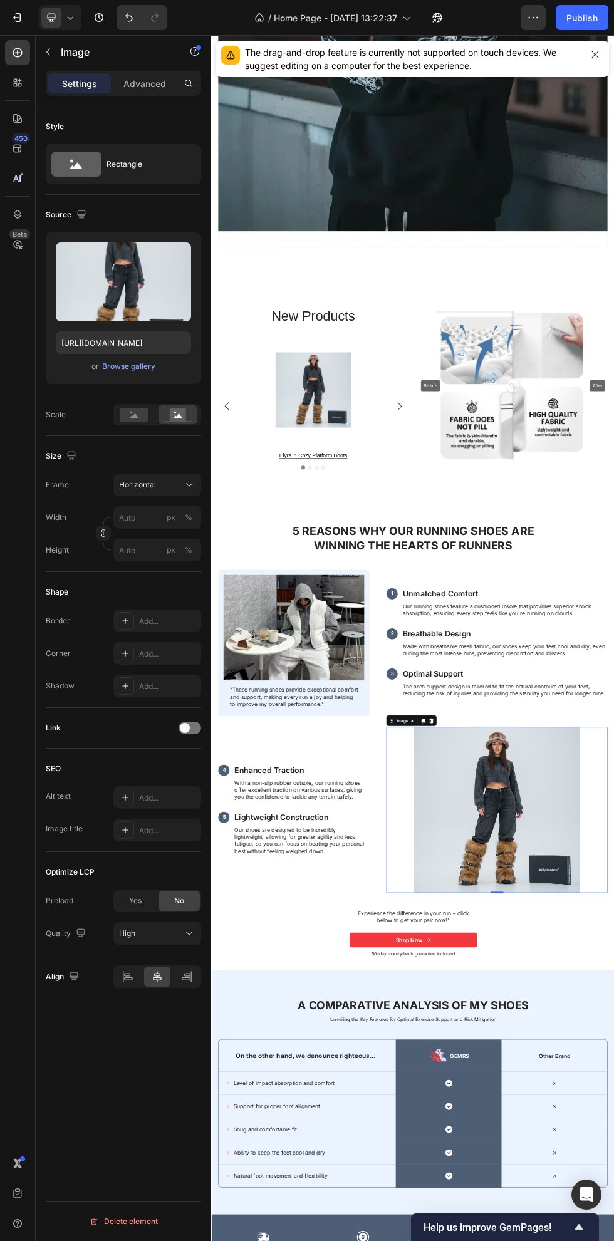
type input "[URL][DOMAIN_NAME]"
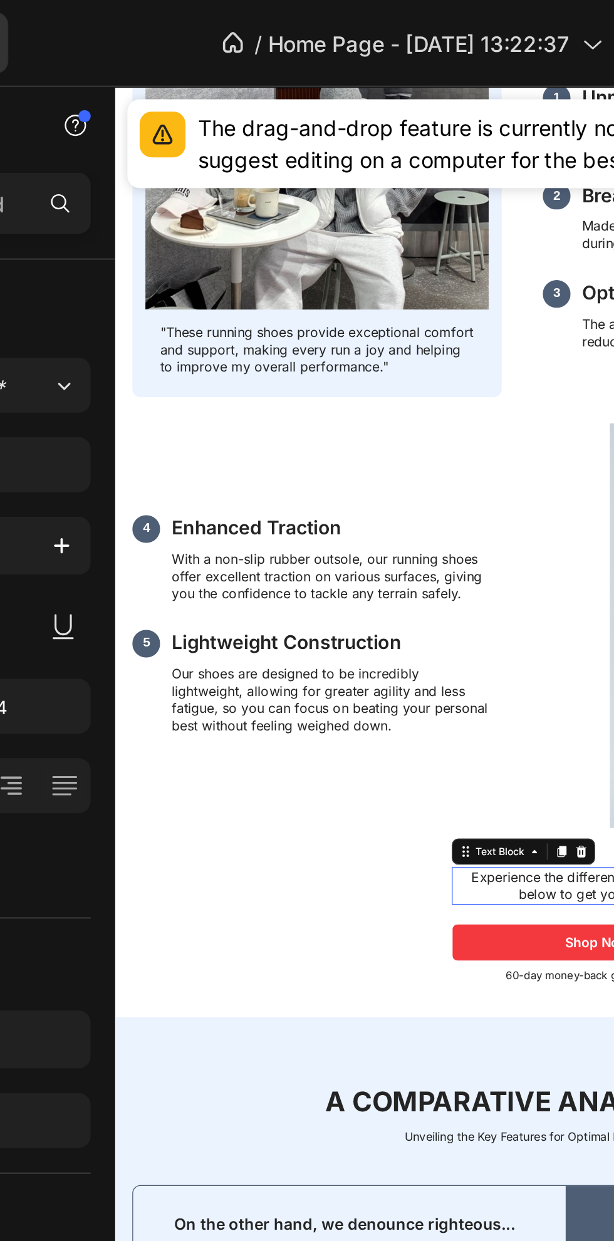
scroll to position [4165, 0]
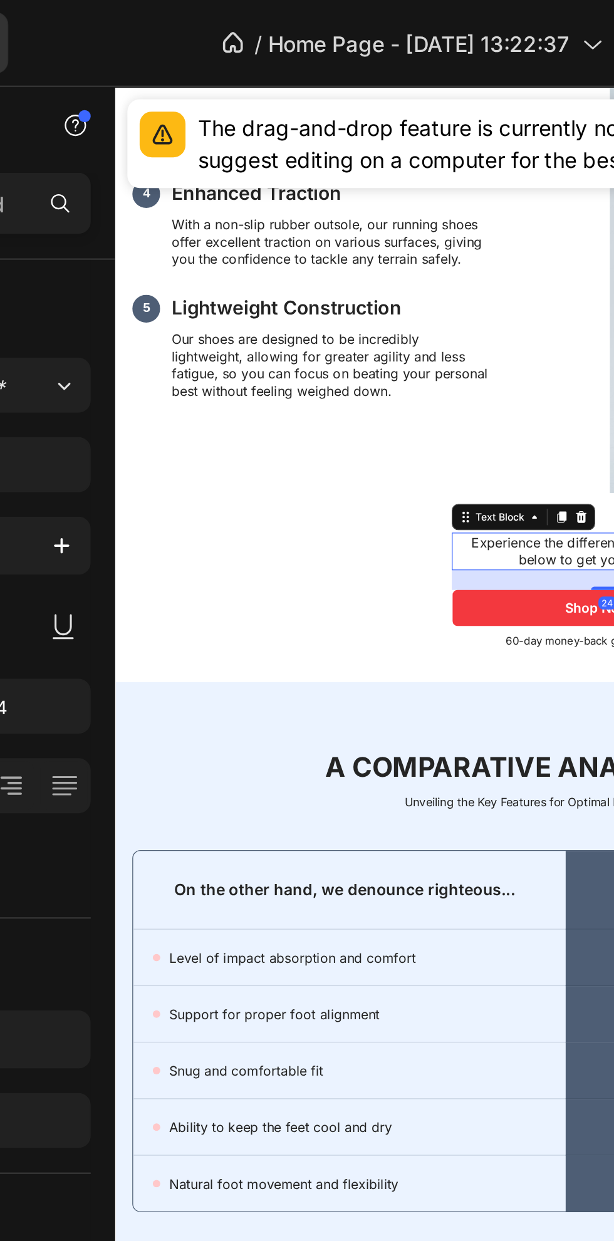
click at [471, 412] on icon at bounding box center [471, 414] width 8 height 9
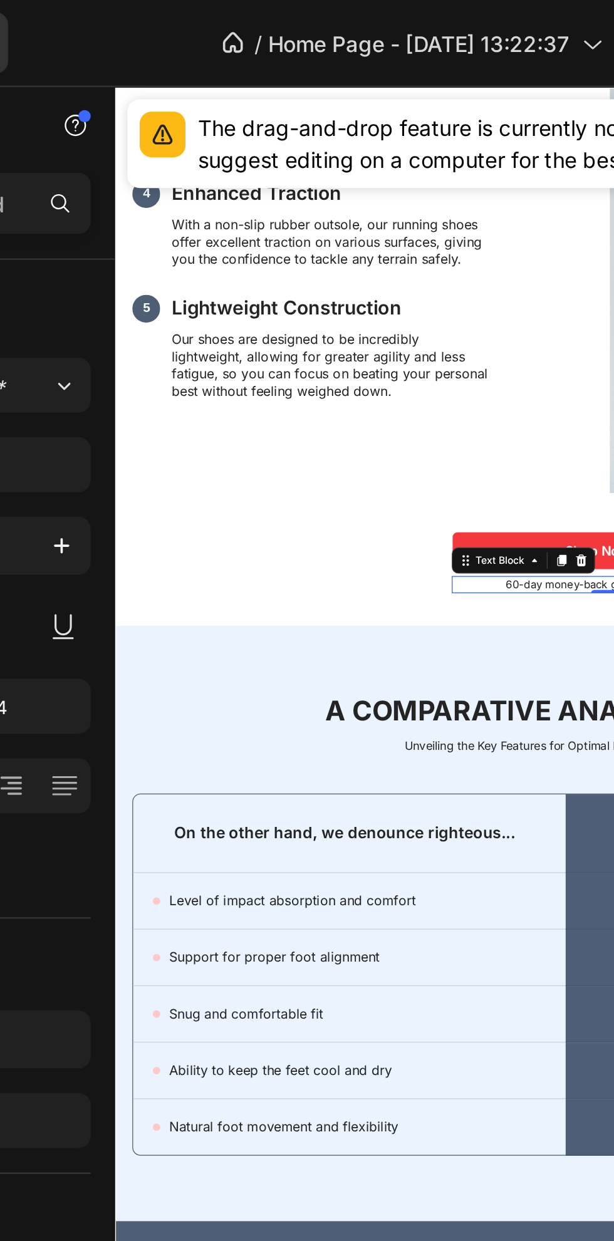
scroll to position [4192, 0]
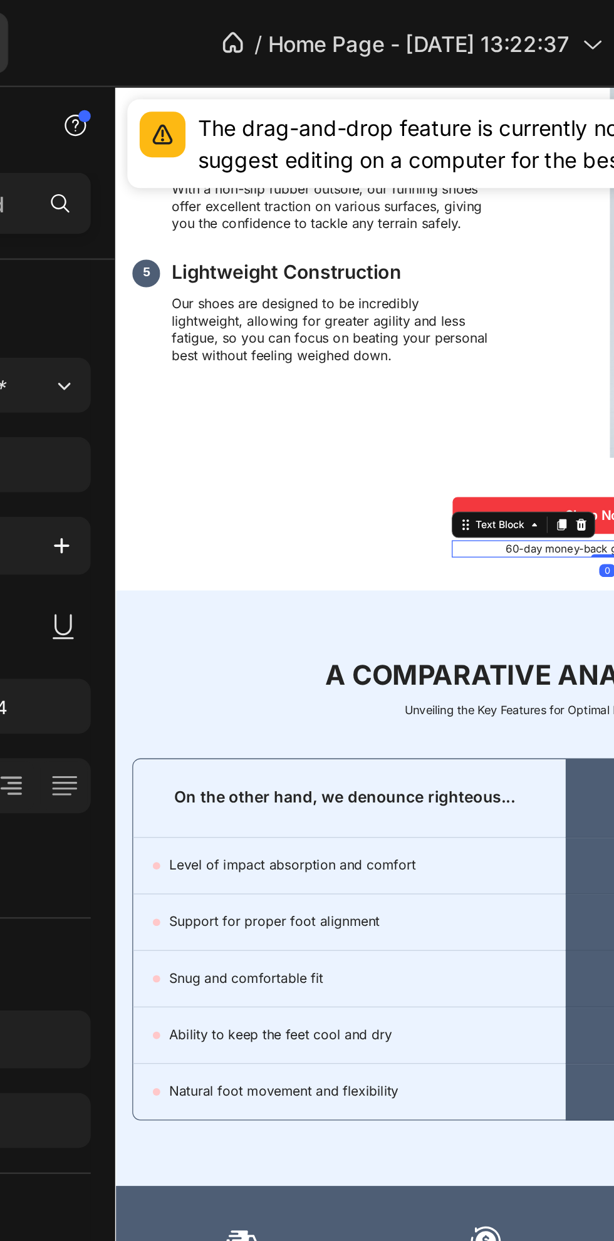
click at [470, 422] on icon at bounding box center [471, 421] width 8 height 9
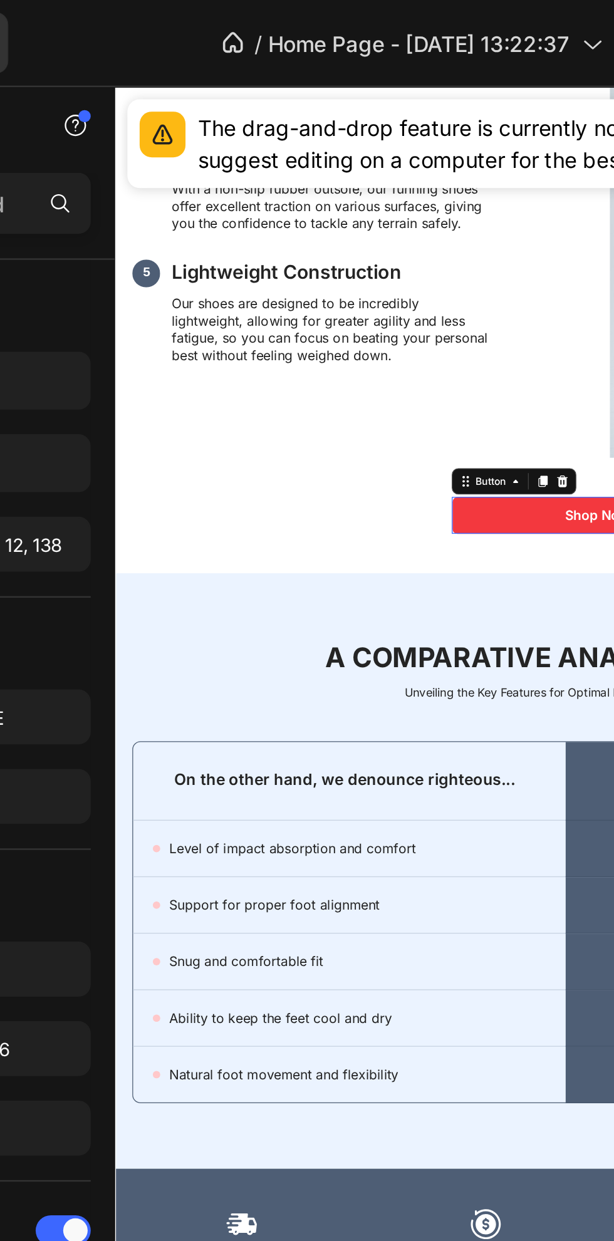
scroll to position [4217, 0]
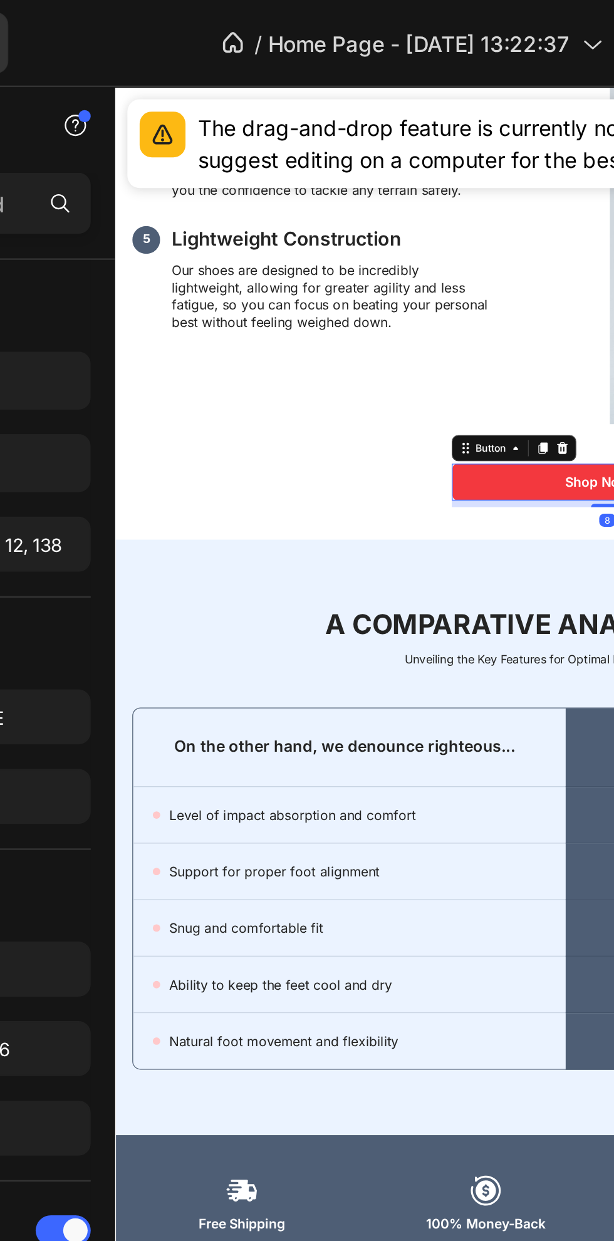
click at [456, 362] on icon at bounding box center [456, 362] width 8 height 9
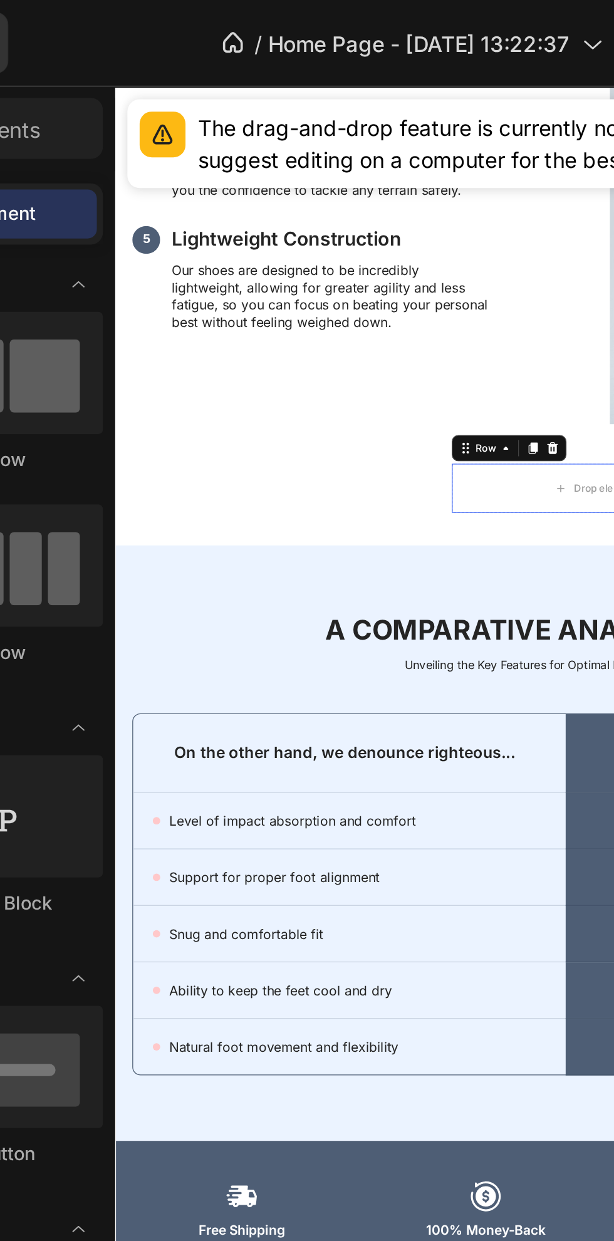
click at [428, 409] on div "Drop element here" at bounding box center [491, 393] width 238 height 38
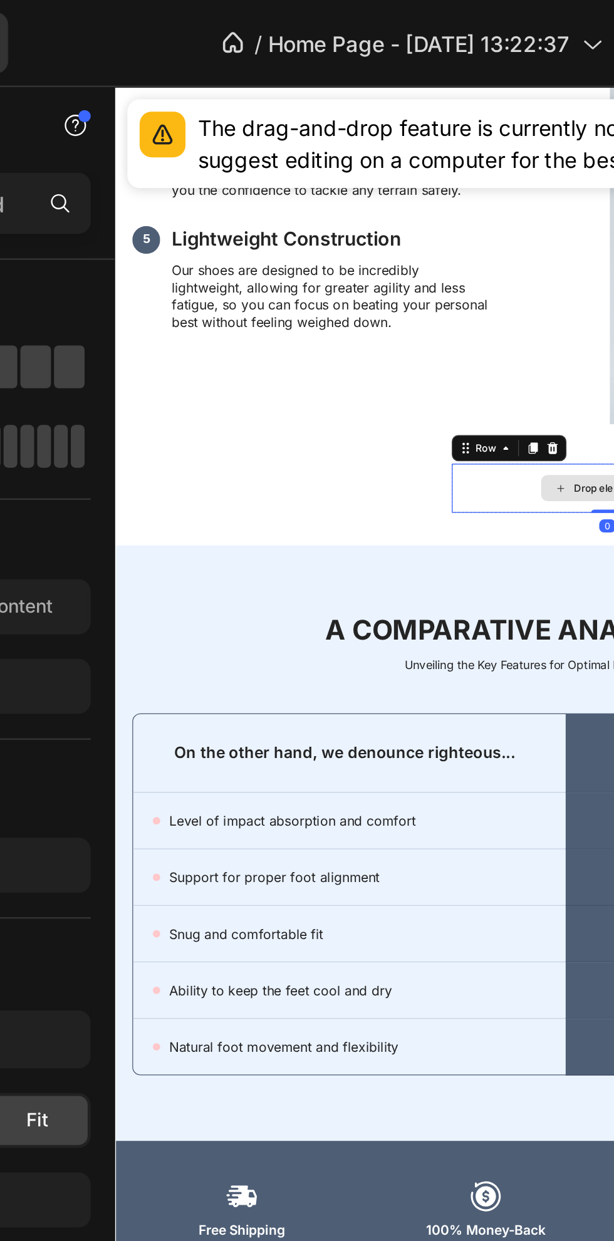
click at [448, 362] on icon at bounding box center [449, 362] width 8 height 9
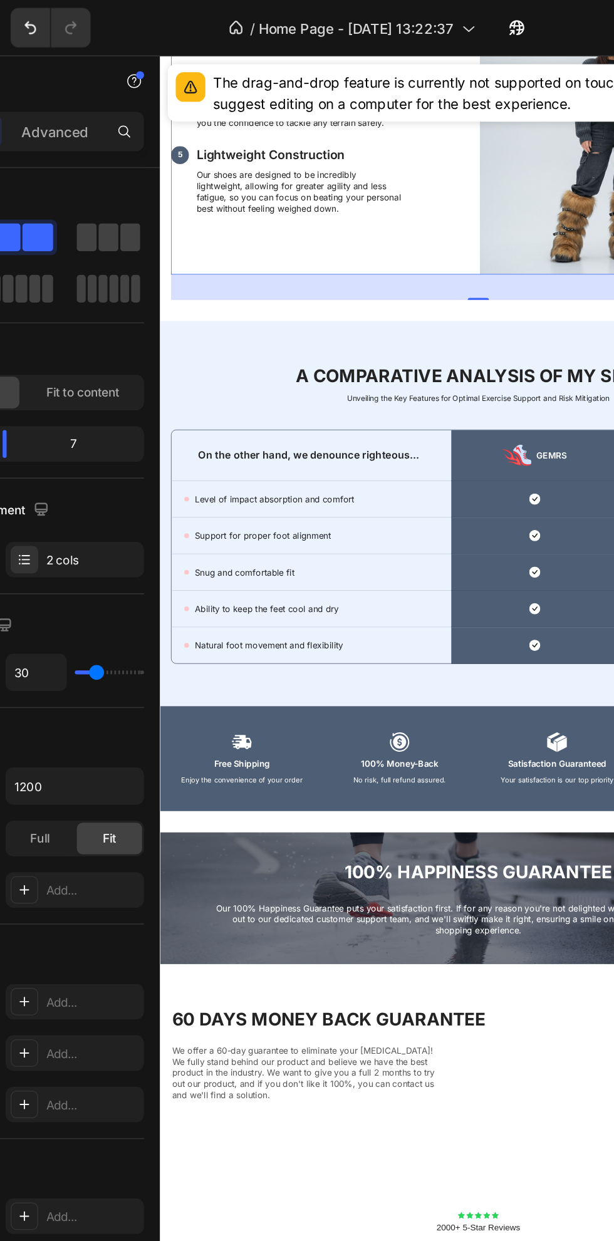
click at [592, 526] on icon at bounding box center [581, 528] width 34 height 34
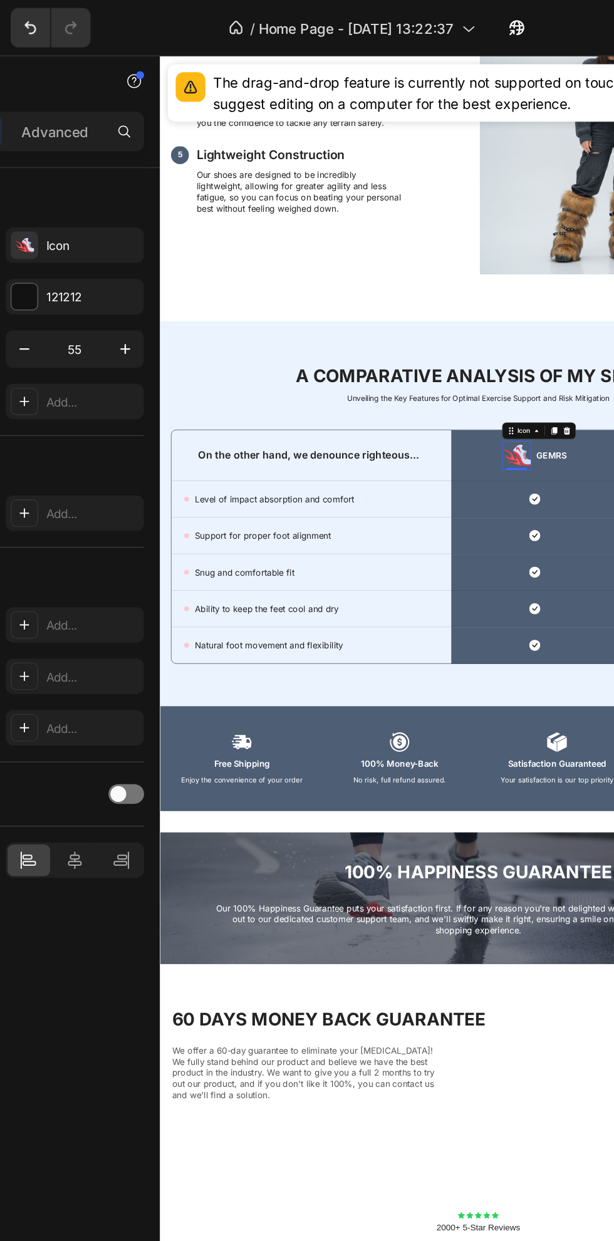
click at [134, 149] on div "Icon" at bounding box center [157, 155] width 88 height 23
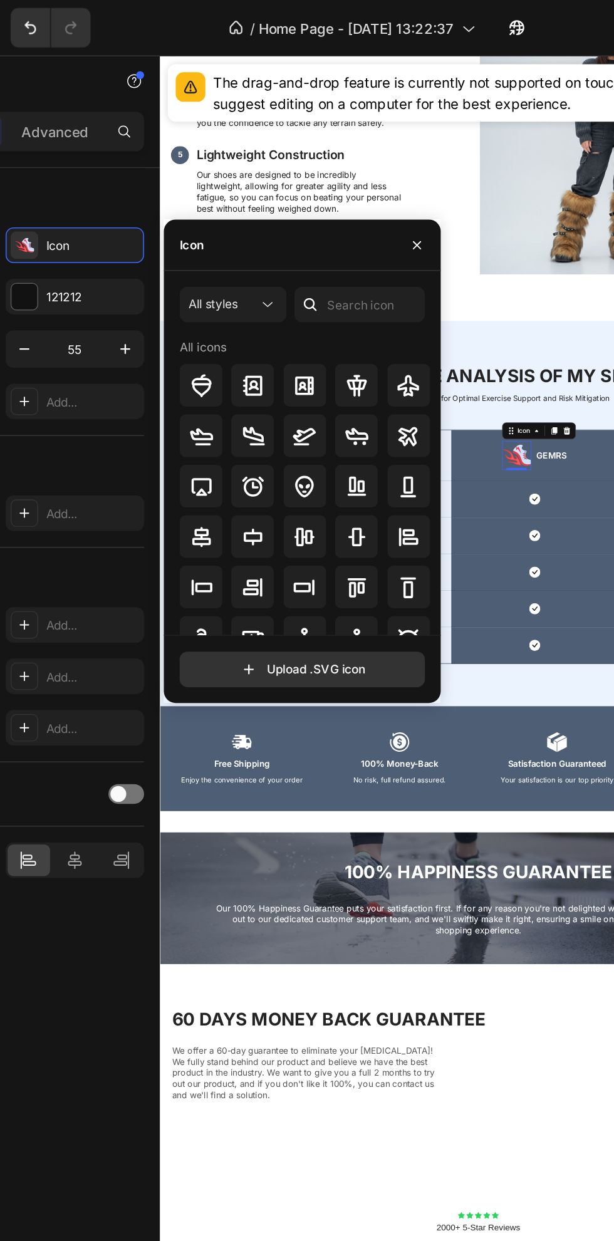
click at [316, 426] on input "file" at bounding box center [301, 424] width 154 height 21
click at [614, 528] on p "GEMRS" at bounding box center [623, 527] width 36 height 13
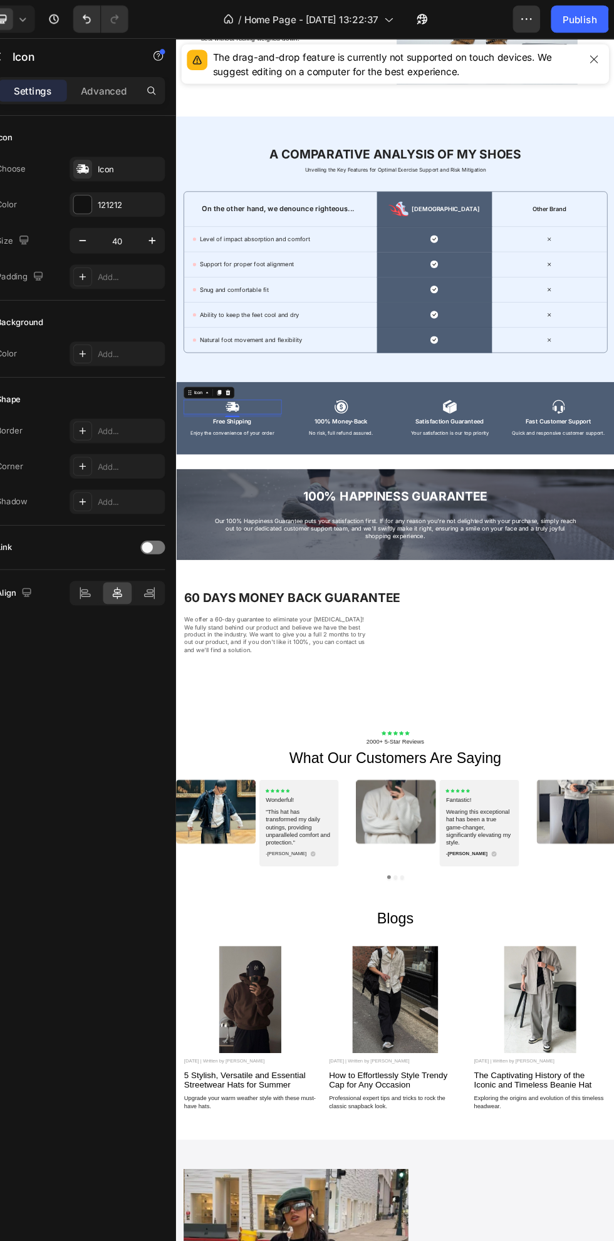
scroll to position [4545, 0]
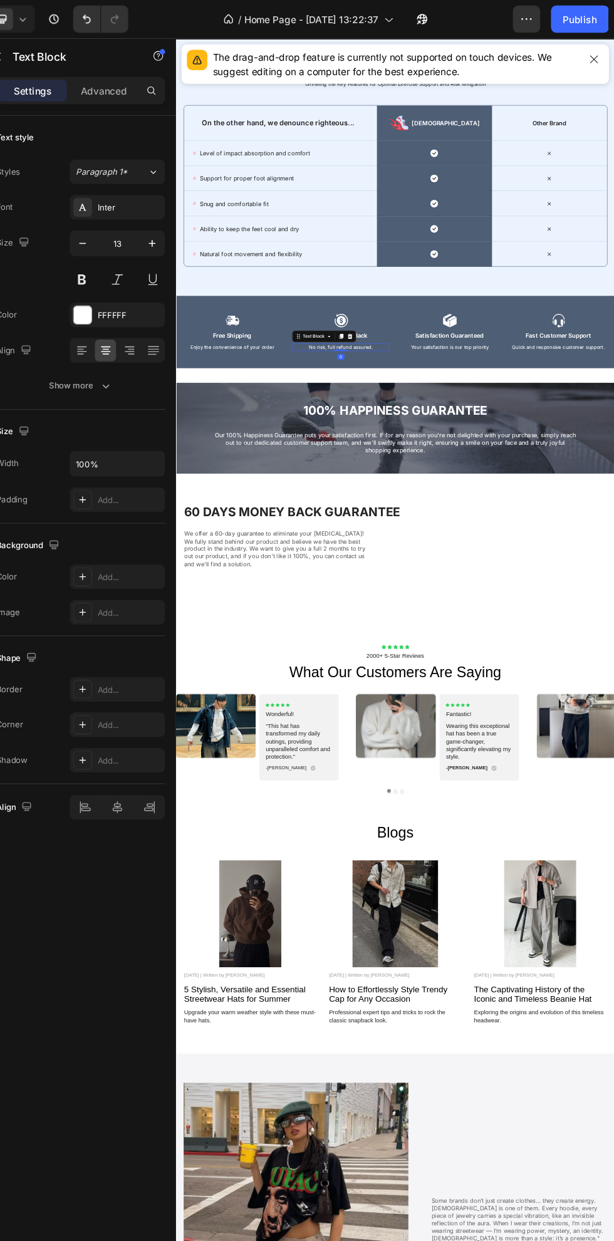
click at [312, 520] on div "Icon" at bounding box center [272, 521] width 168 height 25
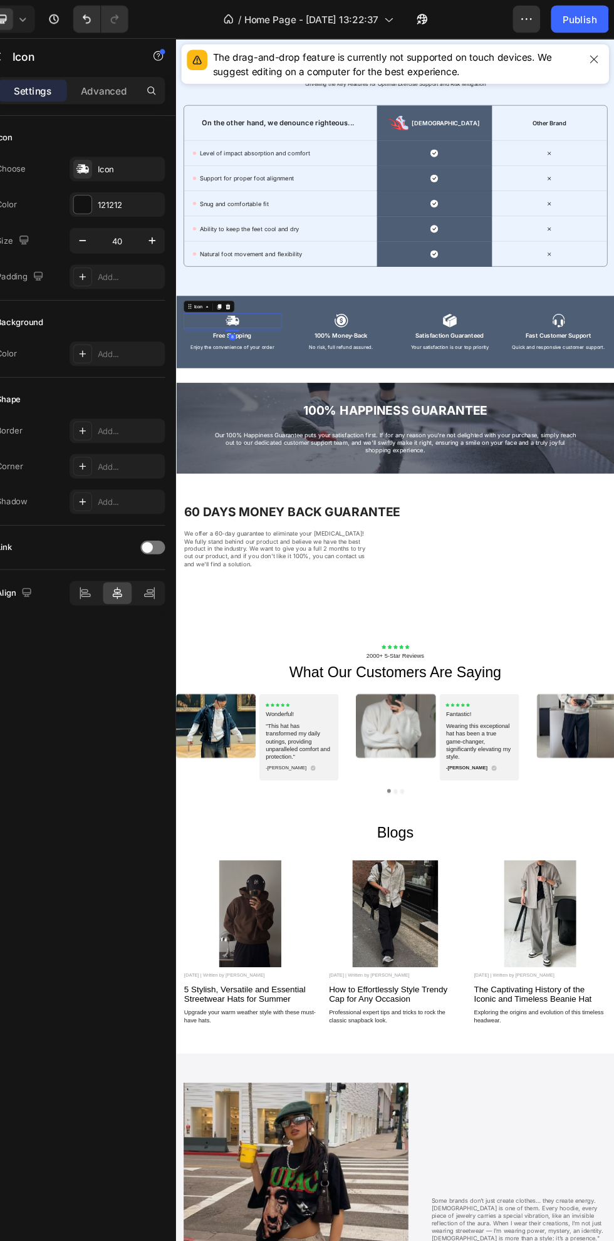
click at [397, 520] on div "Icon" at bounding box center [459, 521] width 168 height 25
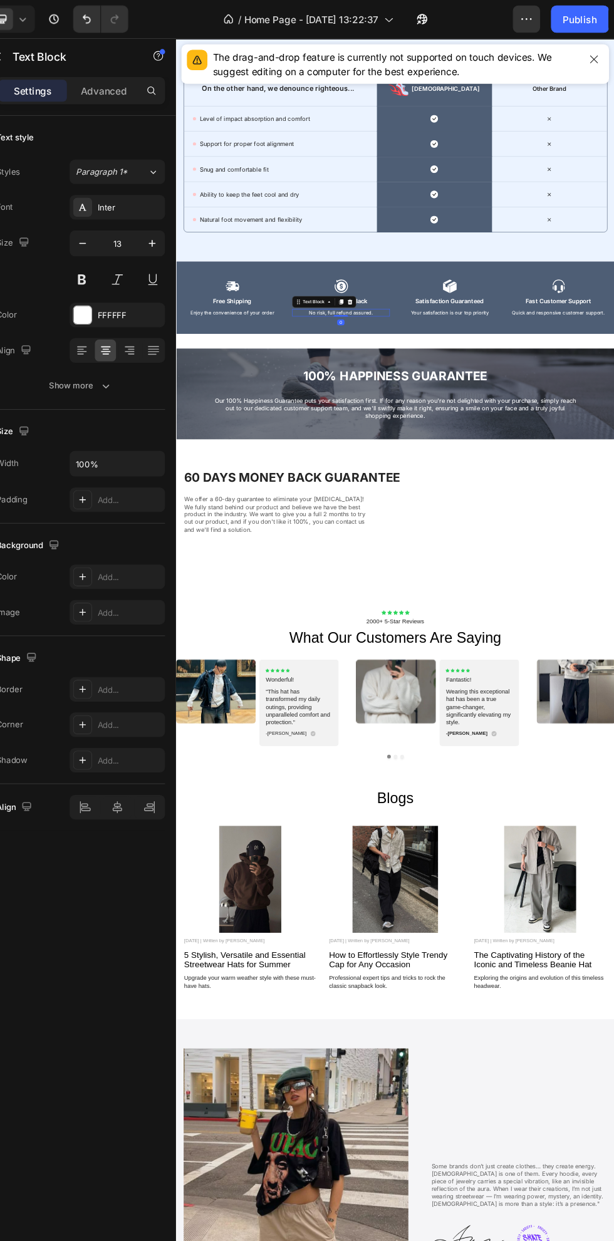
scroll to position [4672, 0]
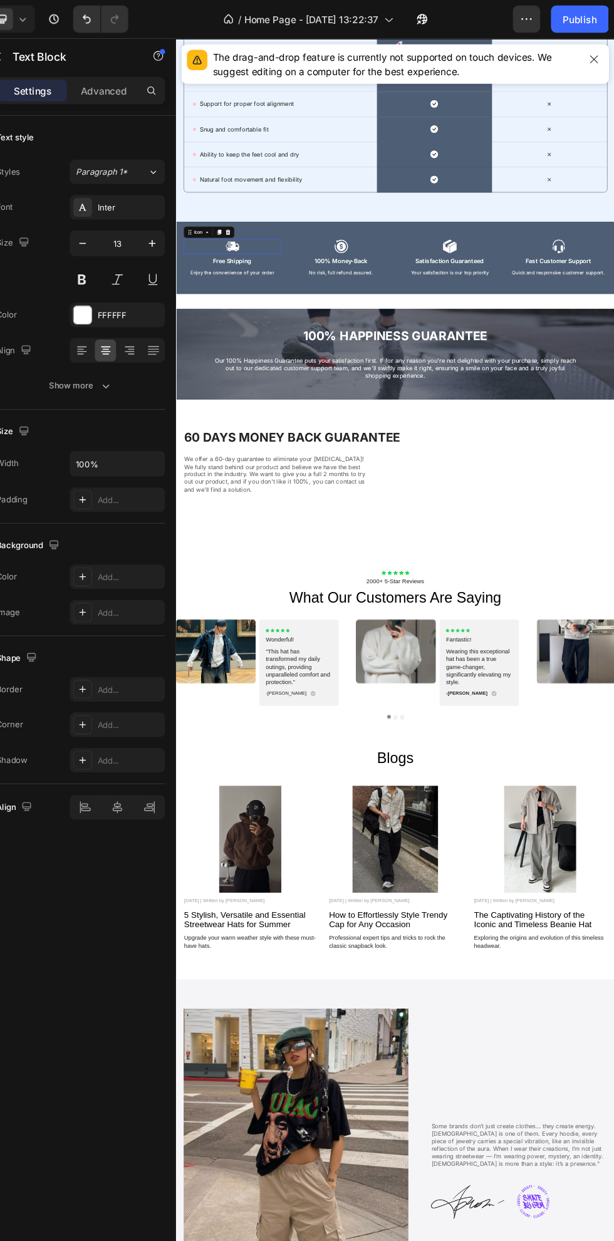
click at [345, 384] on div "Icon 0" at bounding box center [272, 394] width 168 height 25
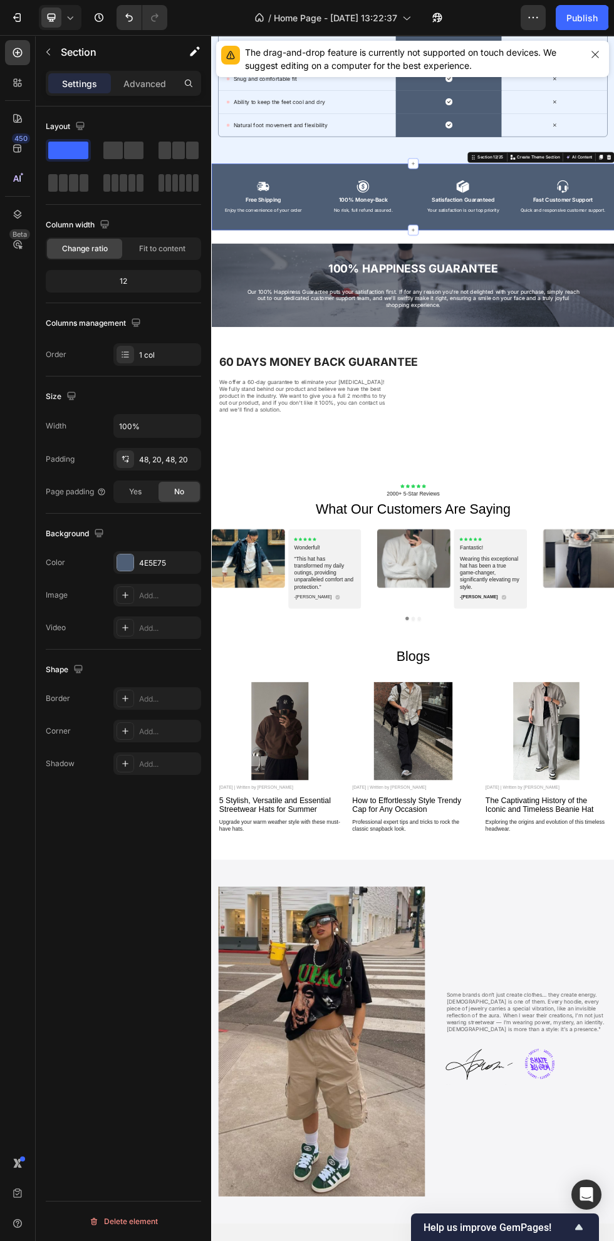
scroll to position [4801, 0]
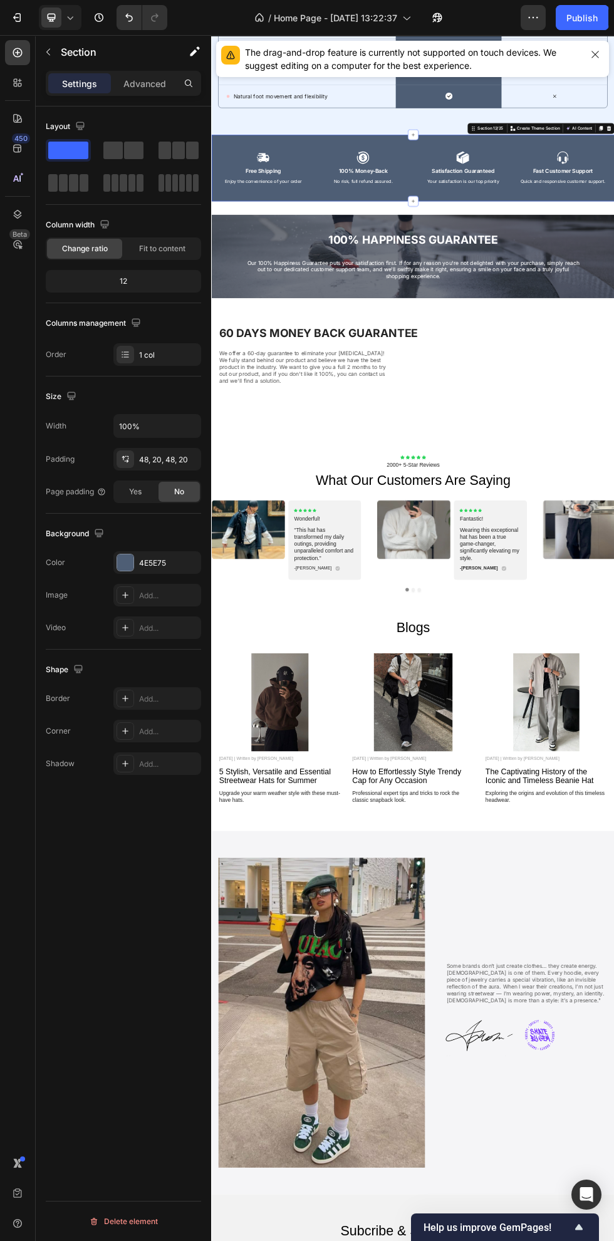
click at [125, 563] on div at bounding box center [125, 563] width 16 height 16
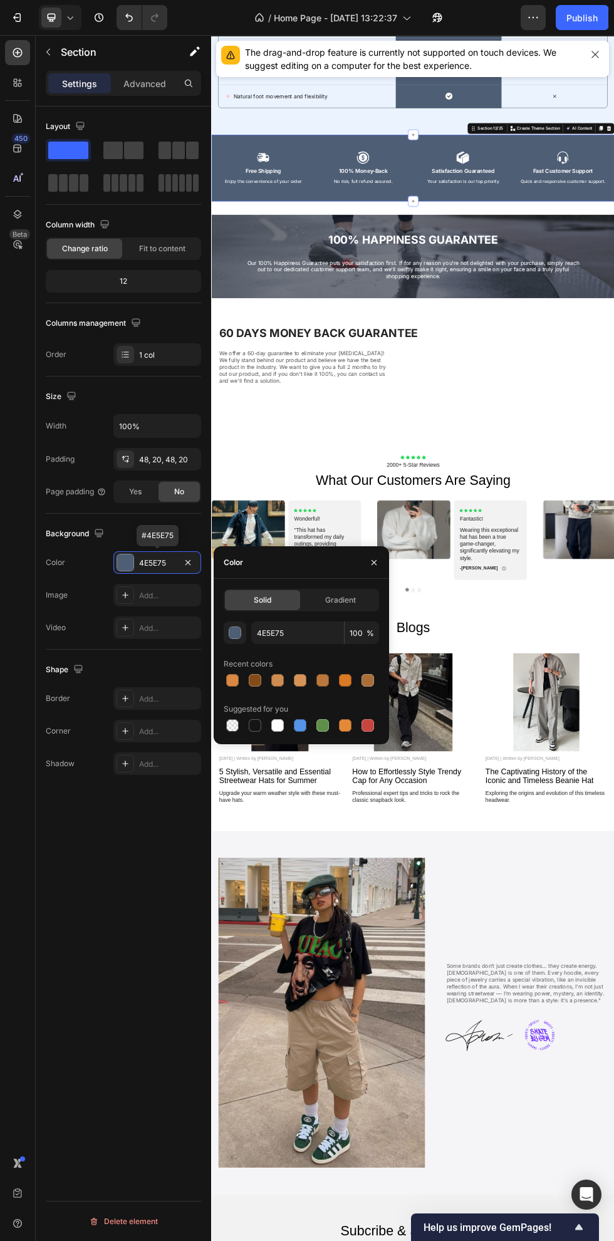
click at [268, 720] on div at bounding box center [301, 726] width 155 height 18
click at [278, 726] on div at bounding box center [277, 725] width 13 height 13
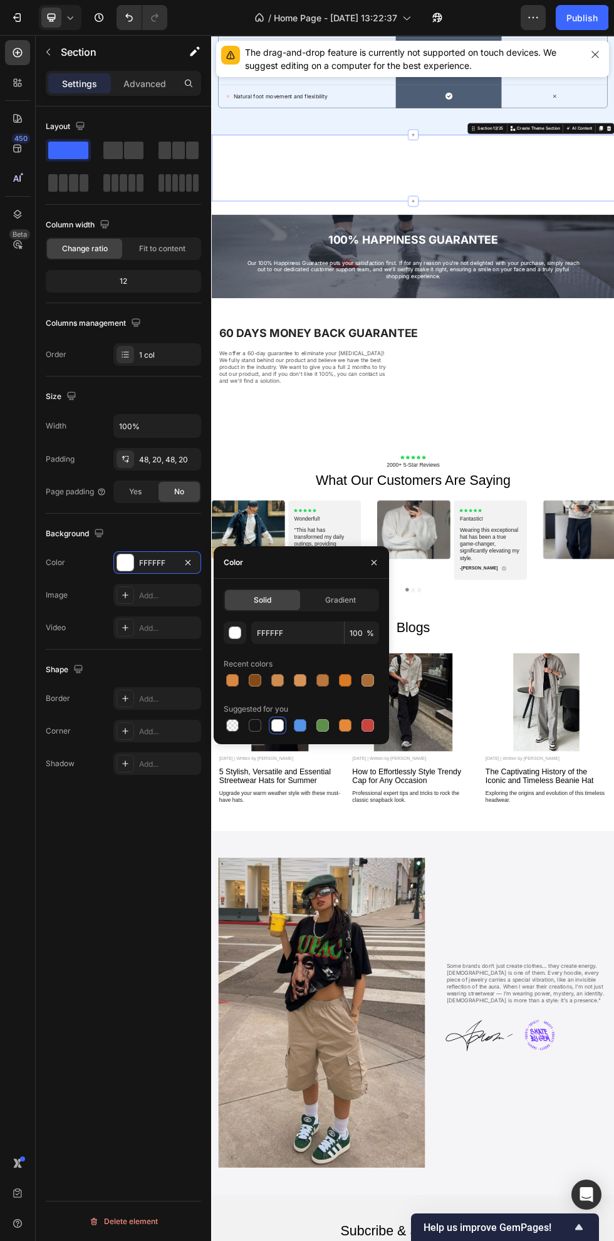
click at [259, 726] on div at bounding box center [255, 725] width 13 height 13
type input "151515"
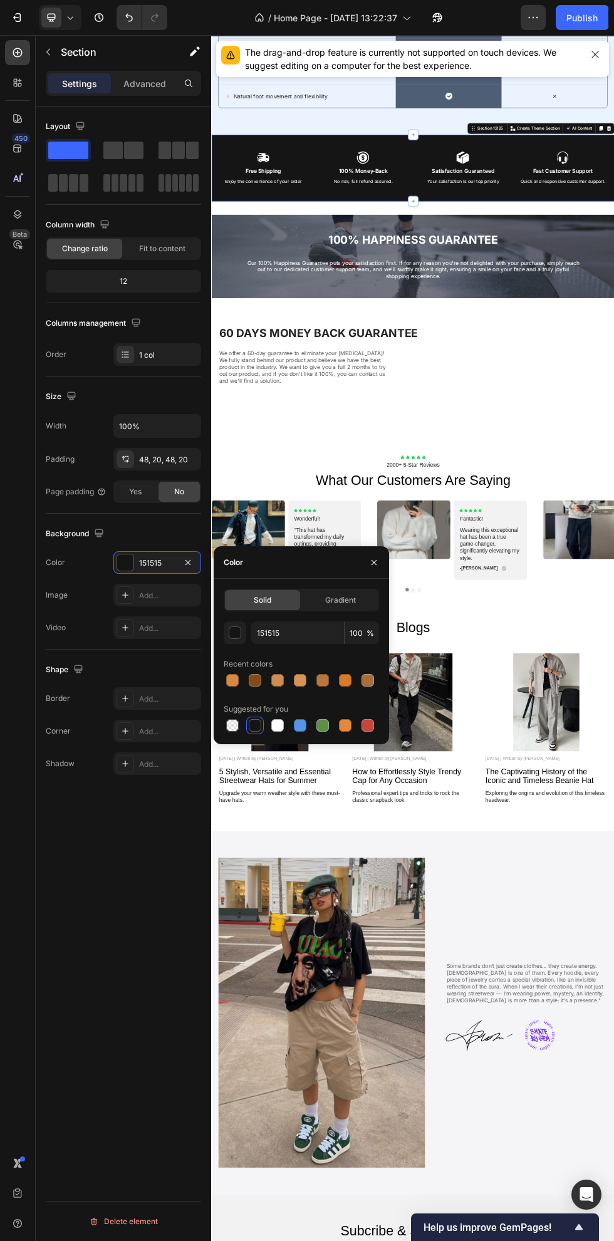
click at [373, 565] on icon "button" at bounding box center [374, 563] width 10 height 10
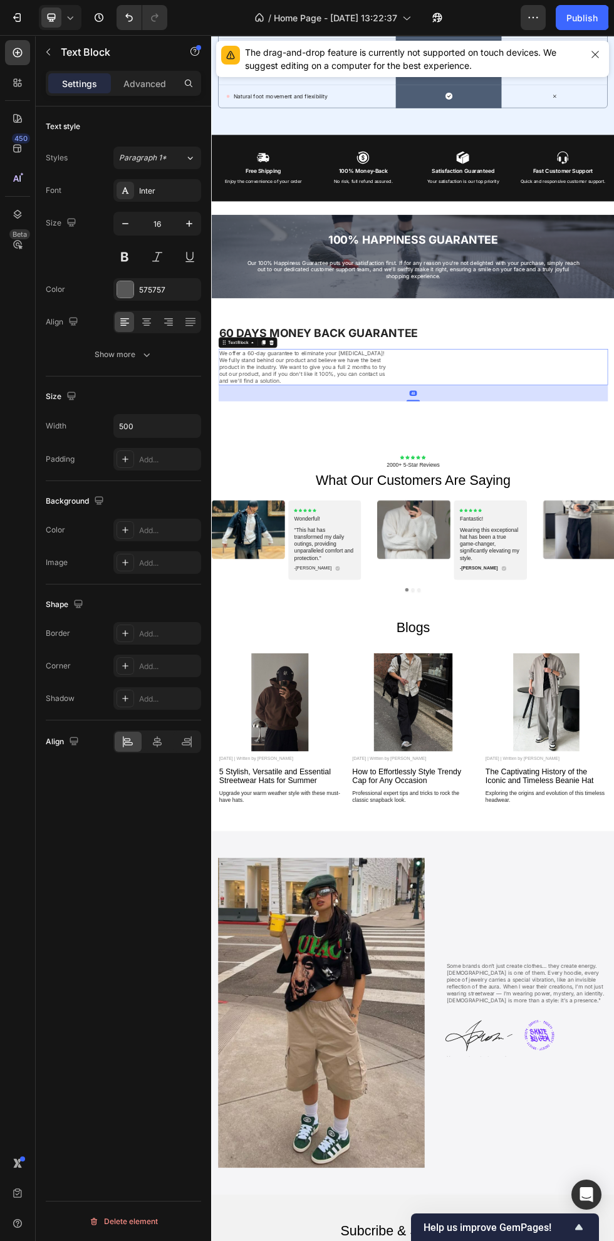
scroll to position [4849, 0]
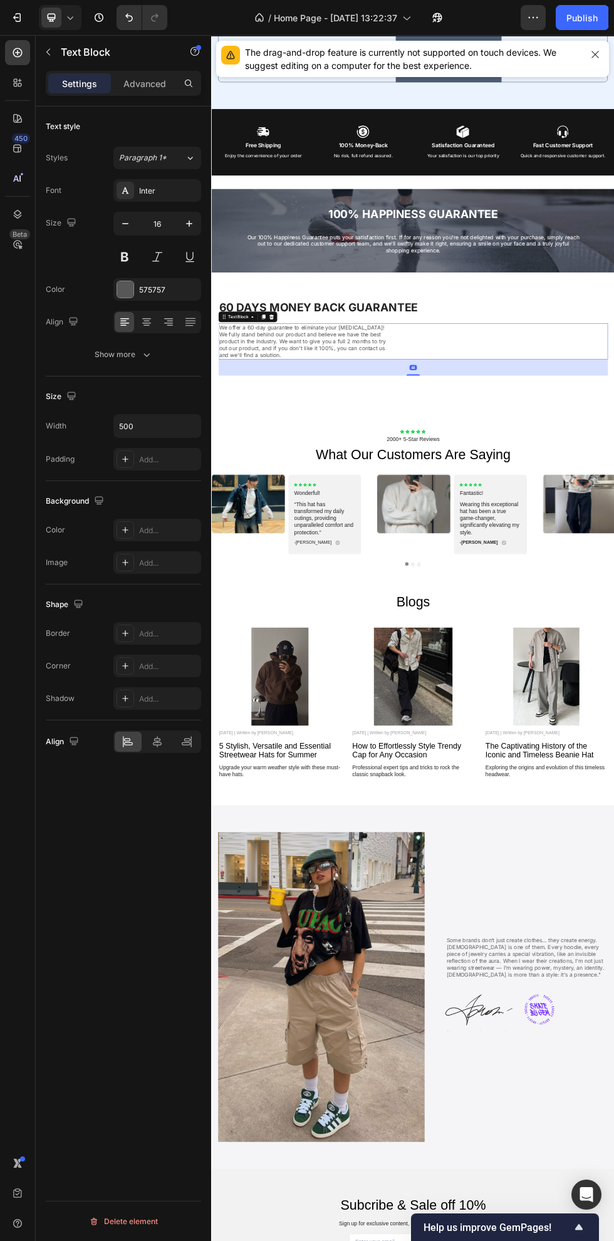
click at [614, 545] on h2 "60 Days Money Back Guarantee" at bounding box center [587, 542] width 727 height 29
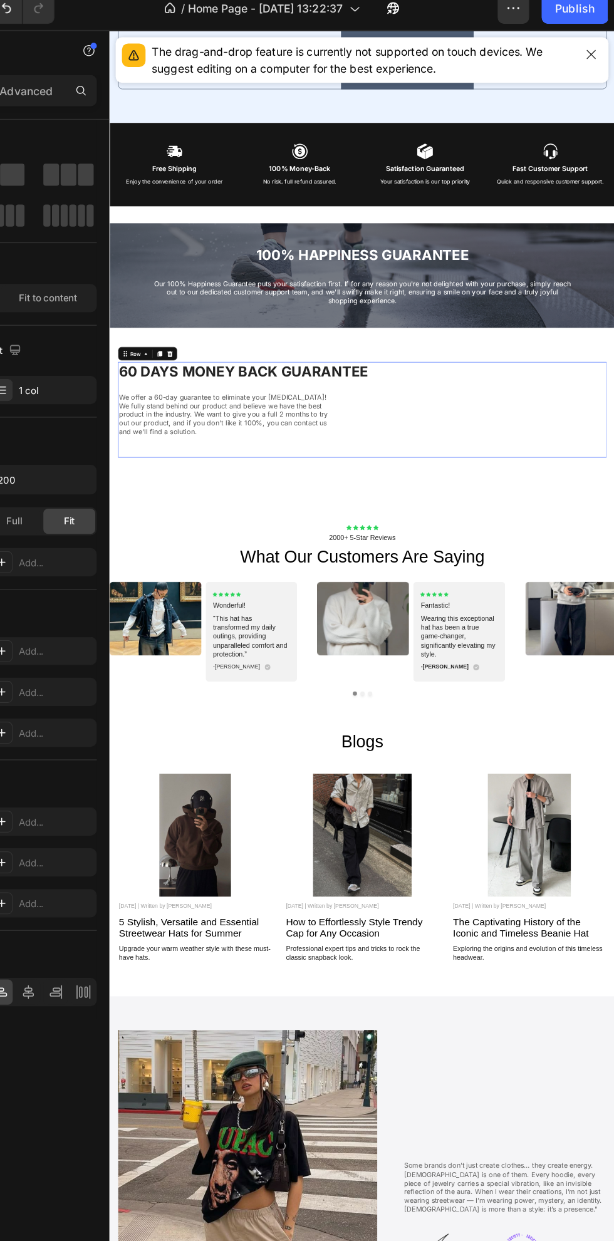
scroll to position [4964, 0]
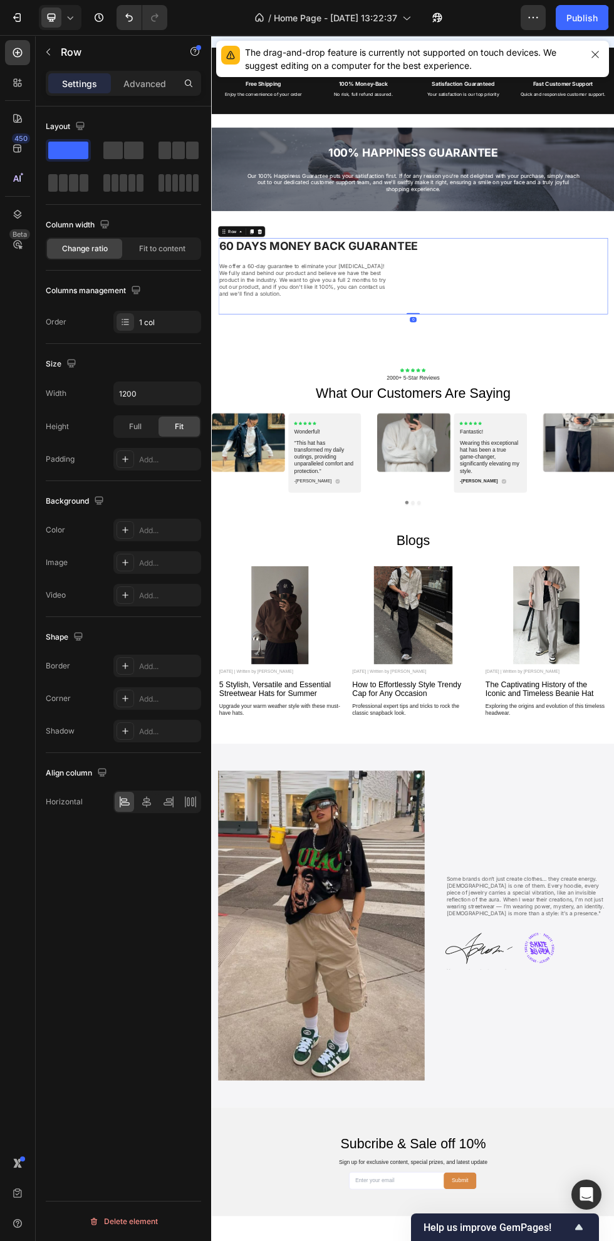
click at [144, 85] on p "Advanced" at bounding box center [144, 83] width 43 height 13
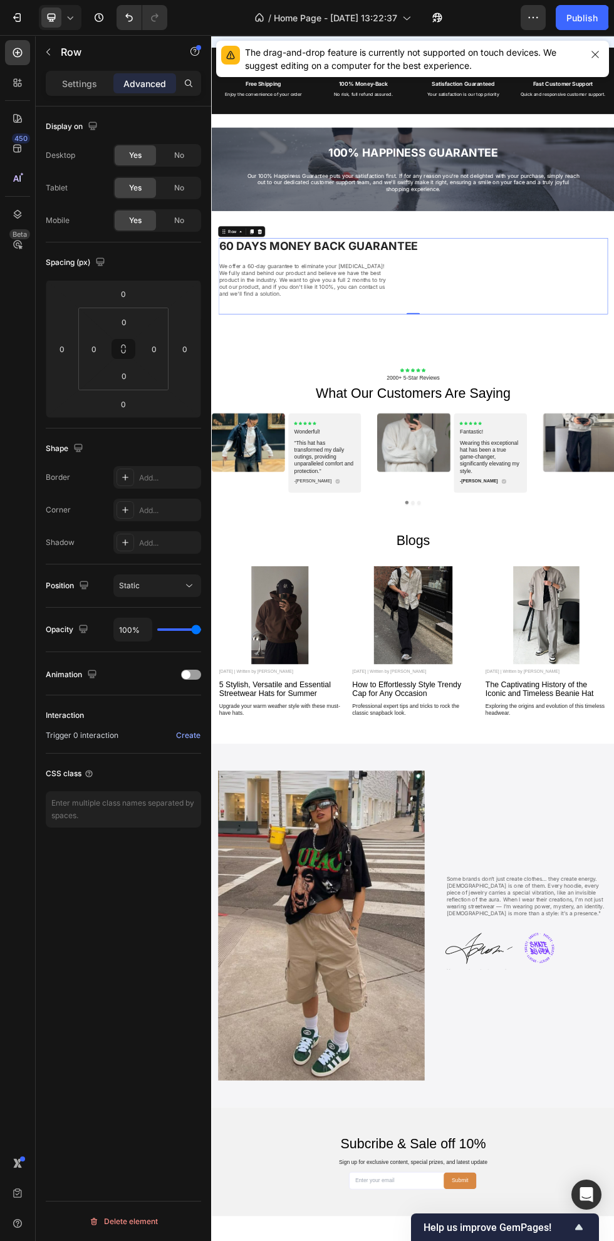
click at [66, 88] on p "Settings" at bounding box center [79, 83] width 35 height 13
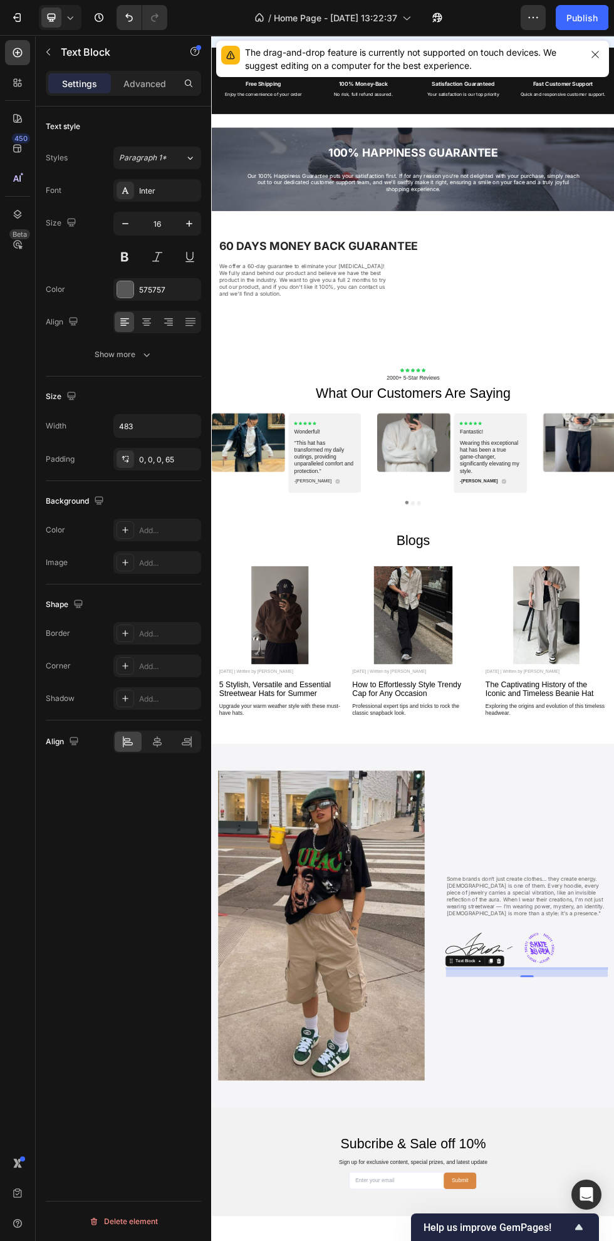
scroll to position [5014, 0]
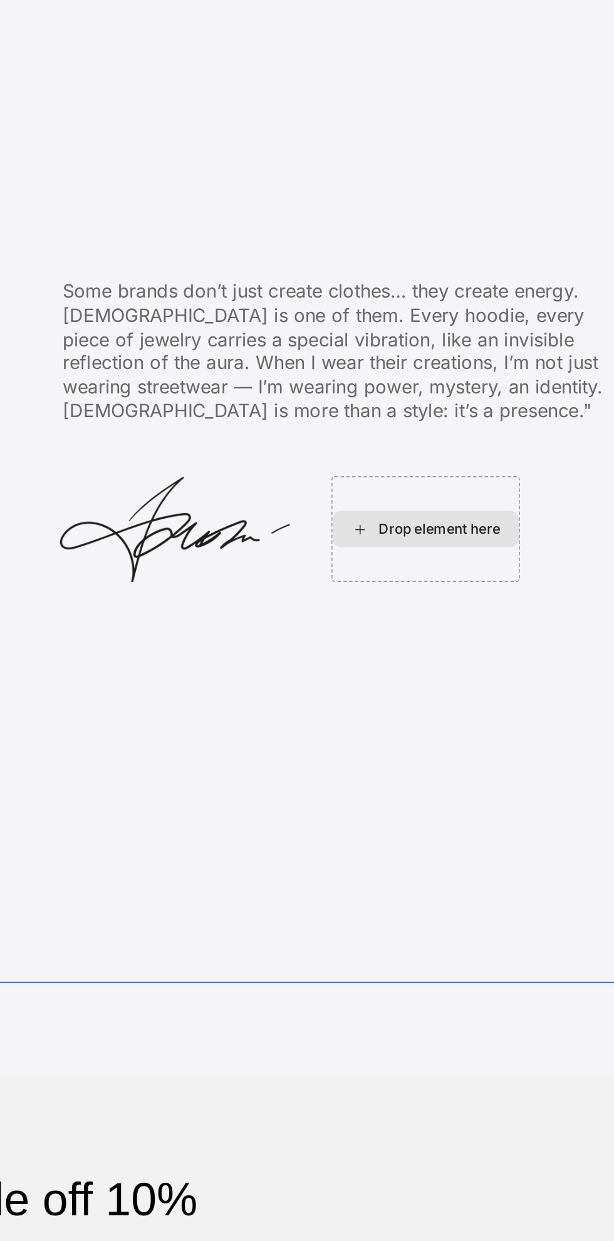
scroll to position [5015, 0]
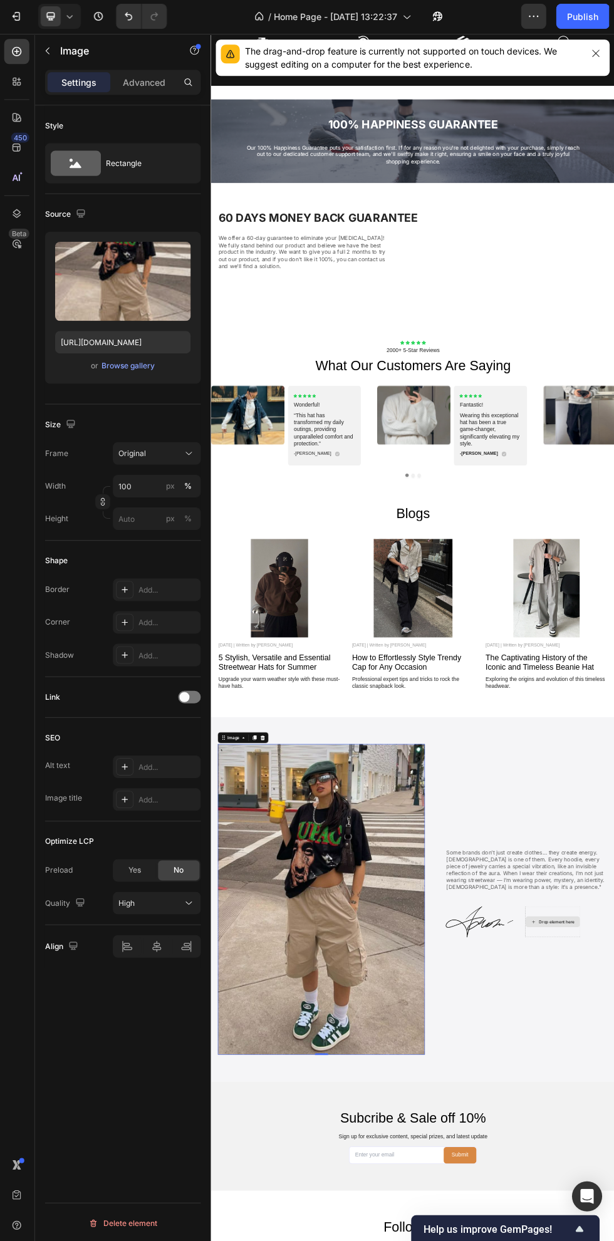
click at [118, 7] on button "Undo/Redo" at bounding box center [129, 17] width 25 height 25
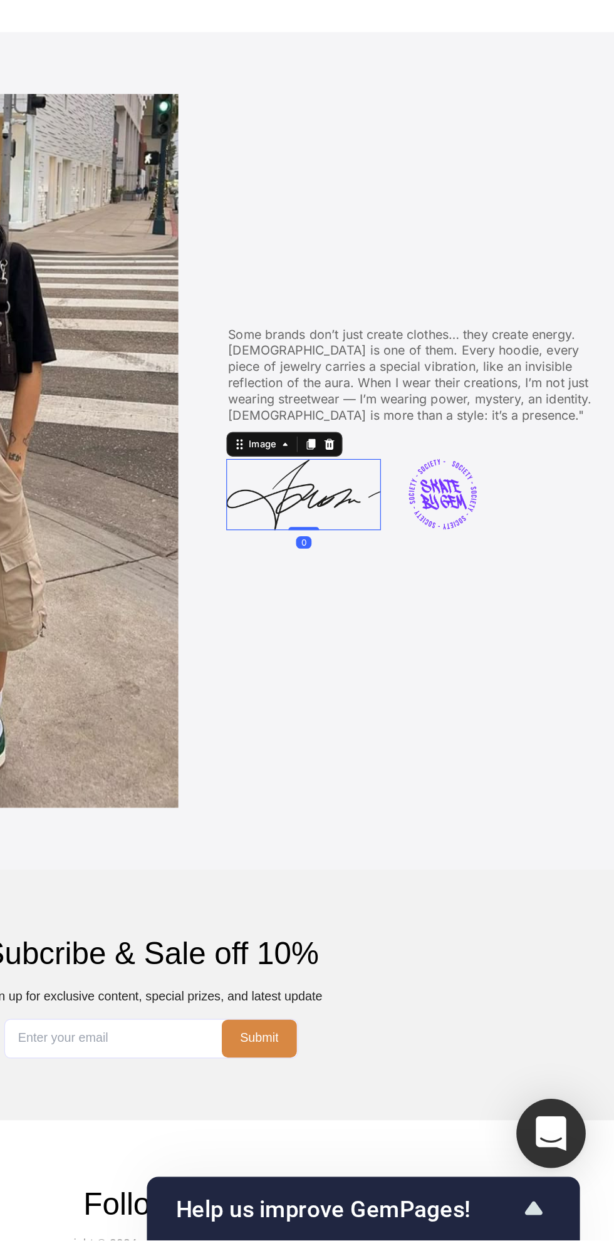
click at [318, 111] on img at bounding box center [298, 108] width 55 height 57
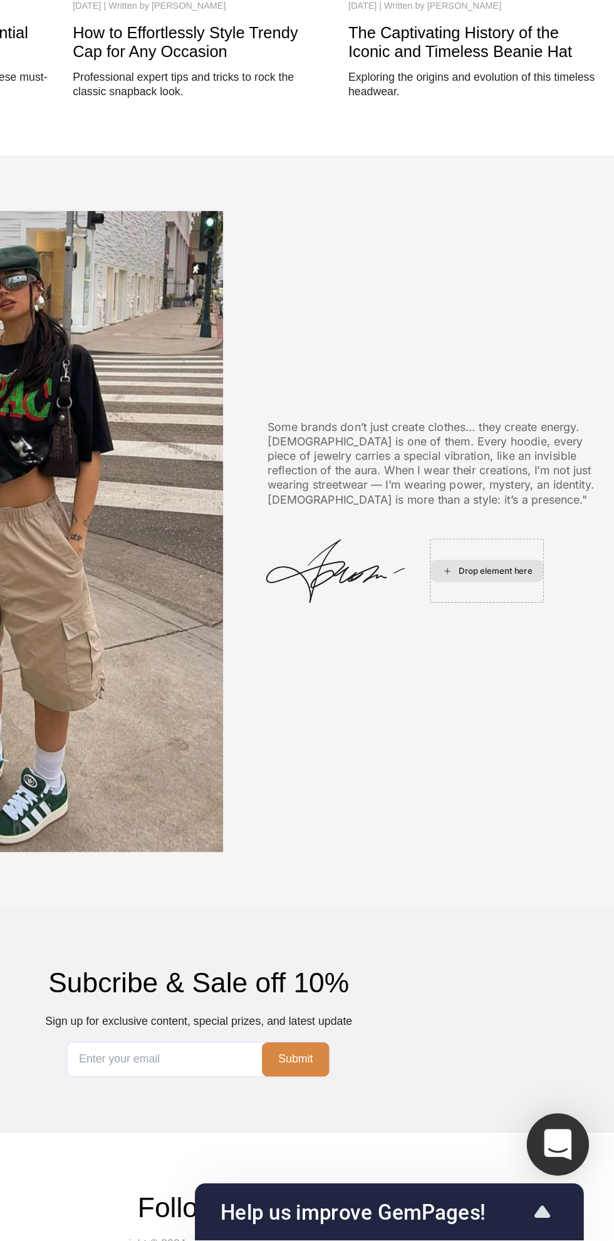
scroll to position [5043, 0]
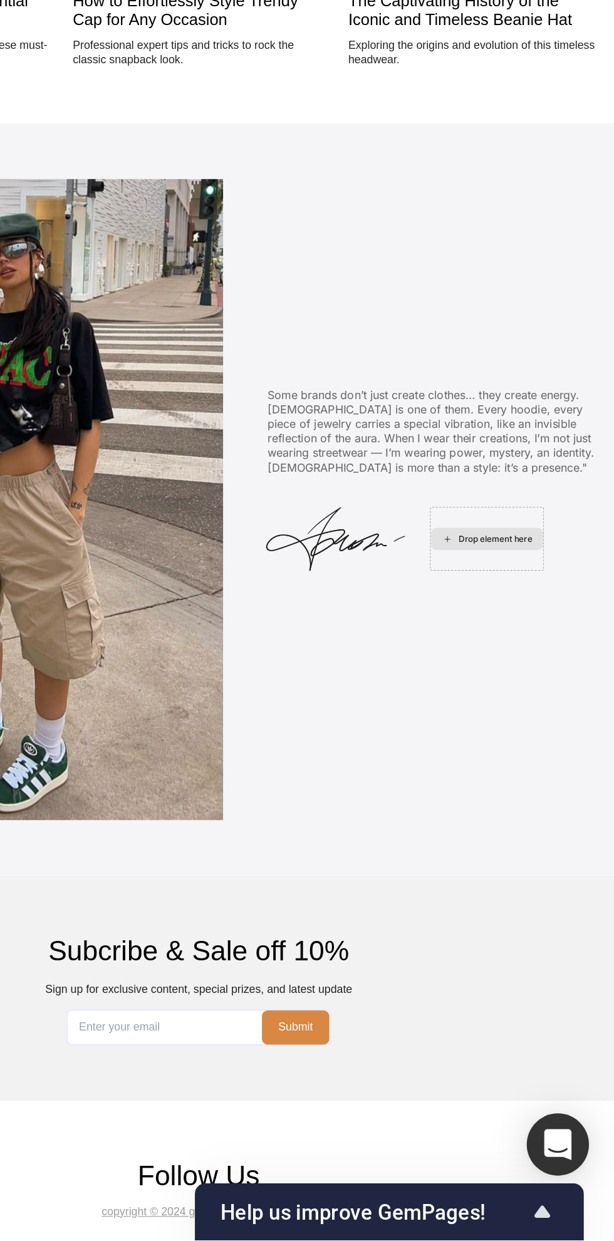
click at [423, 363] on div "Drop element here" at bounding box center [425, 363] width 66 height 10
click at [422, 363] on div "Drop element here" at bounding box center [425, 363] width 66 height 10
click at [409, 368] on div "Drop element here" at bounding box center [418, 363] width 102 height 20
click at [409, 370] on div "Drop element here" at bounding box center [418, 363] width 102 height 20
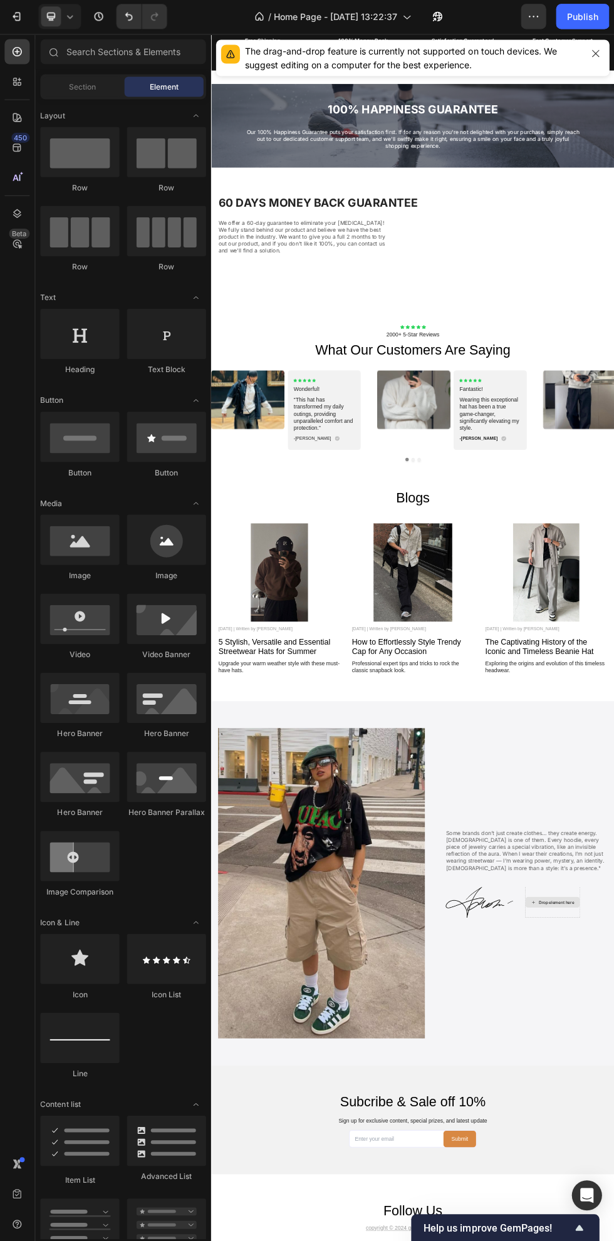
scroll to position [5099, 0]
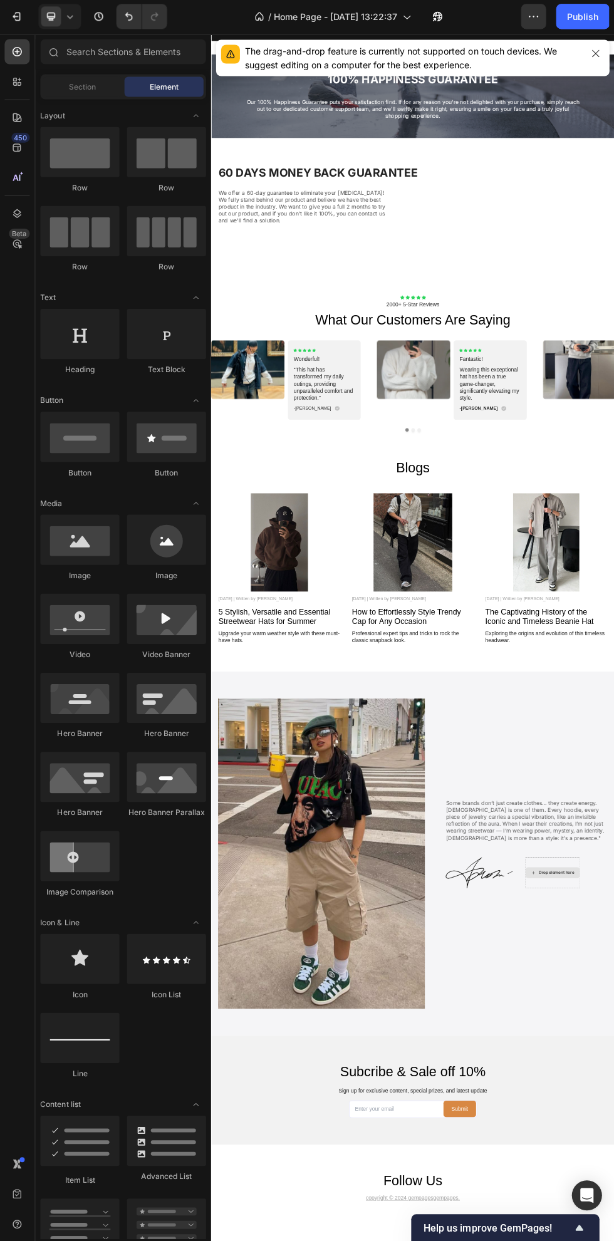
click at [83, 88] on span "Section" at bounding box center [83, 87] width 27 height 11
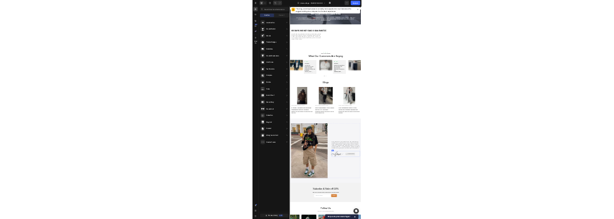
scroll to position [5120, 0]
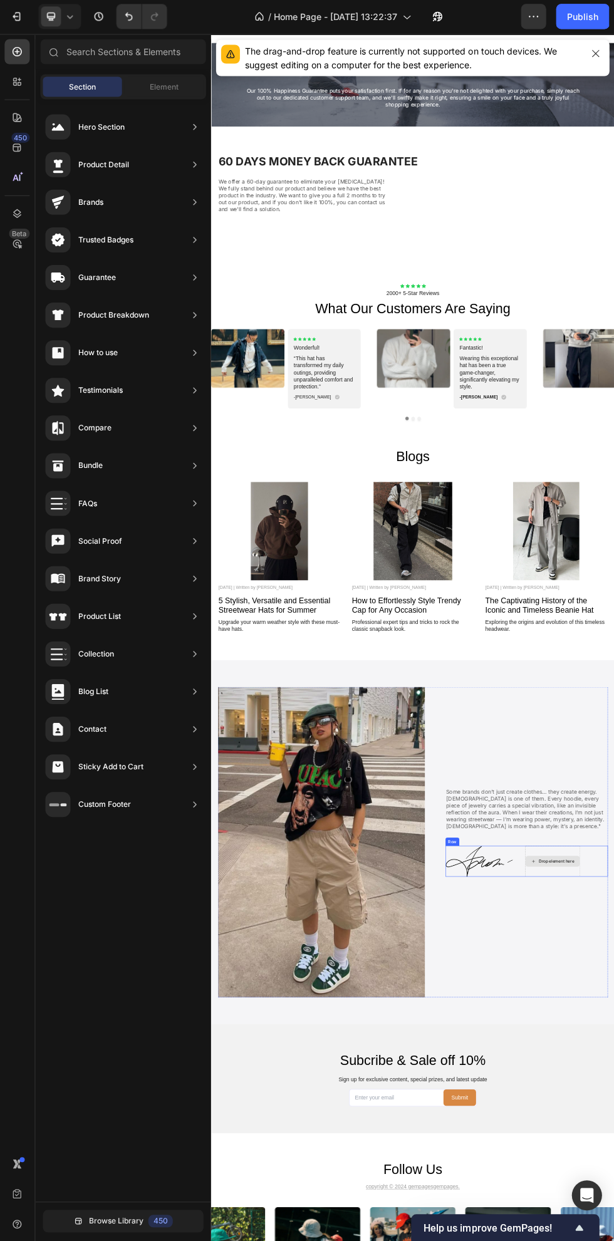
click at [147, 88] on div "Element" at bounding box center [164, 88] width 79 height 20
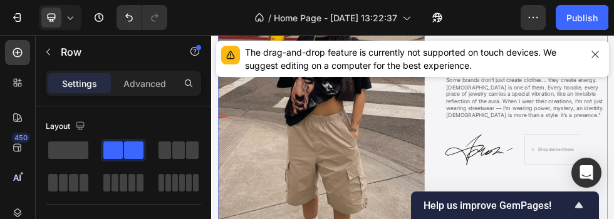
scroll to position [6532, 0]
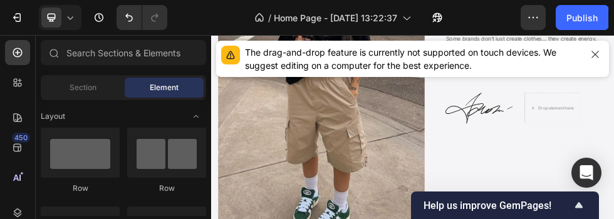
click at [74, 155] on div at bounding box center [80, 153] width 79 height 50
click at [162, 150] on div at bounding box center [166, 153] width 79 height 50
click at [74, 155] on div at bounding box center [80, 153] width 79 height 50
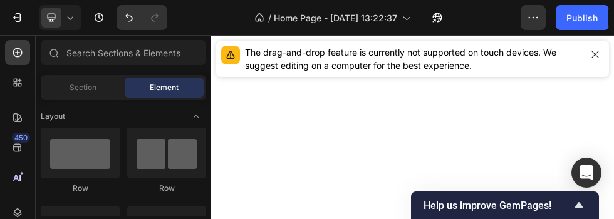
click at [131, 21] on icon "Undo/Redo" at bounding box center [129, 17] width 13 height 13
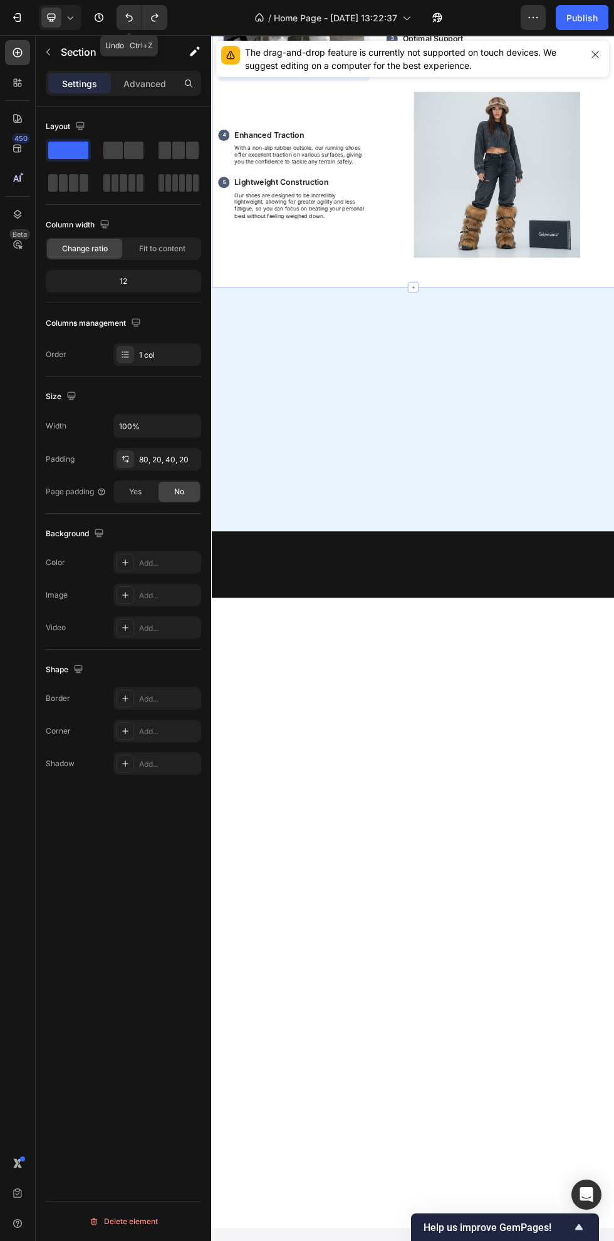
scroll to position [3574, 0]
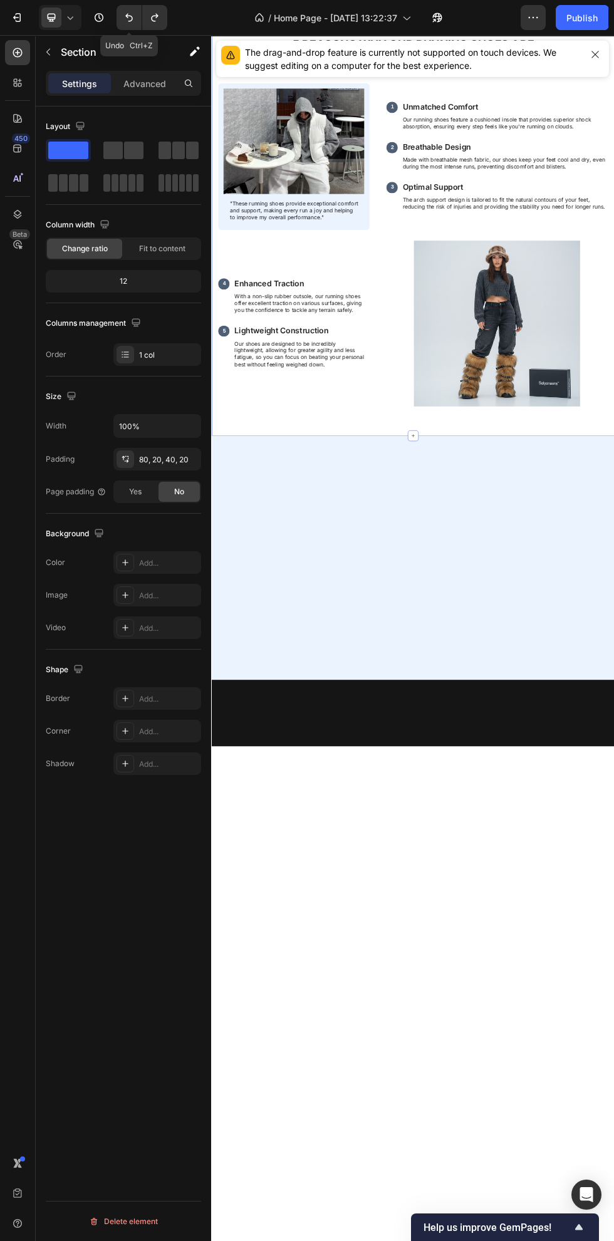
click at [155, 18] on icon "Undo/Redo" at bounding box center [155, 17] width 13 height 13
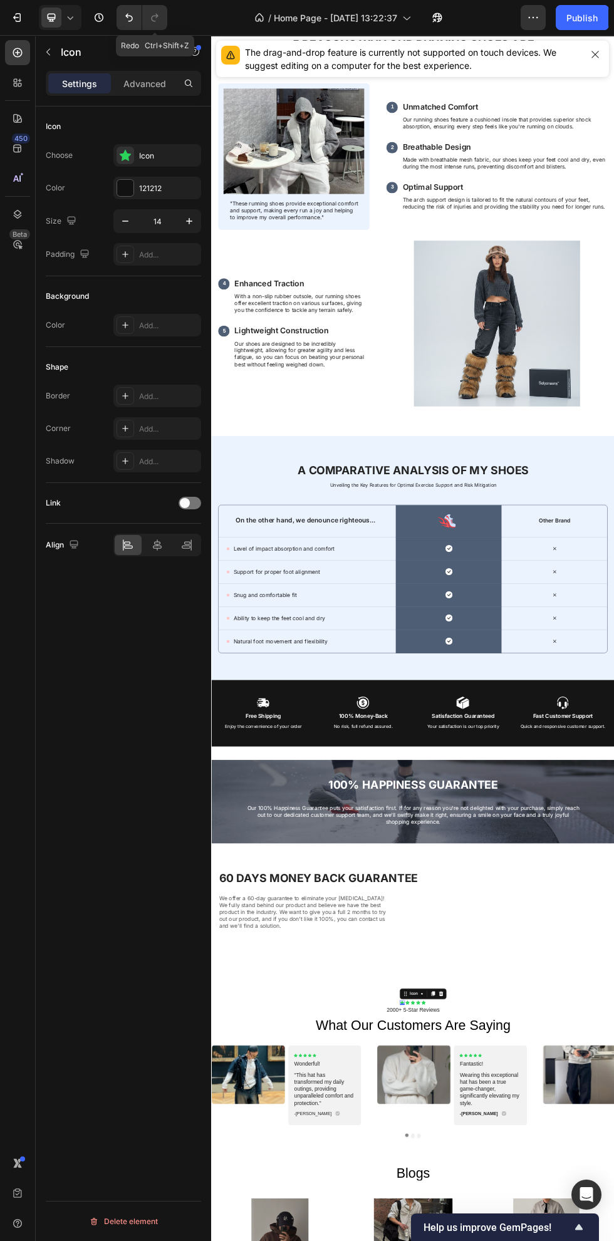
scroll to position [4062, 0]
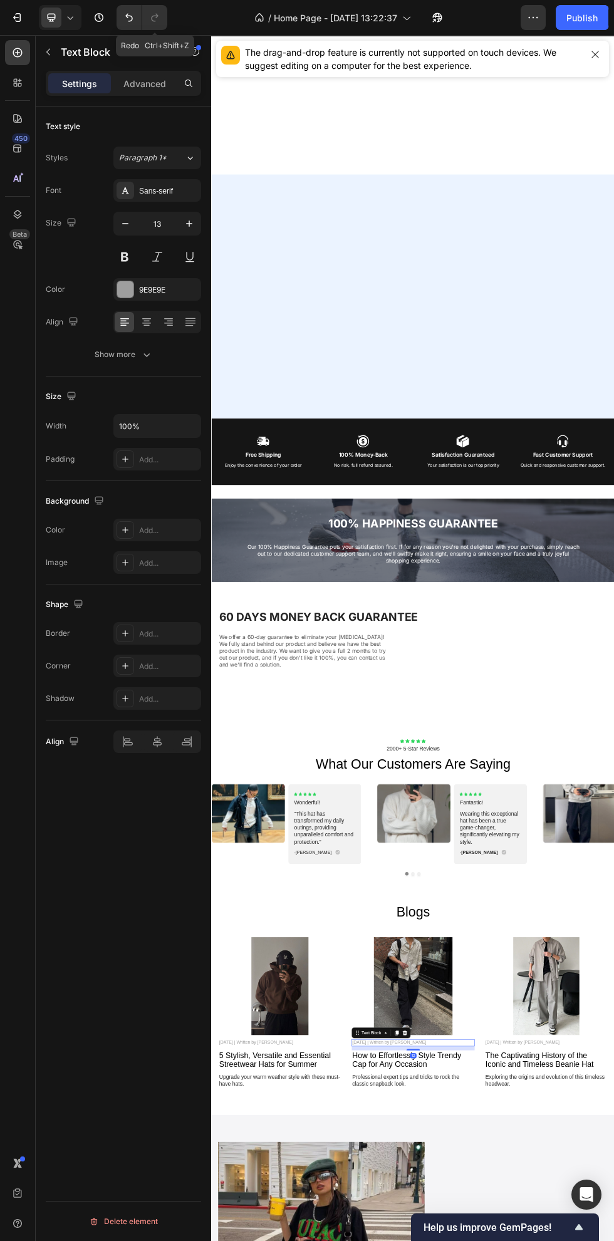
click at [130, 17] on icon "Undo/Redo" at bounding box center [129, 17] width 13 height 13
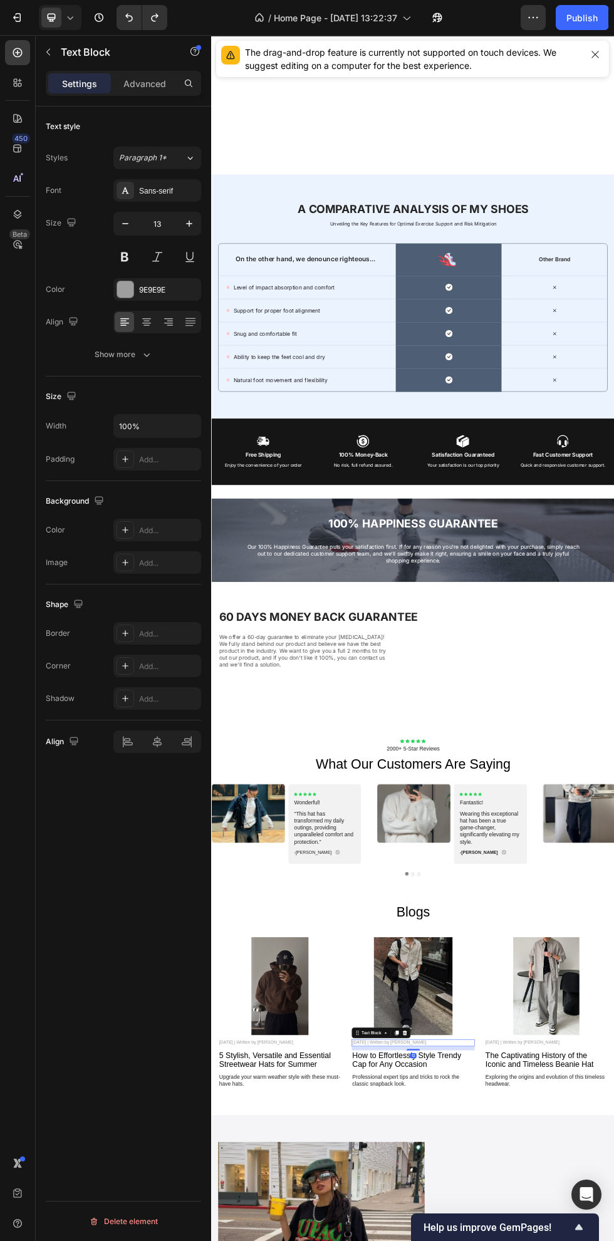
scroll to position [4693, 0]
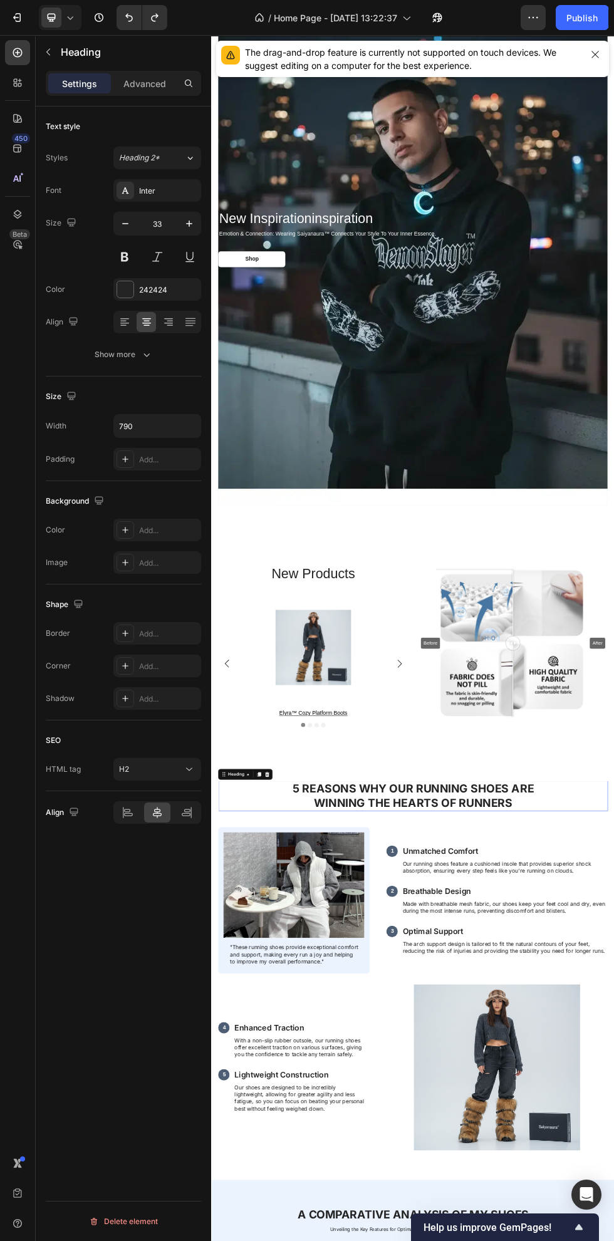
scroll to position [2049, 0]
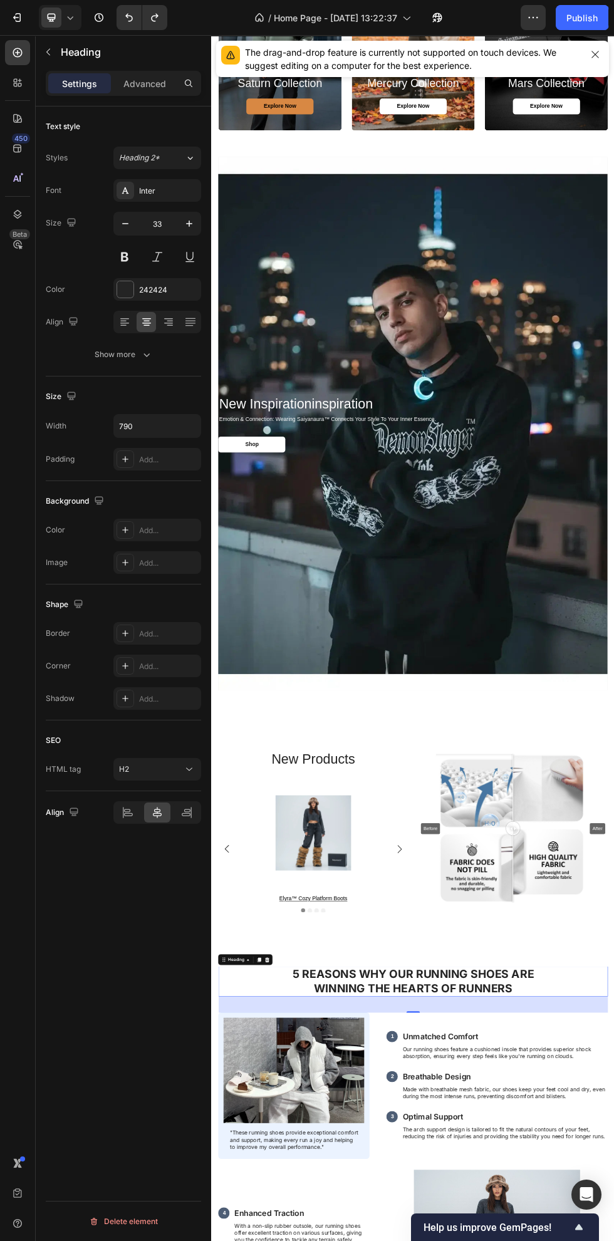
click at [614, 958] on div "Background Image" at bounding box center [587, 761] width 727 height 996
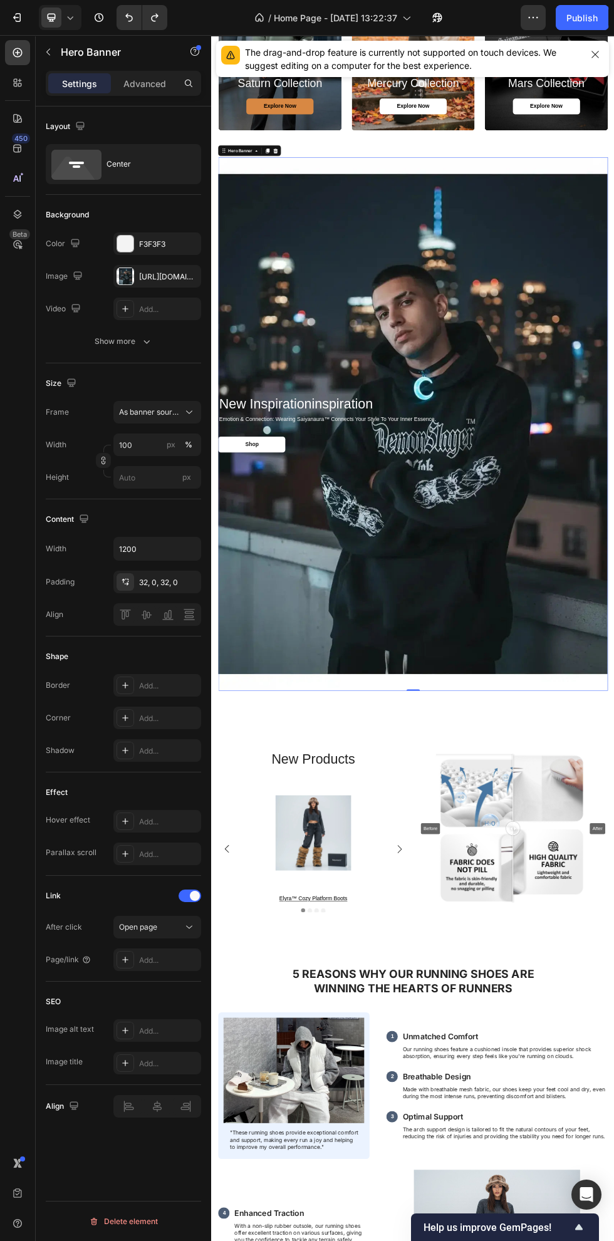
click at [139, 273] on div "[URL][DOMAIN_NAME]" at bounding box center [168, 276] width 59 height 11
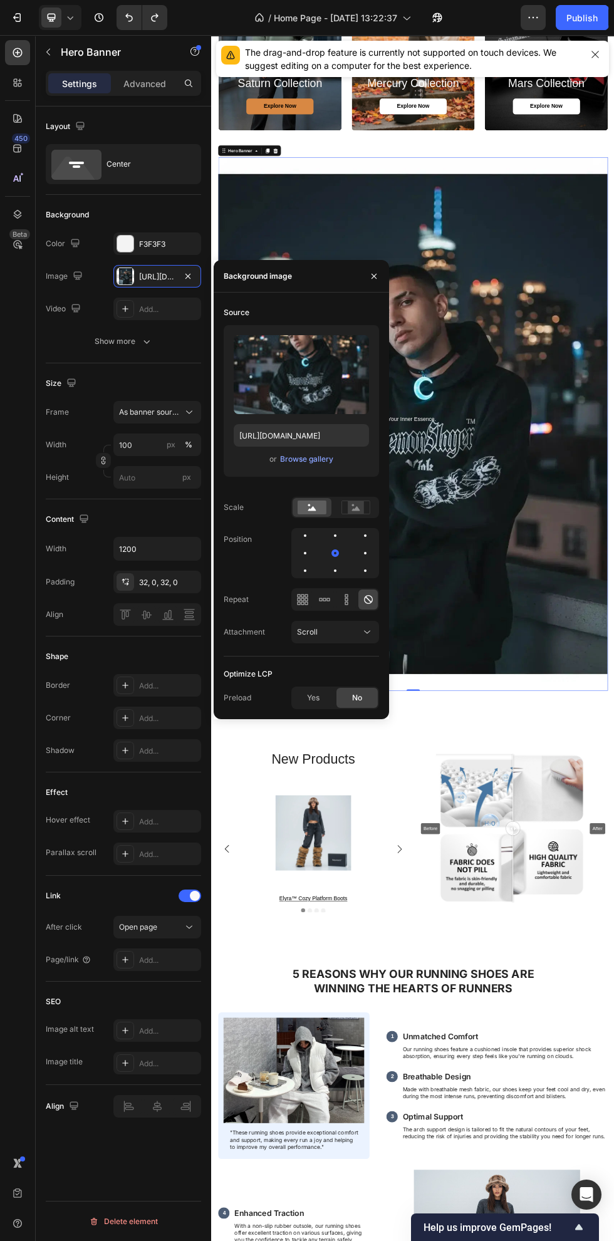
click at [320, 462] on div "Browse gallery" at bounding box center [306, 459] width 53 height 11
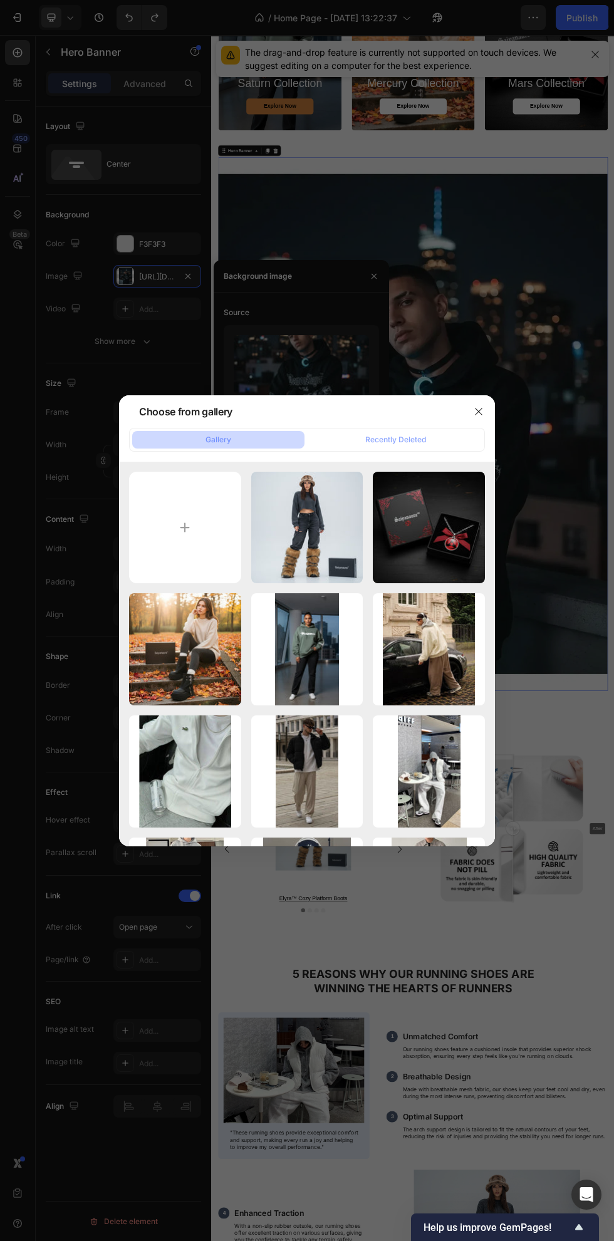
click at [0, 0] on div "817d4ceea32fffd3c727b...e0.jpg 73.90 kb" at bounding box center [0, 0] width 0 height 0
type input "[URL][DOMAIN_NAME]"
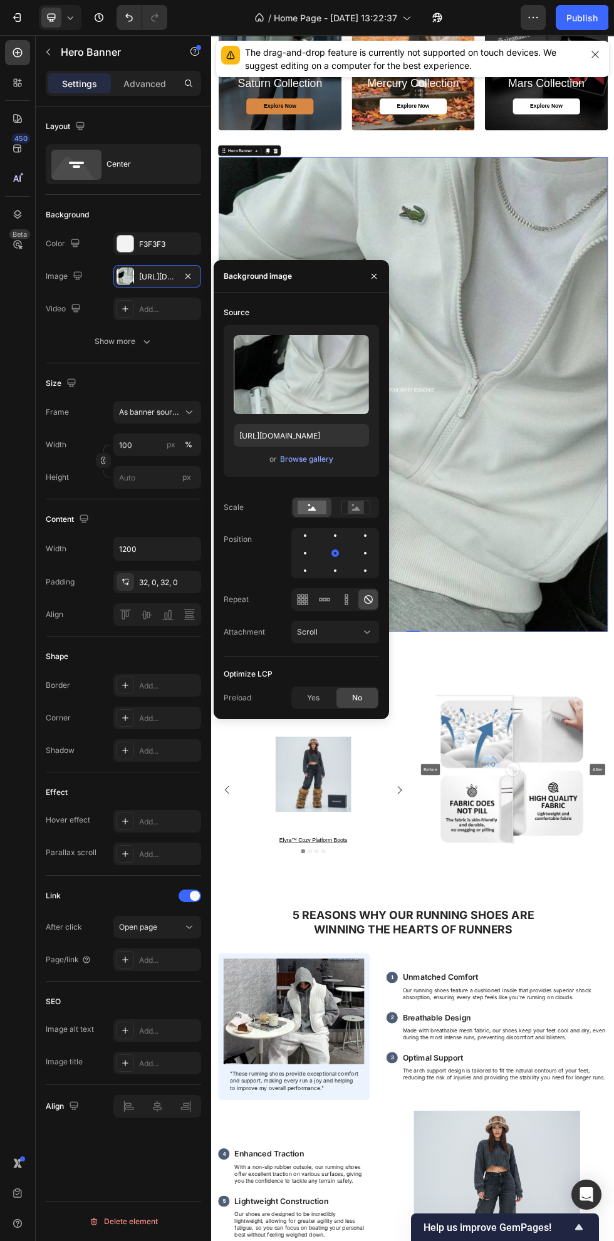
click at [362, 284] on div at bounding box center [374, 276] width 30 height 32
click at [370, 274] on icon "button" at bounding box center [374, 276] width 10 height 10
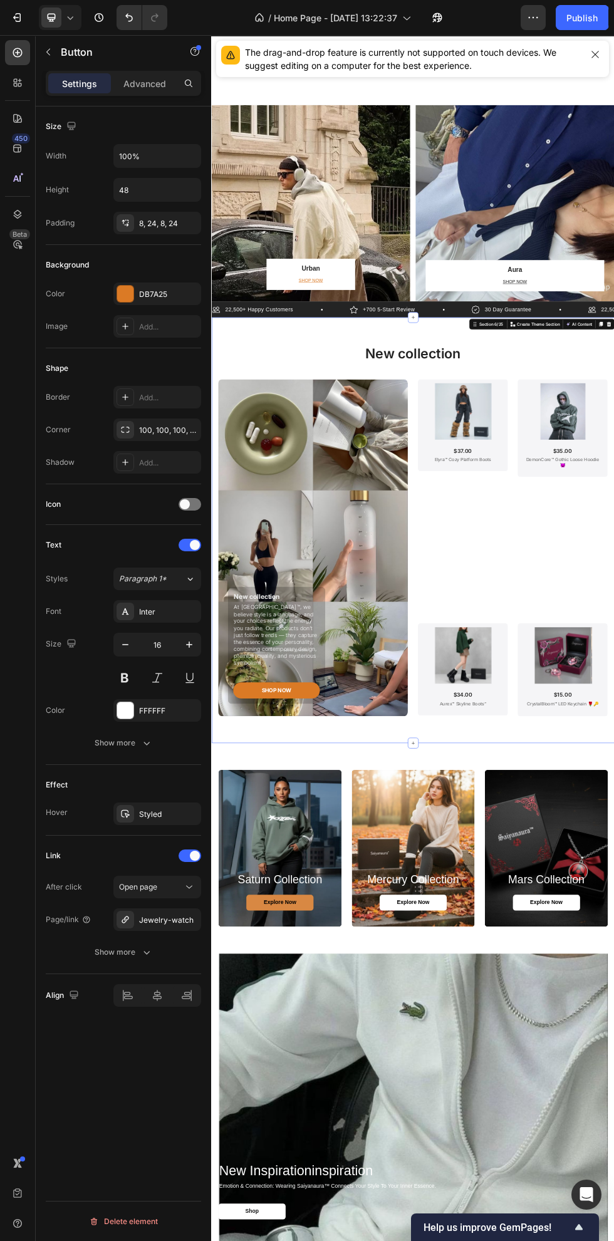
scroll to position [713, 0]
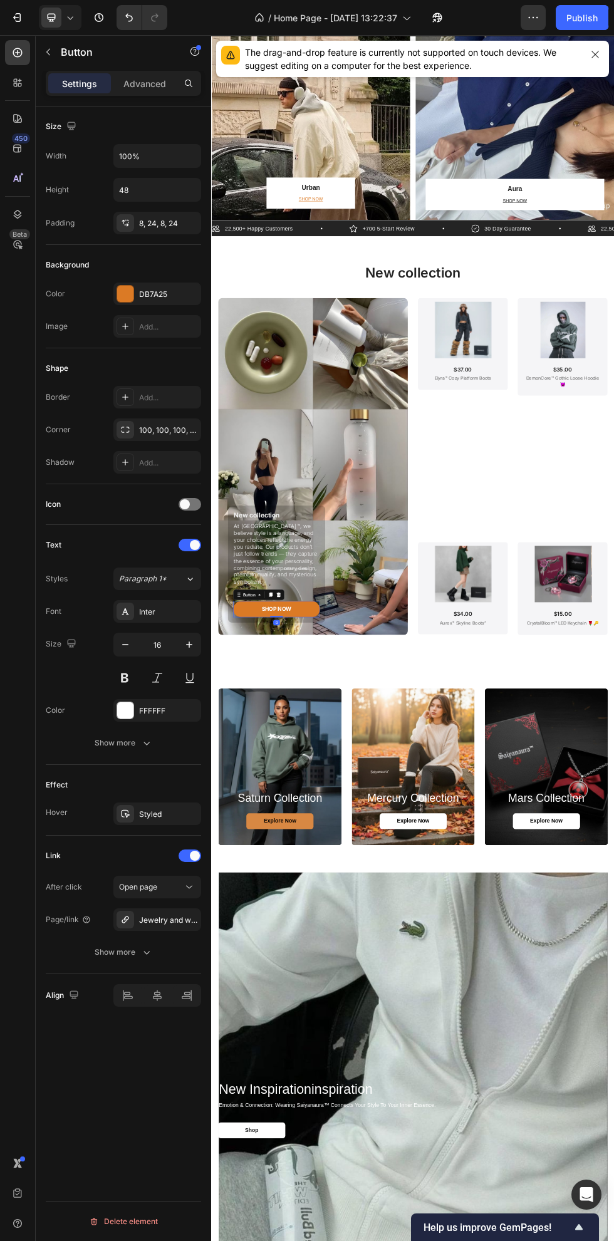
click at [125, 294] on div at bounding box center [125, 294] width 16 height 16
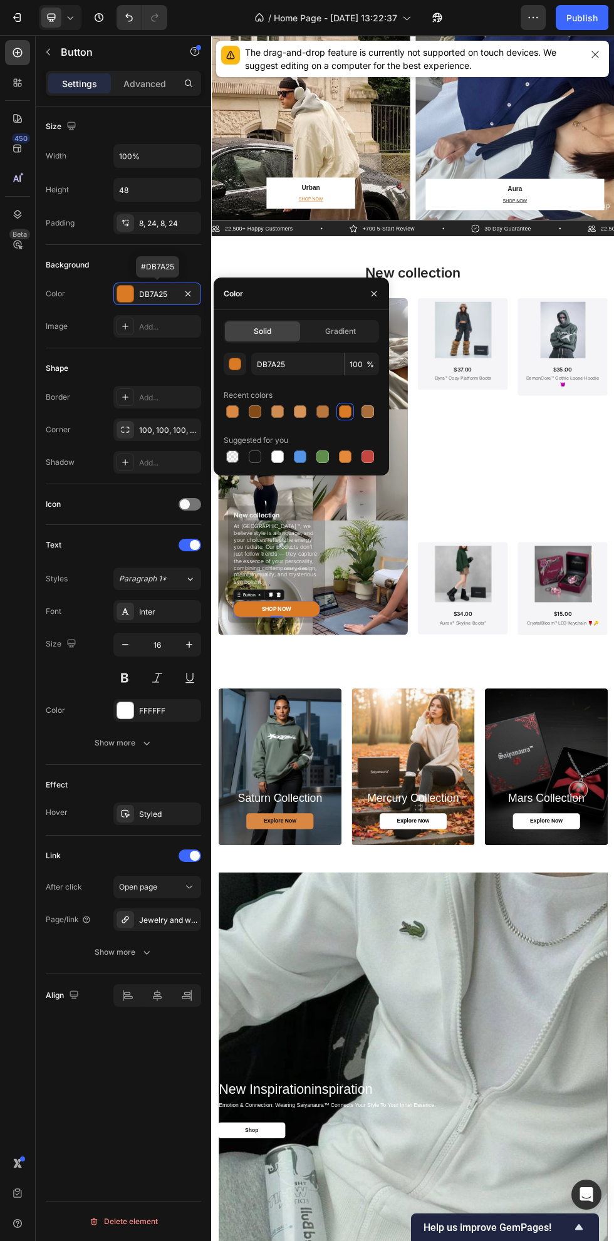
click at [300, 457] on div at bounding box center [300, 457] width 13 height 13
click at [232, 412] on div at bounding box center [232, 411] width 13 height 13
click at [283, 449] on div at bounding box center [277, 456] width 15 height 15
click at [258, 452] on div at bounding box center [255, 457] width 13 height 13
type input "151515"
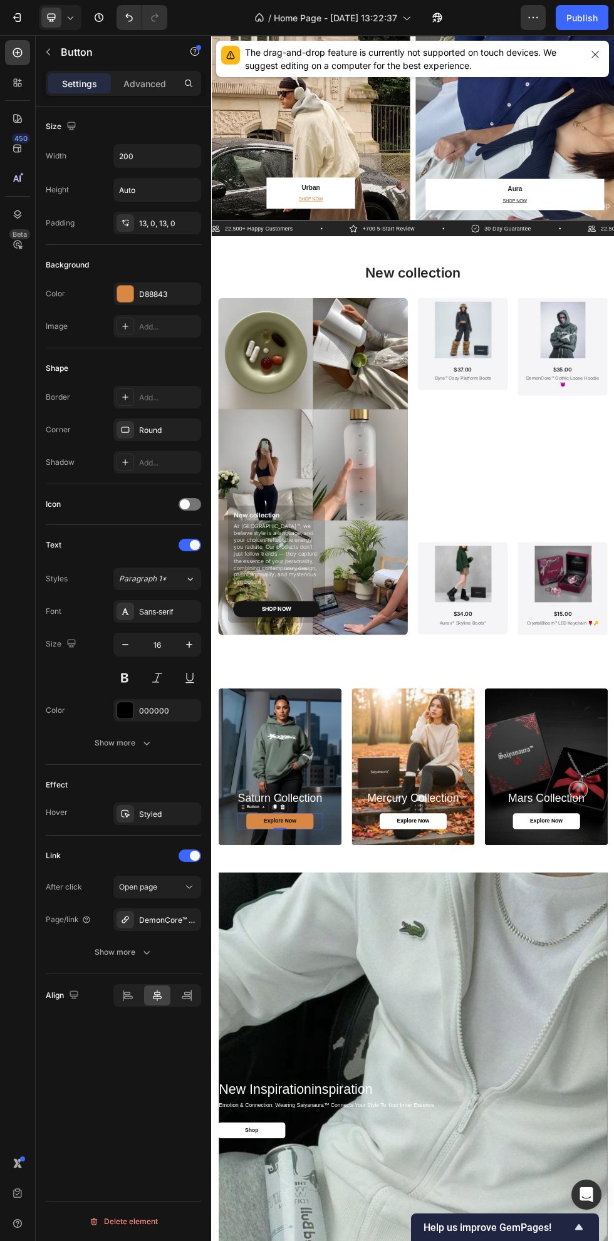
scroll to position [1072, 0]
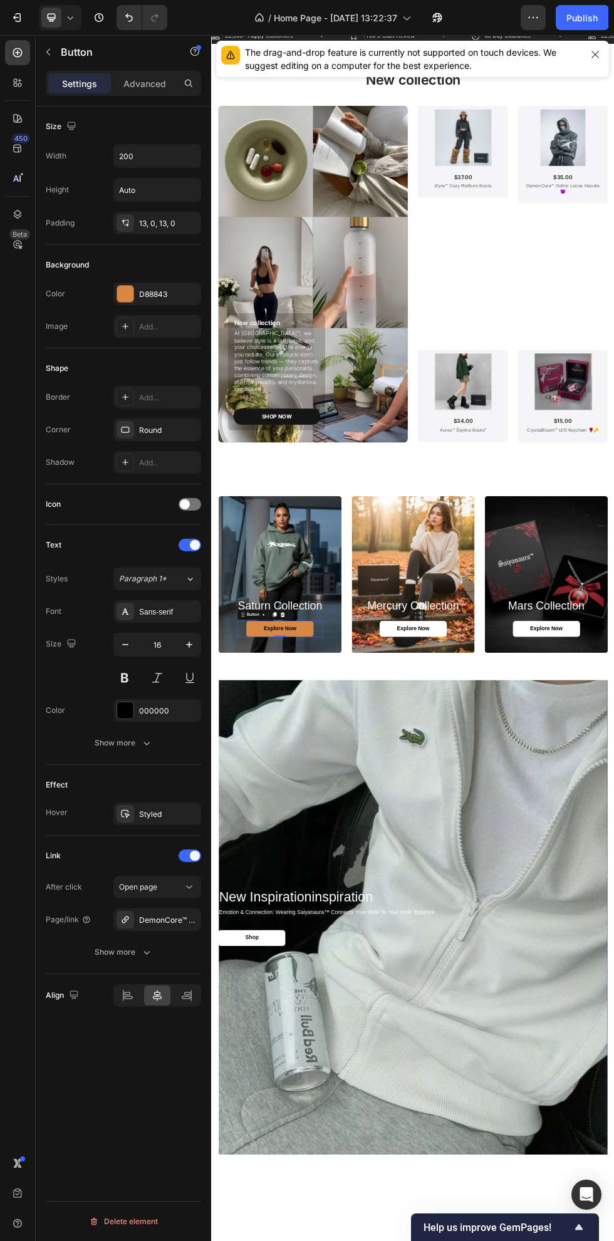
click at [125, 294] on div at bounding box center [125, 294] width 16 height 16
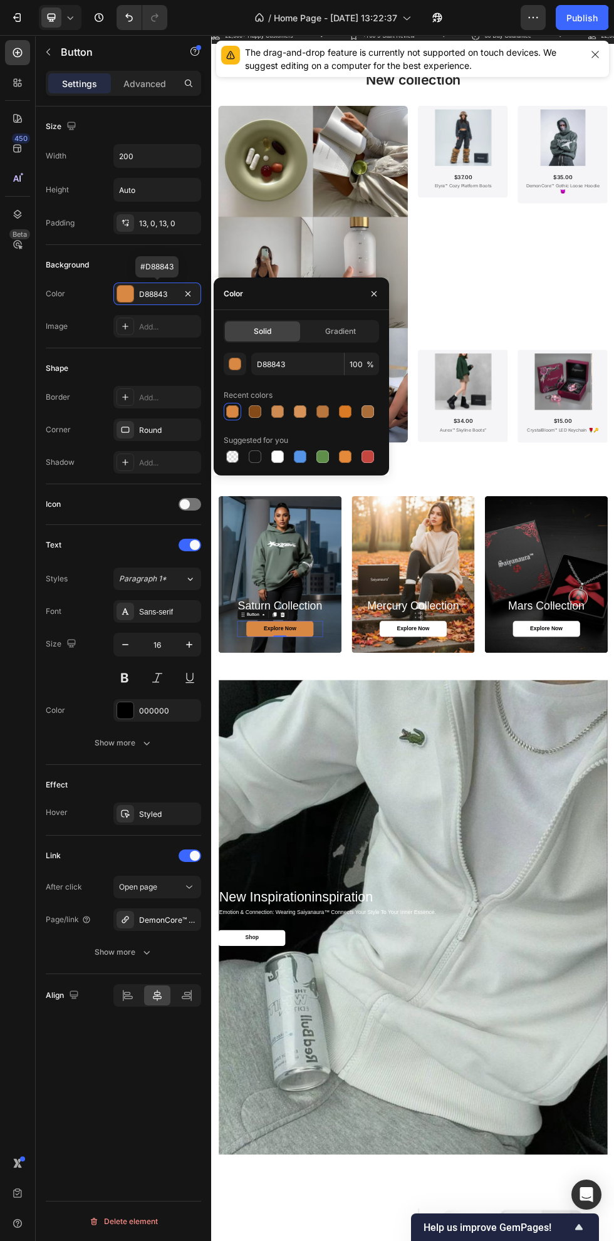
click at [278, 457] on div at bounding box center [277, 457] width 13 height 13
type input "FFFFFF"
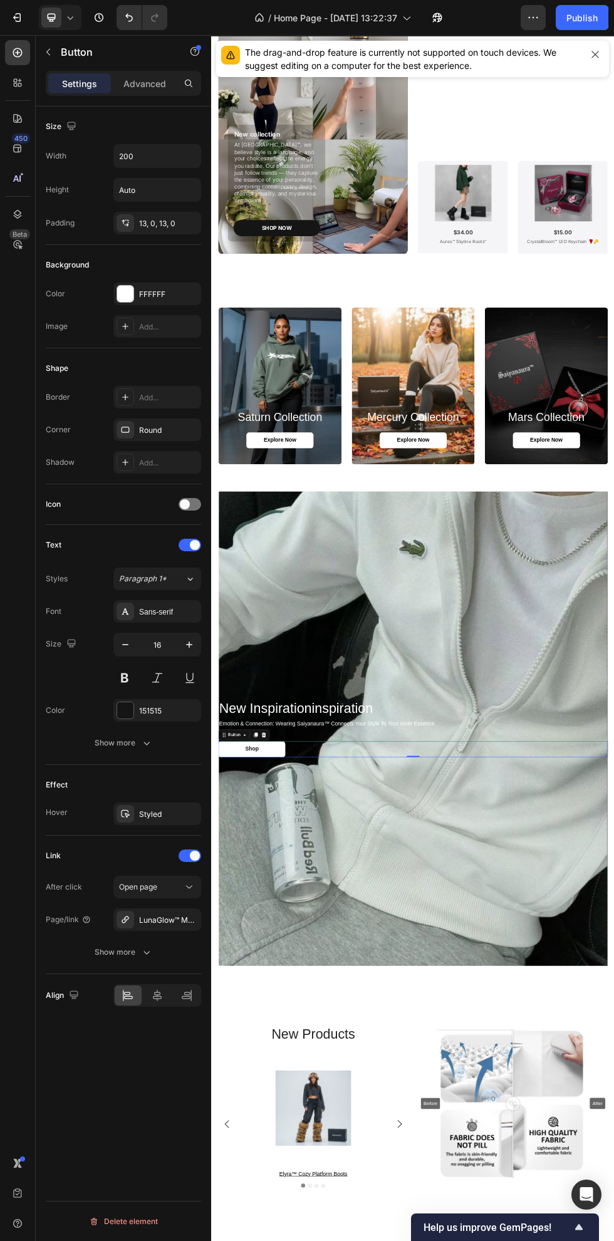
scroll to position [1642, 0]
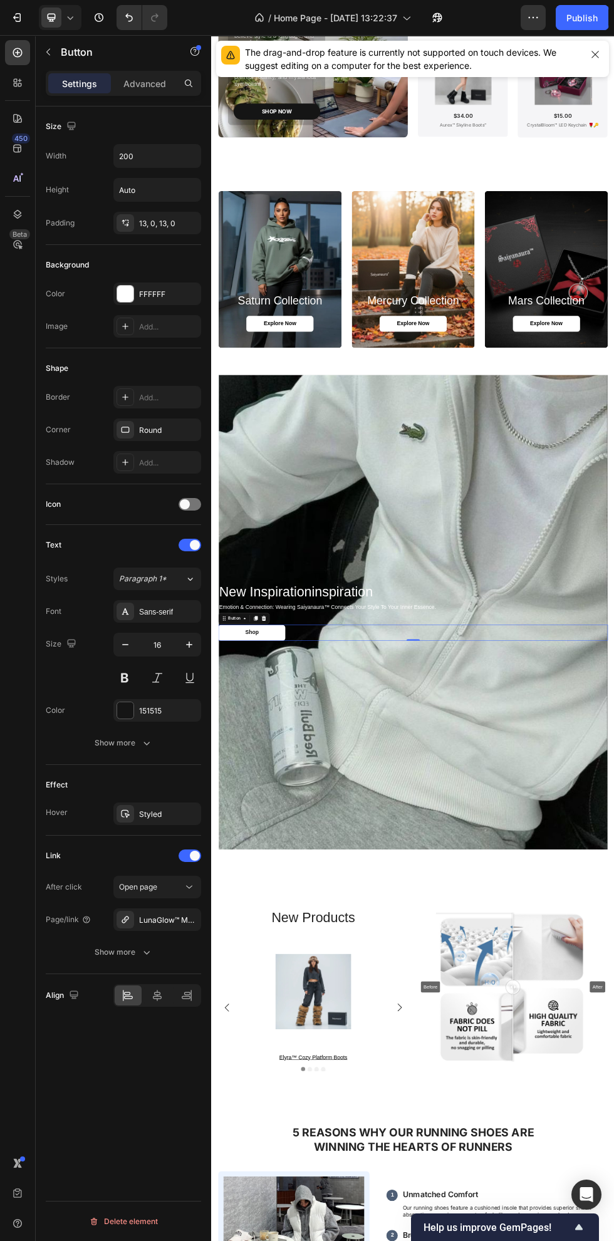
click at [189, 887] on icon at bounding box center [189, 887] width 13 height 13
click at [146, 1106] on div "Size Width 200 Height Auto Padding 13, 0, 13, 0 Background Color FFFFFF Image A…" at bounding box center [123, 692] width 175 height 1171
click at [179, 924] on div "LunaGlow™ Moon Choker 🌙" at bounding box center [157, 920] width 88 height 23
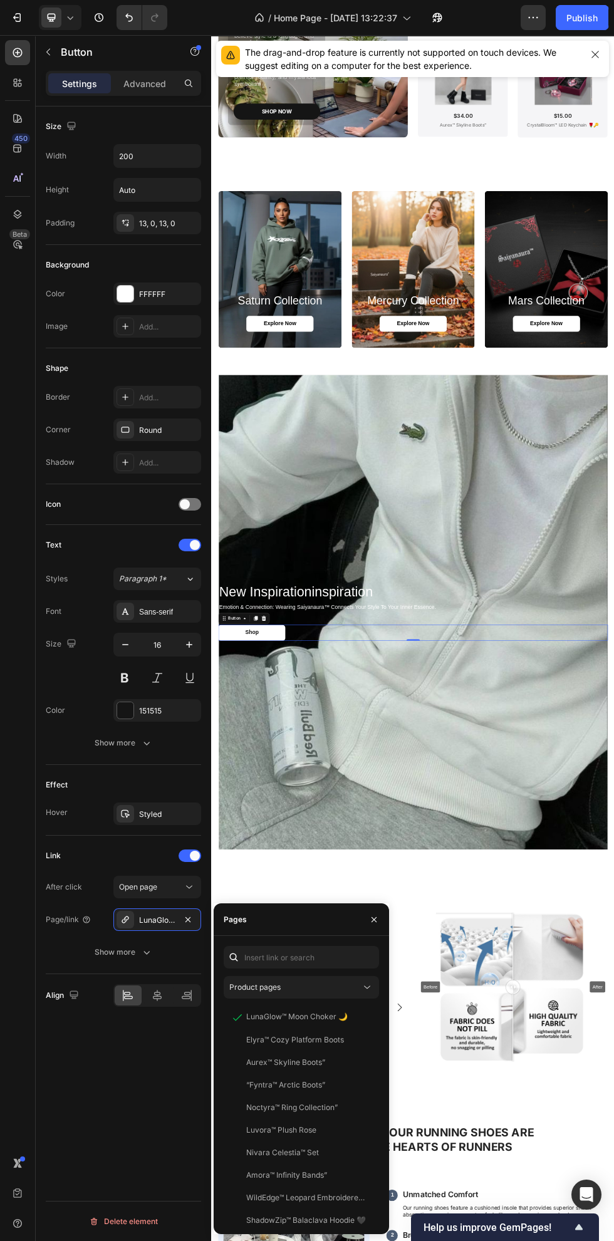
click at [332, 984] on div "Product pages" at bounding box center [295, 987] width 132 height 11
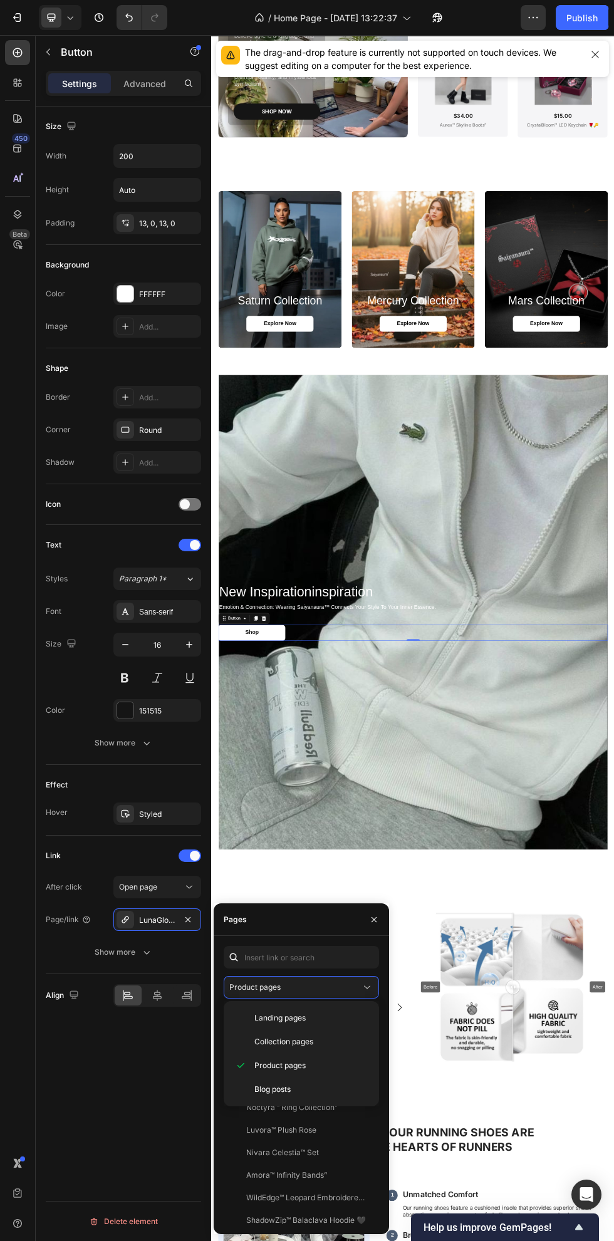
click at [326, 1068] on p "Product pages" at bounding box center [311, 1065] width 114 height 11
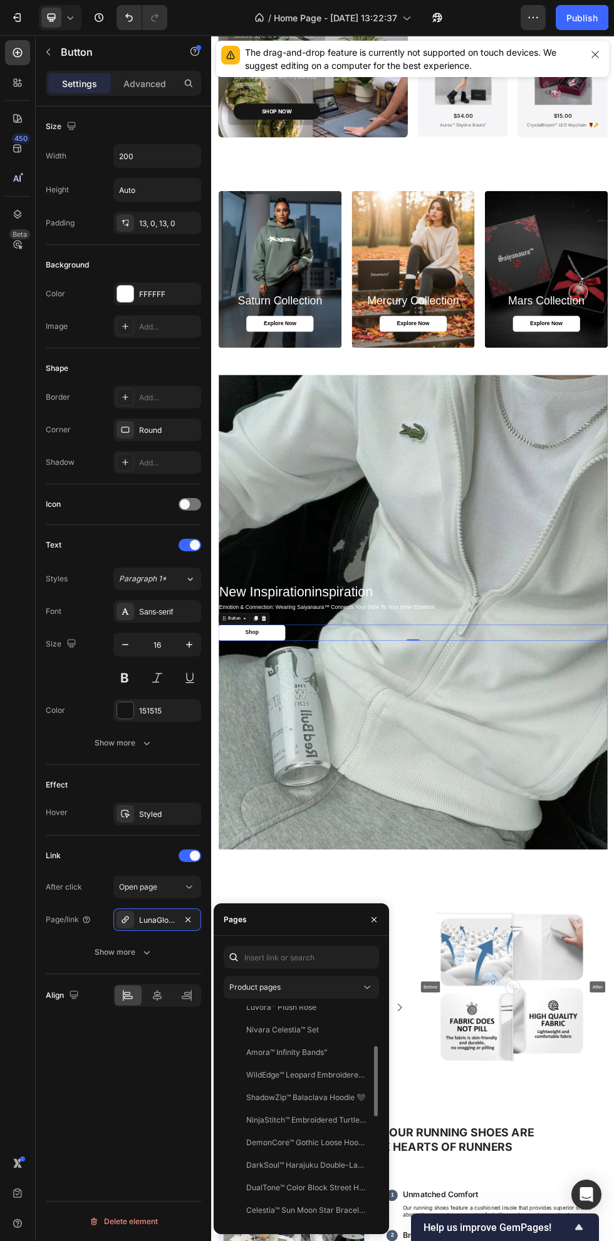
scroll to position [123, 0]
click at [339, 1102] on div "ShadowZip™ Balaclava Hoodie 🖤" at bounding box center [306, 1097] width 120 height 11
click at [561, 13] on button "Publish" at bounding box center [582, 17] width 53 height 25
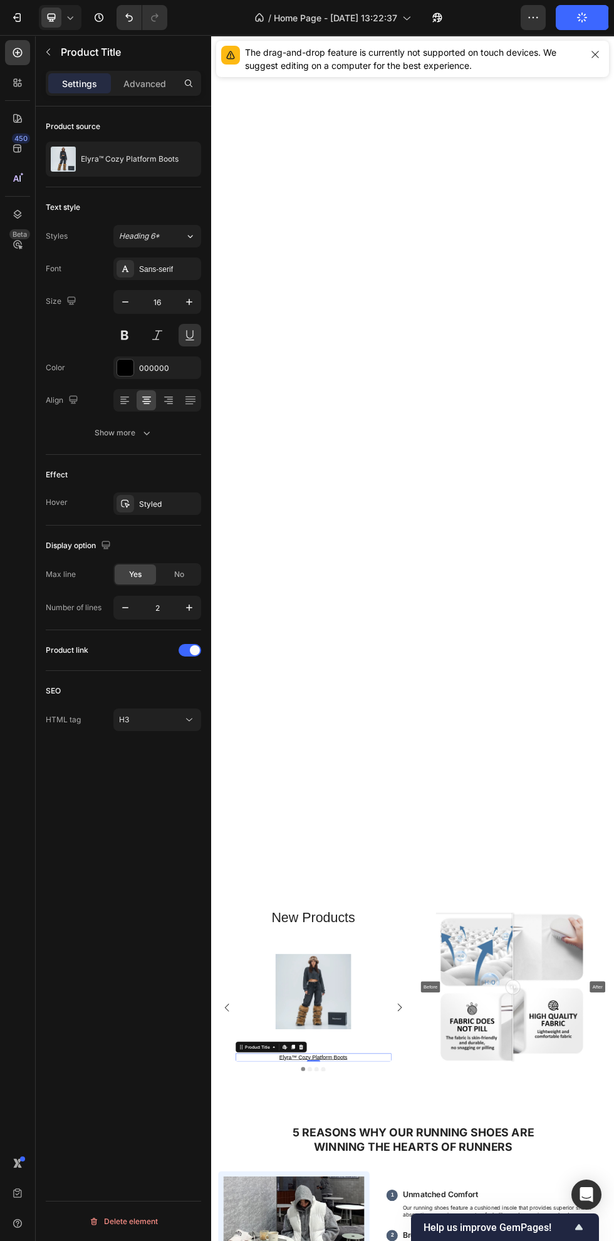
scroll to position [3602, 0]
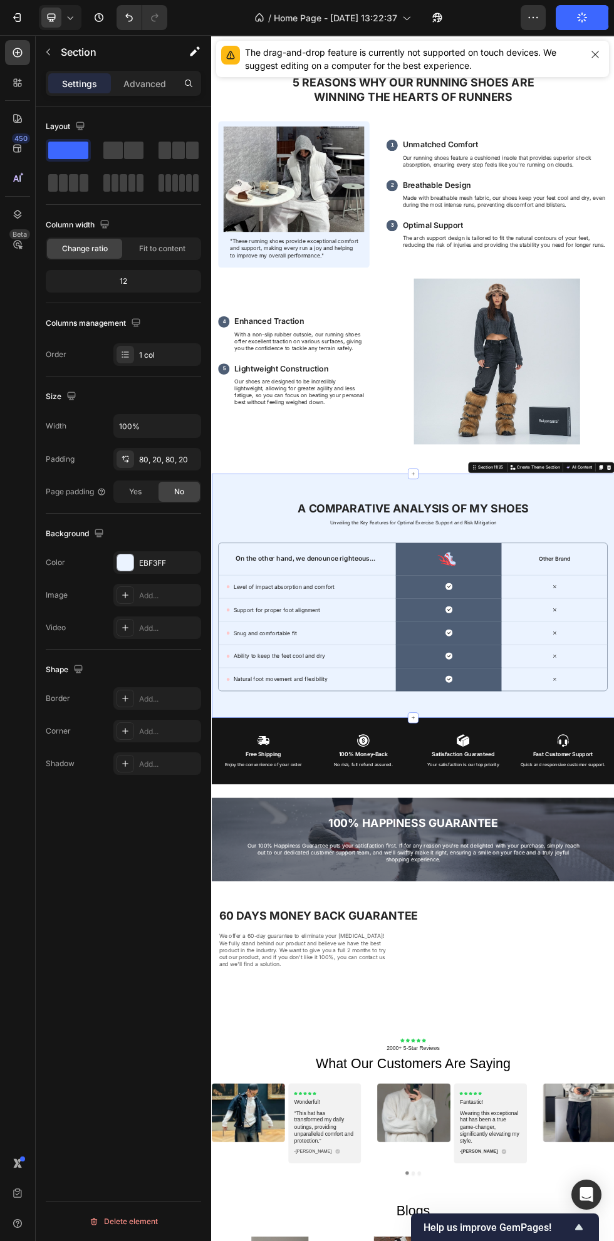
scroll to position [3762, 0]
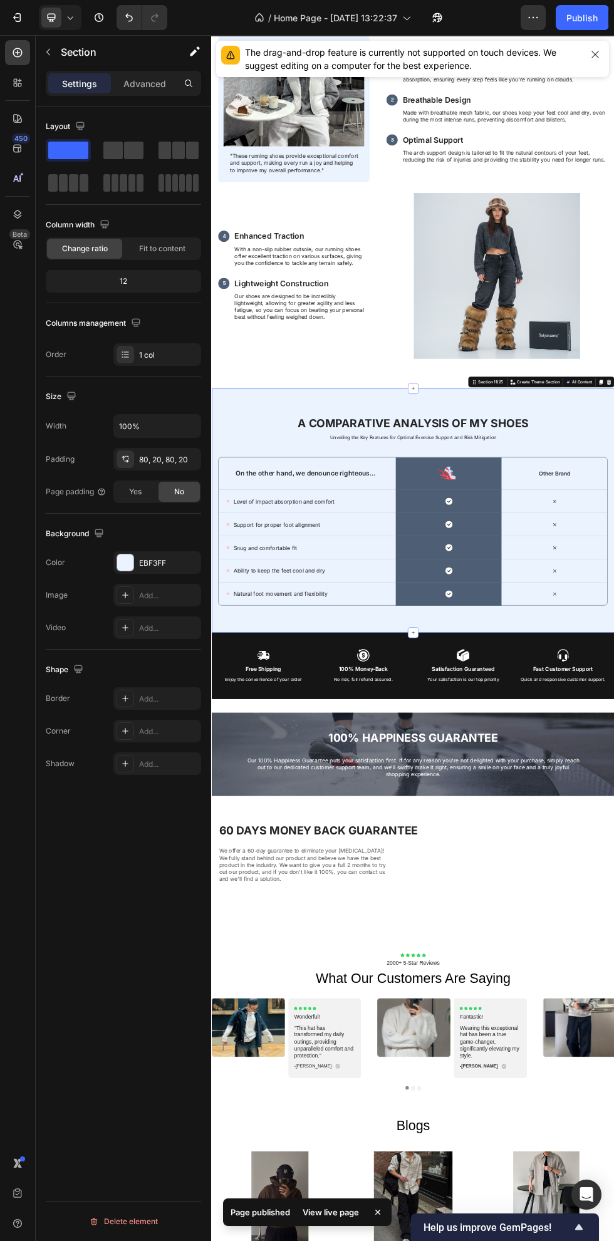
click at [578, 11] on div "Publish" at bounding box center [582, 17] width 31 height 13
click at [533, 18] on icon "button" at bounding box center [534, 17] width 2 height 1
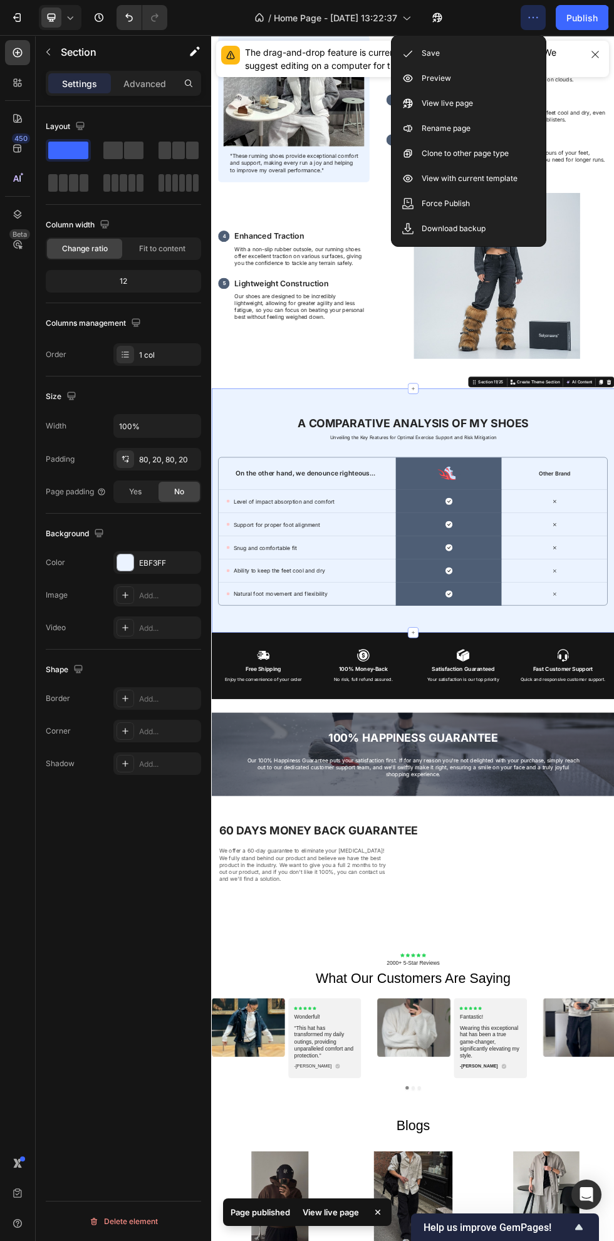
click at [495, 89] on div "Preview" at bounding box center [469, 78] width 144 height 25
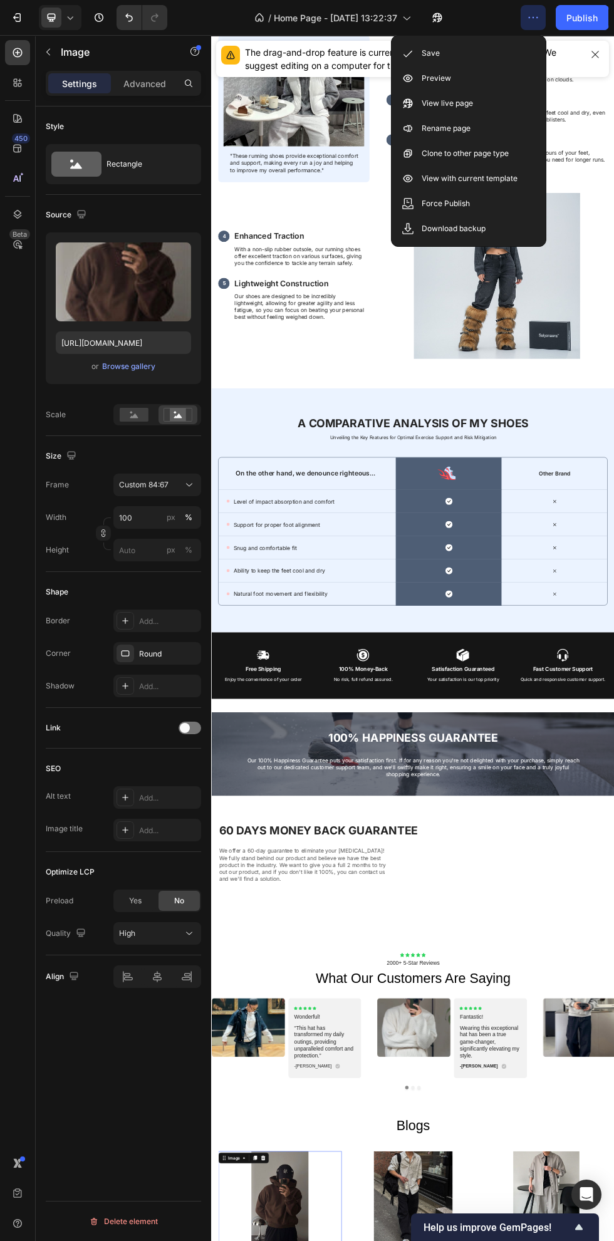
scroll to position [4032, 0]
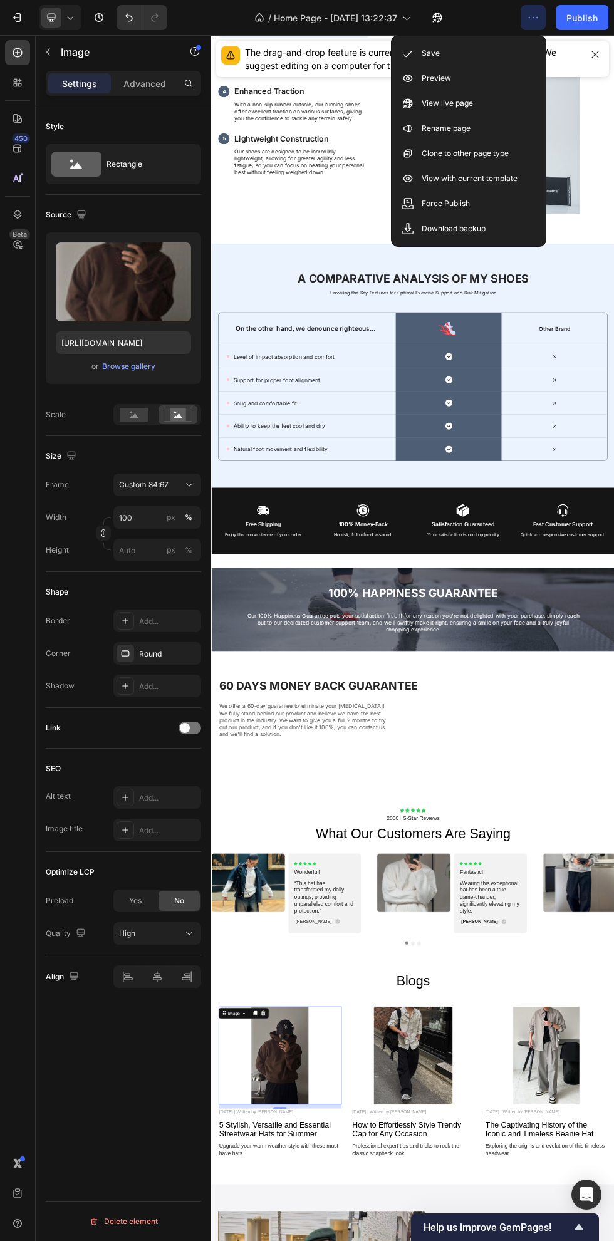
click at [573, 15] on div "Publish" at bounding box center [582, 17] width 31 height 13
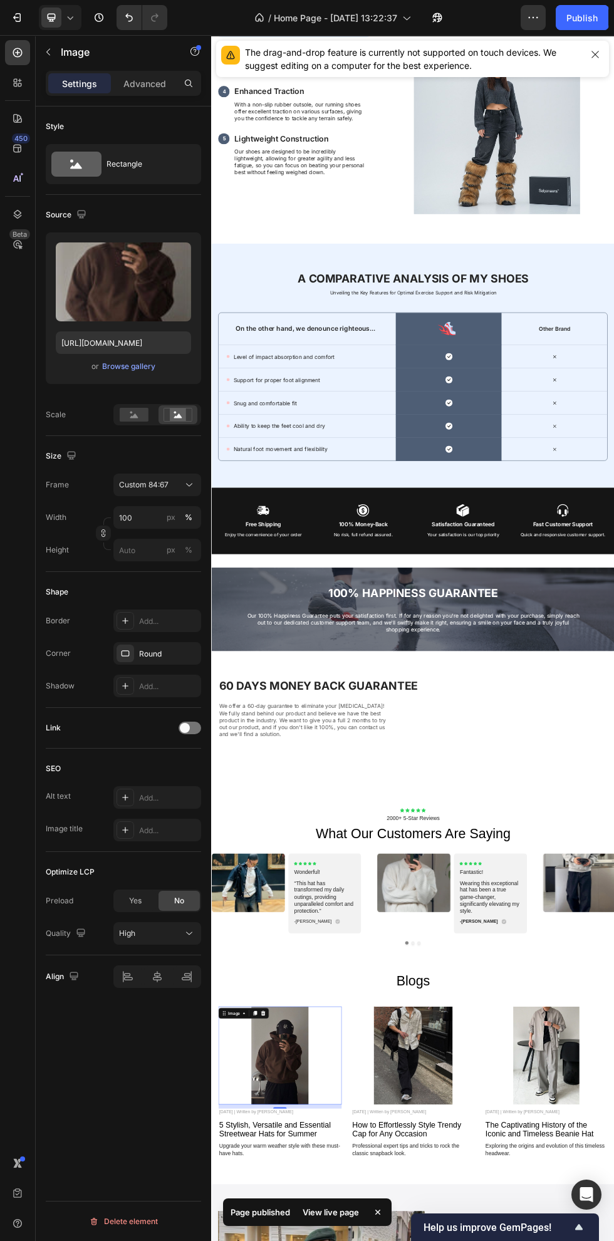
click at [340, 1213] on div "View live page" at bounding box center [330, 1213] width 71 height 18
click at [520, 9] on div "/ Home Page - [DATE] 13:22:37 Default" at bounding box center [348, 17] width 343 height 25
click at [588, 48] on button "button" at bounding box center [596, 55] width 18 height 18
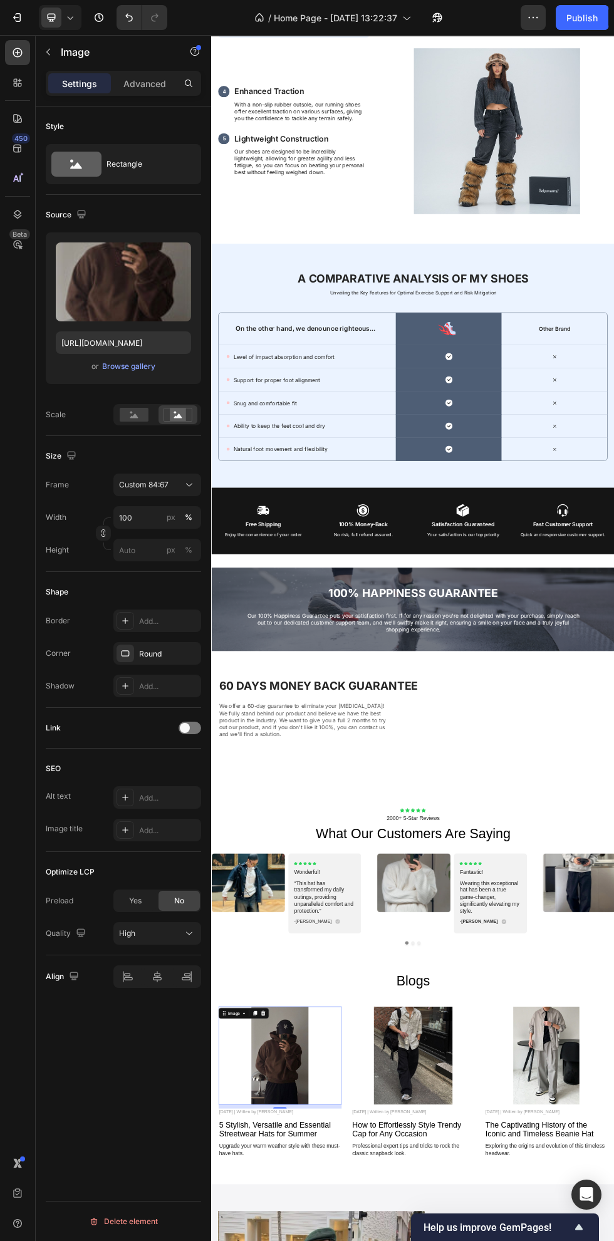
click at [565, 14] on button "Publish" at bounding box center [582, 17] width 53 height 25
click at [345, 1213] on div "View live page" at bounding box center [330, 1213] width 71 height 18
click at [529, 13] on icon "button" at bounding box center [533, 17] width 13 height 13
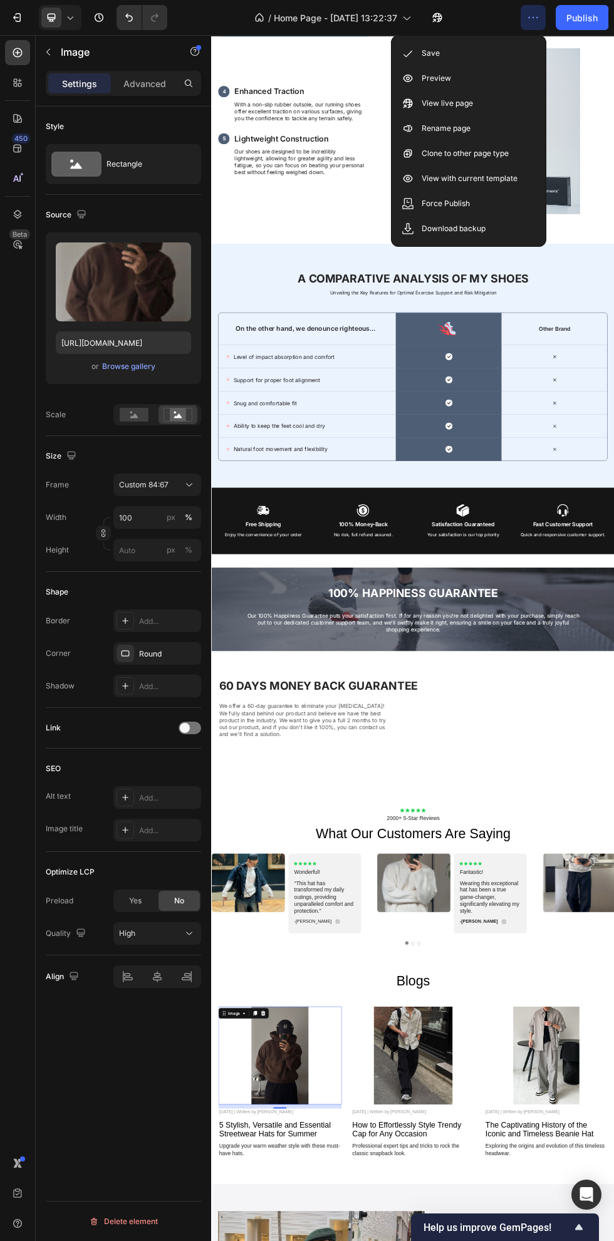
click at [502, 61] on div "Save" at bounding box center [469, 53] width 144 height 25
click at [495, 123] on div "Rename page" at bounding box center [469, 128] width 144 height 25
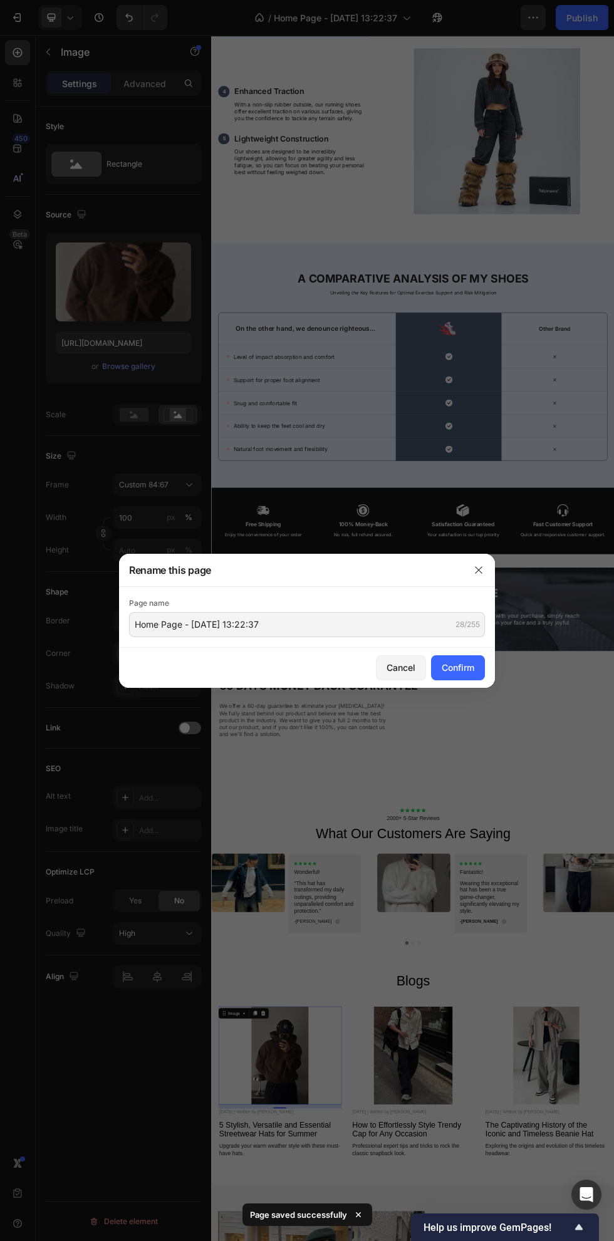
click at [493, 556] on div at bounding box center [478, 570] width 33 height 33
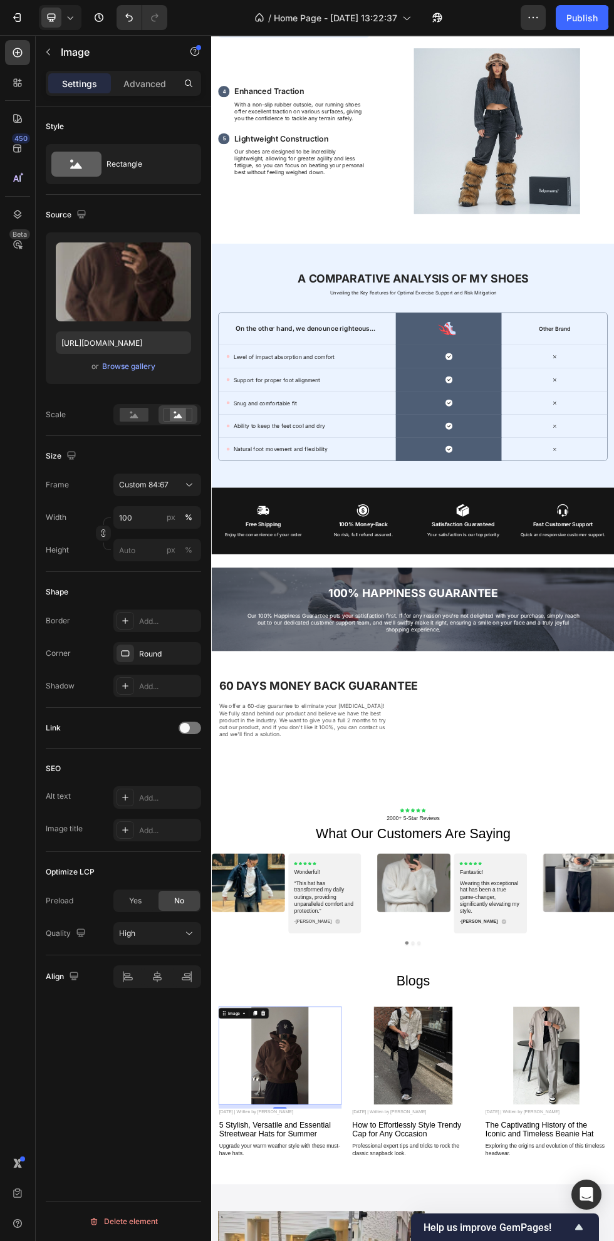
click at [533, 18] on icon "button" at bounding box center [534, 17] width 2 height 1
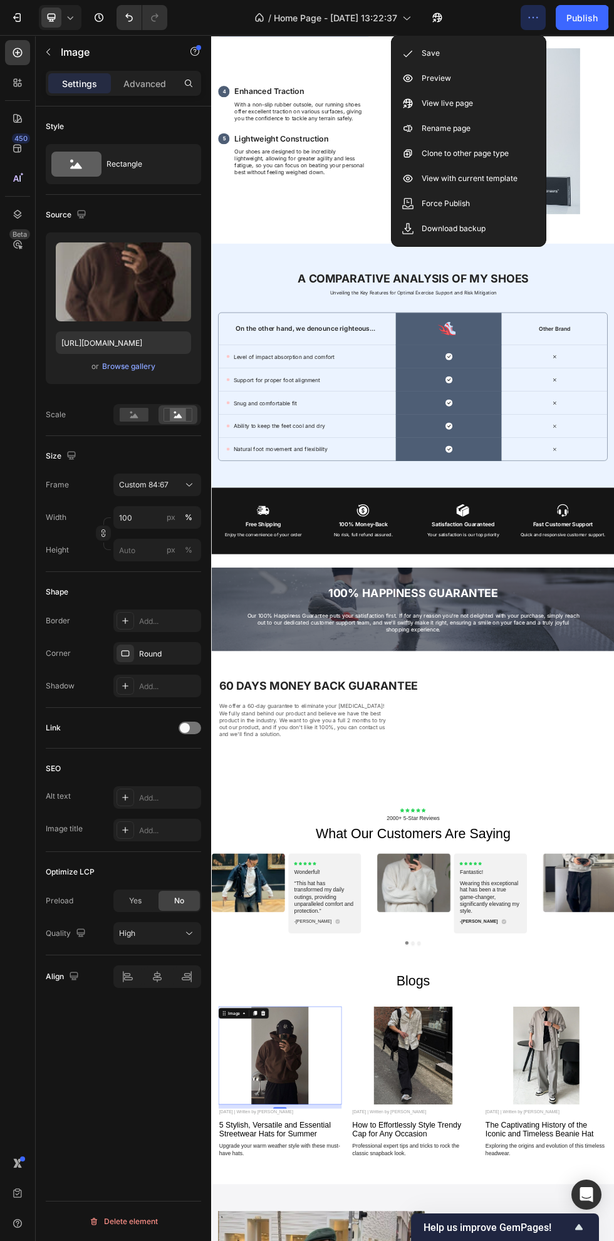
click at [506, 117] on div "Rename page" at bounding box center [469, 128] width 144 height 25
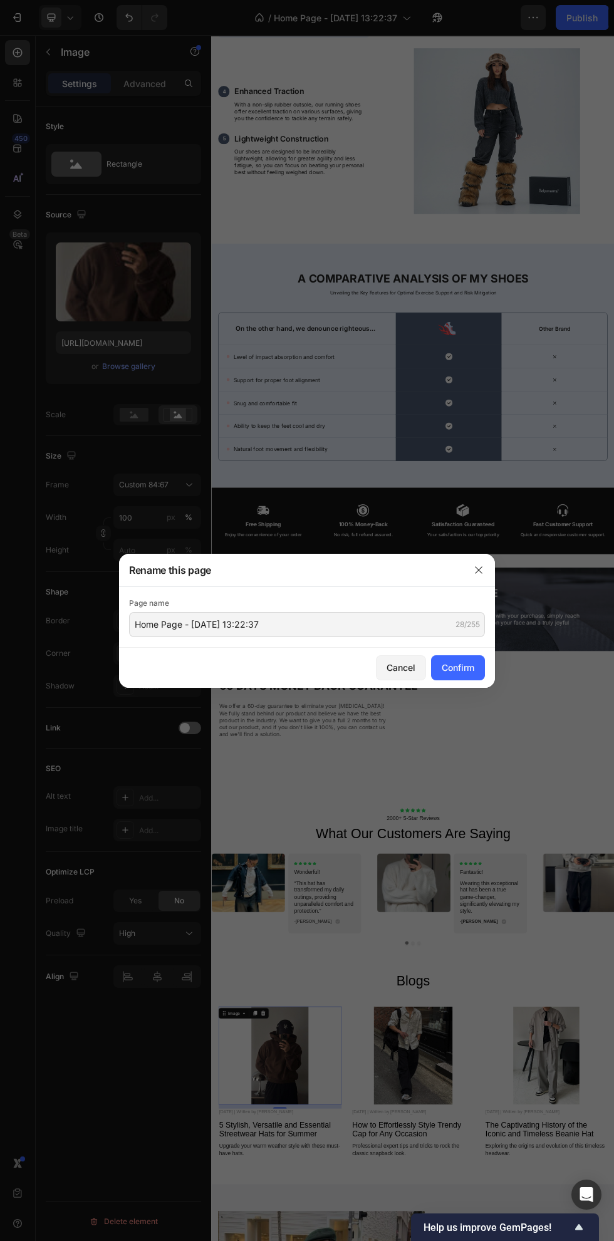
click at [476, 585] on div at bounding box center [478, 570] width 33 height 33
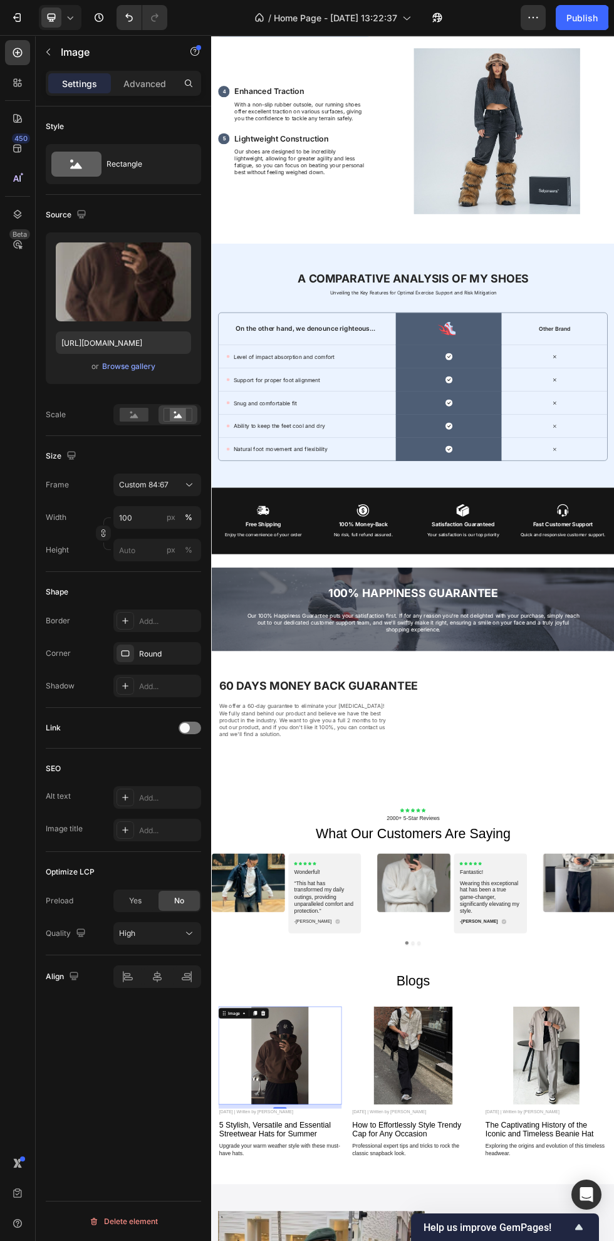
click at [530, 8] on button "button" at bounding box center [533, 17] width 25 height 25
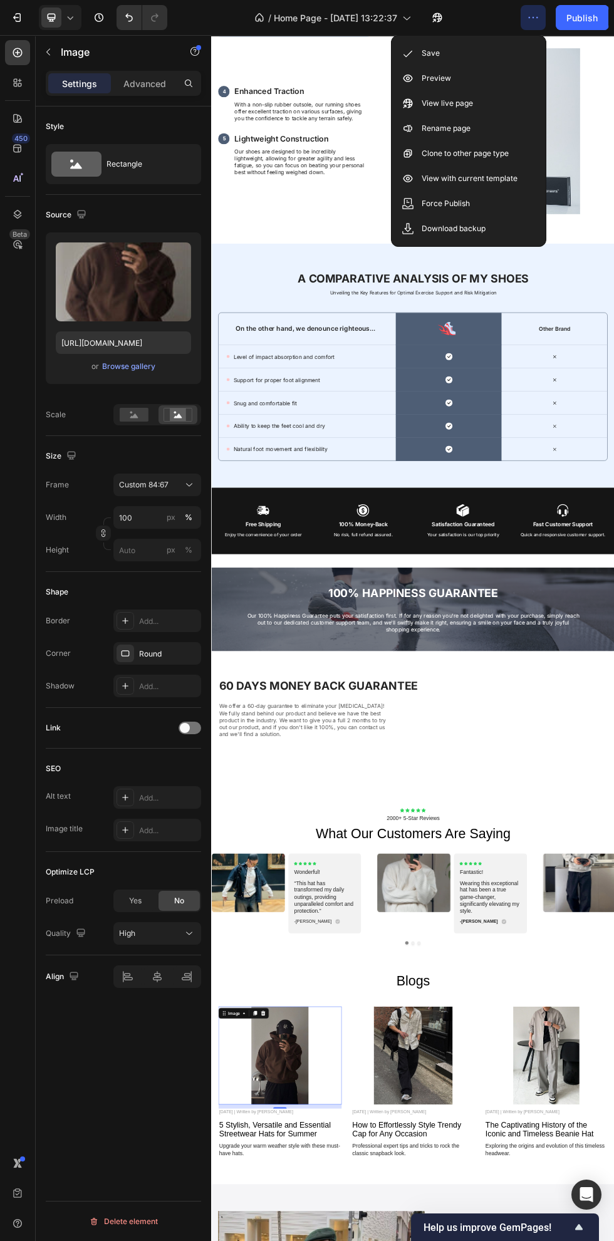
click at [493, 107] on div "View live page" at bounding box center [469, 103] width 144 height 25
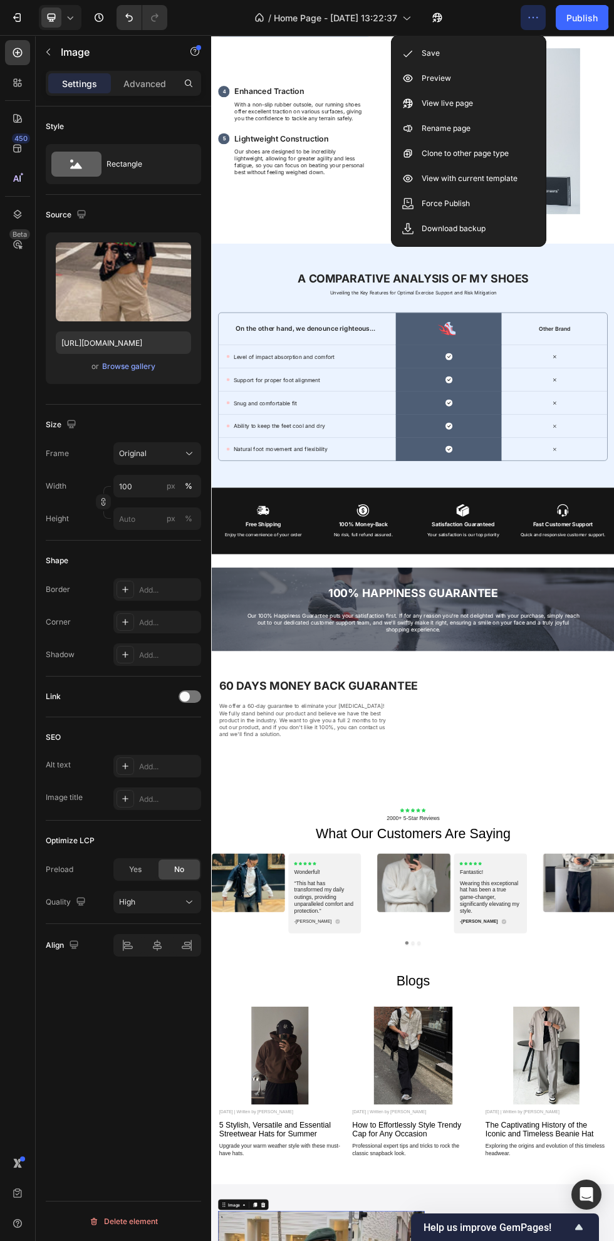
scroll to position [4091, 0]
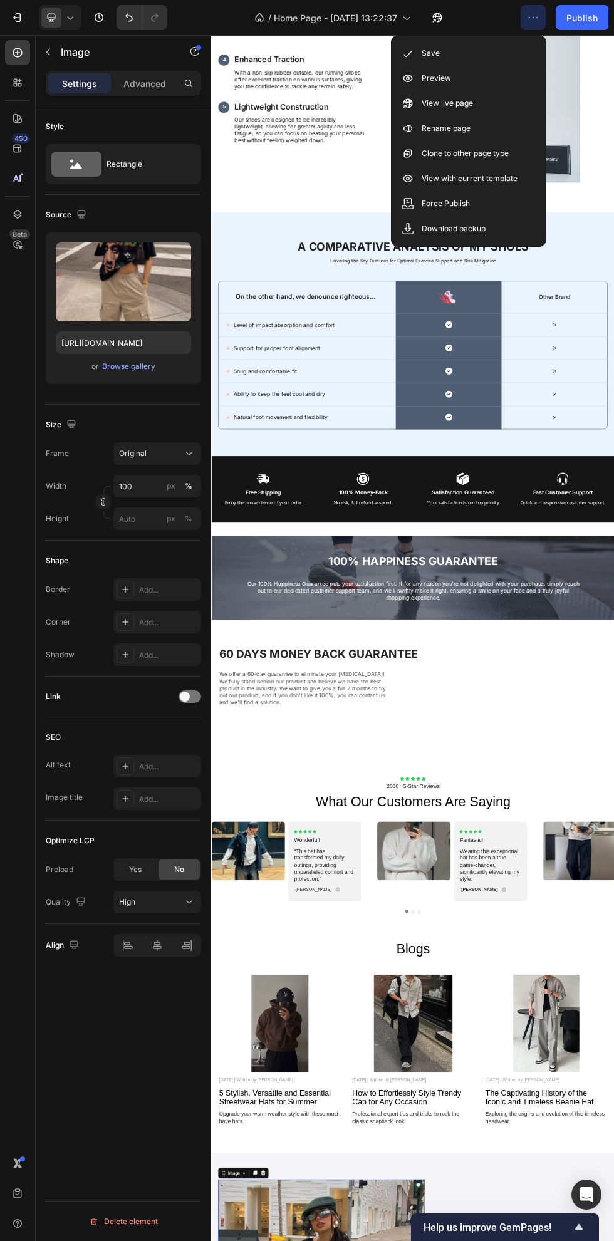
click at [489, 59] on div "Save" at bounding box center [469, 53] width 144 height 25
click at [530, 11] on icon "button" at bounding box center [533, 17] width 13 height 13
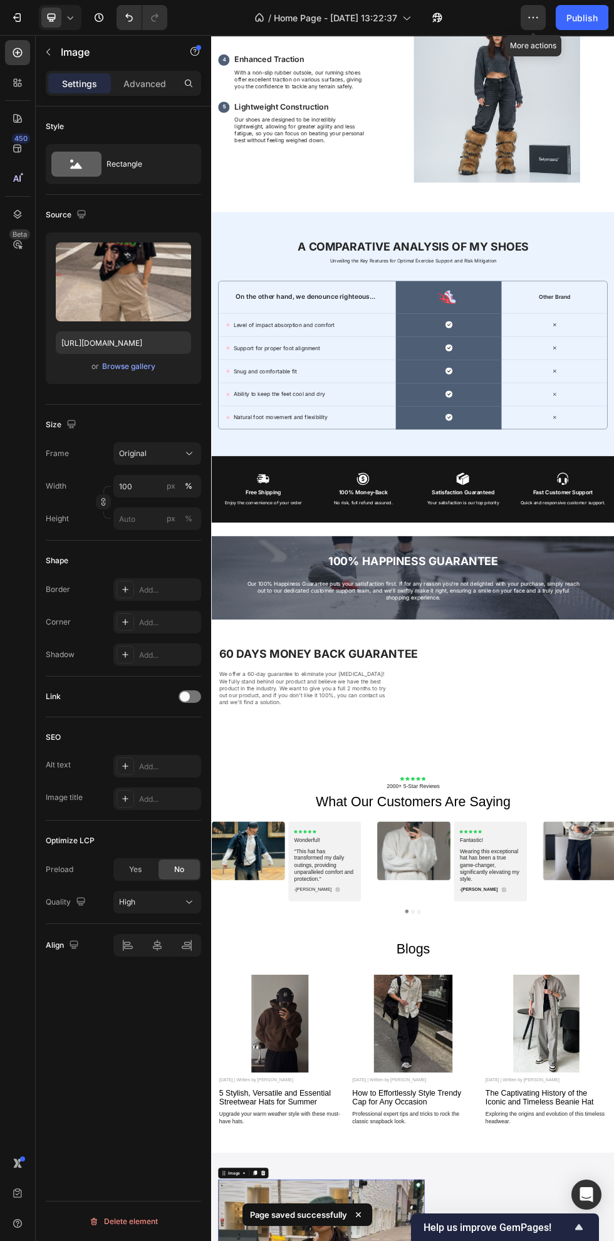
click at [535, 21] on icon "button" at bounding box center [533, 17] width 13 height 13
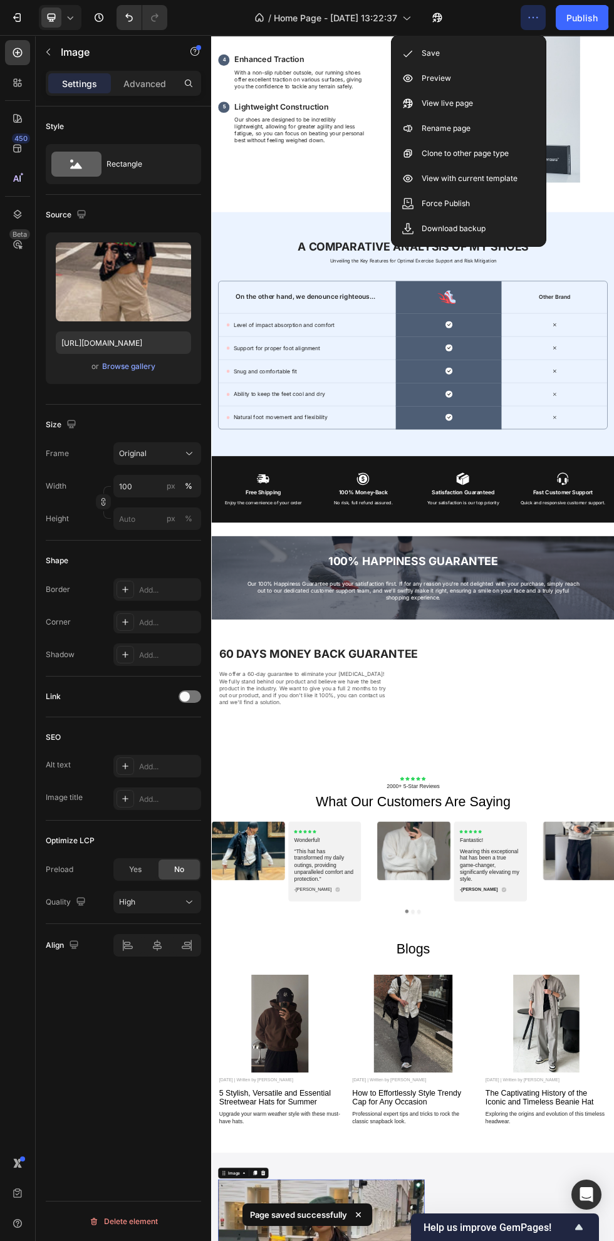
click at [507, 50] on div "Save" at bounding box center [469, 53] width 144 height 25
